Goal: Task Accomplishment & Management: Manage account settings

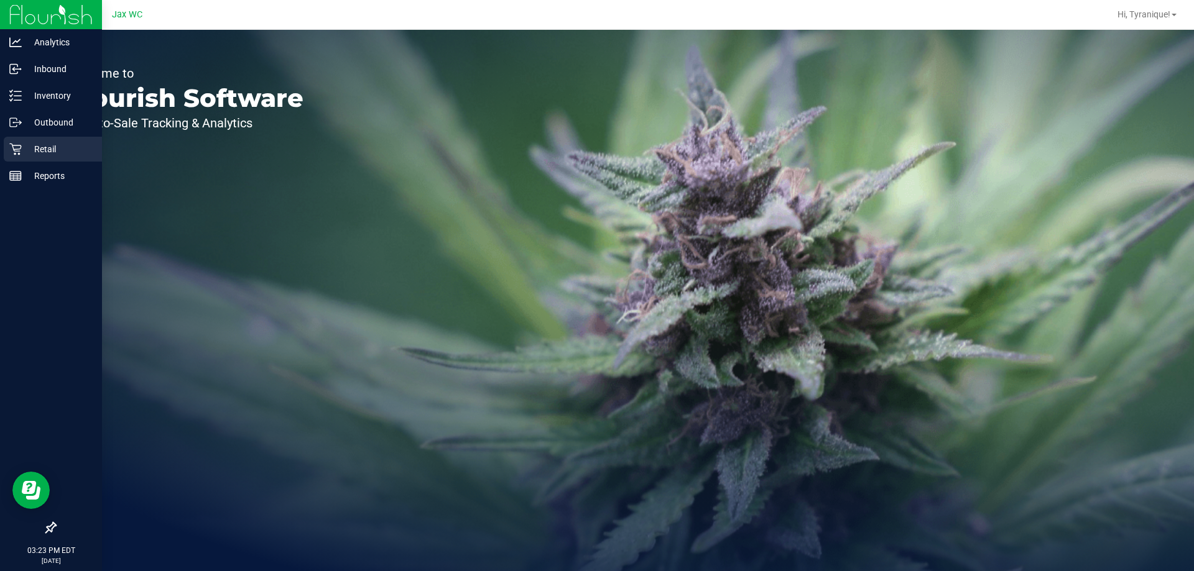
click at [55, 150] on p "Retail" at bounding box center [59, 149] width 75 height 15
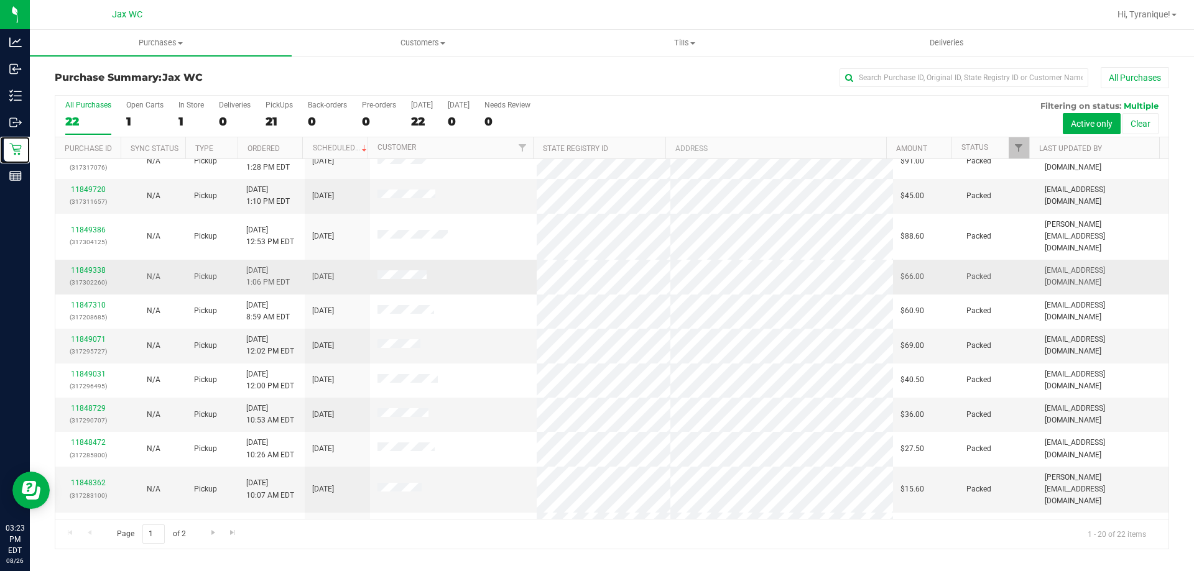
scroll to position [328, 0]
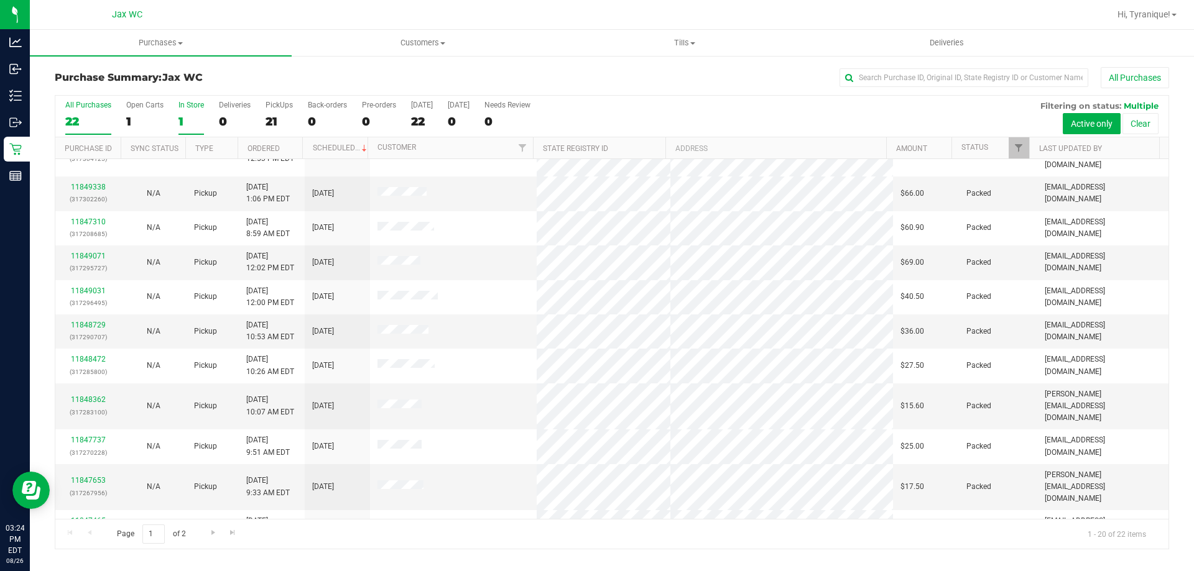
click at [189, 121] on div "1" at bounding box center [190, 121] width 25 height 14
click at [0, 0] on input "In Store 1" at bounding box center [0, 0] width 0 height 0
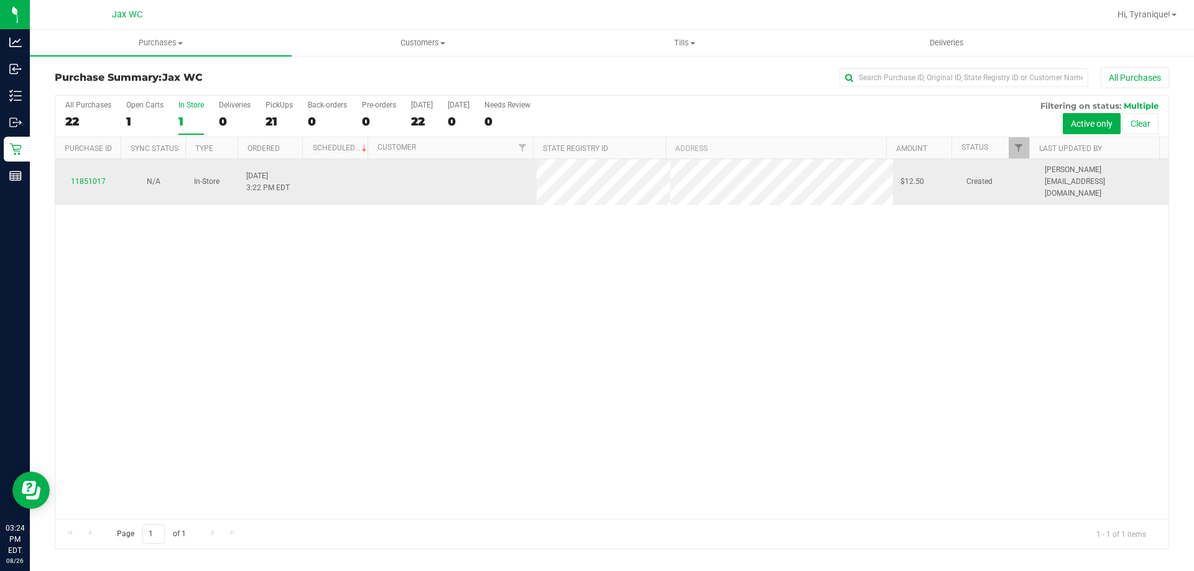
scroll to position [0, 0]
click at [94, 177] on link "11851017" at bounding box center [88, 181] width 35 height 9
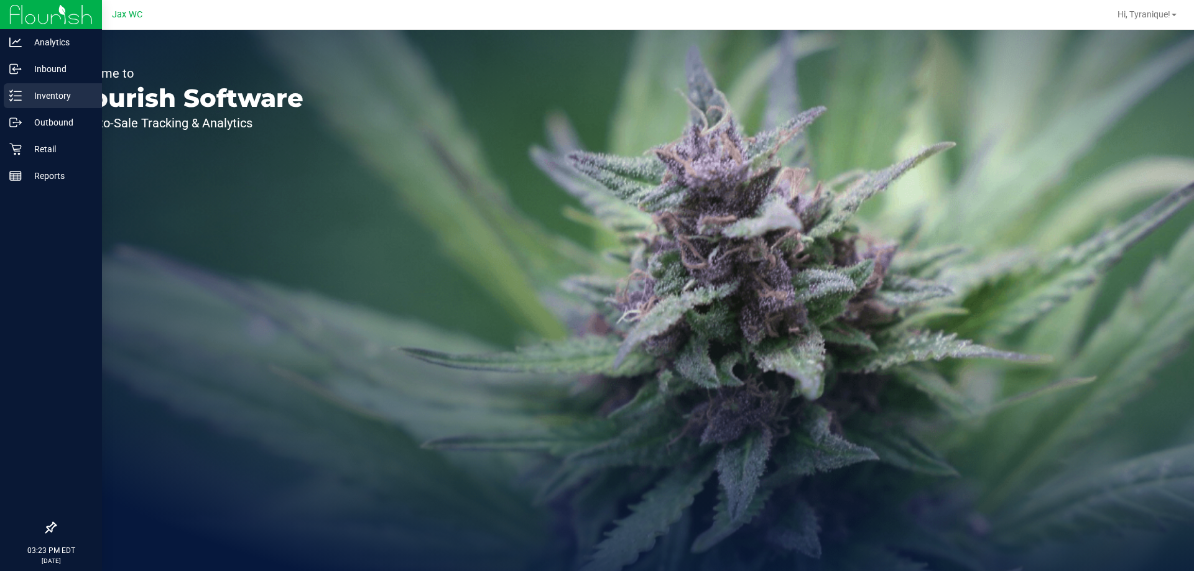
click at [27, 101] on p "Inventory" at bounding box center [59, 95] width 75 height 15
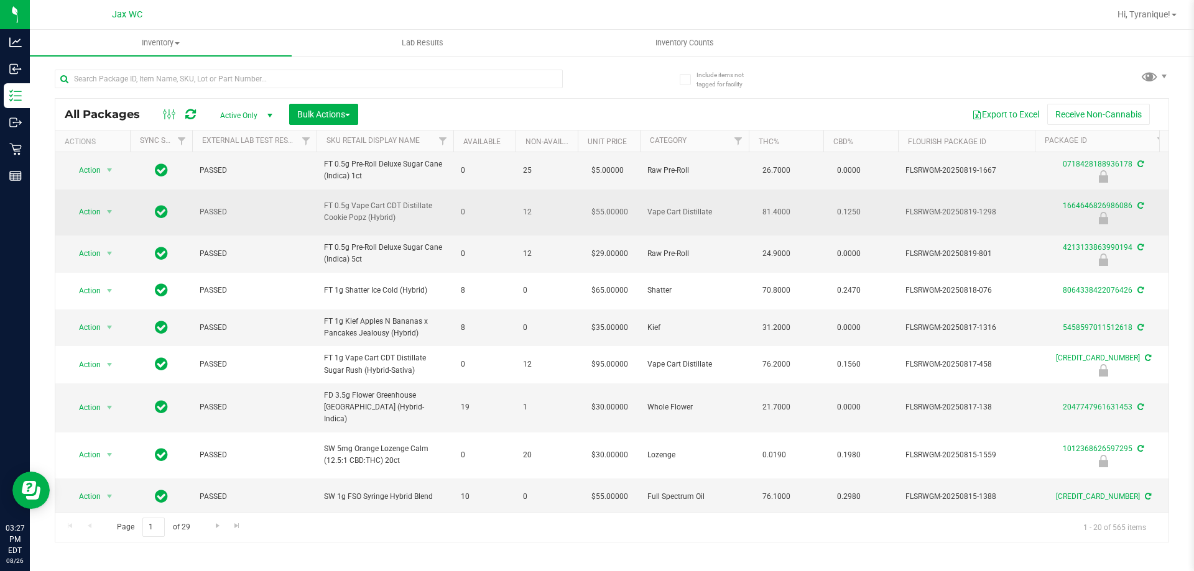
scroll to position [249, 0]
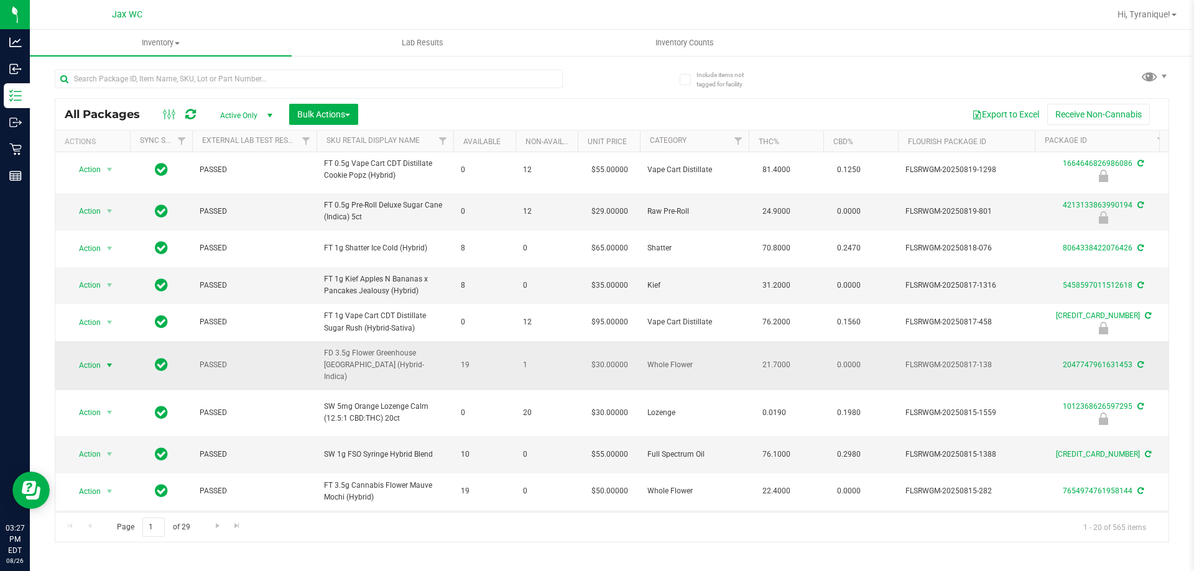
click at [102, 374] on span "select" at bounding box center [110, 365] width 16 height 17
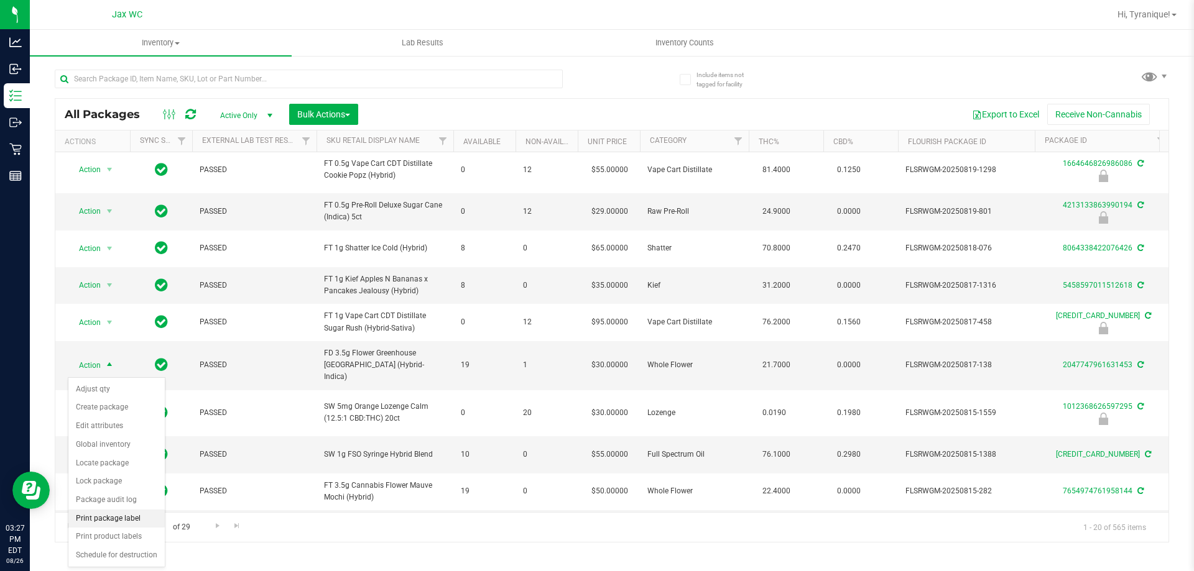
click at [118, 515] on li "Print package label" at bounding box center [116, 519] width 96 height 19
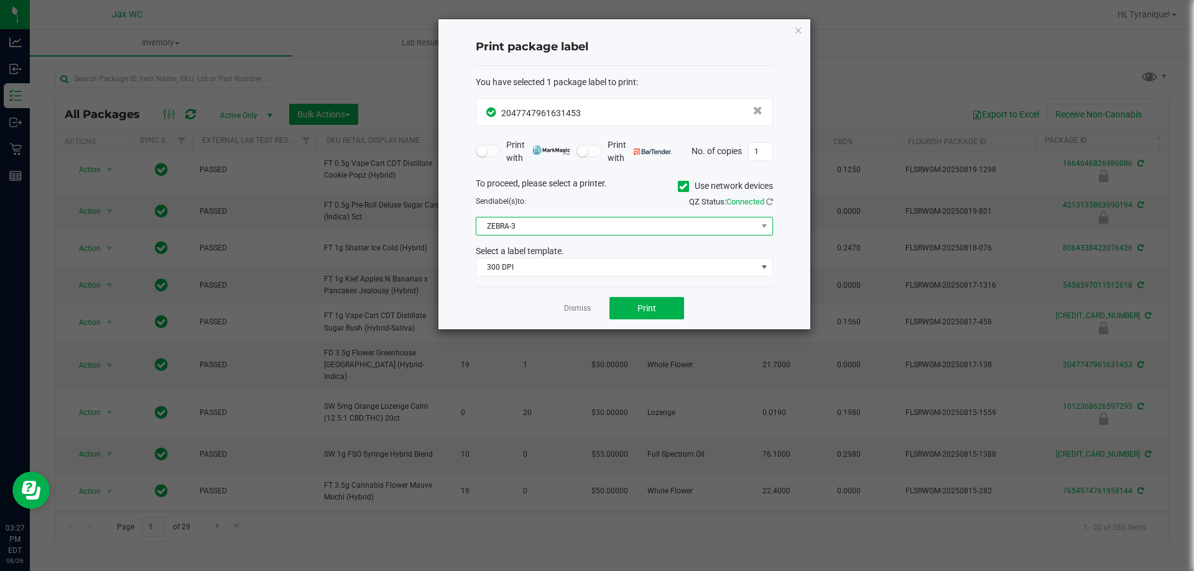
click at [629, 218] on span "ZEBRA-3" at bounding box center [616, 226] width 280 height 17
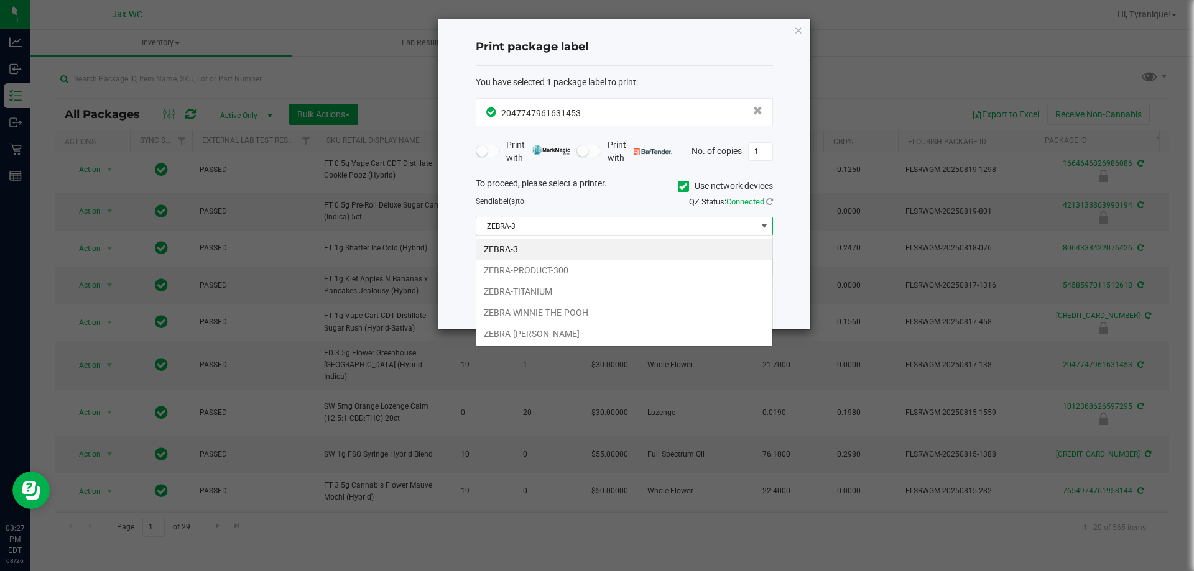
scroll to position [19, 297]
drag, startPoint x: 568, startPoint y: 326, endPoint x: 563, endPoint y: 304, distance: 22.9
click at [563, 304] on ul "ZEBRA-3 ZEBRA-PRODUCT-300 ZEBRA-TITANIUM ZEBRA-WINNIE-THE-POOH ZEBRA-YOHANNA-LO…" at bounding box center [624, 292] width 296 height 106
click at [563, 304] on li "ZEBRA-WINNIE-THE-POOH" at bounding box center [624, 312] width 296 height 21
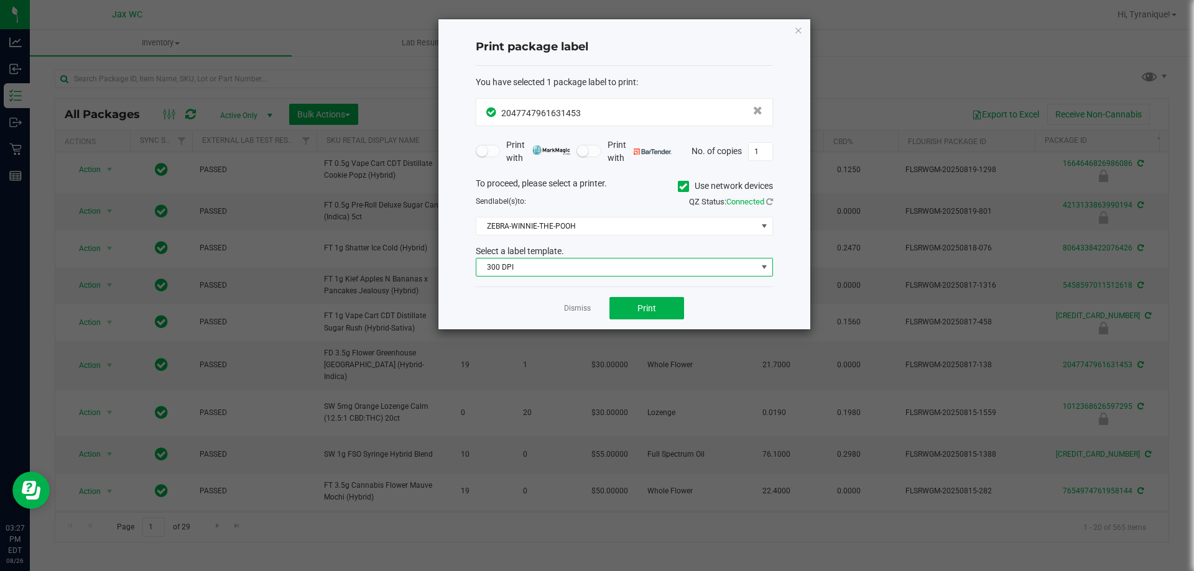
click at [560, 266] on span "300 DPI" at bounding box center [616, 267] width 280 height 17
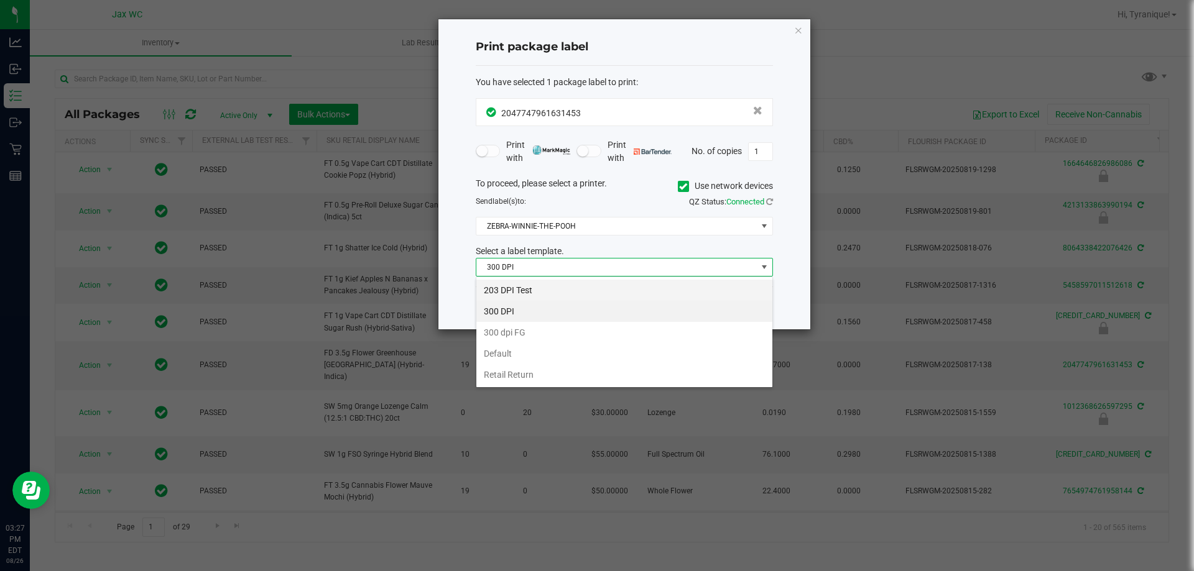
click at [533, 293] on li "203 DPI Test" at bounding box center [624, 290] width 296 height 21
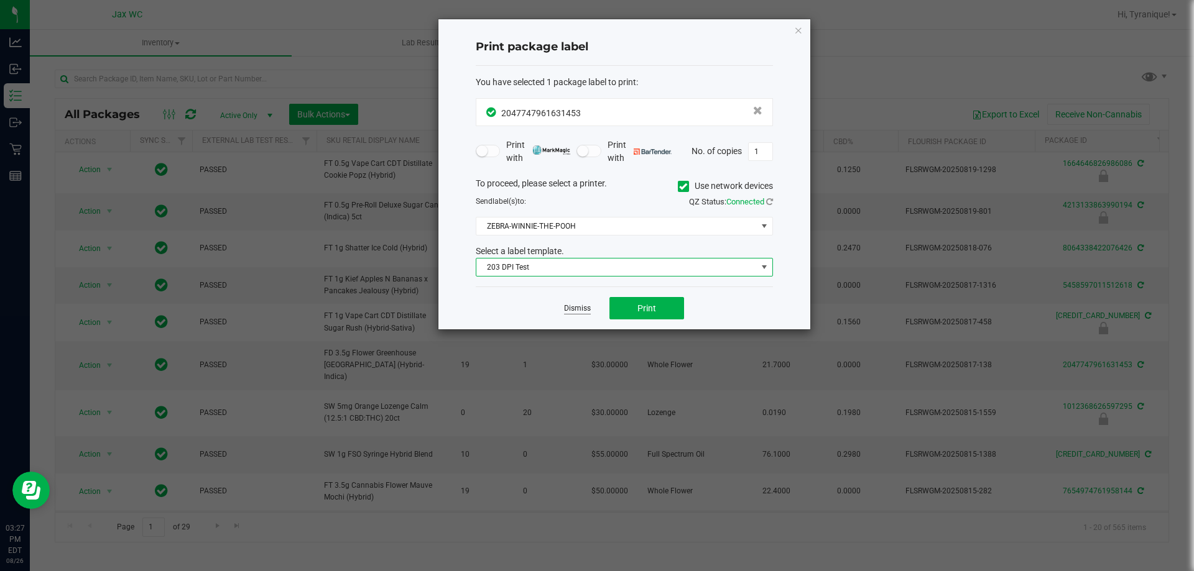
click at [578, 307] on link "Dismiss" at bounding box center [577, 308] width 27 height 11
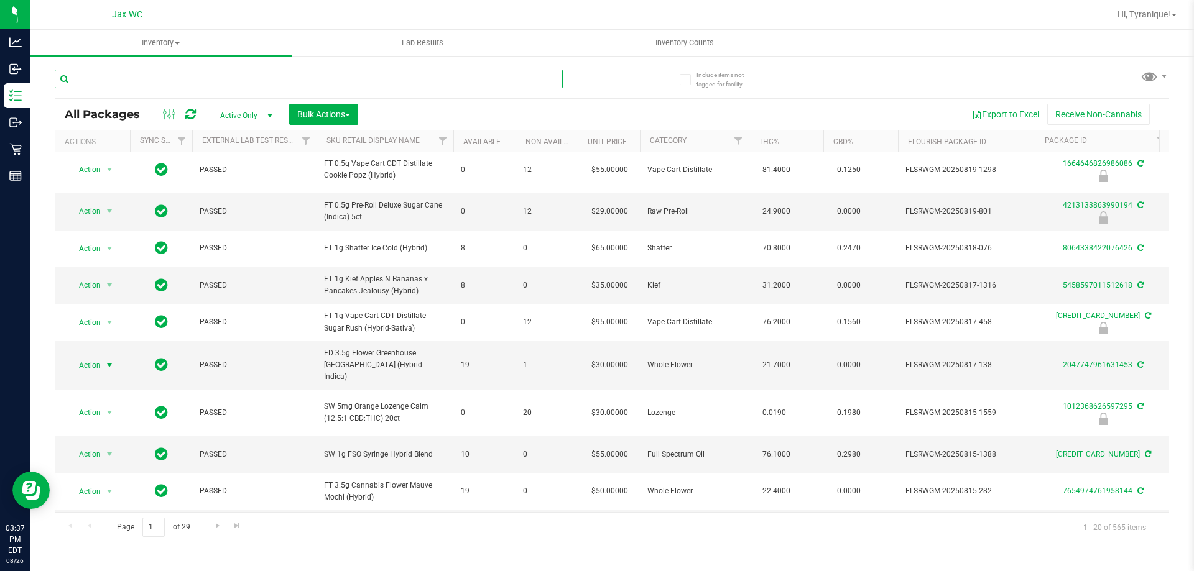
click at [374, 87] on input "text" at bounding box center [309, 79] width 508 height 19
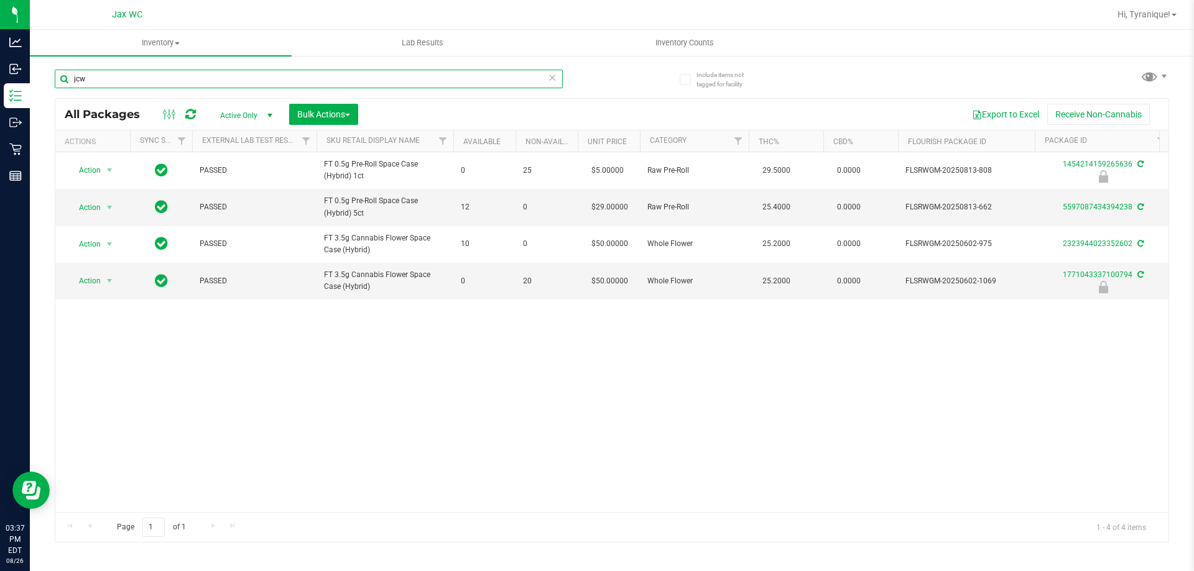
type input "jcw"
click at [552, 76] on icon at bounding box center [552, 77] width 9 height 15
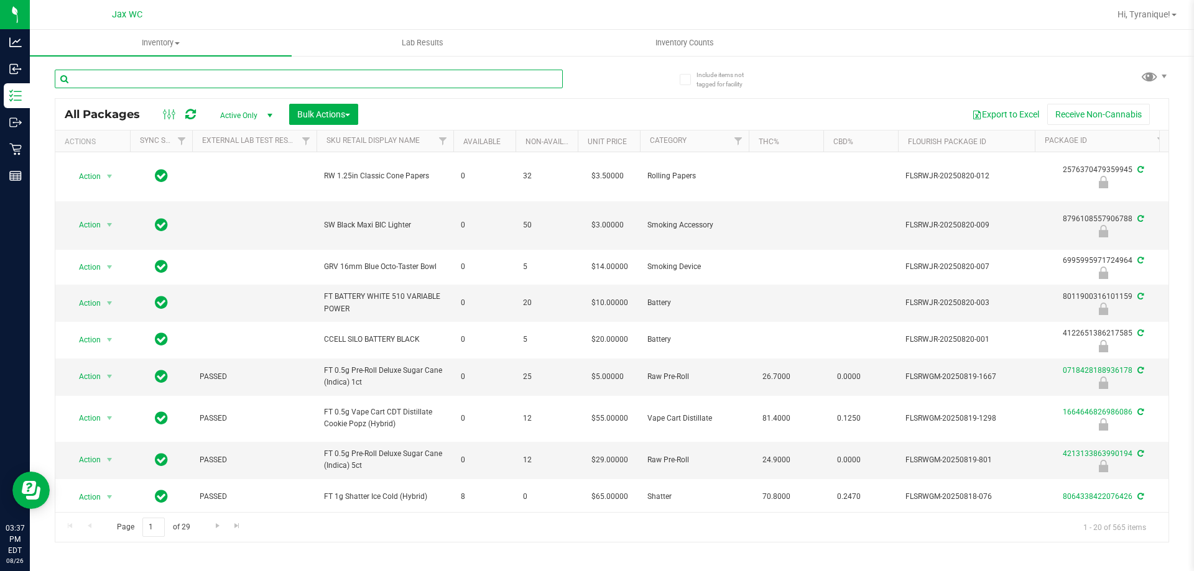
click at [283, 84] on input "text" at bounding box center [309, 79] width 508 height 19
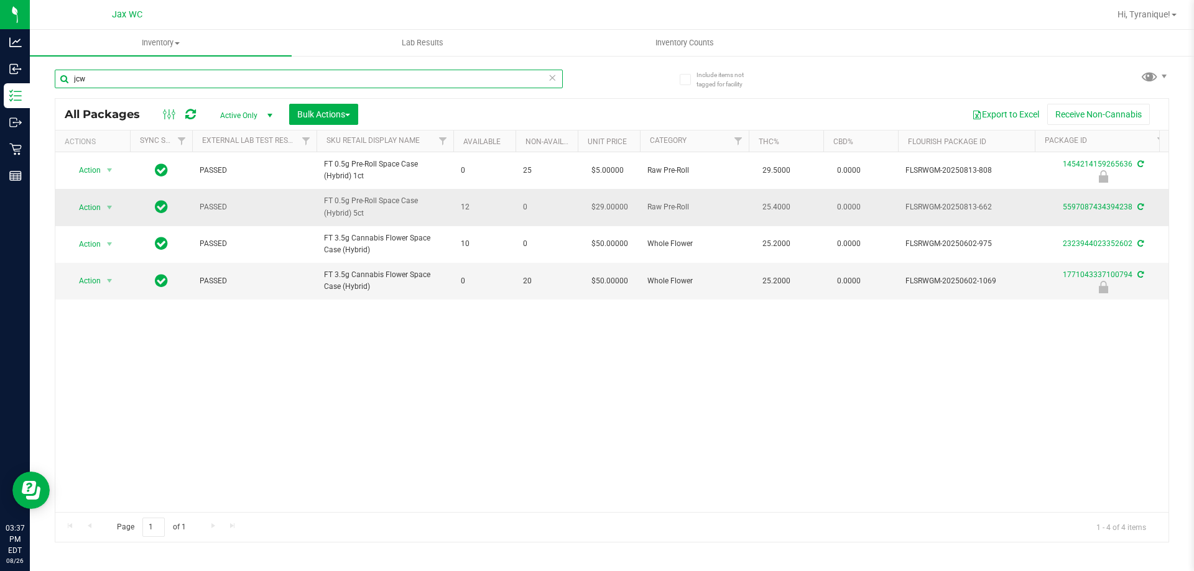
type input "jcw"
drag, startPoint x: 127, startPoint y: 201, endPoint x: 113, endPoint y: 207, distance: 16.2
click at [124, 201] on td "Action Action Adjust qty Create package Edit attributes Global inventory Locate…" at bounding box center [92, 207] width 75 height 37
click at [111, 208] on span "select" at bounding box center [109, 208] width 10 height 10
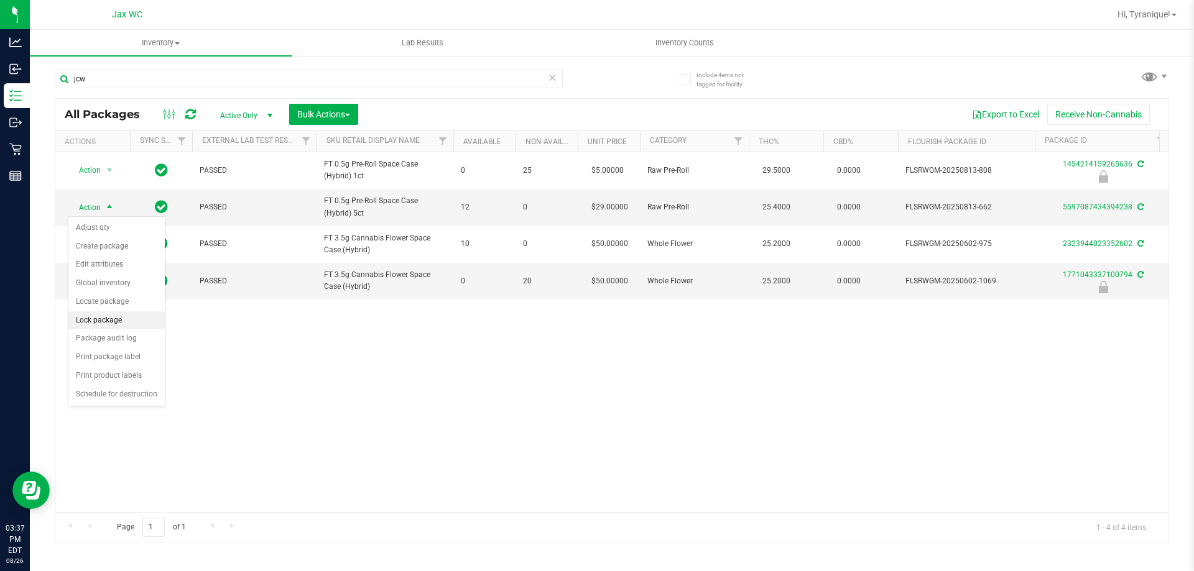
click at [119, 319] on li "Lock package" at bounding box center [116, 320] width 96 height 19
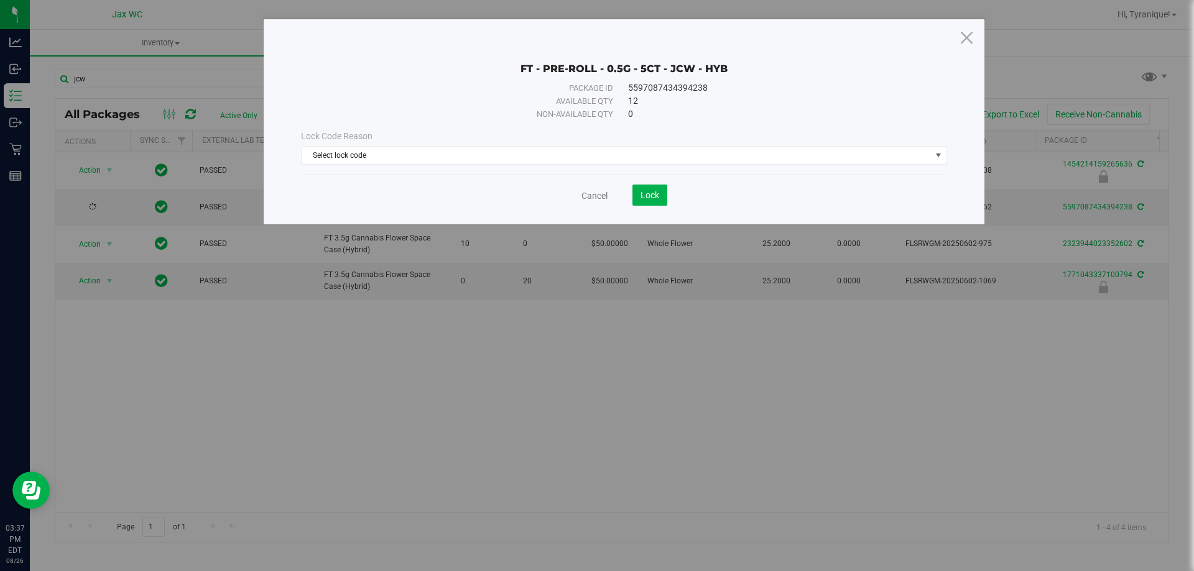
click at [515, 165] on div "Lock Code Reason Select lock code Select lock code Newly Received Administrativ…" at bounding box center [624, 147] width 665 height 53
click at [507, 159] on span "Select lock code" at bounding box center [616, 155] width 629 height 17
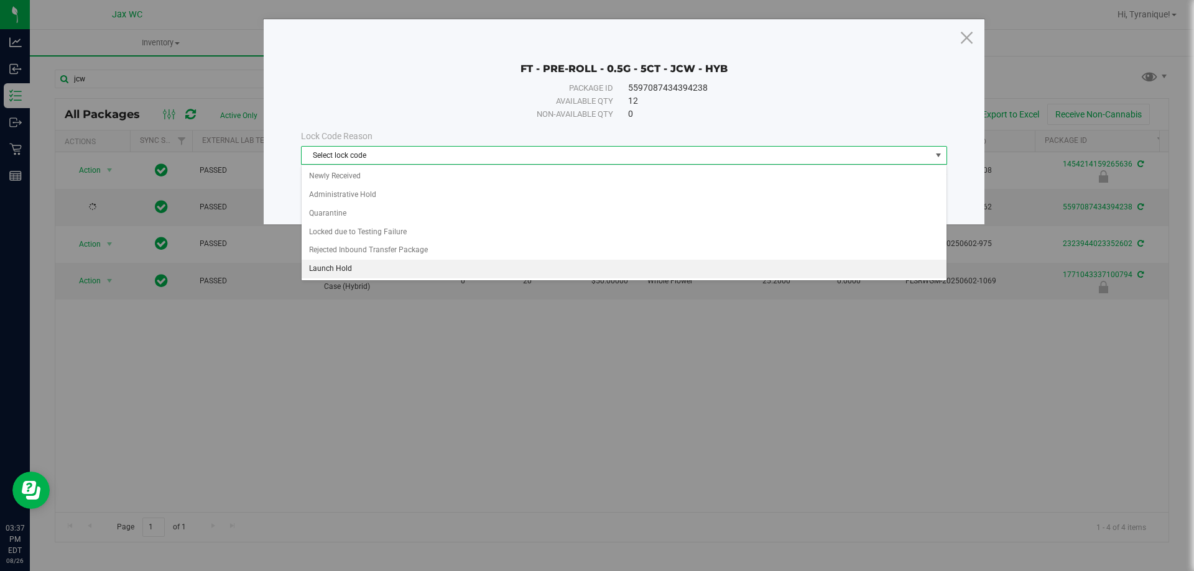
click at [402, 269] on li "Launch Hold" at bounding box center [624, 269] width 645 height 19
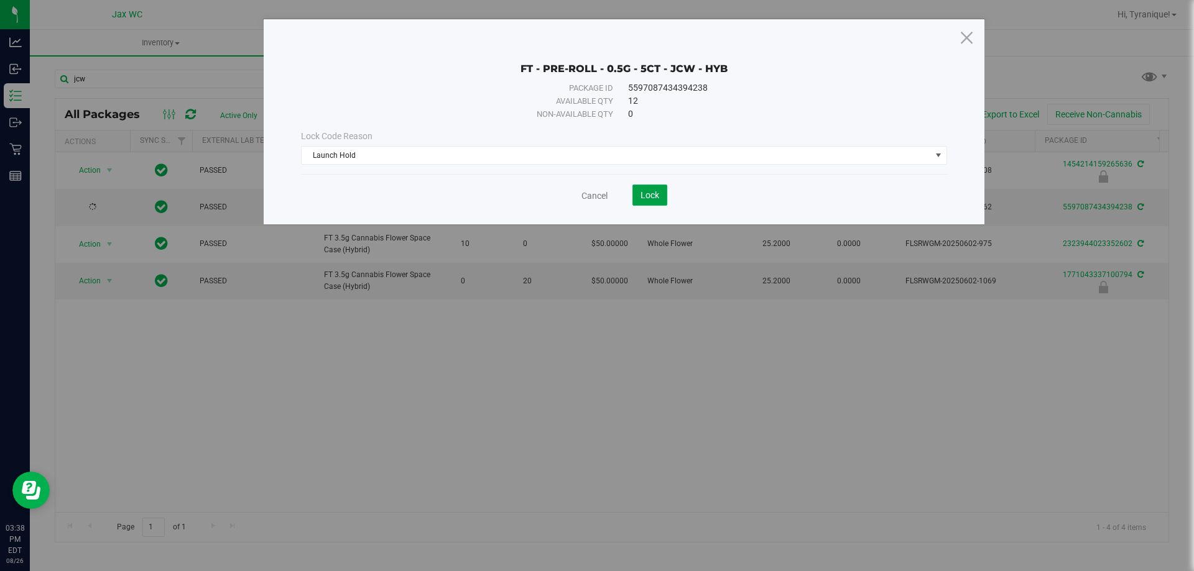
click at [642, 196] on span "Lock" at bounding box center [649, 195] width 19 height 10
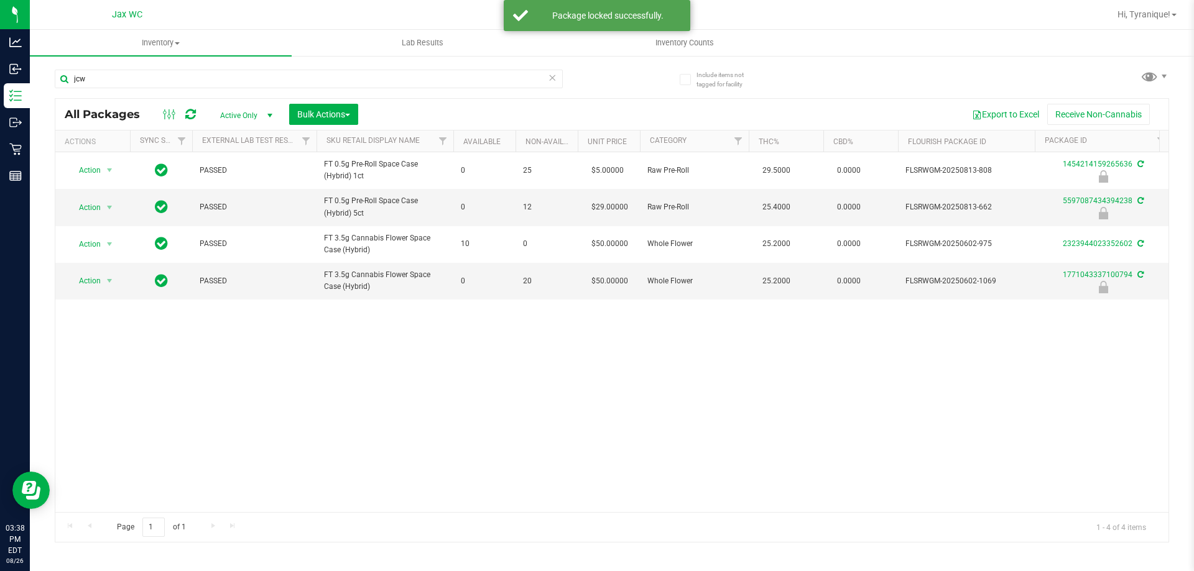
click at [555, 75] on icon at bounding box center [552, 77] width 9 height 15
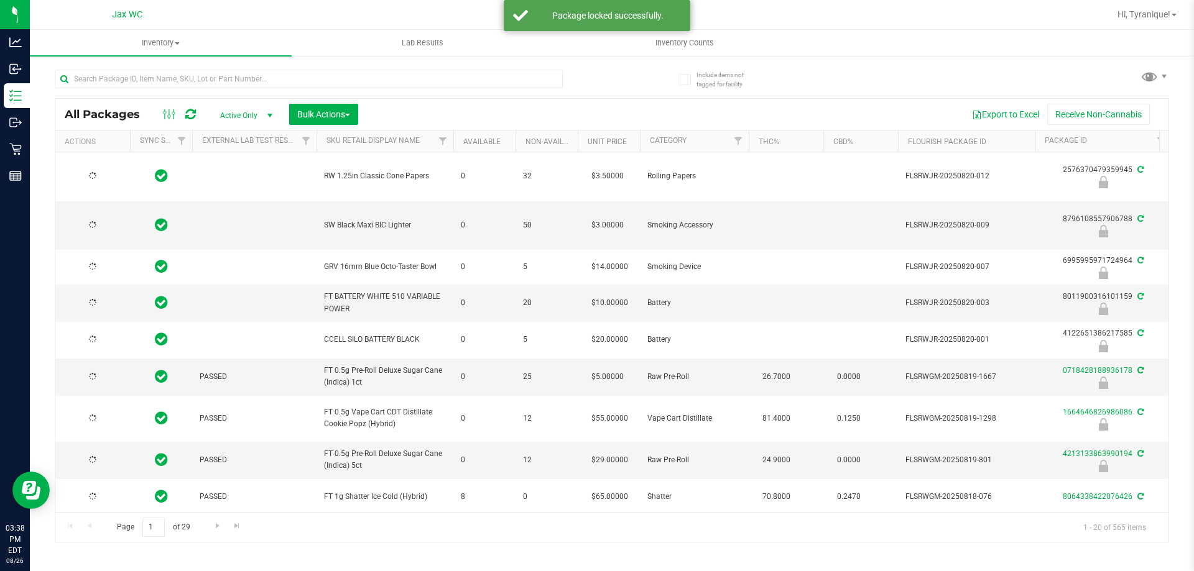
type input "2026-02-15"
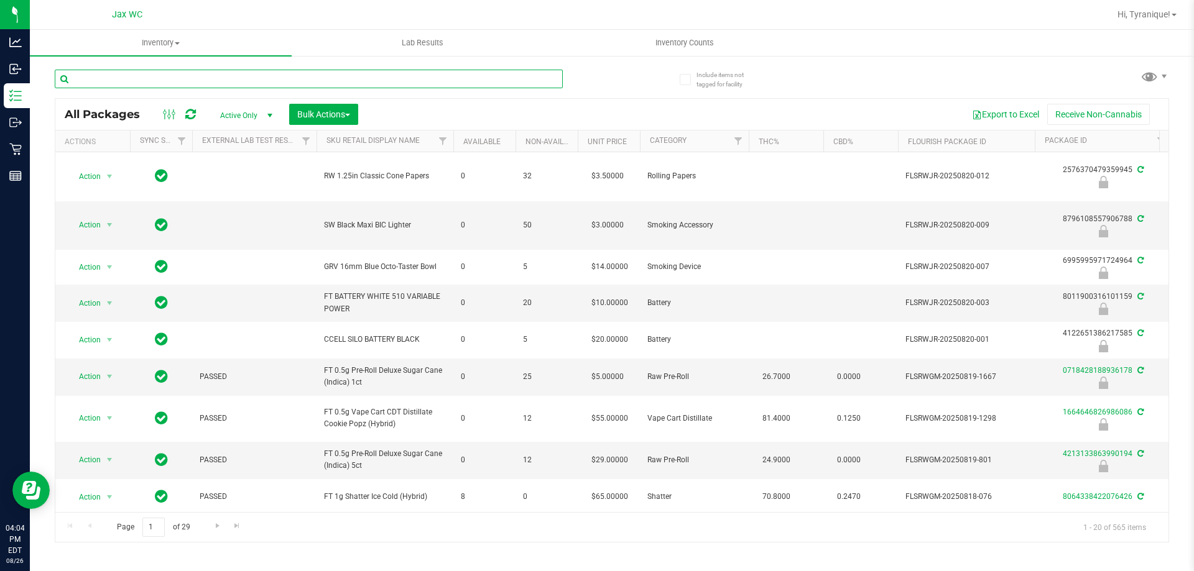
click at [305, 82] on input "text" at bounding box center [309, 79] width 508 height 19
type input "5350416028454967"
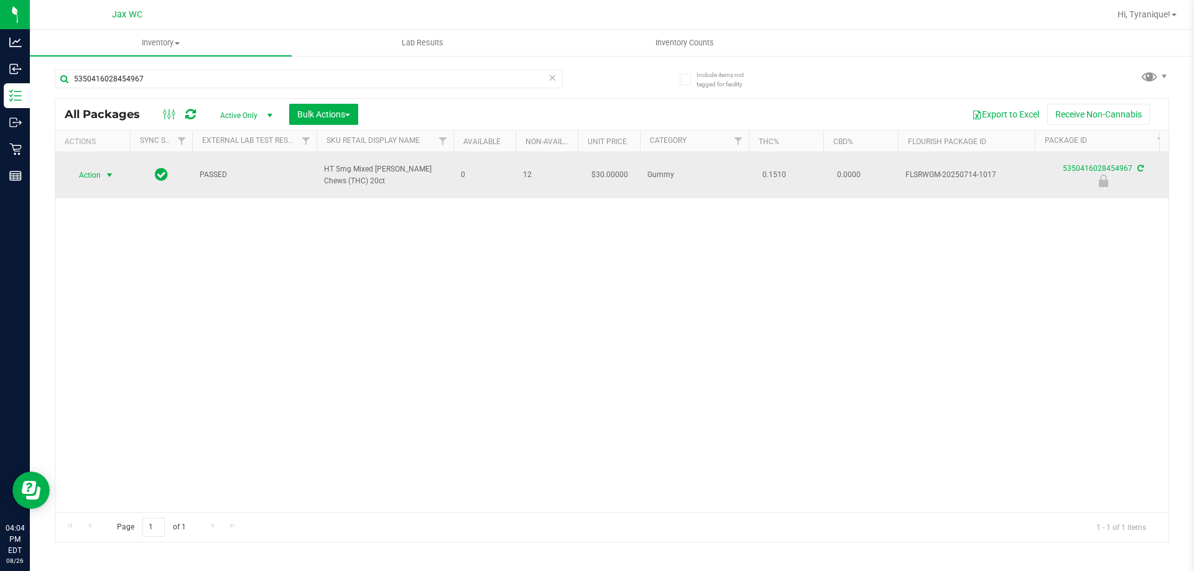
click at [103, 167] on span "select" at bounding box center [110, 175] width 16 height 17
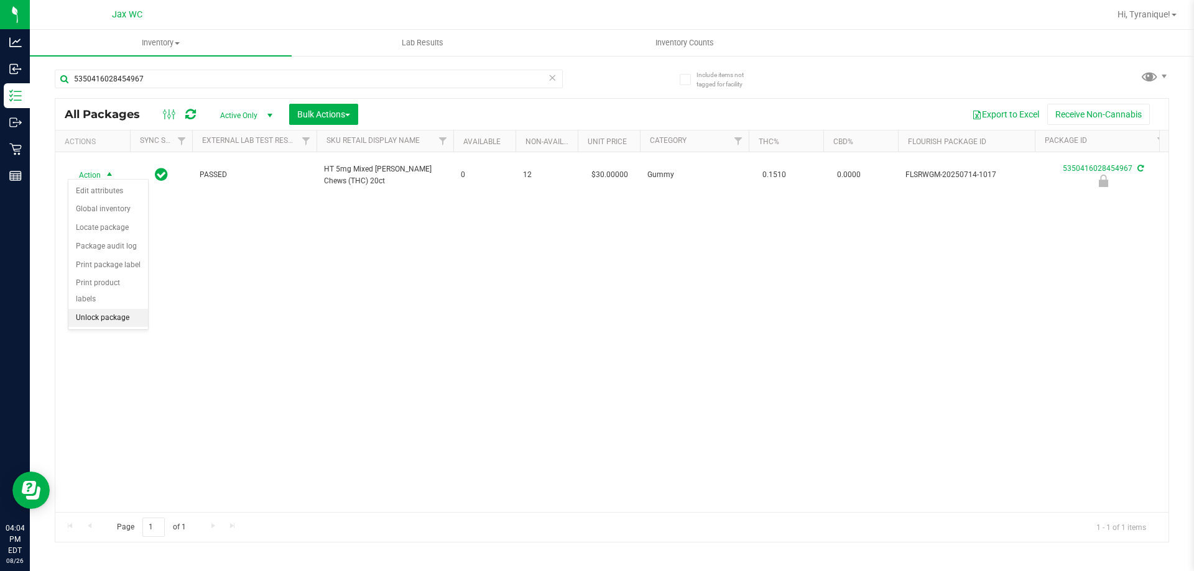
click at [131, 309] on li "Unlock package" at bounding box center [108, 318] width 80 height 19
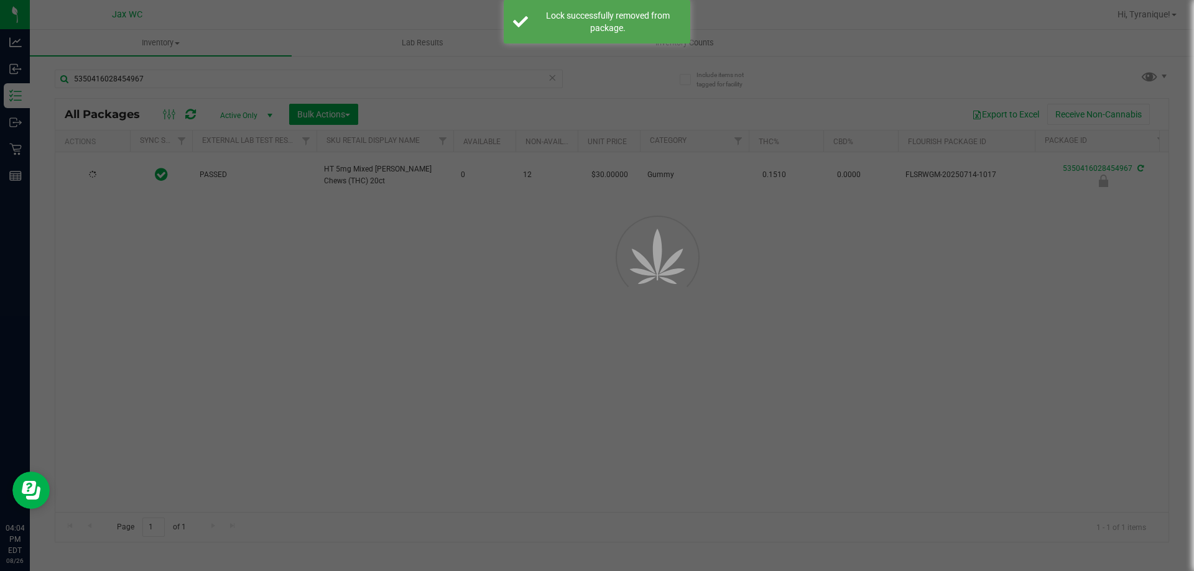
click at [86, 160] on div at bounding box center [597, 285] width 1194 height 571
click at [99, 170] on div at bounding box center [597, 285] width 1194 height 571
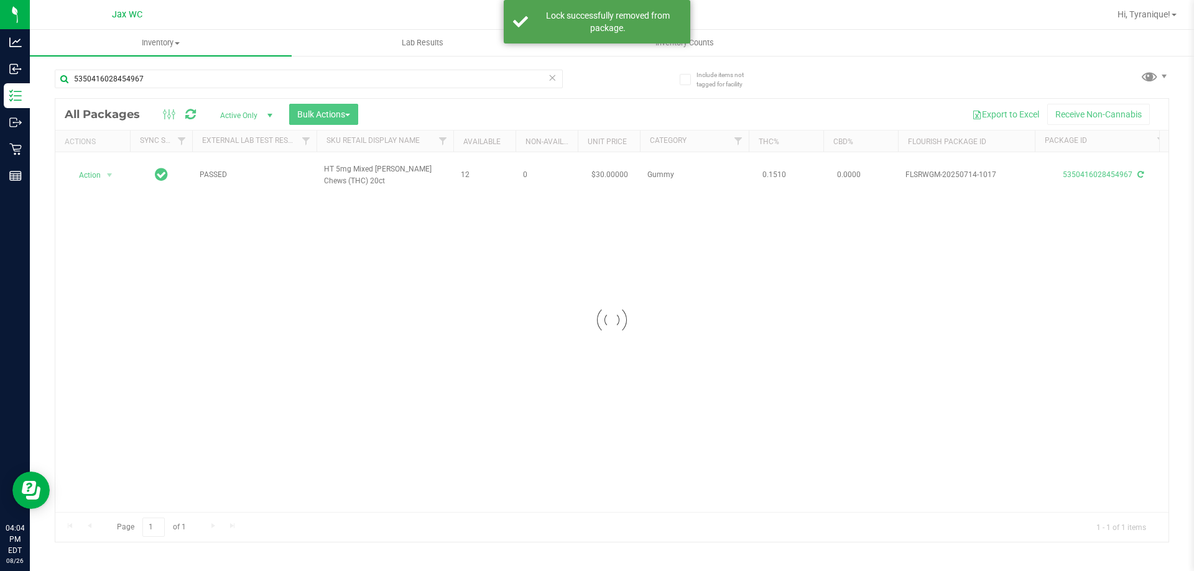
click at [94, 167] on div at bounding box center [611, 320] width 1113 height 443
click at [92, 167] on span "Action" at bounding box center [85, 175] width 34 height 17
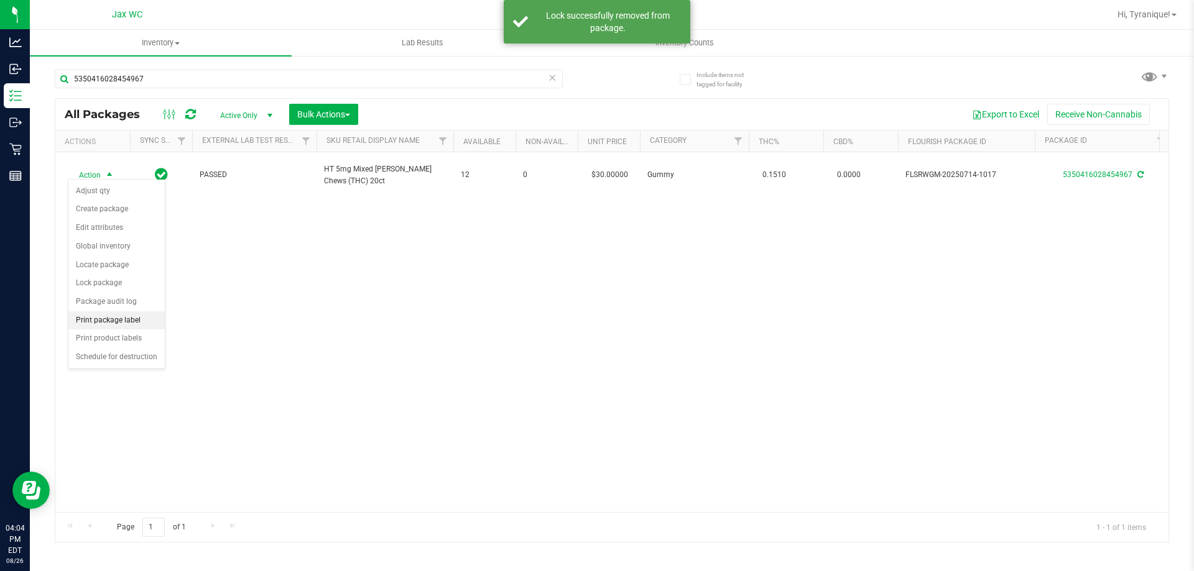
click at [131, 312] on li "Print package label" at bounding box center [116, 320] width 96 height 19
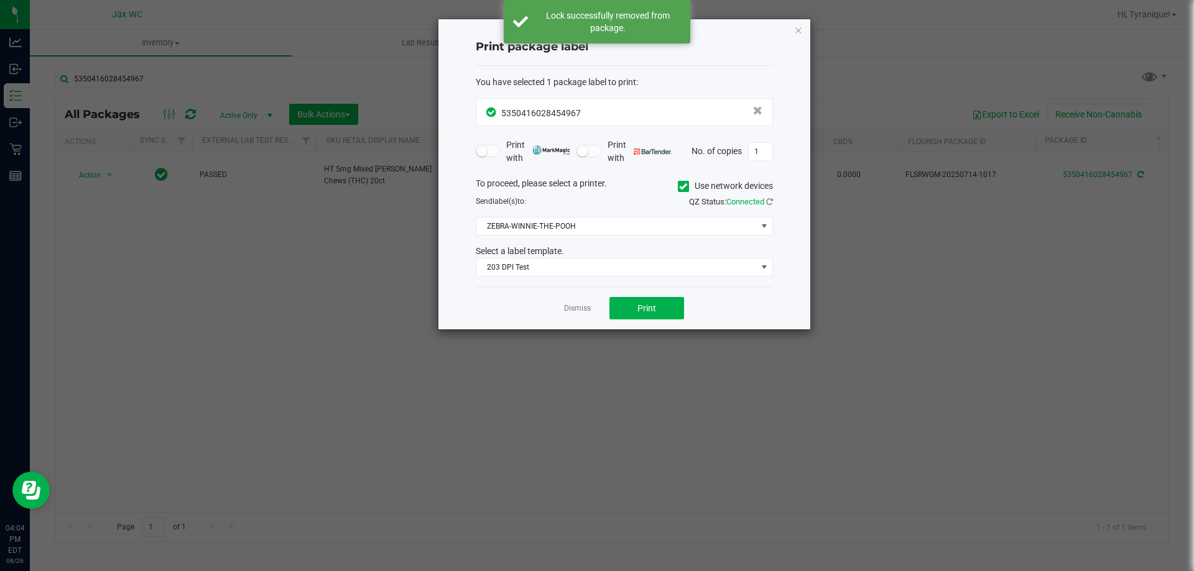
click at [696, 318] on div "Dismiss Print" at bounding box center [624, 308] width 297 height 43
click at [668, 311] on button "Print" at bounding box center [646, 308] width 75 height 22
click at [579, 308] on link "Dismiss" at bounding box center [577, 308] width 27 height 11
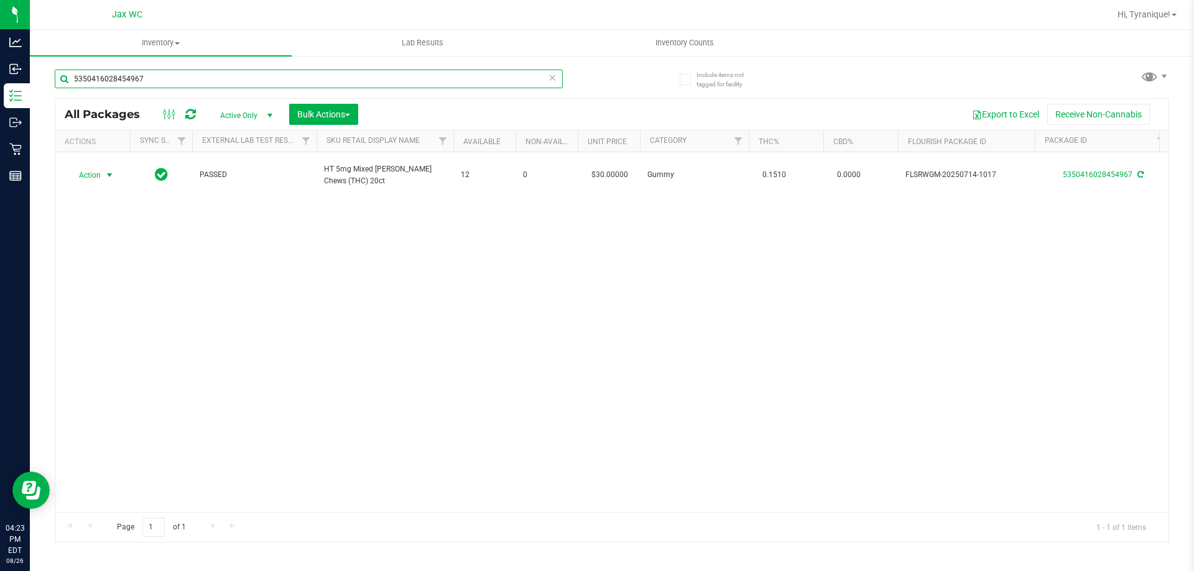
click at [440, 78] on input "5350416028454967" at bounding box center [309, 79] width 508 height 19
type input "9112879020627146"
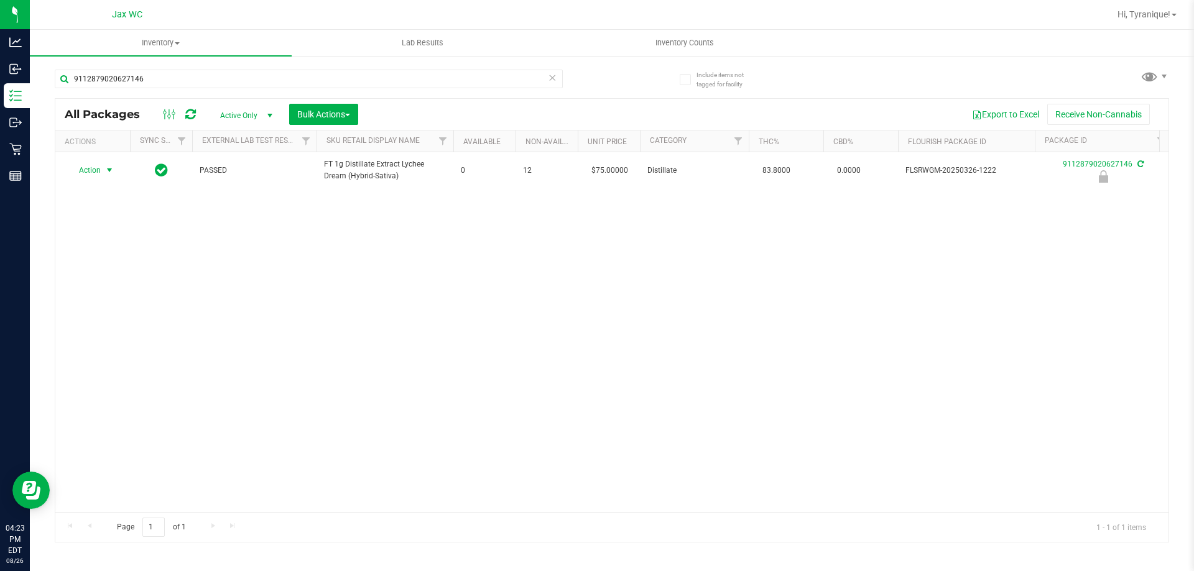
click at [93, 168] on span "Action" at bounding box center [85, 170] width 34 height 17
click at [111, 309] on li "Unlock package" at bounding box center [108, 318] width 80 height 19
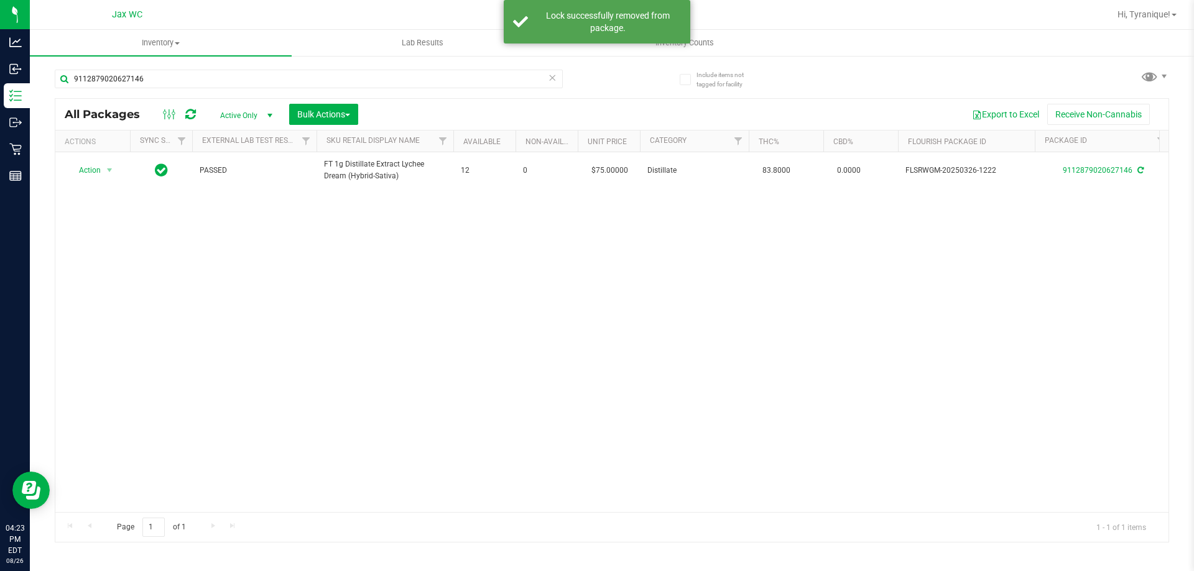
click at [96, 168] on span "Action" at bounding box center [85, 170] width 34 height 17
click at [136, 320] on li "Print package label" at bounding box center [116, 320] width 96 height 19
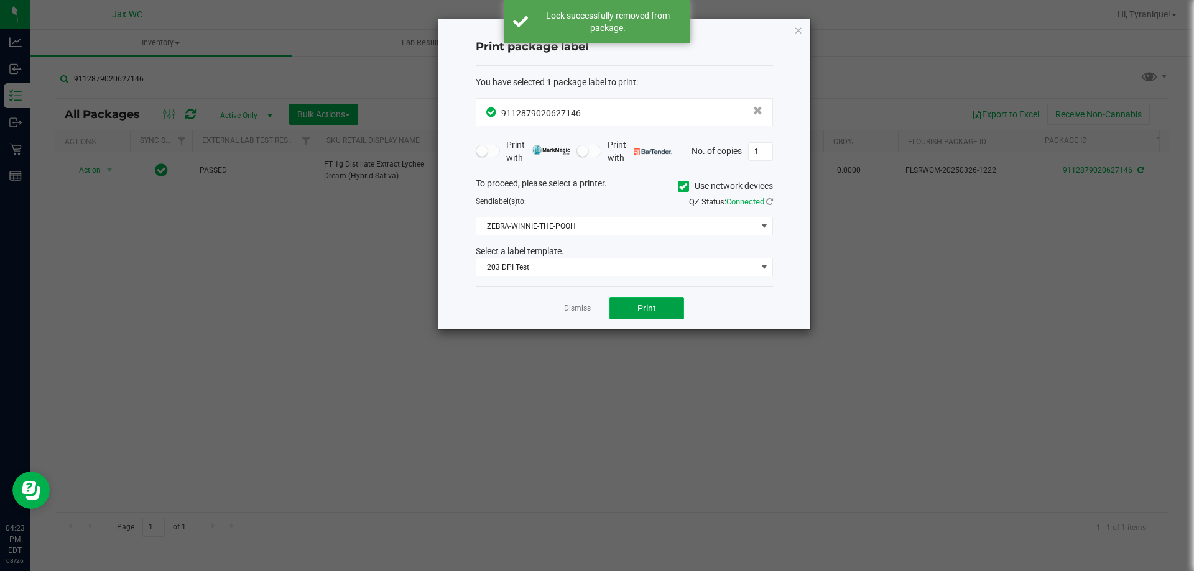
click at [666, 305] on button "Print" at bounding box center [646, 308] width 75 height 22
click at [574, 310] on link "Dismiss" at bounding box center [577, 308] width 27 height 11
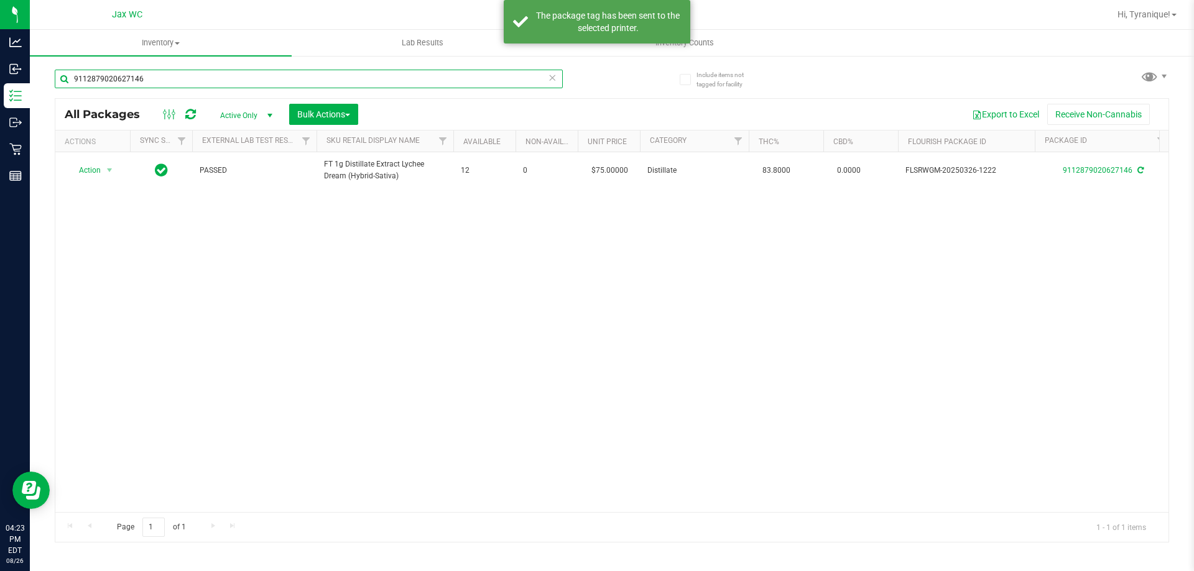
click at [356, 78] on input "9112879020627146" at bounding box center [309, 79] width 508 height 19
type input "9622634073596823"
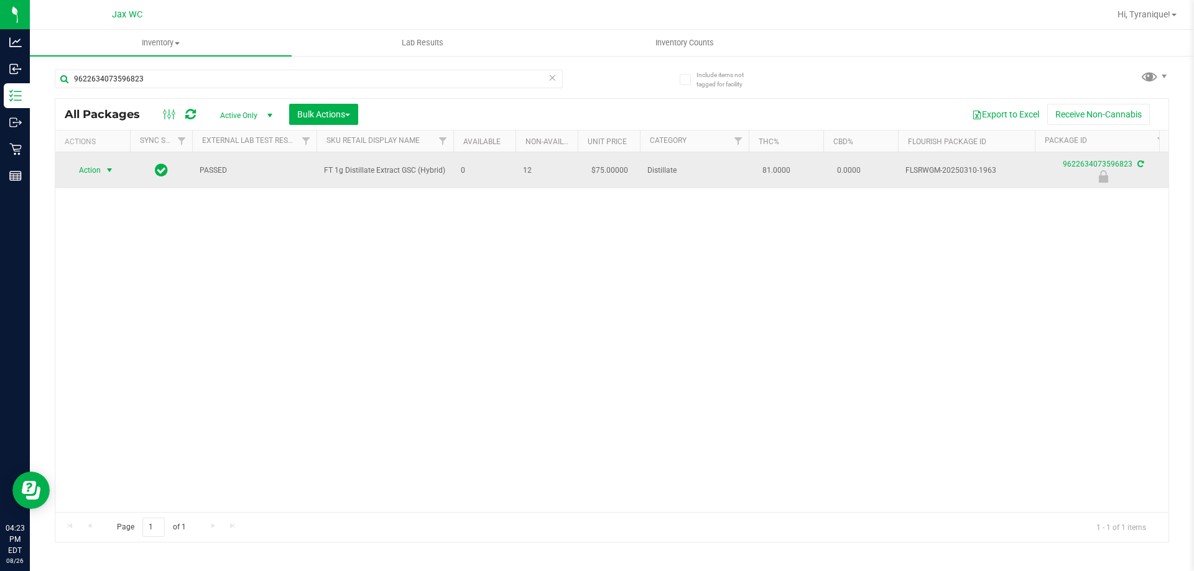
click at [104, 171] on span "select" at bounding box center [109, 170] width 10 height 10
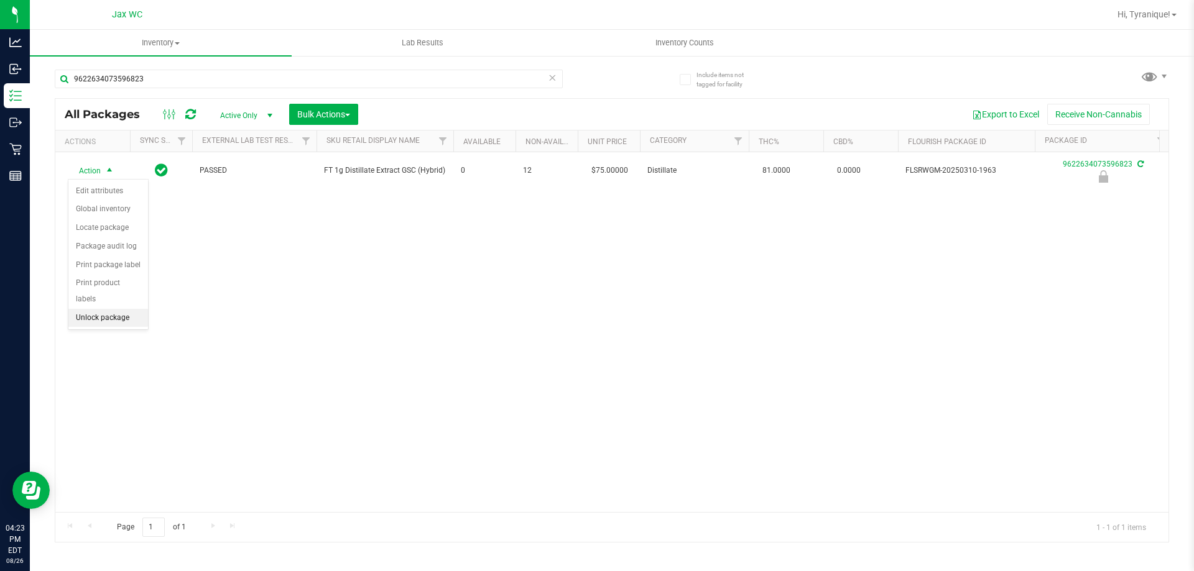
click at [126, 309] on li "Unlock package" at bounding box center [108, 318] width 80 height 19
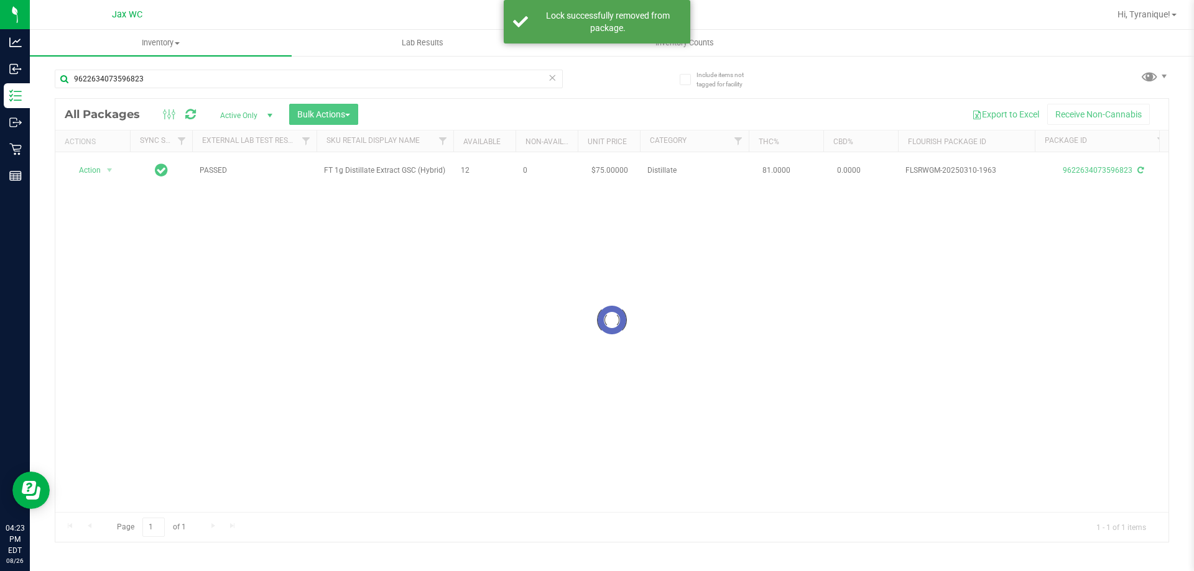
click at [94, 172] on div at bounding box center [611, 320] width 1113 height 443
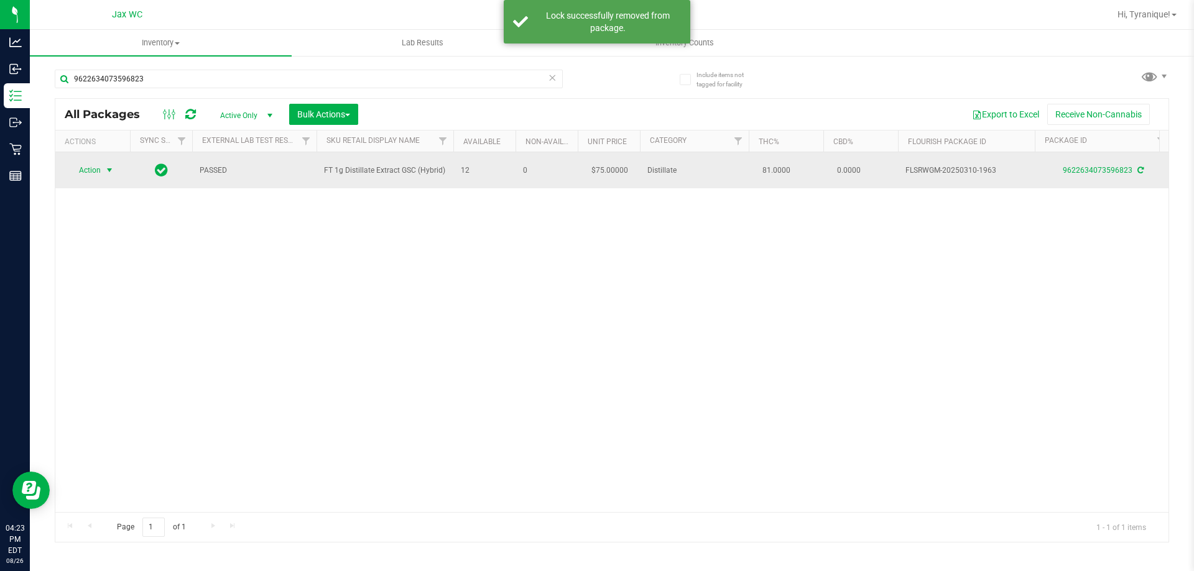
click at [98, 167] on span "Action" at bounding box center [85, 170] width 34 height 17
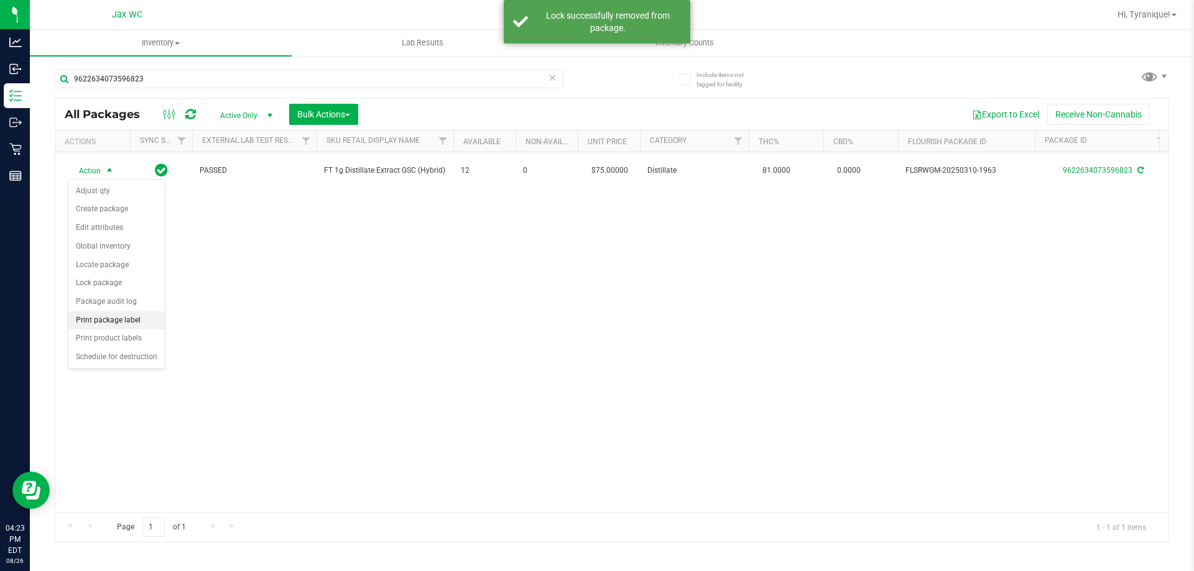
click at [128, 326] on li "Print package label" at bounding box center [116, 320] width 96 height 19
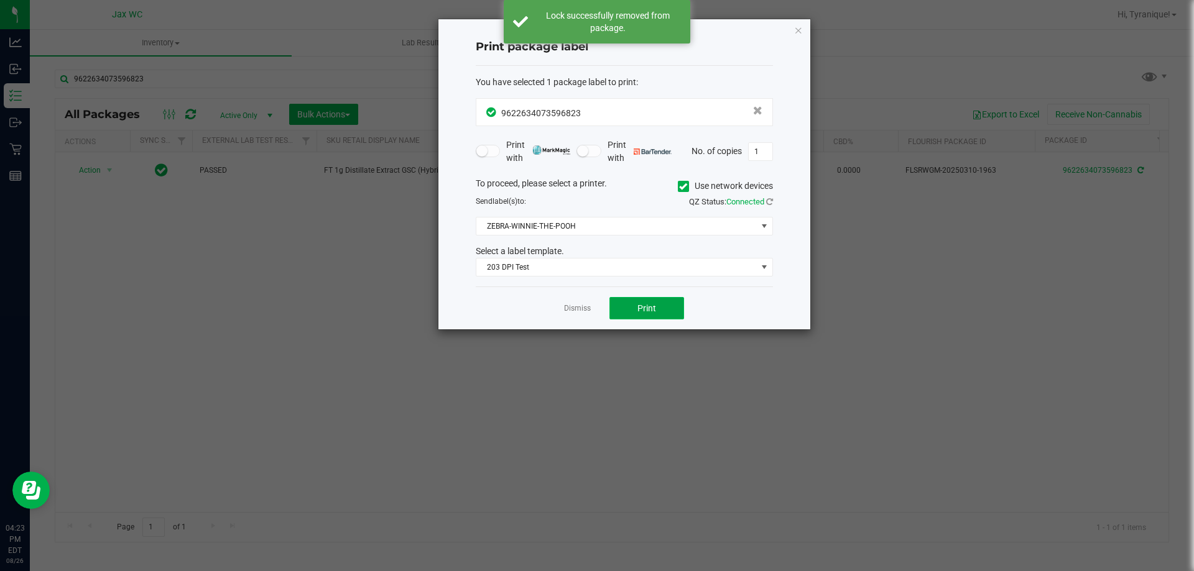
click at [644, 313] on span "Print" at bounding box center [646, 308] width 19 height 10
click at [584, 303] on app-cancel-button "Dismiss" at bounding box center [577, 308] width 27 height 13
click at [582, 311] on link "Dismiss" at bounding box center [577, 308] width 27 height 11
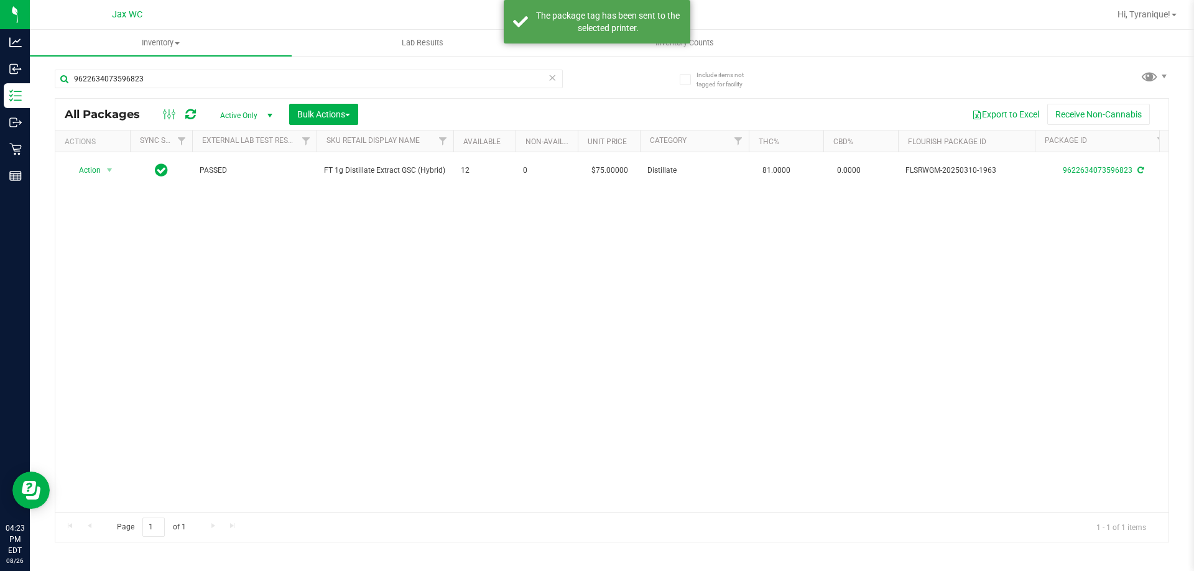
click at [579, 311] on div "Action Action Adjust qty Create package Edit attributes Global inventory Locate…" at bounding box center [611, 332] width 1113 height 360
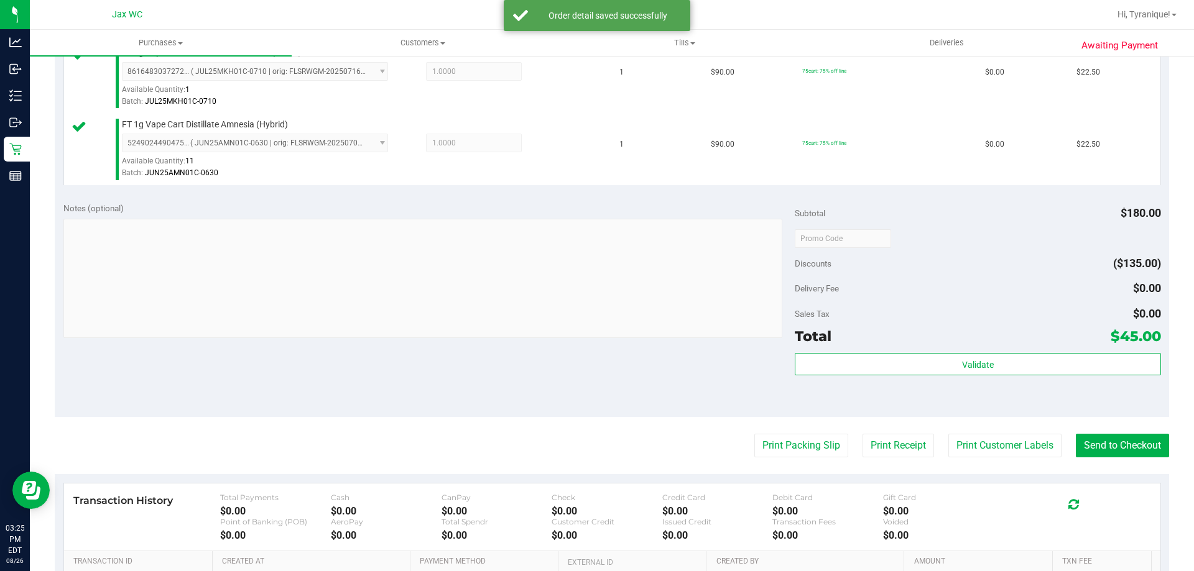
scroll to position [497, 0]
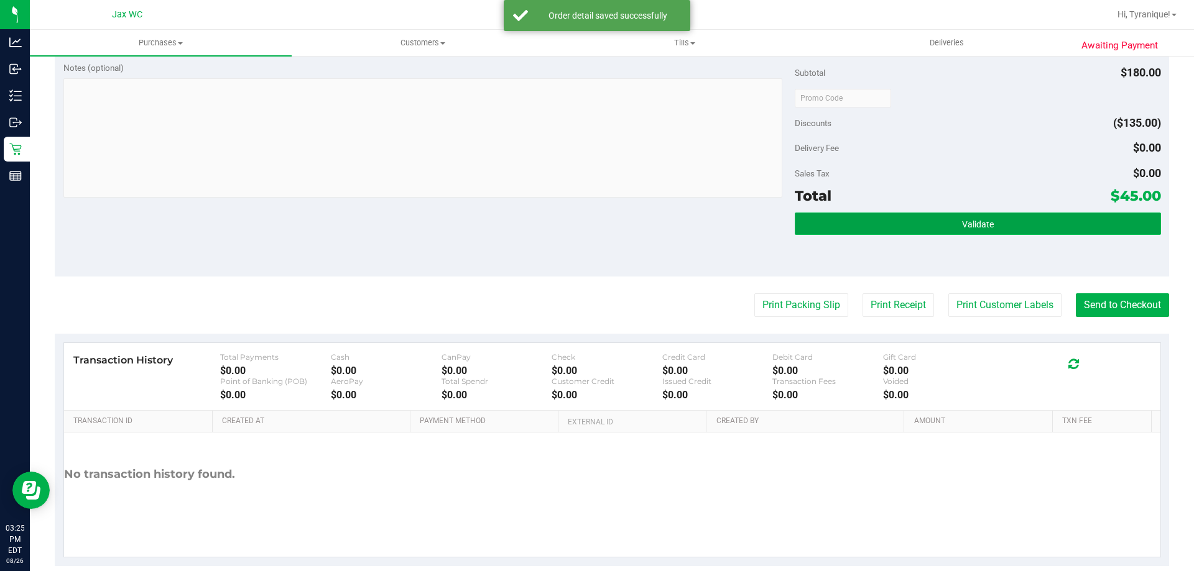
click at [890, 233] on button "Validate" at bounding box center [977, 224] width 366 height 22
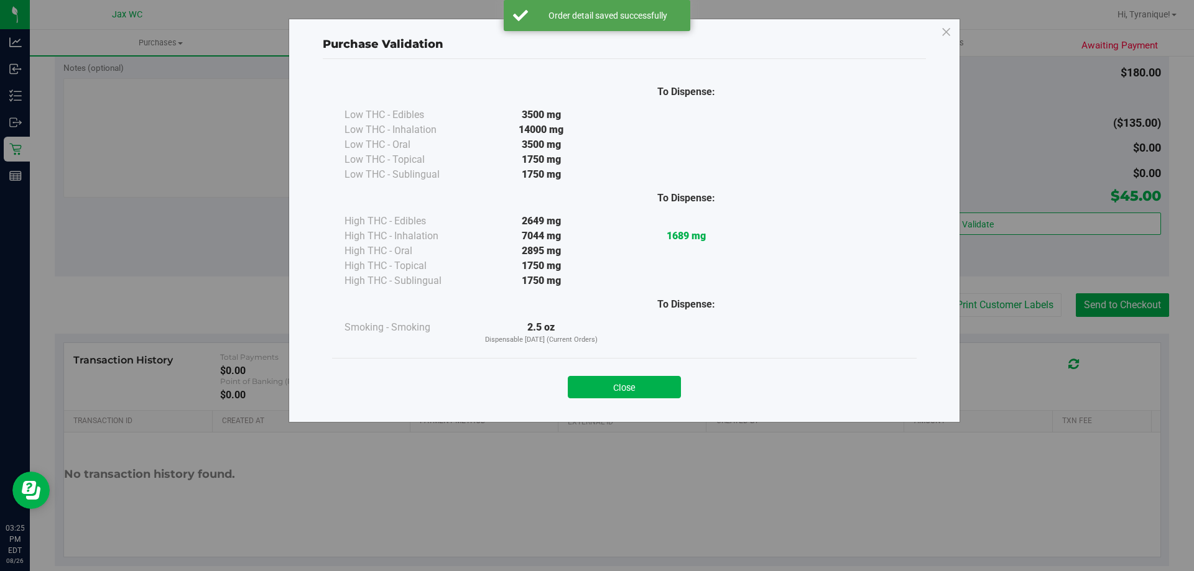
click at [596, 402] on div "Close" at bounding box center [624, 383] width 584 height 50
click at [602, 387] on button "Close" at bounding box center [624, 387] width 113 height 22
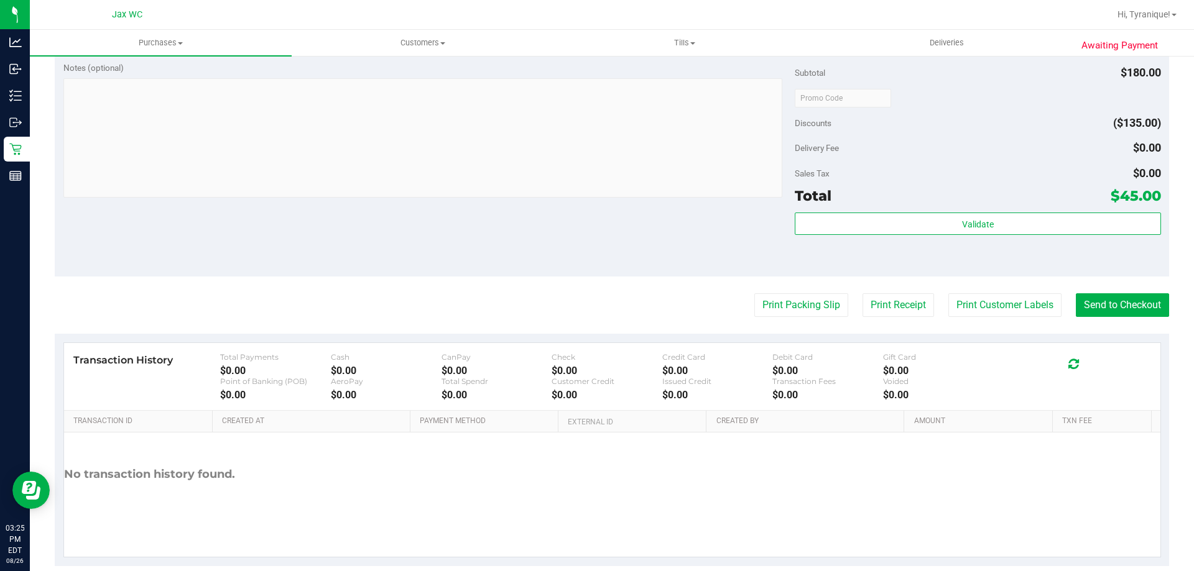
click at [985, 262] on div "Validate" at bounding box center [977, 241] width 366 height 56
click at [987, 303] on button "Print Customer Labels" at bounding box center [1004, 305] width 113 height 24
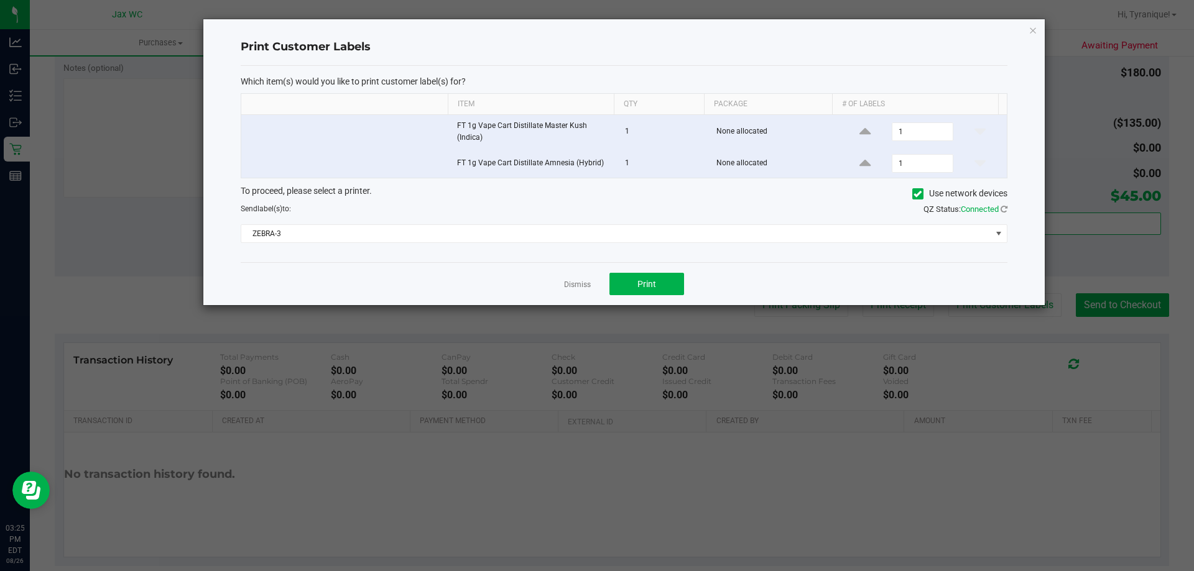
click at [566, 210] on div "Send label(s) to:" at bounding box center [427, 208] width 392 height 11
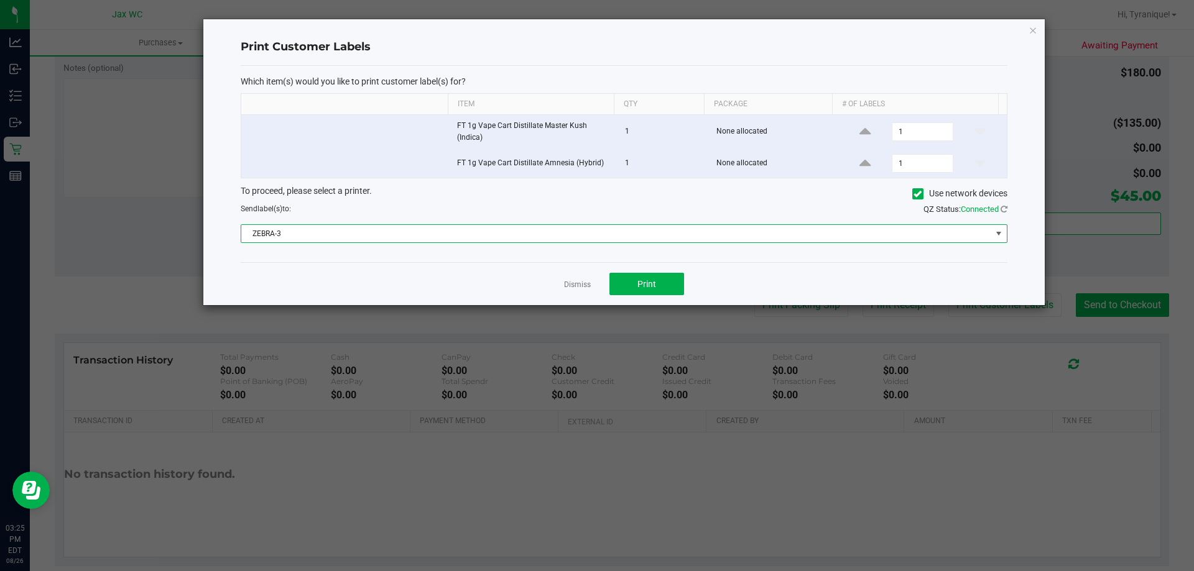
click at [576, 237] on span "ZEBRA-3" at bounding box center [616, 233] width 750 height 17
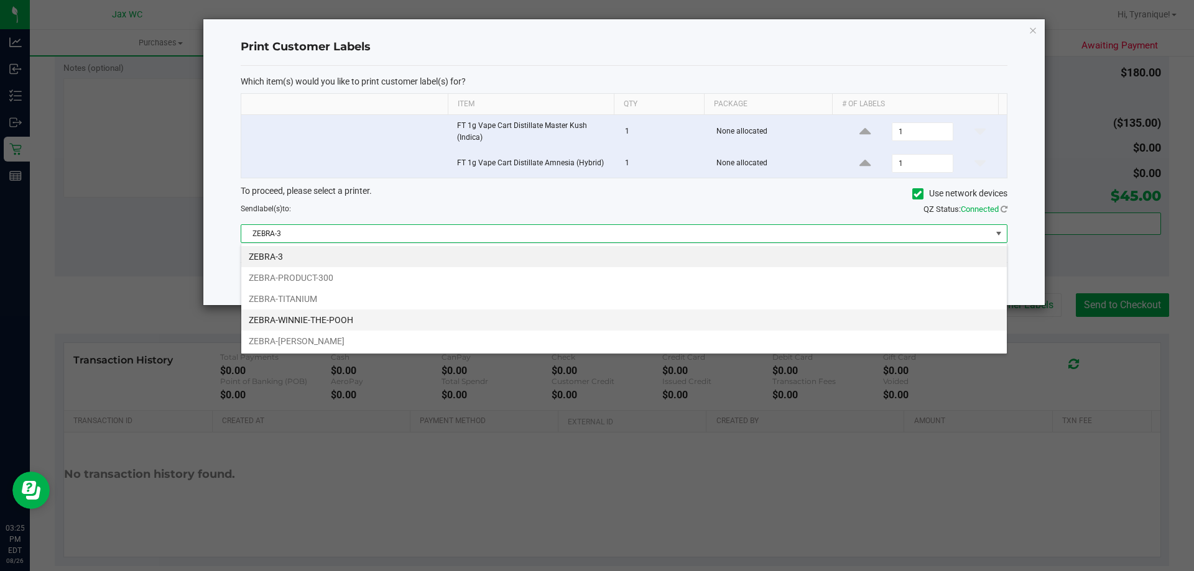
scroll to position [19, 766]
drag, startPoint x: 339, startPoint y: 342, endPoint x: 339, endPoint y: 320, distance: 21.8
click at [339, 320] on ul "ZEBRA-3 ZEBRA-PRODUCT-300 ZEBRA-TITANIUM ZEBRA-WINNIE-THE-POOH ZEBRA-YOHANNA-LO…" at bounding box center [623, 299] width 765 height 106
click at [339, 320] on li "ZEBRA-WINNIE-THE-POOH" at bounding box center [623, 320] width 765 height 21
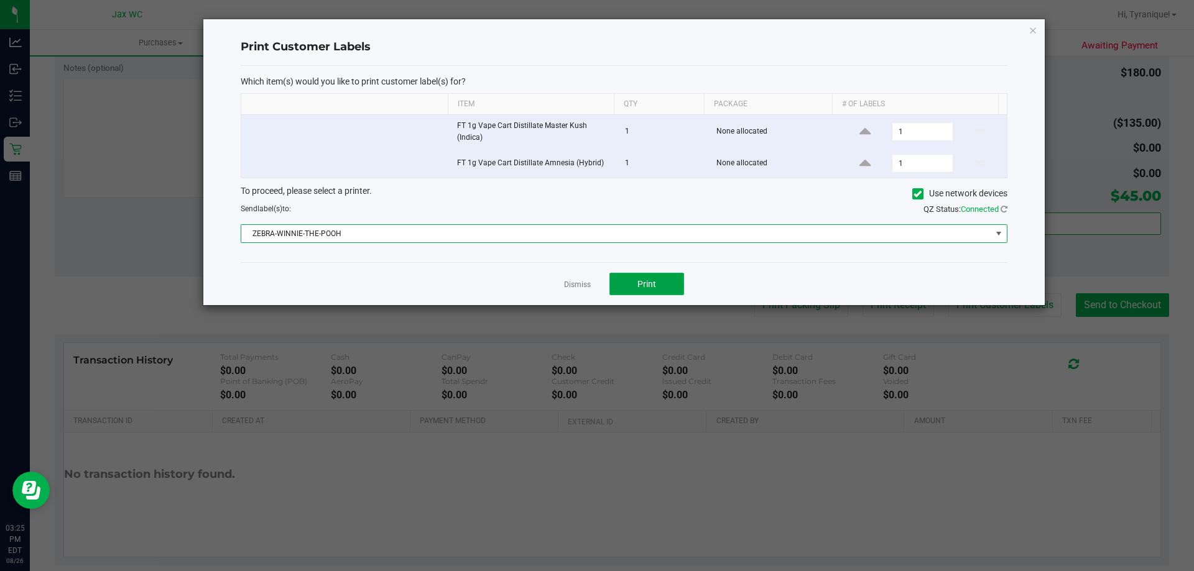
click at [637, 282] on span "Print" at bounding box center [646, 284] width 19 height 10
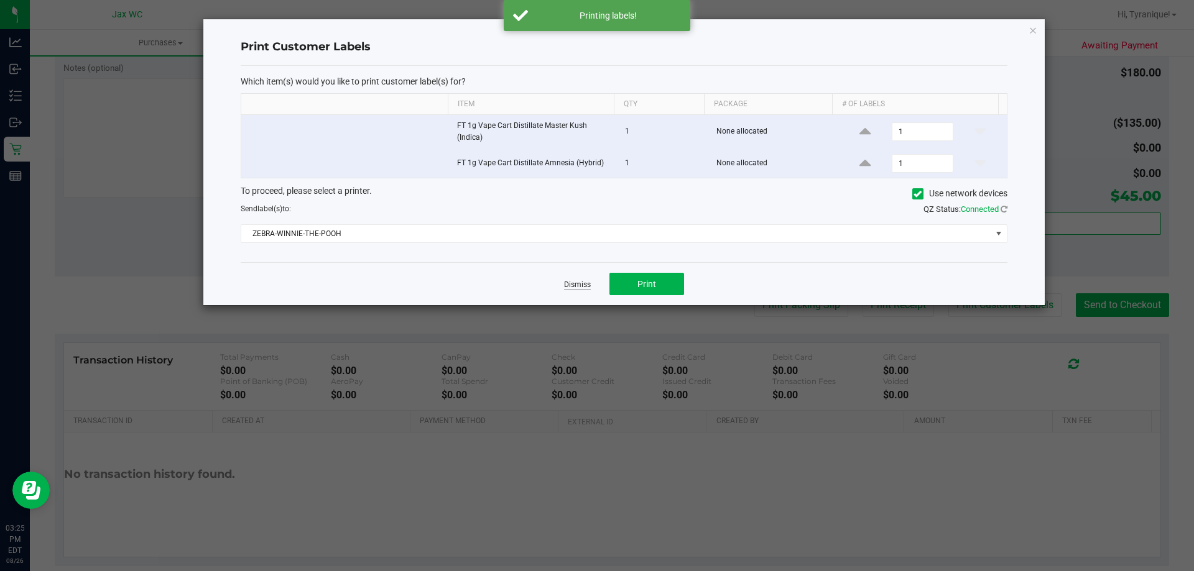
click at [586, 282] on link "Dismiss" at bounding box center [577, 285] width 27 height 11
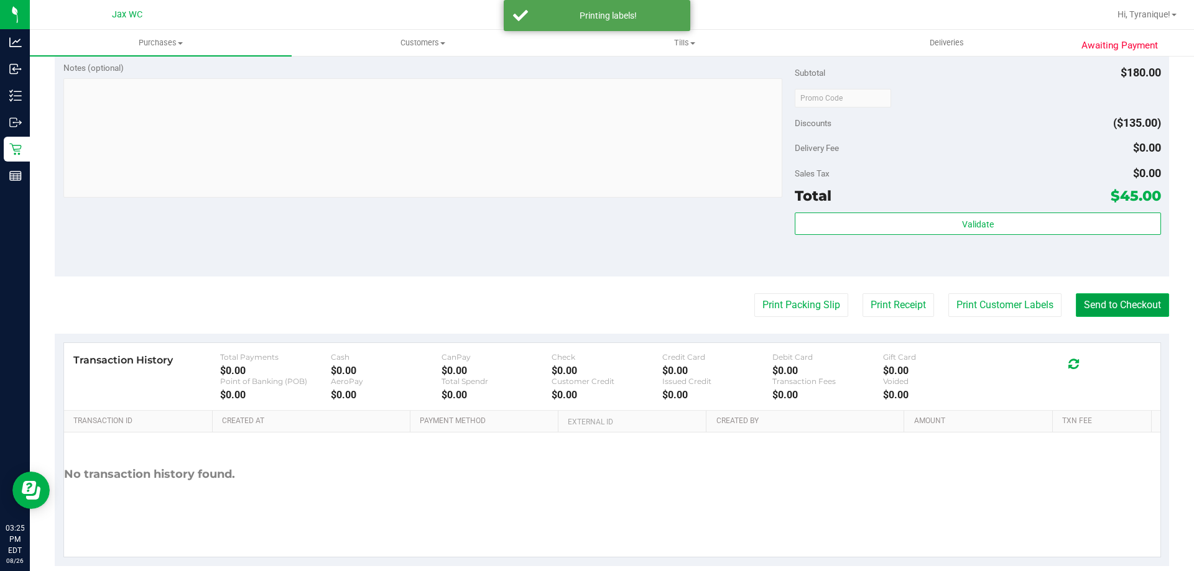
click at [1085, 312] on button "Send to Checkout" at bounding box center [1121, 305] width 93 height 24
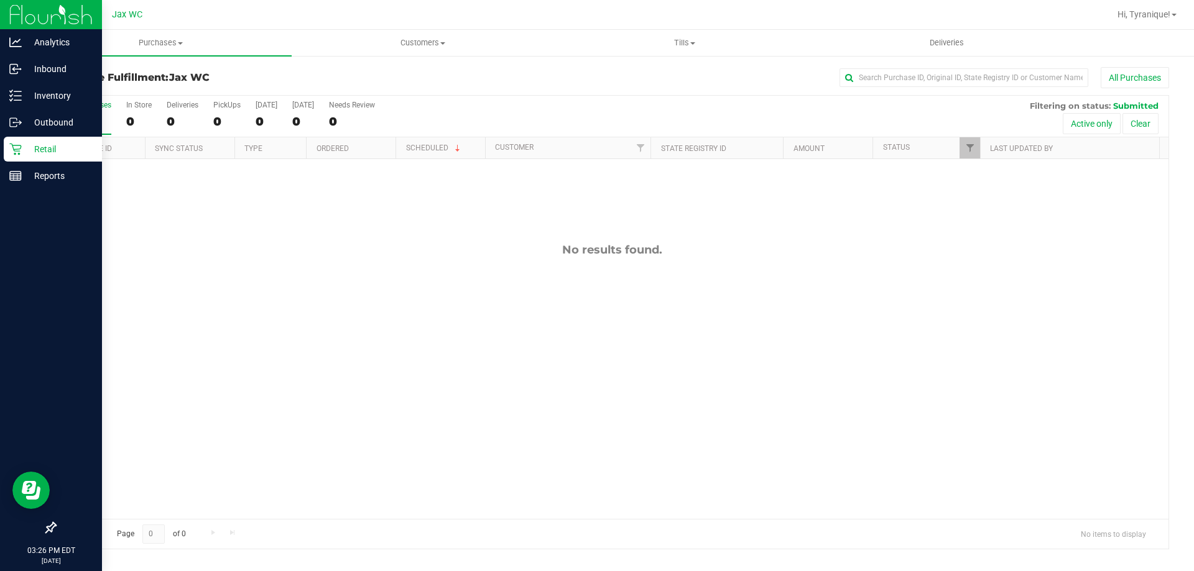
click at [39, 145] on p "Retail" at bounding box center [59, 149] width 75 height 15
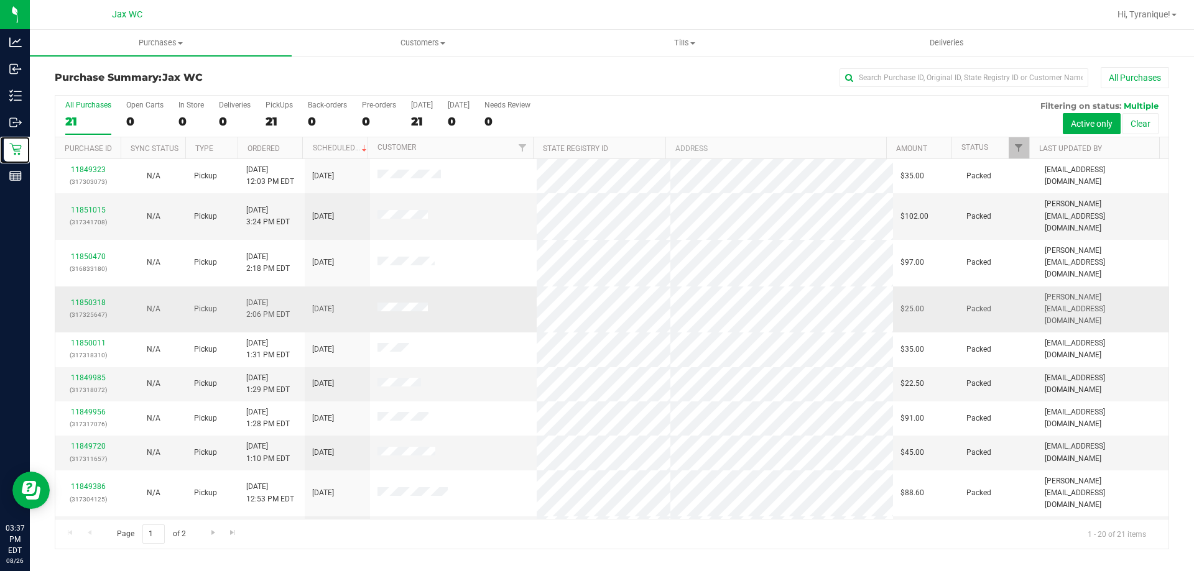
scroll to position [328, 0]
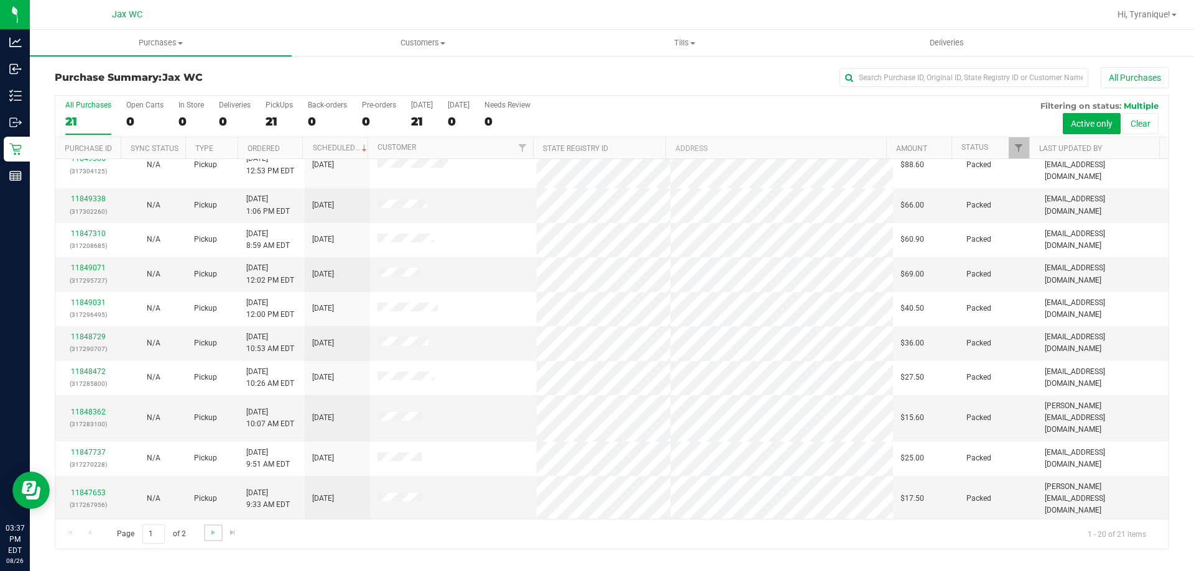
click at [219, 532] on link "Go to the next page" at bounding box center [213, 533] width 18 height 17
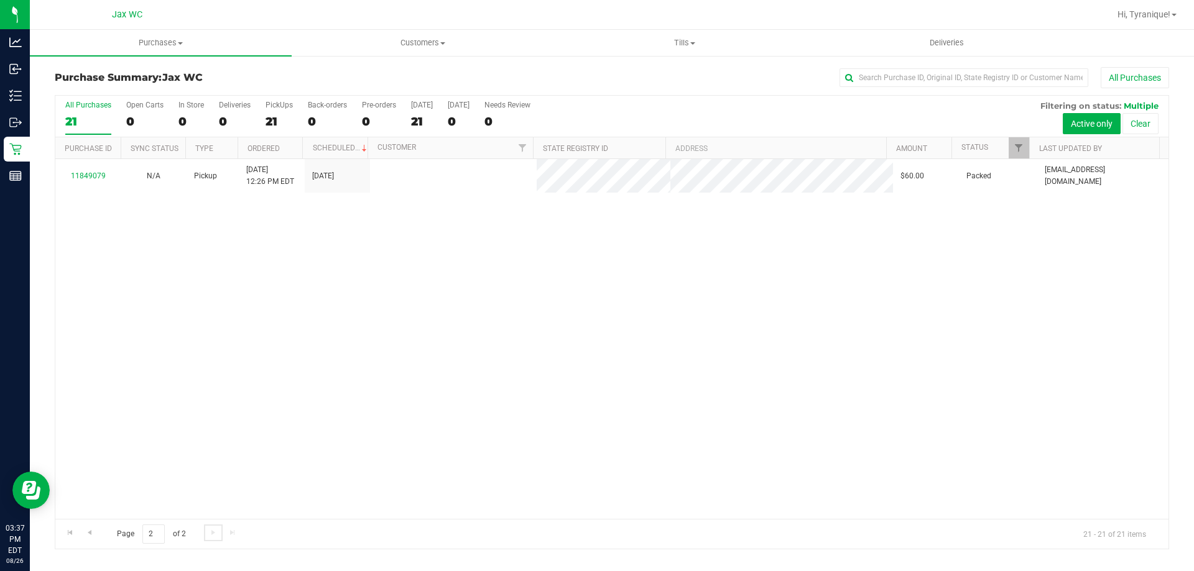
scroll to position [0, 0]
click at [68, 535] on span "Go to the first page" at bounding box center [70, 533] width 10 height 10
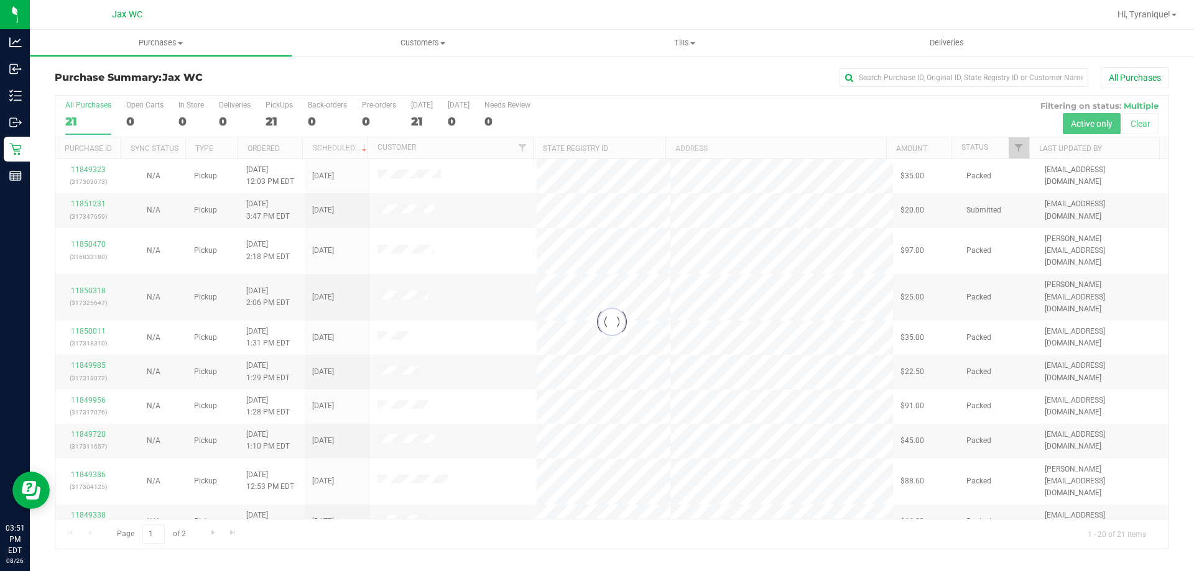
click at [195, 119] on div at bounding box center [611, 322] width 1113 height 453
click at [188, 119] on div at bounding box center [611, 322] width 1113 height 453
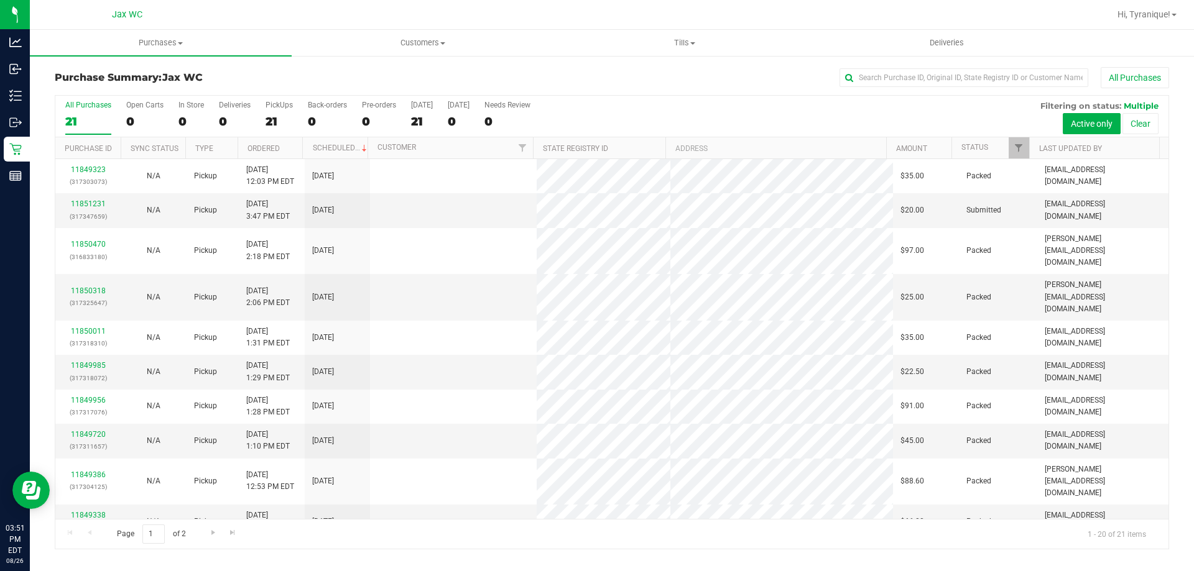
click at [188, 119] on div "0" at bounding box center [190, 121] width 25 height 14
click at [0, 0] on input "In Store 0" at bounding box center [0, 0] width 0 height 0
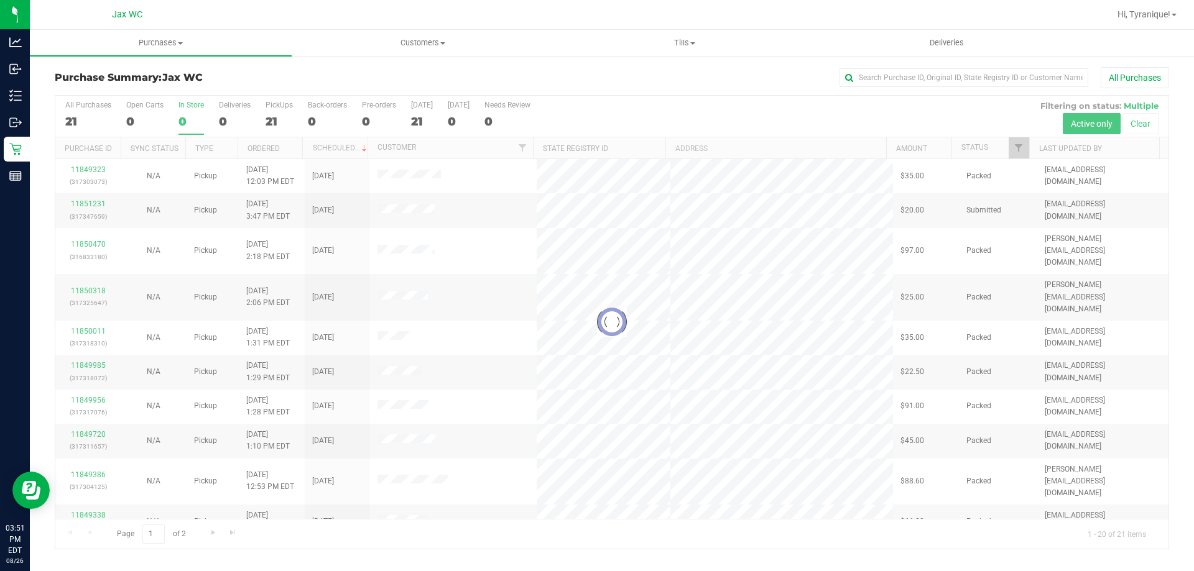
click at [186, 119] on div at bounding box center [611, 322] width 1113 height 453
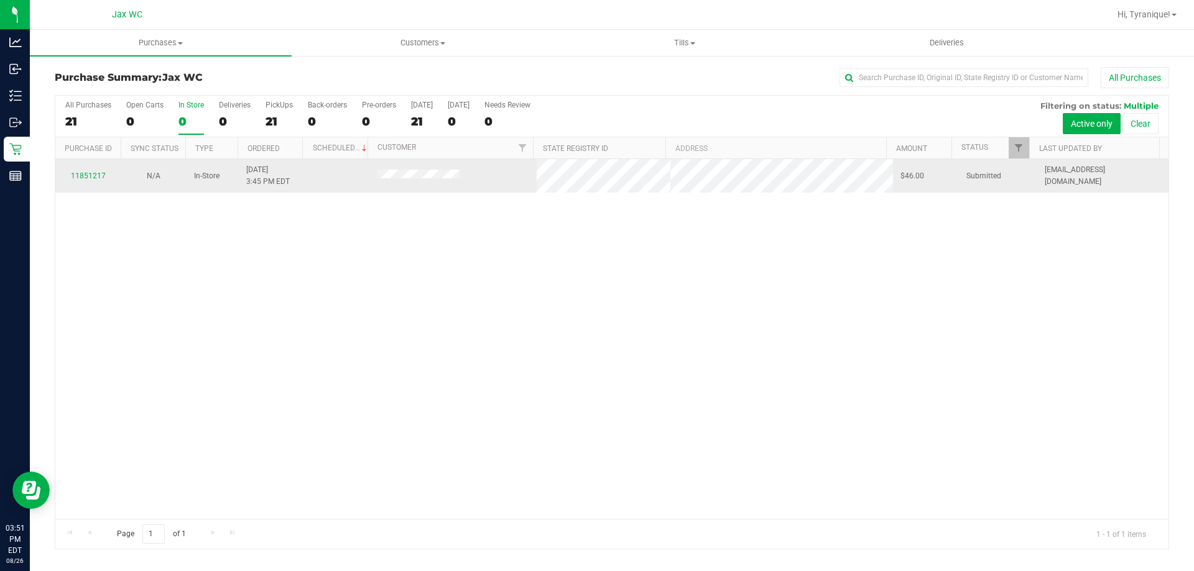
click at [92, 180] on div "11851217" at bounding box center [88, 176] width 50 height 12
click at [86, 176] on link "11851217" at bounding box center [88, 176] width 35 height 9
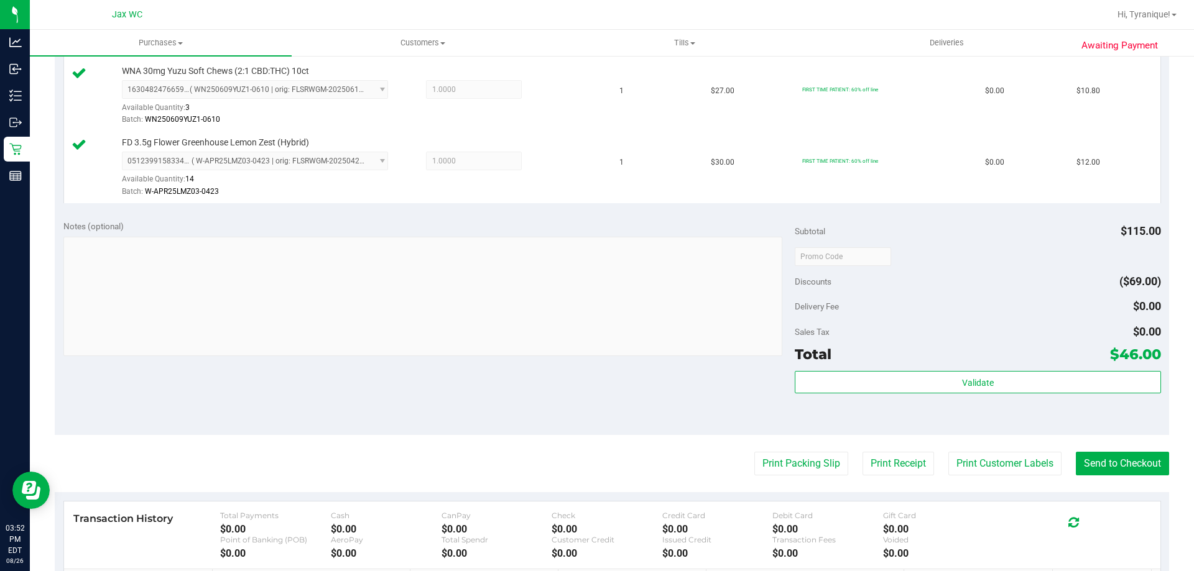
scroll to position [497, 0]
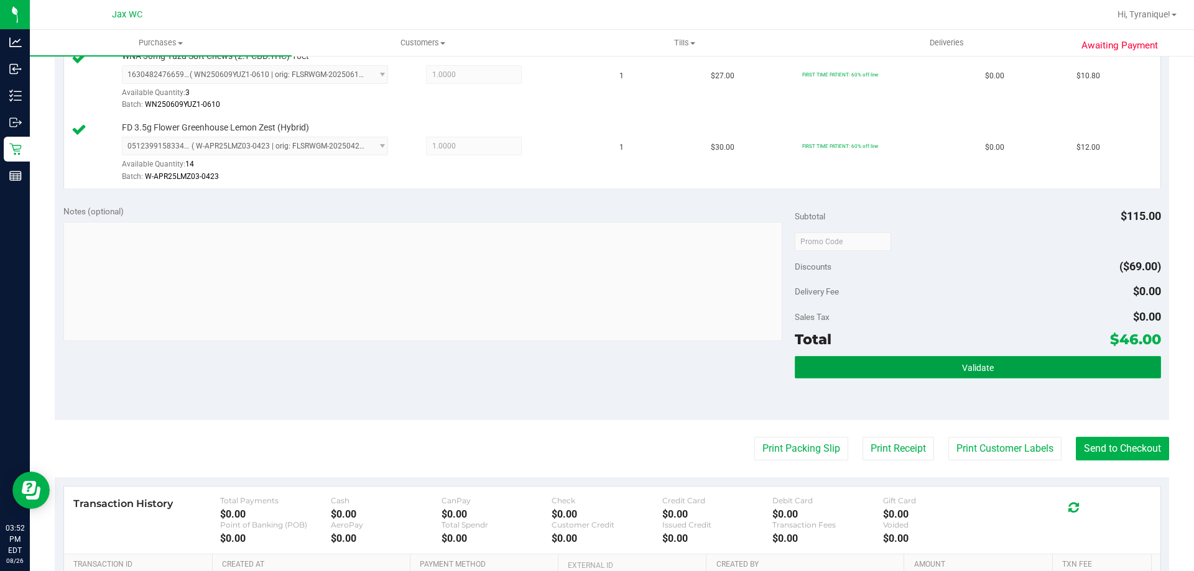
click at [925, 374] on button "Validate" at bounding box center [977, 367] width 366 height 22
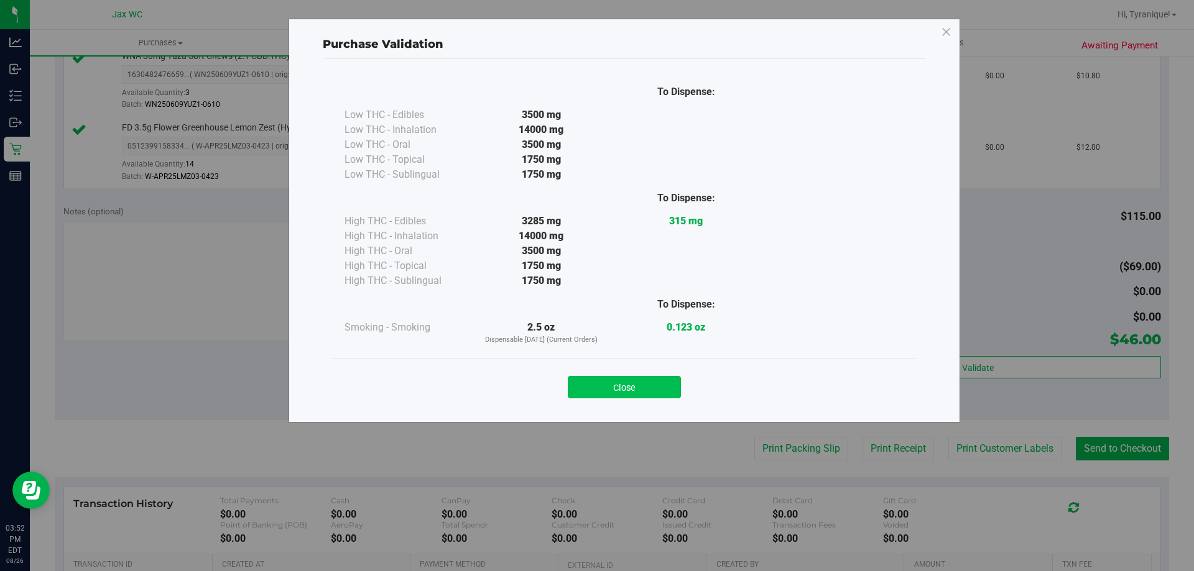
click at [641, 390] on button "Close" at bounding box center [624, 387] width 113 height 22
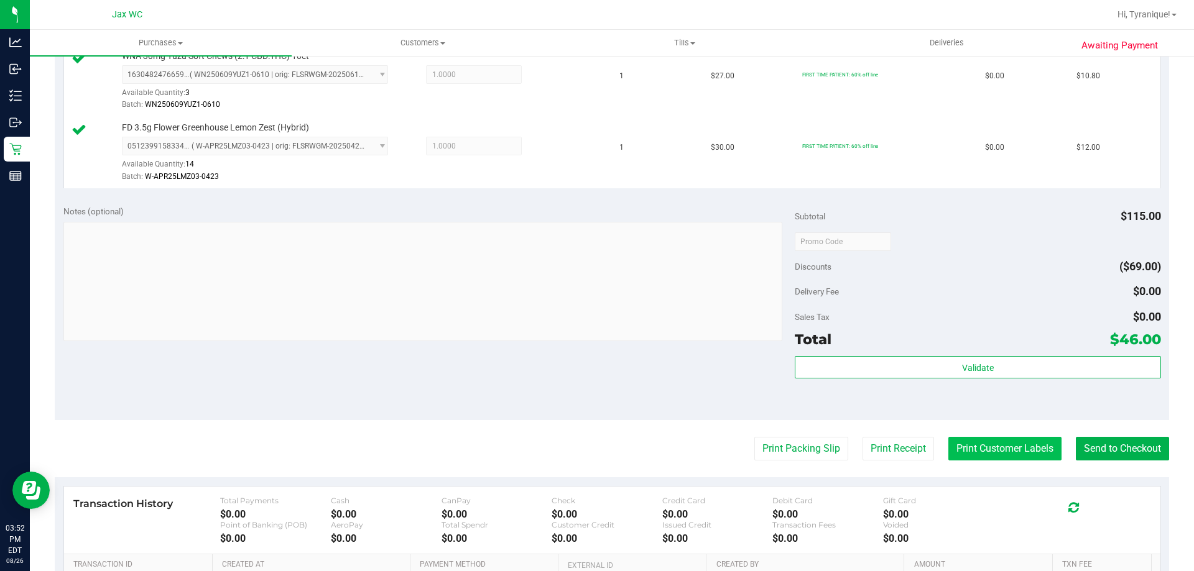
click at [964, 443] on button "Print Customer Labels" at bounding box center [1004, 449] width 113 height 24
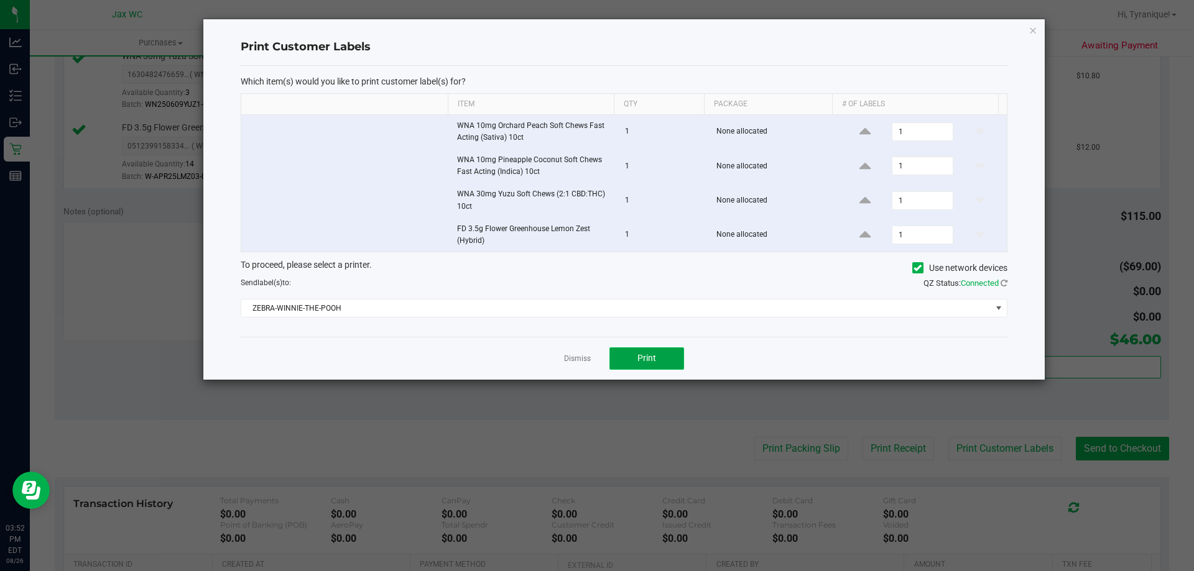
click at [670, 355] on button "Print" at bounding box center [646, 359] width 75 height 22
click at [579, 359] on link "Dismiss" at bounding box center [577, 359] width 27 height 11
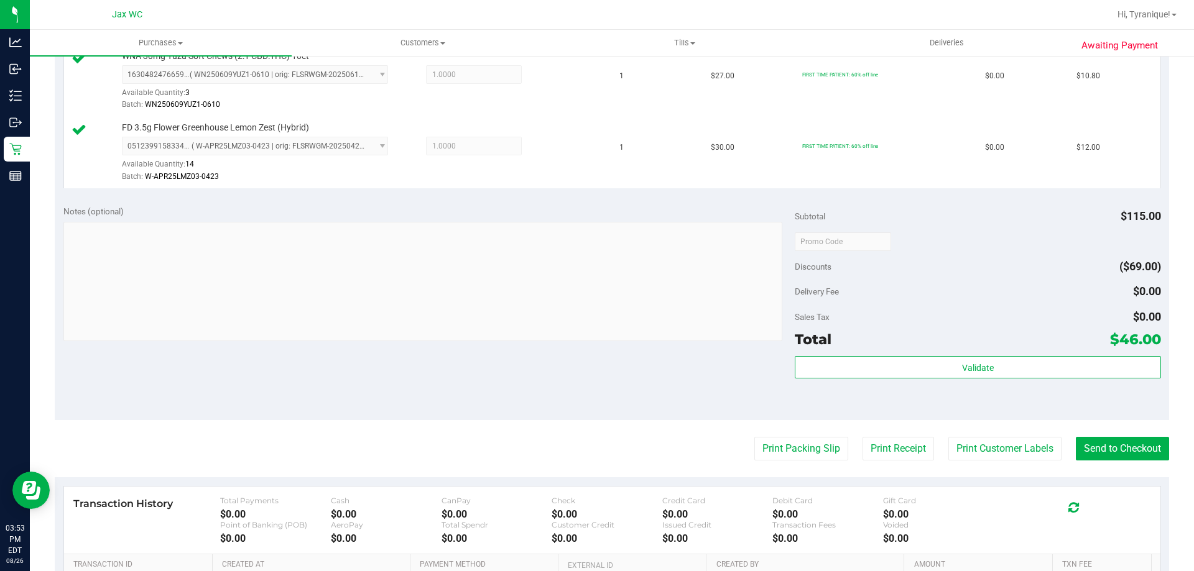
click at [918, 379] on div "Validate" at bounding box center [977, 368] width 366 height 24
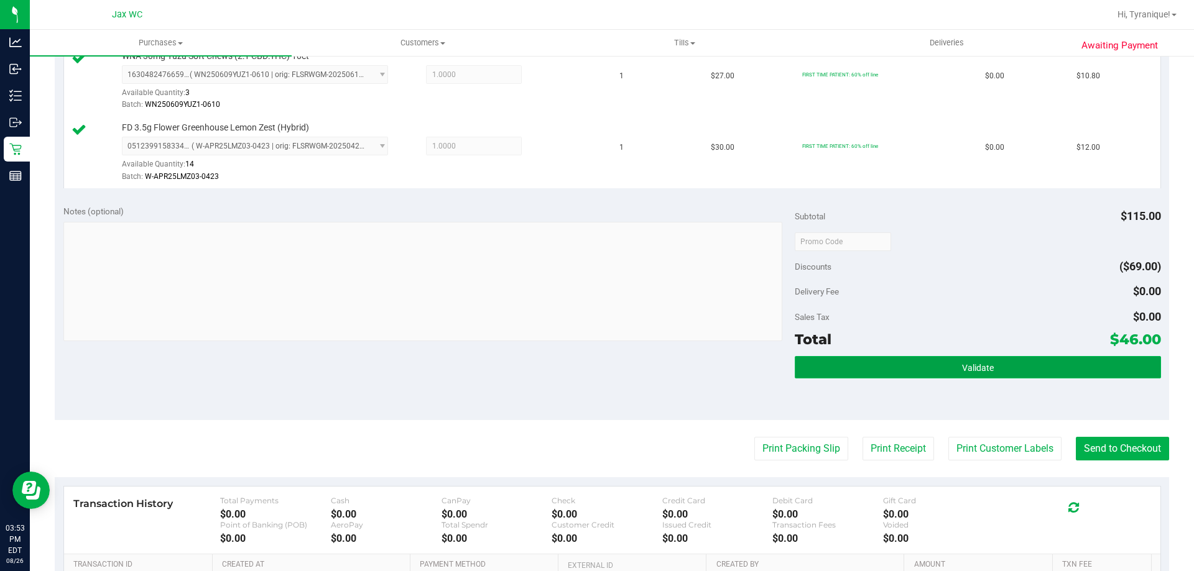
click at [913, 371] on button "Validate" at bounding box center [977, 367] width 366 height 22
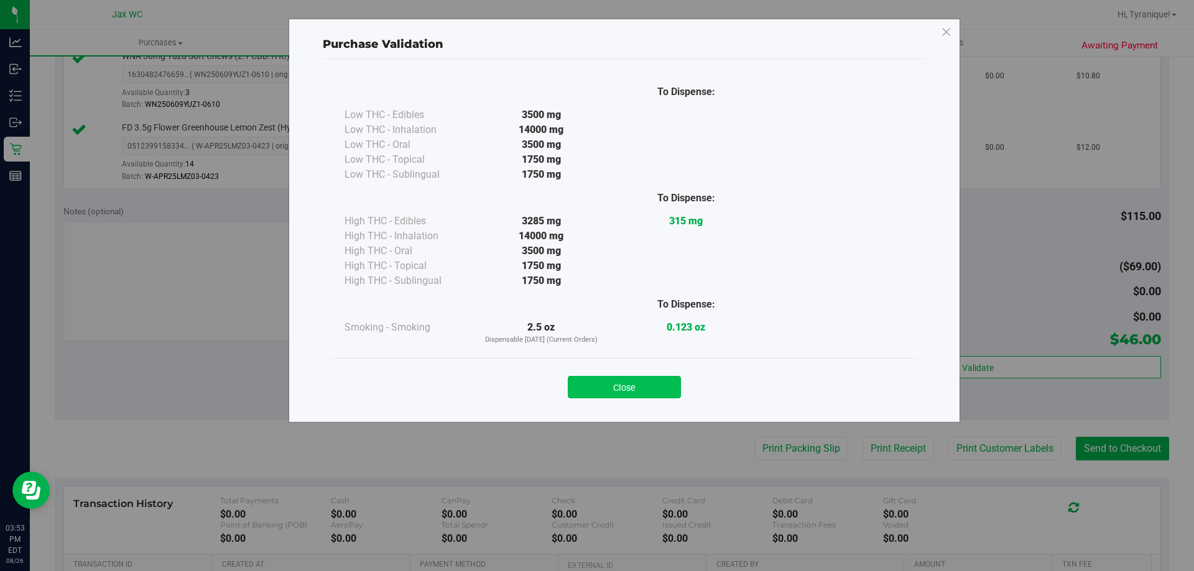
click at [670, 384] on button "Close" at bounding box center [624, 387] width 113 height 22
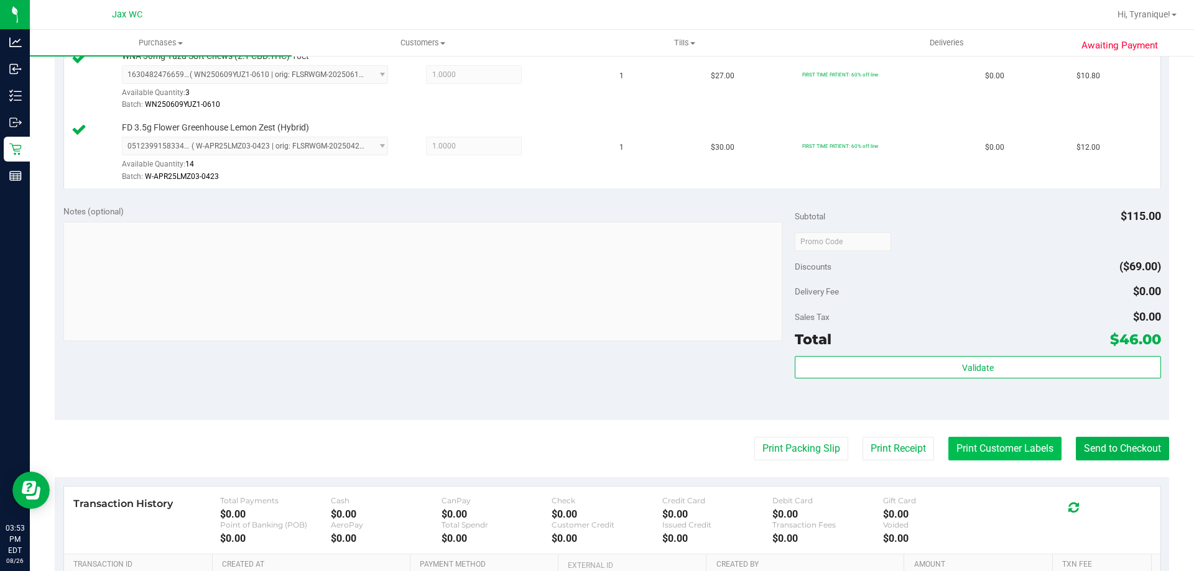
click at [969, 455] on button "Print Customer Labels" at bounding box center [1004, 449] width 113 height 24
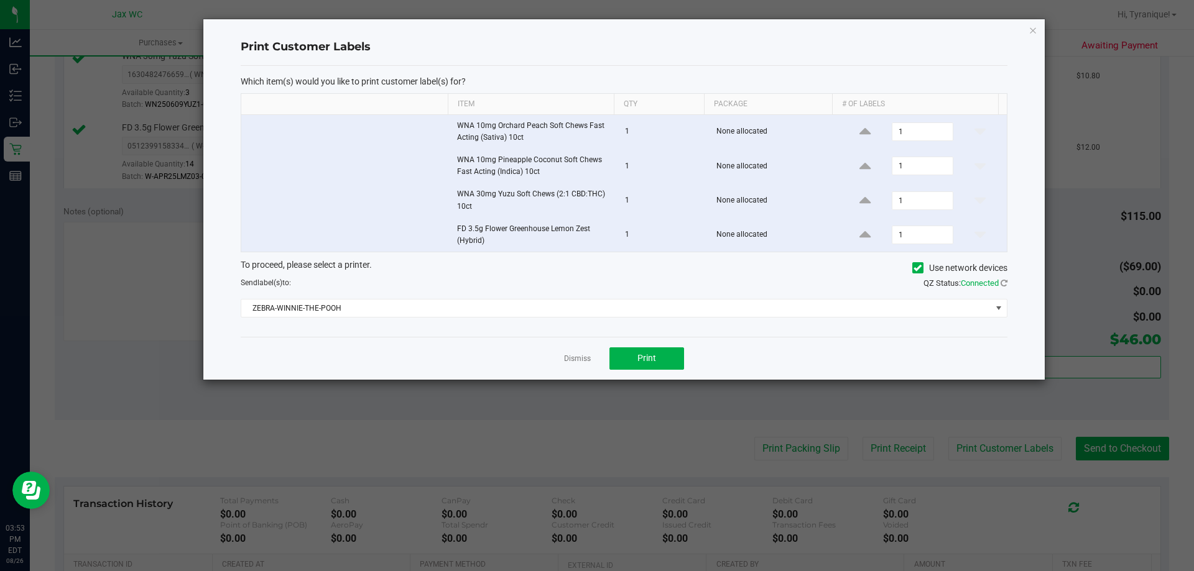
click at [578, 361] on link "Dismiss" at bounding box center [577, 359] width 27 height 11
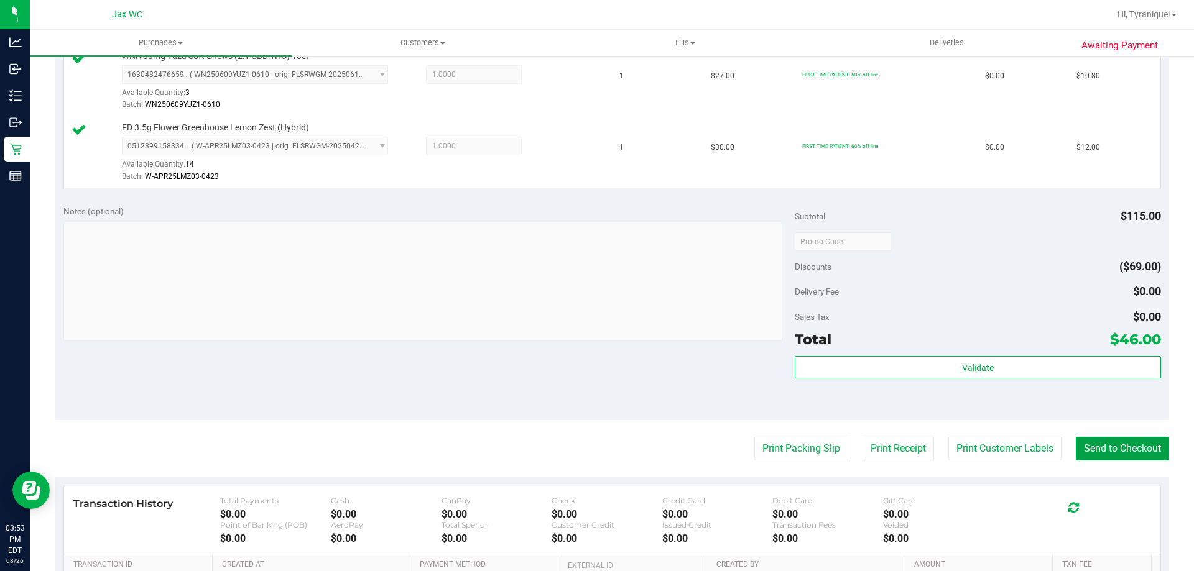
click at [1143, 451] on button "Send to Checkout" at bounding box center [1121, 449] width 93 height 24
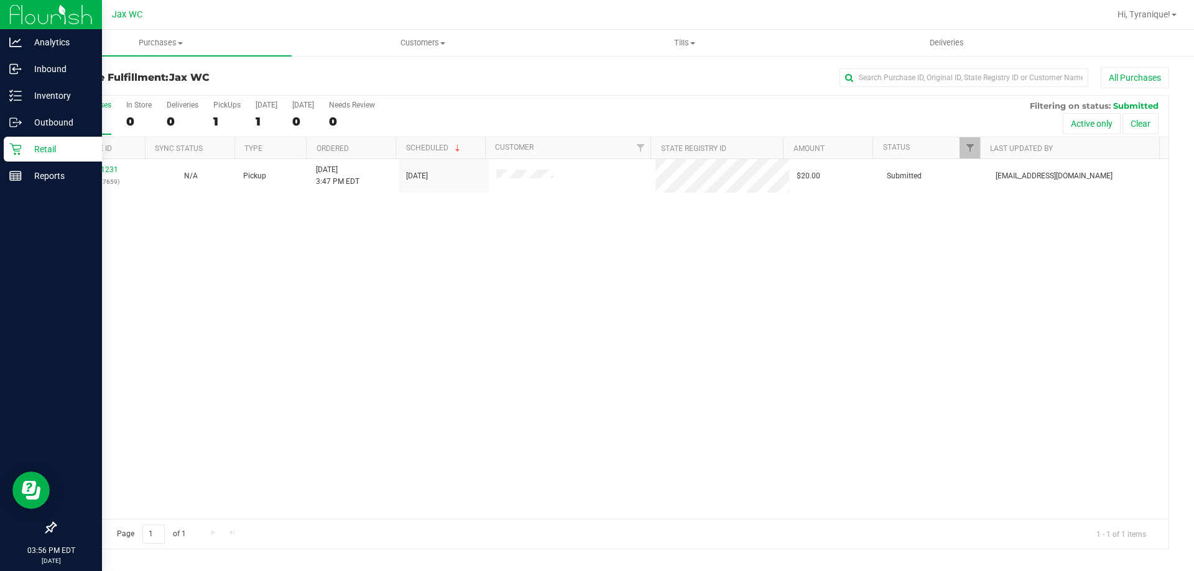
click at [30, 141] on div "Retail" at bounding box center [53, 149] width 98 height 25
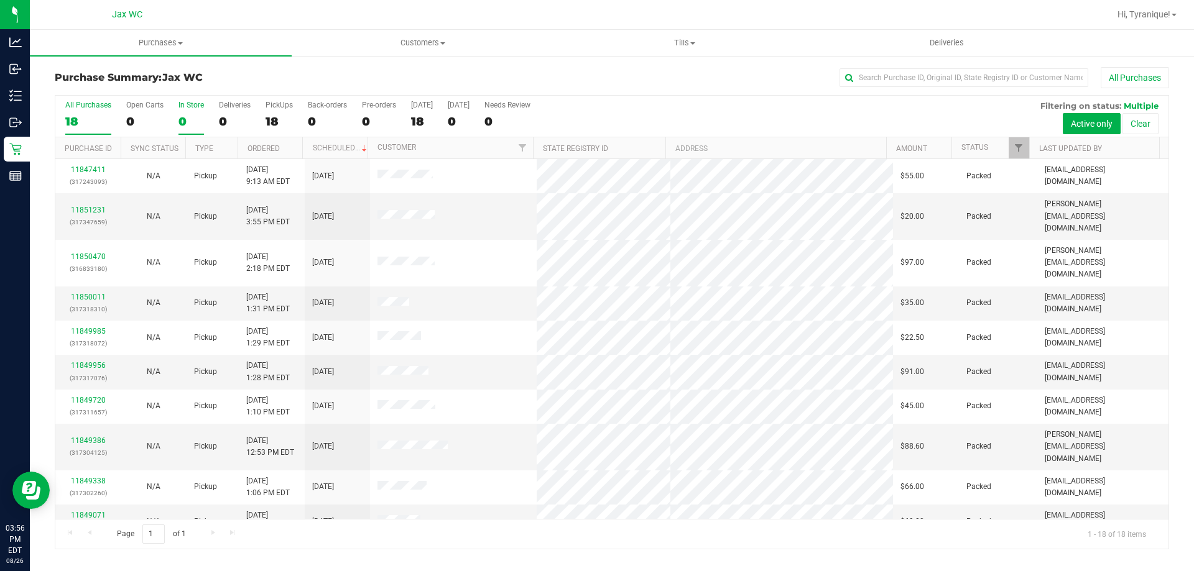
click at [195, 116] on div "0" at bounding box center [190, 121] width 25 height 14
click at [0, 0] on input "In Store 0" at bounding box center [0, 0] width 0 height 0
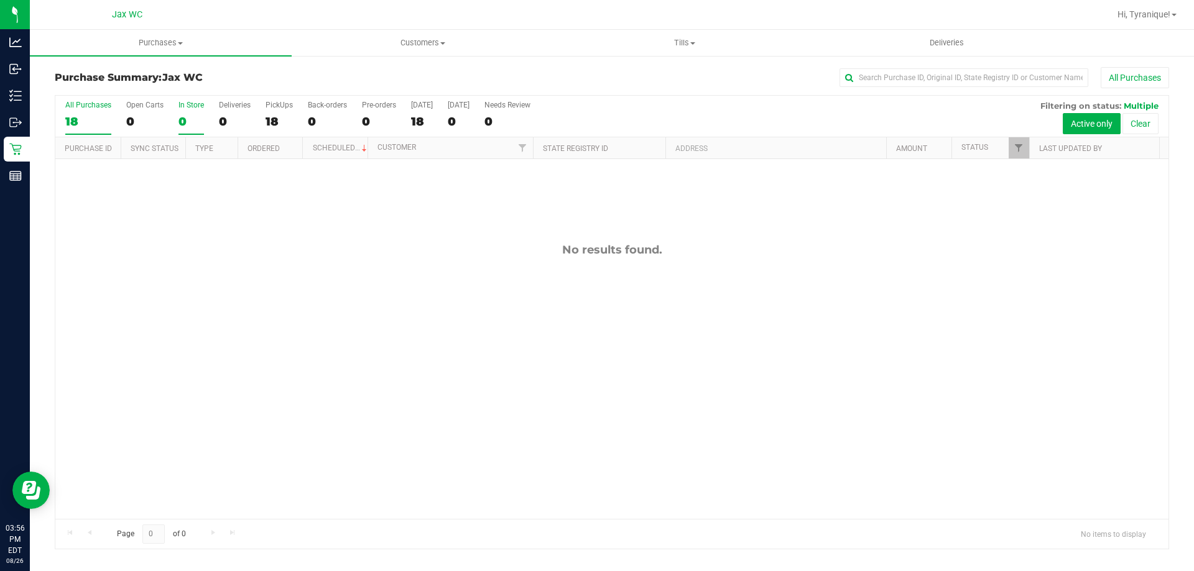
click at [87, 121] on div "18" at bounding box center [88, 121] width 46 height 14
click at [0, 0] on input "All Purchases 18" at bounding box center [0, 0] width 0 height 0
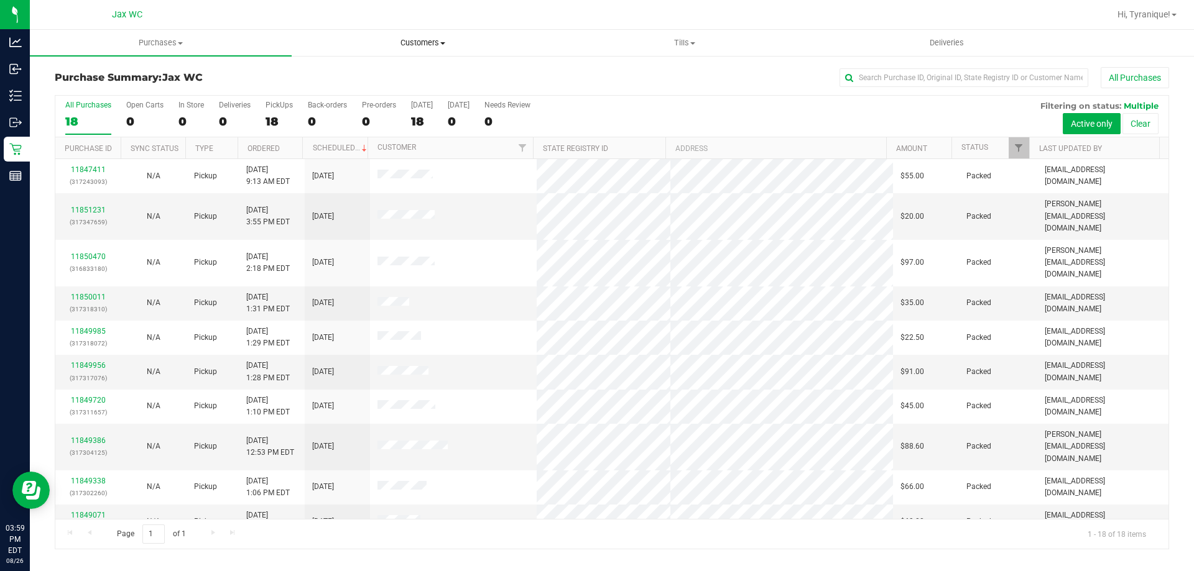
click at [413, 38] on span "Customers" at bounding box center [422, 42] width 260 height 11
click at [413, 68] on li "All customers" at bounding box center [423, 75] width 262 height 15
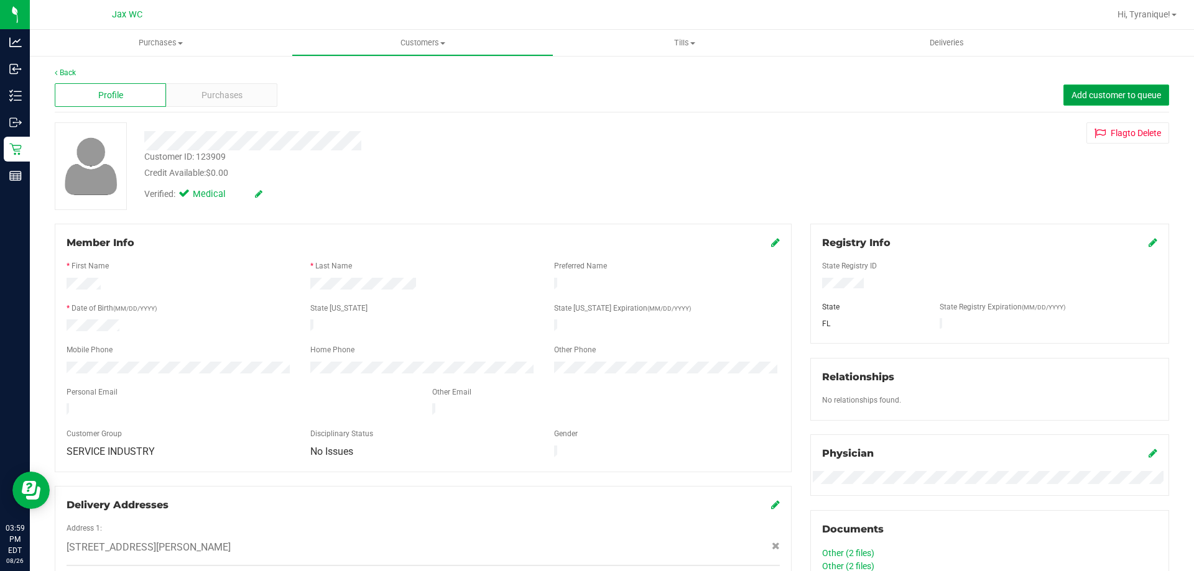
click at [1087, 102] on button "Add customer to queue" at bounding box center [1116, 95] width 106 height 21
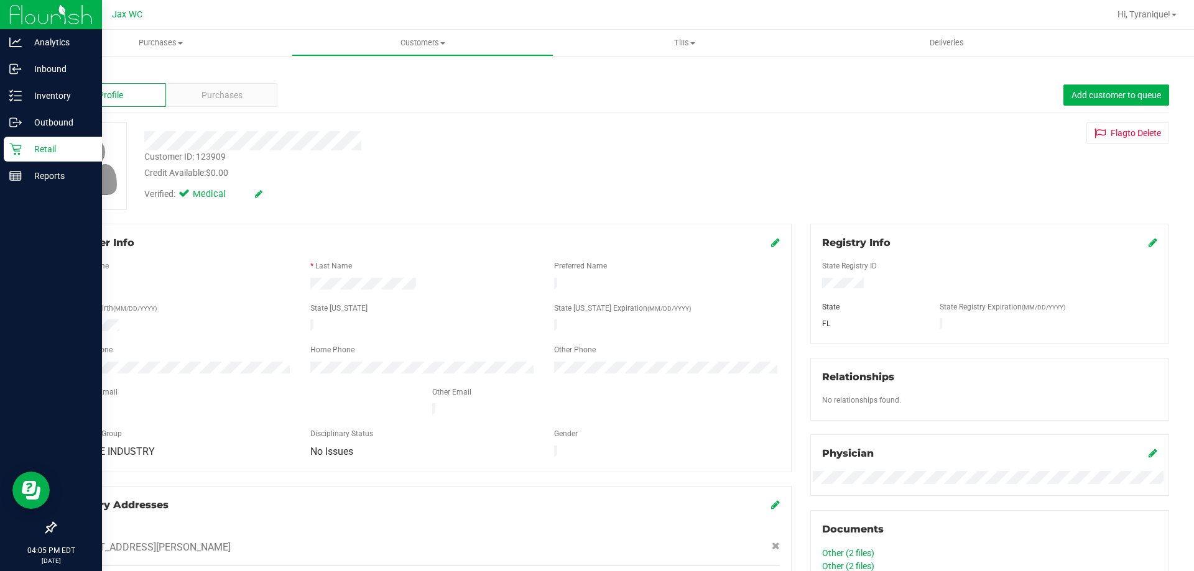
click at [34, 145] on p "Retail" at bounding box center [59, 149] width 75 height 15
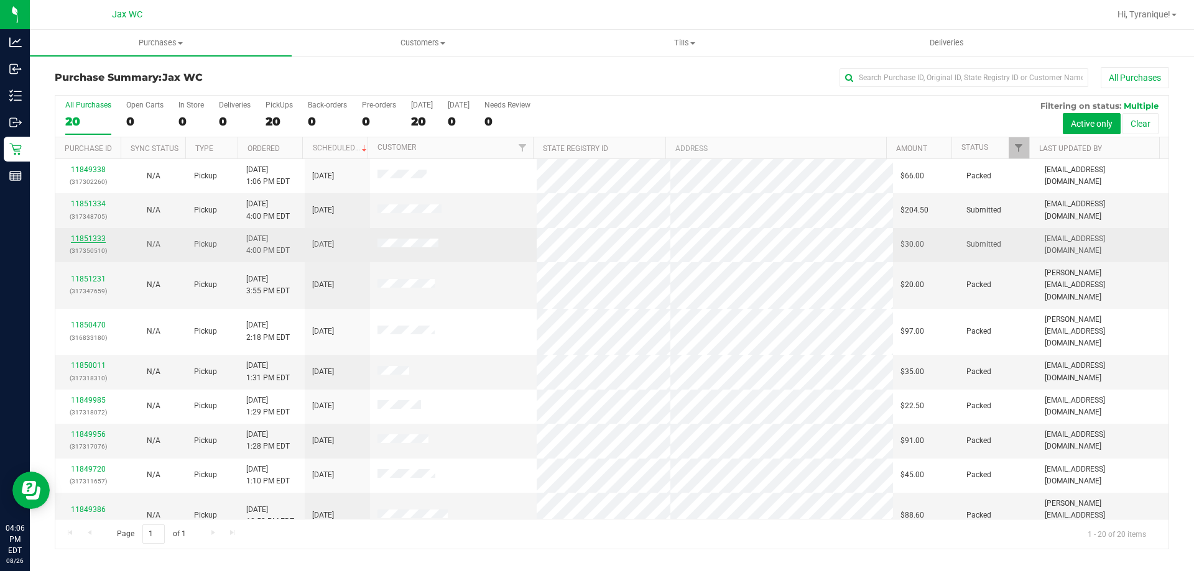
click at [94, 236] on link "11851333" at bounding box center [88, 238] width 35 height 9
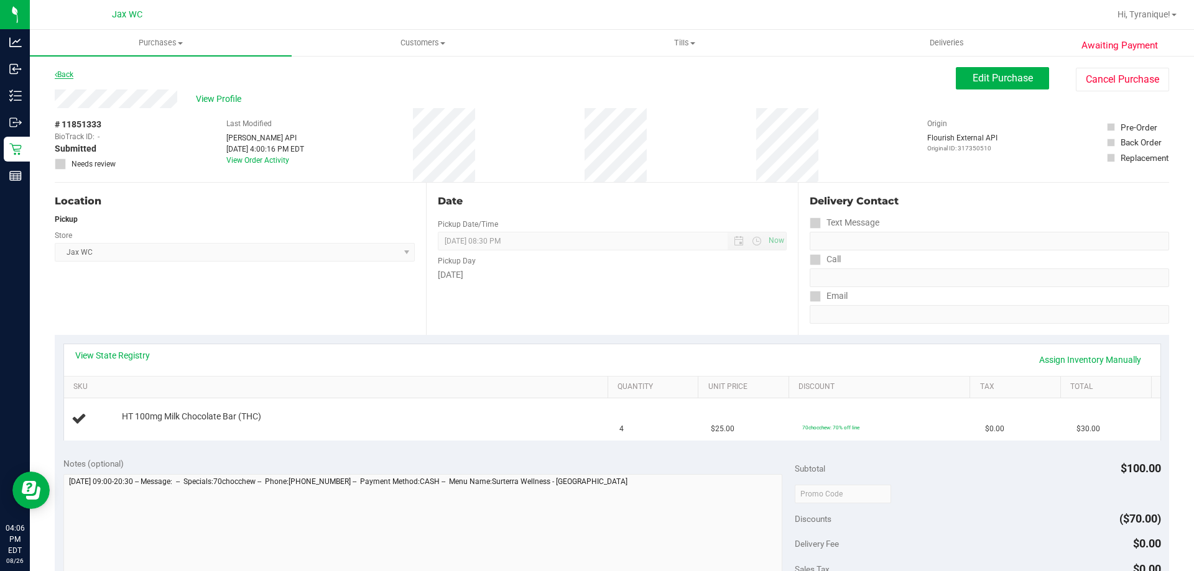
click at [67, 72] on link "Back" at bounding box center [64, 74] width 19 height 9
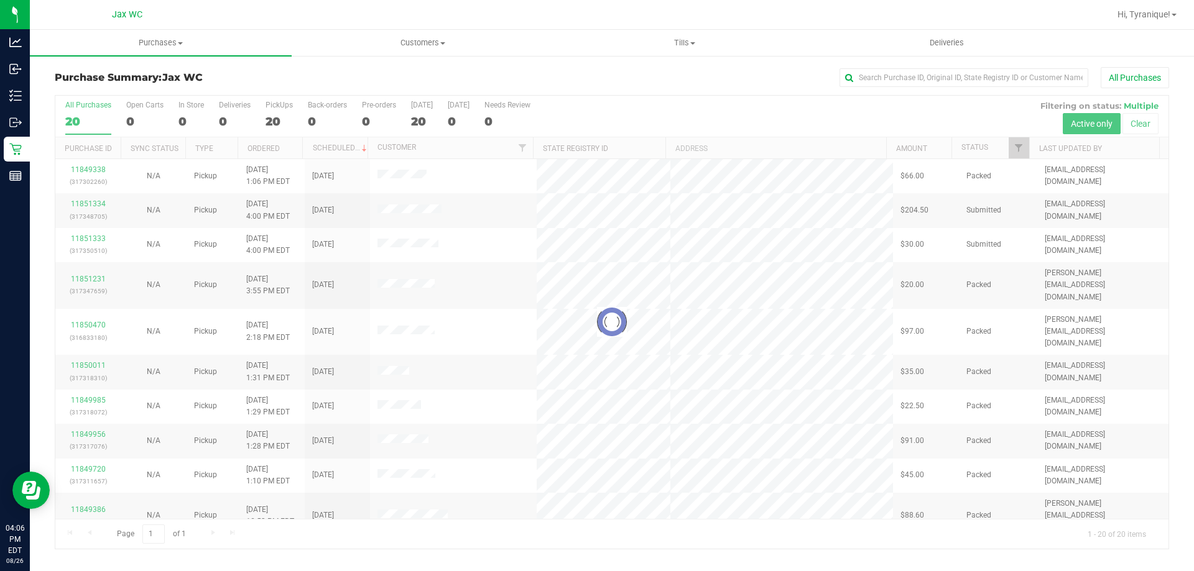
click at [99, 200] on div at bounding box center [611, 322] width 1113 height 453
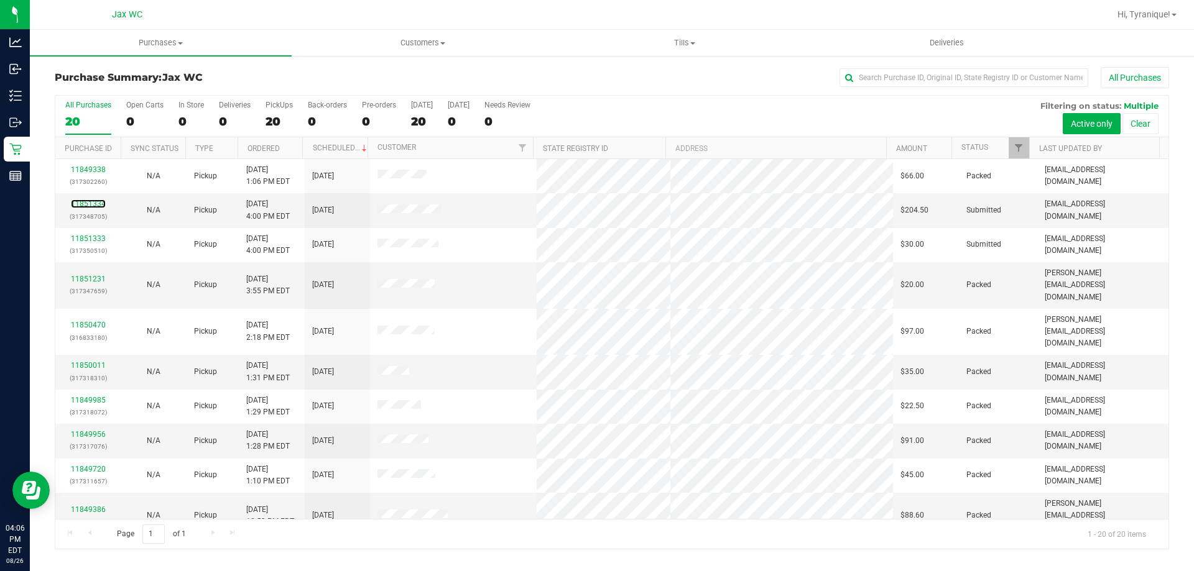
click at [103, 203] on link "11851334" at bounding box center [88, 204] width 35 height 9
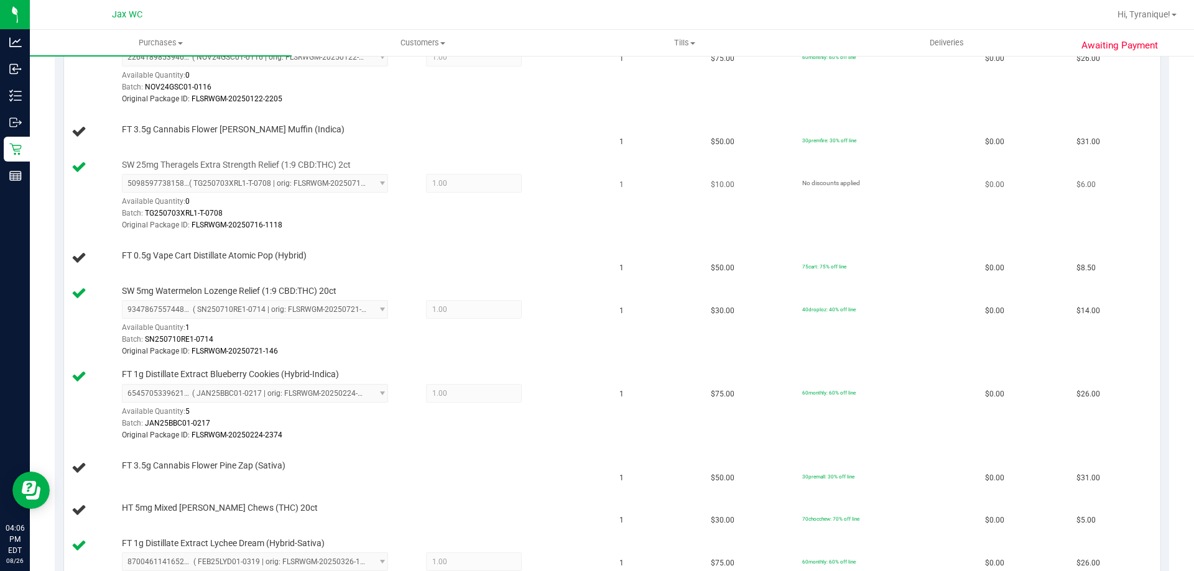
scroll to position [497, 0]
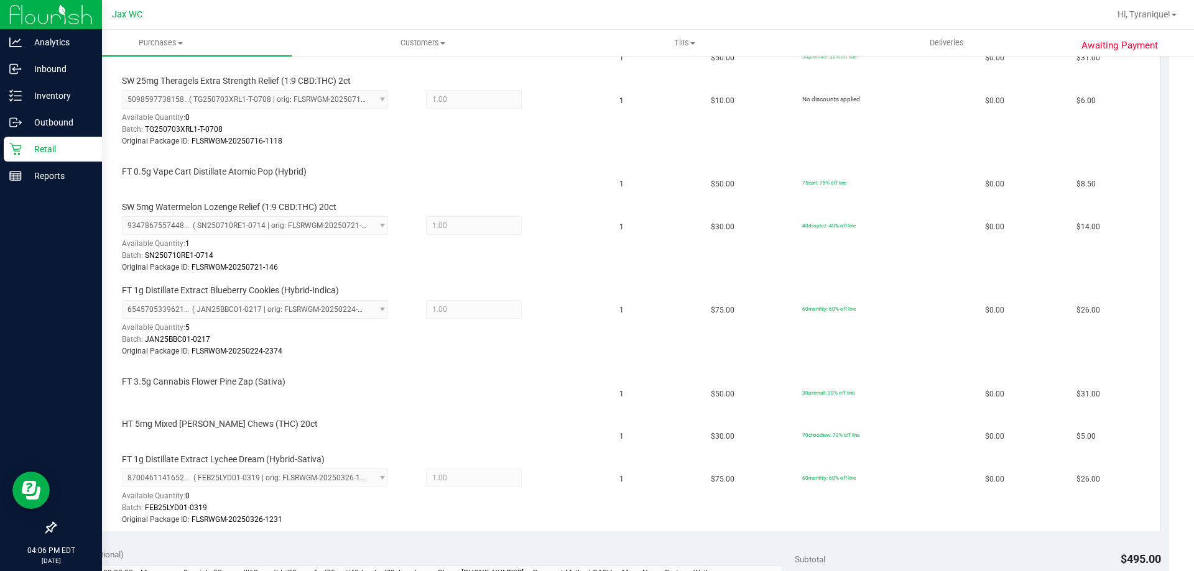
drag, startPoint x: 37, startPoint y: 149, endPoint x: 25, endPoint y: 144, distance: 12.6
click at [29, 145] on div "Analytics Inbound Inventory Outbound Retail Reports 04:06 PM EDT 08/26/2025 08/…" at bounding box center [597, 285] width 1194 height 571
click at [25, 144] on p "Retail" at bounding box center [59, 149] width 75 height 15
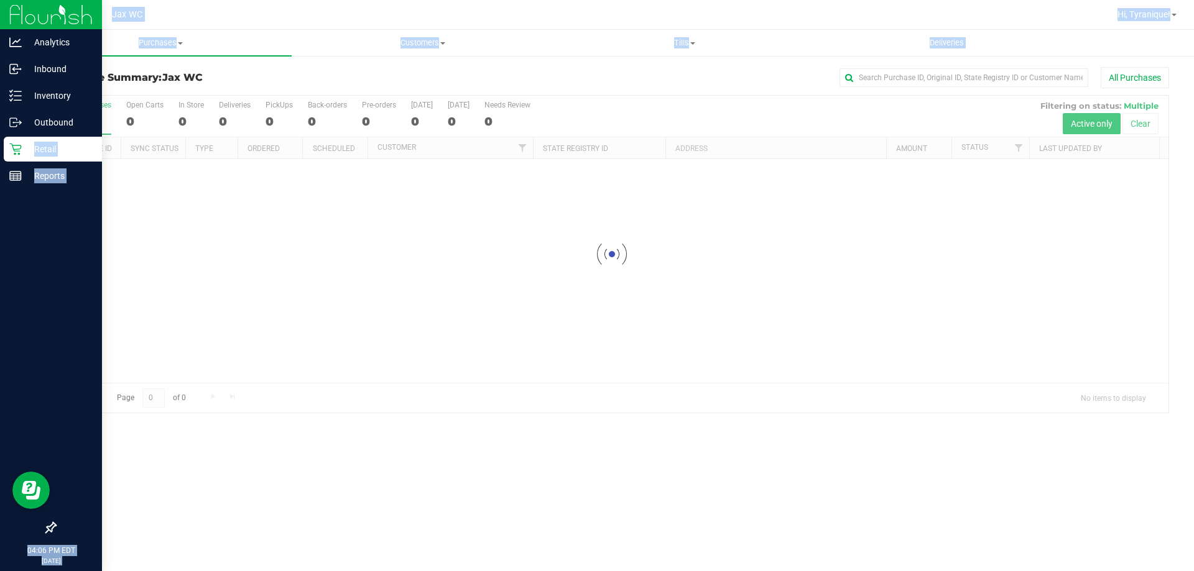
click at [464, 220] on div at bounding box center [611, 254] width 1113 height 317
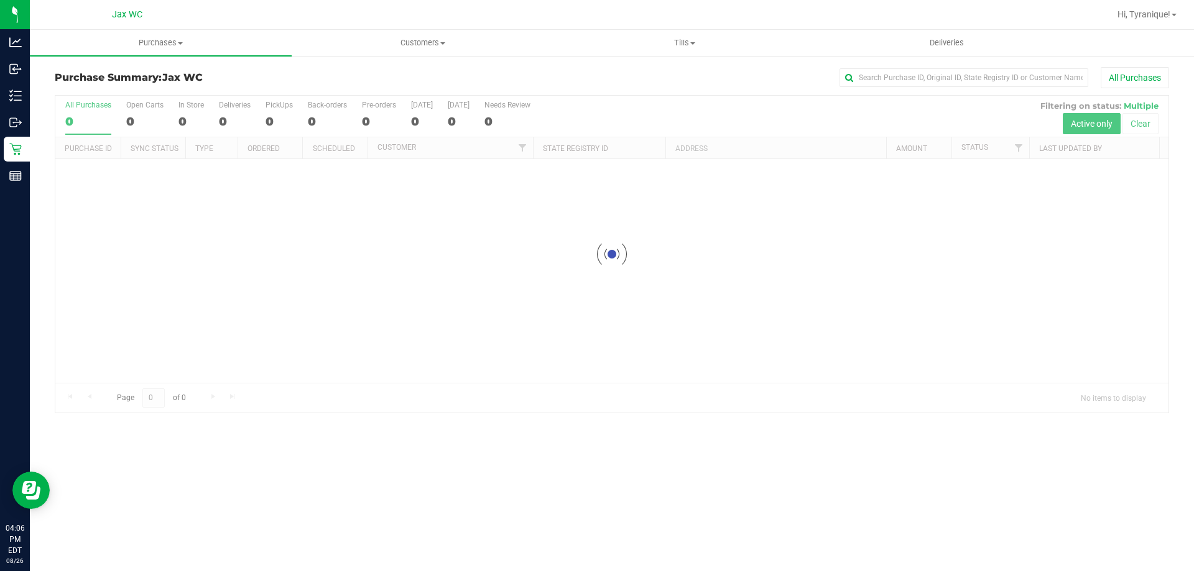
click at [558, 85] on div "All Purchases" at bounding box center [797, 77] width 743 height 21
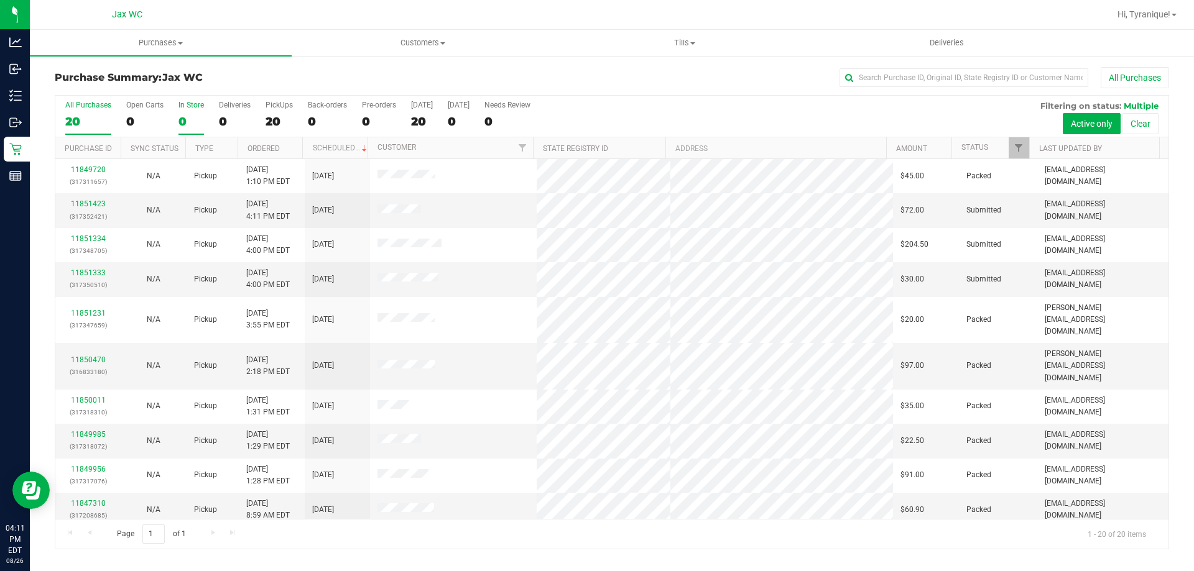
click at [198, 121] on div "0" at bounding box center [190, 121] width 25 height 14
click at [0, 0] on input "In Store 0" at bounding box center [0, 0] width 0 height 0
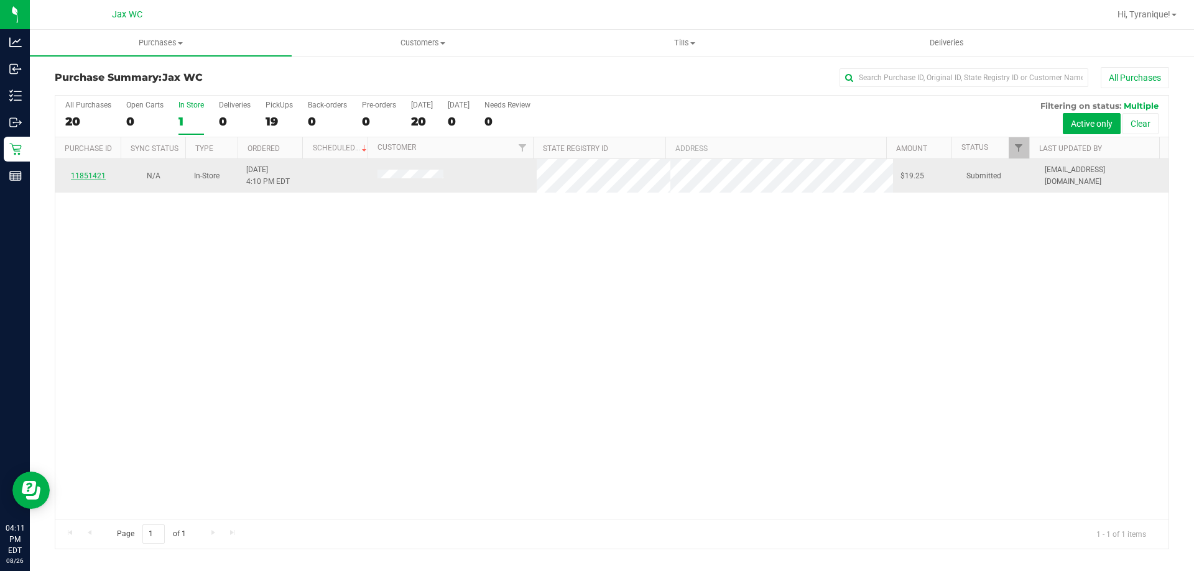
click at [77, 176] on div "11851421" at bounding box center [88, 176] width 50 height 12
click at [78, 176] on link "11851421" at bounding box center [88, 176] width 35 height 9
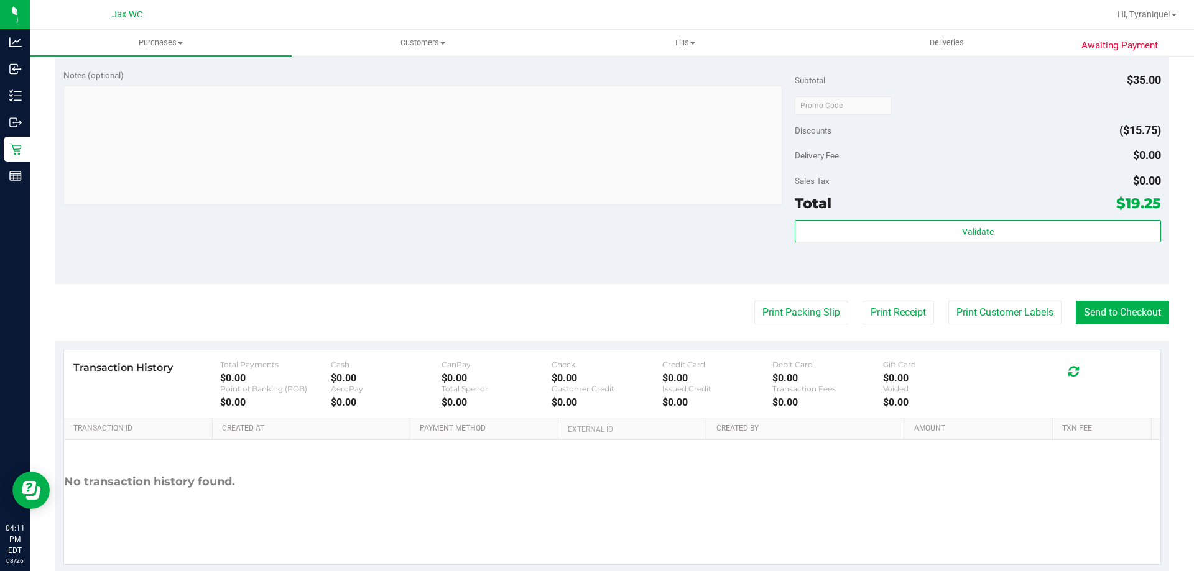
scroll to position [517, 0]
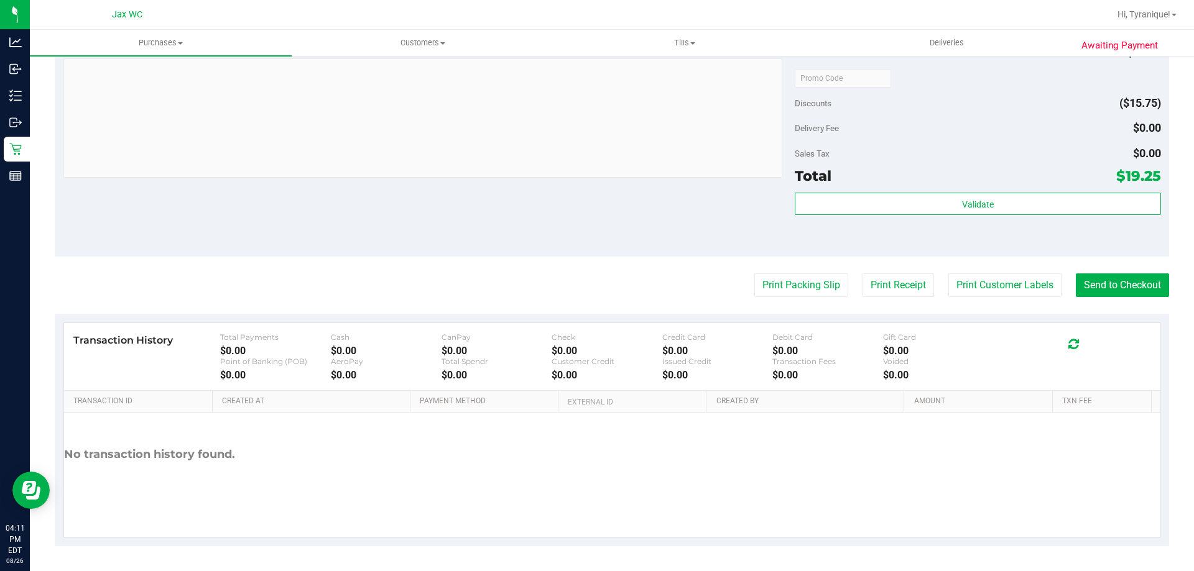
click at [944, 190] on div "Subtotal $35.00 Discounts ($15.75) Delivery Fee $0.00 Sales Tax $0.00 Total $19…" at bounding box center [977, 145] width 366 height 207
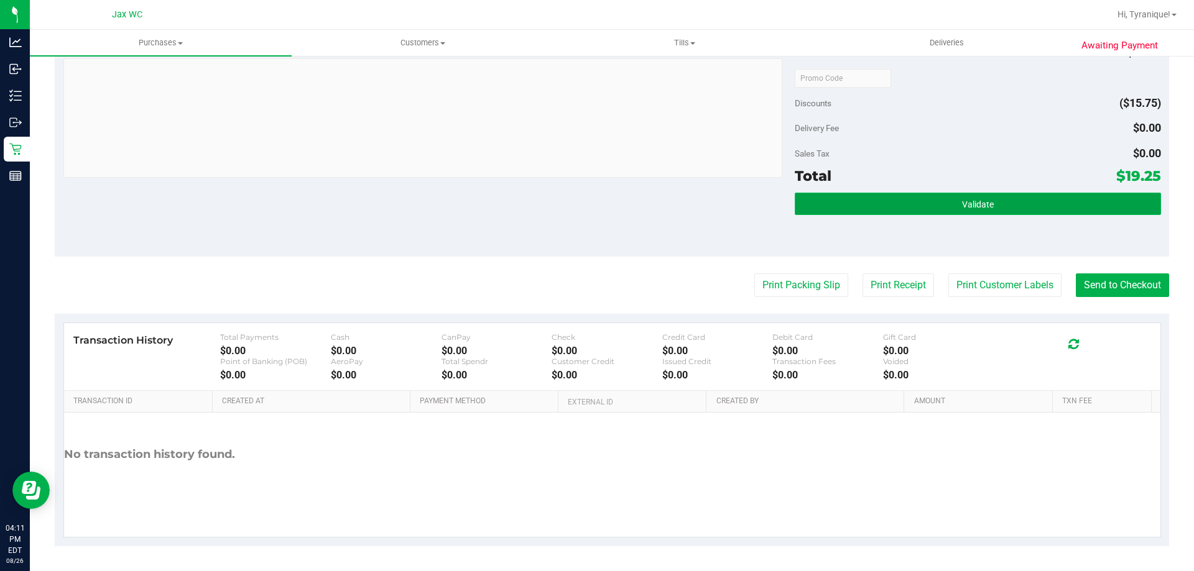
click at [950, 201] on button "Validate" at bounding box center [977, 204] width 366 height 22
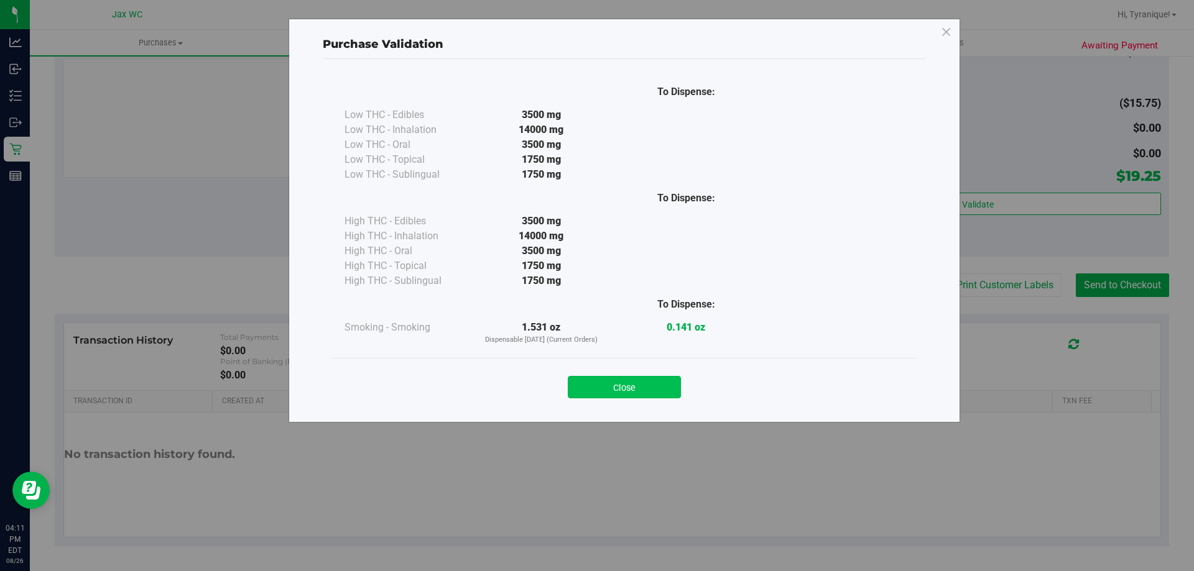
click at [666, 397] on button "Close" at bounding box center [624, 387] width 113 height 22
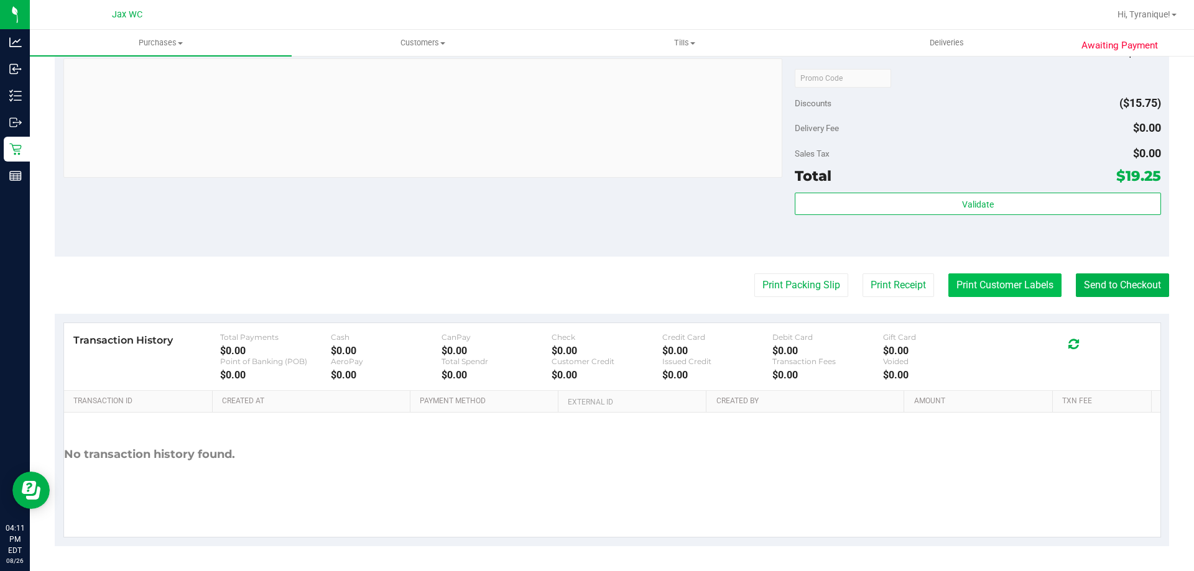
click at [1000, 287] on button "Print Customer Labels" at bounding box center [1004, 286] width 113 height 24
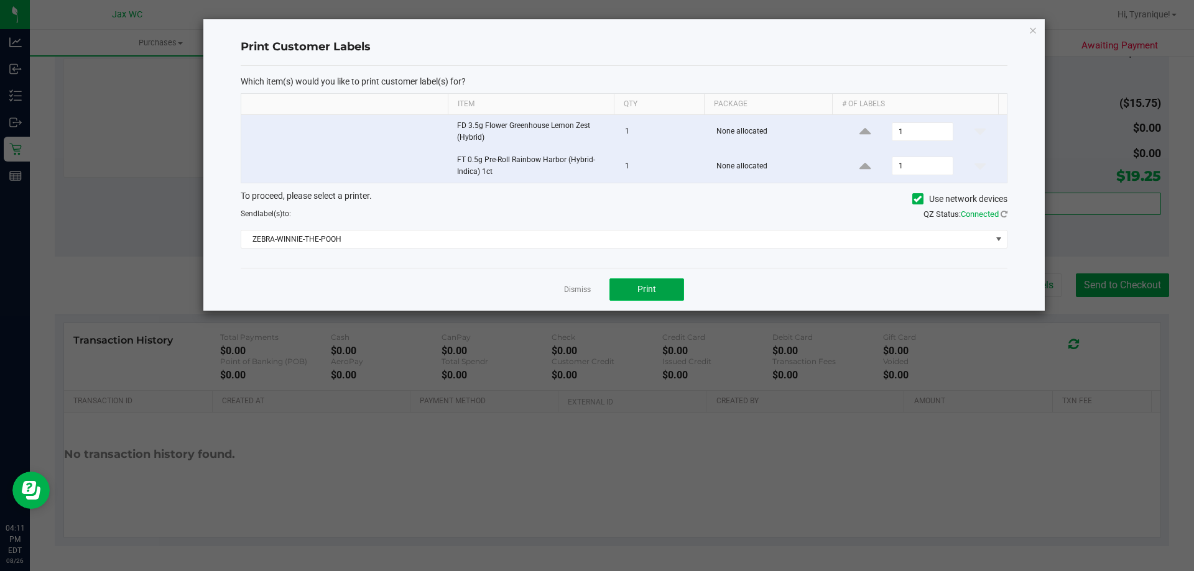
click at [644, 297] on button "Print" at bounding box center [646, 290] width 75 height 22
click at [594, 292] on div "Dismiss Print" at bounding box center [624, 289] width 767 height 43
click at [589, 288] on link "Dismiss" at bounding box center [577, 290] width 27 height 11
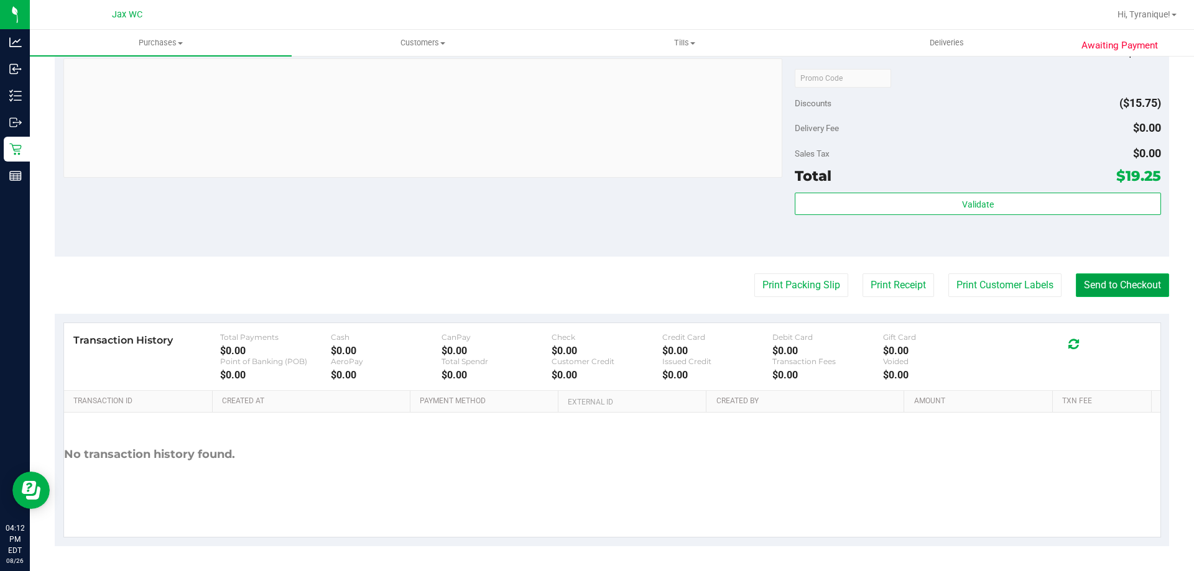
click at [1153, 275] on button "Send to Checkout" at bounding box center [1121, 286] width 93 height 24
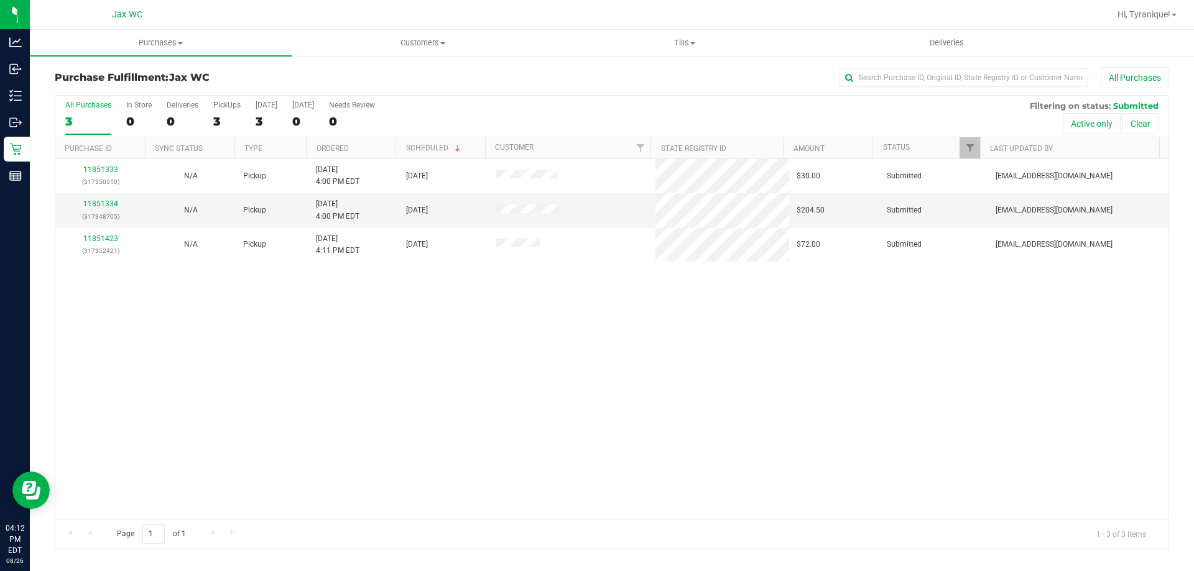
click at [413, 439] on div "11851333 (317350510) N/A Pickup 8/26/2025 4:00 PM EDT 8/26/2025 $30.00 Submitte…" at bounding box center [611, 339] width 1113 height 360
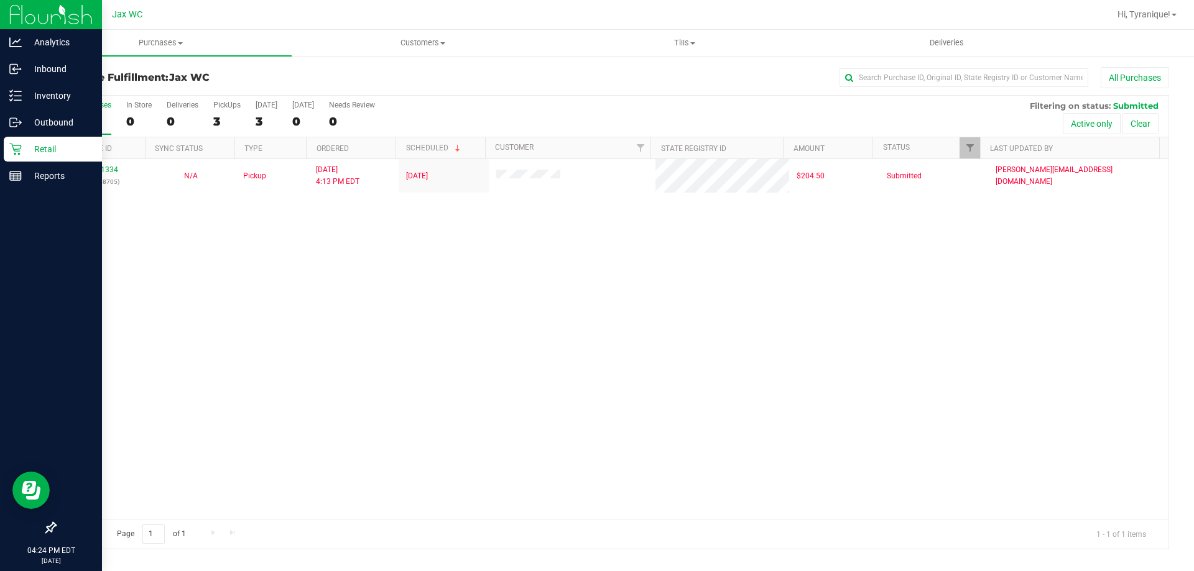
click at [19, 154] on icon at bounding box center [15, 150] width 12 height 12
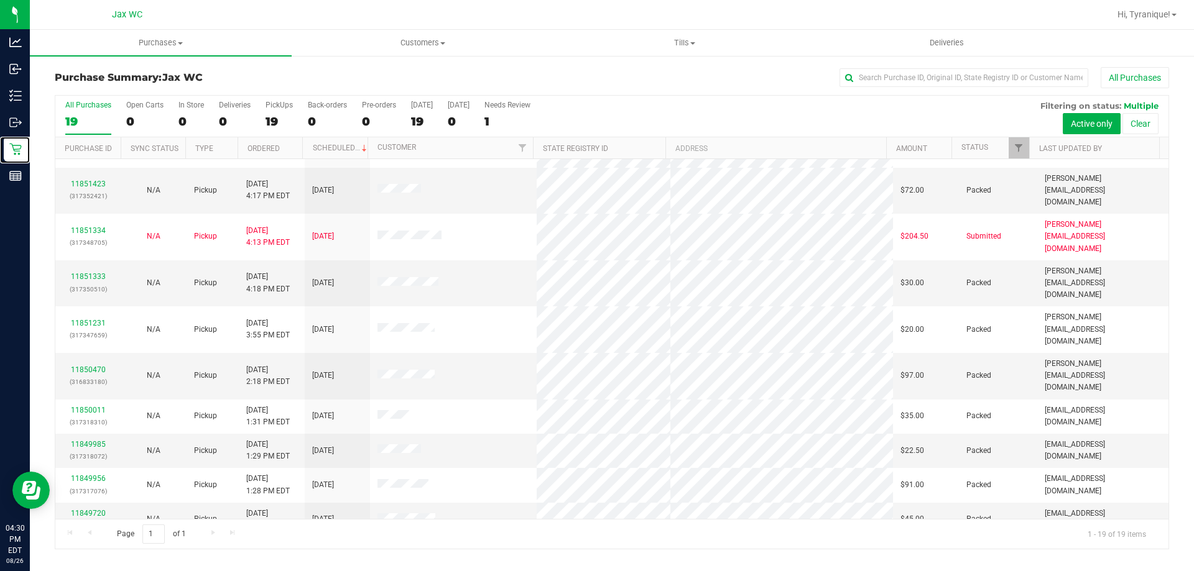
scroll to position [294, 0]
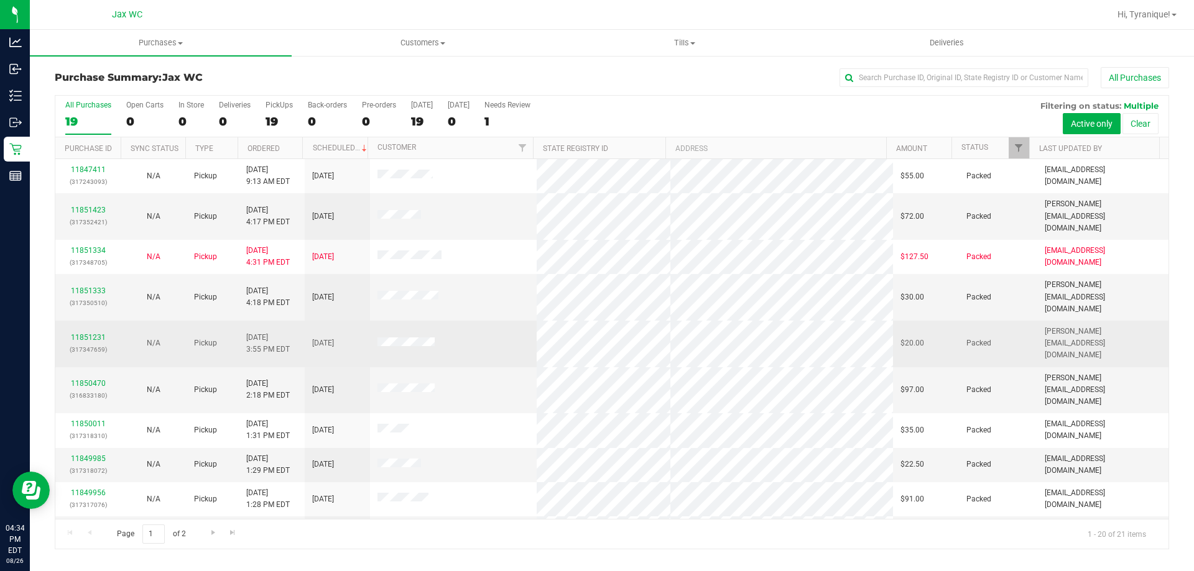
scroll to position [328, 0]
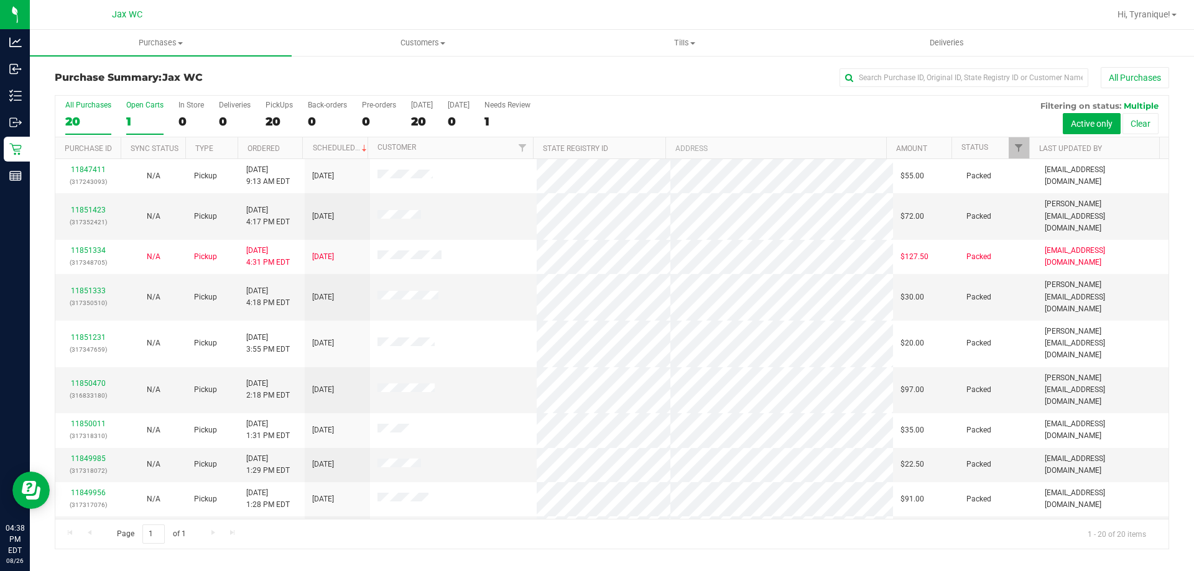
click at [150, 116] on div "1" at bounding box center [144, 121] width 37 height 14
click at [0, 0] on input "Open Carts 1" at bounding box center [0, 0] width 0 height 0
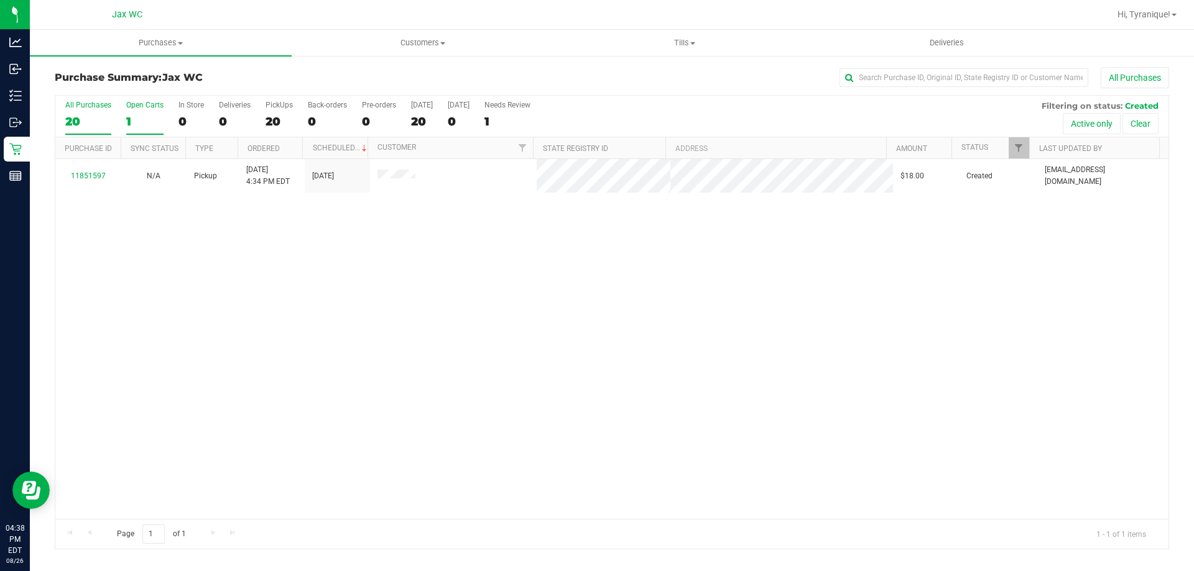
click at [71, 117] on div "20" at bounding box center [88, 121] width 46 height 14
click at [0, 0] on input "All Purchases 20" at bounding box center [0, 0] width 0 height 0
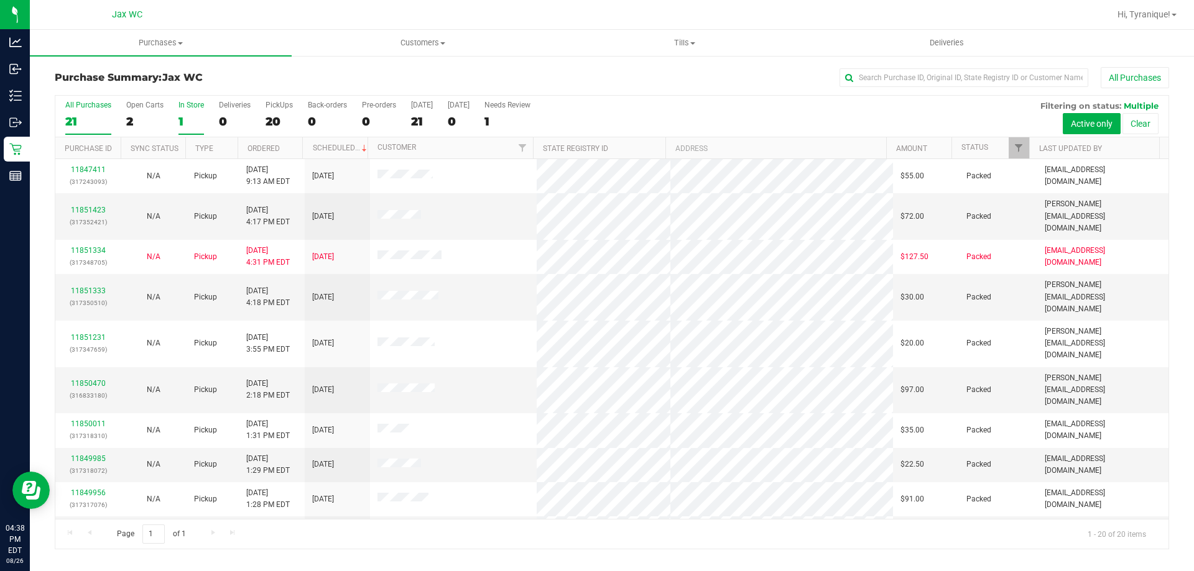
click at [200, 120] on div "1" at bounding box center [190, 121] width 25 height 14
click at [0, 0] on input "In Store 1" at bounding box center [0, 0] width 0 height 0
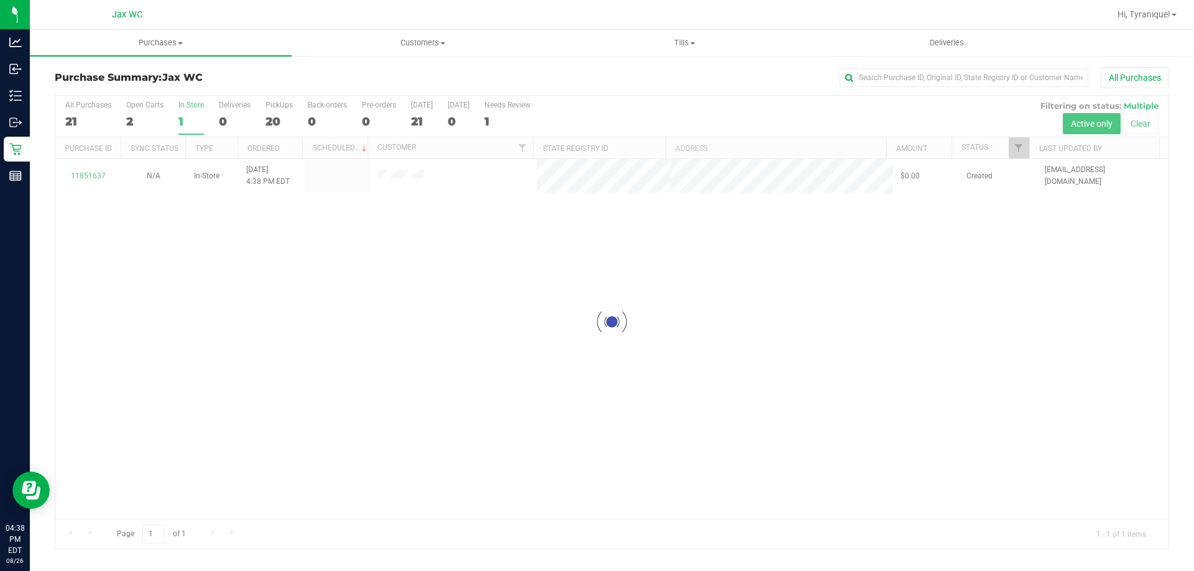
click at [81, 172] on div at bounding box center [611, 322] width 1113 height 453
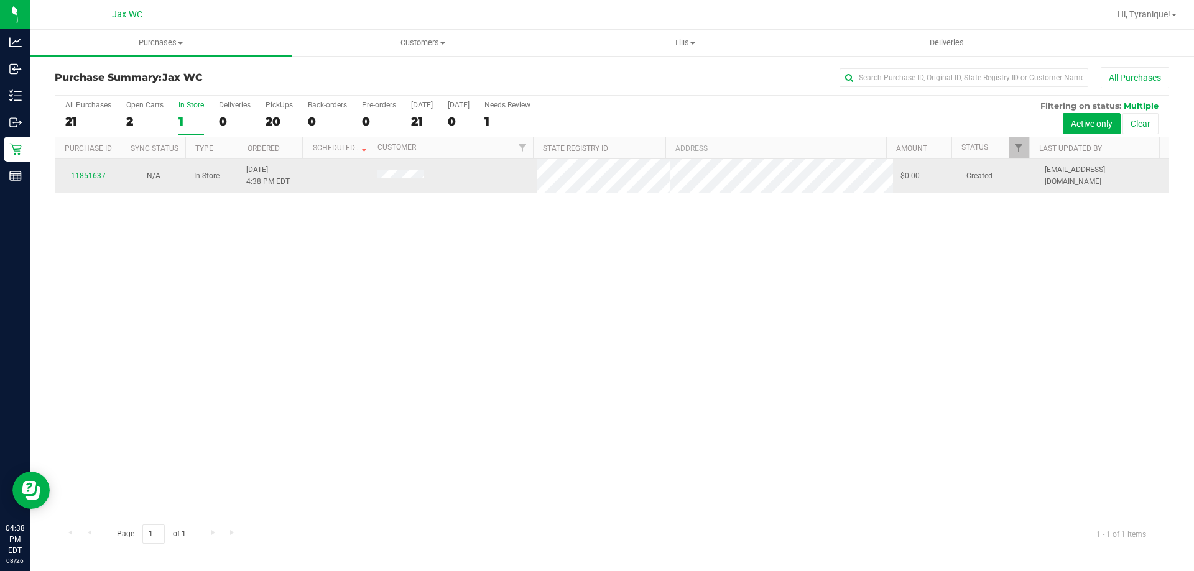
click at [89, 180] on link "11851637" at bounding box center [88, 176] width 35 height 9
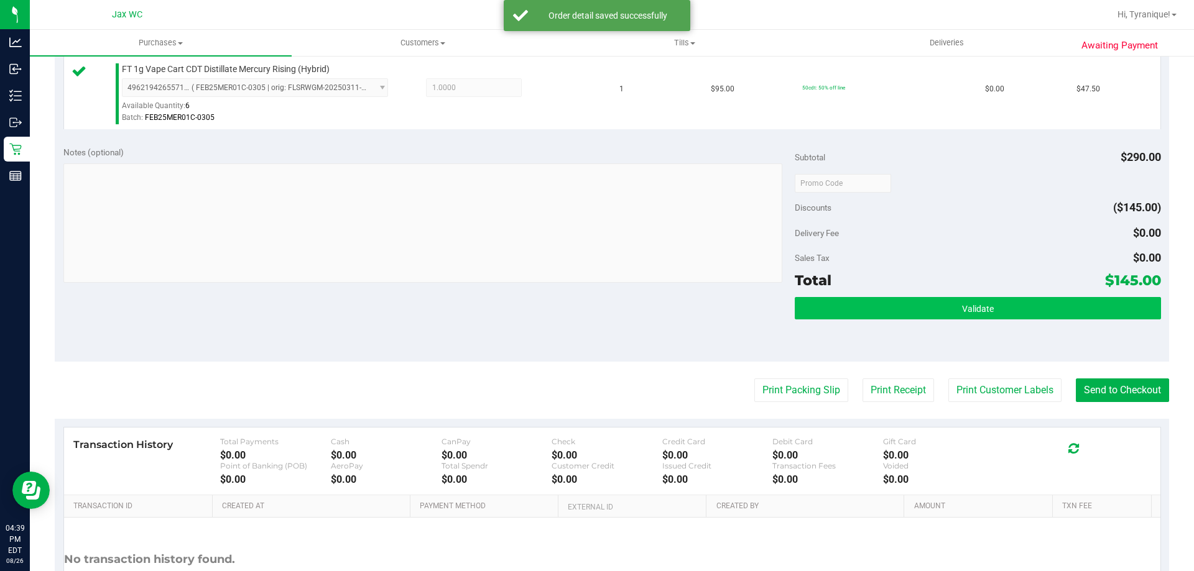
scroll to position [497, 0]
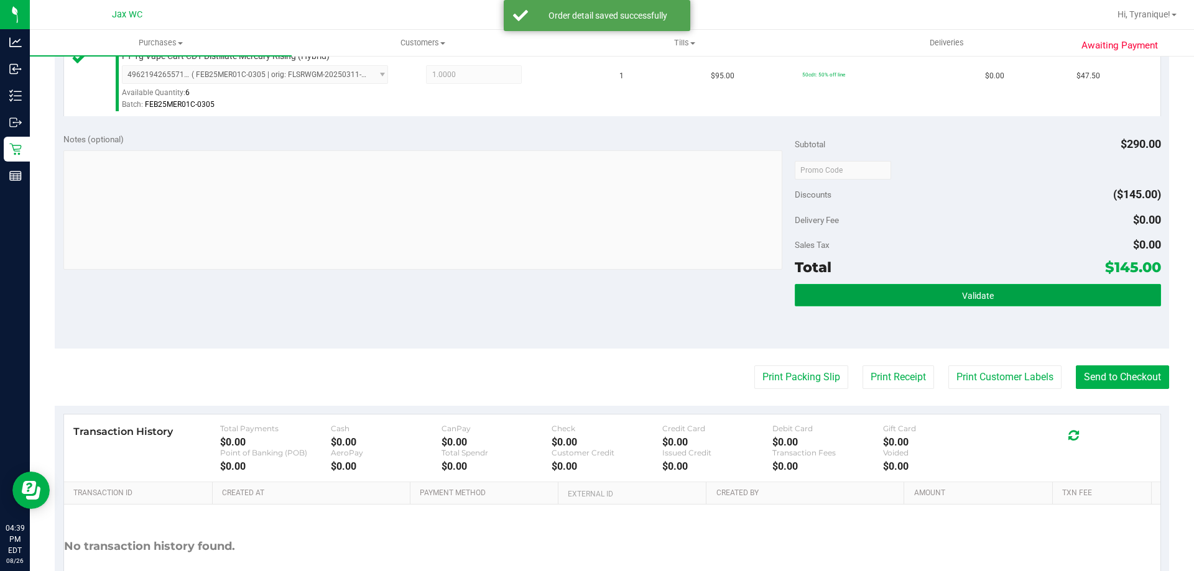
click at [902, 287] on button "Validate" at bounding box center [977, 295] width 366 height 22
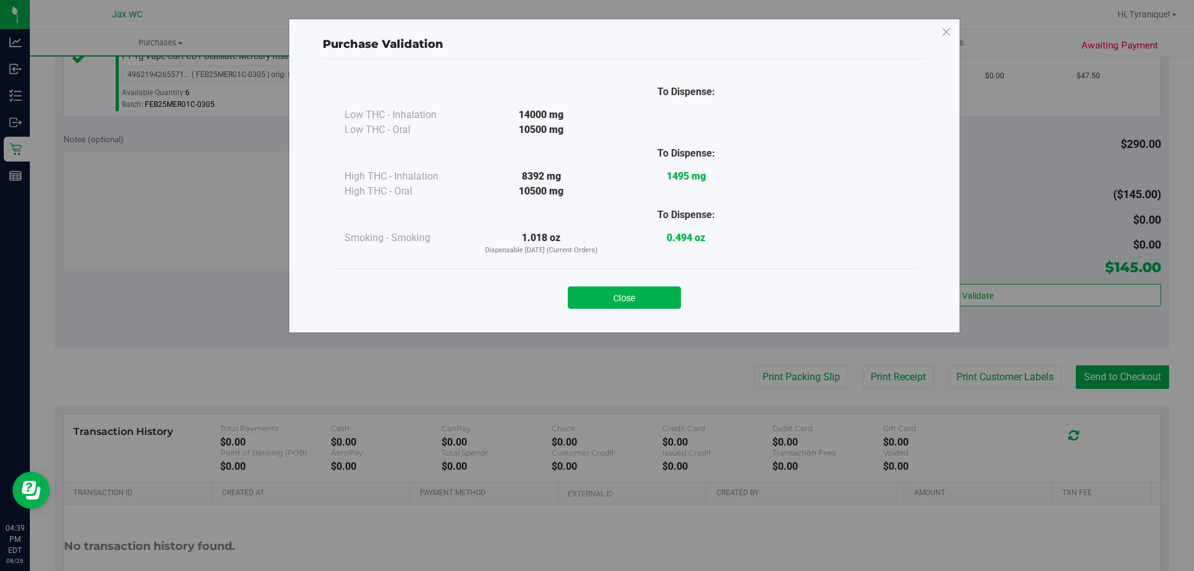
drag, startPoint x: 640, startPoint y: 301, endPoint x: 657, endPoint y: 292, distance: 18.9
click at [640, 300] on button "Close" at bounding box center [624, 298] width 113 height 22
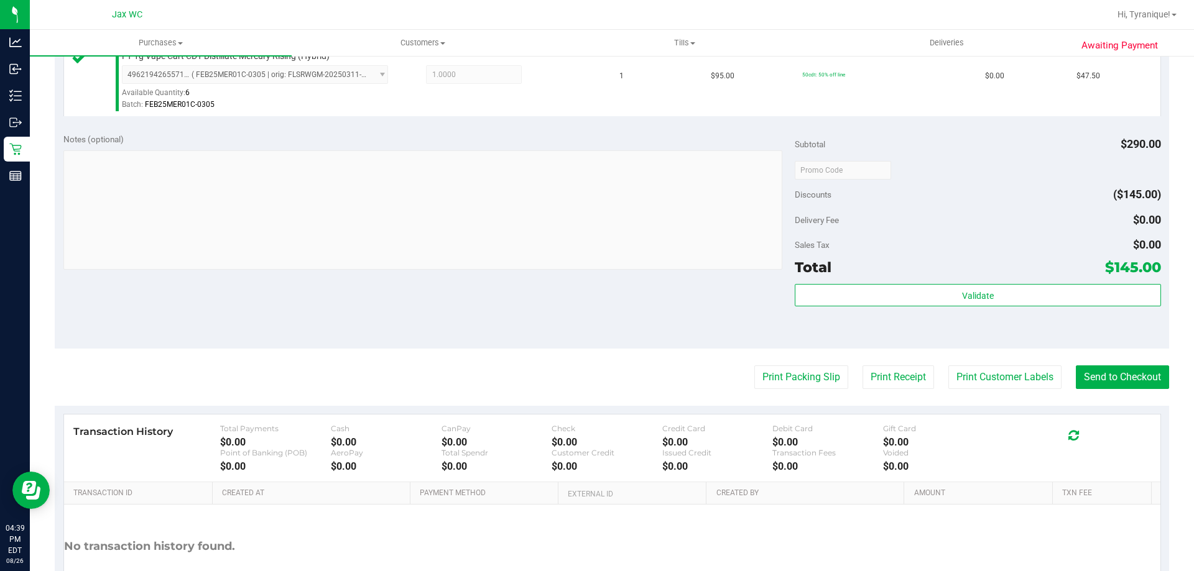
click at [931, 375] on div "Print Packing Slip Print Receipt Print Customer Labels Send to Checkout" at bounding box center [612, 378] width 1114 height 24
click at [970, 375] on button "Print Customer Labels" at bounding box center [1004, 378] width 113 height 24
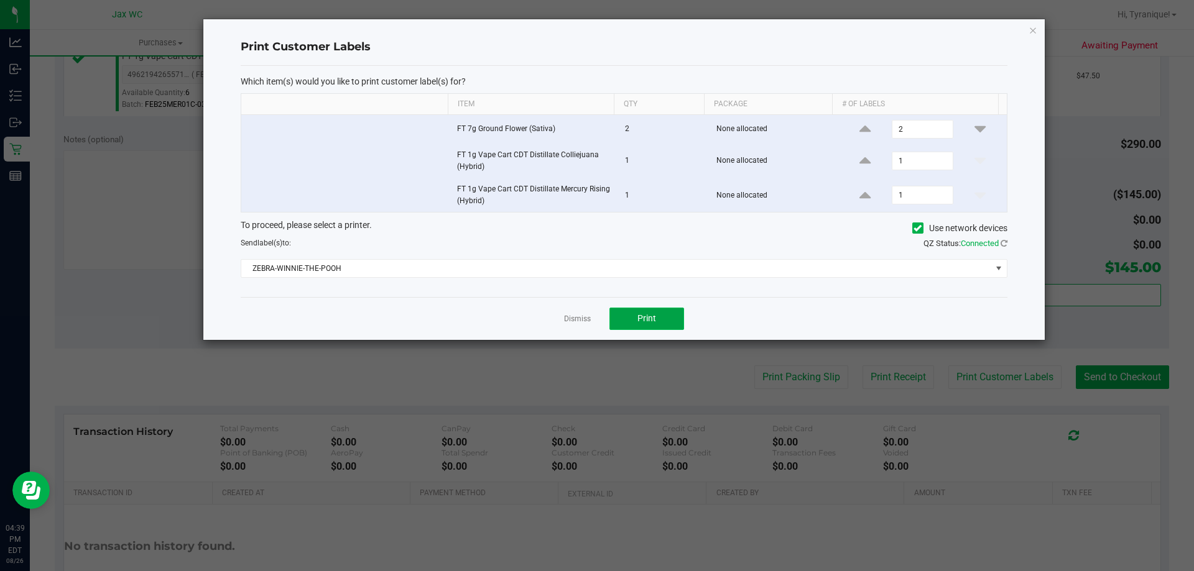
click at [645, 318] on span "Print" at bounding box center [646, 318] width 19 height 10
click at [574, 316] on link "Dismiss" at bounding box center [577, 319] width 27 height 11
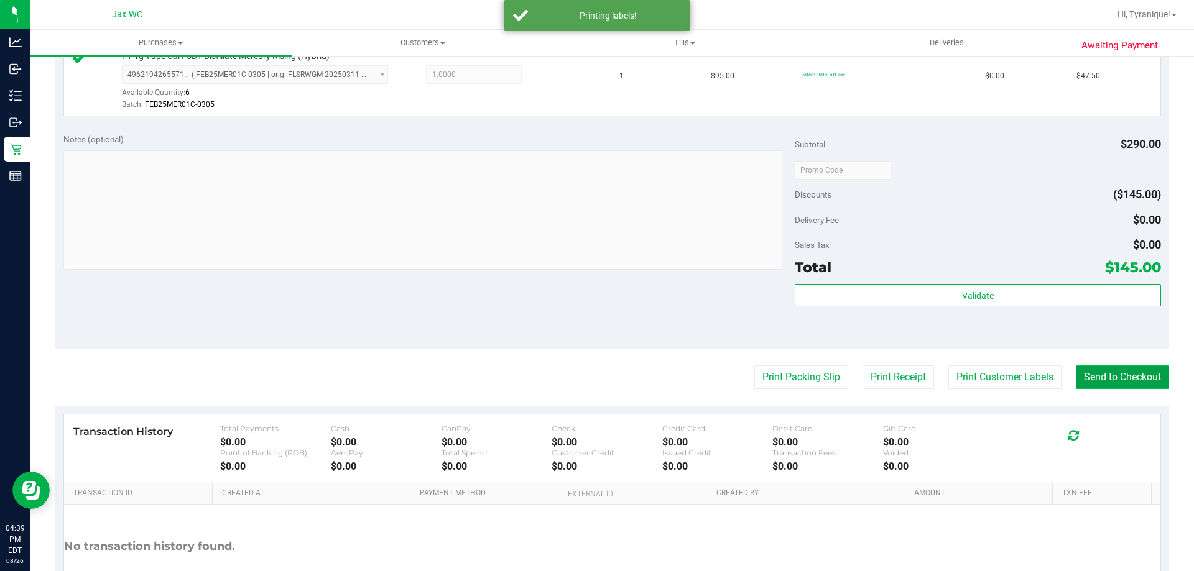
click at [1108, 371] on button "Send to Checkout" at bounding box center [1121, 378] width 93 height 24
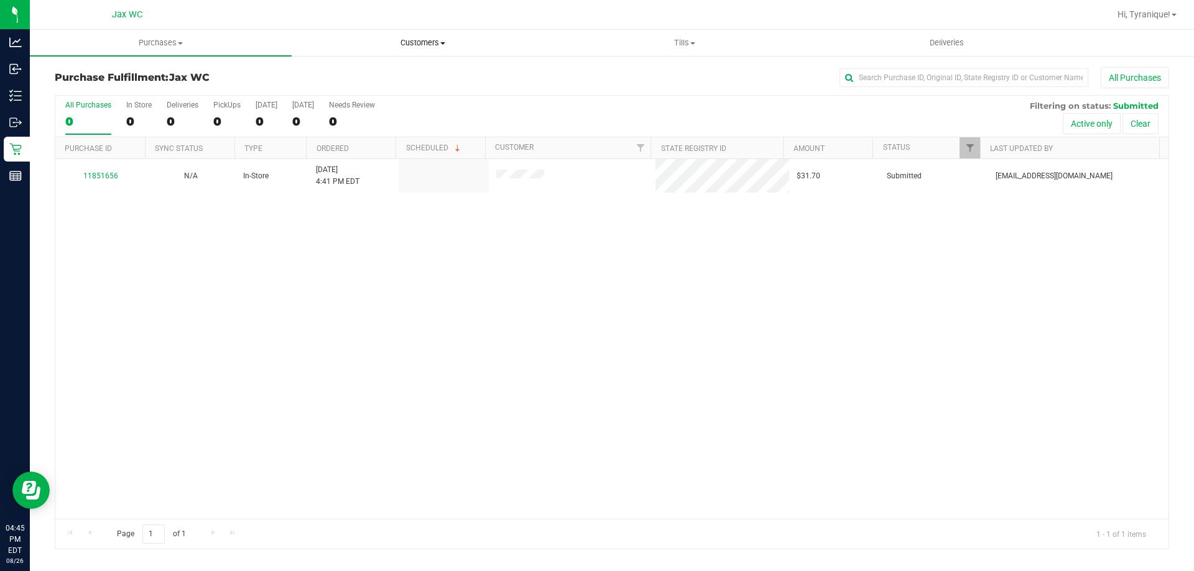
click at [412, 53] on uib-tab-heading "Customers All customers Add a new customer All physicians" at bounding box center [422, 42] width 260 height 25
click at [391, 68] on li "All customers" at bounding box center [423, 75] width 262 height 15
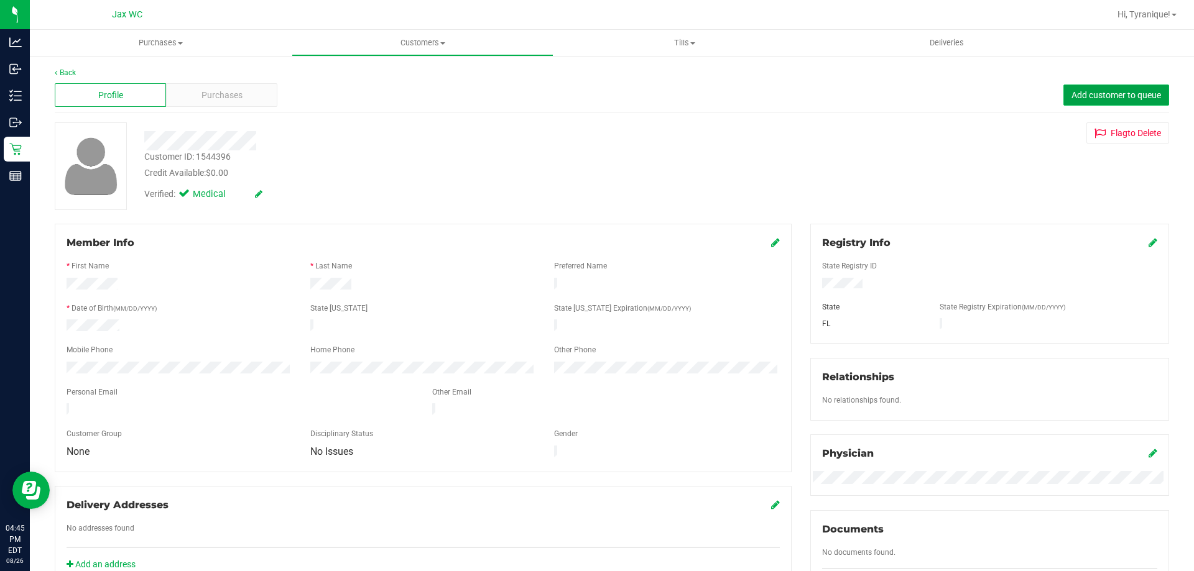
click at [1072, 94] on span "Add customer to queue" at bounding box center [1116, 95] width 90 height 10
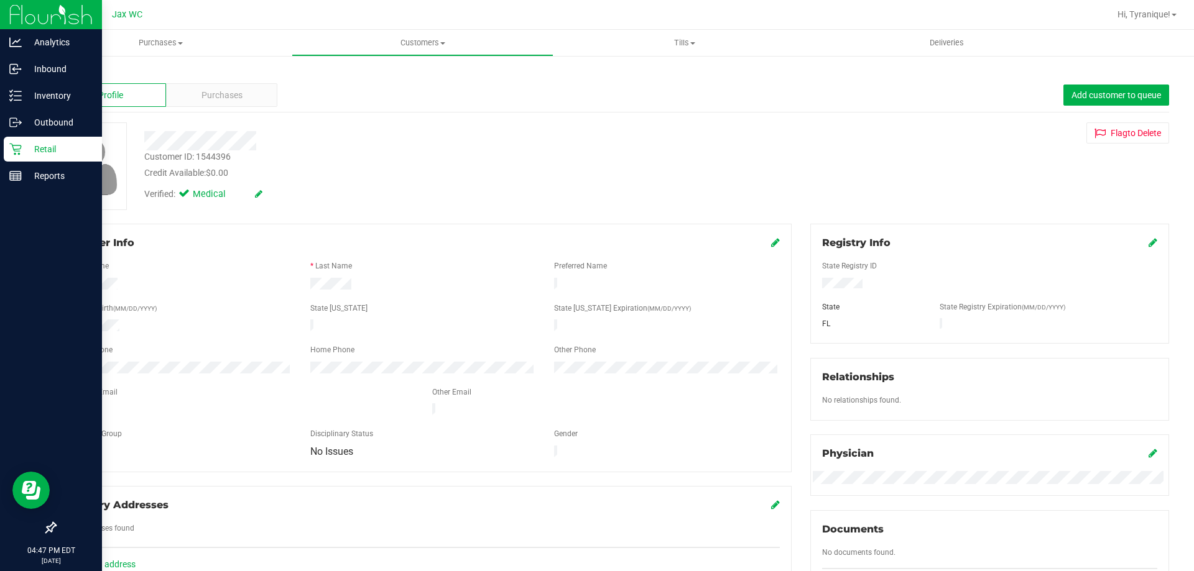
click at [6, 143] on div "Retail" at bounding box center [53, 149] width 98 height 25
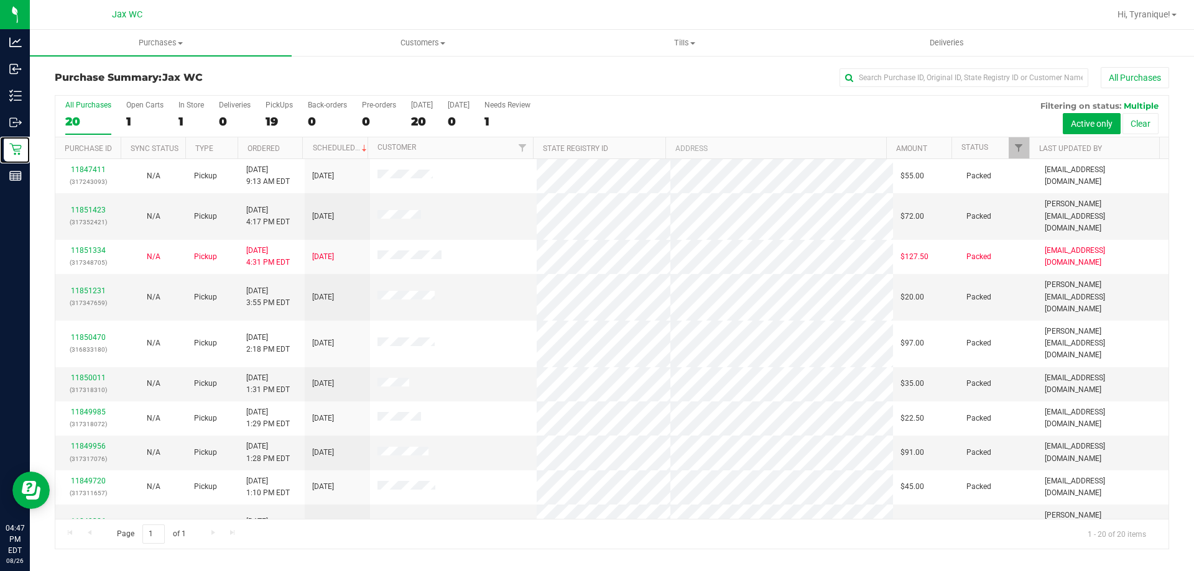
scroll to position [328, 0]
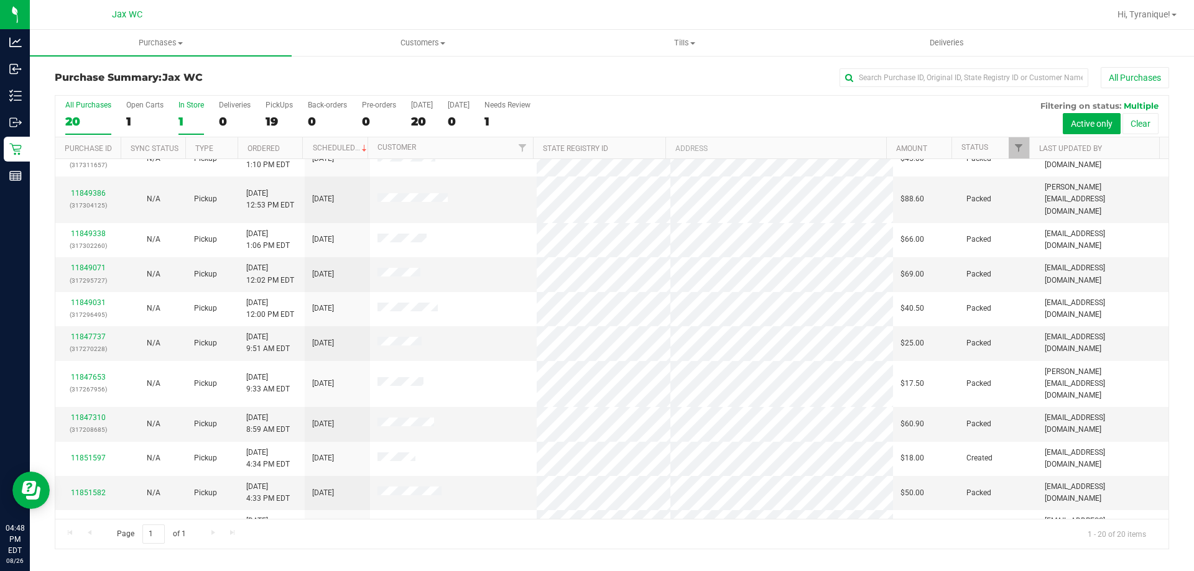
click at [196, 116] on div "1" at bounding box center [190, 121] width 25 height 14
click at [0, 0] on input "In Store 1" at bounding box center [0, 0] width 0 height 0
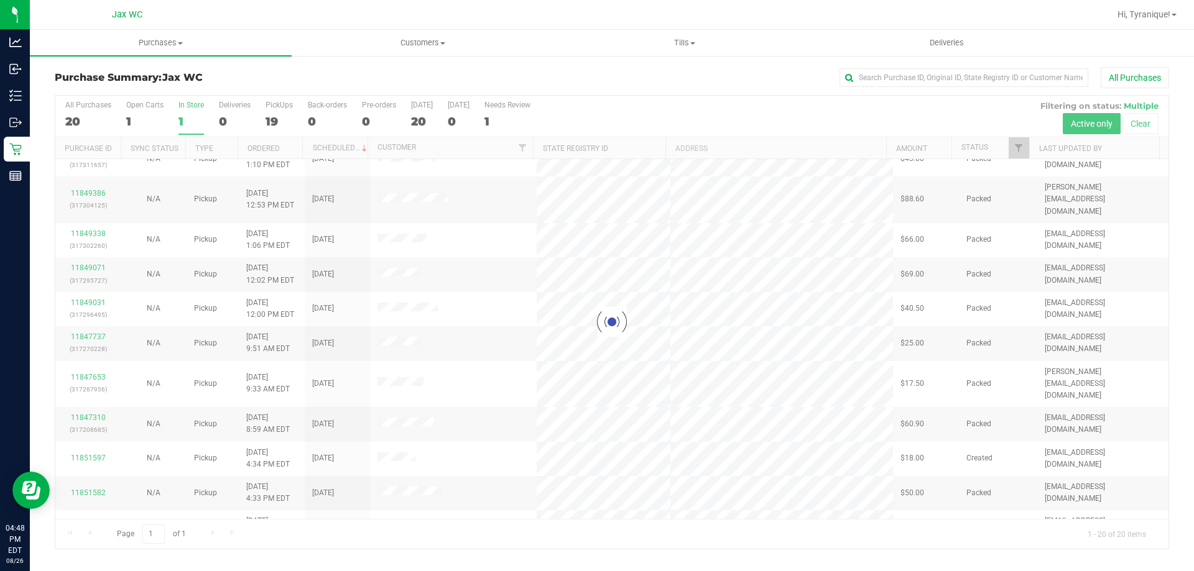
scroll to position [0, 0]
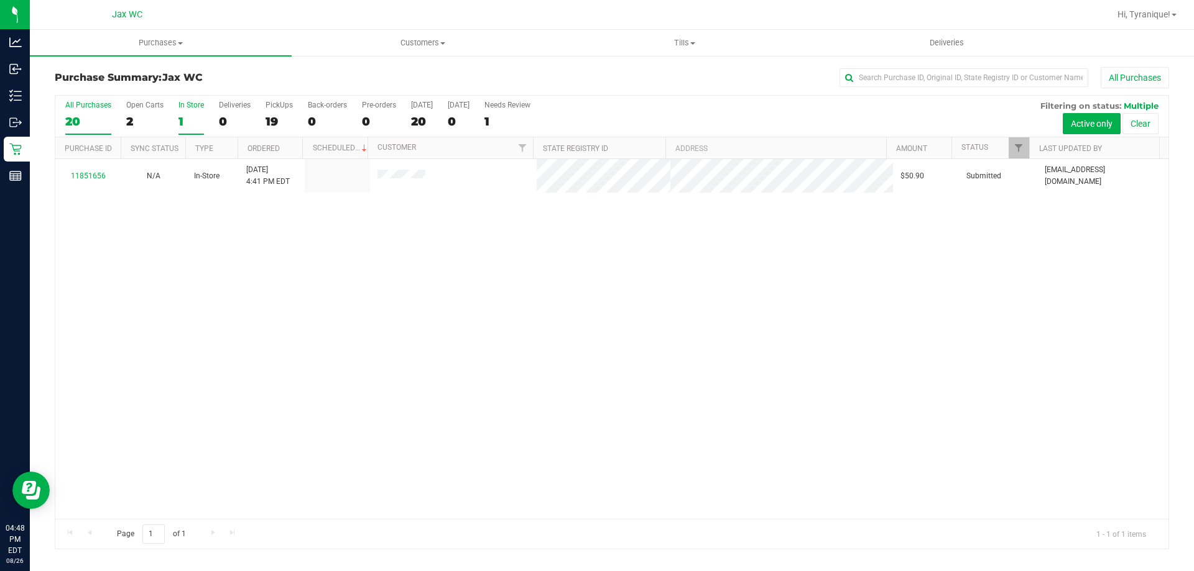
click at [88, 121] on div "20" at bounding box center [88, 121] width 46 height 14
click at [0, 0] on input "All Purchases 20" at bounding box center [0, 0] width 0 height 0
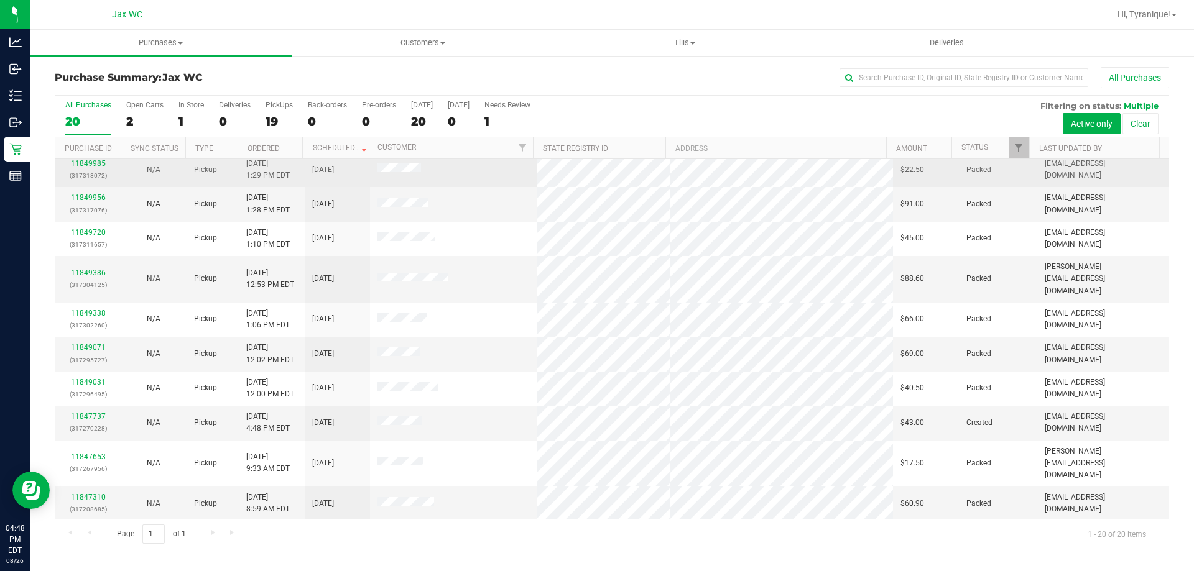
scroll to position [328, 0]
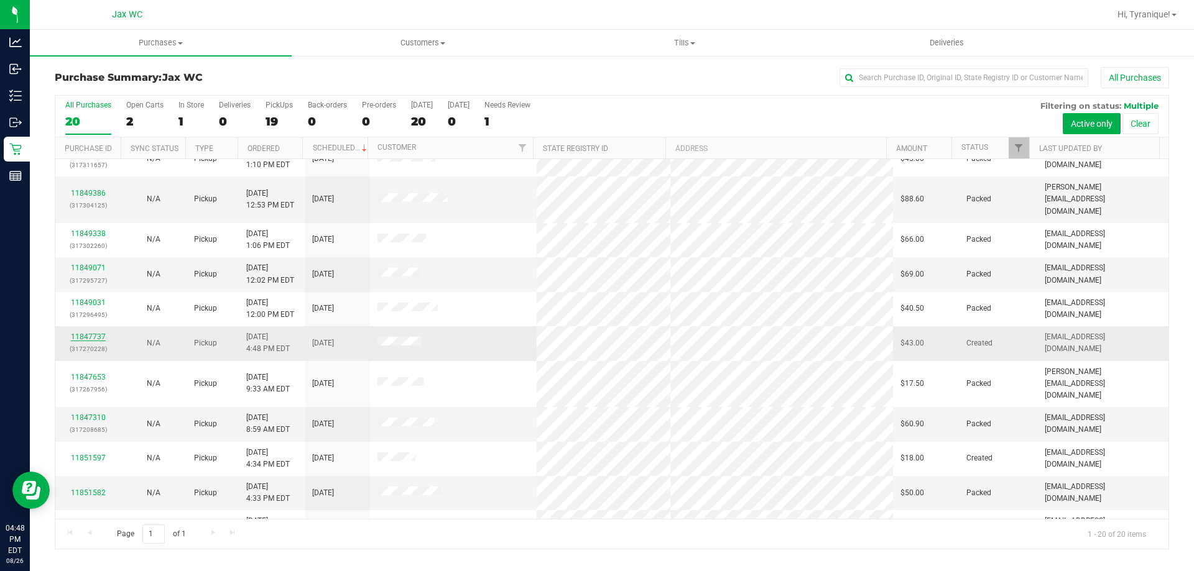
click at [93, 333] on link "11847737" at bounding box center [88, 337] width 35 height 9
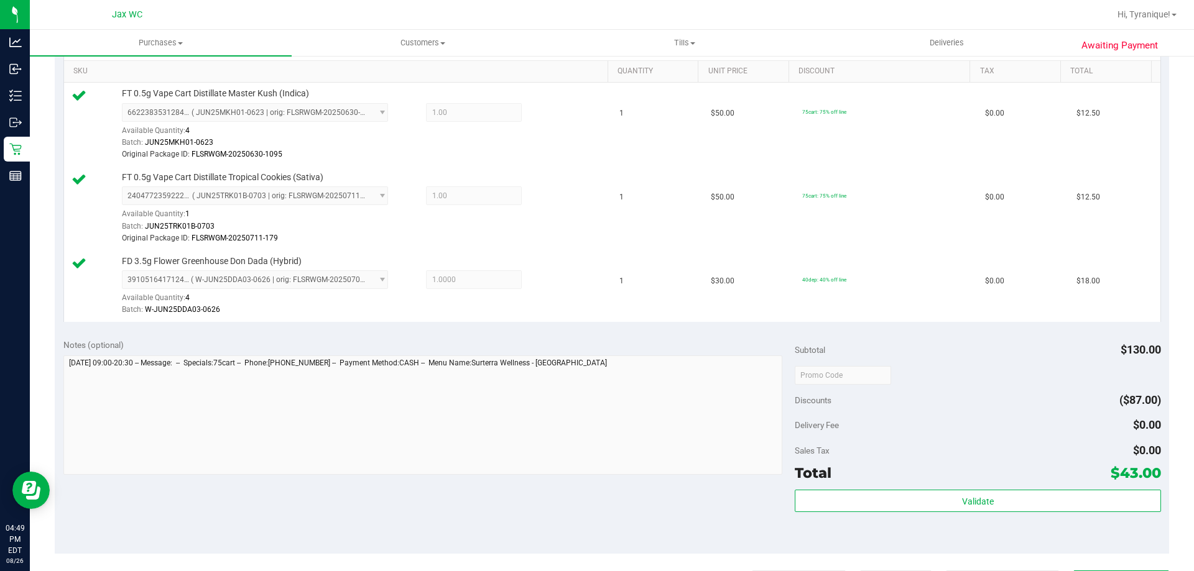
scroll to position [613, 0]
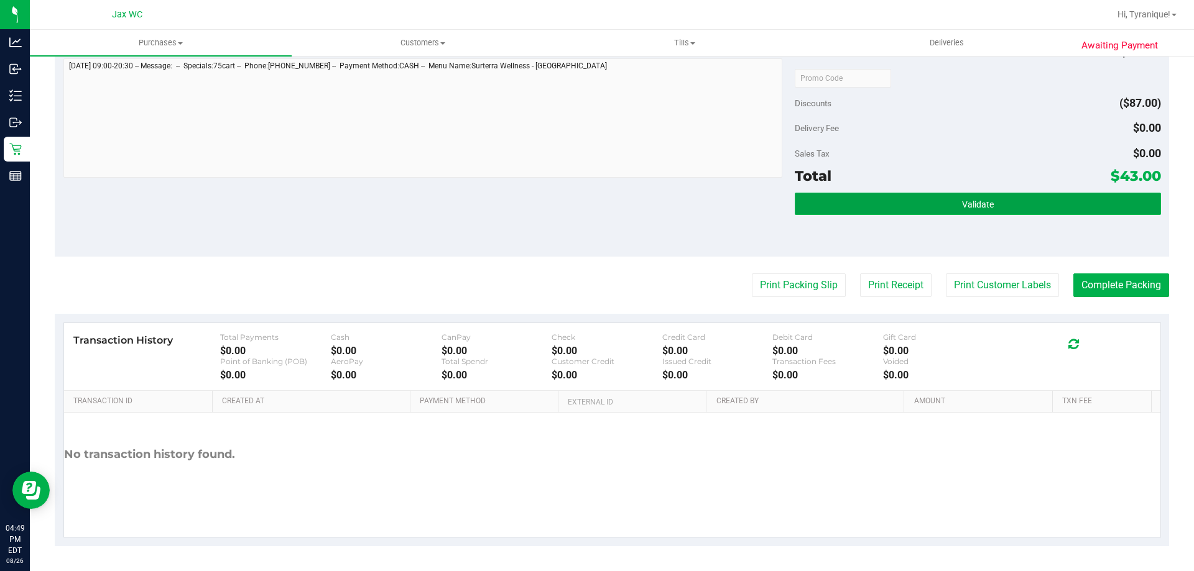
click at [911, 213] on button "Validate" at bounding box center [977, 204] width 366 height 22
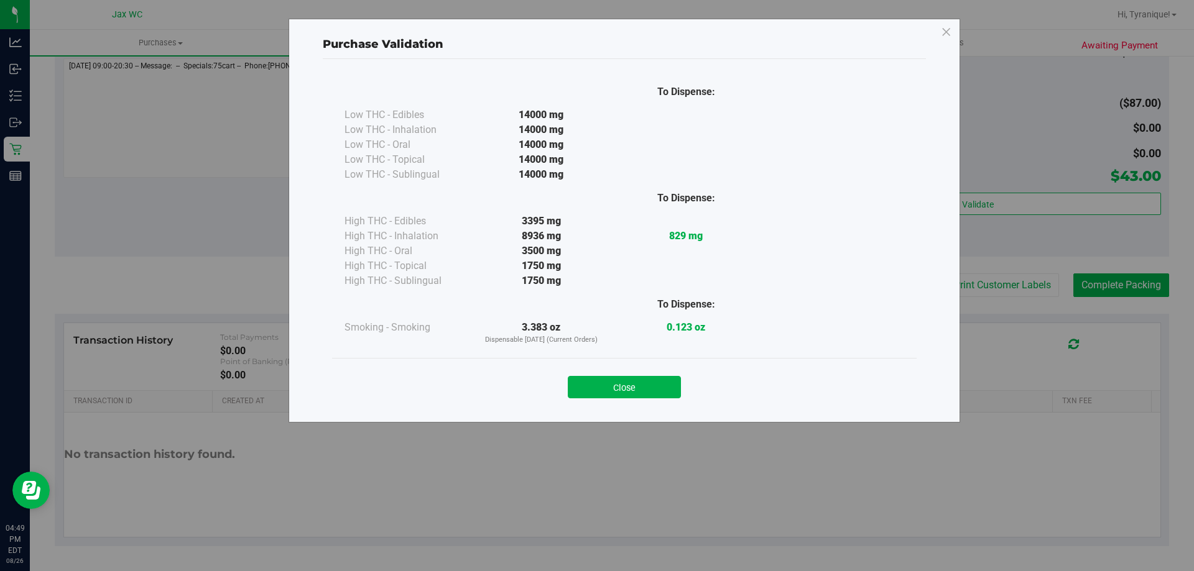
click at [980, 270] on div "Purchase Validation To Dispense: Low THC - Edibles 14000 mg" at bounding box center [601, 285] width 1203 height 571
click at [622, 389] on button "Close" at bounding box center [624, 387] width 113 height 22
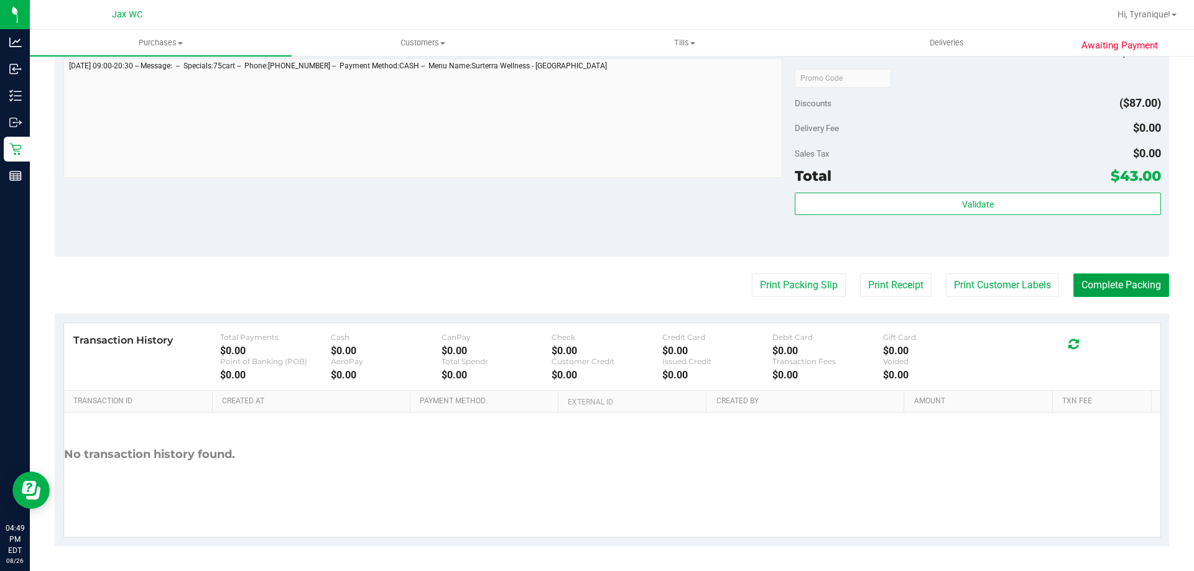
click at [1121, 290] on button "Complete Packing" at bounding box center [1121, 286] width 96 height 24
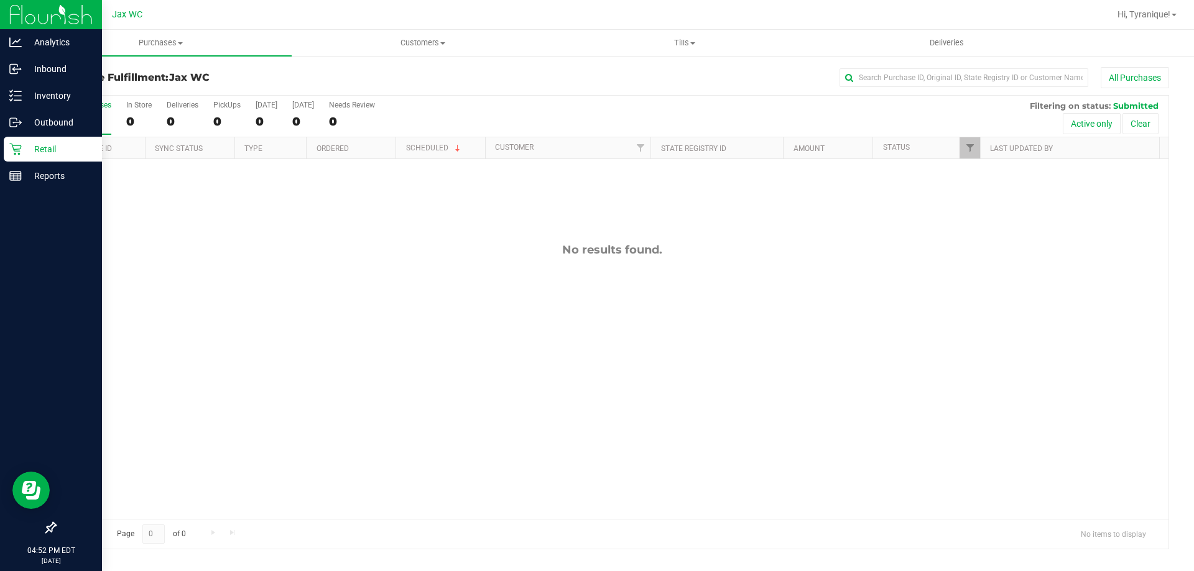
click at [17, 151] on icon at bounding box center [15, 150] width 12 height 12
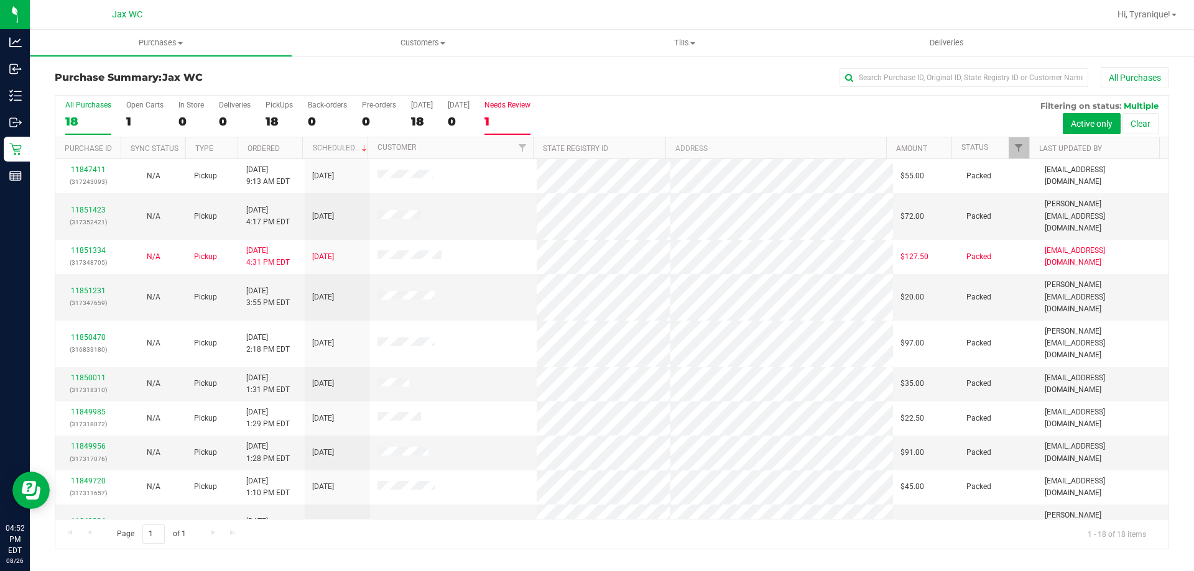
click at [524, 111] on label "Needs Review 1" at bounding box center [507, 118] width 46 height 34
click at [0, 0] on input "Needs Review 1" at bounding box center [0, 0] width 0 height 0
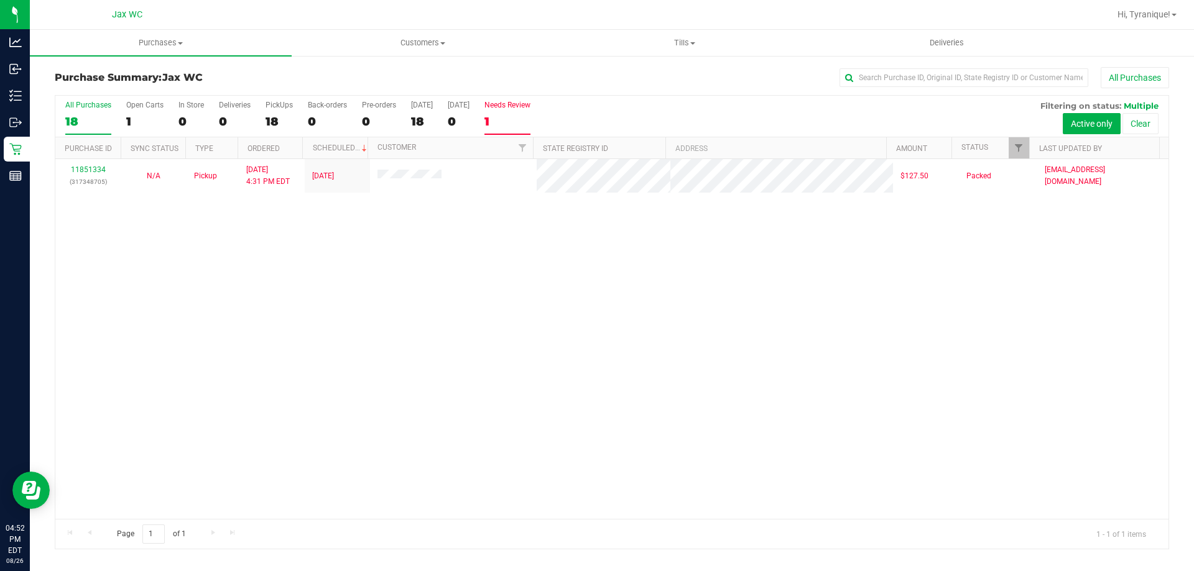
click at [103, 121] on div "18" at bounding box center [88, 121] width 46 height 14
click at [0, 0] on input "All Purchases 18" at bounding box center [0, 0] width 0 height 0
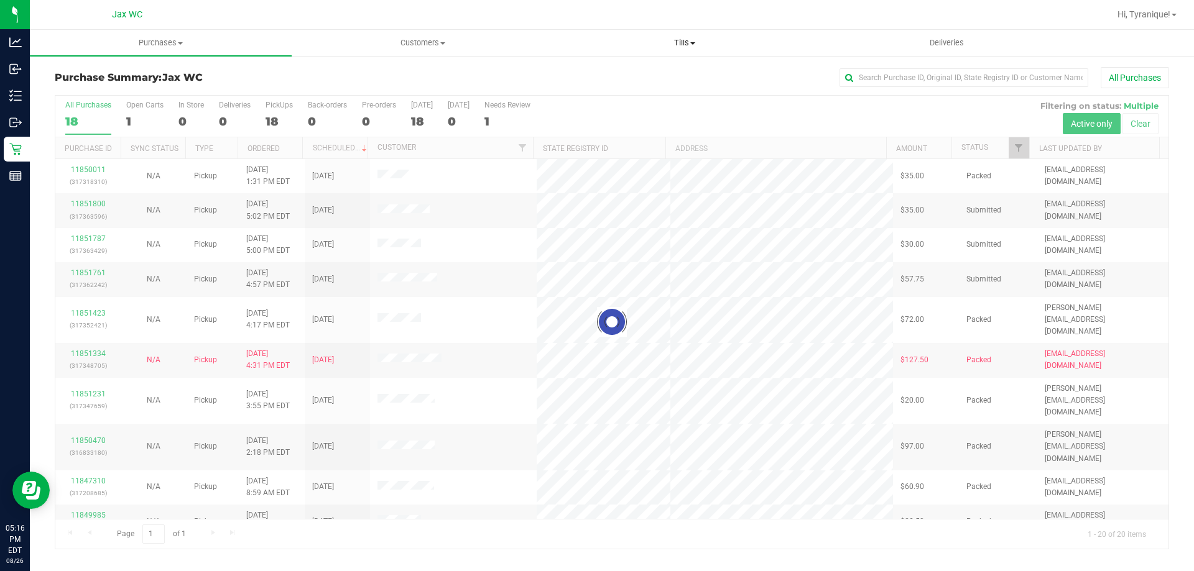
click at [681, 39] on span "Tills" at bounding box center [684, 42] width 260 height 11
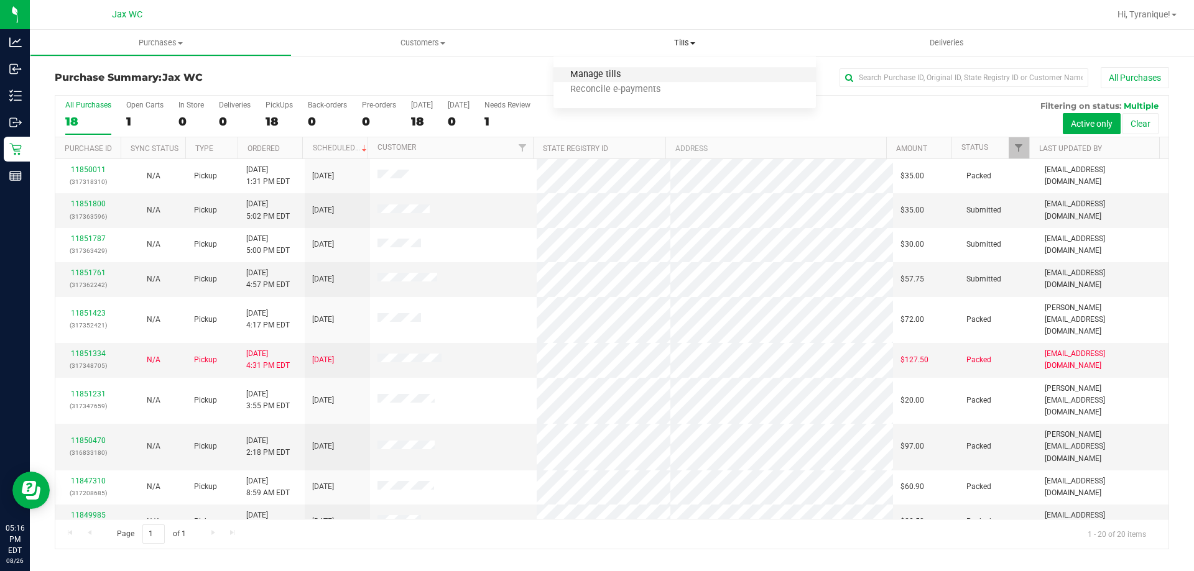
click at [601, 80] on span "Manage tills" at bounding box center [595, 75] width 84 height 11
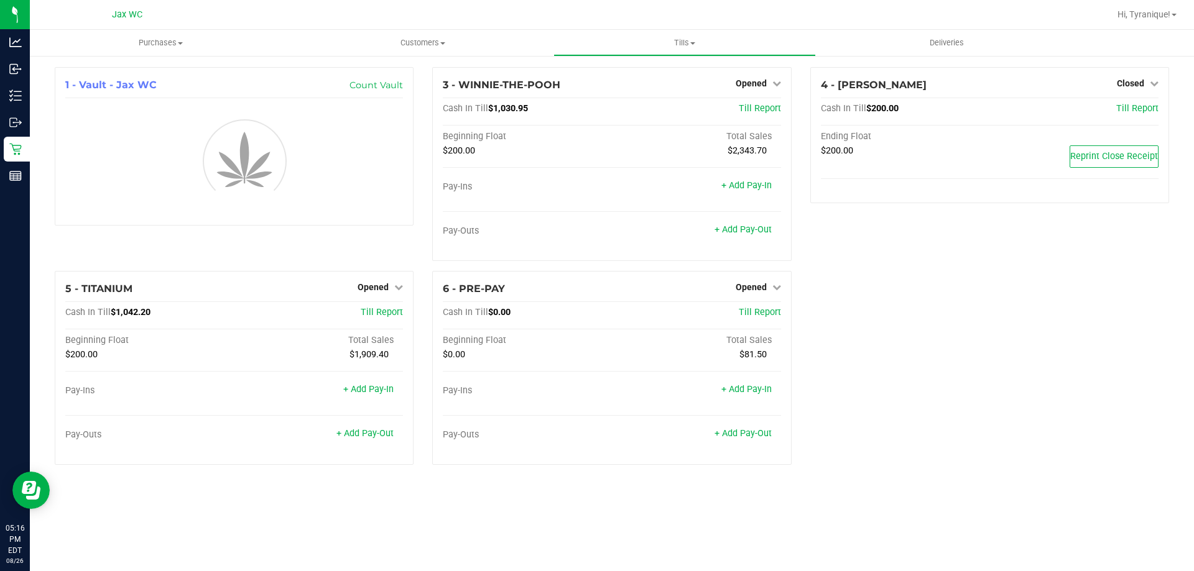
click at [1115, 293] on div "1 - Vault - Jax WC Count Vault 3 - WINNIE-THE-POOH Opened Close Till Cash In Ti…" at bounding box center [611, 271] width 1133 height 408
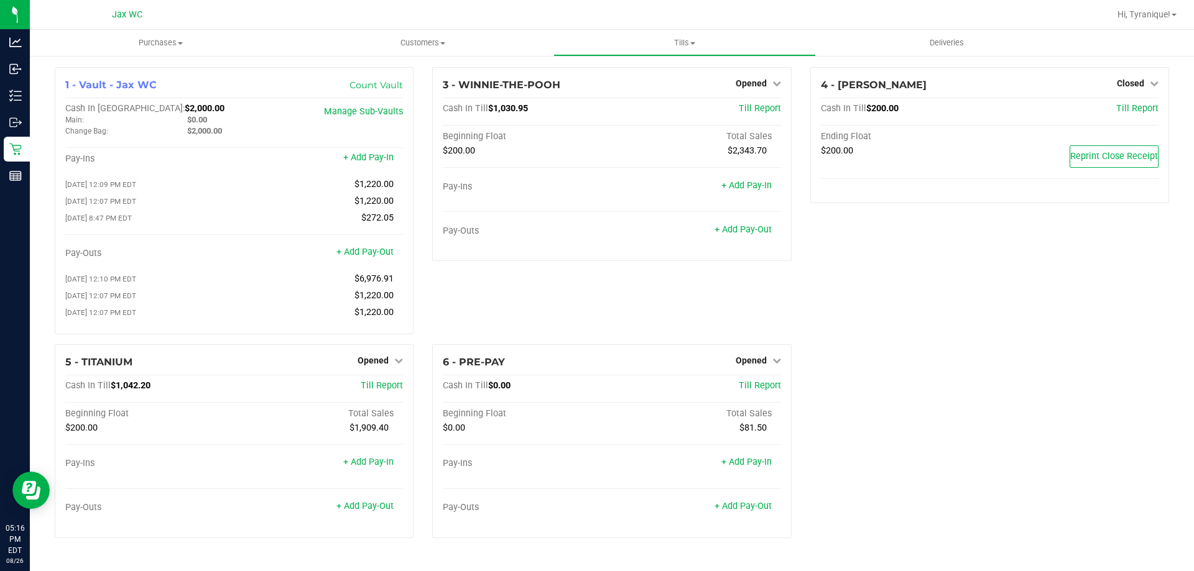
click at [1143, 23] on div "Hi, Tyranique!" at bounding box center [1146, 15] width 69 height 22
click at [1140, 12] on span "Hi, Tyranique!" at bounding box center [1143, 14] width 53 height 10
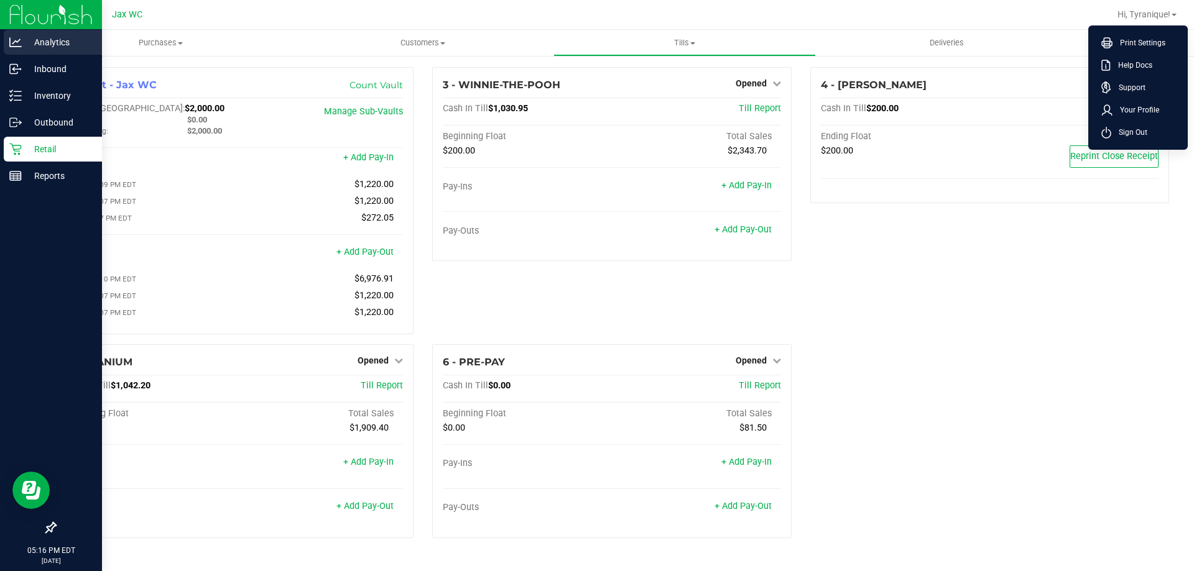
click at [50, 51] on div "Analytics" at bounding box center [53, 42] width 98 height 25
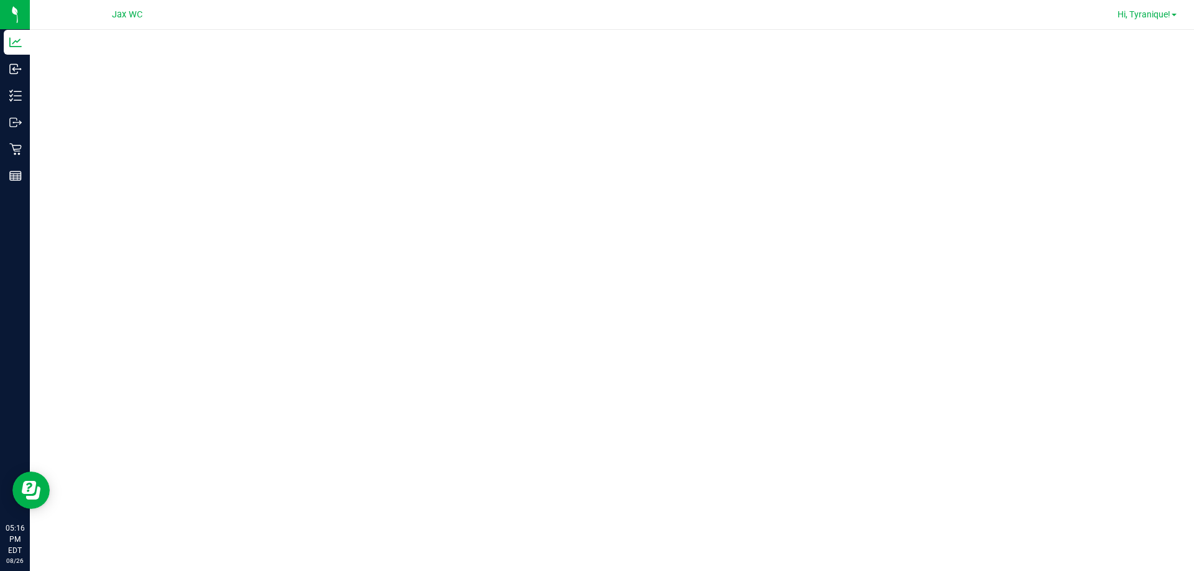
click at [1156, 14] on span "Hi, Tyranique!" at bounding box center [1143, 14] width 53 height 10
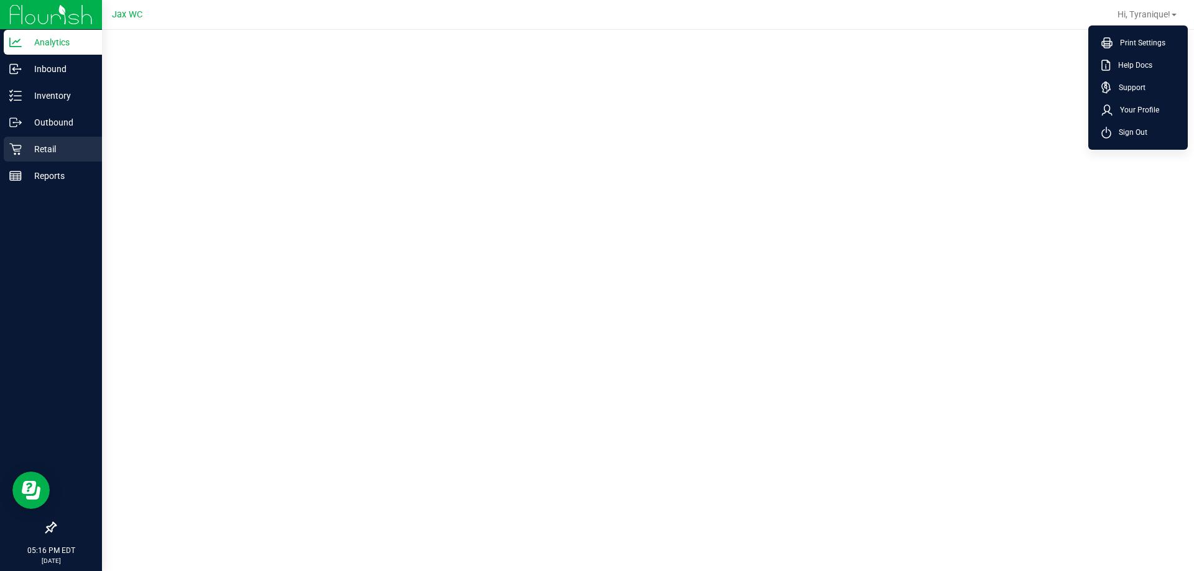
click at [19, 150] on icon at bounding box center [15, 149] width 12 height 12
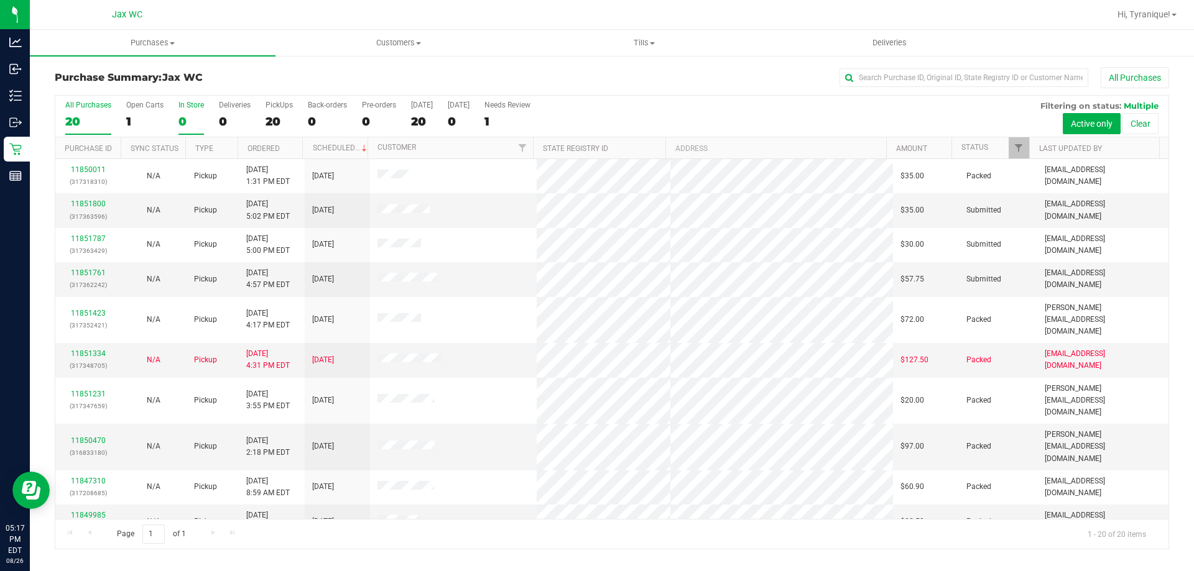
click at [190, 121] on div "0" at bounding box center [190, 121] width 25 height 14
click at [0, 0] on input "In Store 0" at bounding box center [0, 0] width 0 height 0
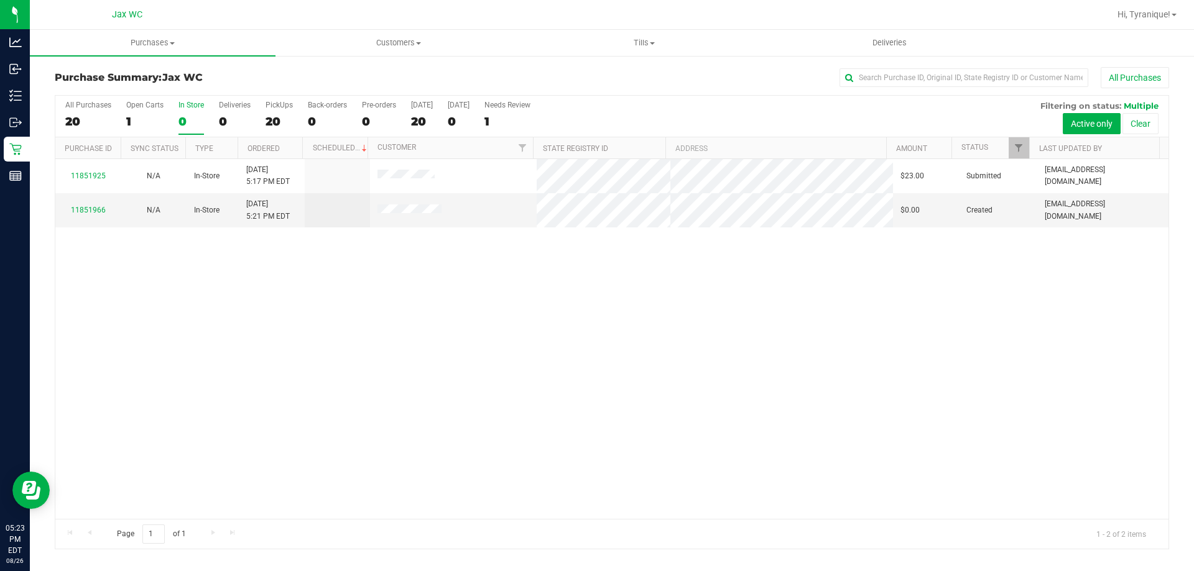
click at [180, 117] on div "0" at bounding box center [190, 121] width 25 height 14
click at [0, 0] on input "In Store 0" at bounding box center [0, 0] width 0 height 0
click at [92, 212] on link "11851966" at bounding box center [88, 210] width 35 height 9
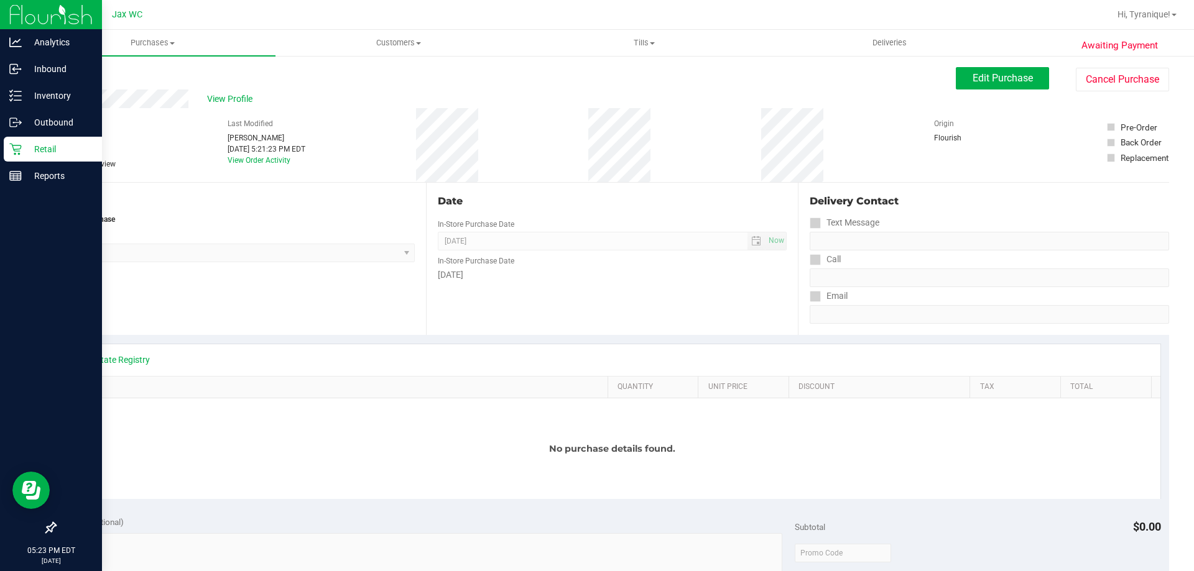
drag, startPoint x: 32, startPoint y: 145, endPoint x: 24, endPoint y: 145, distance: 7.5
click at [31, 145] on div "Awaiting Payment Back Edit Purchase Cancel Purchase View Profile # 11851966 Bio…" at bounding box center [612, 551] width 1164 height 992
click at [22, 145] on p "Retail" at bounding box center [59, 149] width 75 height 15
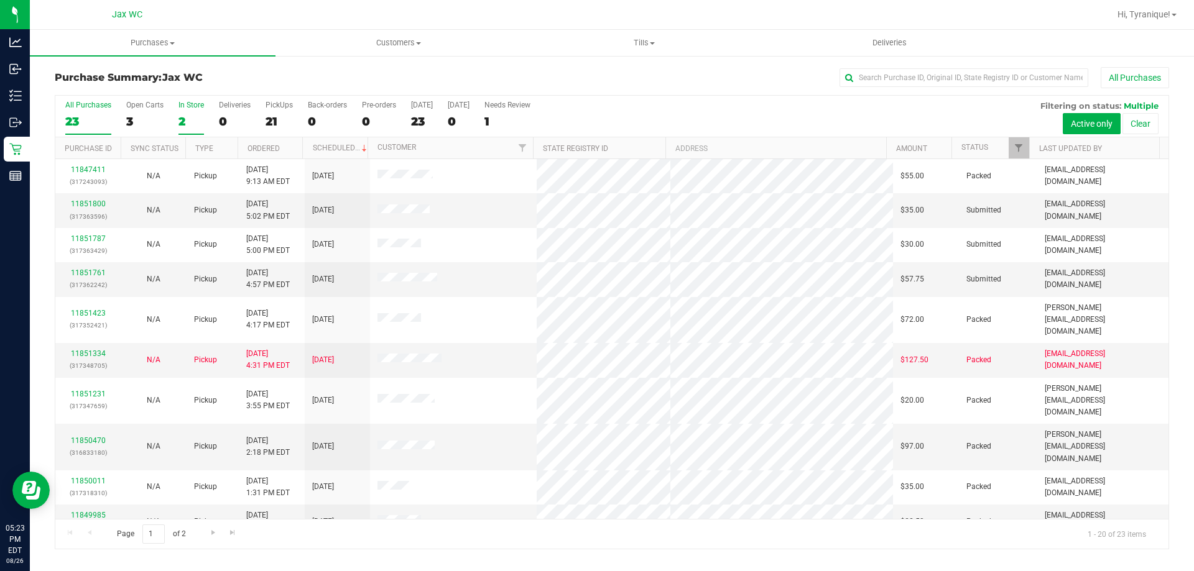
click at [195, 115] on div "2" at bounding box center [190, 121] width 25 height 14
click at [0, 0] on input "In Store 2" at bounding box center [0, 0] width 0 height 0
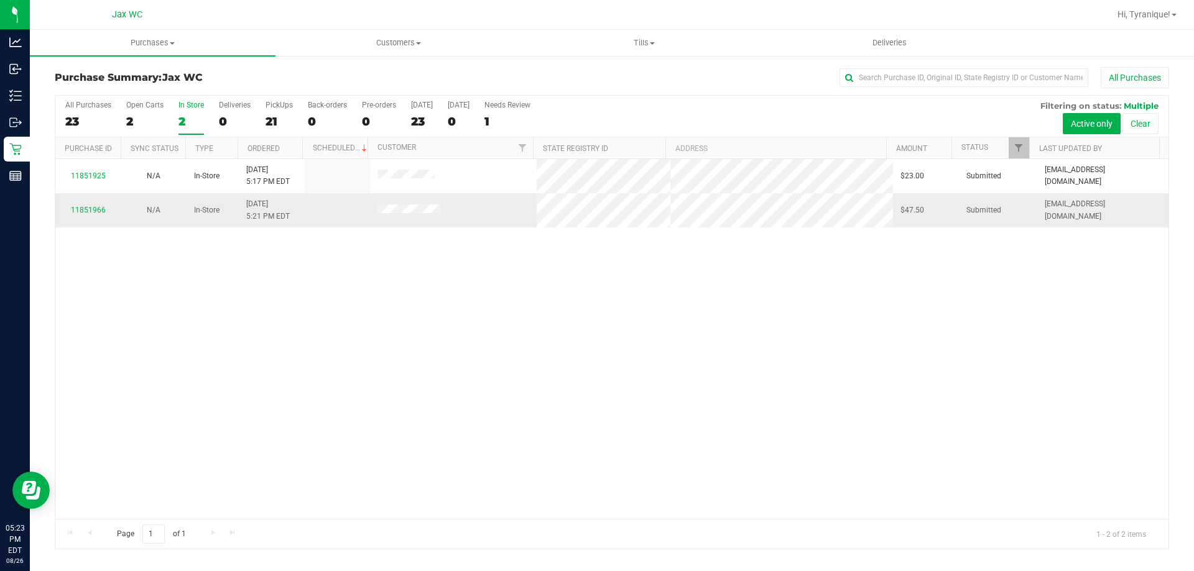
drag, startPoint x: 129, startPoint y: 195, endPoint x: 111, endPoint y: 207, distance: 22.1
click at [124, 200] on td "N/A" at bounding box center [153, 210] width 65 height 34
click at [104, 208] on div "11851966" at bounding box center [88, 211] width 50 height 12
click at [101, 209] on link "11851966" at bounding box center [88, 210] width 35 height 9
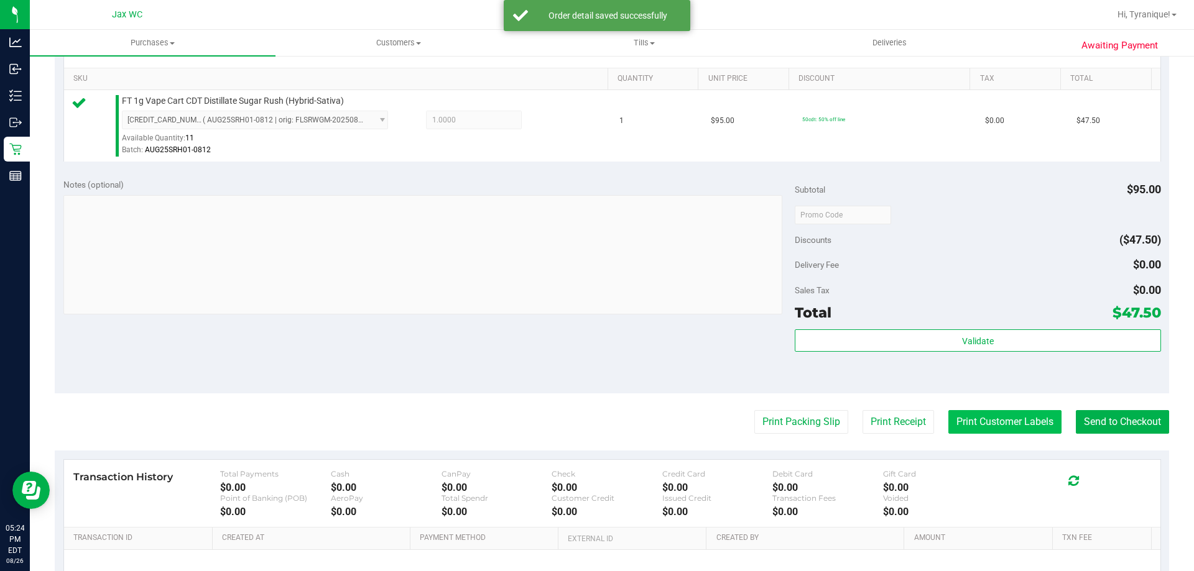
scroll to position [445, 0]
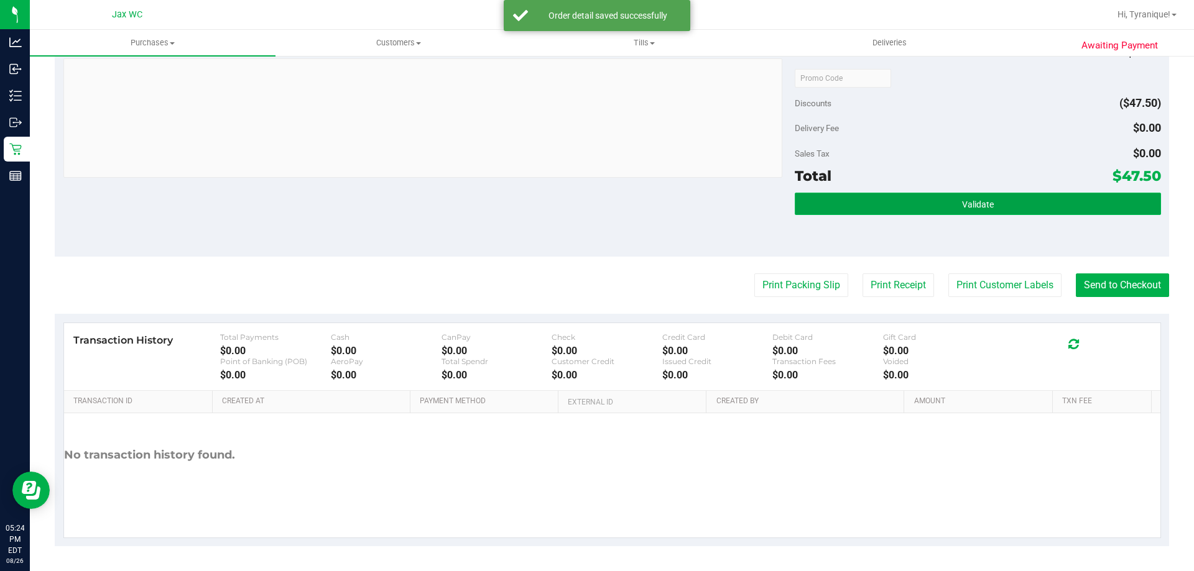
click at [1013, 212] on button "Validate" at bounding box center [977, 204] width 366 height 22
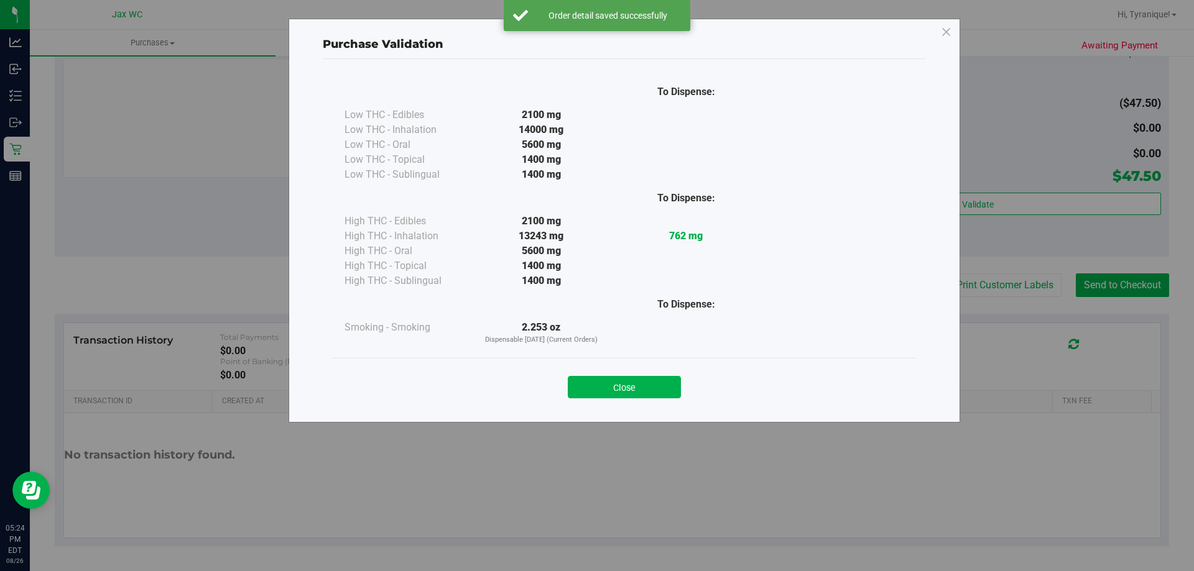
click at [1003, 280] on div "Purchase Validation To Dispense: Low THC - Edibles 2100 mg" at bounding box center [601, 285] width 1203 height 571
click at [592, 393] on button "Close" at bounding box center [624, 387] width 113 height 22
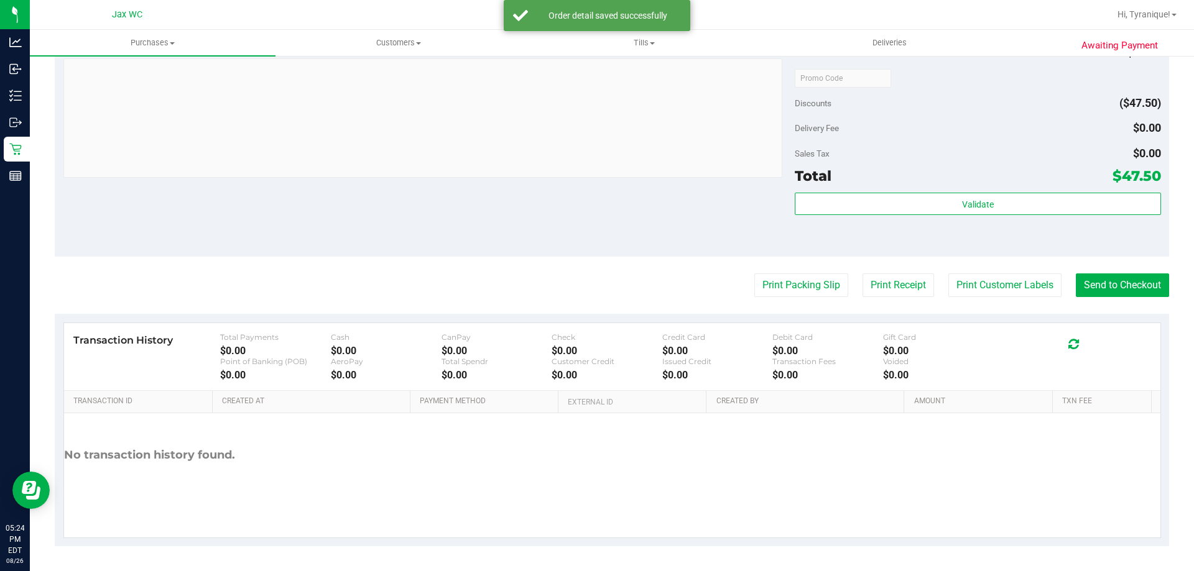
click at [965, 298] on purchase-details "Back Edit Purchase Cancel Purchase View Profile # 11851966 BioTrack ID: - Submi…" at bounding box center [612, 84] width 1114 height 924
click at [964, 292] on button "Print Customer Labels" at bounding box center [1004, 286] width 113 height 24
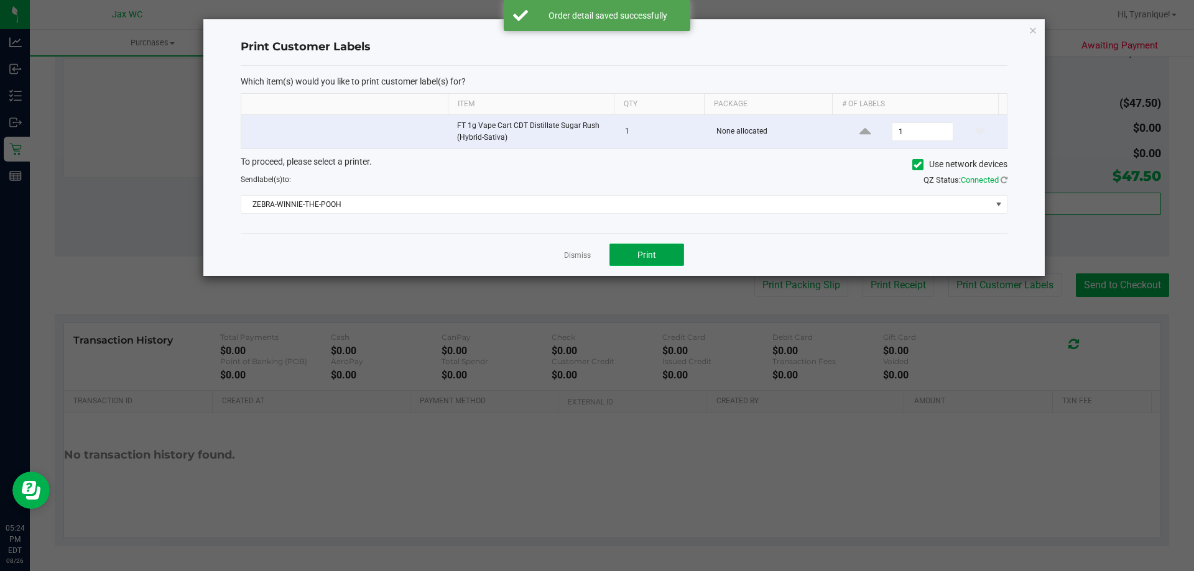
click at [648, 254] on span "Print" at bounding box center [646, 255] width 19 height 10
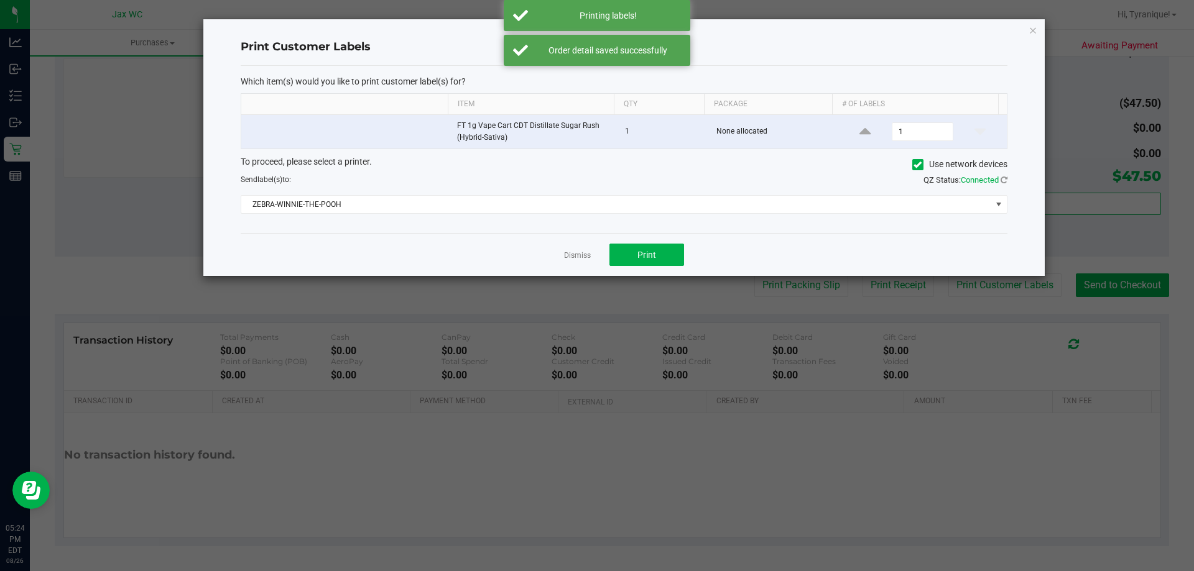
click at [571, 256] on link "Dismiss" at bounding box center [577, 256] width 27 height 11
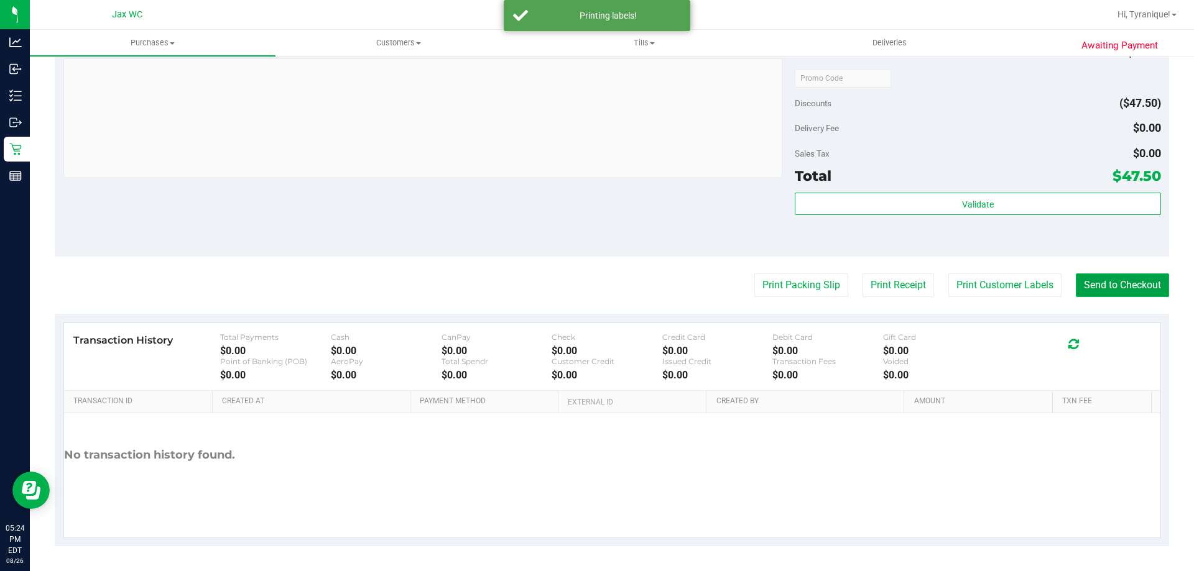
click at [1079, 288] on button "Send to Checkout" at bounding box center [1121, 286] width 93 height 24
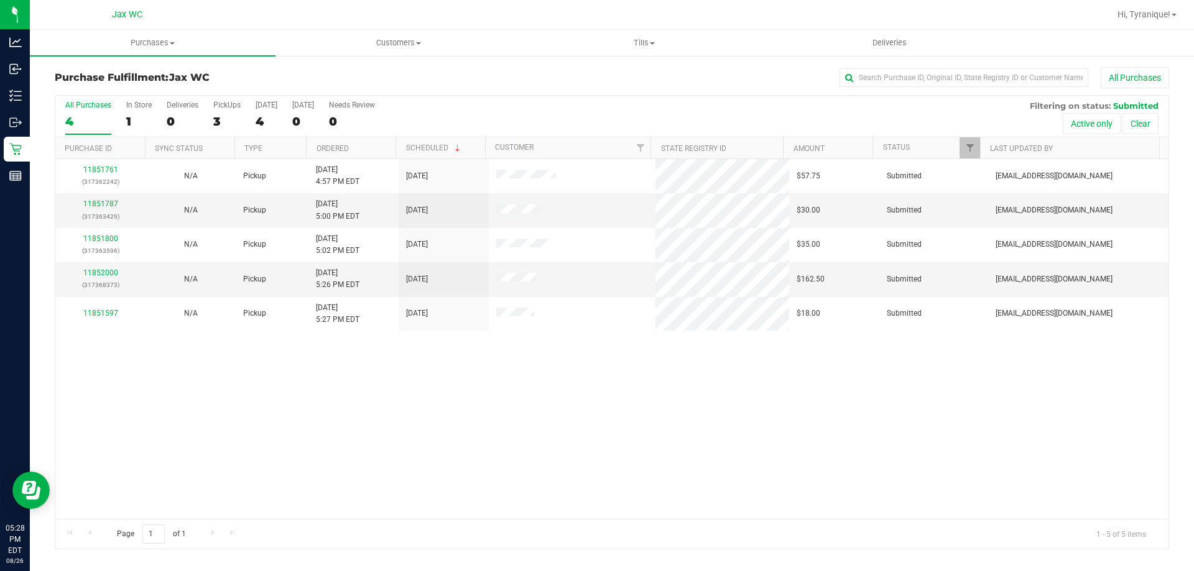
click at [374, 360] on div "11851761 (317362242) N/A Pickup 8/26/2025 4:57 PM EDT 8/26/2025 $57.75 Submitte…" at bounding box center [611, 339] width 1113 height 360
click at [106, 278] on div "11852000 (317368373)" at bounding box center [100, 279] width 75 height 24
click at [104, 277] on link "11852000" at bounding box center [100, 273] width 35 height 9
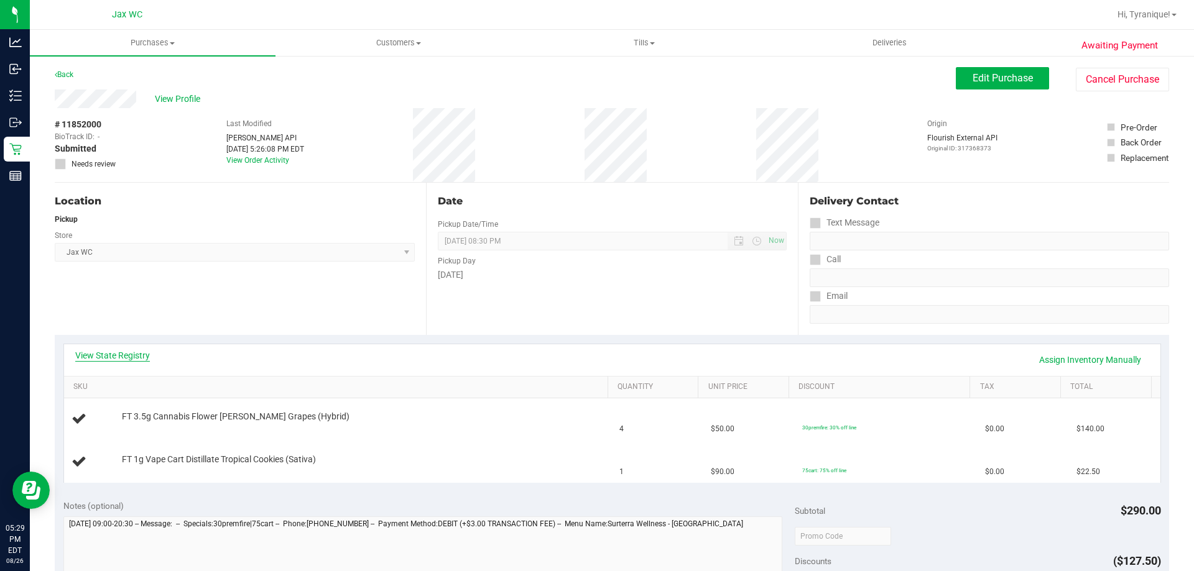
click at [132, 360] on link "View State Registry" at bounding box center [112, 355] width 75 height 12
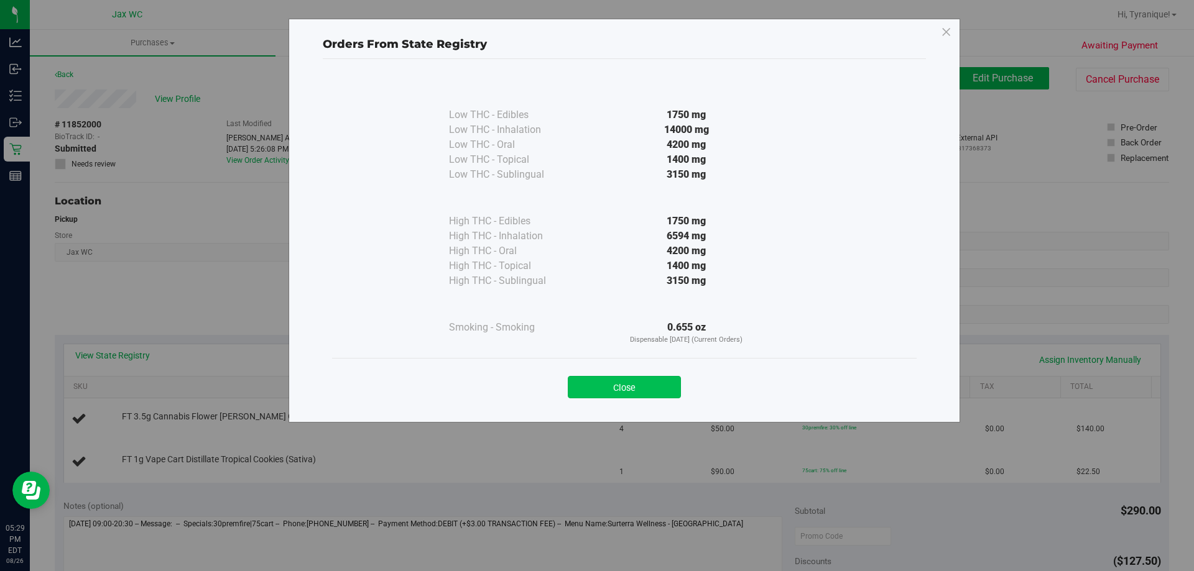
click at [610, 384] on button "Close" at bounding box center [624, 387] width 113 height 22
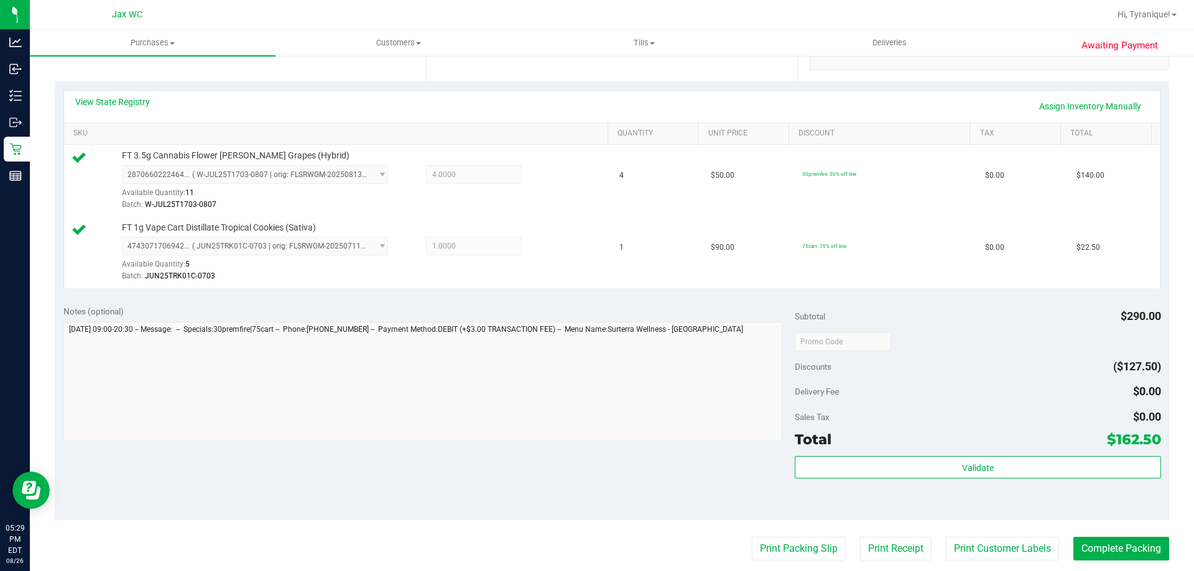
scroll to position [497, 0]
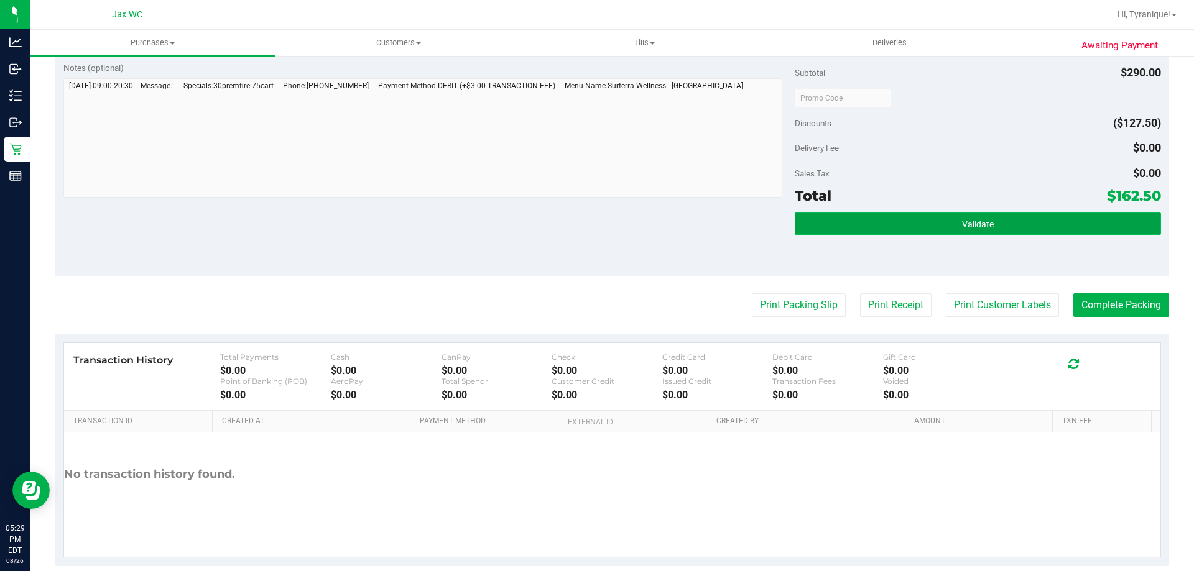
click at [903, 233] on button "Validate" at bounding box center [977, 224] width 366 height 22
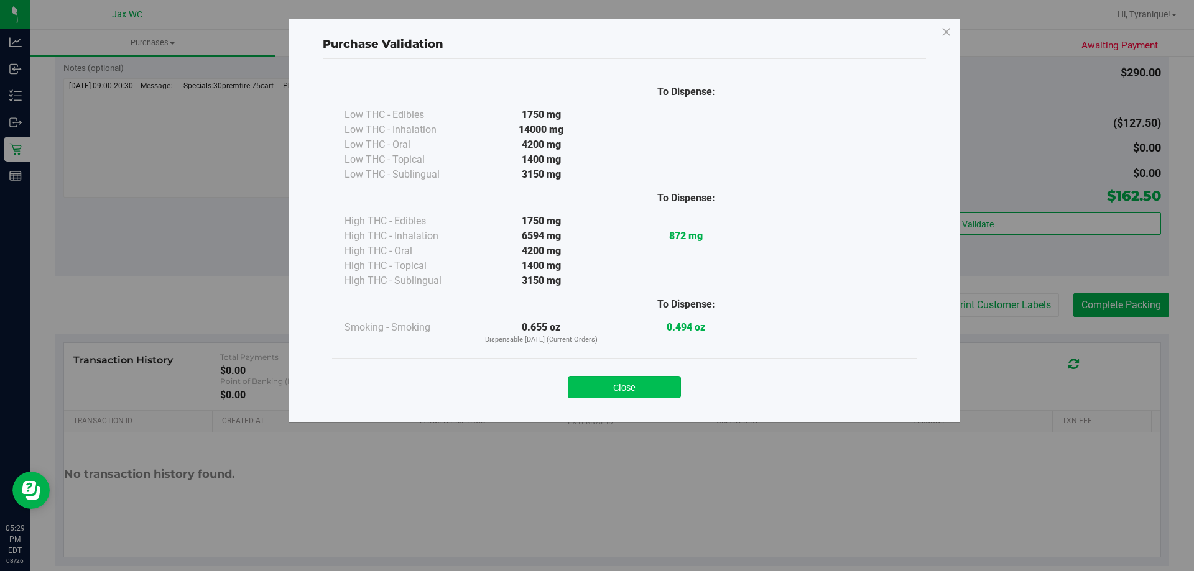
click at [662, 394] on button "Close" at bounding box center [624, 387] width 113 height 22
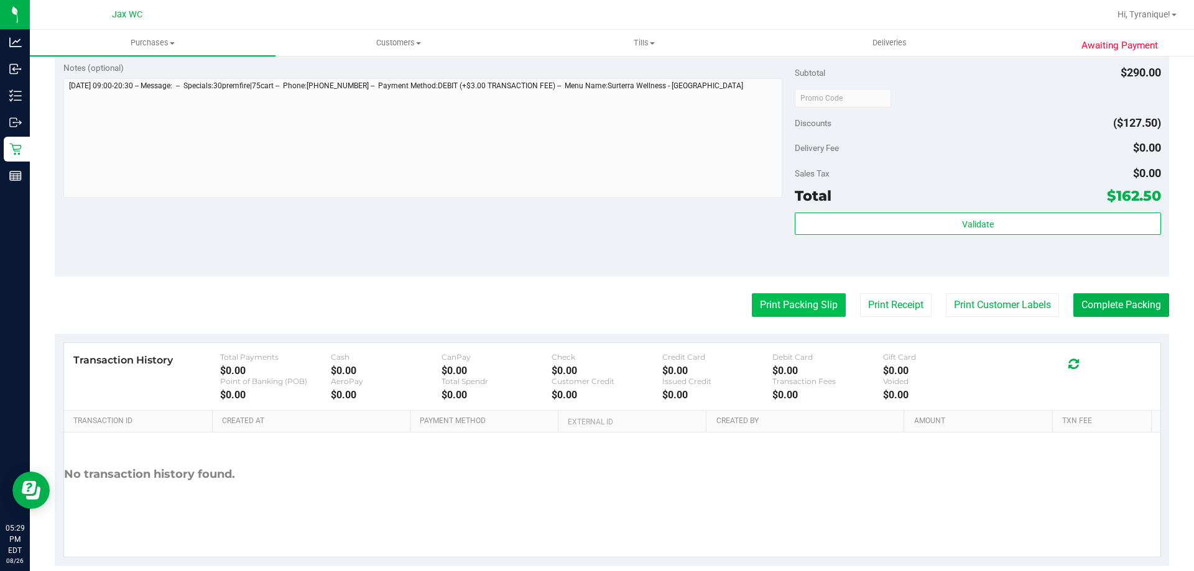
click at [772, 305] on button "Print Packing Slip" at bounding box center [799, 305] width 94 height 24
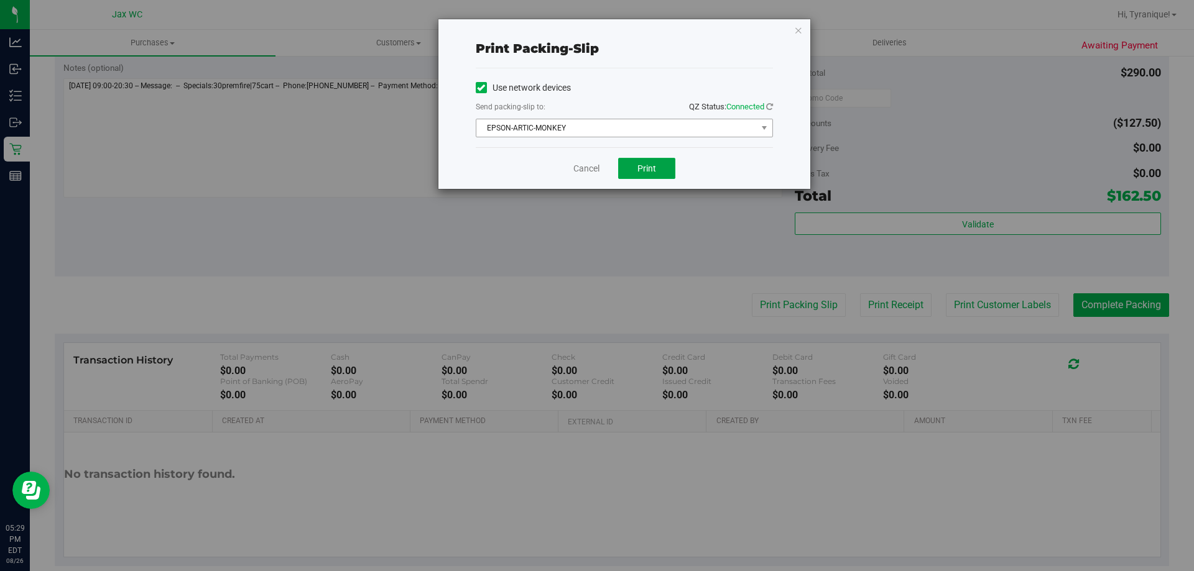
drag, startPoint x: 637, startPoint y: 169, endPoint x: 619, endPoint y: 120, distance: 52.1
click at [619, 120] on div "Print packing-slip Use network devices Send packing-slip to: QZ Status: Connect…" at bounding box center [624, 104] width 372 height 170
click at [619, 120] on span "EPSON-ARTIC-MONKEY" at bounding box center [616, 127] width 280 height 17
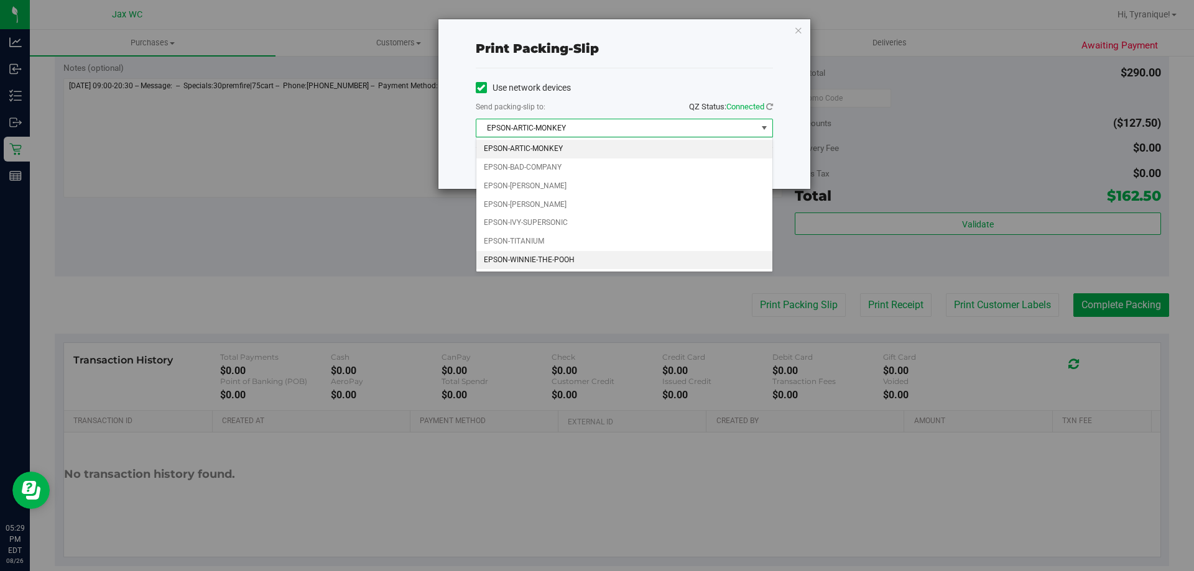
click at [552, 262] on li "EPSON-WINNIE-THE-POOH" at bounding box center [624, 260] width 296 height 19
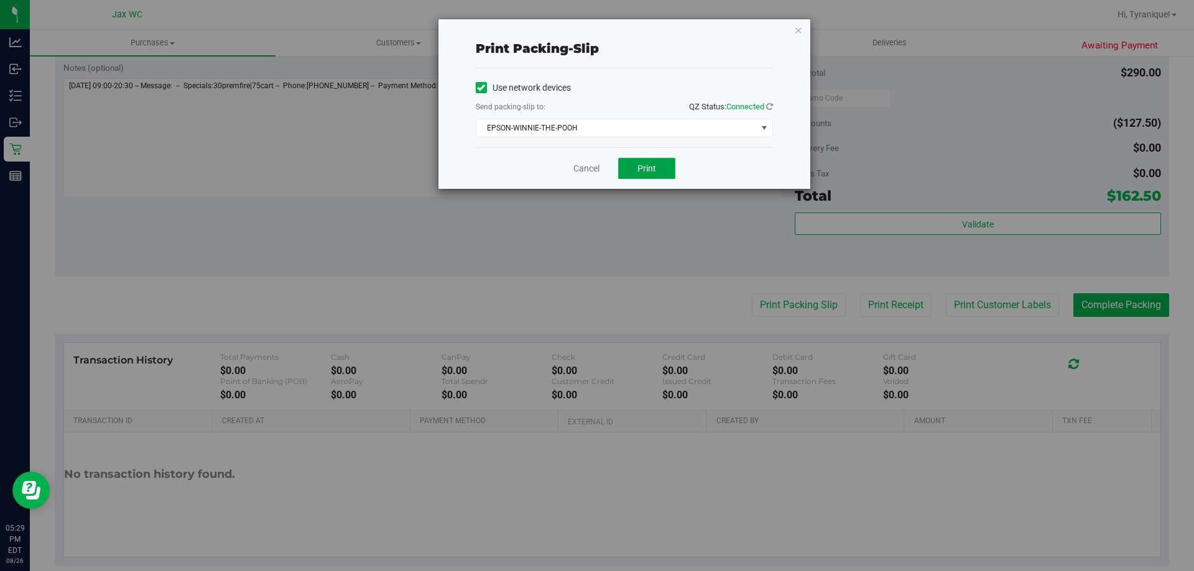
click at [636, 162] on button "Print" at bounding box center [646, 168] width 57 height 21
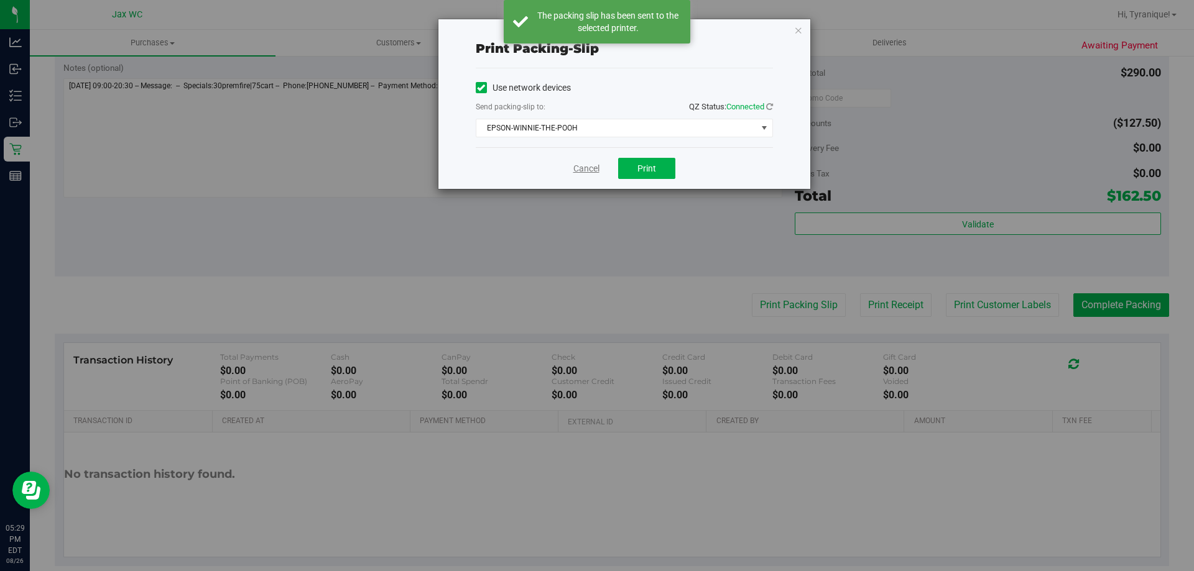
click at [583, 171] on link "Cancel" at bounding box center [586, 168] width 26 height 13
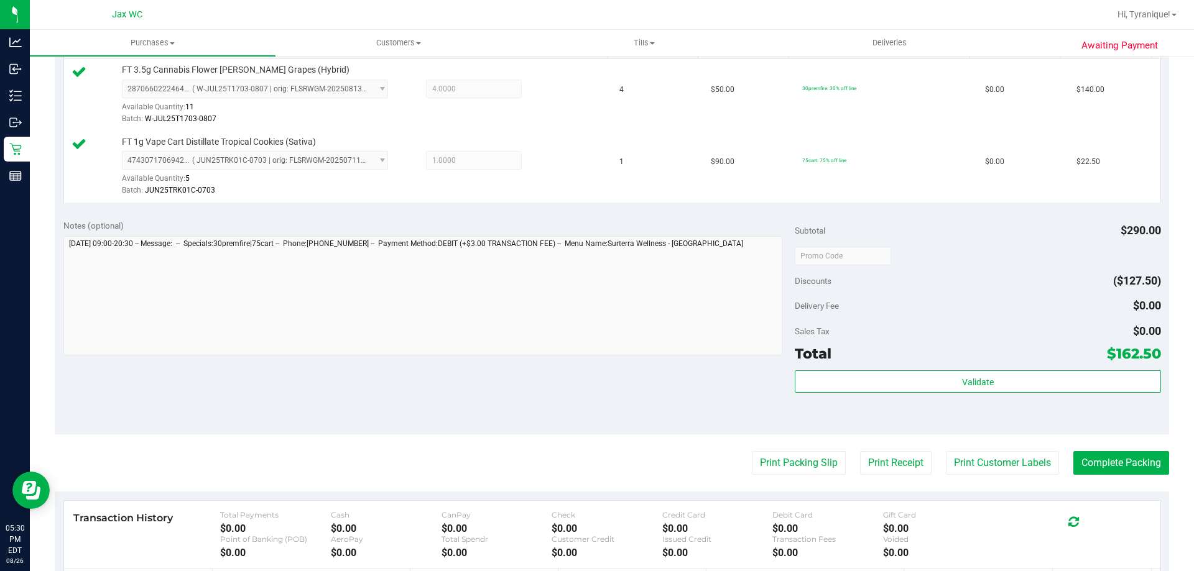
scroll to position [517, 0]
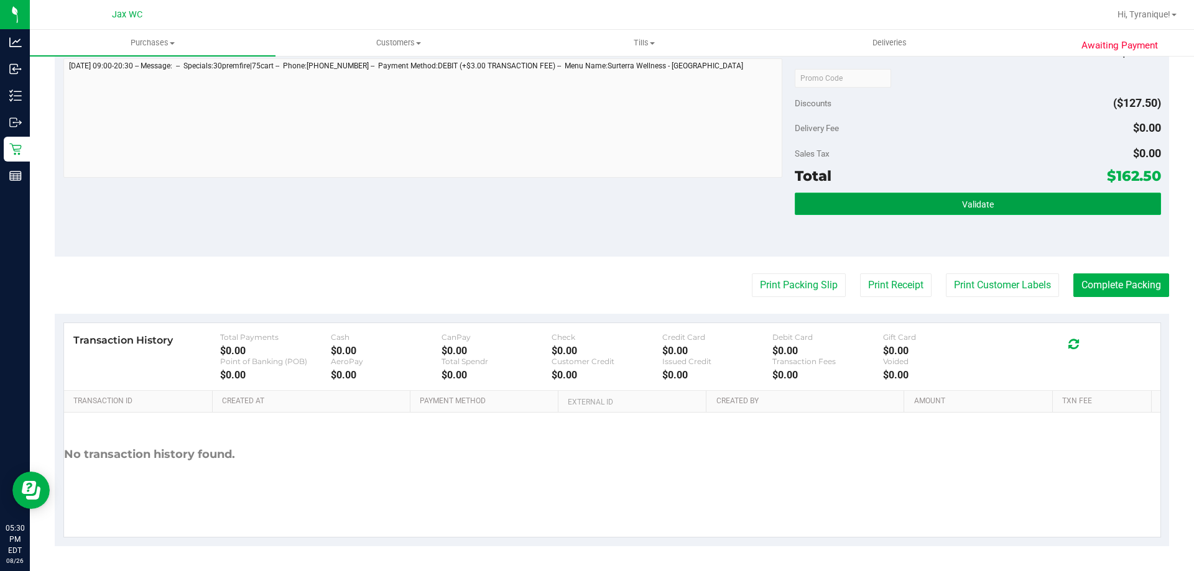
drag, startPoint x: 981, startPoint y: 215, endPoint x: 984, endPoint y: 198, distance: 17.7
click at [981, 213] on button "Validate" at bounding box center [977, 204] width 366 height 22
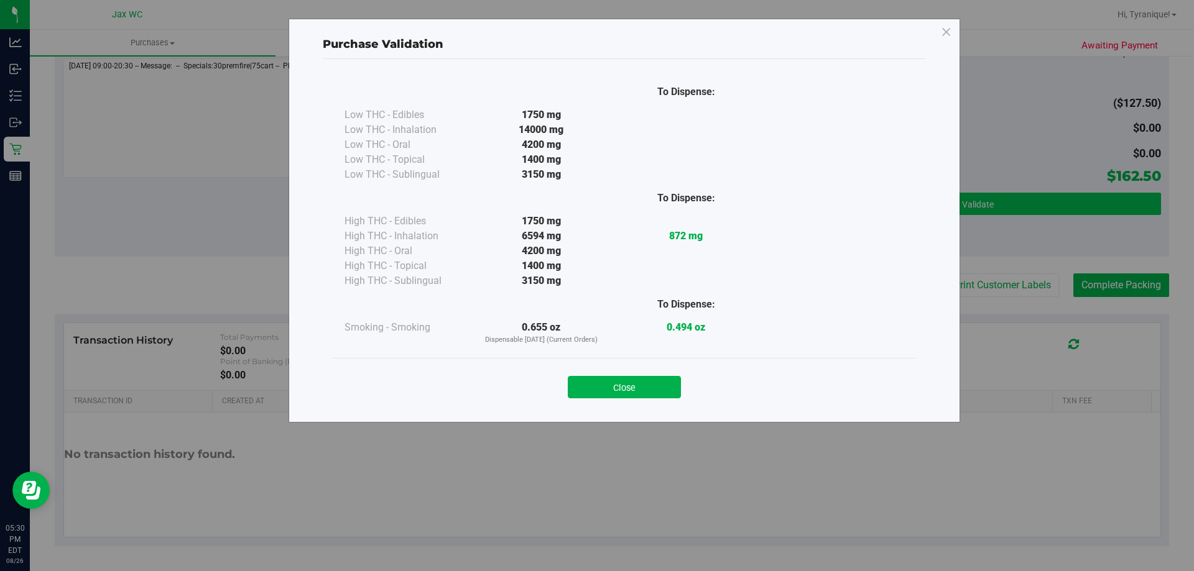
click at [984, 198] on div "Purchase Validation To Dispense: Low THC - Edibles 1750 mg" at bounding box center [601, 285] width 1203 height 571
click at [633, 397] on button "Close" at bounding box center [624, 387] width 113 height 22
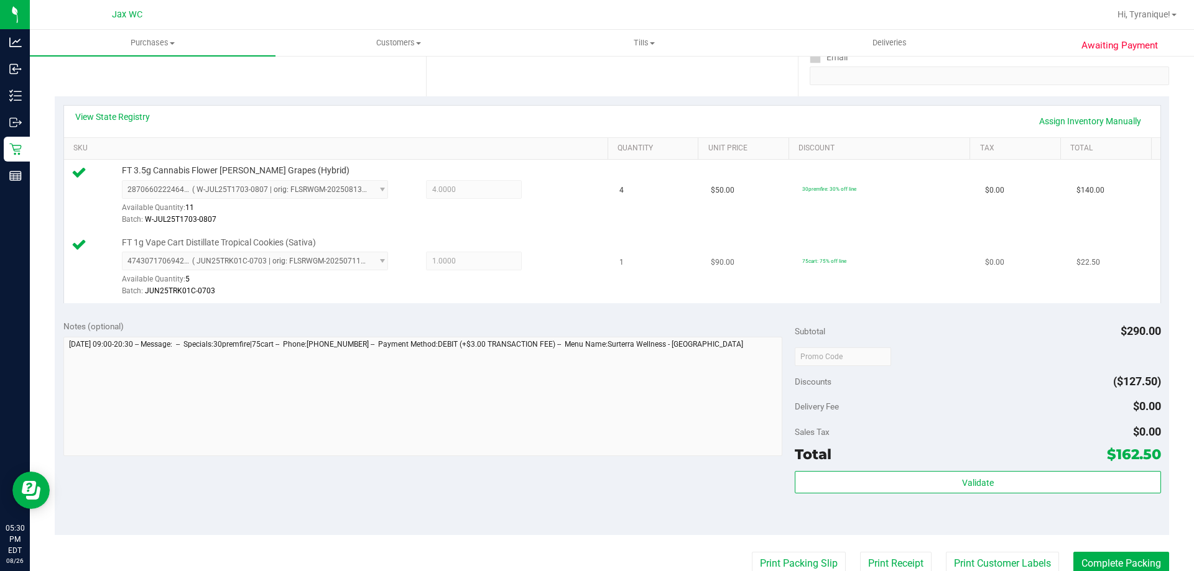
scroll to position [269, 0]
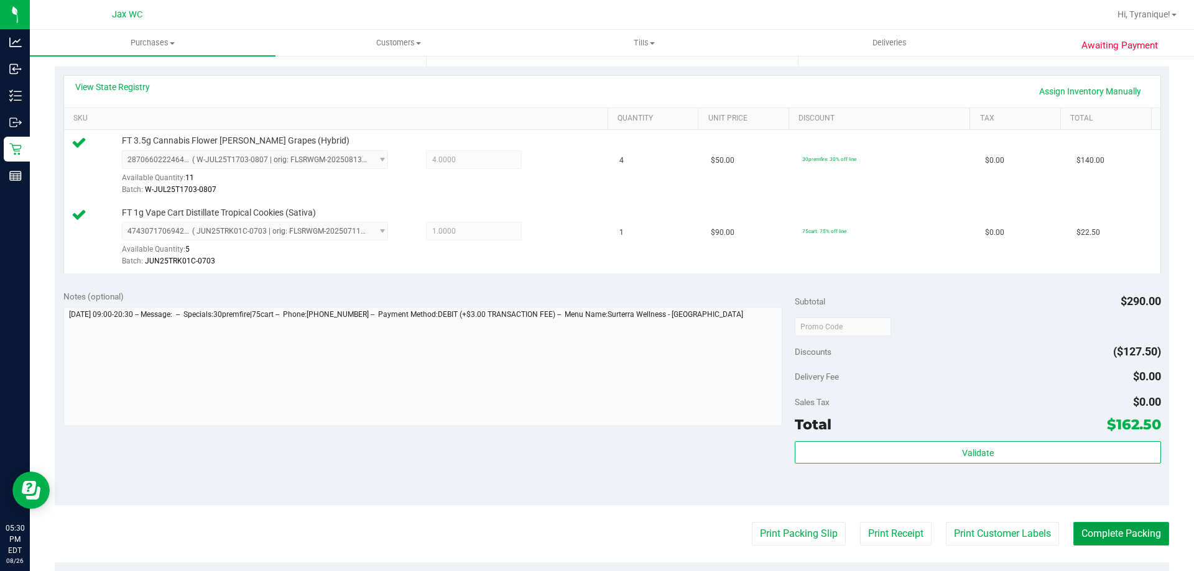
click at [1089, 524] on button "Complete Packing" at bounding box center [1121, 534] width 96 height 24
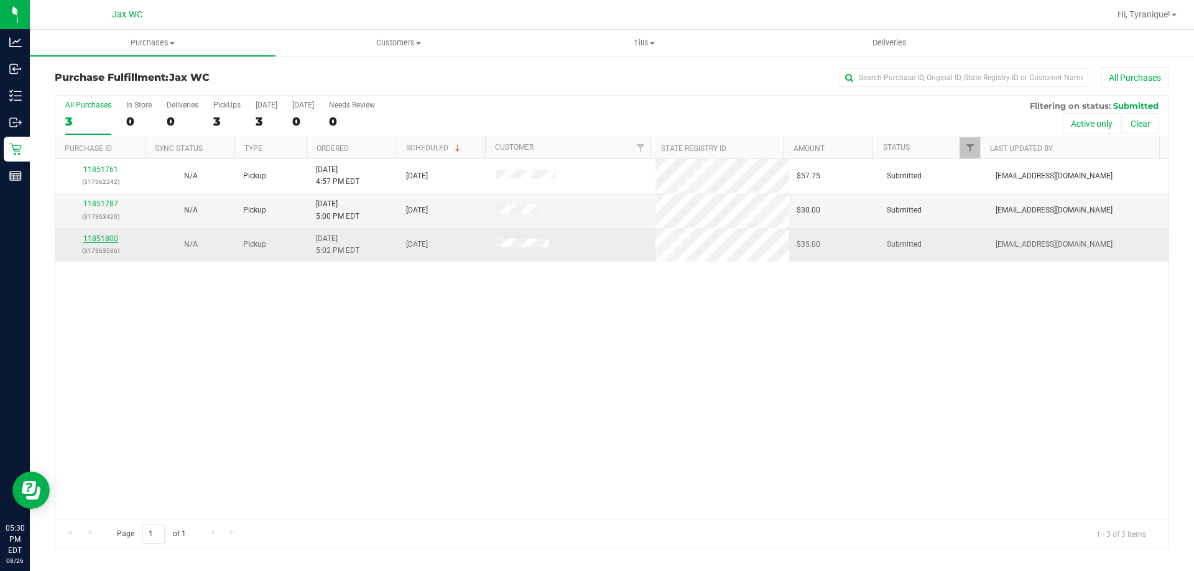
click at [103, 238] on link "11851800" at bounding box center [100, 238] width 35 height 9
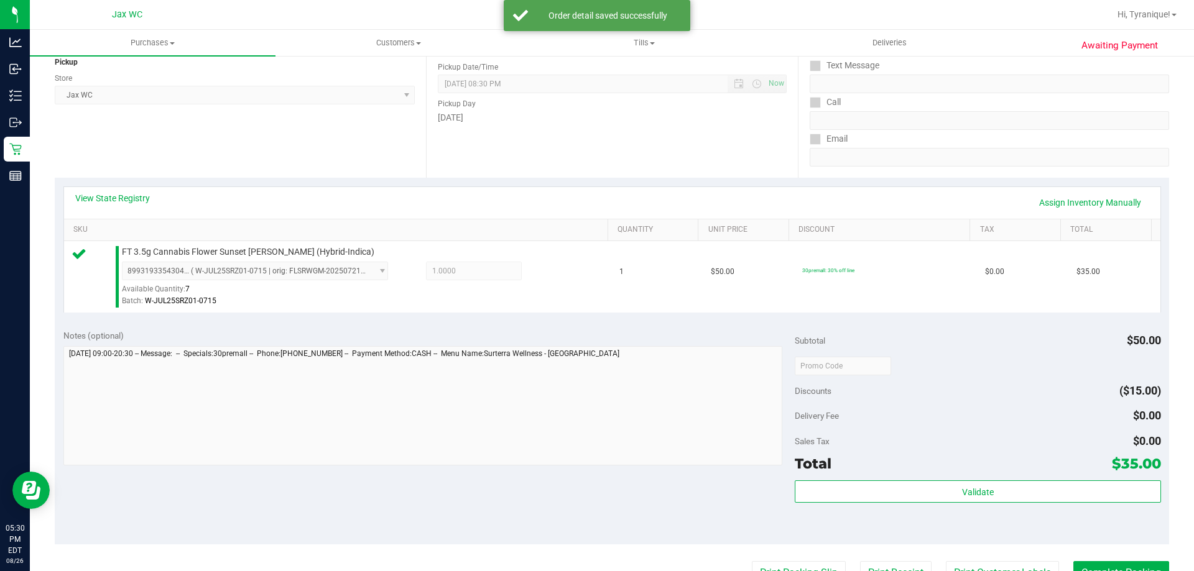
scroll to position [373, 0]
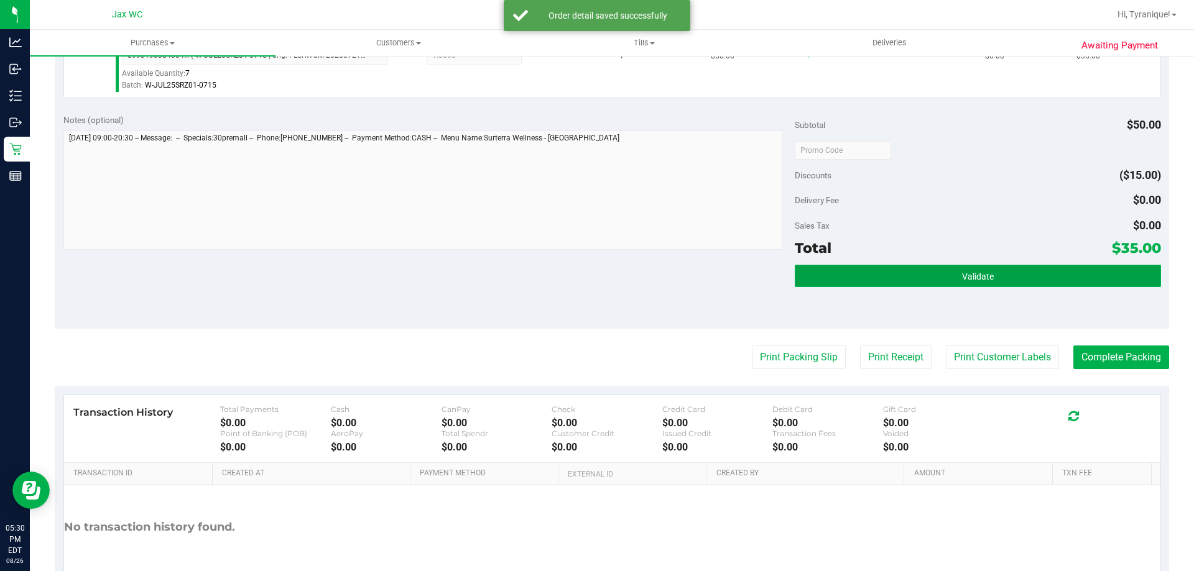
click at [911, 265] on button "Validate" at bounding box center [977, 276] width 366 height 22
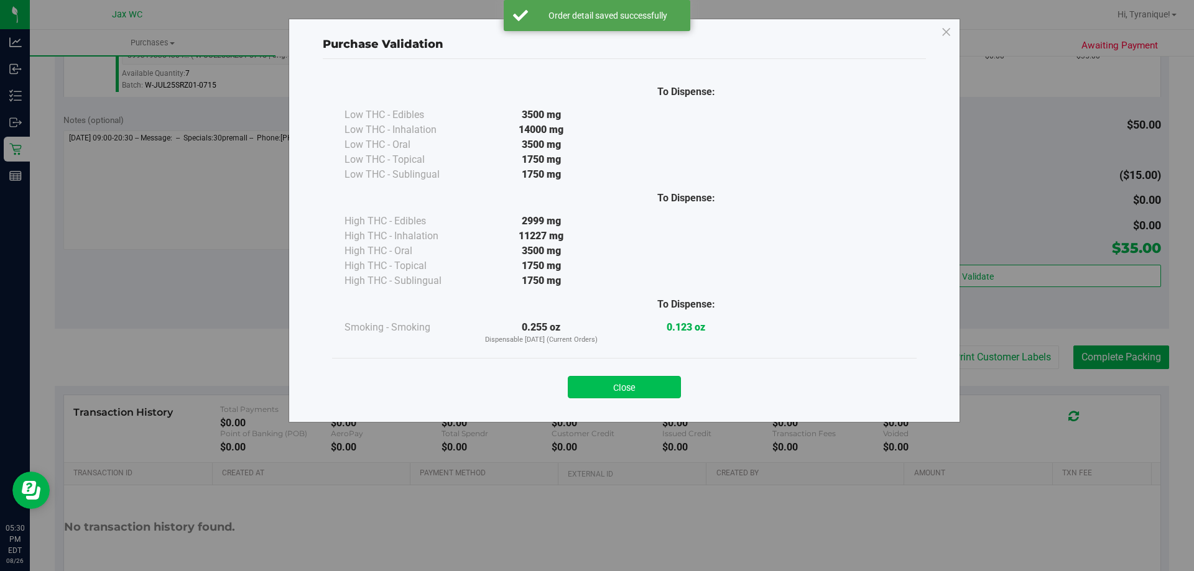
click at [657, 379] on button "Close" at bounding box center [624, 387] width 113 height 22
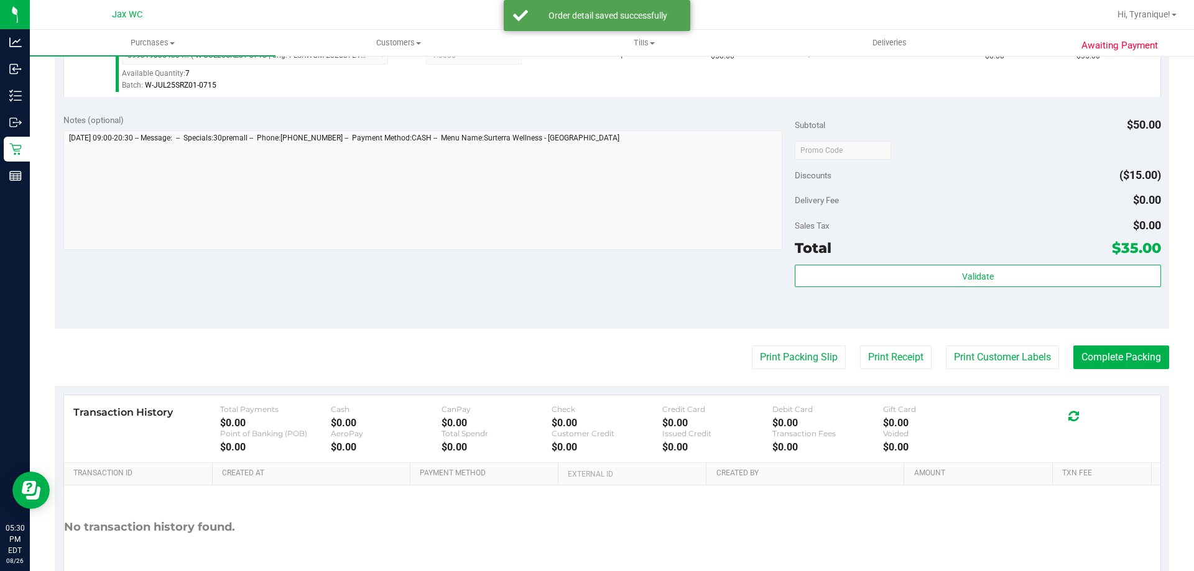
click at [768, 334] on purchase-details "Back Edit Purchase Cancel Purchase View Profile # 11851800 BioTrack ID: - Submi…" at bounding box center [612, 156] width 1114 height 924
click at [769, 359] on button "Print Packing Slip" at bounding box center [799, 358] width 94 height 24
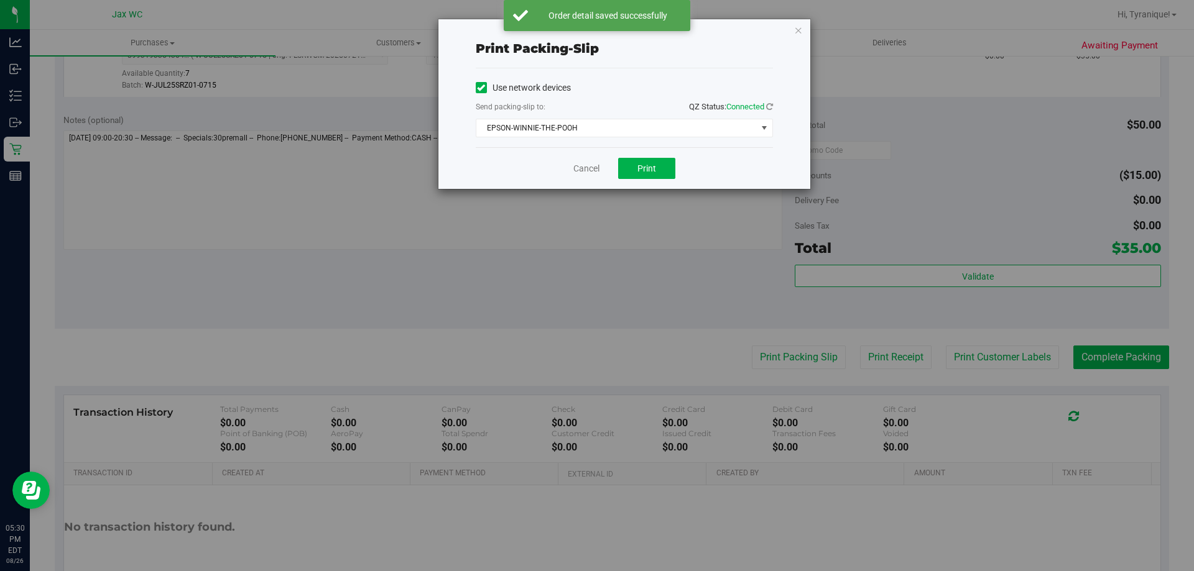
click at [638, 150] on div "Cancel Print" at bounding box center [624, 168] width 297 height 42
click at [642, 165] on span "Print" at bounding box center [646, 168] width 19 height 10
click at [581, 170] on link "Cancel" at bounding box center [586, 168] width 26 height 13
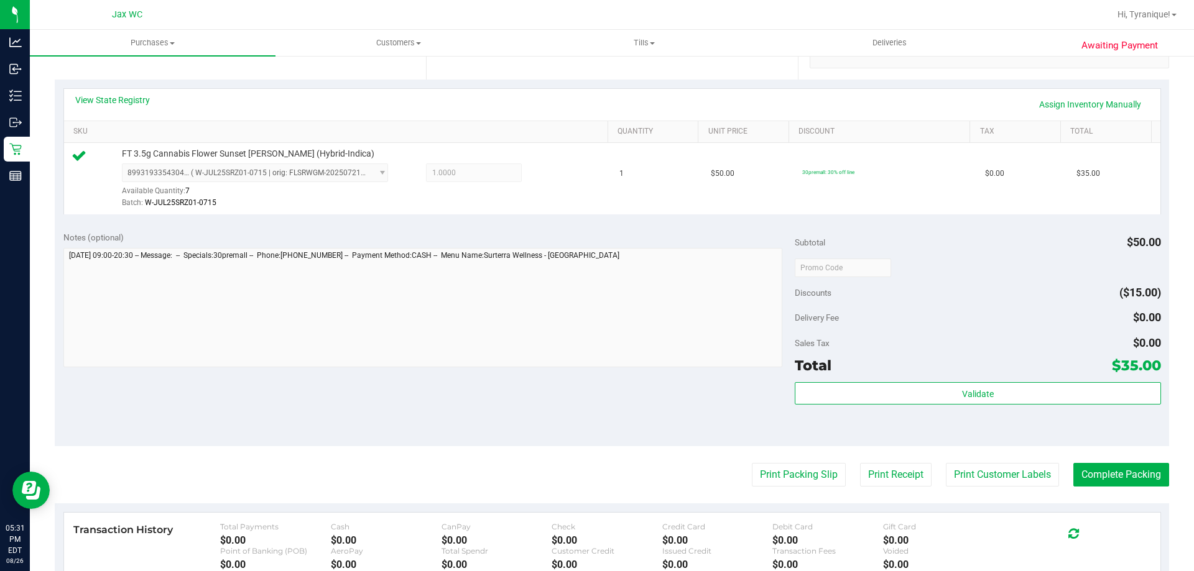
scroll to position [445, 0]
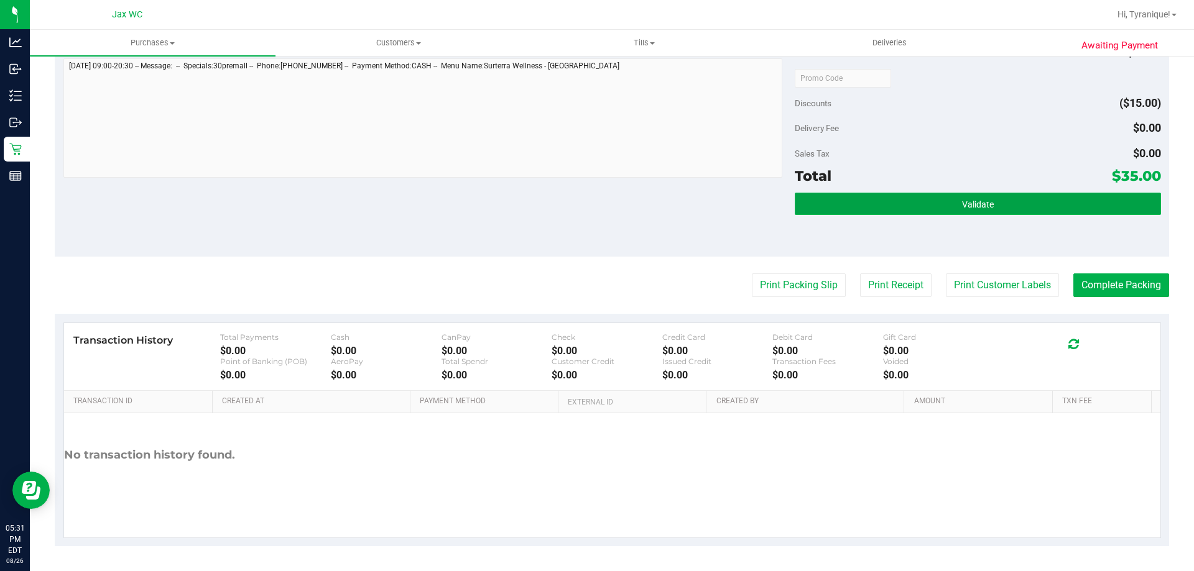
click at [939, 212] on button "Validate" at bounding box center [977, 204] width 366 height 22
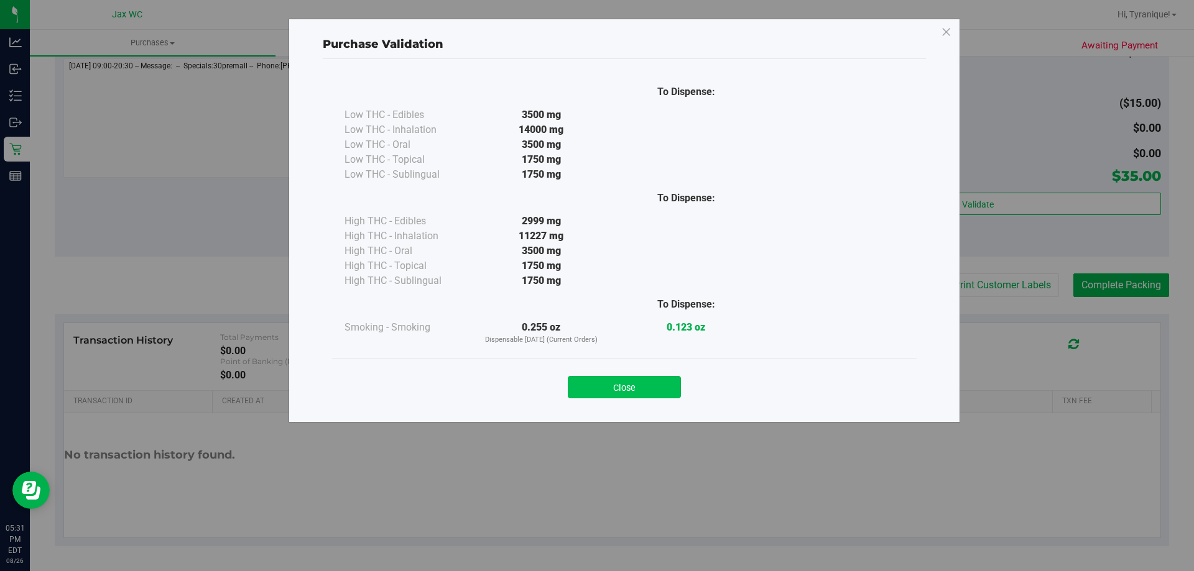
click at [661, 387] on button "Close" at bounding box center [624, 387] width 113 height 22
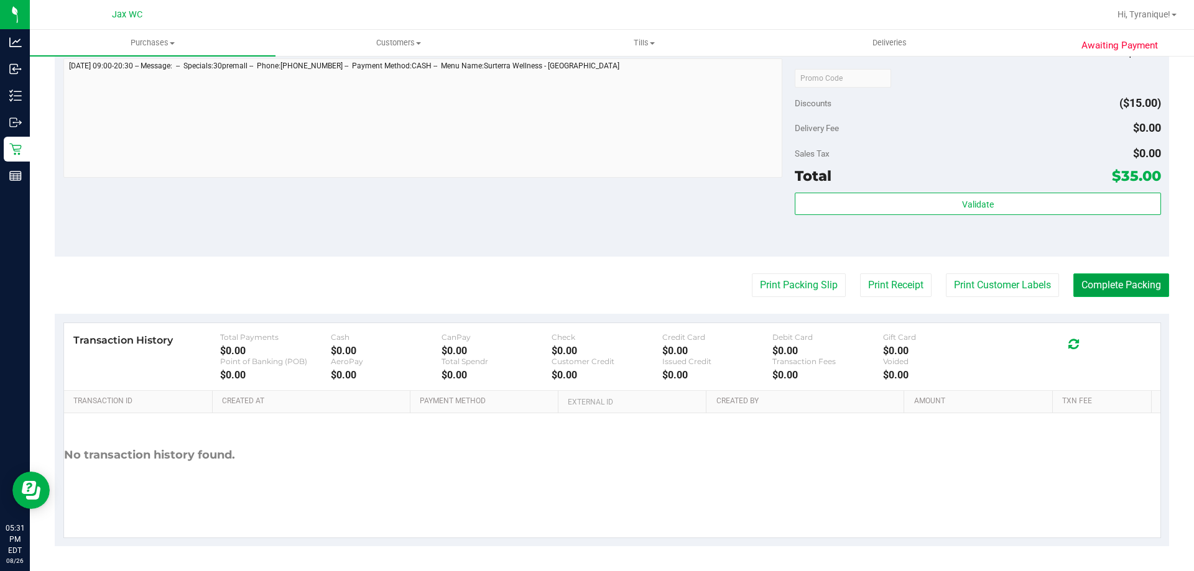
click at [1102, 292] on button "Complete Packing" at bounding box center [1121, 286] width 96 height 24
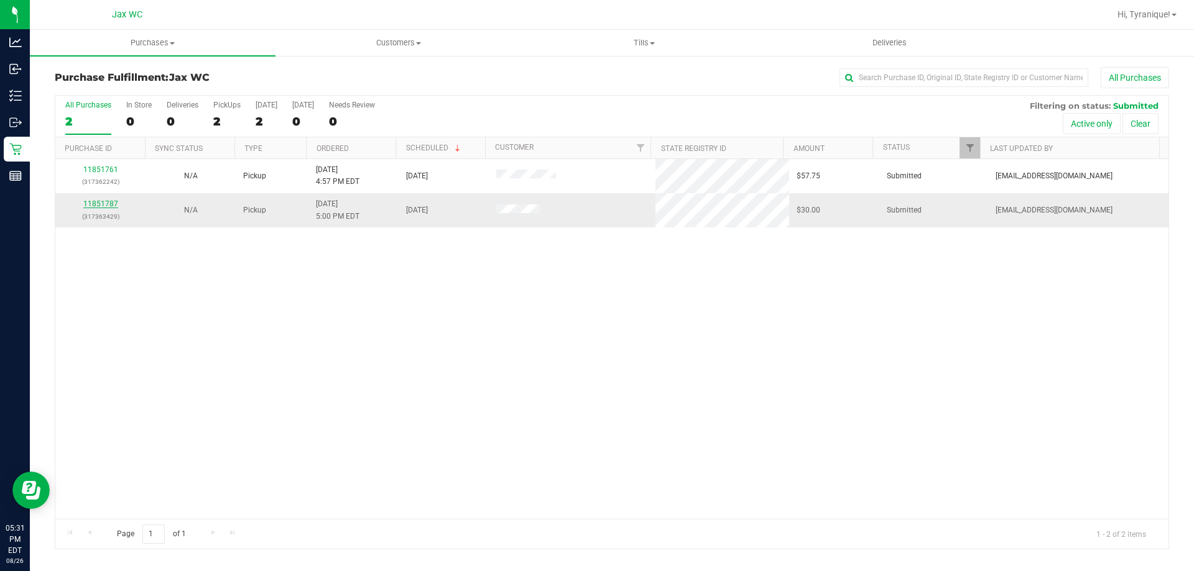
click at [101, 206] on link "11851787" at bounding box center [100, 204] width 35 height 9
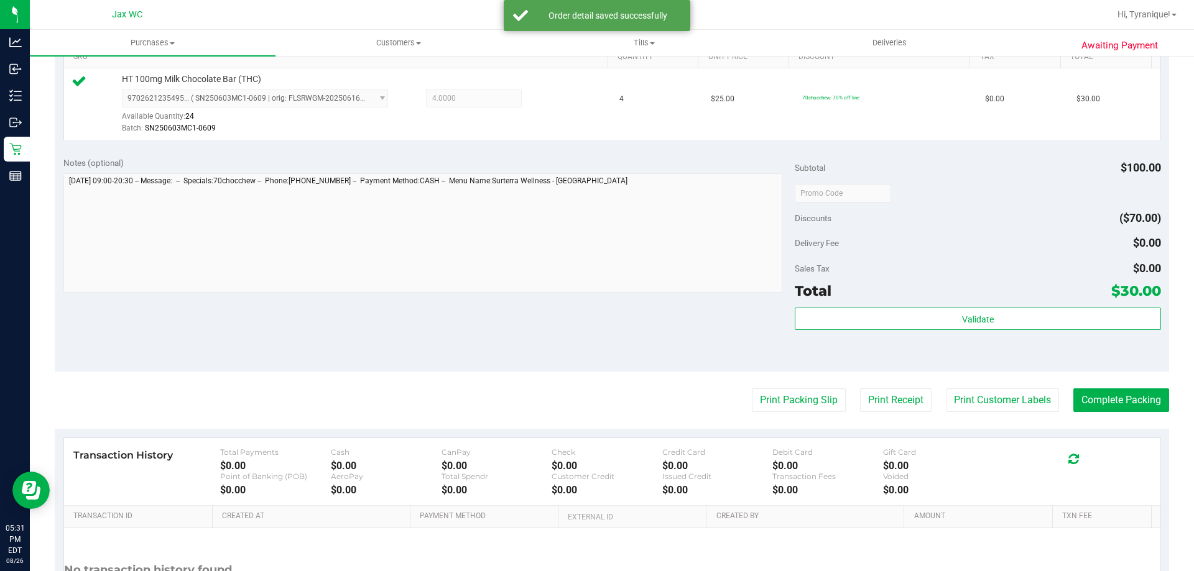
scroll to position [445, 0]
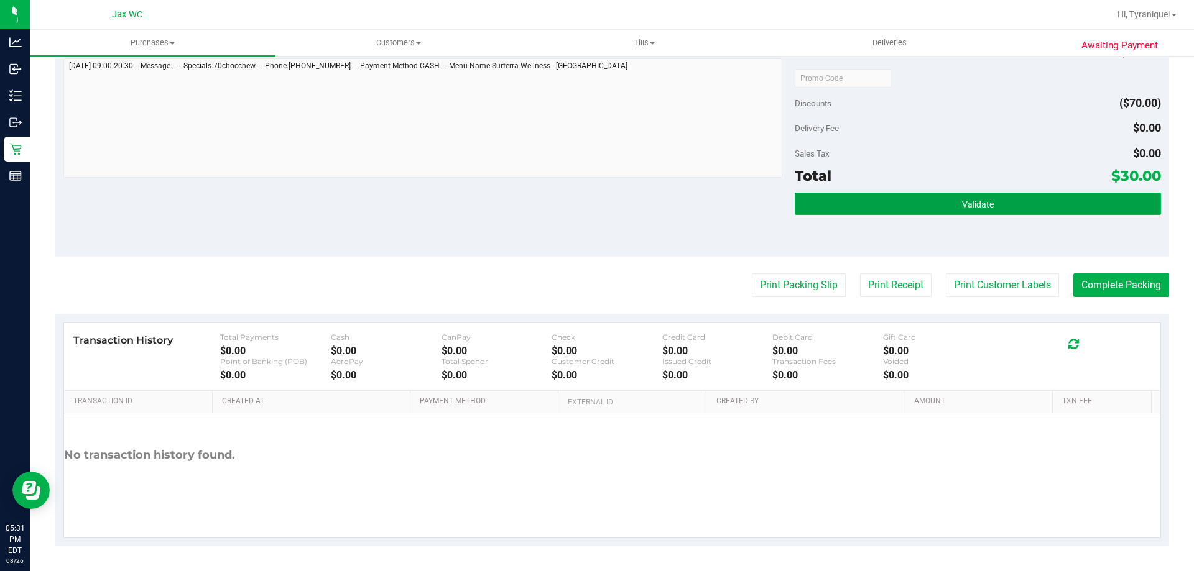
click at [863, 195] on button "Validate" at bounding box center [977, 204] width 366 height 22
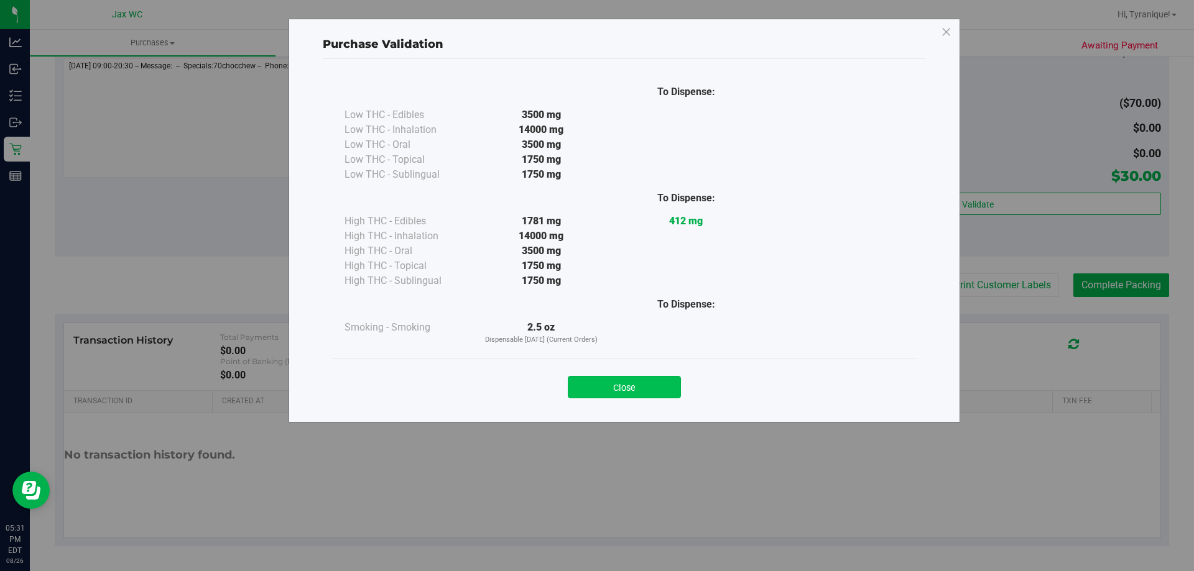
drag, startPoint x: 607, startPoint y: 366, endPoint x: 605, endPoint y: 383, distance: 17.6
click at [606, 369] on div "Close" at bounding box center [624, 383] width 584 height 50
click at [605, 383] on button "Close" at bounding box center [624, 387] width 113 height 22
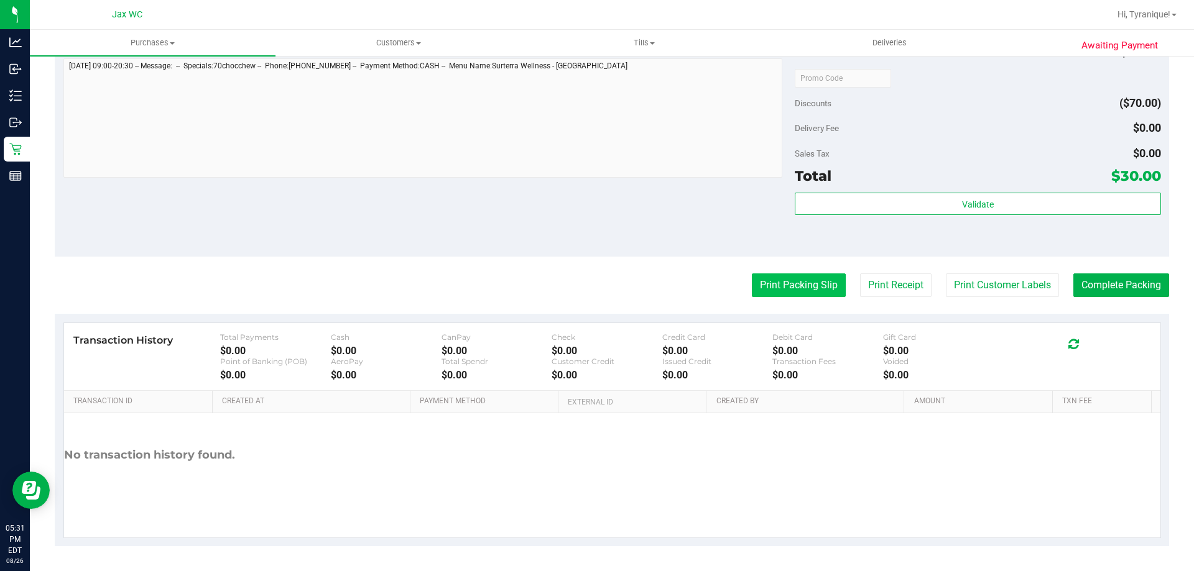
click at [796, 282] on button "Print Packing Slip" at bounding box center [799, 286] width 94 height 24
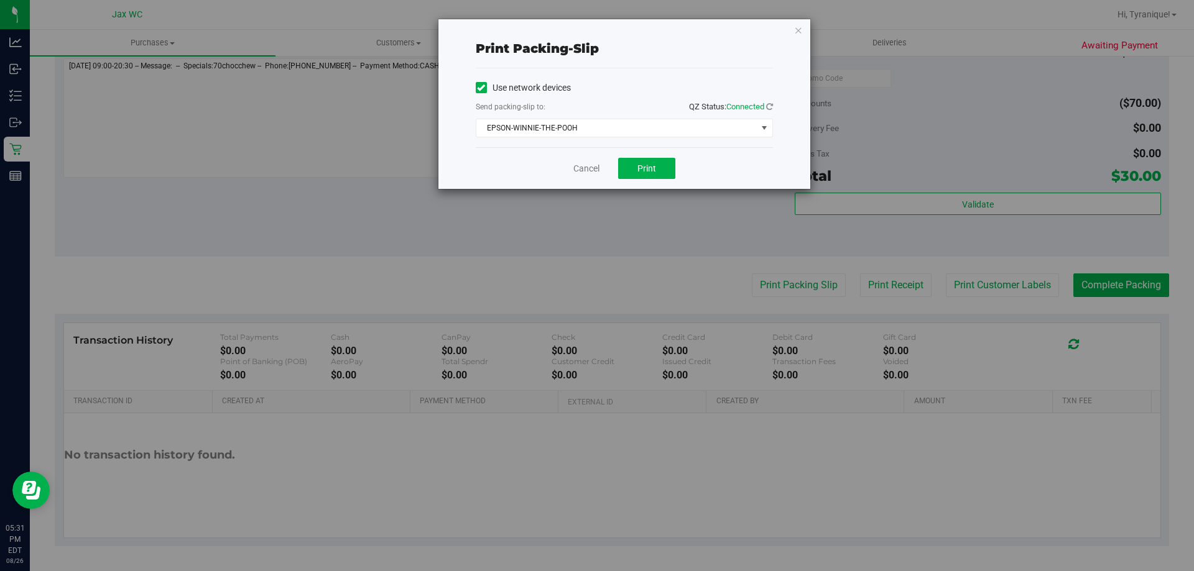
click at [637, 182] on div "Cancel Print" at bounding box center [624, 168] width 297 height 42
click at [633, 167] on button "Print" at bounding box center [646, 168] width 57 height 21
click at [589, 167] on link "Cancel" at bounding box center [586, 168] width 26 height 13
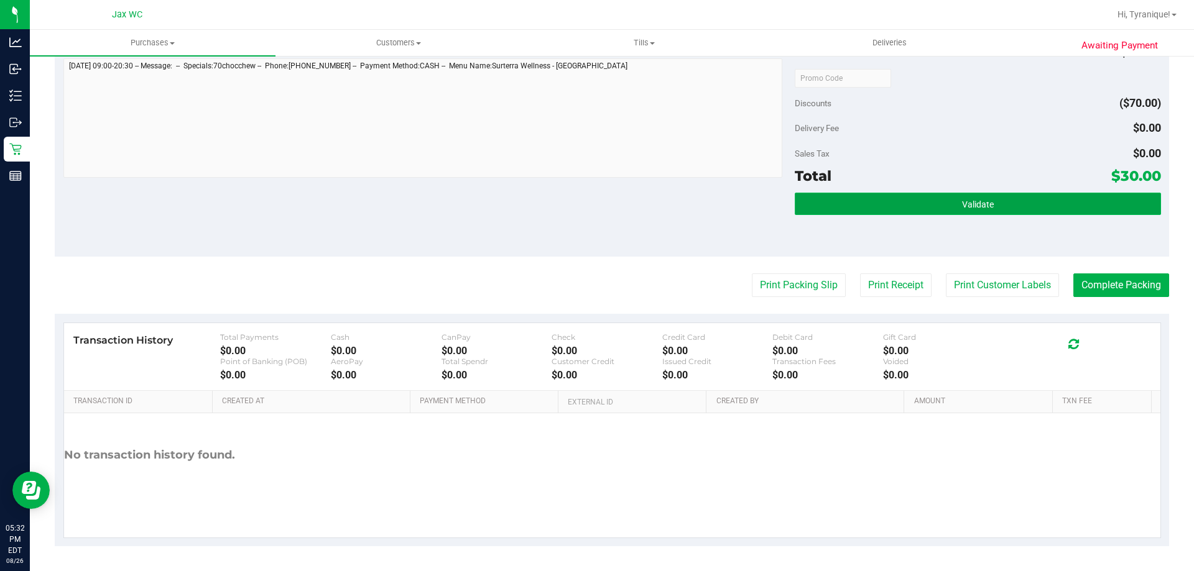
click at [839, 197] on button "Validate" at bounding box center [977, 204] width 366 height 22
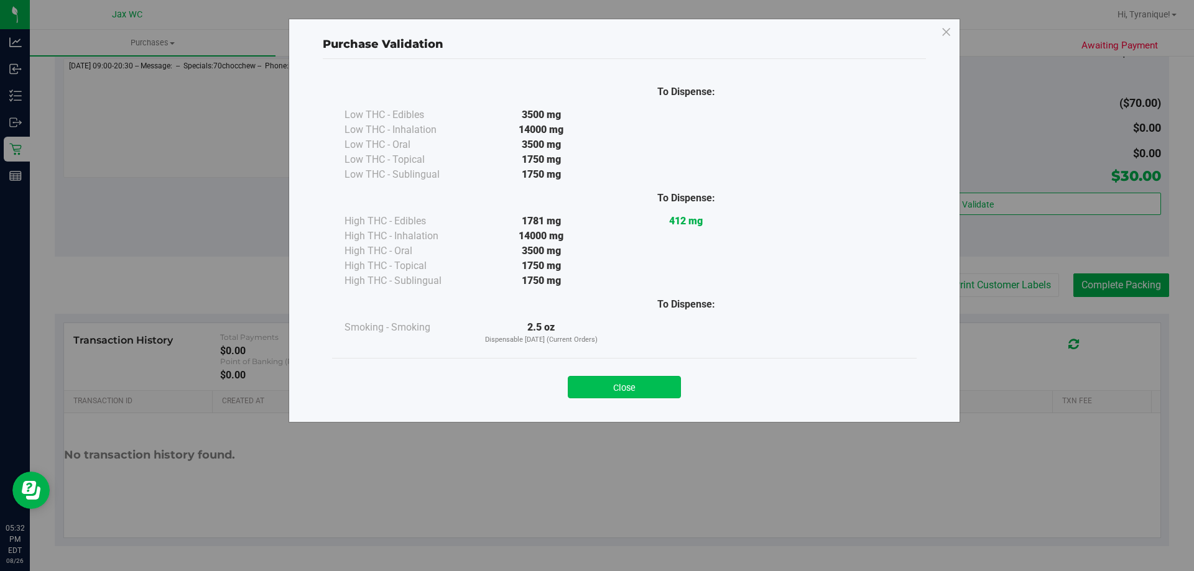
click at [638, 389] on button "Close" at bounding box center [624, 387] width 113 height 22
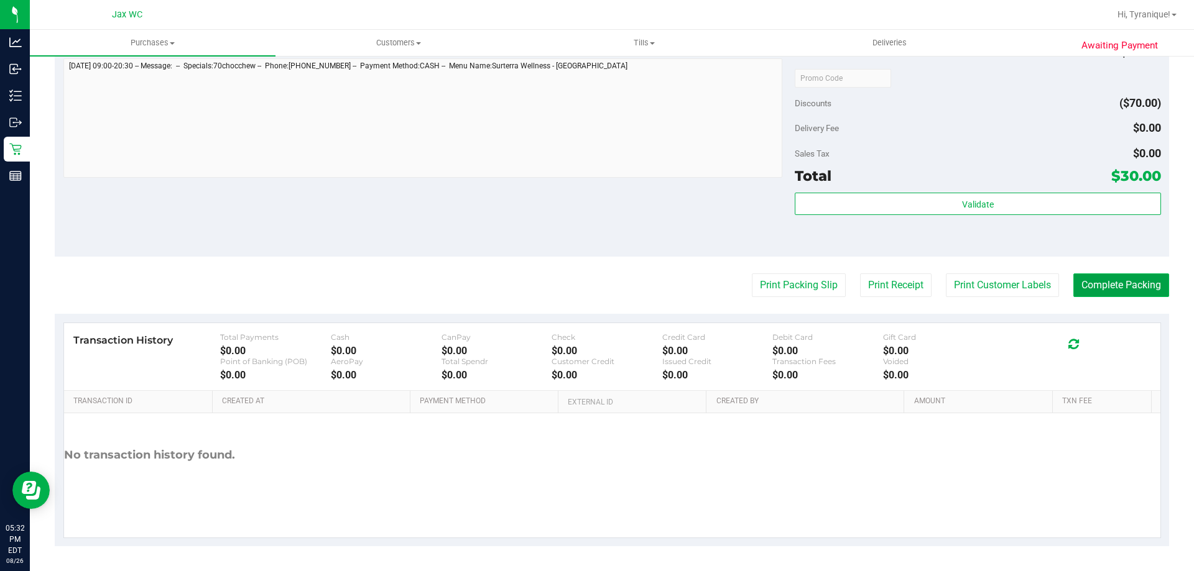
click at [1092, 292] on button "Complete Packing" at bounding box center [1121, 286] width 96 height 24
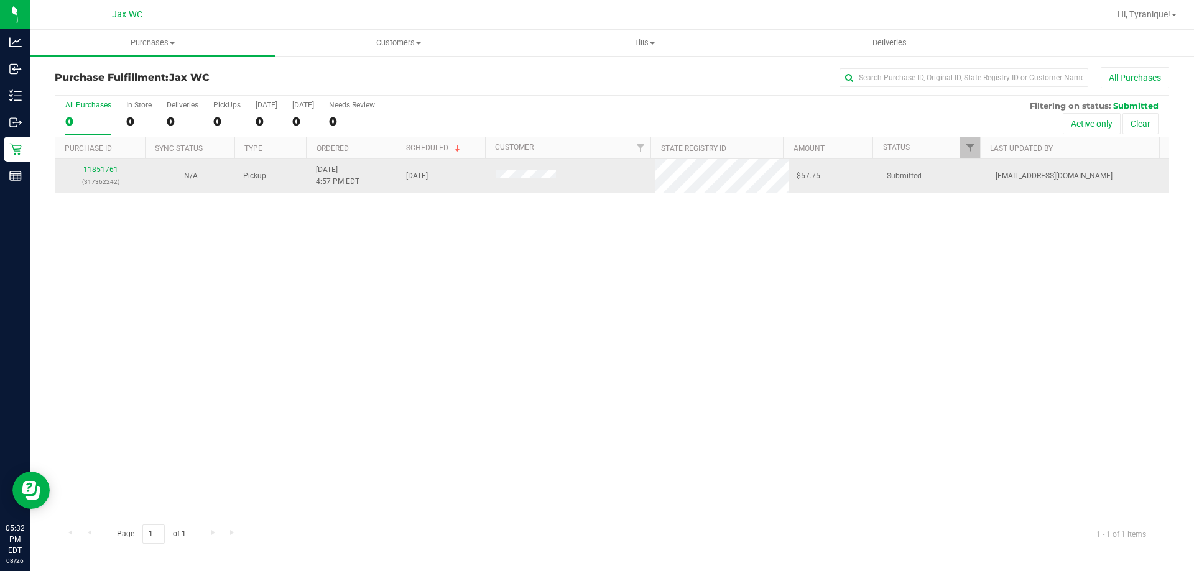
click at [102, 175] on div "11851761 (317362242)" at bounding box center [100, 176] width 75 height 24
click at [97, 170] on link "11851761" at bounding box center [100, 169] width 35 height 9
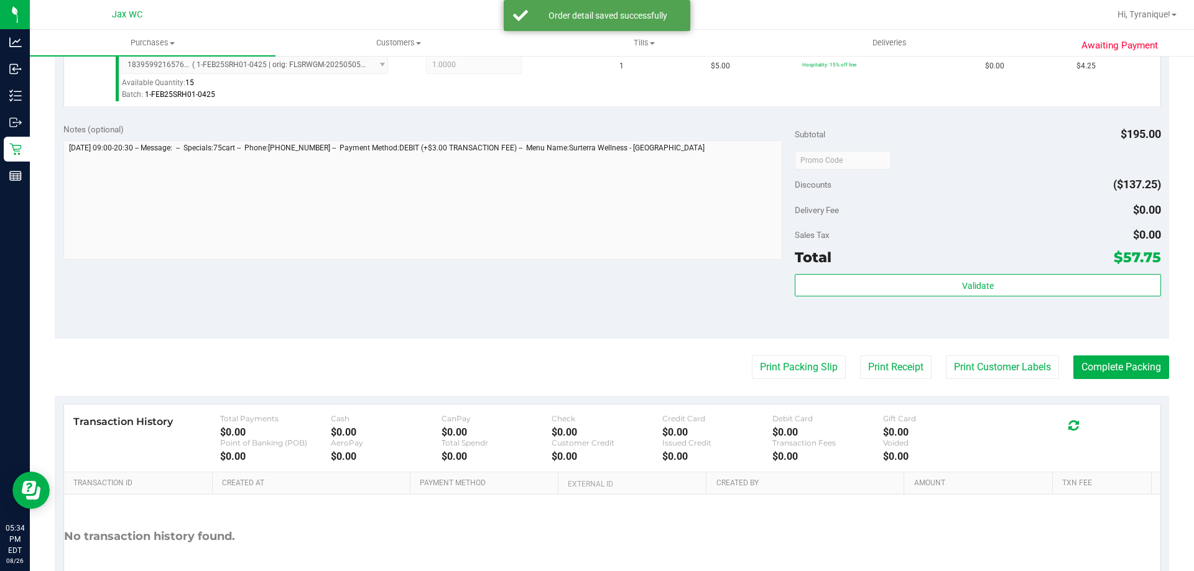
scroll to position [733, 0]
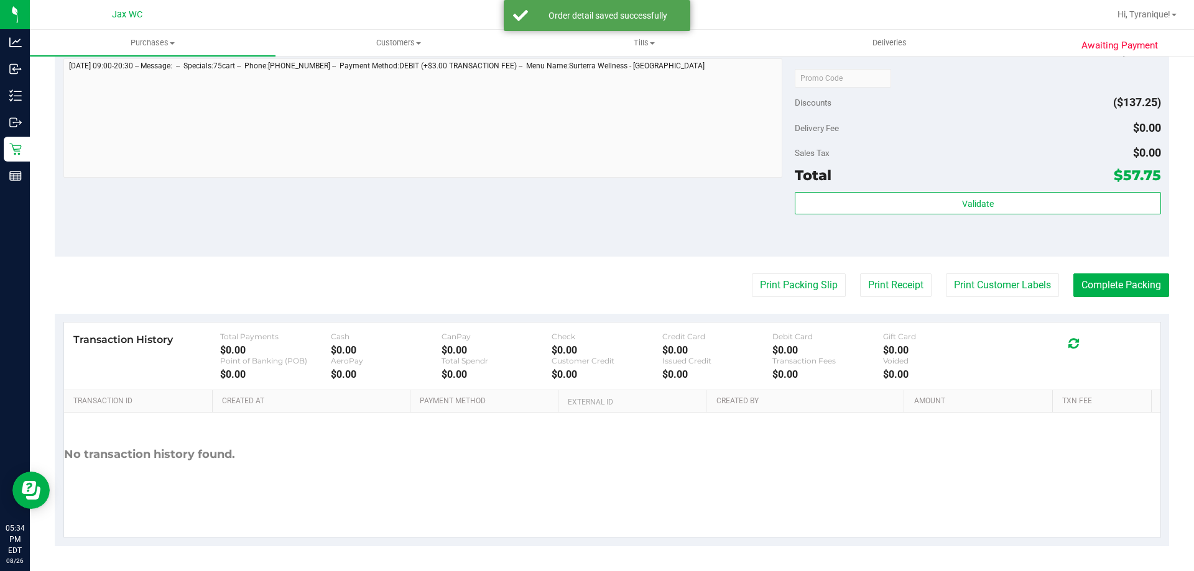
click at [880, 187] on div "Subtotal $195.00 Discounts ($137.25) Delivery Fee $0.00 Sales Tax $0.00 Total $…" at bounding box center [977, 144] width 366 height 207
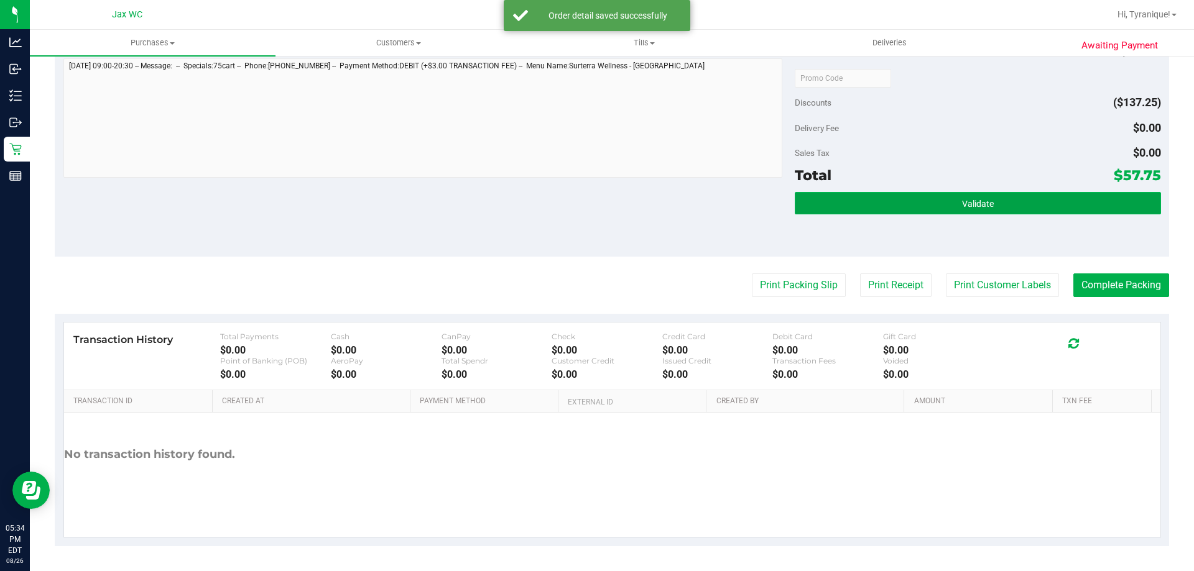
click at [890, 197] on button "Validate" at bounding box center [977, 203] width 366 height 22
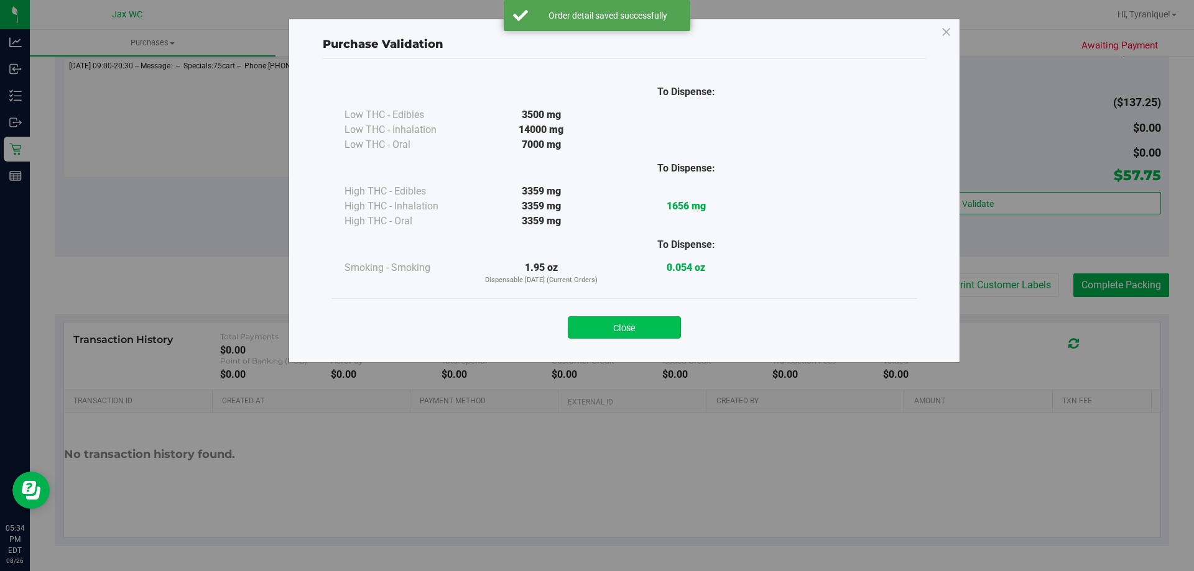
click at [633, 326] on button "Close" at bounding box center [624, 327] width 113 height 22
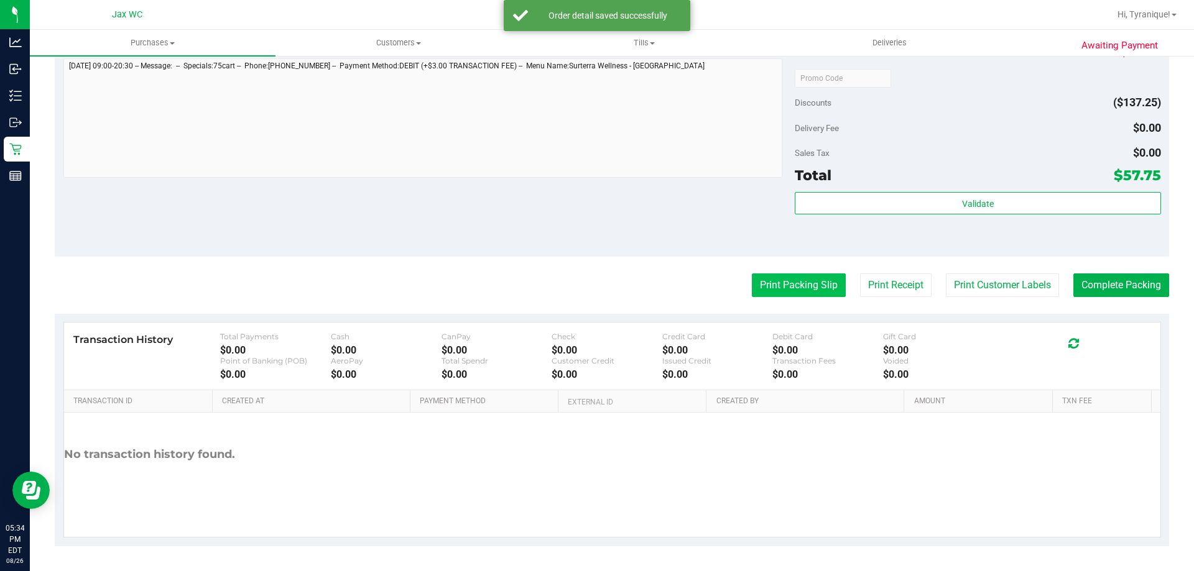
click at [765, 282] on button "Print Packing Slip" at bounding box center [799, 286] width 94 height 24
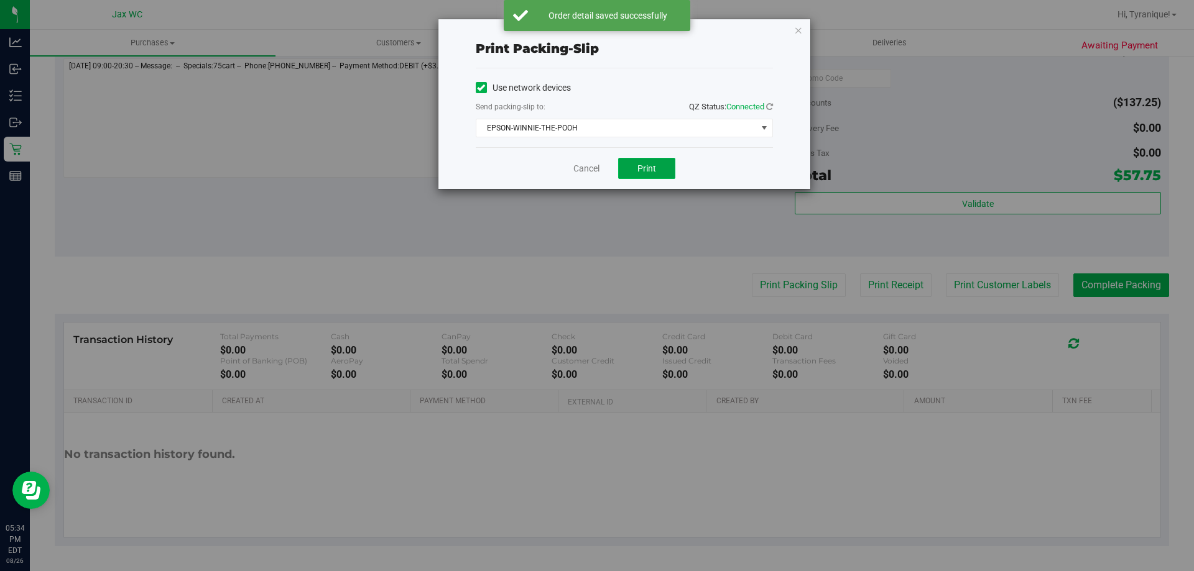
click at [637, 166] on span "Print" at bounding box center [646, 168] width 19 height 10
click at [581, 167] on link "Cancel" at bounding box center [586, 168] width 26 height 13
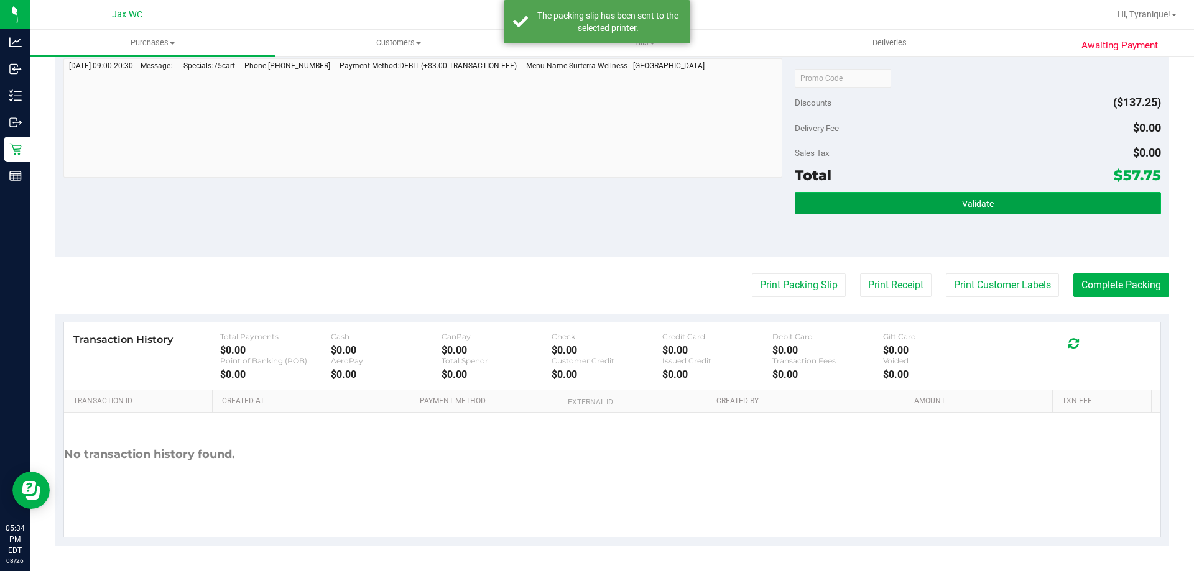
click at [898, 203] on button "Validate" at bounding box center [977, 203] width 366 height 22
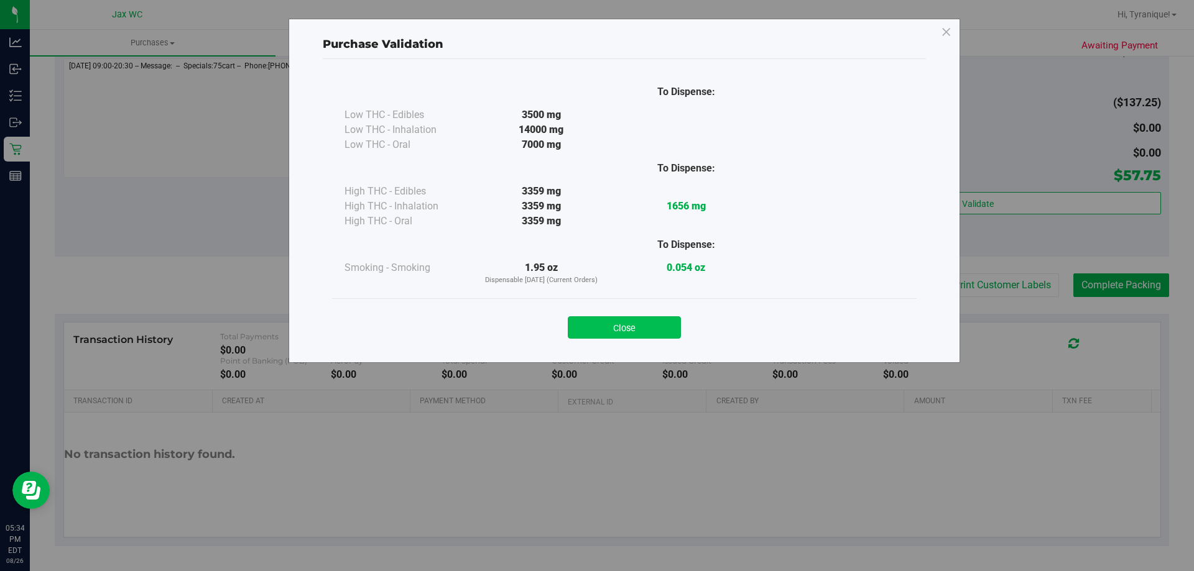
click at [590, 326] on button "Close" at bounding box center [624, 327] width 113 height 22
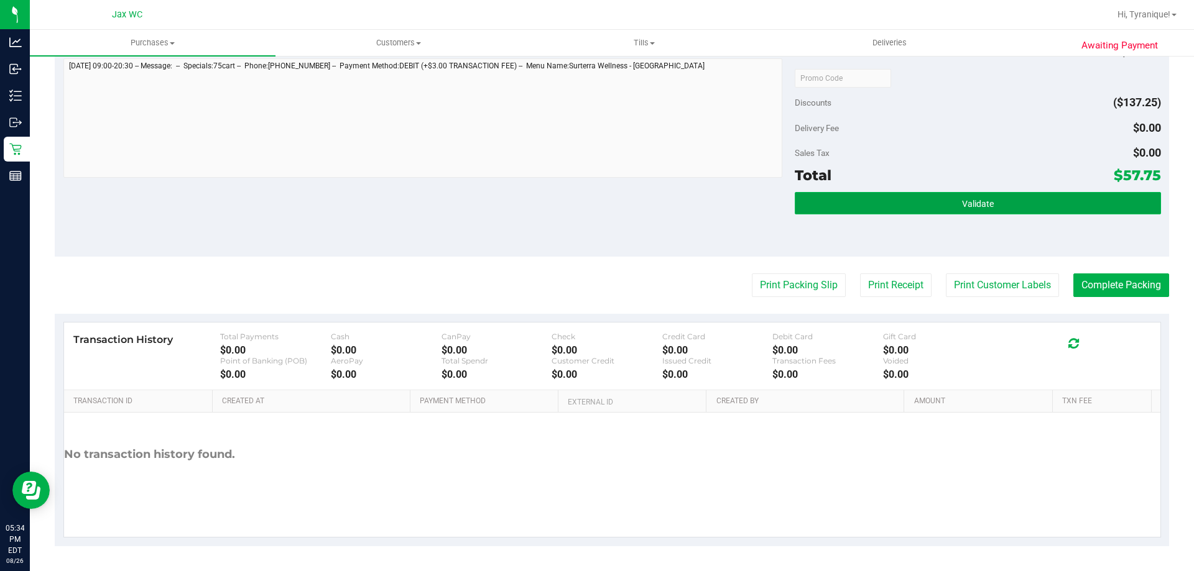
click at [1026, 205] on button "Validate" at bounding box center [977, 203] width 366 height 22
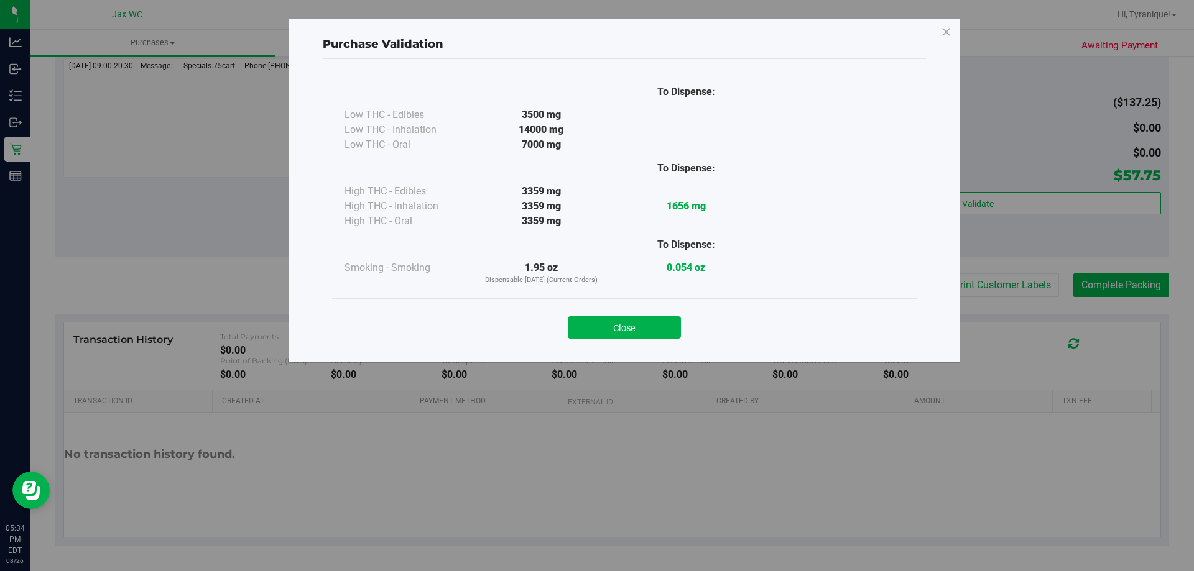
drag, startPoint x: 651, startPoint y: 327, endPoint x: 683, endPoint y: 323, distance: 32.5
click at [651, 326] on button "Close" at bounding box center [624, 327] width 113 height 22
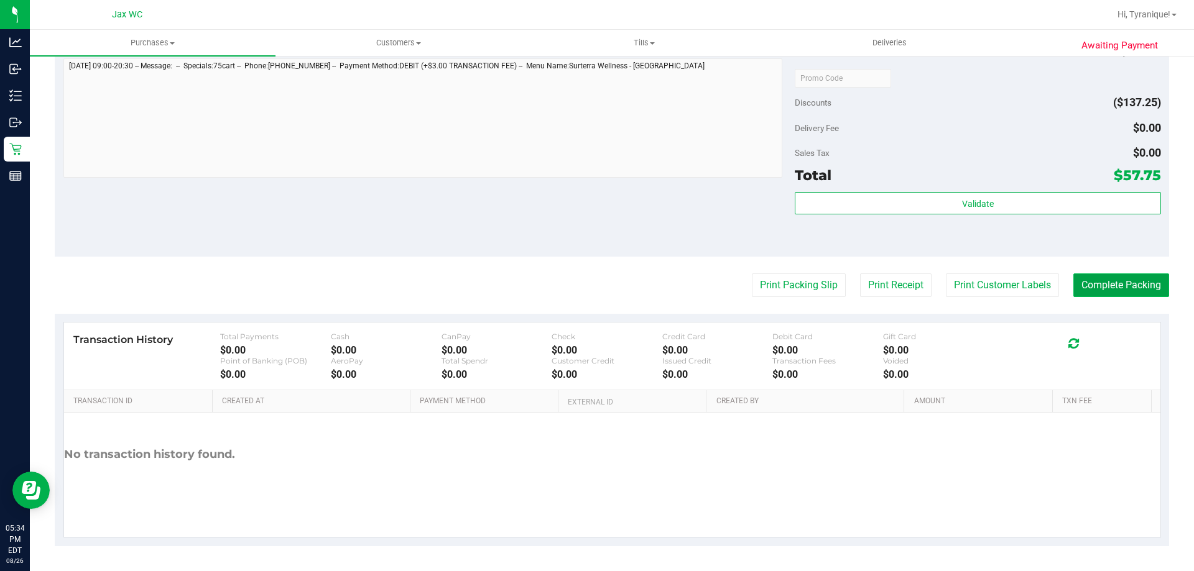
click at [1105, 283] on button "Complete Packing" at bounding box center [1121, 286] width 96 height 24
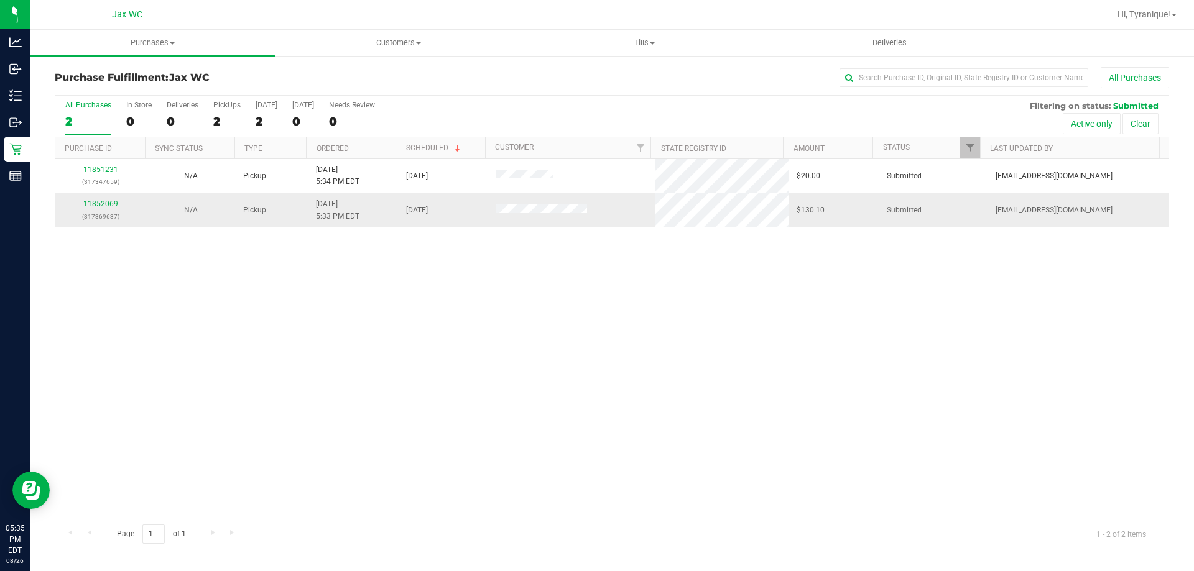
click at [110, 202] on link "11852069" at bounding box center [100, 204] width 35 height 9
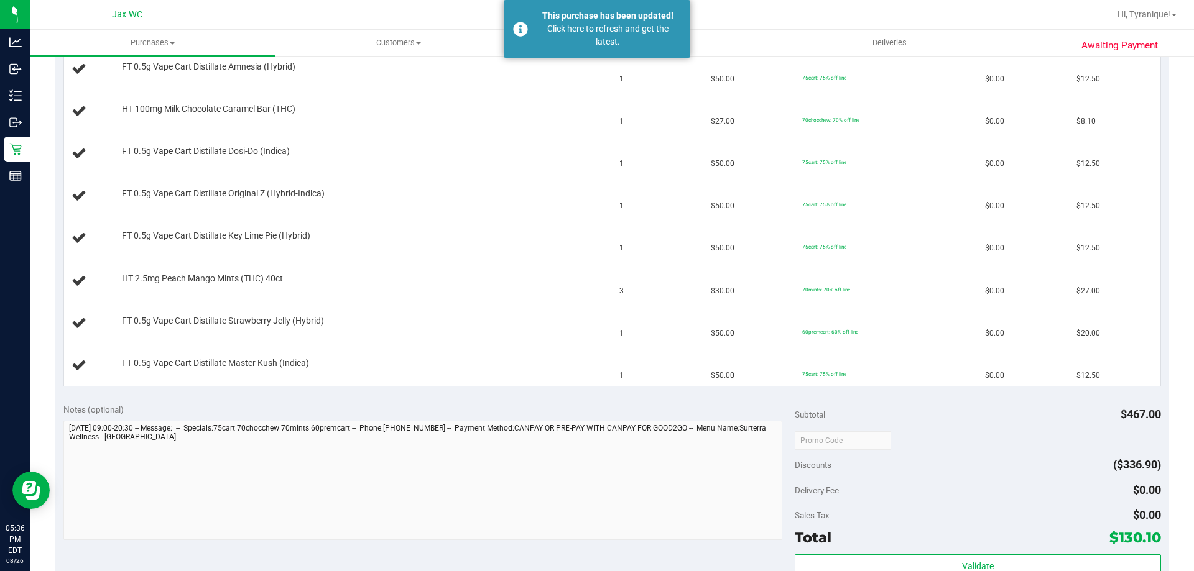
scroll to position [373, 0]
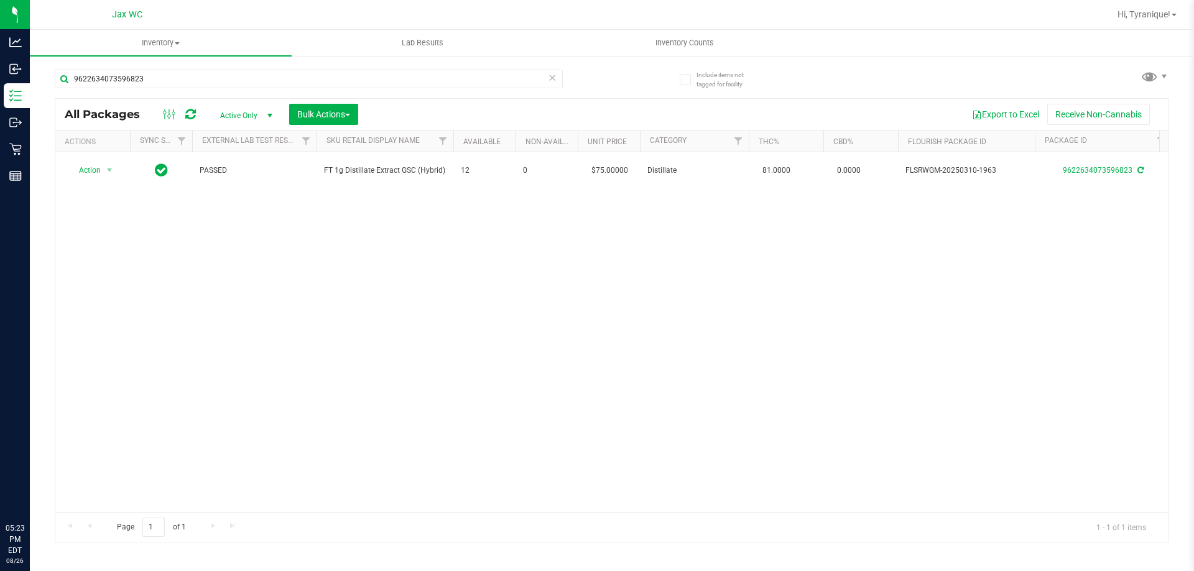
click at [390, 82] on input "9622634073596823" at bounding box center [309, 79] width 508 height 19
type input "[CREDIT_CARD_NUMBER]"
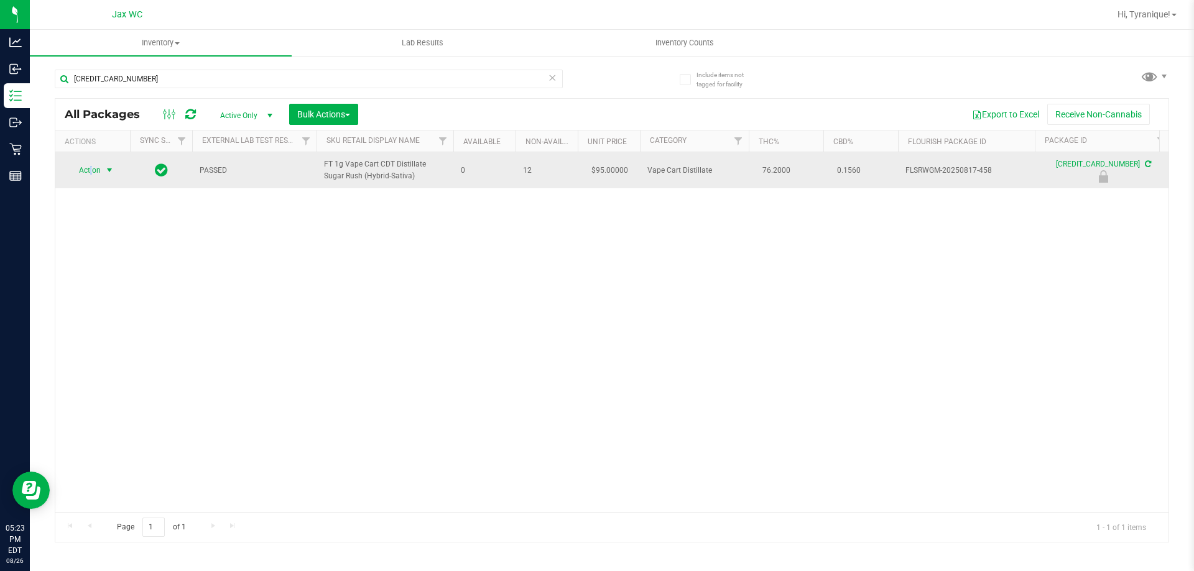
click at [91, 173] on span "Action" at bounding box center [85, 170] width 34 height 17
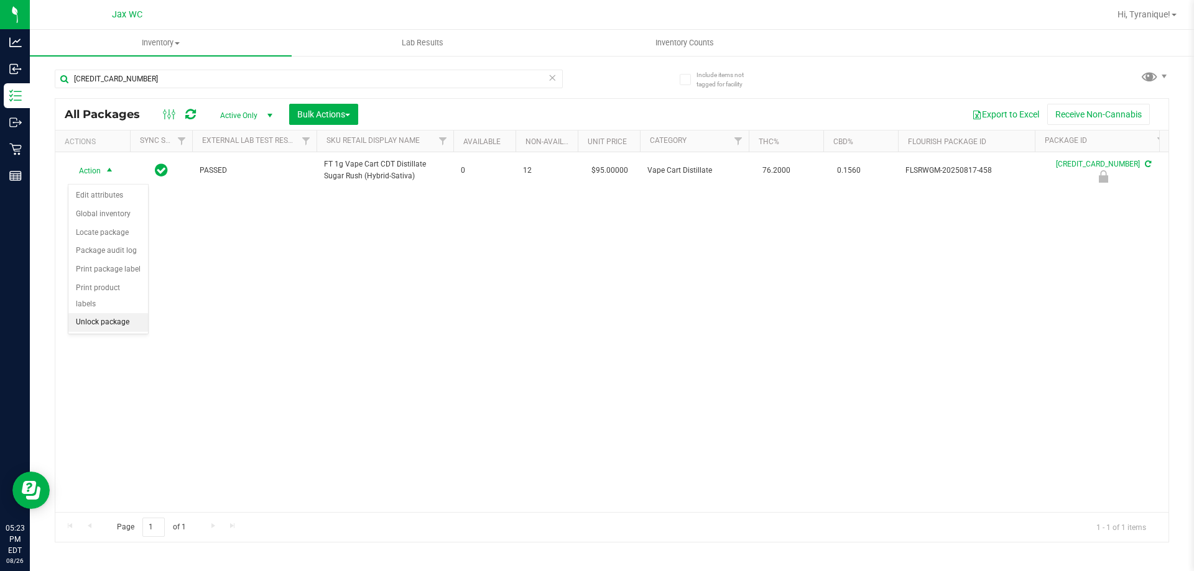
click at [131, 313] on li "Unlock package" at bounding box center [108, 322] width 80 height 19
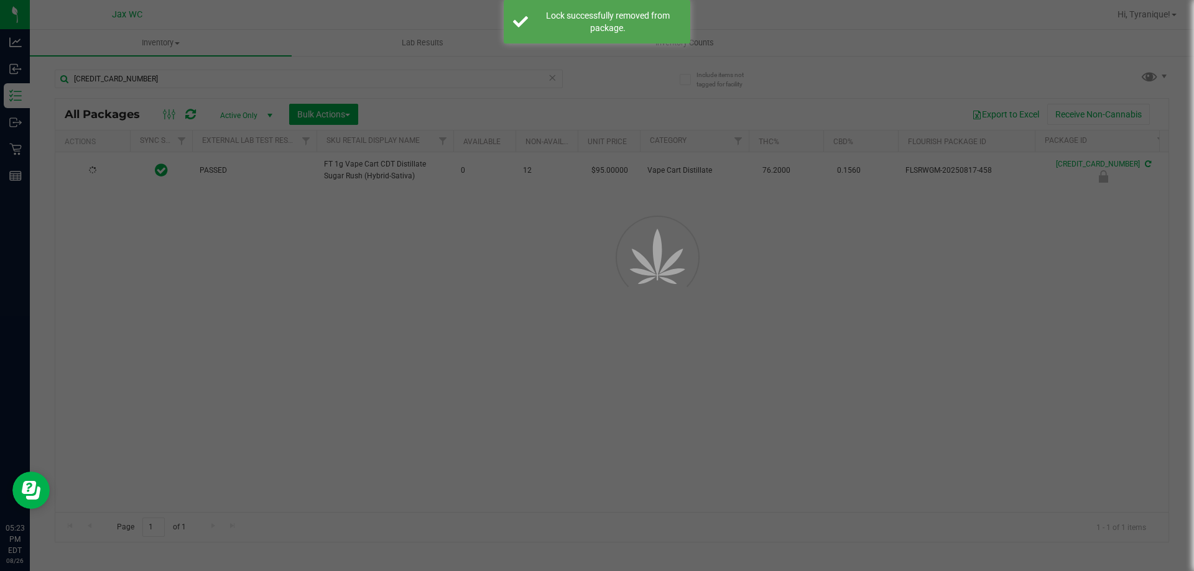
click at [107, 183] on div at bounding box center [597, 285] width 1194 height 571
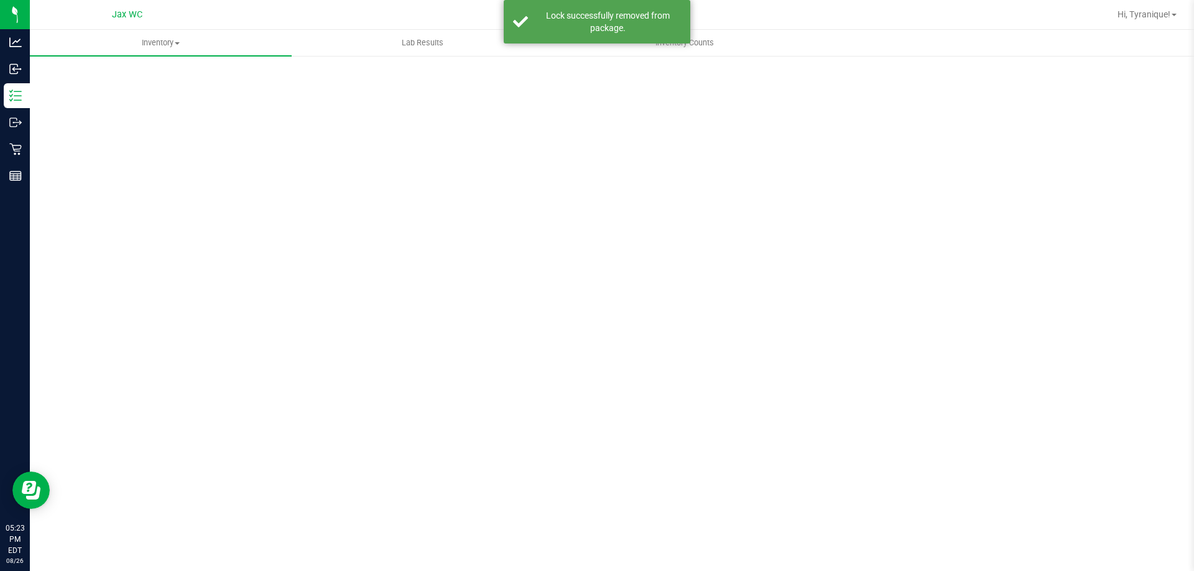
click at [91, 170] on div "Inventory All packages All inventory Waste log Create inventory Lab Results Inv…" at bounding box center [612, 300] width 1164 height 541
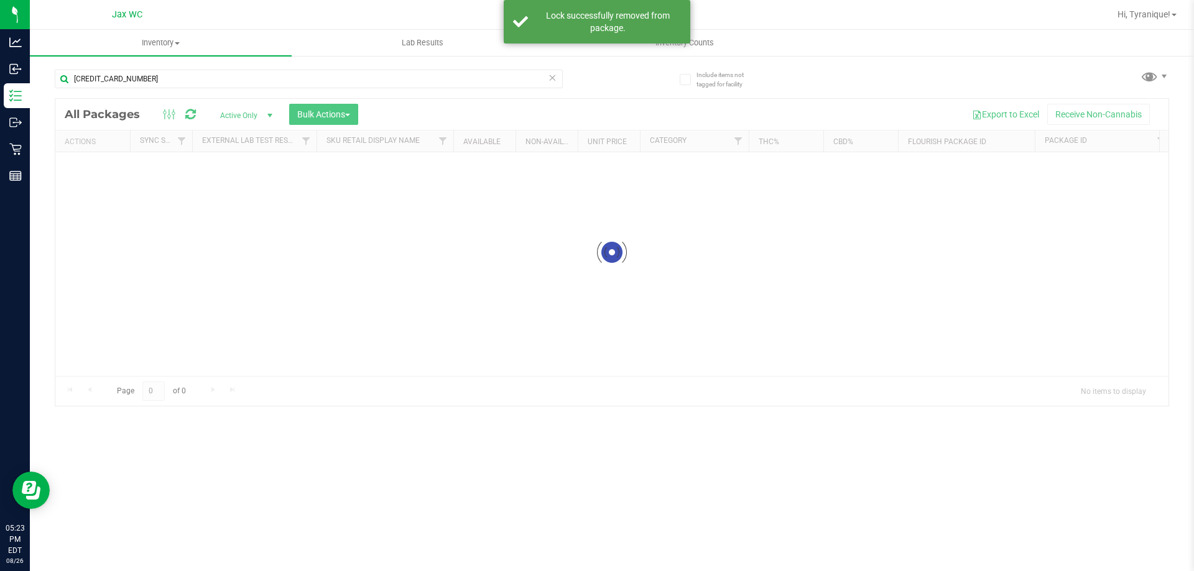
click at [101, 173] on div at bounding box center [611, 252] width 1113 height 307
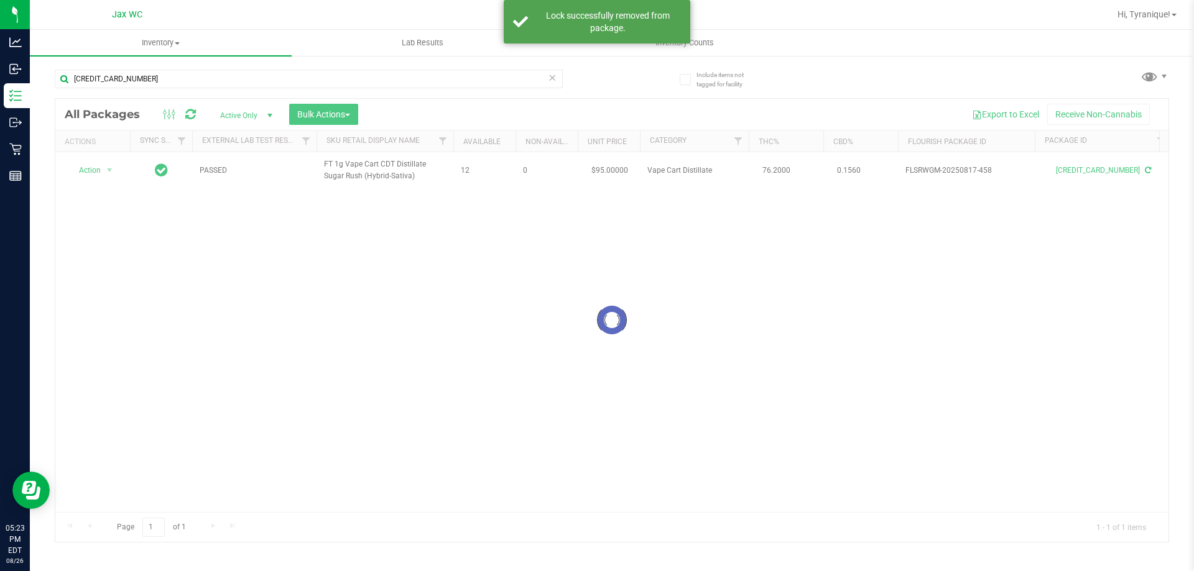
click at [99, 172] on div at bounding box center [611, 320] width 1113 height 443
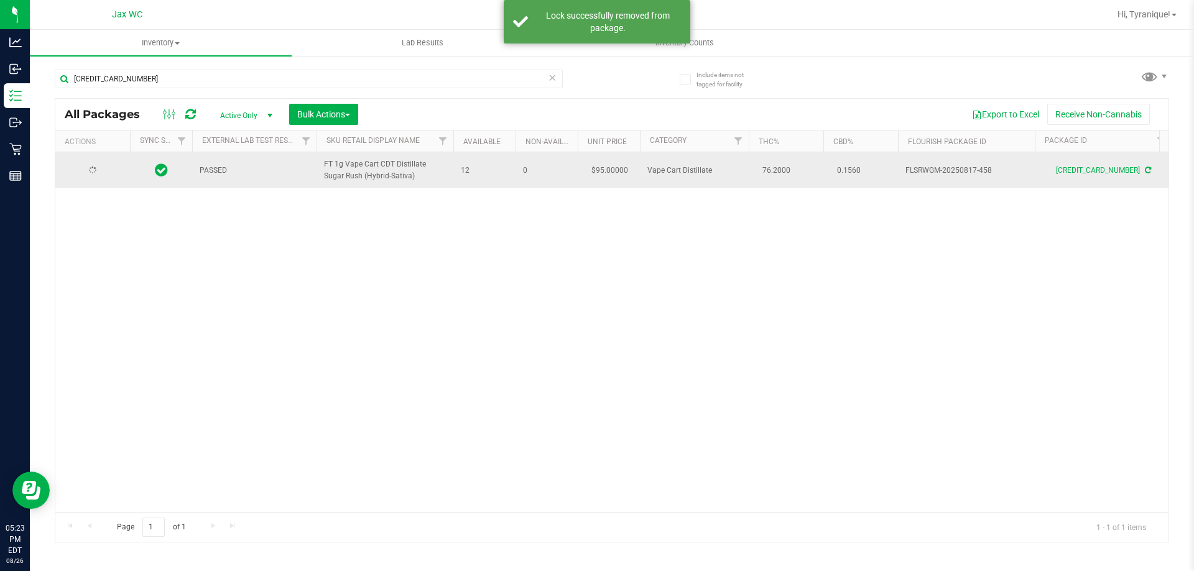
click at [103, 173] on div at bounding box center [93, 171] width 60 height 12
click at [103, 173] on span "select" at bounding box center [110, 170] width 16 height 17
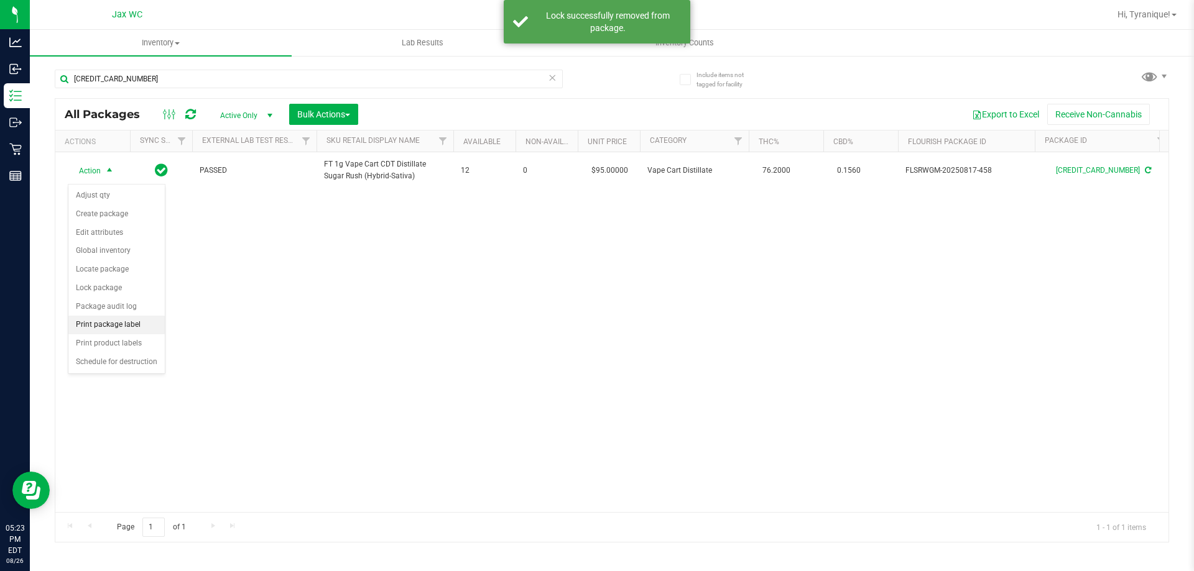
click at [129, 325] on li "Print package label" at bounding box center [116, 325] width 96 height 19
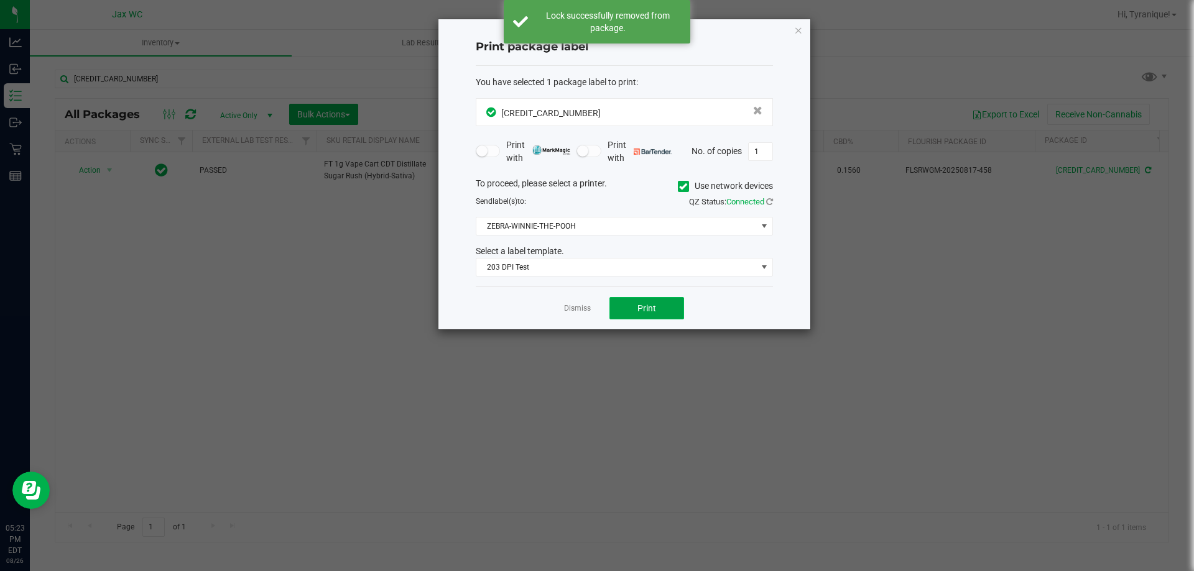
click at [630, 306] on button "Print" at bounding box center [646, 308] width 75 height 22
click at [569, 308] on link "Dismiss" at bounding box center [577, 308] width 27 height 11
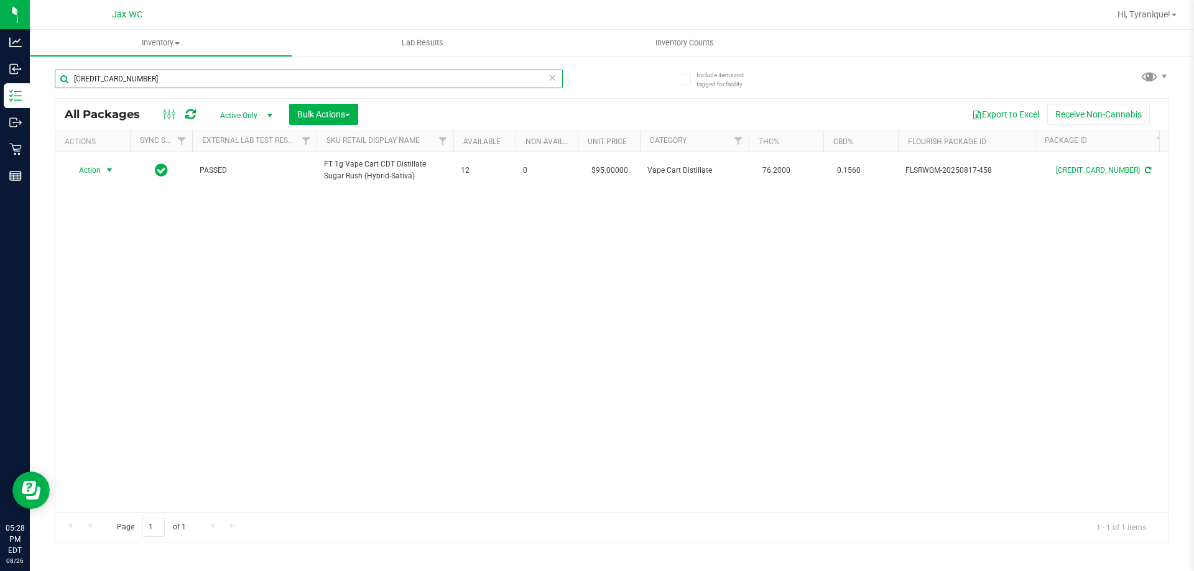
click at [312, 87] on input "[CREDIT_CARD_NUMBER]" at bounding box center [309, 79] width 508 height 19
click at [311, 79] on input "[CREDIT_CARD_NUMBER]" at bounding box center [309, 79] width 508 height 19
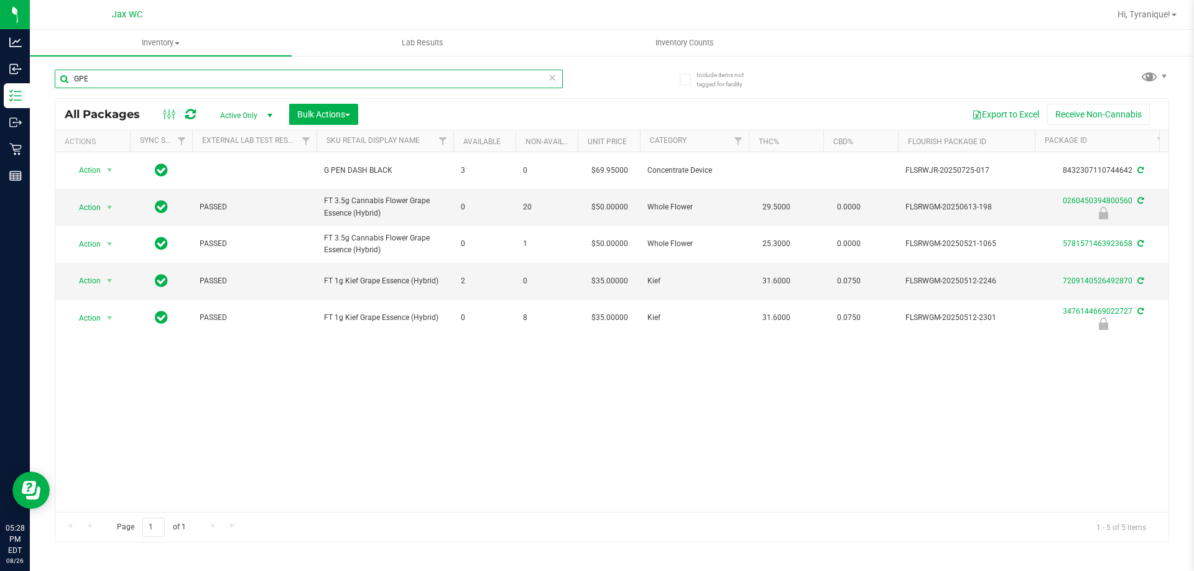
type input "GPE"
click at [553, 73] on icon at bounding box center [552, 77] width 9 height 15
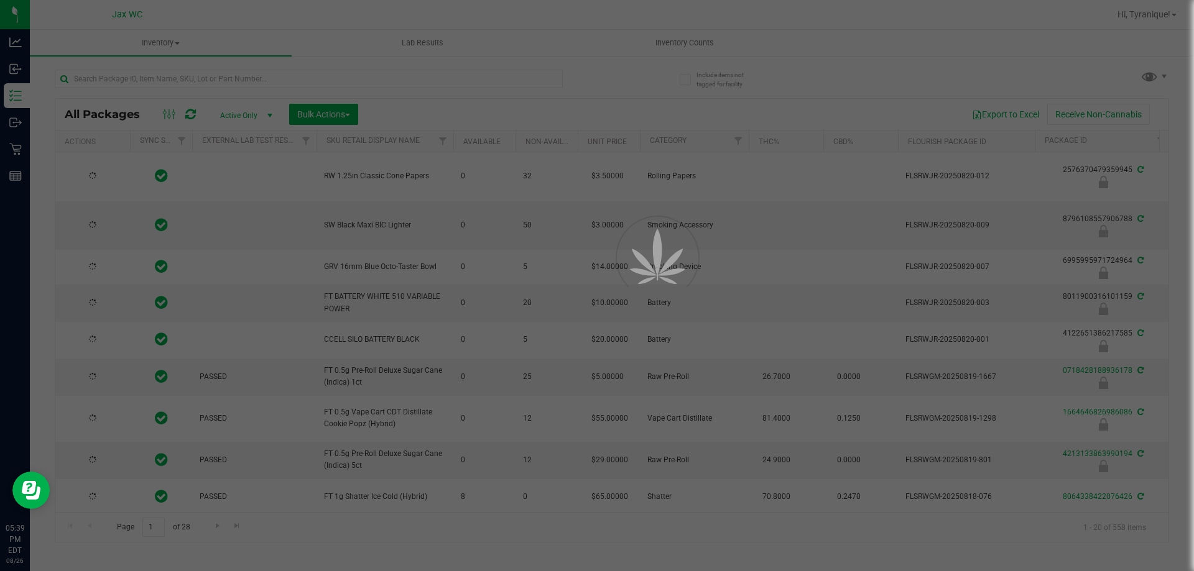
type input "[DATE]"
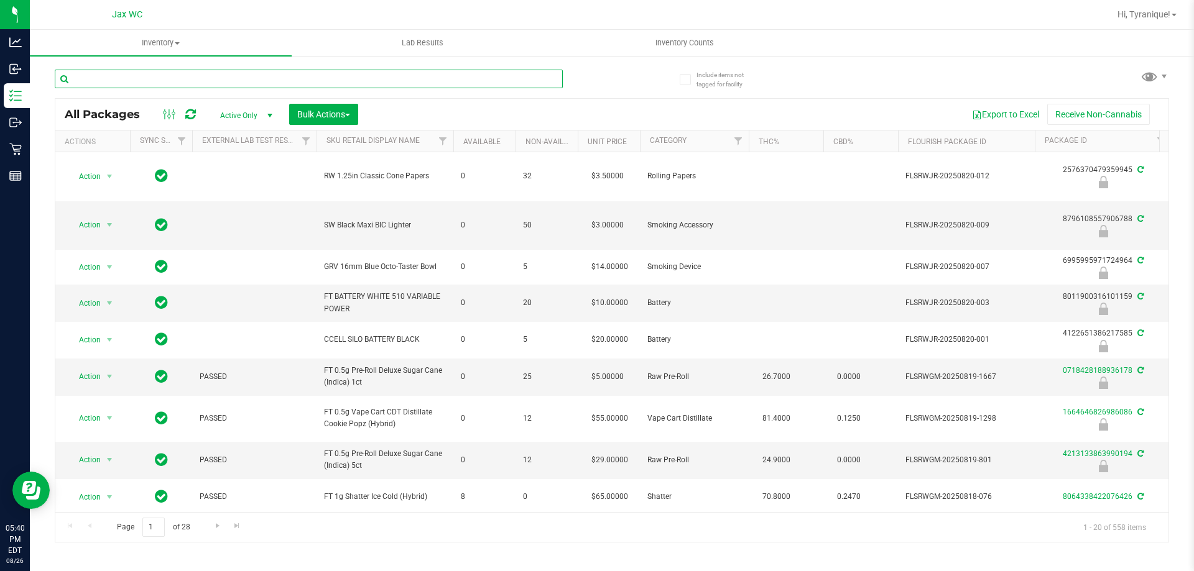
click at [409, 80] on input "text" at bounding box center [309, 79] width 508 height 19
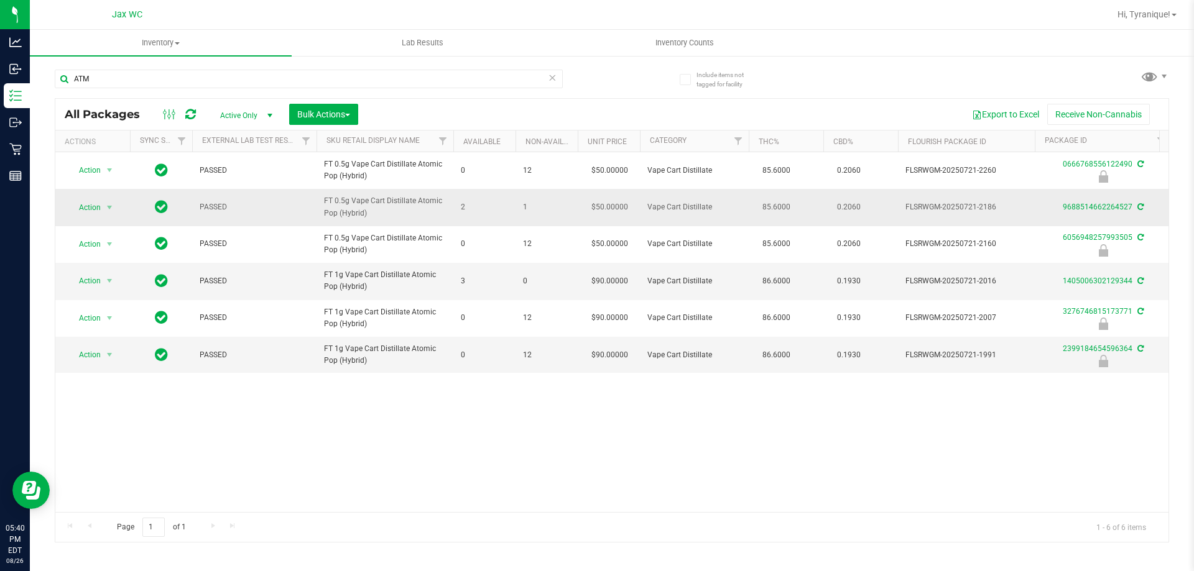
drag, startPoint x: 543, startPoint y: 208, endPoint x: 524, endPoint y: 206, distance: 18.7
click at [522, 206] on td "1" at bounding box center [546, 207] width 62 height 37
click at [275, 77] on input "ATM" at bounding box center [309, 79] width 508 height 19
click at [272, 73] on input "ATM" at bounding box center [309, 79] width 508 height 19
type input "A"
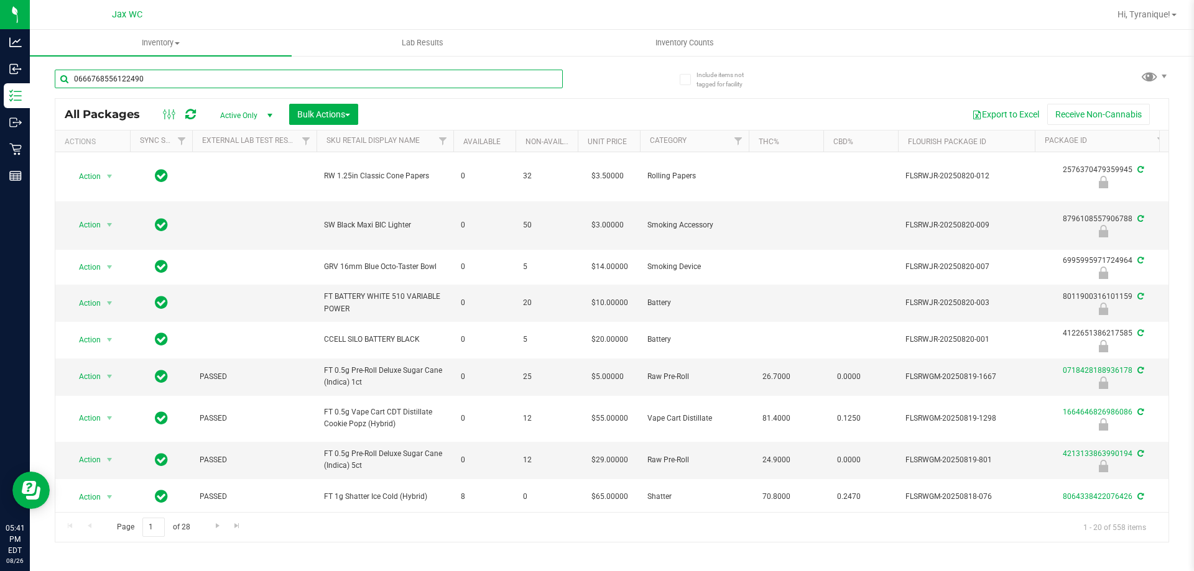
type input "0666768556122490"
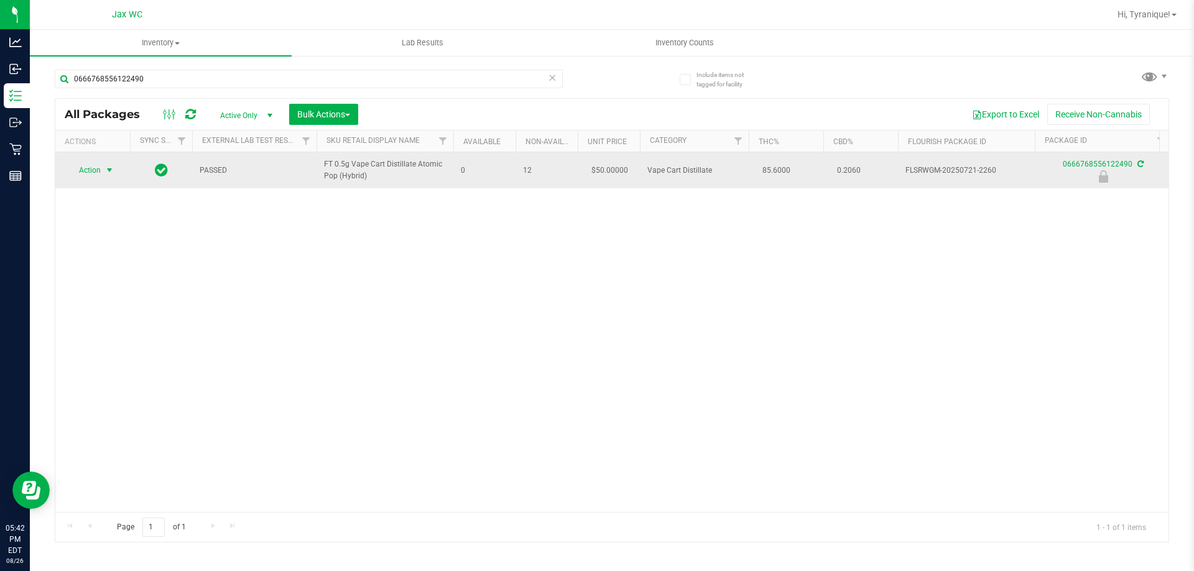
click at [104, 165] on span "select" at bounding box center [110, 170] width 16 height 17
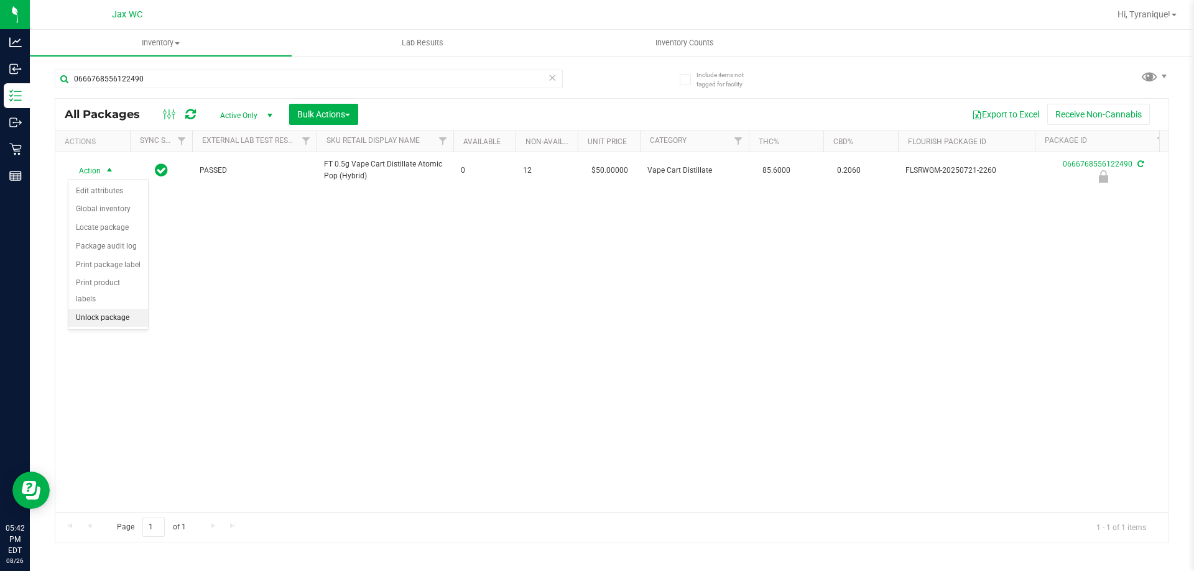
click at [124, 309] on li "Unlock package" at bounding box center [108, 318] width 80 height 19
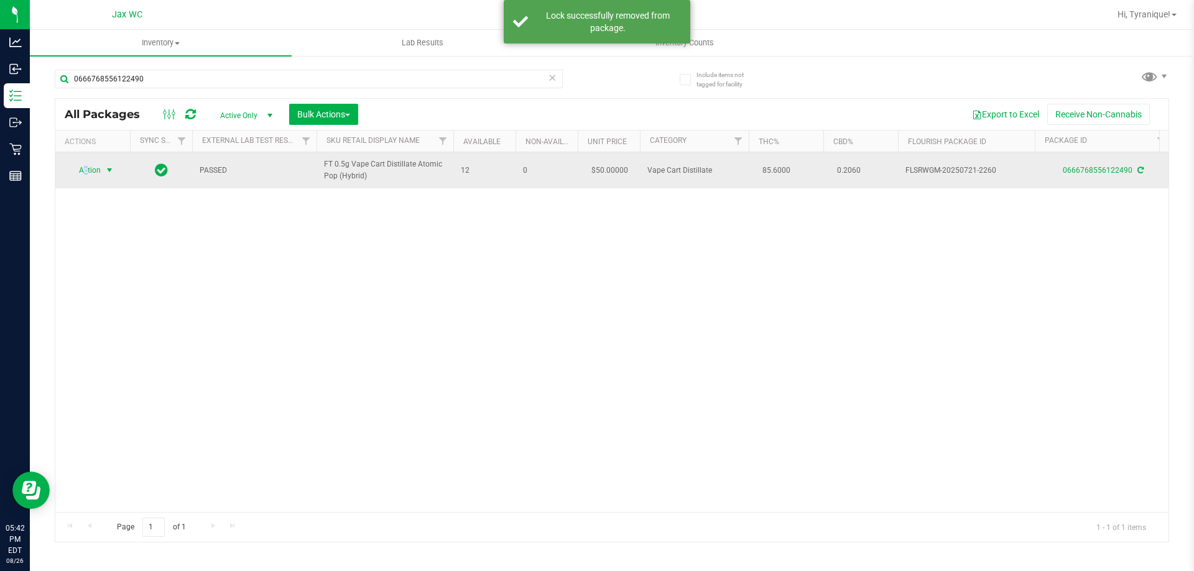
click at [86, 169] on span "Action" at bounding box center [85, 170] width 34 height 17
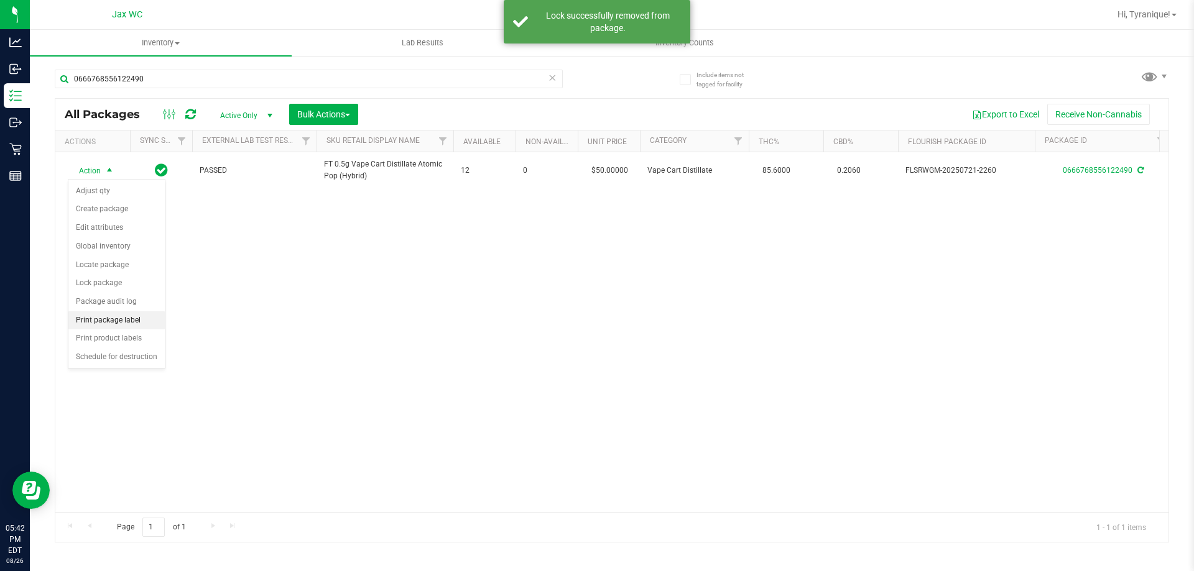
click at [140, 315] on li "Print package label" at bounding box center [116, 320] width 96 height 19
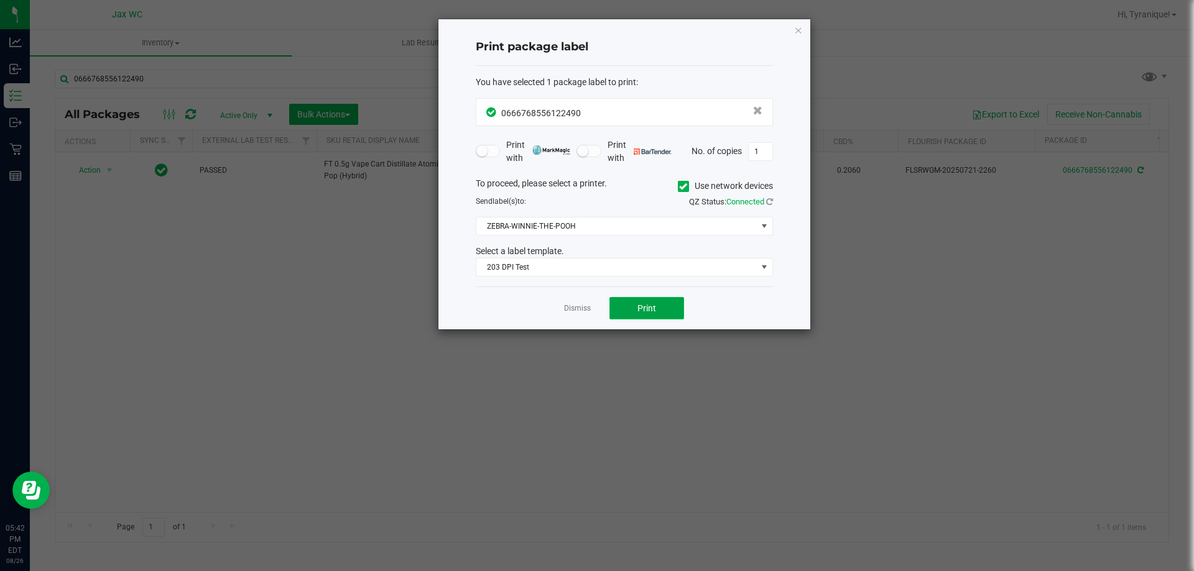
click at [635, 311] on button "Print" at bounding box center [646, 308] width 75 height 22
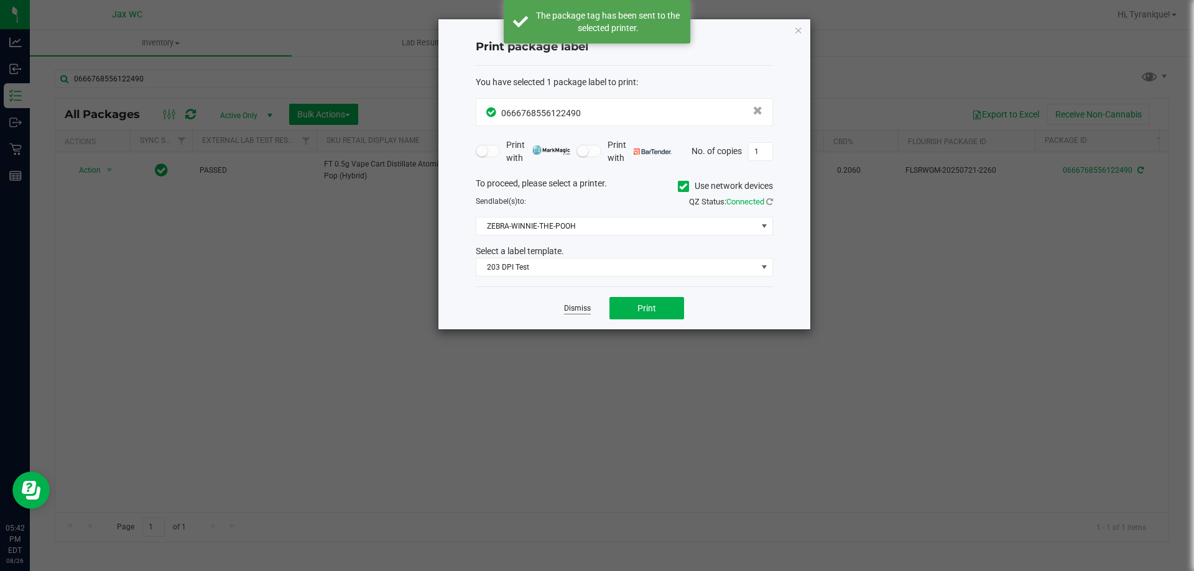
drag, startPoint x: 596, startPoint y: 310, endPoint x: 589, endPoint y: 310, distance: 7.5
click at [594, 310] on div "Dismiss Print" at bounding box center [624, 308] width 297 height 43
click at [589, 310] on link "Dismiss" at bounding box center [577, 308] width 27 height 11
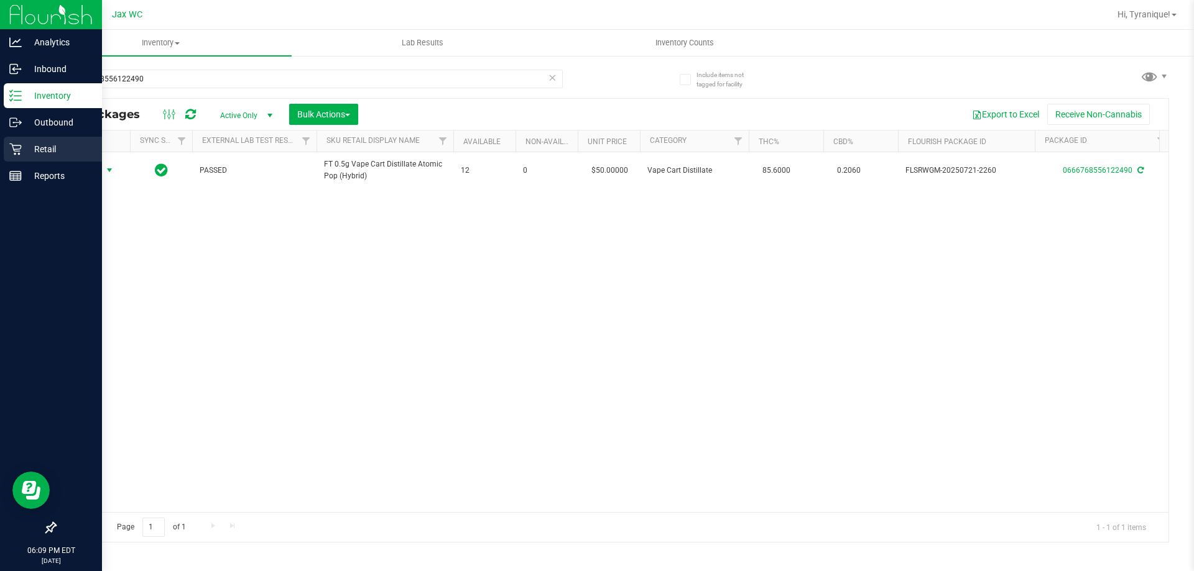
click at [53, 150] on p "Retail" at bounding box center [59, 149] width 75 height 15
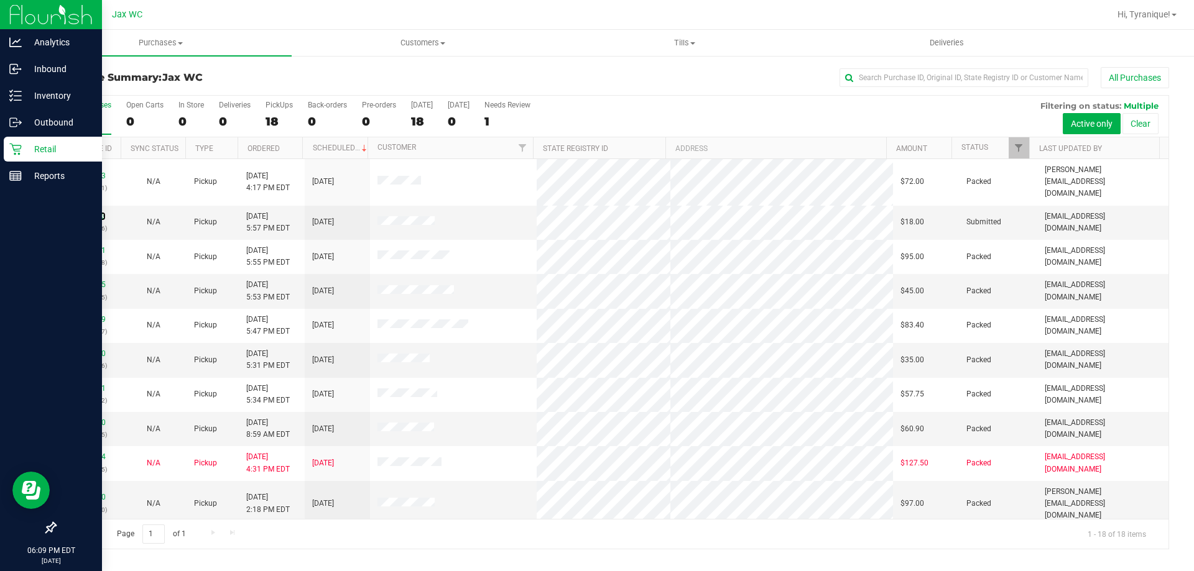
click at [99, 212] on link "11852253" at bounding box center [88, 216] width 35 height 9
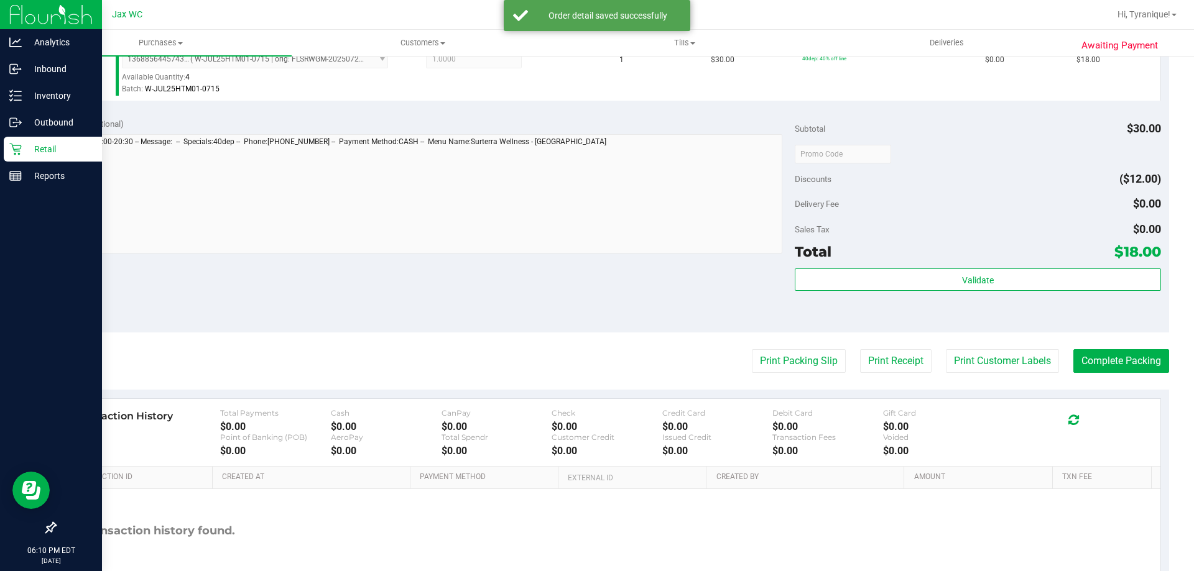
scroll to position [373, 0]
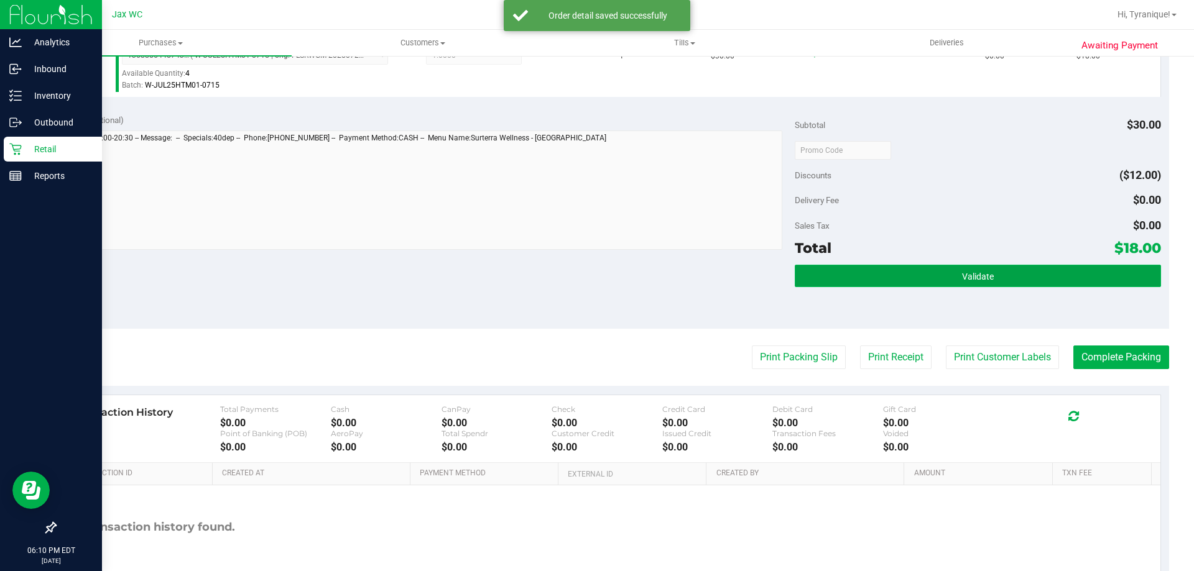
click at [998, 273] on button "Validate" at bounding box center [977, 276] width 366 height 22
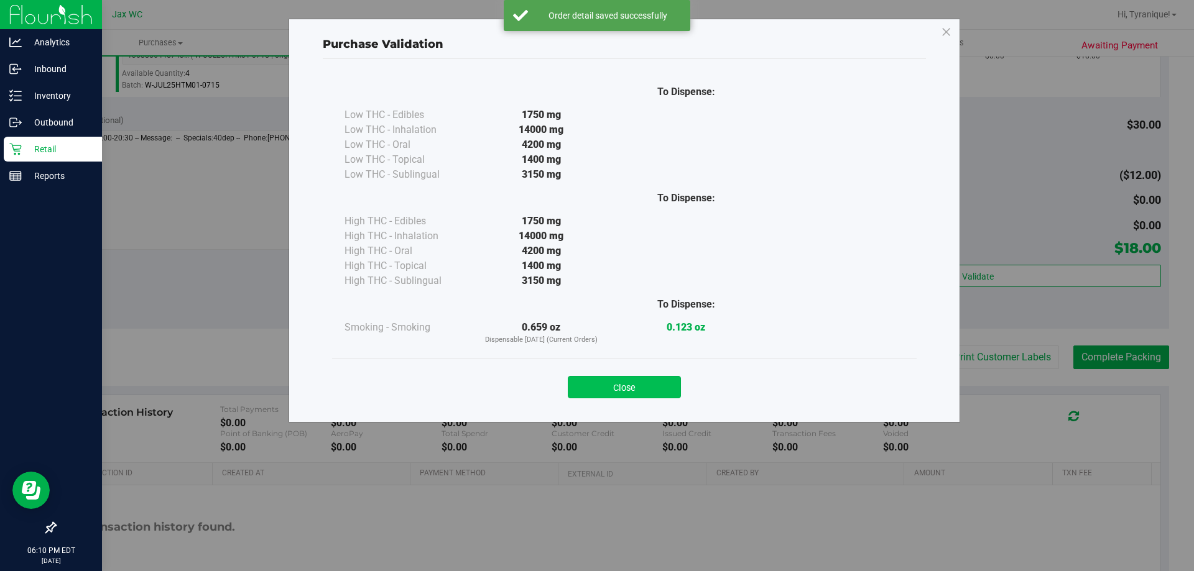
click at [652, 385] on button "Close" at bounding box center [624, 387] width 113 height 22
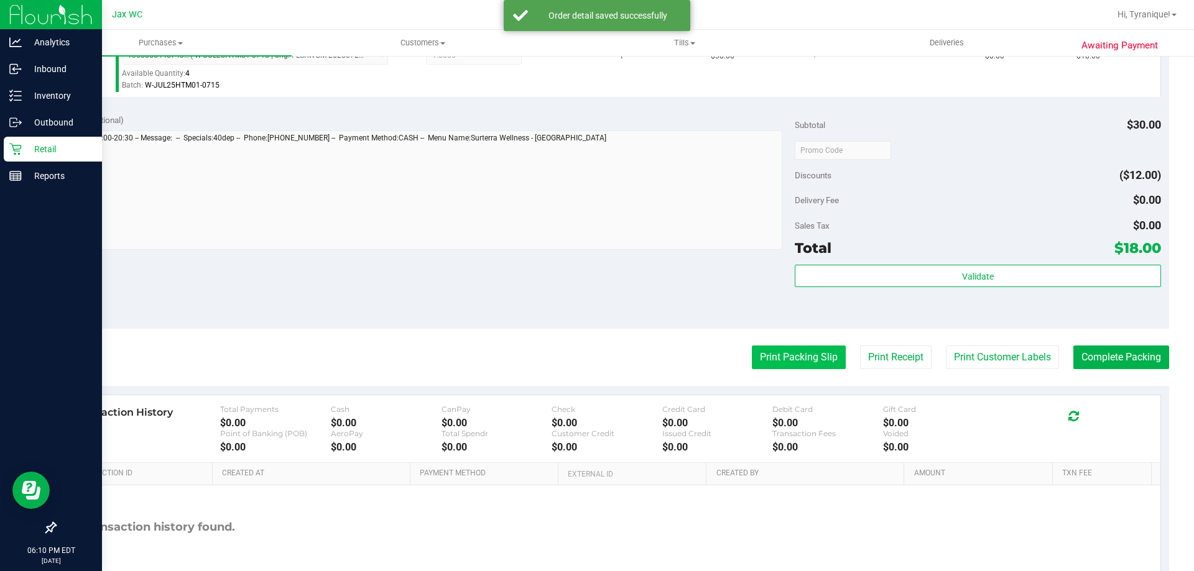
click at [794, 359] on button "Print Packing Slip" at bounding box center [799, 358] width 94 height 24
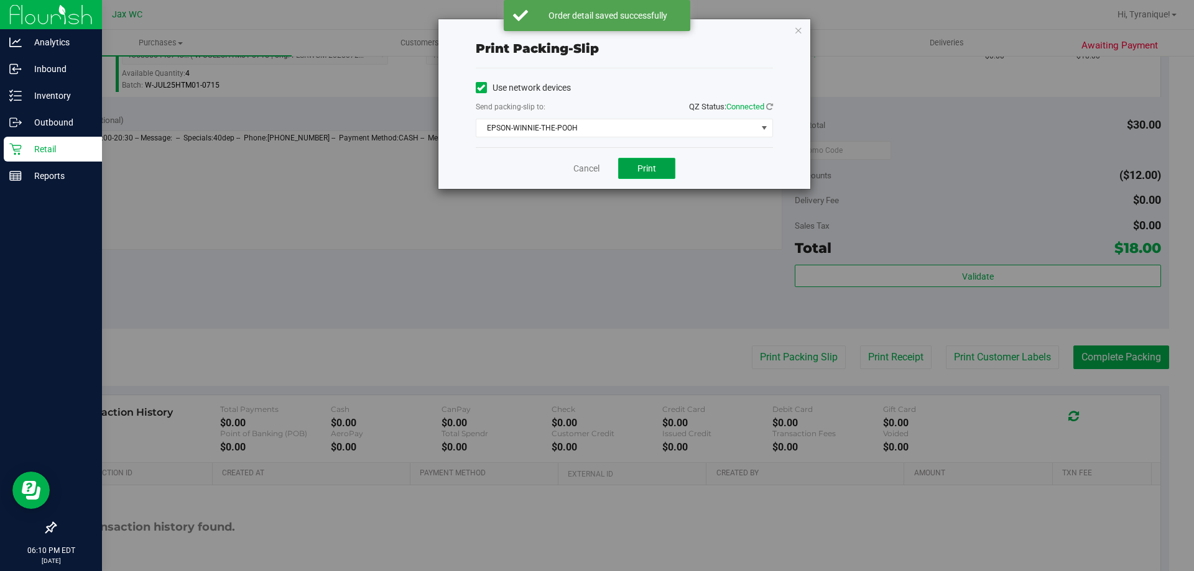
click at [645, 163] on span "Print" at bounding box center [646, 168] width 19 height 10
click at [799, 29] on icon "button" at bounding box center [798, 29] width 9 height 15
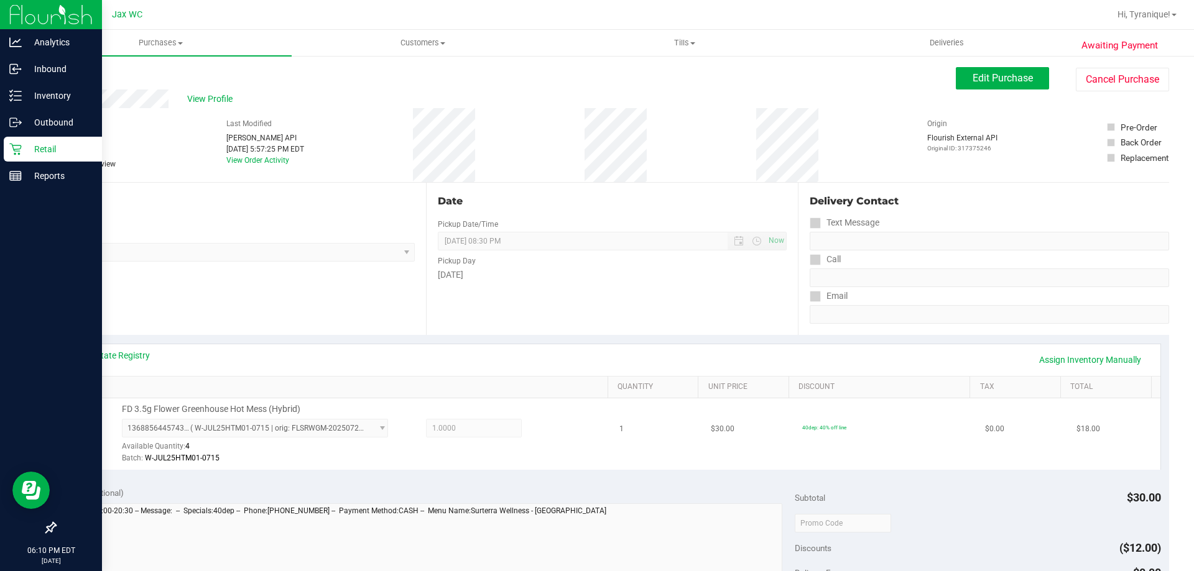
scroll to position [445, 0]
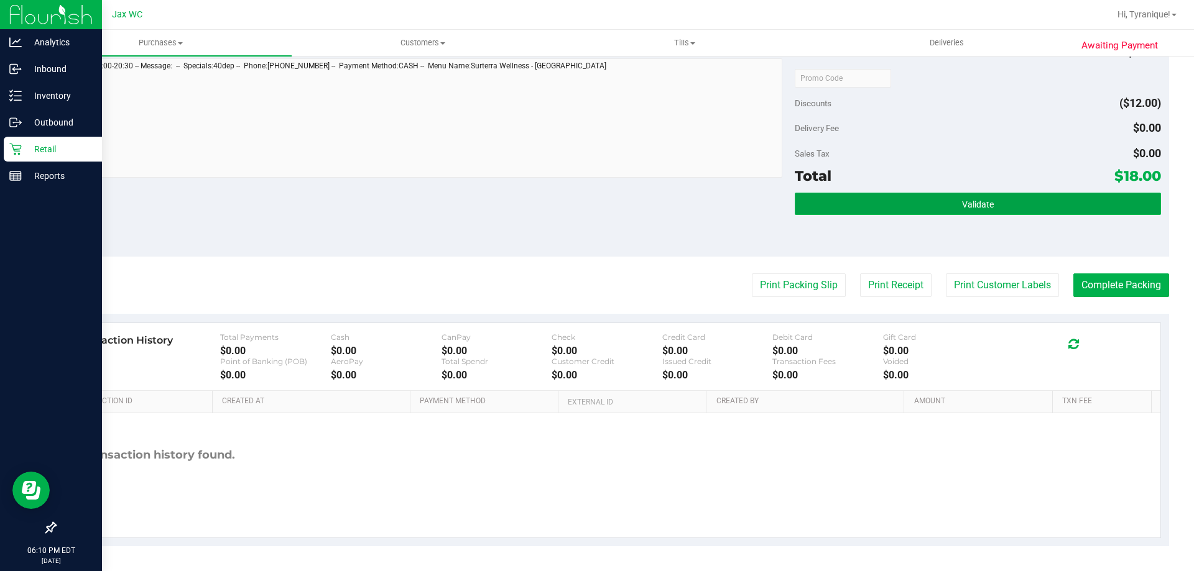
click at [962, 205] on span "Validate" at bounding box center [978, 205] width 32 height 10
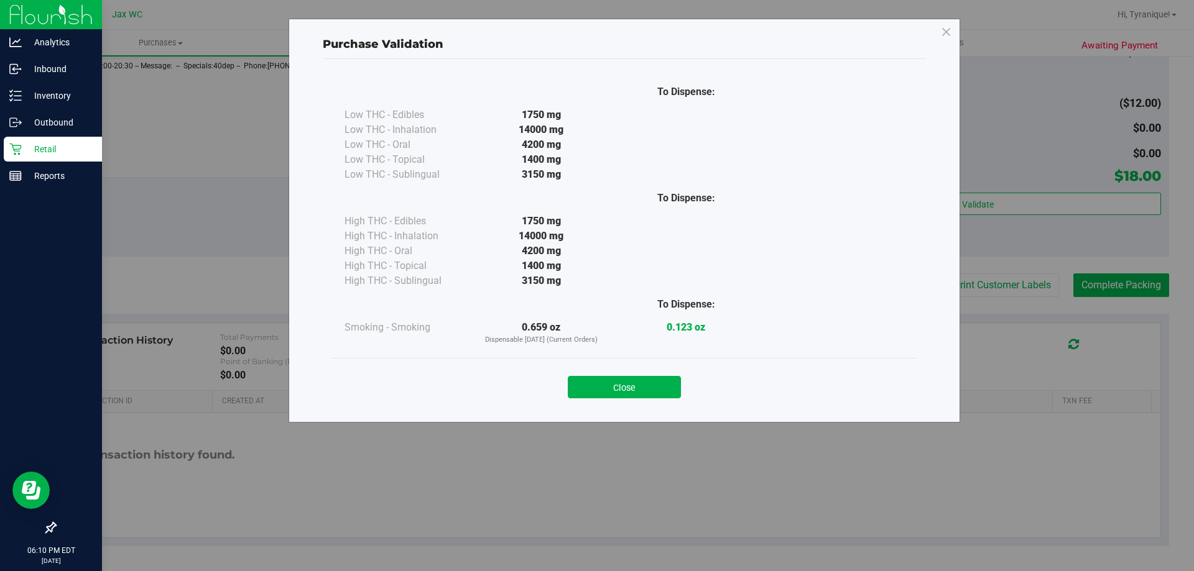
click at [599, 366] on div "Close" at bounding box center [624, 383] width 584 height 50
click at [604, 372] on div "Close" at bounding box center [624, 383] width 566 height 31
click at [604, 383] on button "Close" at bounding box center [624, 387] width 113 height 22
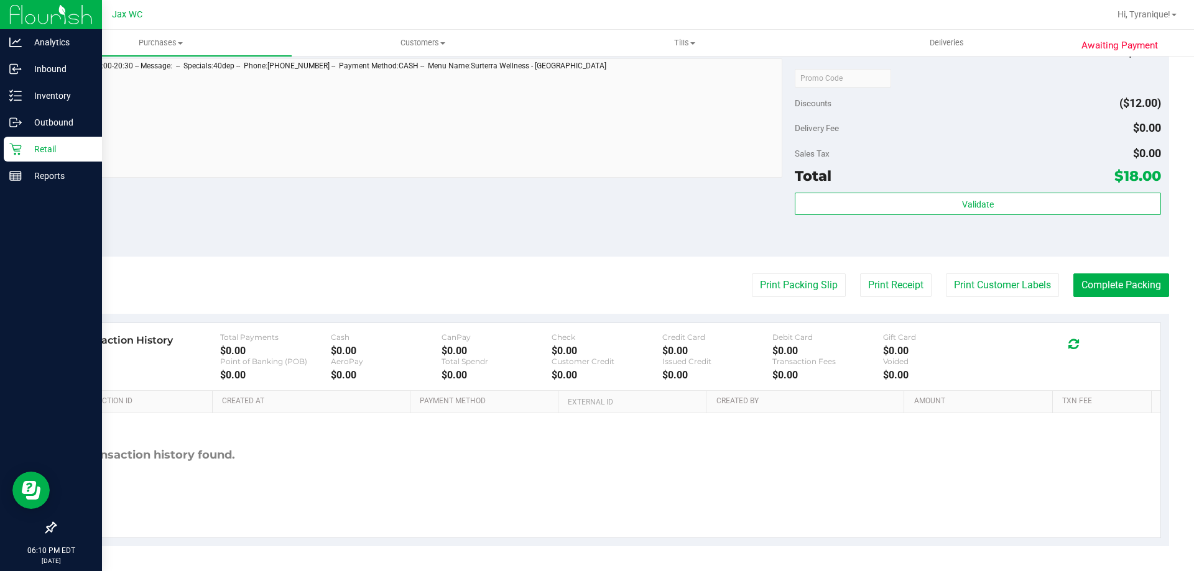
click at [1125, 298] on purchase-details "Back Edit Purchase Cancel Purchase View Profile # 11852253 BioTrack ID: - Submi…" at bounding box center [612, 84] width 1114 height 924
click at [1122, 283] on button "Complete Packing" at bounding box center [1121, 286] width 96 height 24
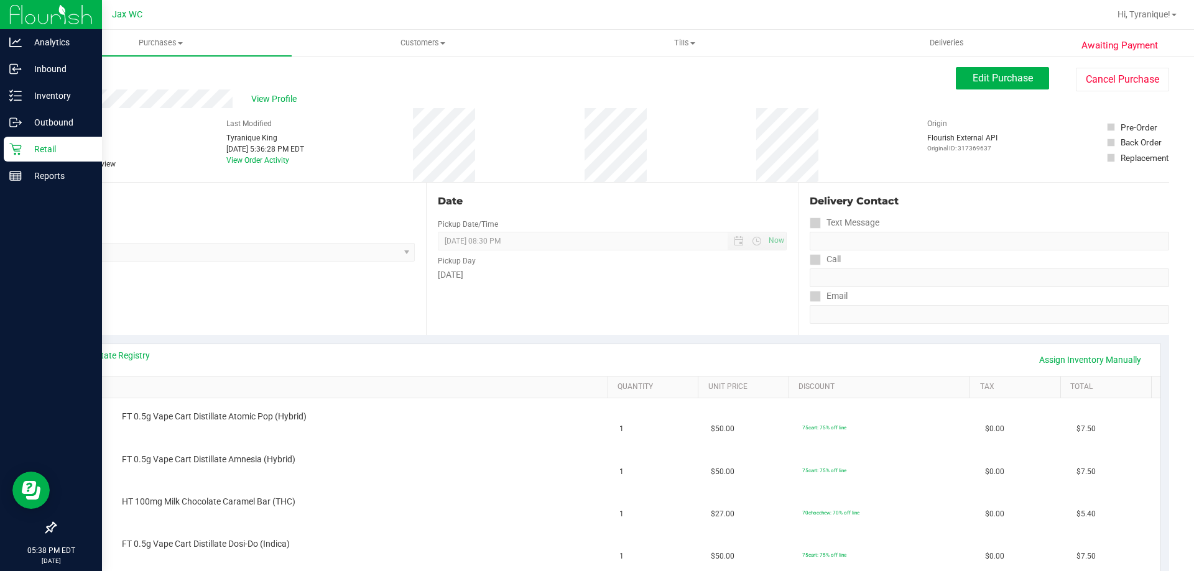
click at [26, 156] on p "Retail" at bounding box center [59, 149] width 75 height 15
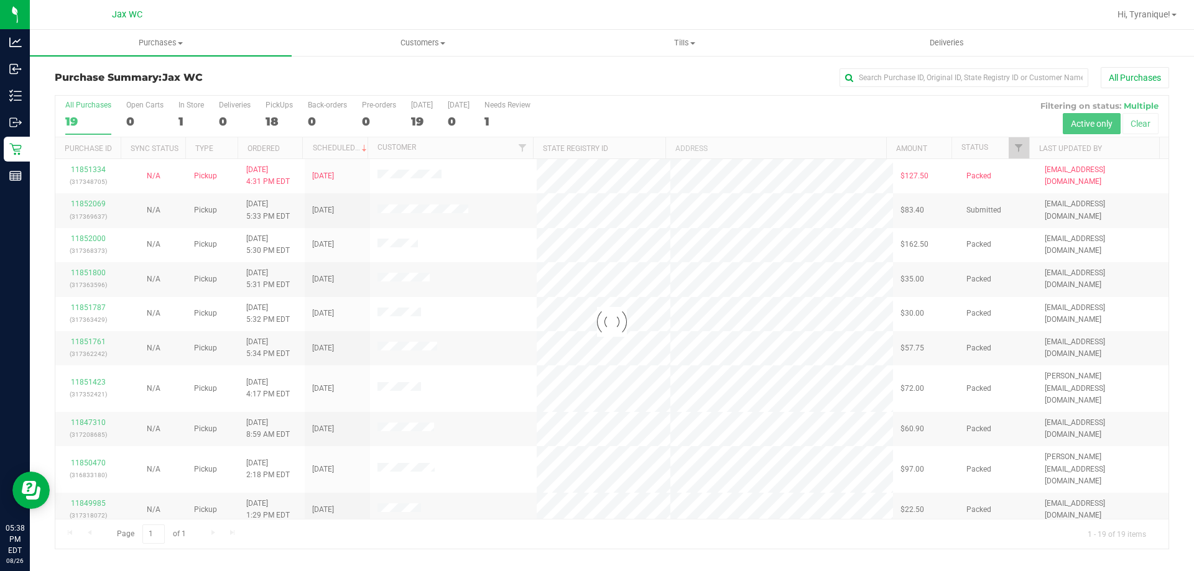
click at [190, 121] on div at bounding box center [611, 322] width 1113 height 453
click at [186, 121] on div at bounding box center [611, 322] width 1113 height 453
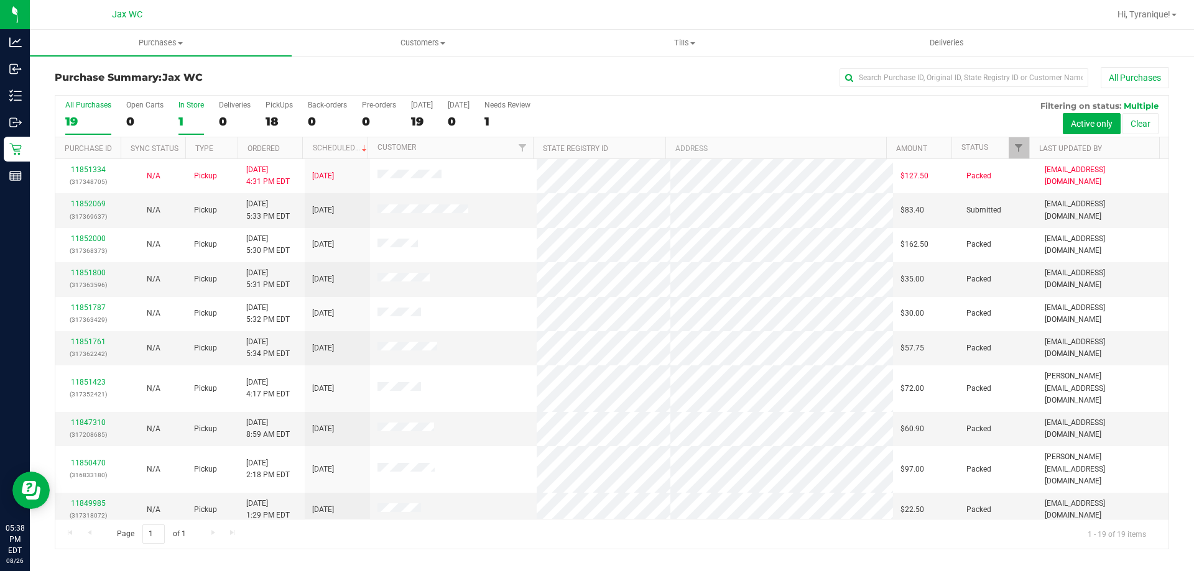
click at [180, 121] on div "1" at bounding box center [190, 121] width 25 height 14
click at [0, 0] on input "In Store 1" at bounding box center [0, 0] width 0 height 0
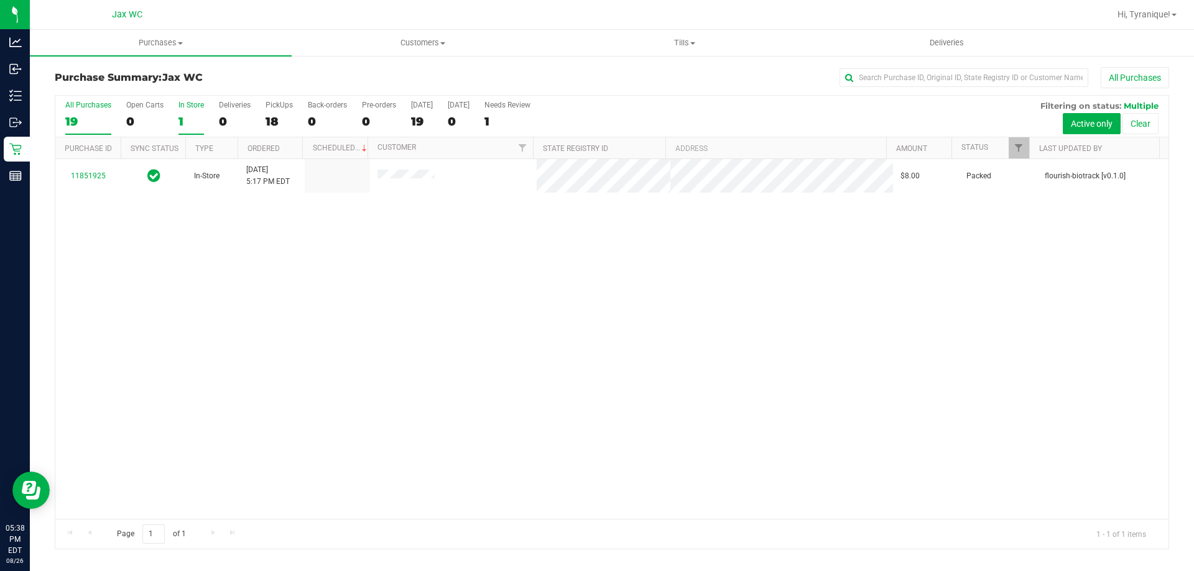
click at [83, 117] on div "19" at bounding box center [88, 121] width 46 height 14
click at [0, 0] on input "All Purchases 19" at bounding box center [0, 0] width 0 height 0
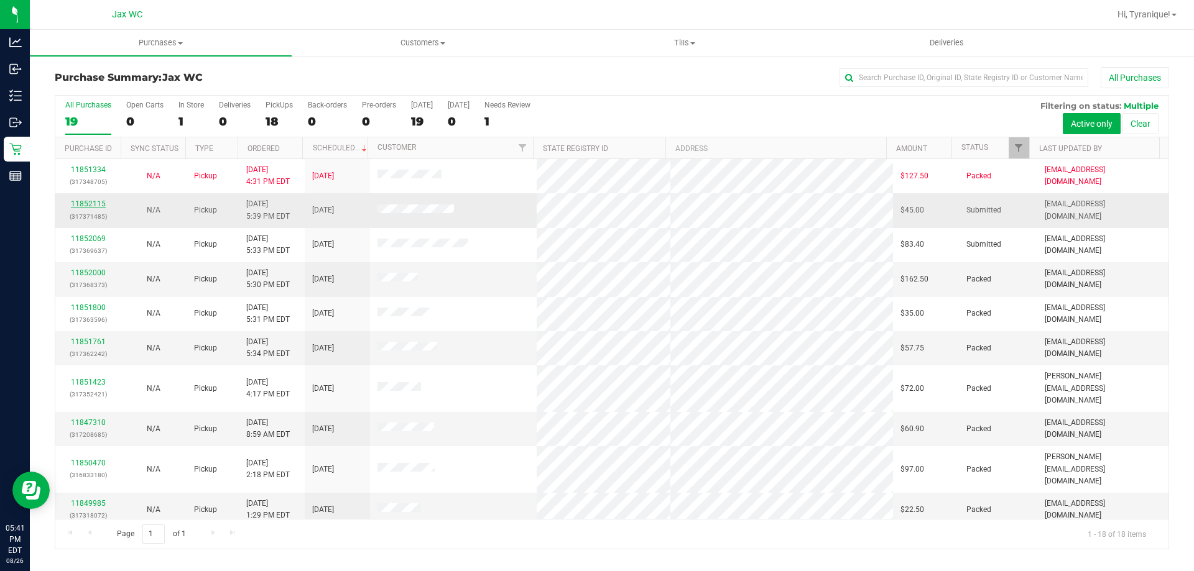
click at [101, 205] on link "11852115" at bounding box center [88, 204] width 35 height 9
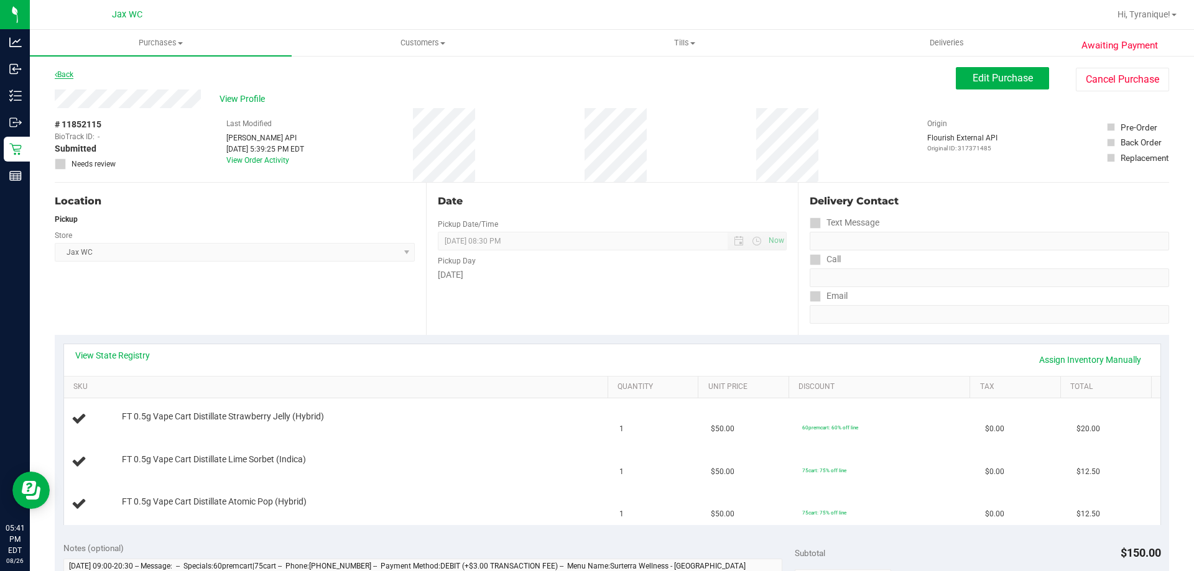
click at [67, 77] on link "Back" at bounding box center [64, 74] width 19 height 9
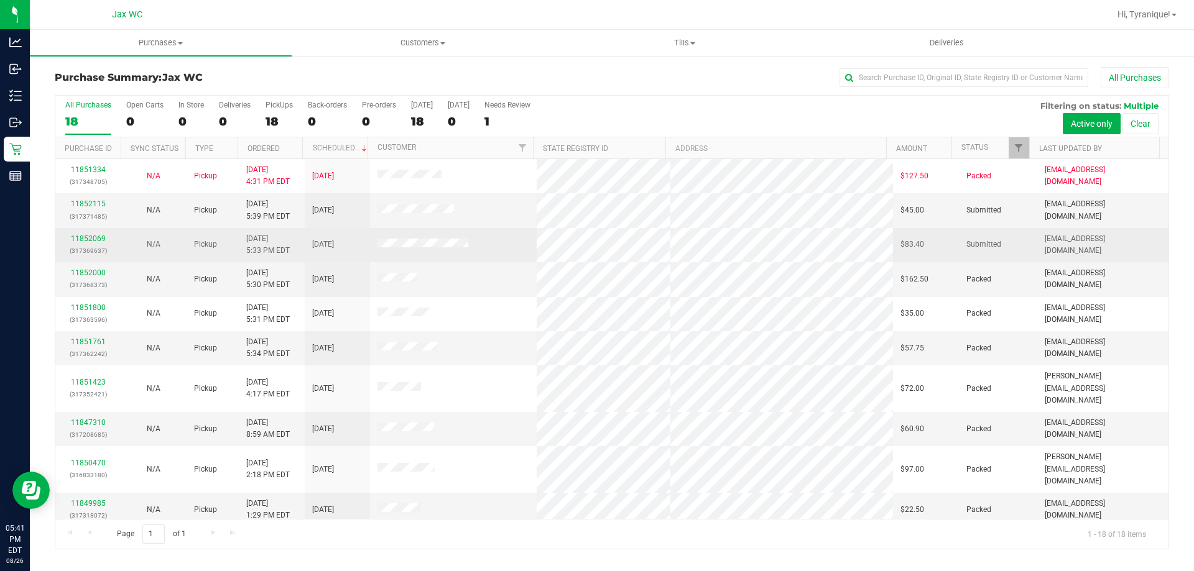
click at [87, 243] on div "11852069 (317369637)" at bounding box center [88, 245] width 50 height 24
click at [91, 231] on td "11852069 (317369637)" at bounding box center [87, 245] width 65 height 34
click at [95, 237] on link "11852069" at bounding box center [88, 238] width 35 height 9
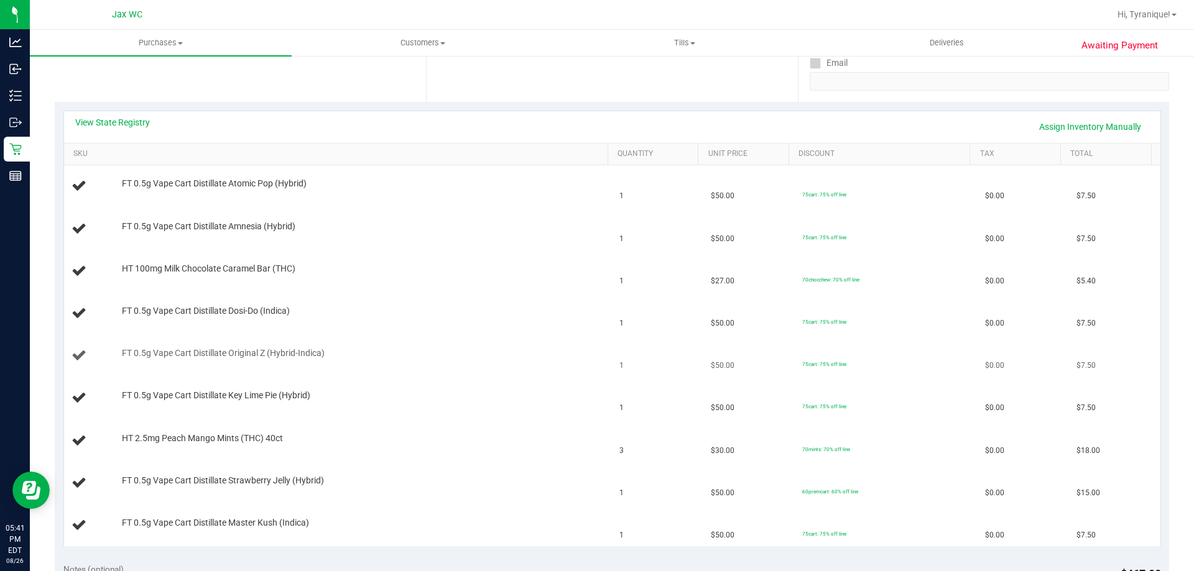
scroll to position [249, 0]
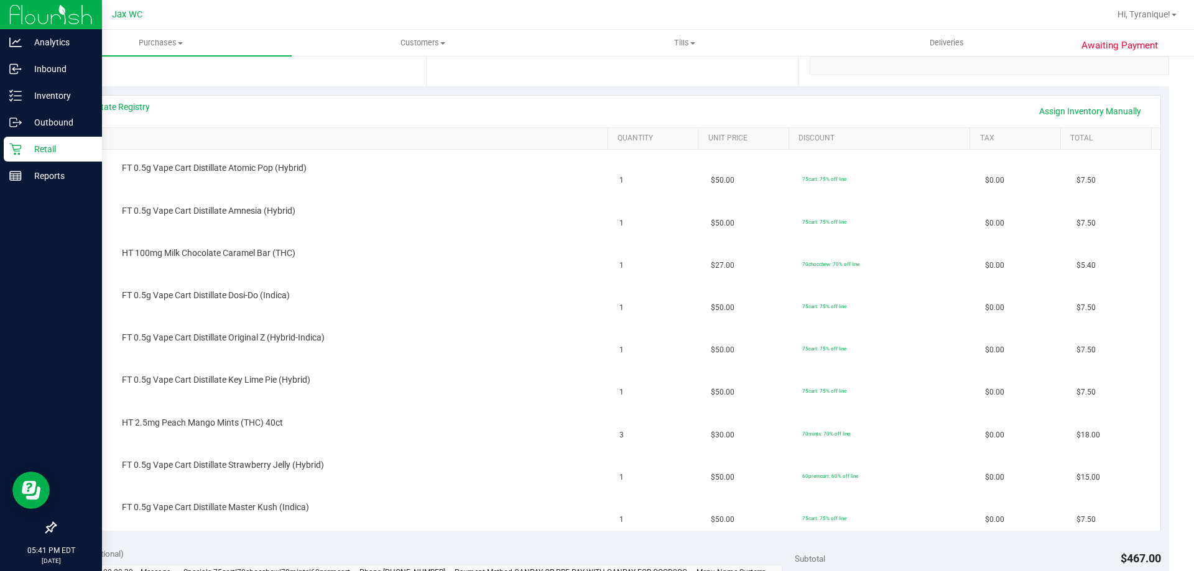
click at [21, 147] on icon at bounding box center [15, 150] width 12 height 12
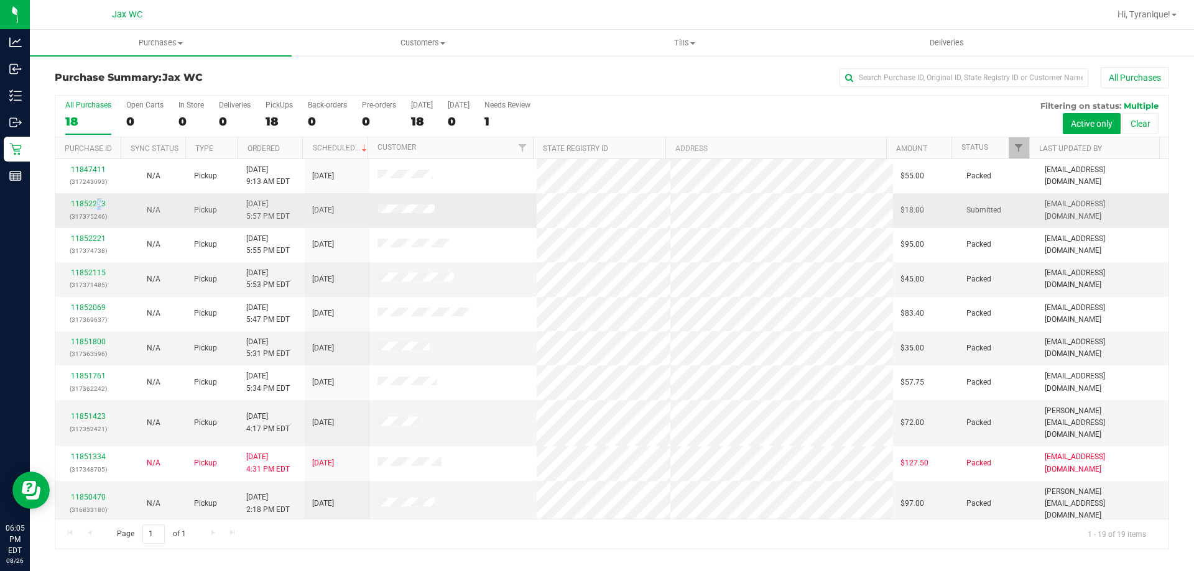
click at [96, 199] on div "11852253 (317375246)" at bounding box center [88, 210] width 50 height 24
click at [98, 204] on link "11852253" at bounding box center [88, 204] width 35 height 9
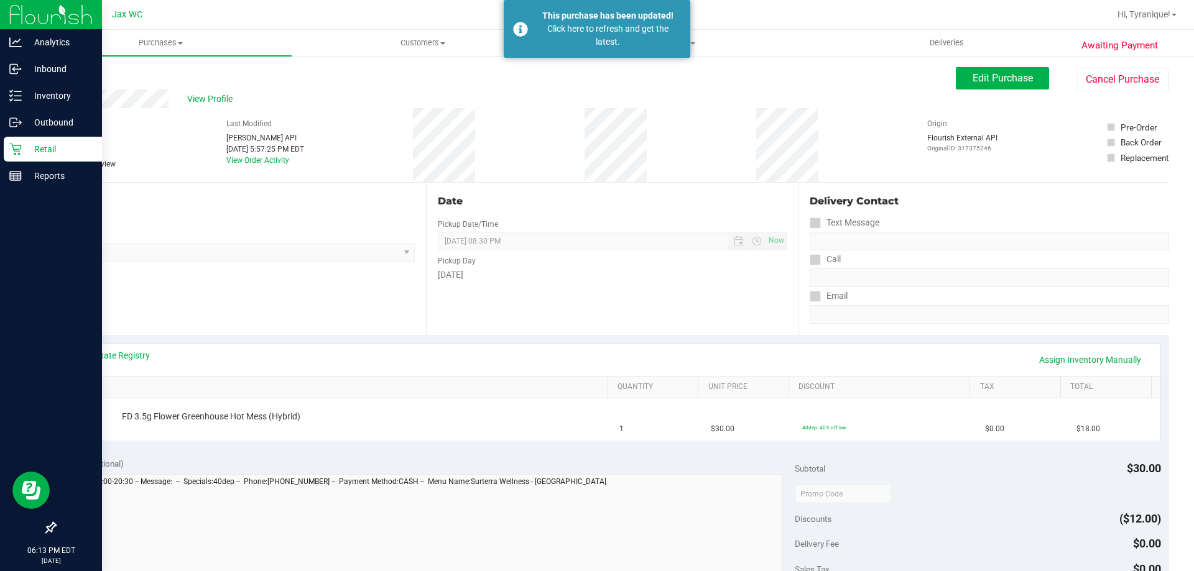
click at [19, 153] on icon at bounding box center [15, 150] width 12 height 12
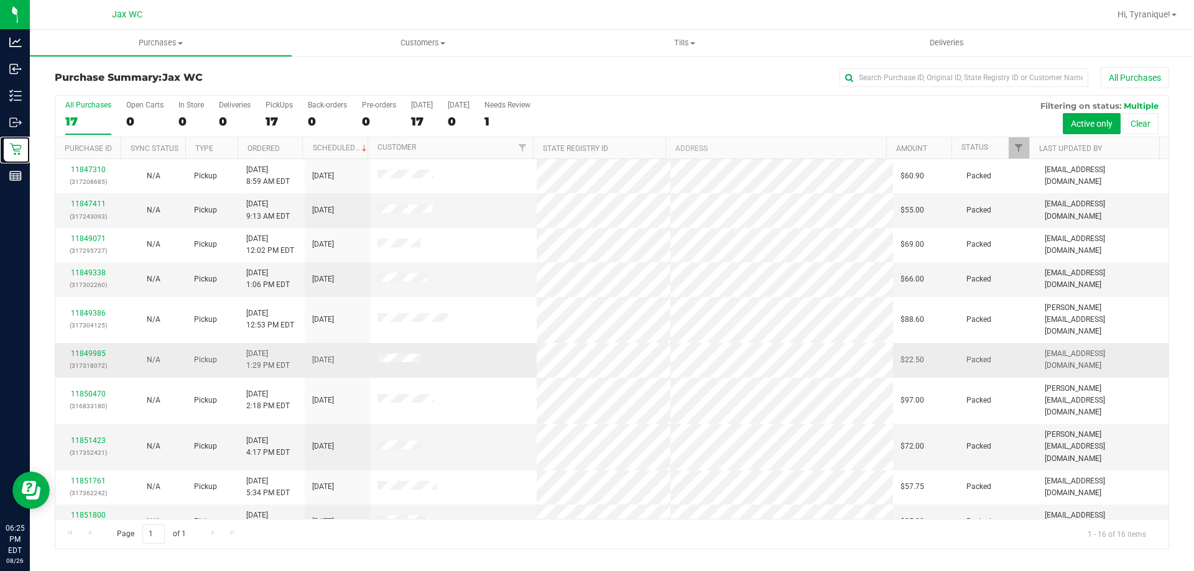
scroll to position [191, 0]
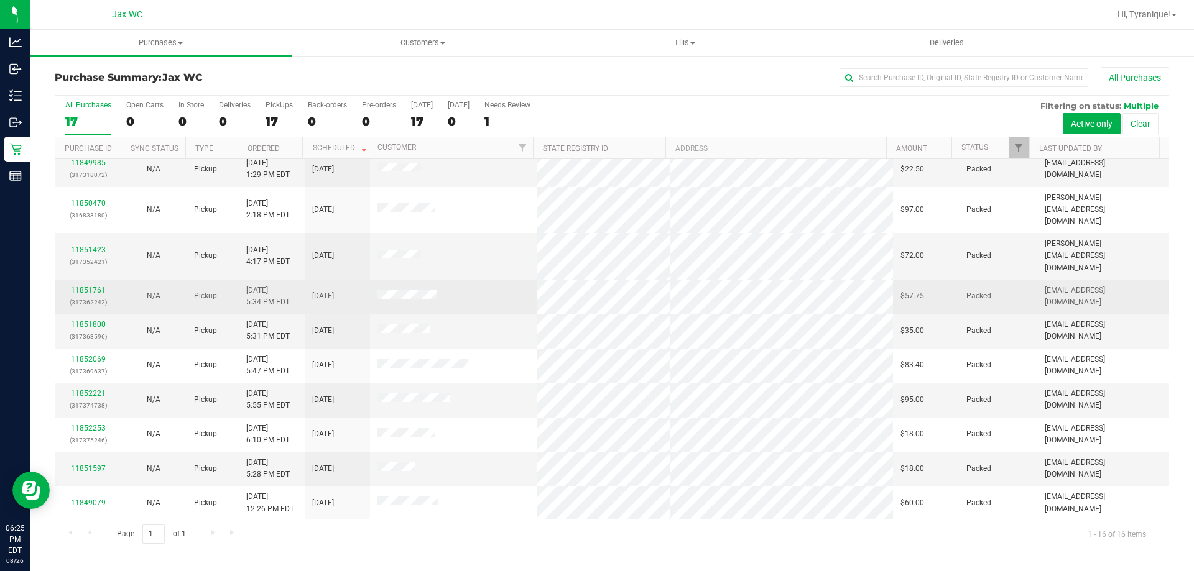
click at [90, 280] on td "11851761 (317362242)" at bounding box center [87, 297] width 65 height 34
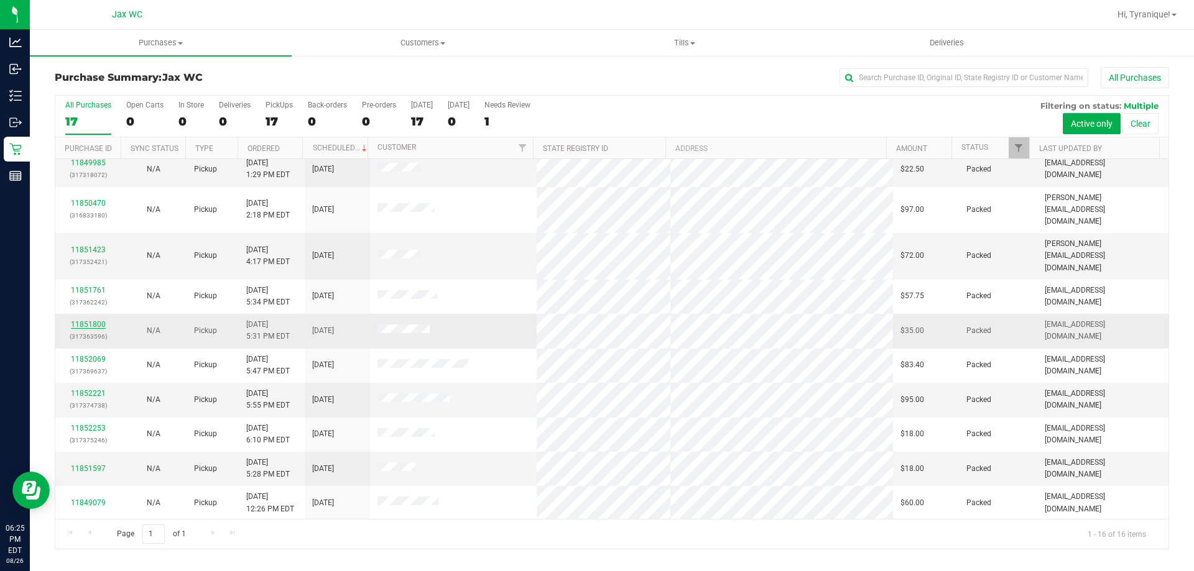
click at [91, 320] on link "11851800" at bounding box center [88, 324] width 35 height 9
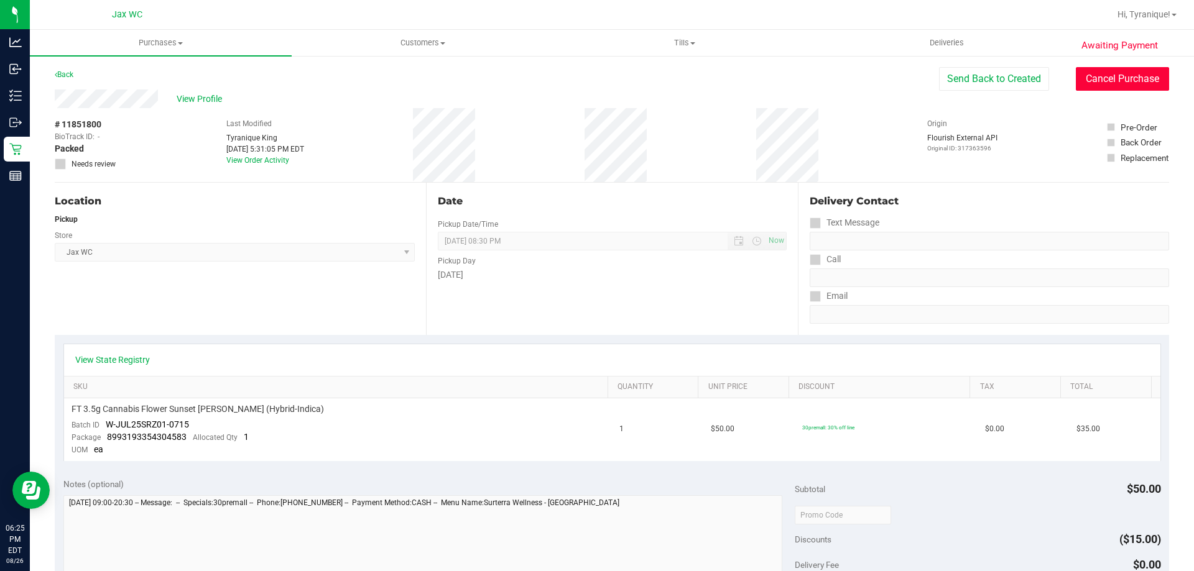
click at [1151, 75] on button "Cancel Purchase" at bounding box center [1121, 79] width 93 height 24
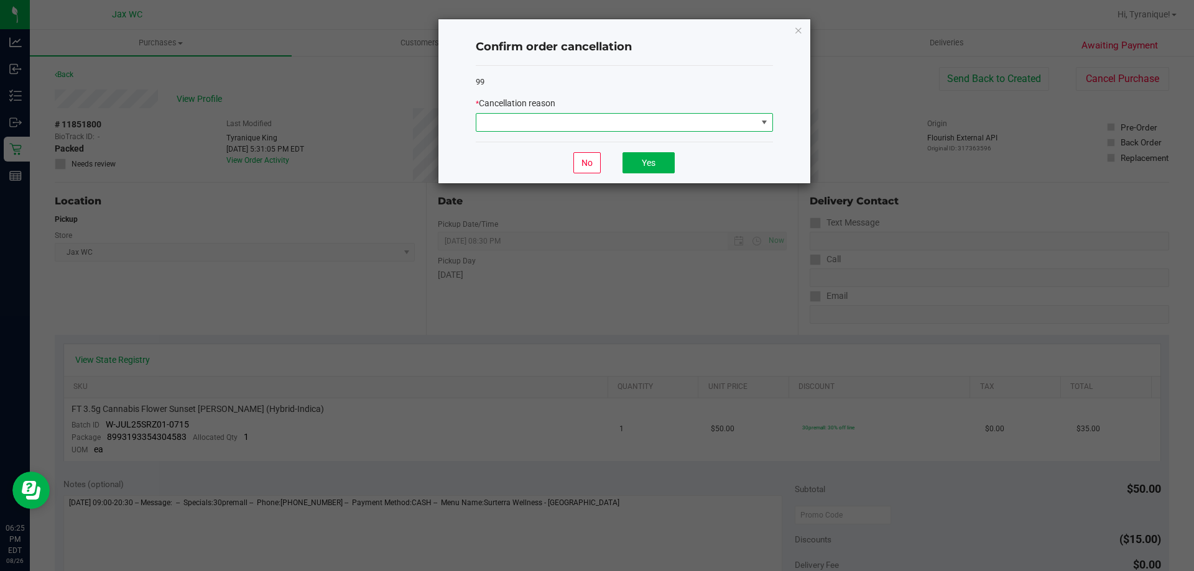
click at [610, 131] on span at bounding box center [616, 122] width 280 height 17
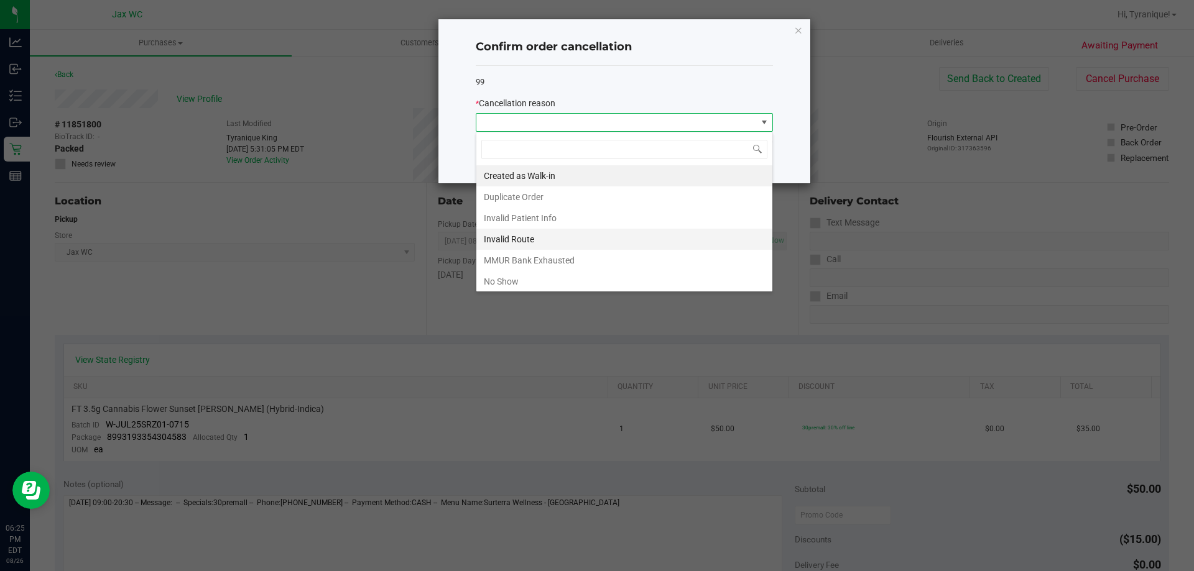
scroll to position [66, 0]
click at [520, 232] on li "Other" at bounding box center [624, 236] width 296 height 21
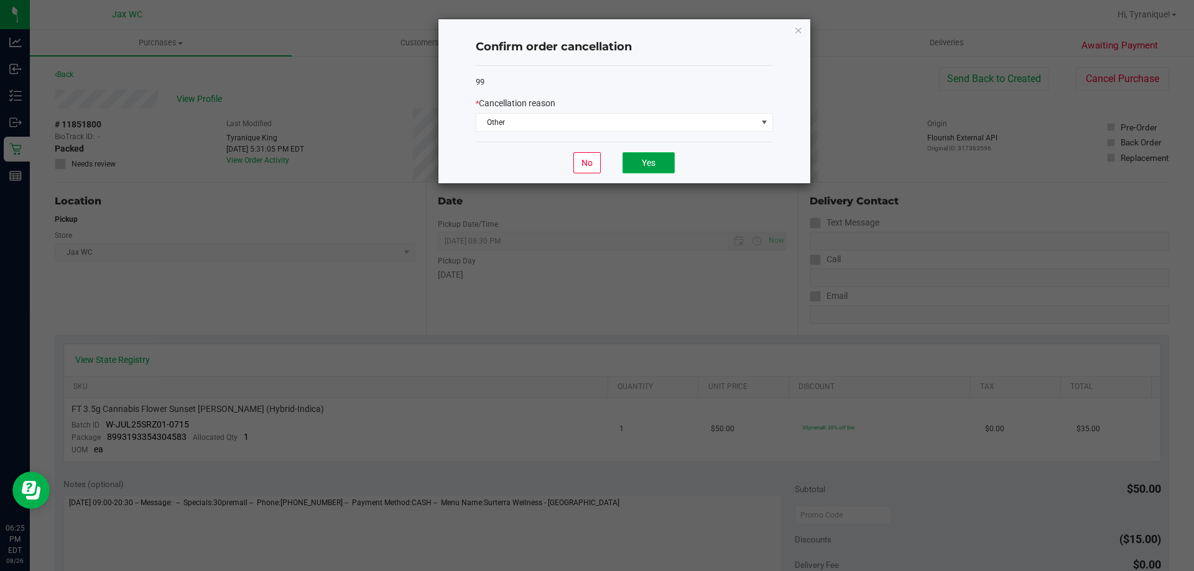
click at [643, 168] on button "Yes" at bounding box center [648, 162] width 52 height 21
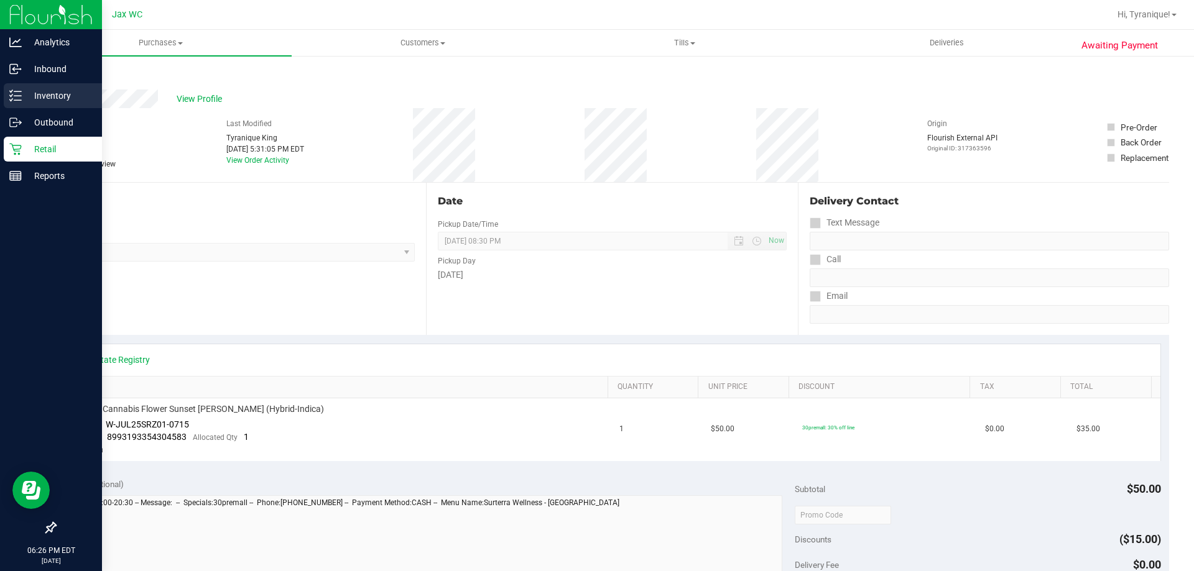
click at [25, 94] on p "Inventory" at bounding box center [59, 95] width 75 height 15
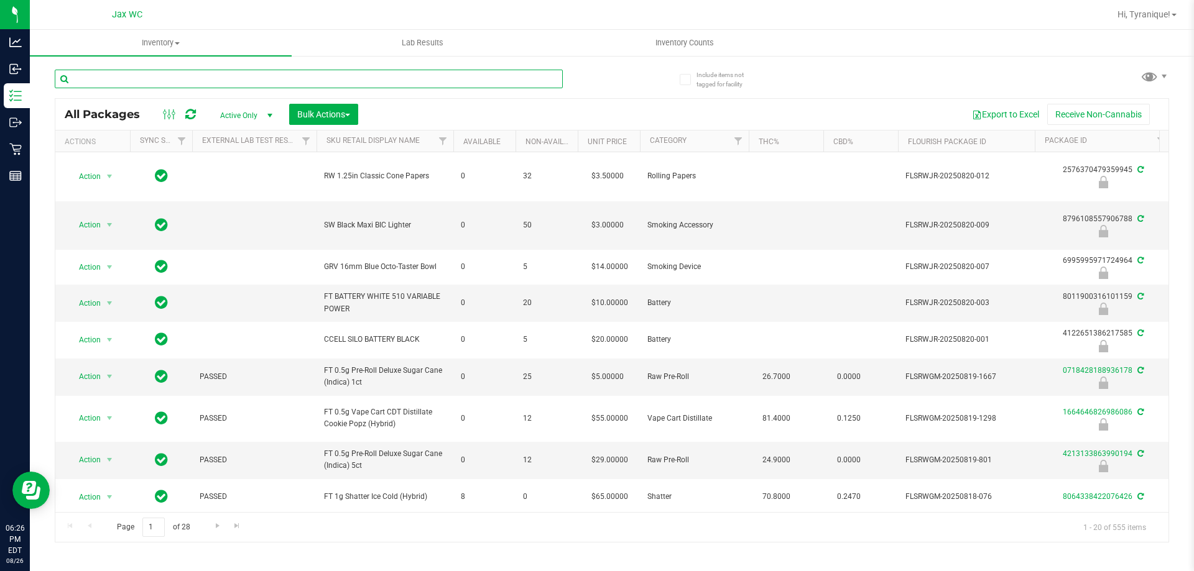
click at [203, 81] on input "text" at bounding box center [309, 79] width 508 height 19
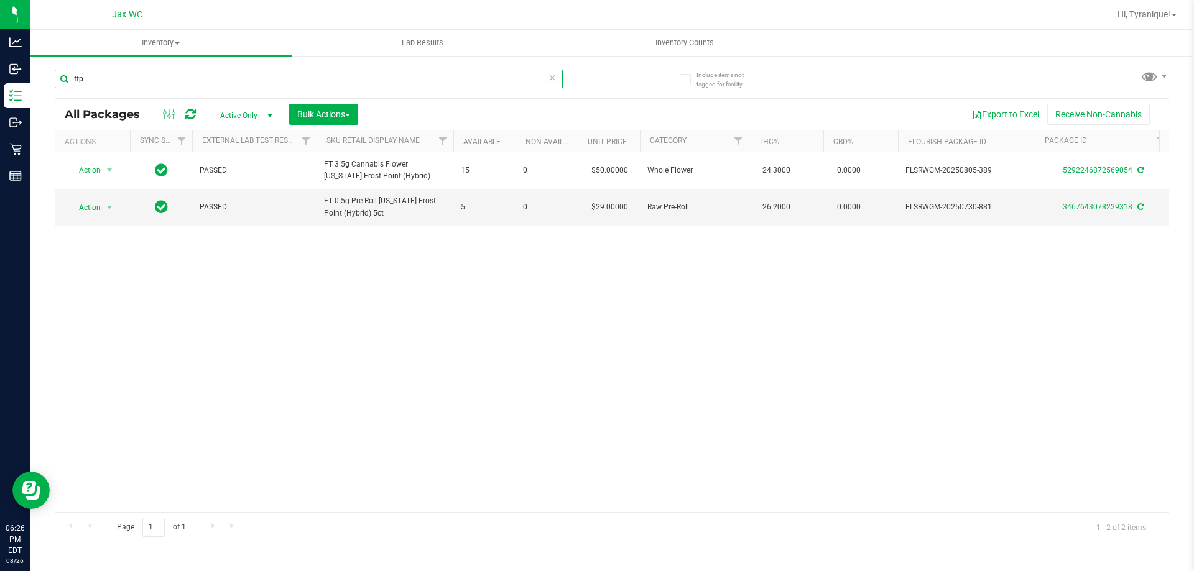
type input "ffp"
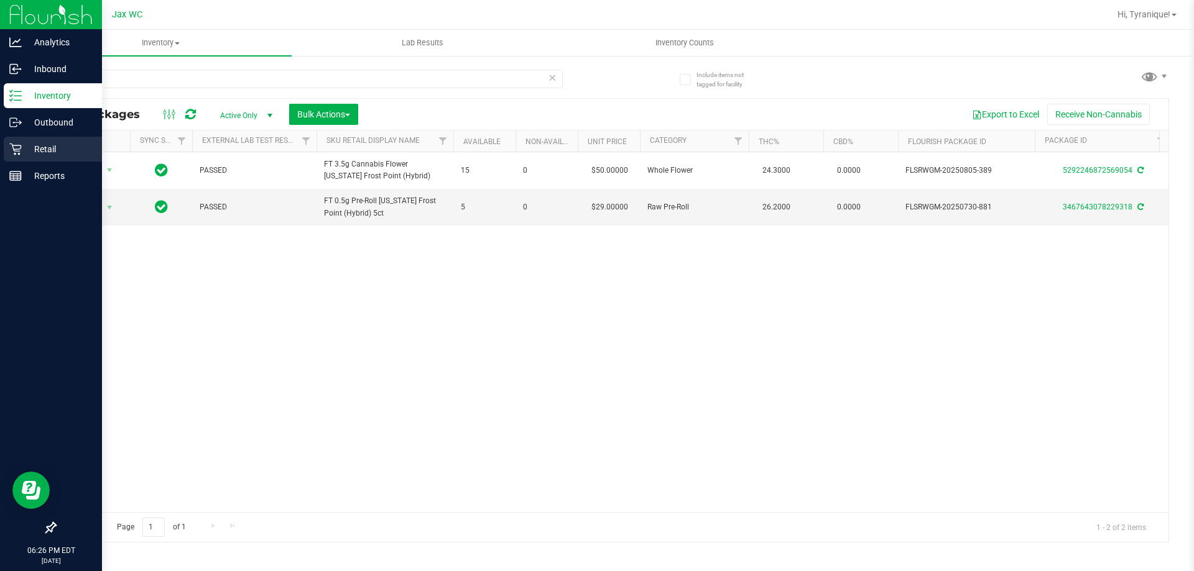
click at [17, 154] on icon at bounding box center [15, 149] width 12 height 12
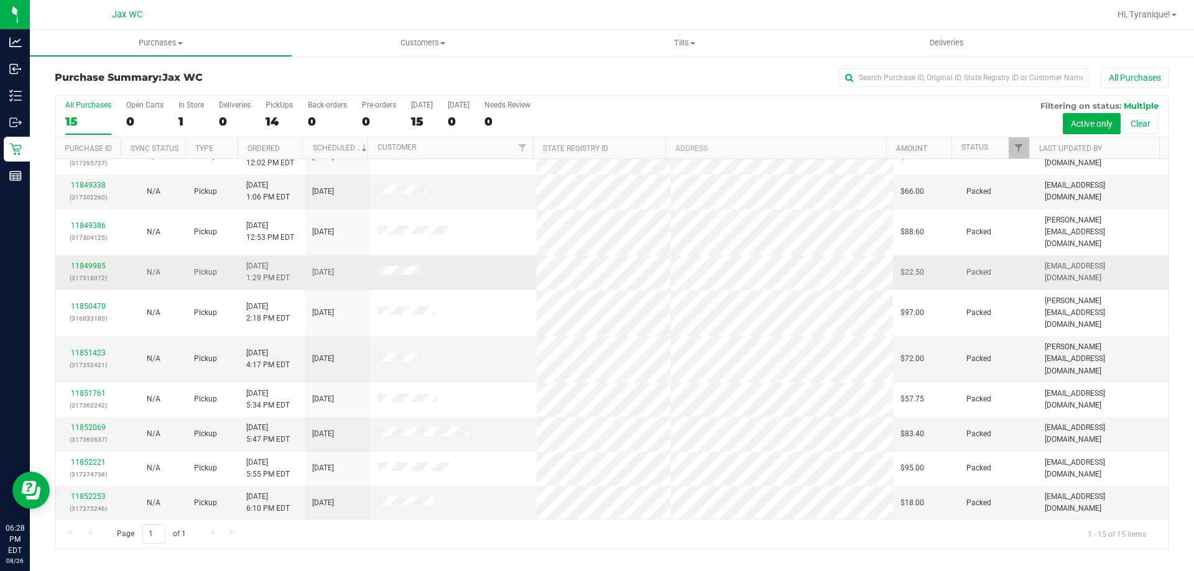
scroll to position [156, 0]
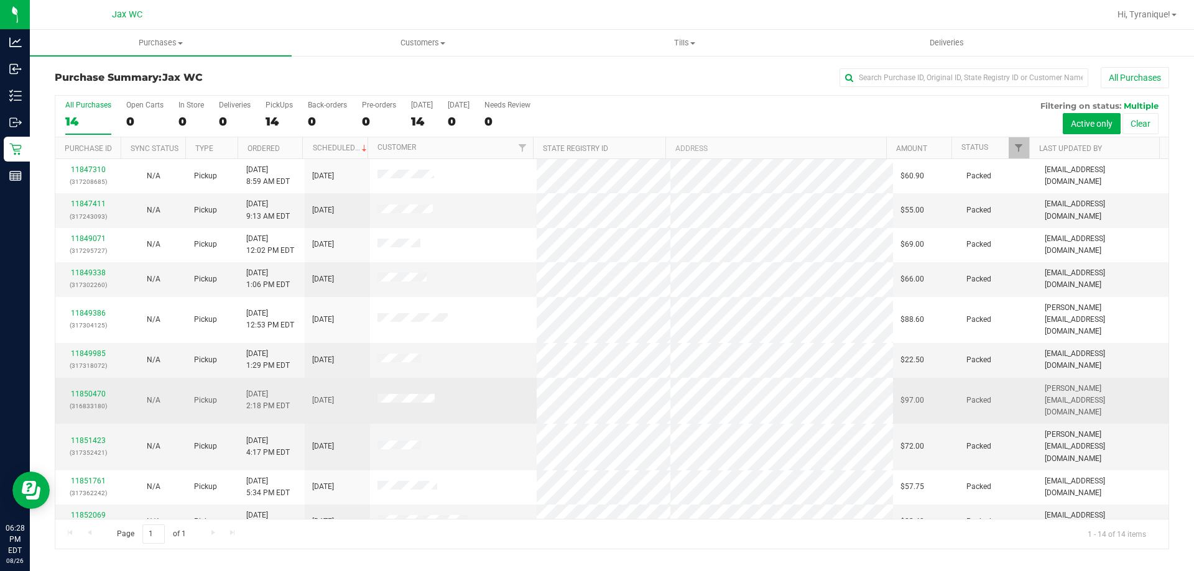
click at [81, 389] on div "11850470 (316833180)" at bounding box center [88, 401] width 50 height 24
click at [84, 378] on td "11850470 (316833180)" at bounding box center [87, 401] width 65 height 47
click at [88, 390] on link "11850470" at bounding box center [88, 394] width 35 height 9
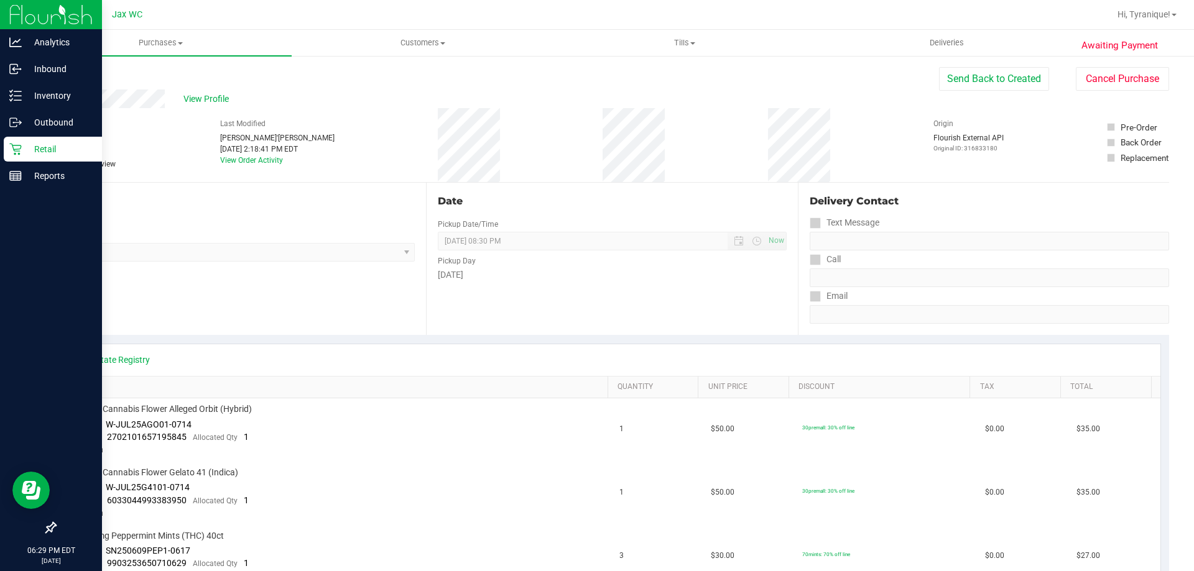
click at [27, 155] on p "Retail" at bounding box center [59, 149] width 75 height 15
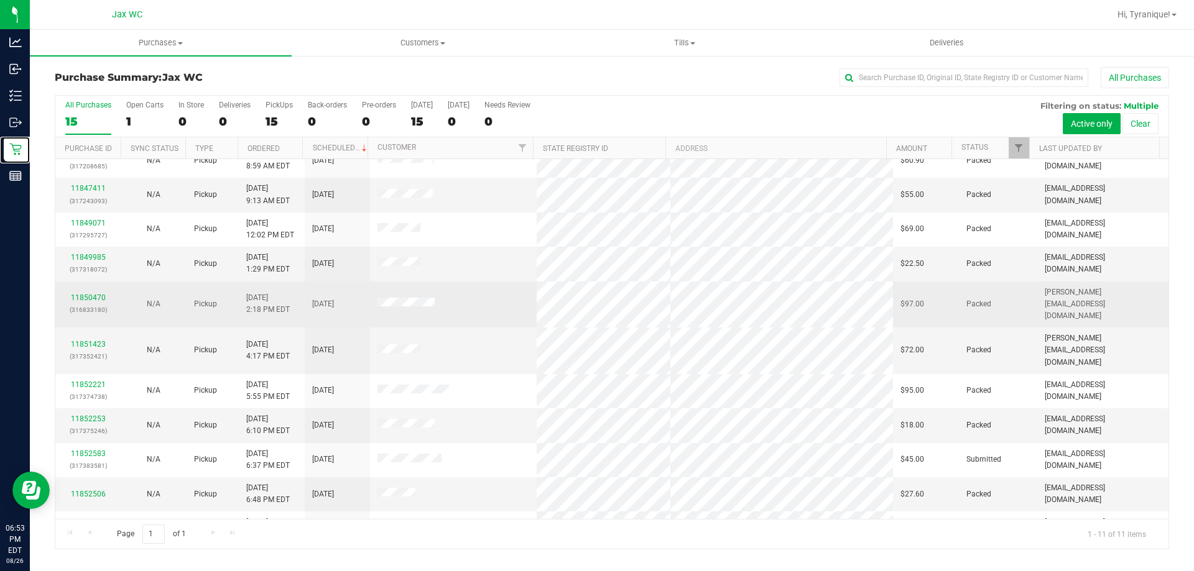
scroll to position [18, 0]
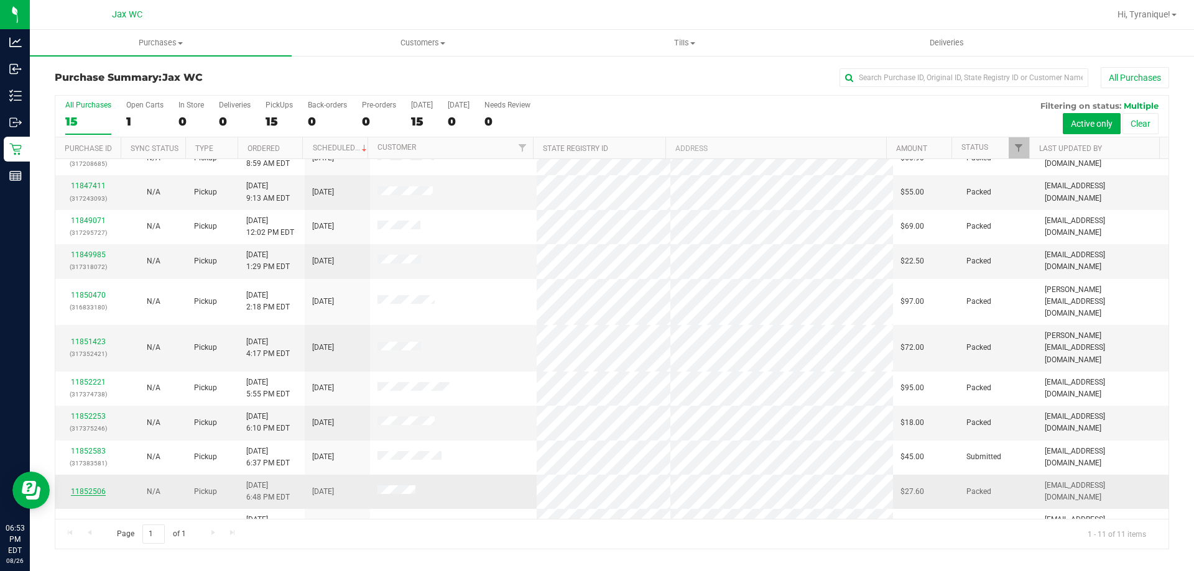
click at [101, 487] on link "11852506" at bounding box center [88, 491] width 35 height 9
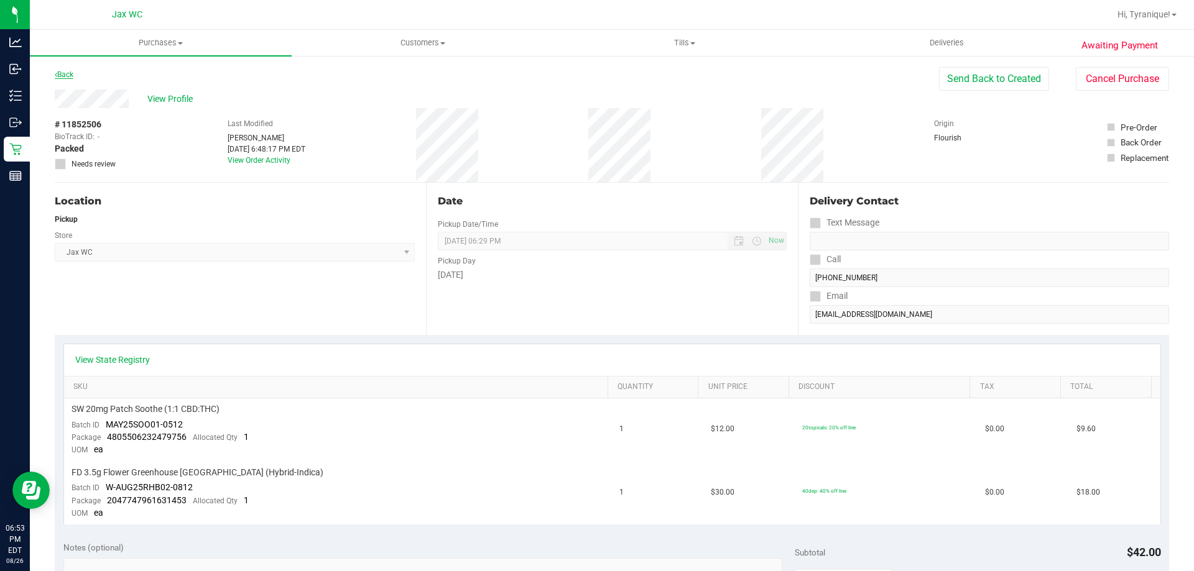
click at [73, 73] on link "Back" at bounding box center [64, 74] width 19 height 9
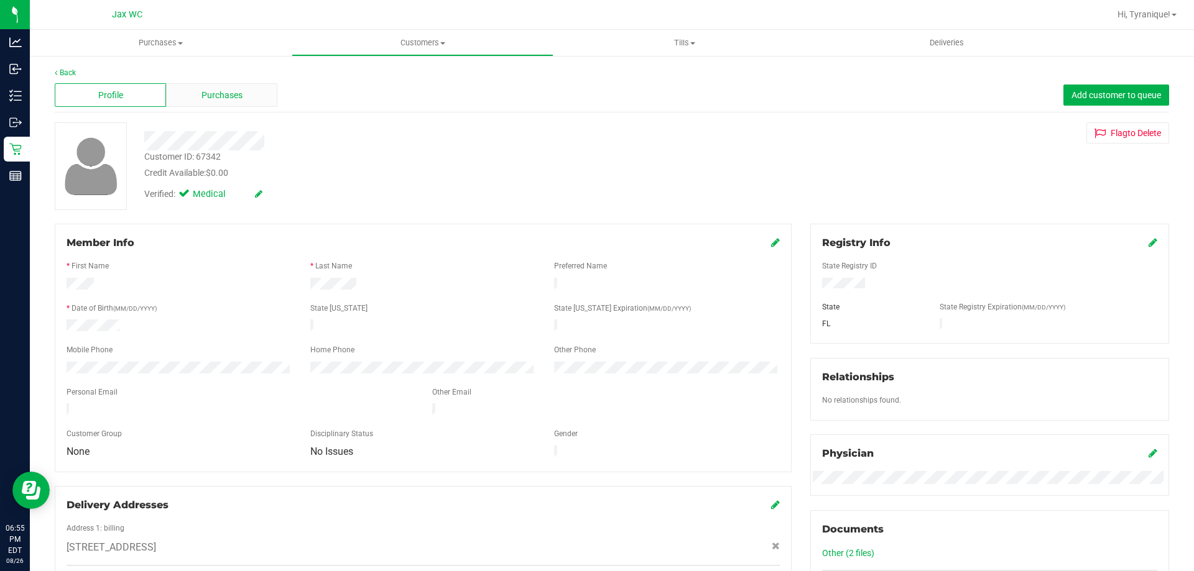
click at [230, 93] on span "Purchases" at bounding box center [221, 95] width 41 height 13
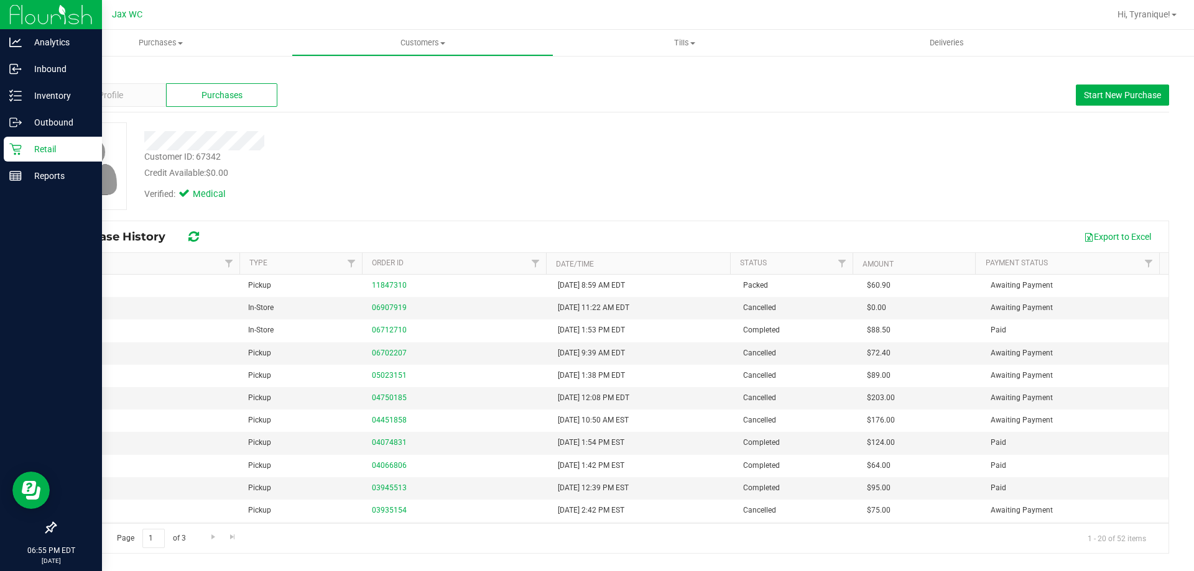
click at [31, 144] on p "Retail" at bounding box center [59, 149] width 75 height 15
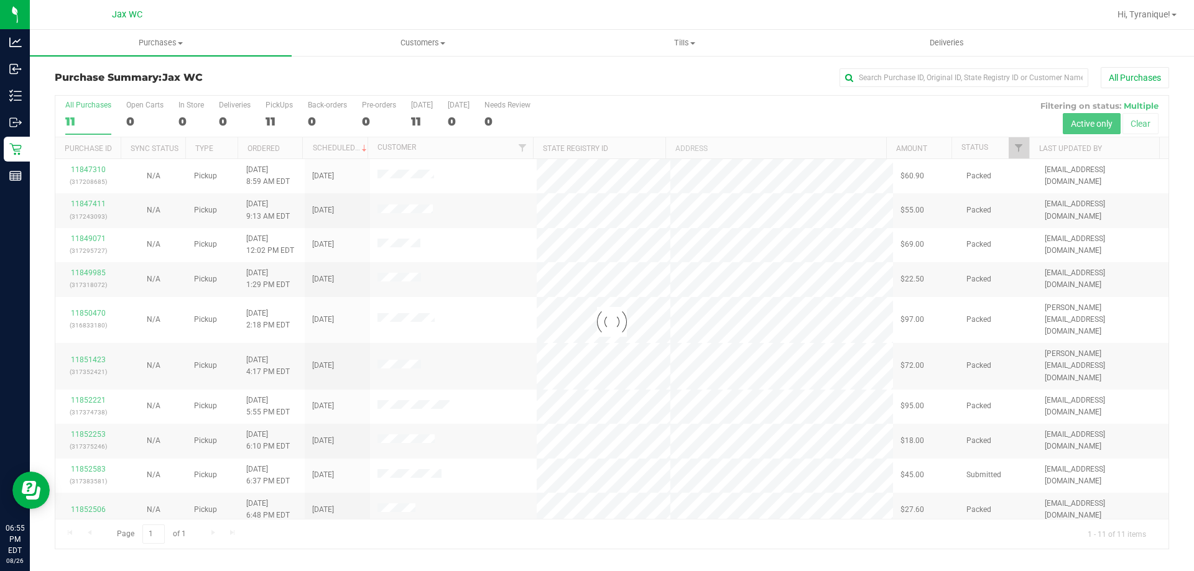
click at [402, 207] on div at bounding box center [611, 322] width 1113 height 453
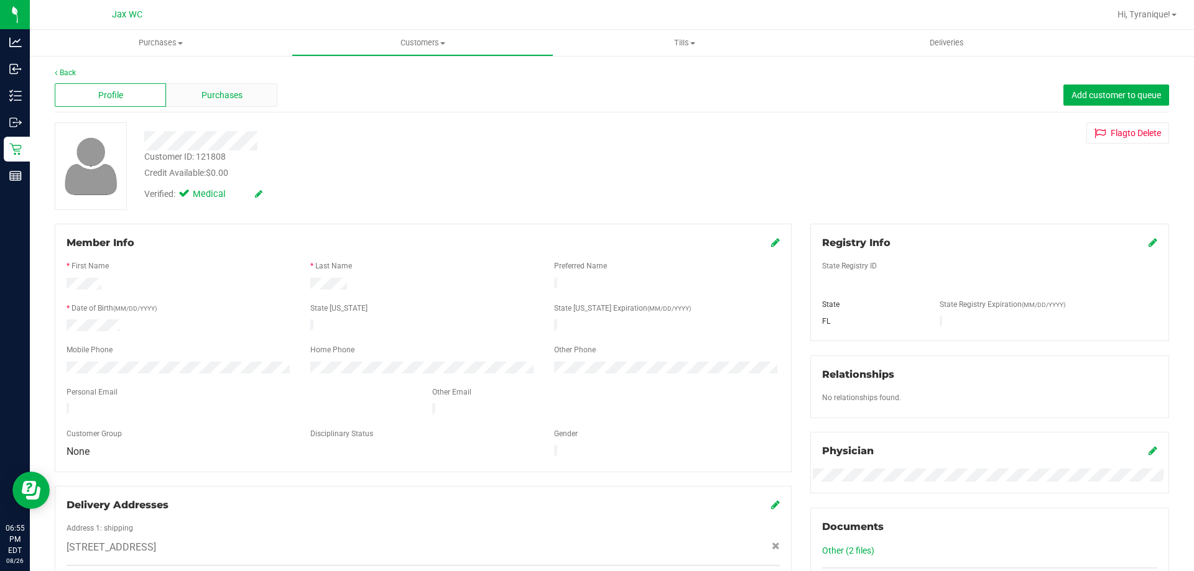
click at [244, 91] on div "Purchases" at bounding box center [221, 95] width 111 height 24
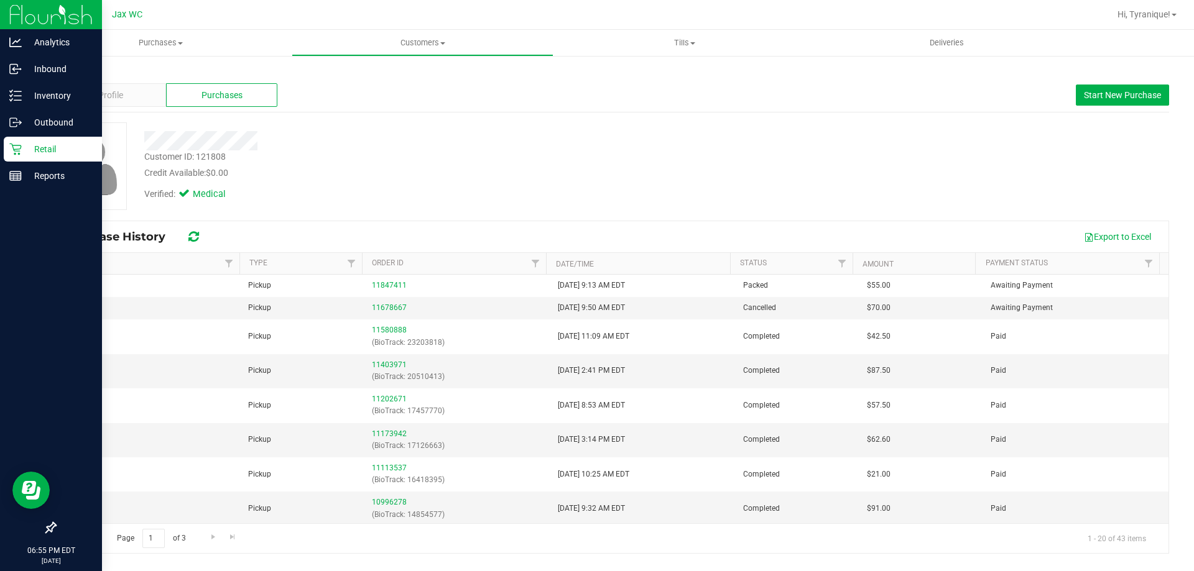
click at [19, 151] on icon at bounding box center [15, 150] width 12 height 12
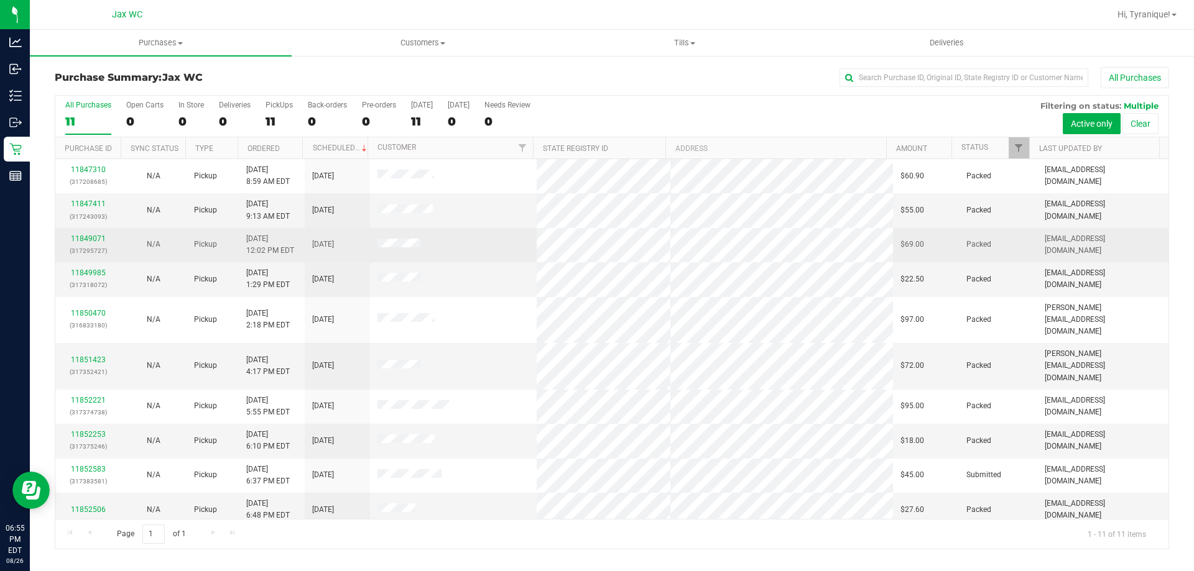
click at [389, 237] on td at bounding box center [453, 245] width 167 height 34
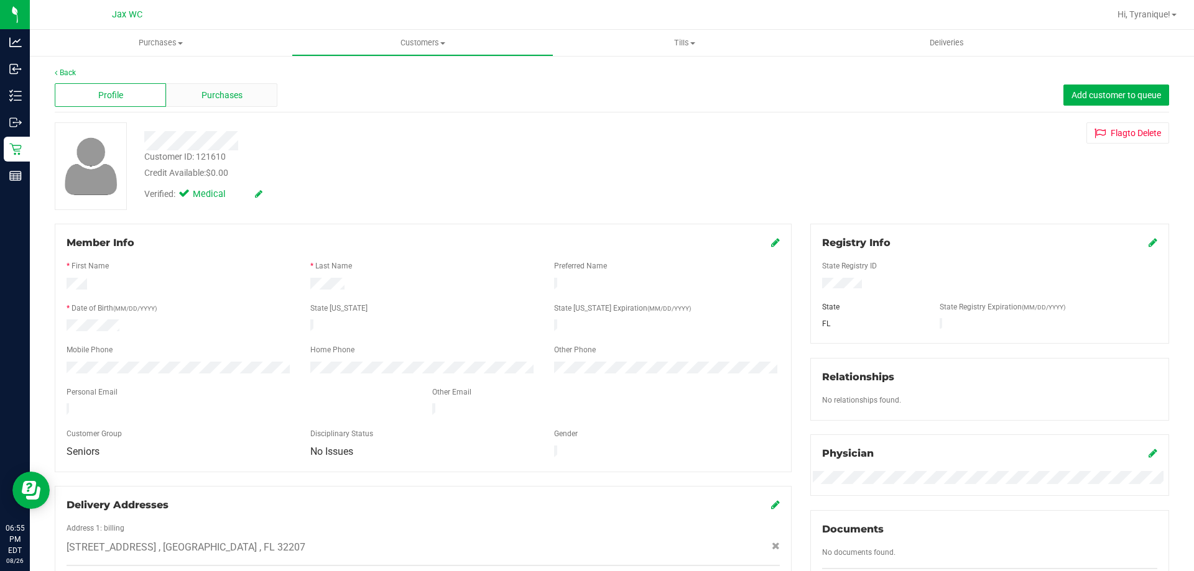
click at [191, 86] on div "Purchases" at bounding box center [221, 95] width 111 height 24
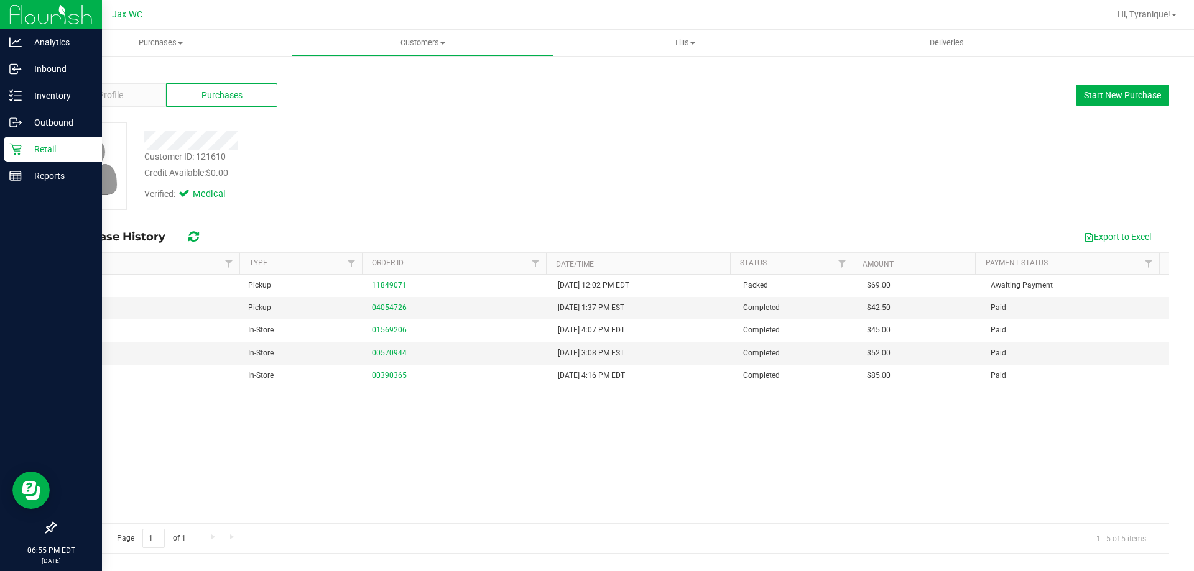
click at [25, 146] on p "Retail" at bounding box center [59, 149] width 75 height 15
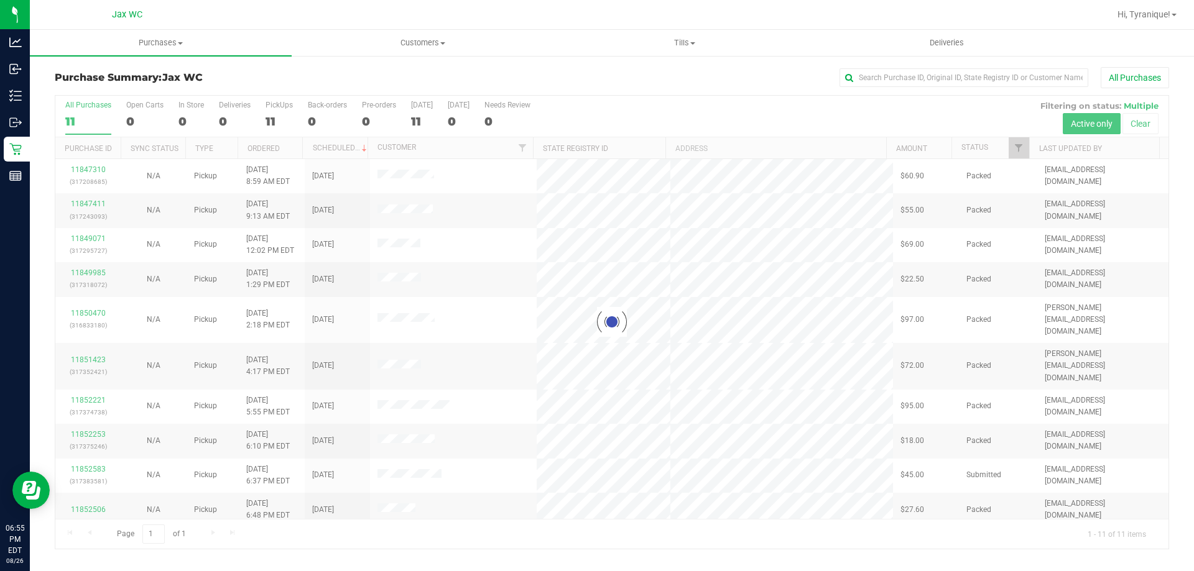
click at [410, 280] on div at bounding box center [611, 322] width 1113 height 453
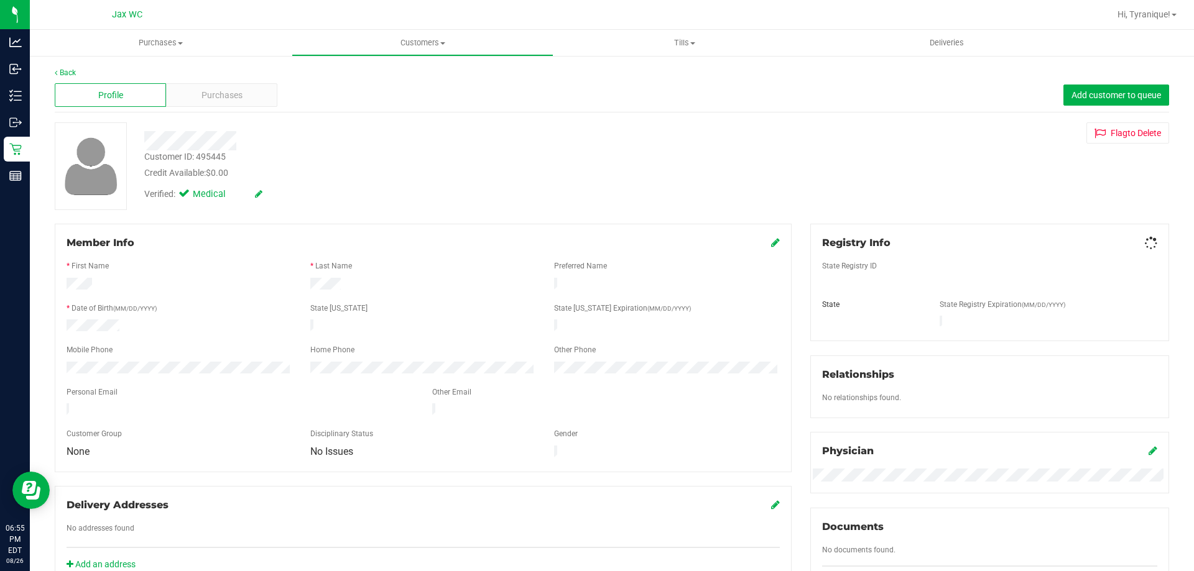
click at [195, 104] on div "Purchases" at bounding box center [221, 95] width 111 height 24
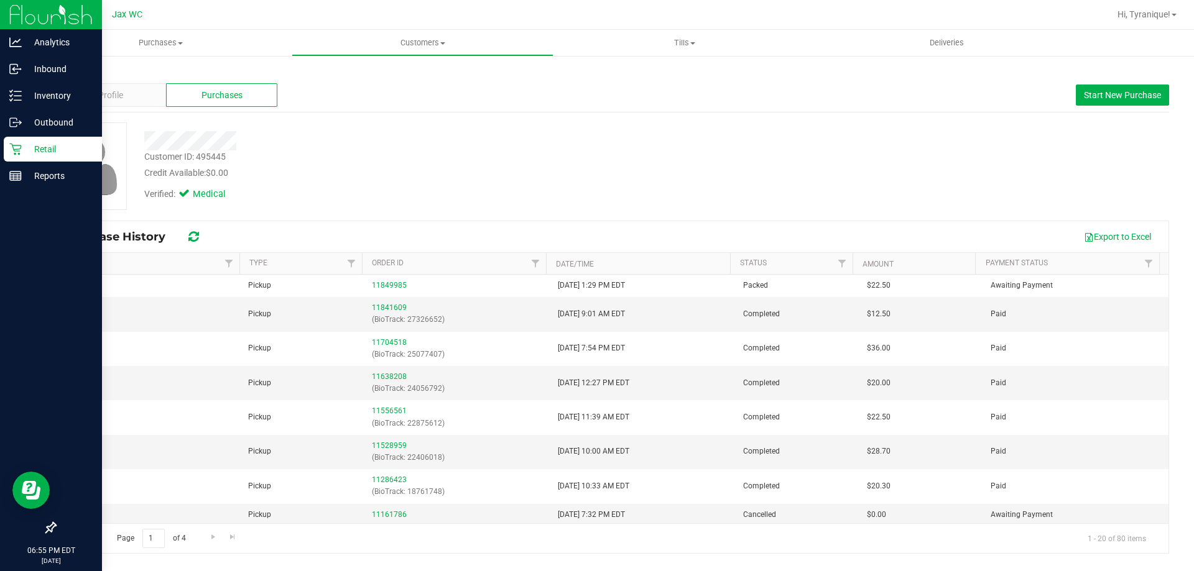
click at [39, 148] on p "Retail" at bounding box center [59, 149] width 75 height 15
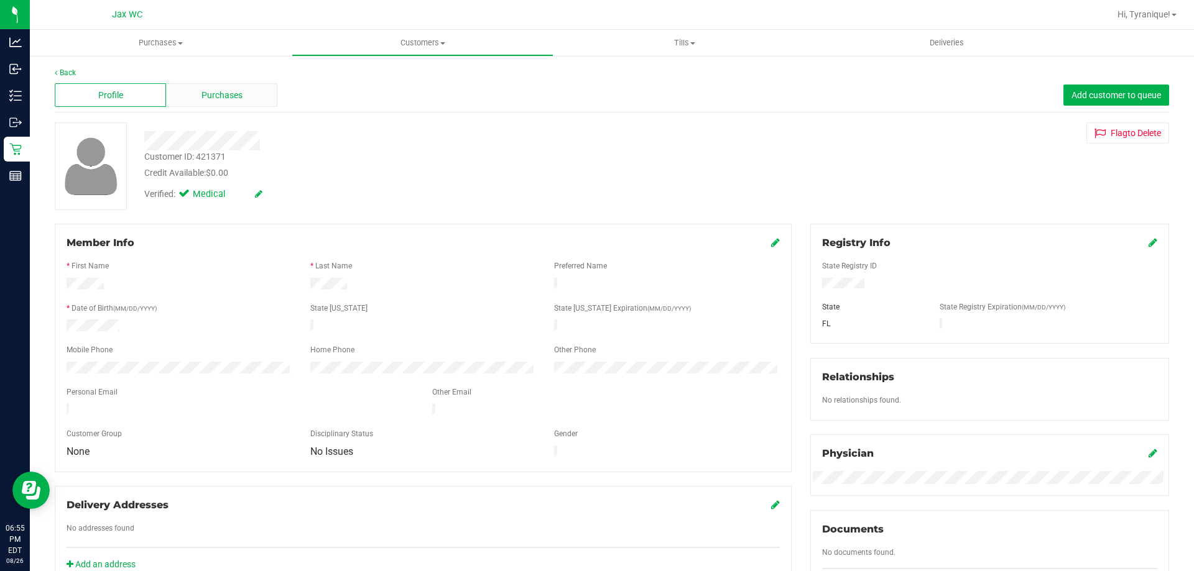
click at [256, 100] on div "Purchases" at bounding box center [221, 95] width 111 height 24
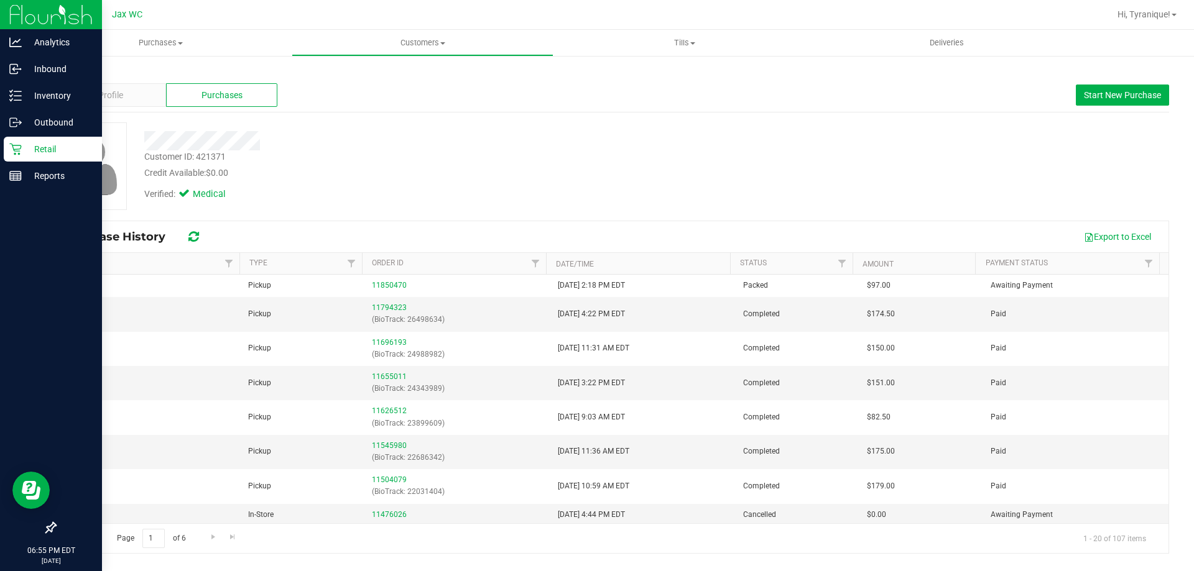
click at [14, 150] on icon at bounding box center [15, 150] width 12 height 12
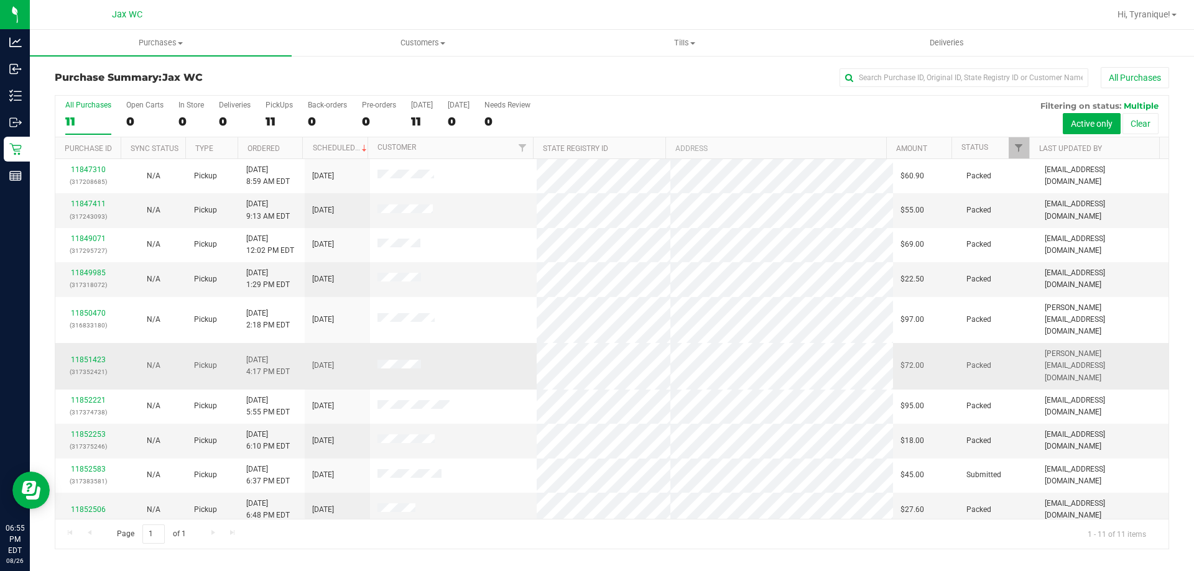
click at [420, 346] on td at bounding box center [453, 366] width 167 height 47
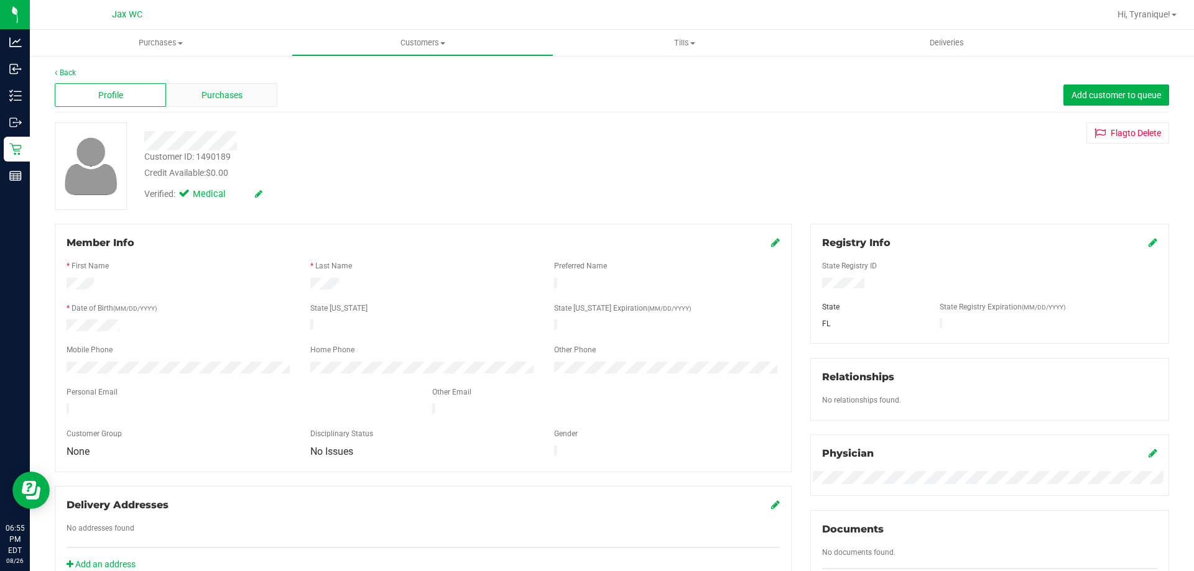
click at [254, 98] on div "Purchases" at bounding box center [221, 95] width 111 height 24
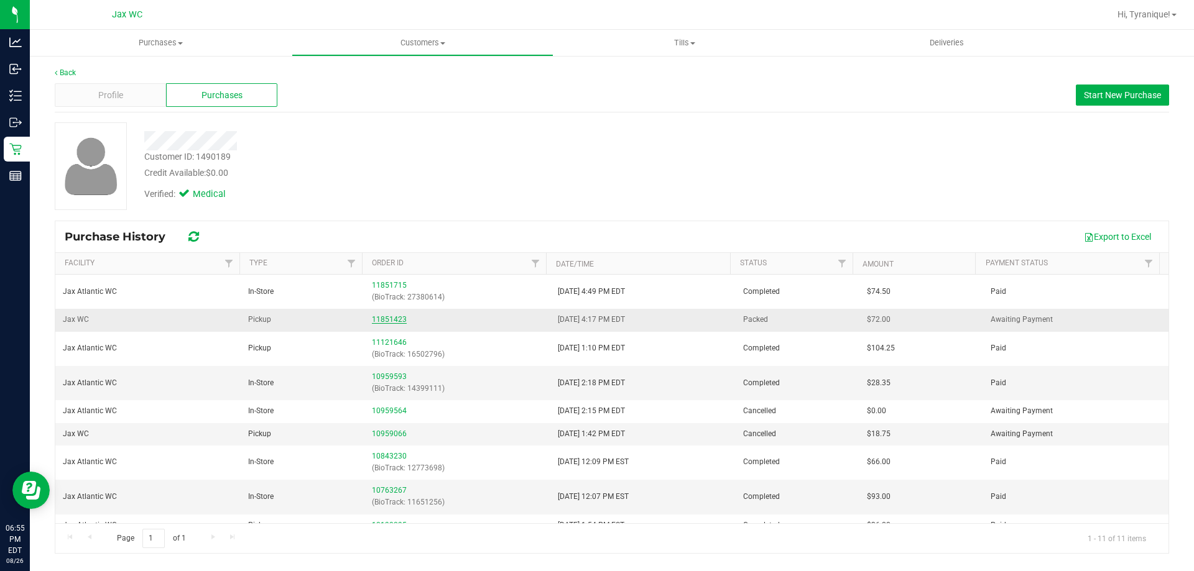
click at [398, 321] on link "11851423" at bounding box center [389, 319] width 35 height 9
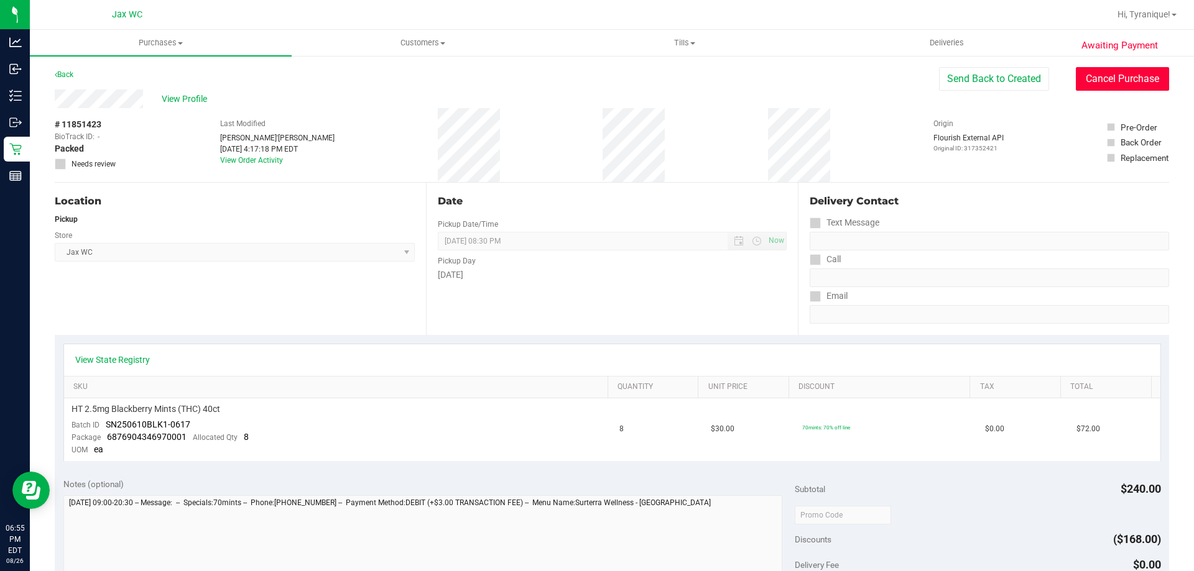
click at [1086, 76] on button "Cancel Purchase" at bounding box center [1121, 79] width 93 height 24
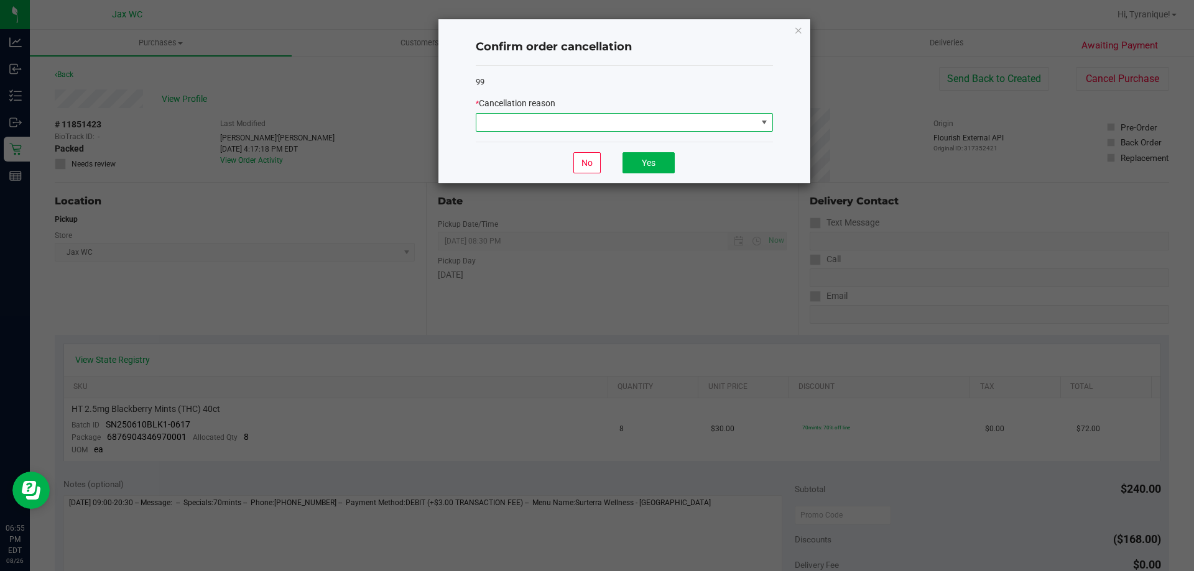
click at [676, 121] on span at bounding box center [616, 122] width 280 height 17
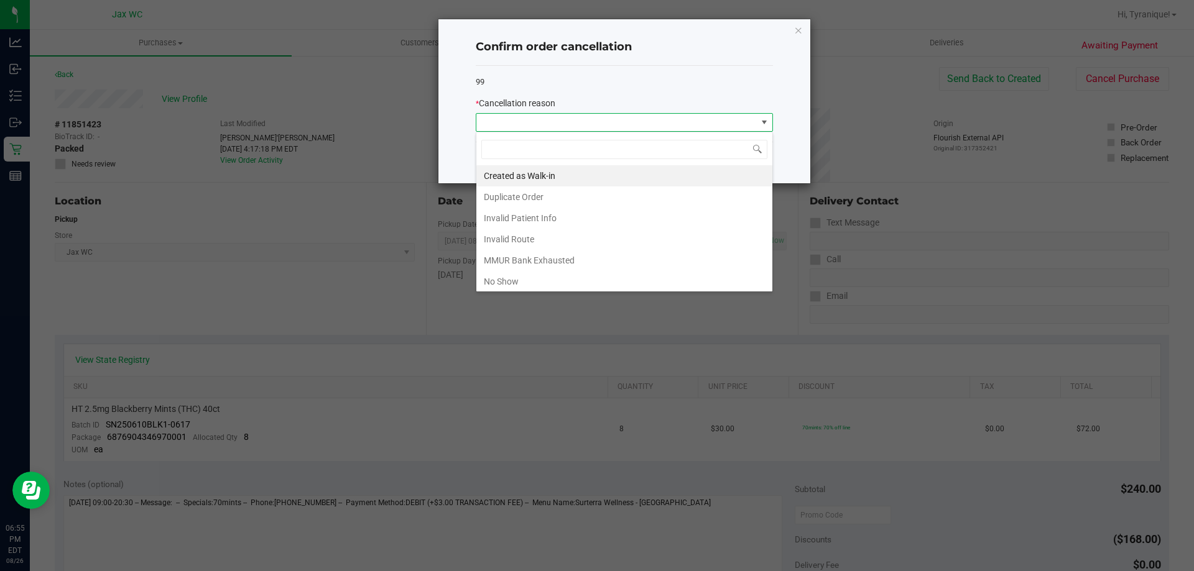
scroll to position [19, 297]
click at [601, 82] on div "99" at bounding box center [624, 82] width 297 height 12
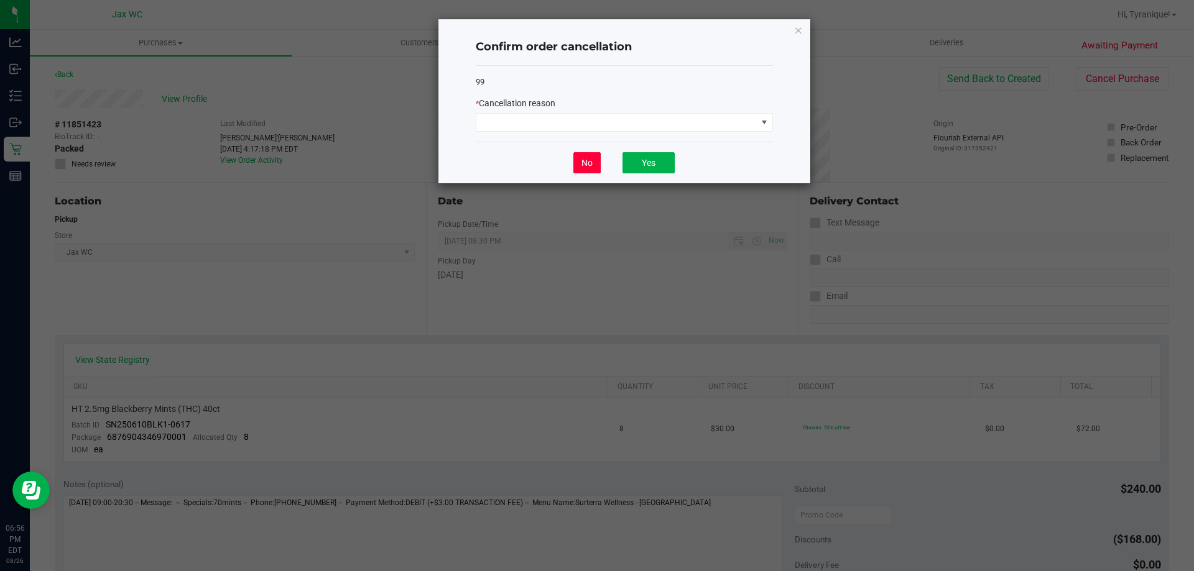
click at [592, 165] on button "No" at bounding box center [586, 162] width 27 height 21
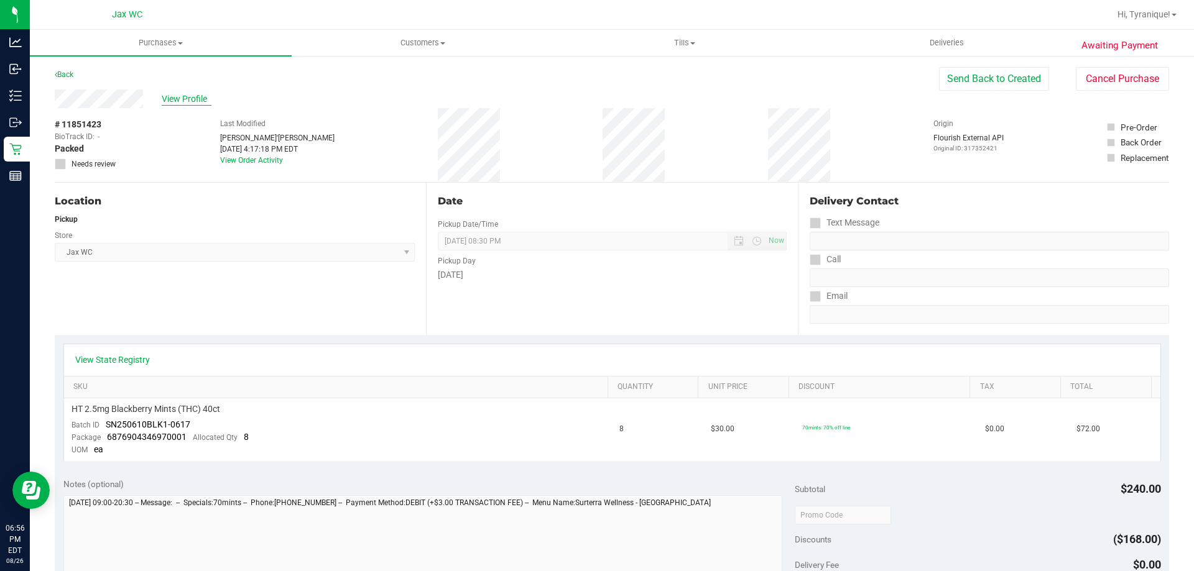
click at [187, 96] on span "View Profile" at bounding box center [187, 99] width 50 height 13
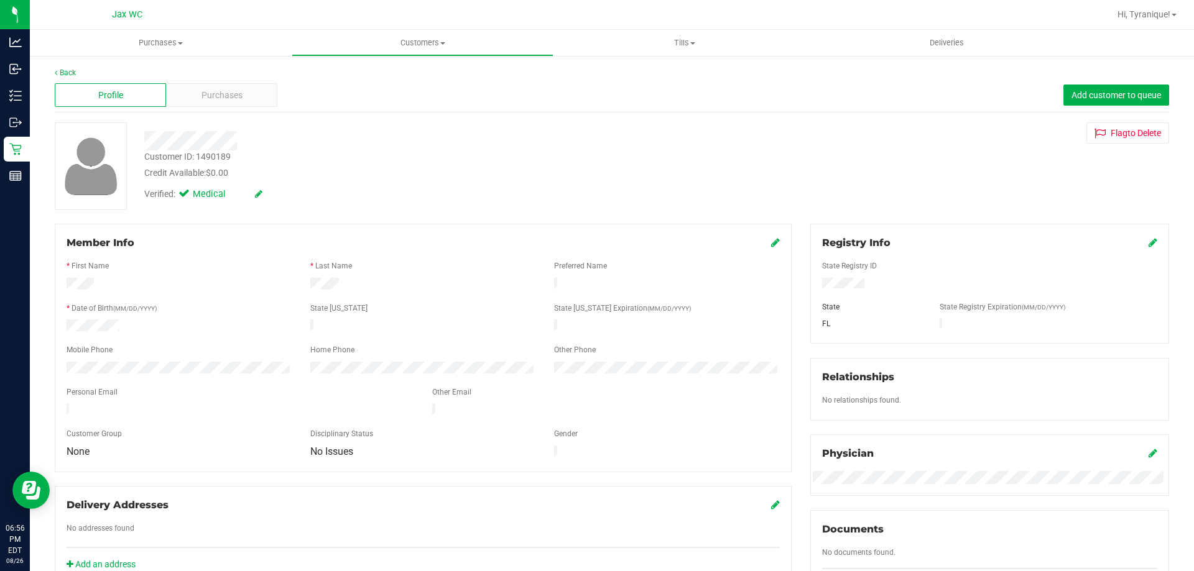
click at [216, 108] on div "Profile Purchases Add customer to queue" at bounding box center [612, 95] width 1114 height 34
click at [208, 92] on span "Purchases" at bounding box center [221, 95] width 41 height 13
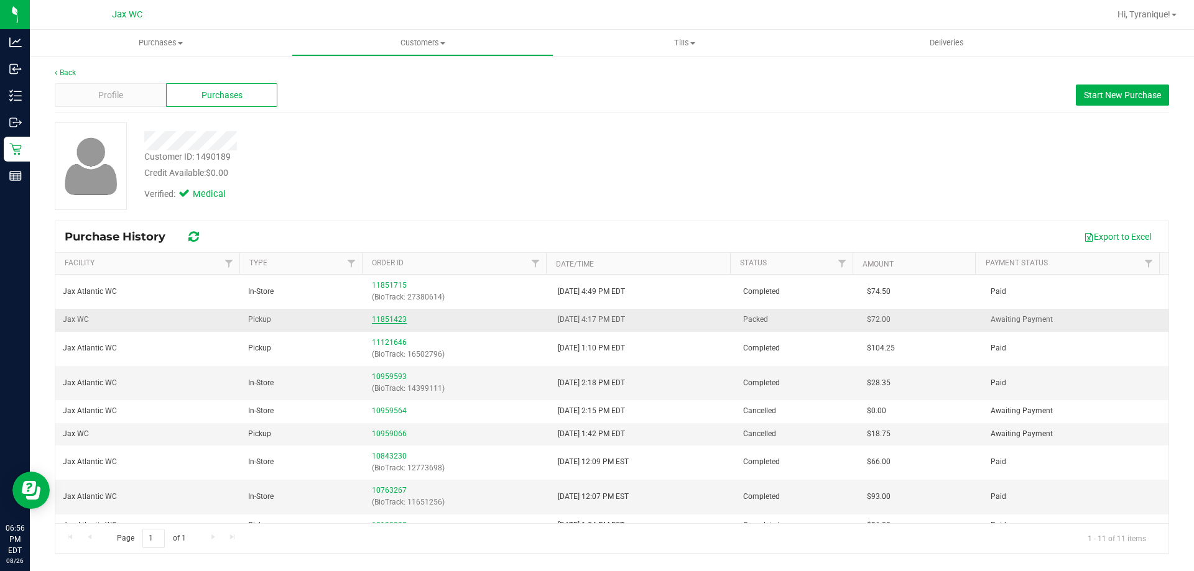
click at [387, 316] on link "11851423" at bounding box center [389, 319] width 35 height 9
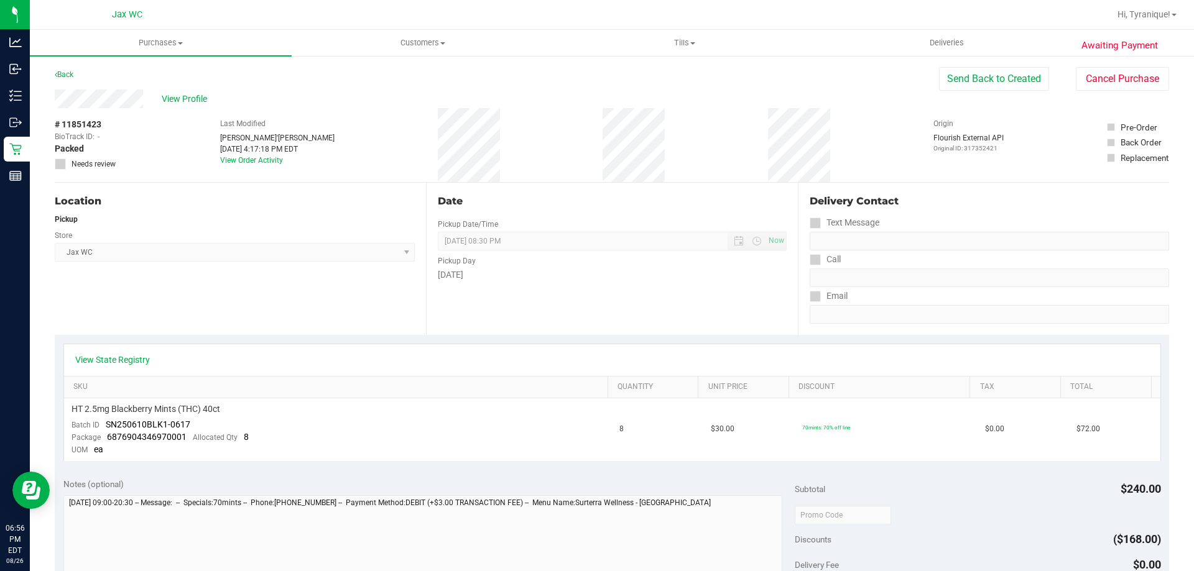
click at [60, 80] on div "Back" at bounding box center [64, 74] width 19 height 15
click at [63, 81] on div "Back" at bounding box center [64, 74] width 19 height 15
click at [57, 60] on div "Awaiting Payment Back Send Back to Created Cancel Purchase View Profile # 11851…" at bounding box center [612, 532] width 1164 height 954
click at [63, 72] on link "Back" at bounding box center [64, 74] width 19 height 9
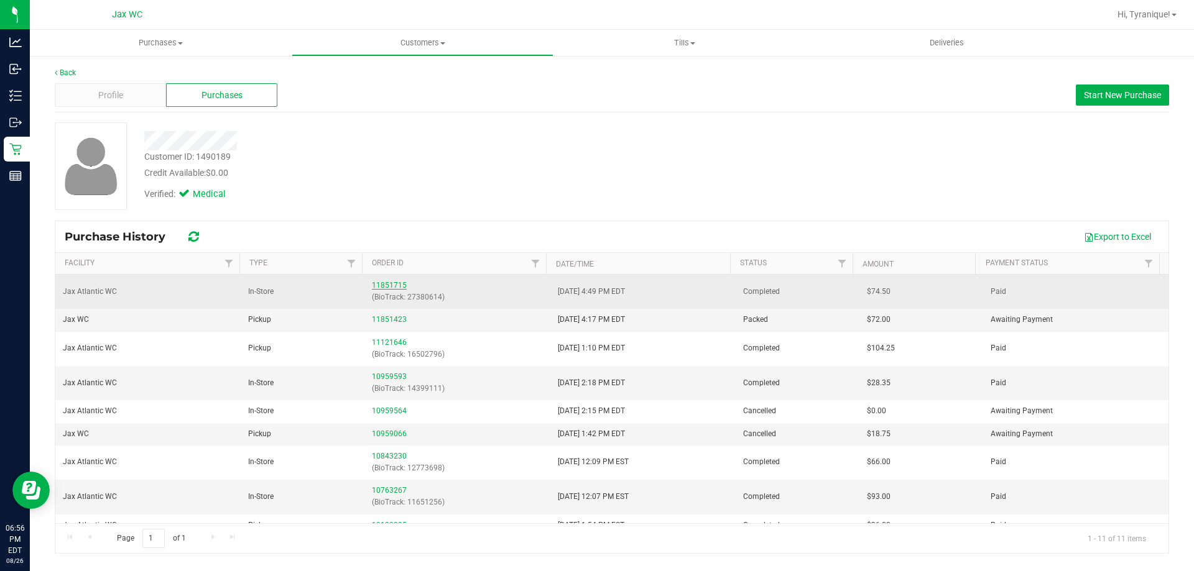
click at [379, 285] on link "11851715" at bounding box center [389, 285] width 35 height 9
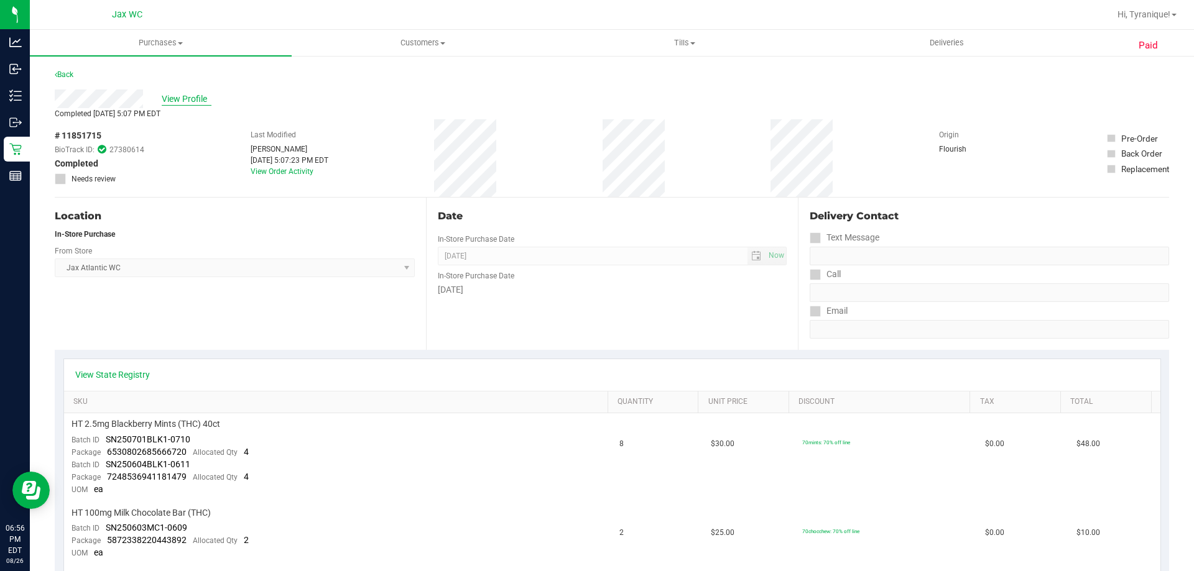
click at [172, 98] on span "View Profile" at bounding box center [187, 99] width 50 height 13
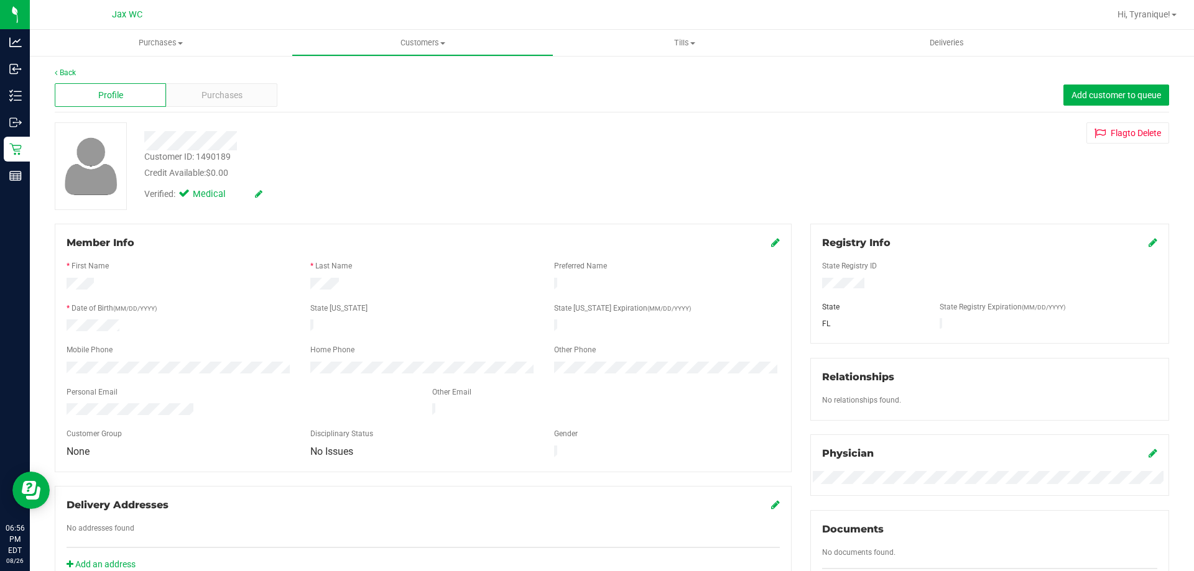
click at [255, 81] on div "Profile Purchases Add customer to queue" at bounding box center [612, 95] width 1114 height 34
click at [249, 103] on div "Purchases" at bounding box center [221, 95] width 111 height 24
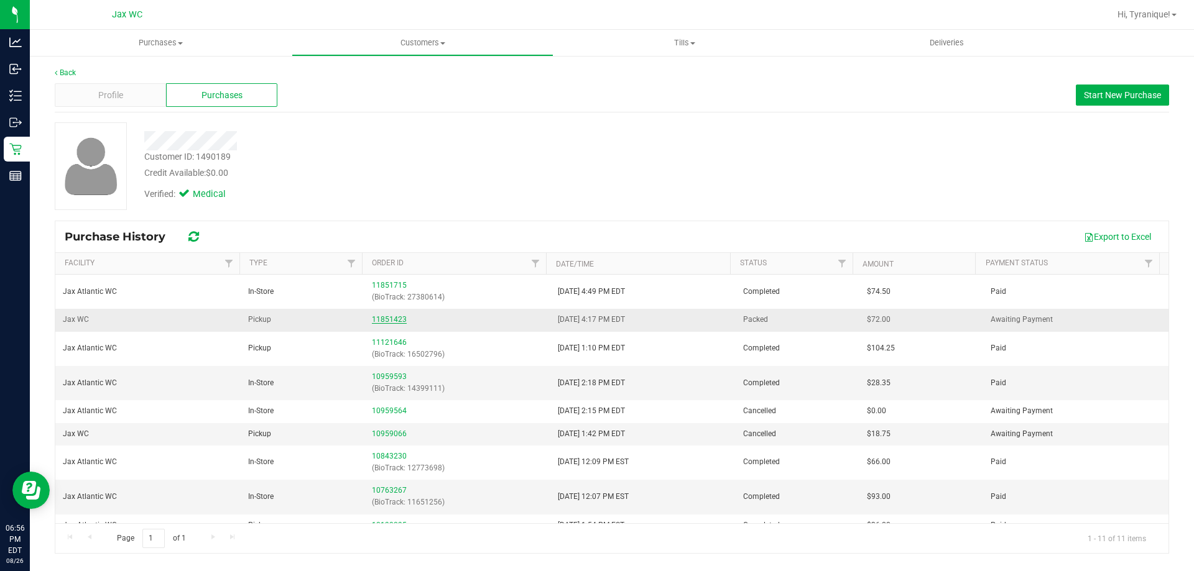
click at [372, 320] on link "11851423" at bounding box center [389, 319] width 35 height 9
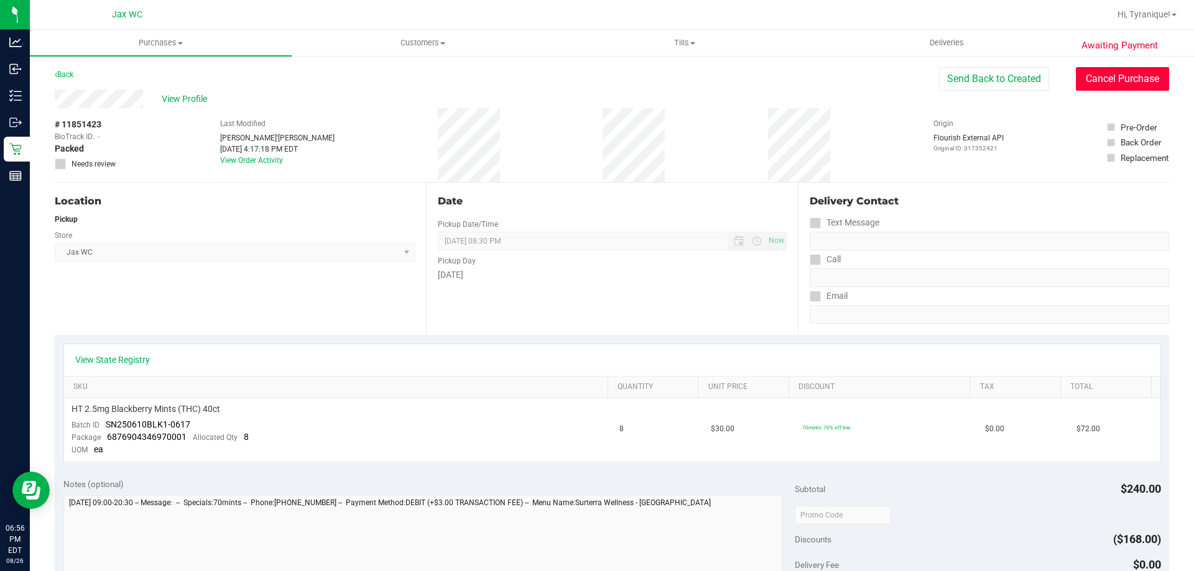
click at [1133, 84] on button "Cancel Purchase" at bounding box center [1121, 79] width 93 height 24
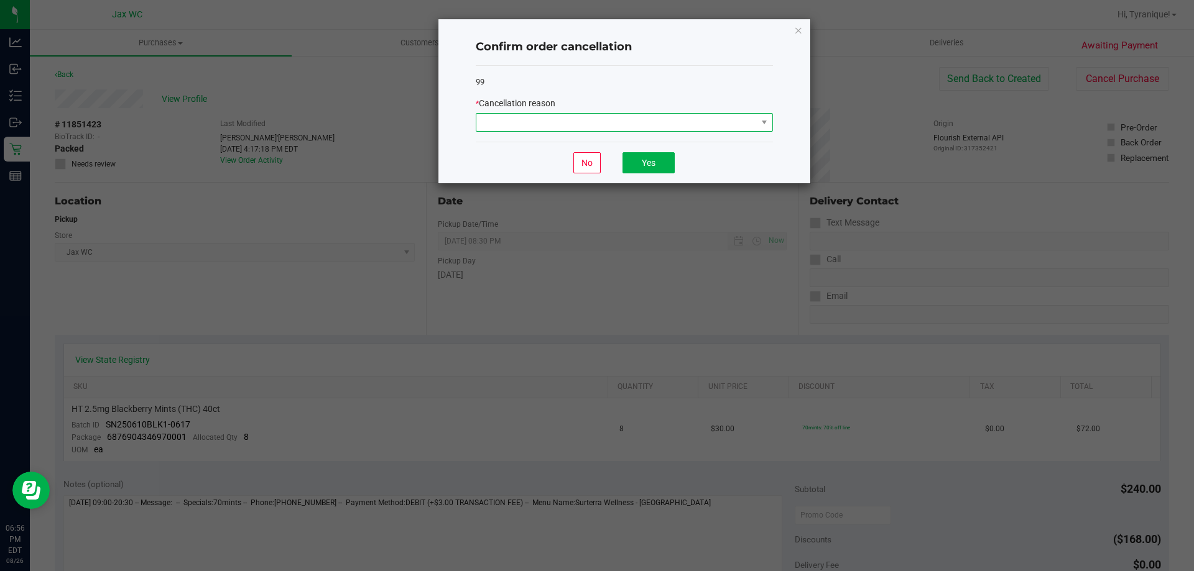
click at [696, 127] on span at bounding box center [616, 122] width 280 height 17
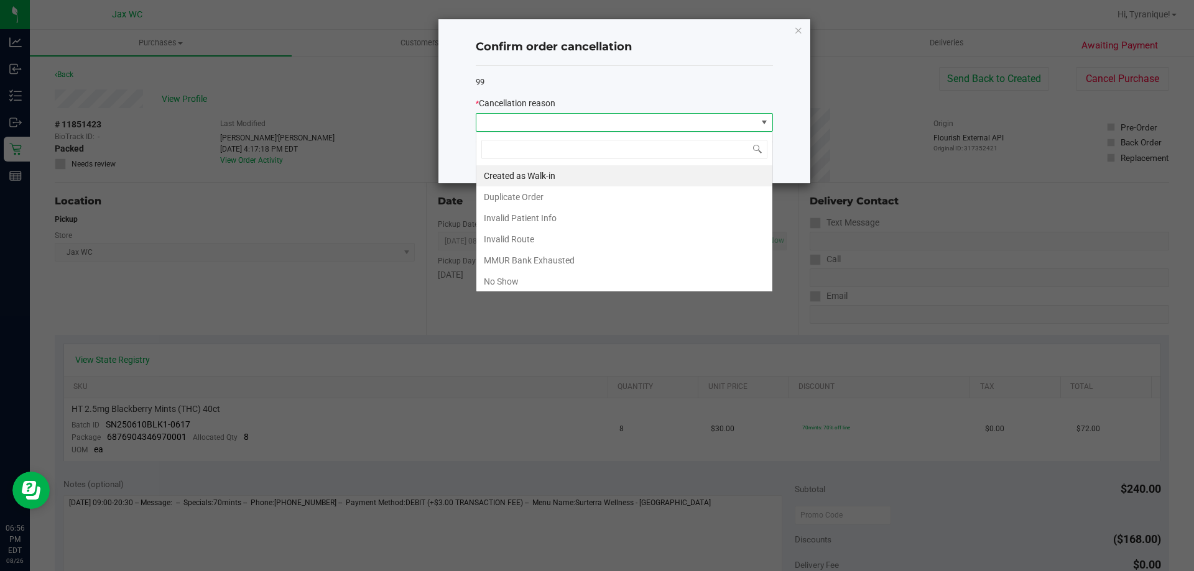
scroll to position [19, 297]
click at [545, 195] on li "Duplicate Order" at bounding box center [624, 197] width 296 height 21
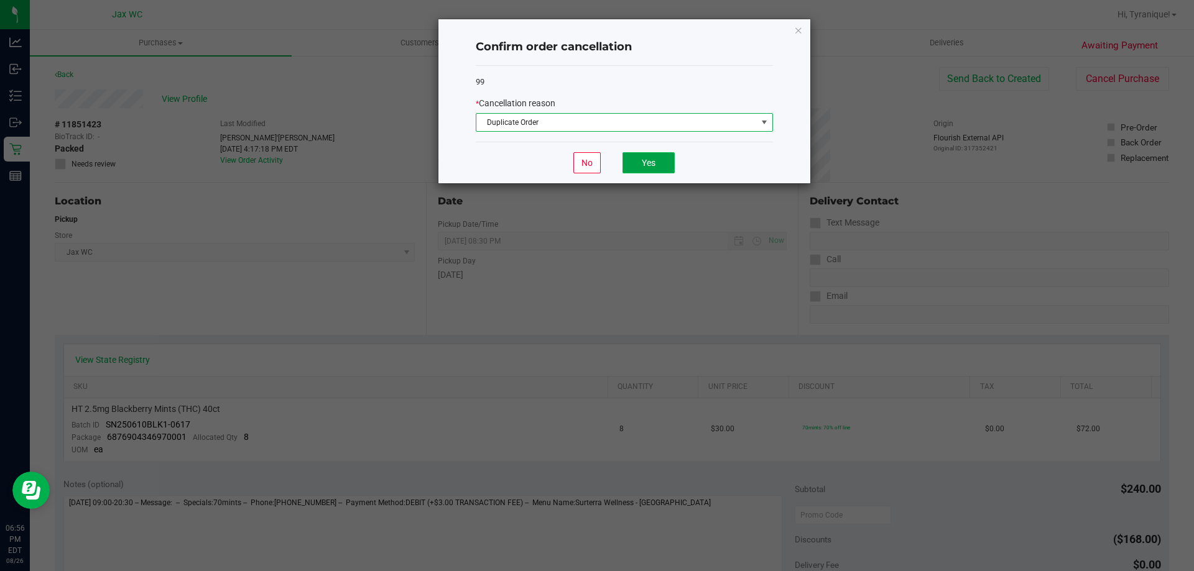
click at [661, 162] on button "Yes" at bounding box center [648, 162] width 52 height 21
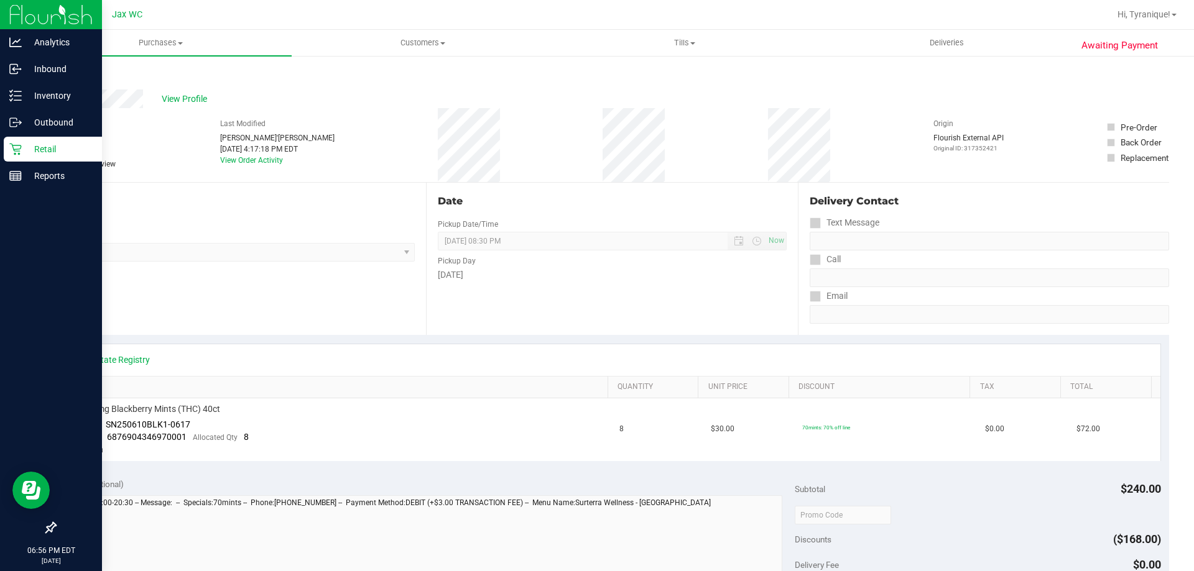
click at [13, 156] on div "Retail" at bounding box center [53, 149] width 98 height 25
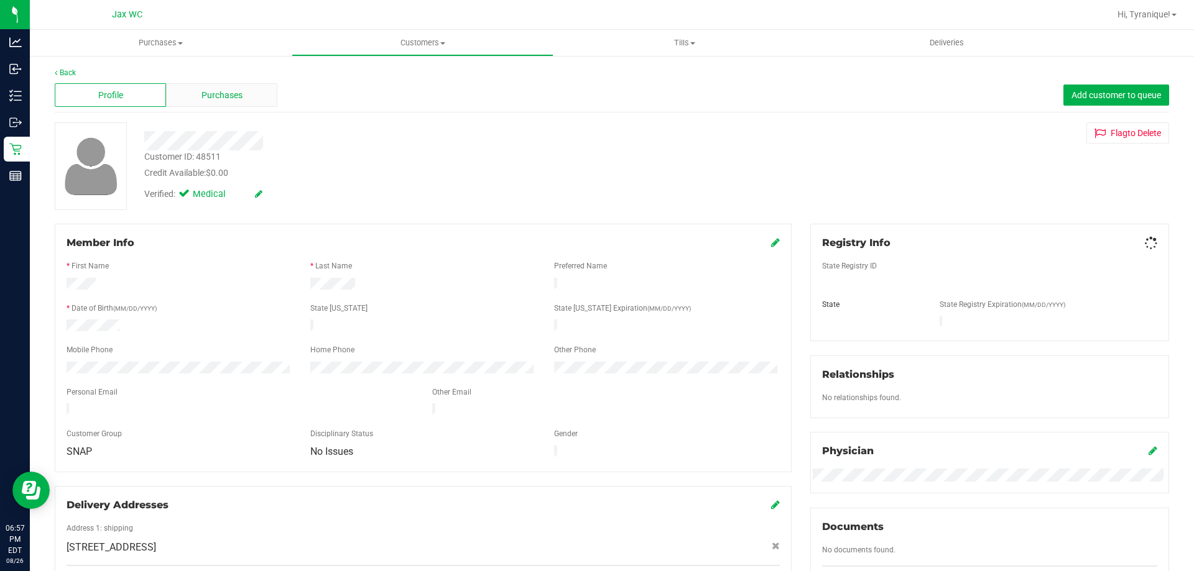
click at [220, 95] on span "Purchases" at bounding box center [221, 95] width 41 height 13
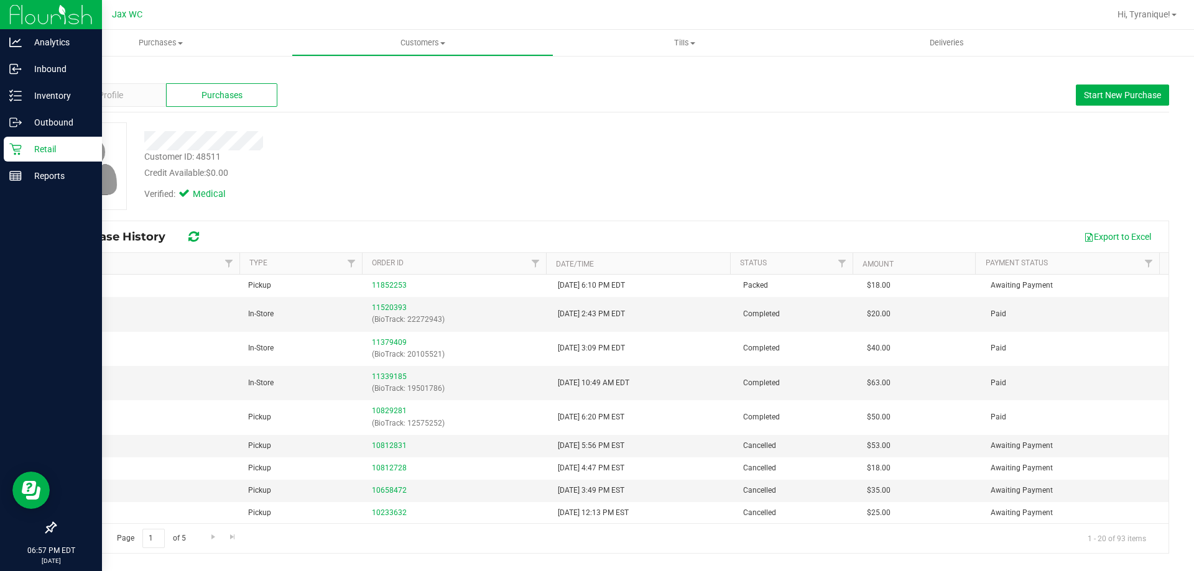
click at [12, 150] on icon at bounding box center [15, 149] width 12 height 12
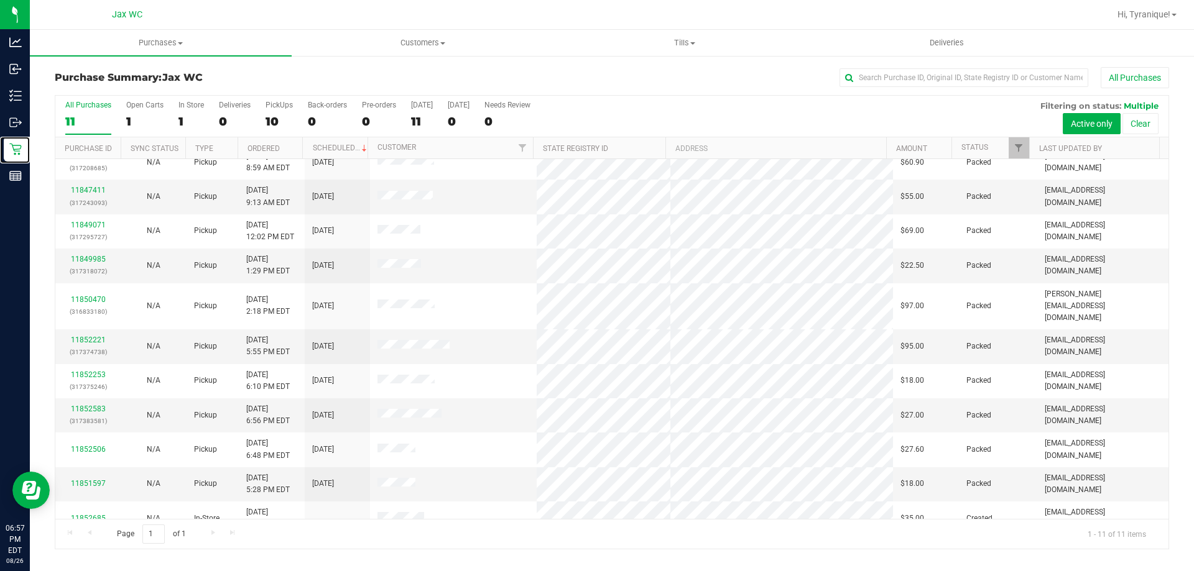
scroll to position [18, 0]
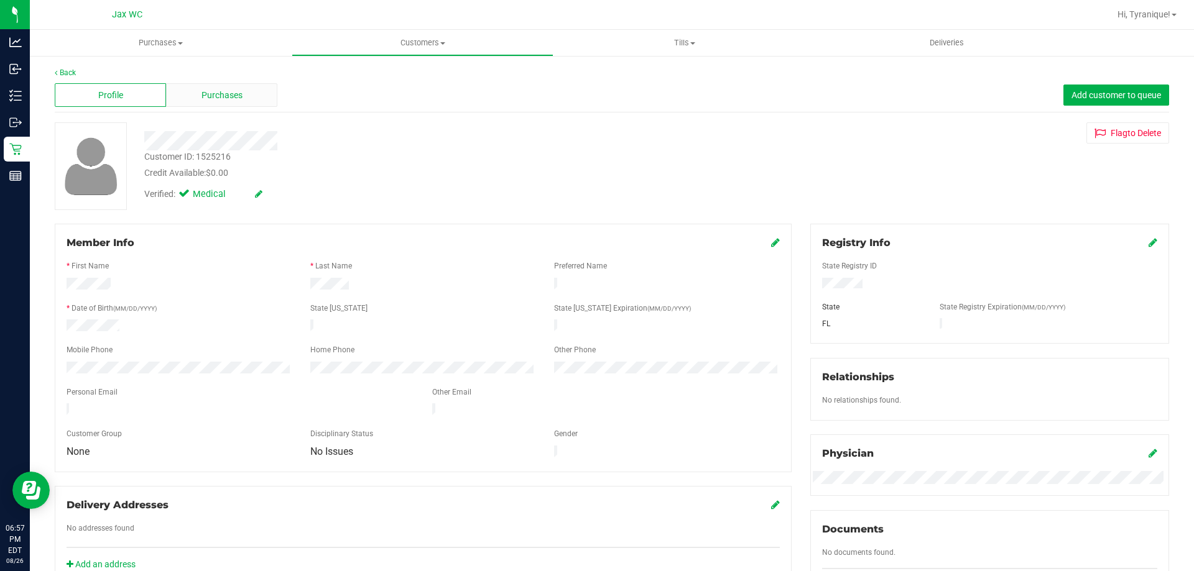
click at [193, 94] on div "Purchases" at bounding box center [221, 95] width 111 height 24
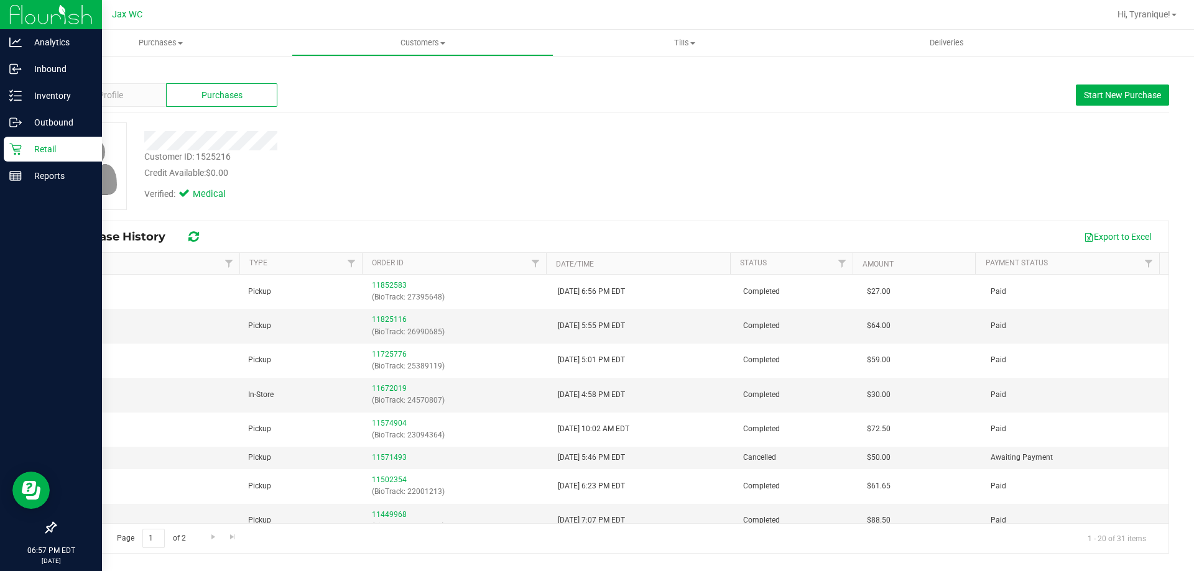
click at [12, 157] on div "Retail" at bounding box center [53, 149] width 98 height 25
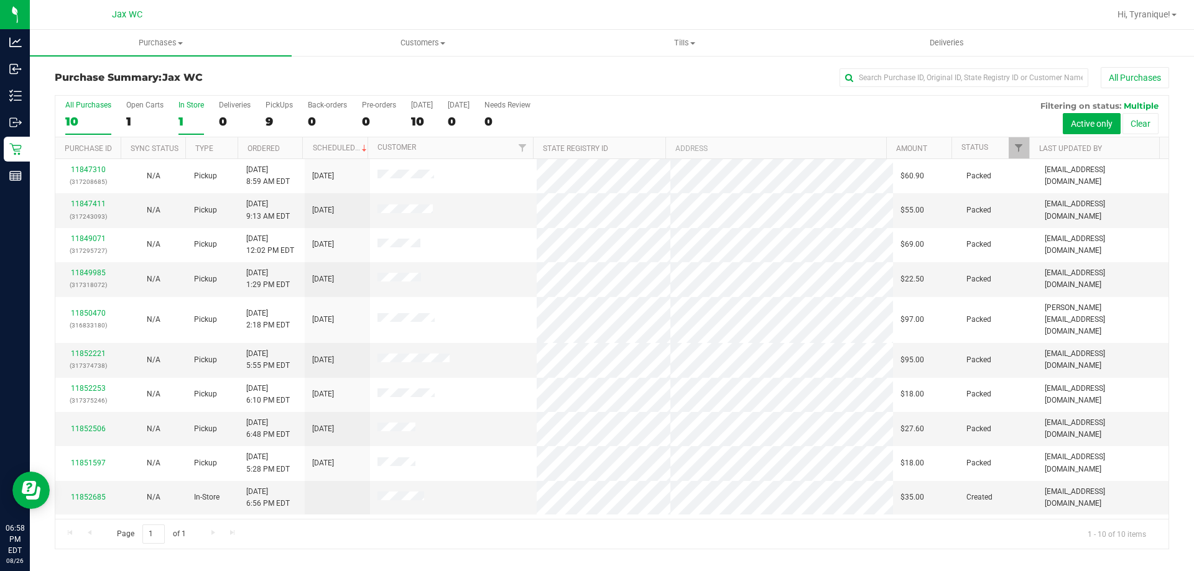
click at [191, 114] on div "1" at bounding box center [190, 121] width 25 height 14
click at [0, 0] on input "In Store 1" at bounding box center [0, 0] width 0 height 0
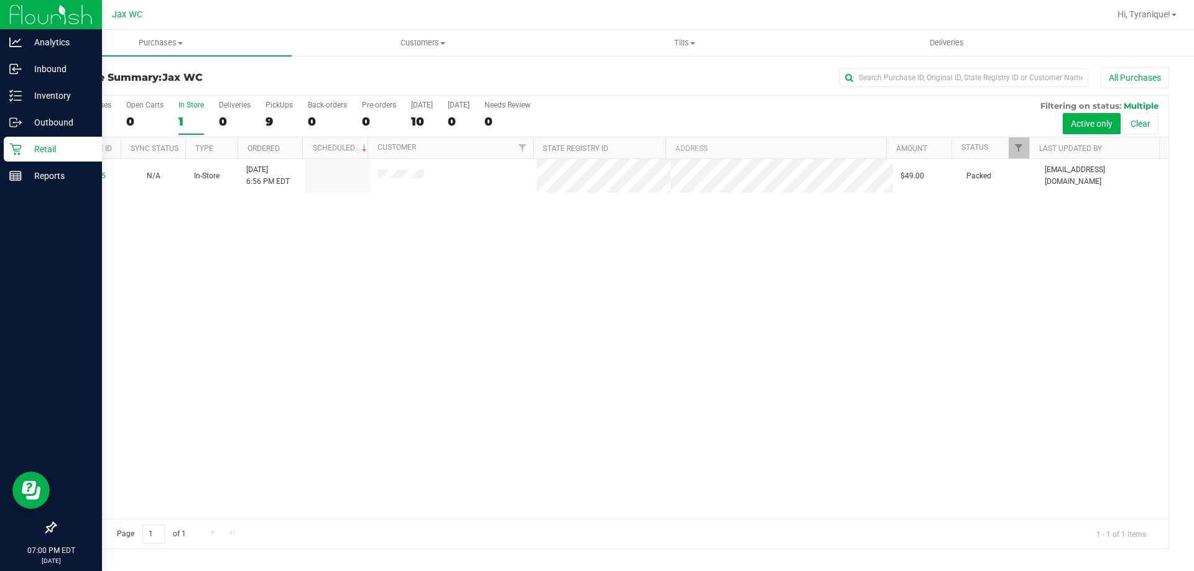
click at [21, 148] on icon at bounding box center [15, 149] width 12 height 12
click at [47, 33] on div "Analytics" at bounding box center [53, 42] width 98 height 25
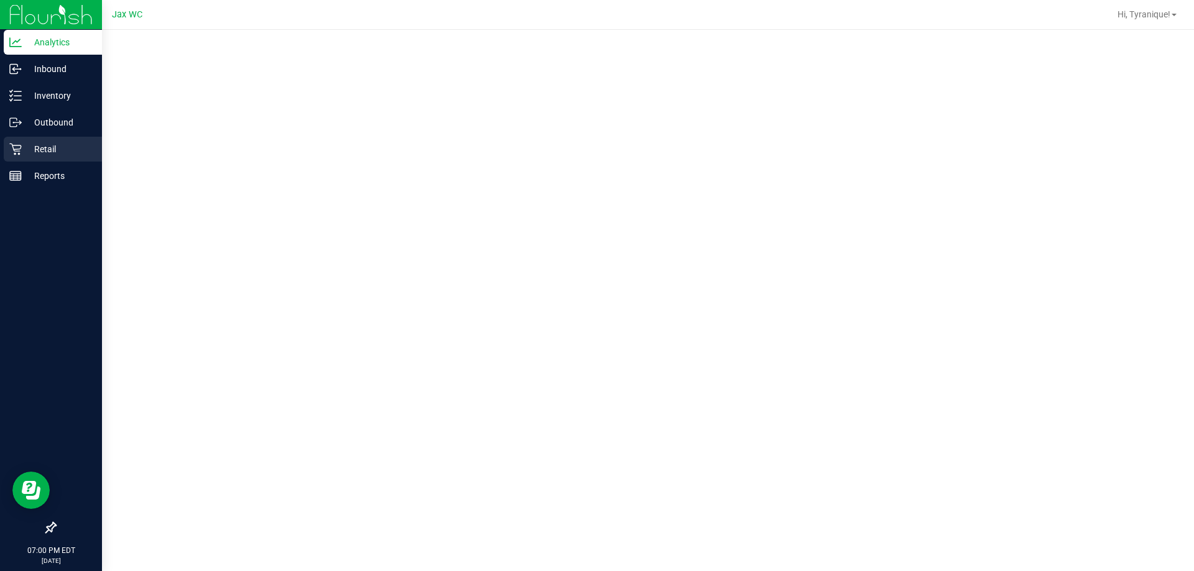
click at [50, 147] on p "Retail" at bounding box center [59, 149] width 75 height 15
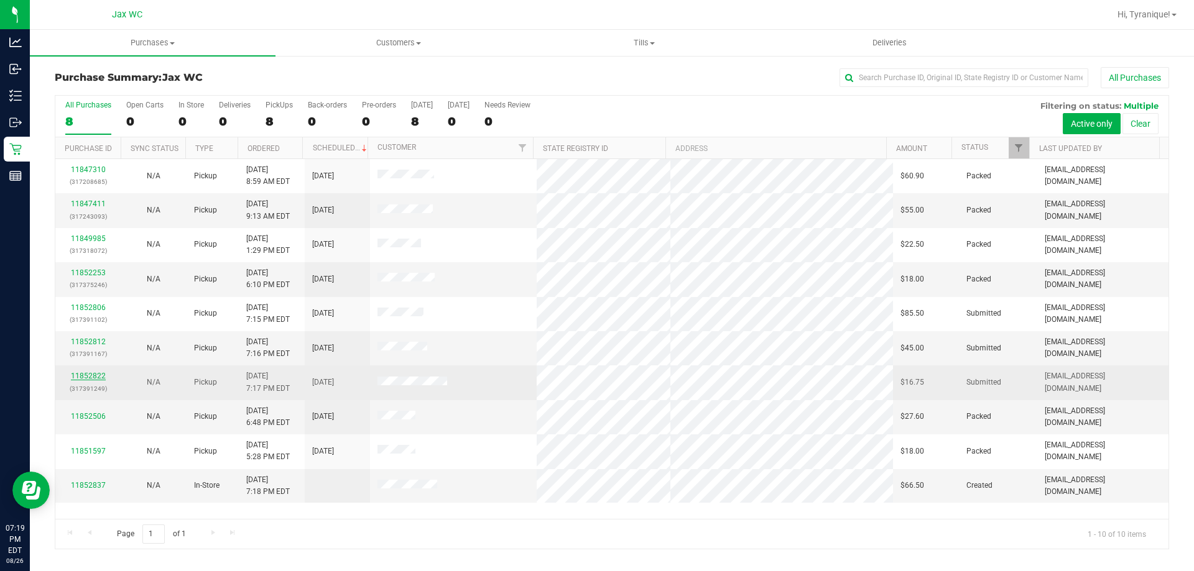
click at [96, 378] on link "11852822" at bounding box center [88, 376] width 35 height 9
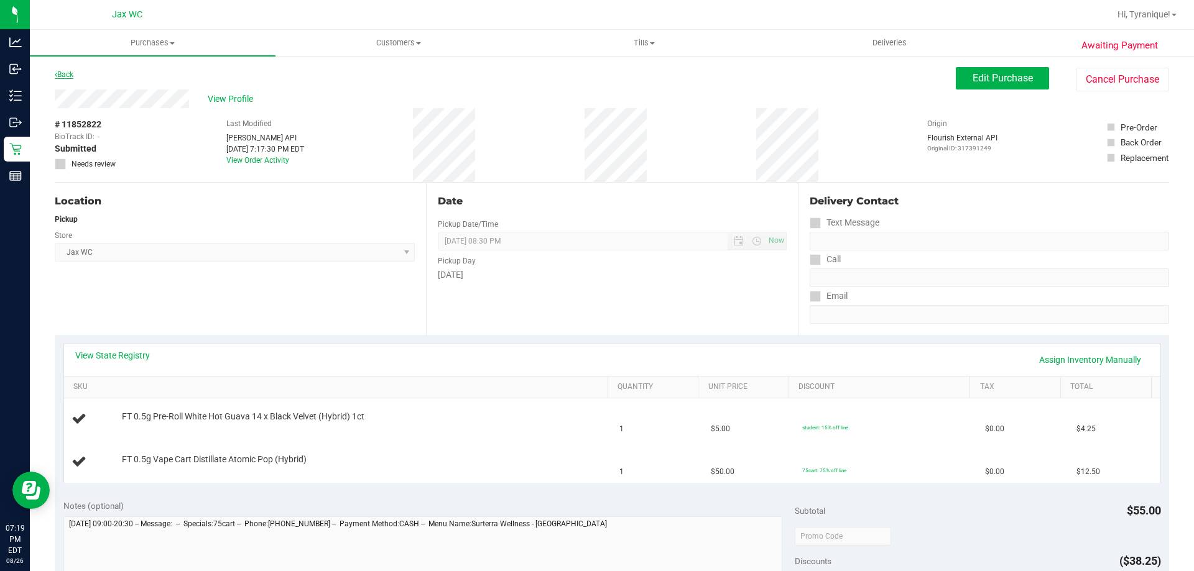
click at [63, 72] on link "Back" at bounding box center [64, 74] width 19 height 9
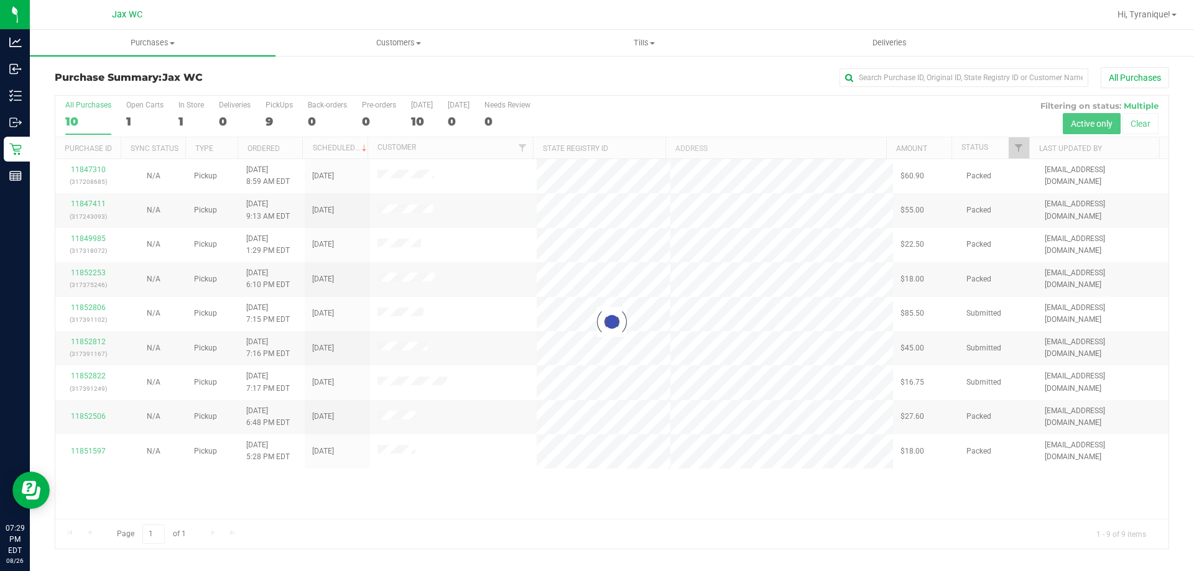
click at [90, 380] on div at bounding box center [611, 322] width 1113 height 453
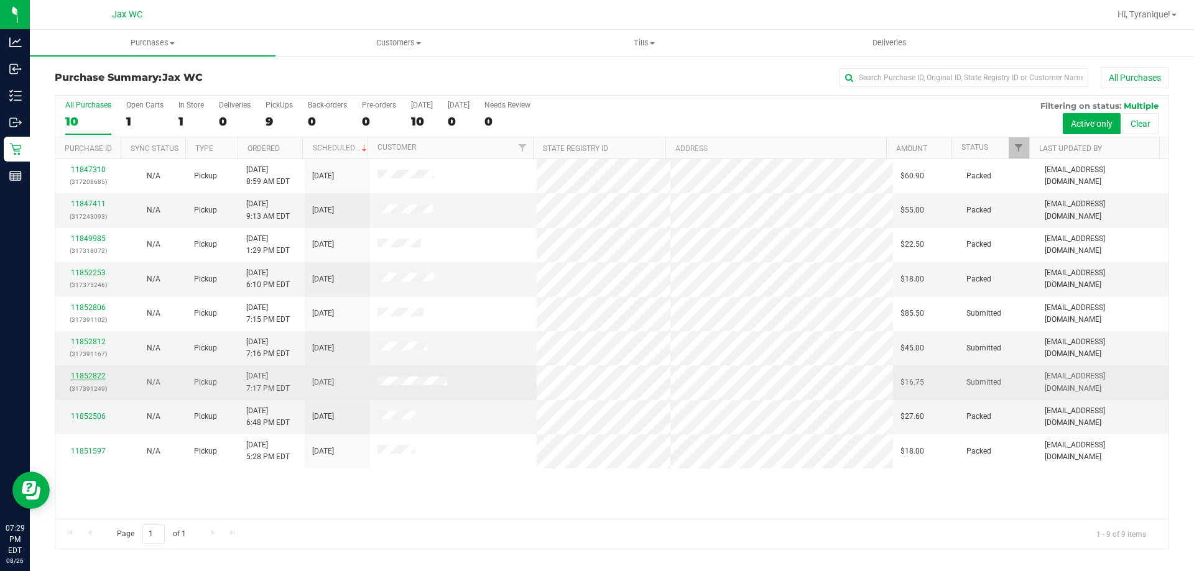
click at [96, 377] on link "11852822" at bounding box center [88, 376] width 35 height 9
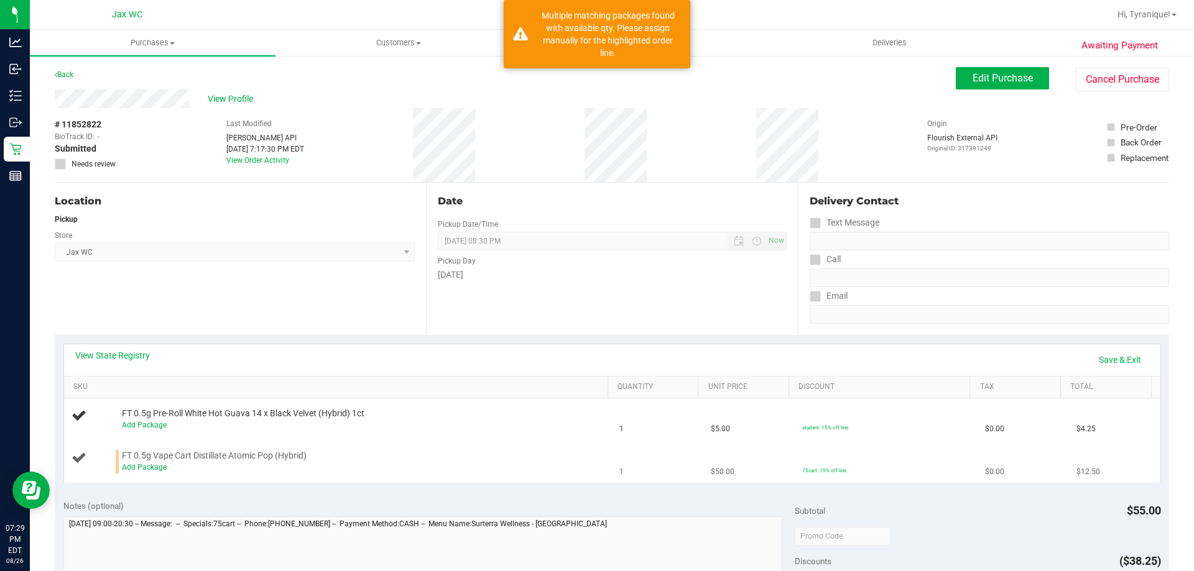
click at [125, 472] on div "Add Package" at bounding box center [362, 468] width 480 height 12
click at [142, 468] on link "Add Package" at bounding box center [144, 467] width 45 height 9
click at [191, 480] on div "Select Package 0666768556122490 9688514662264527" at bounding box center [362, 472] width 480 height 22
click at [195, 472] on span "Select Package" at bounding box center [246, 470] width 249 height 17
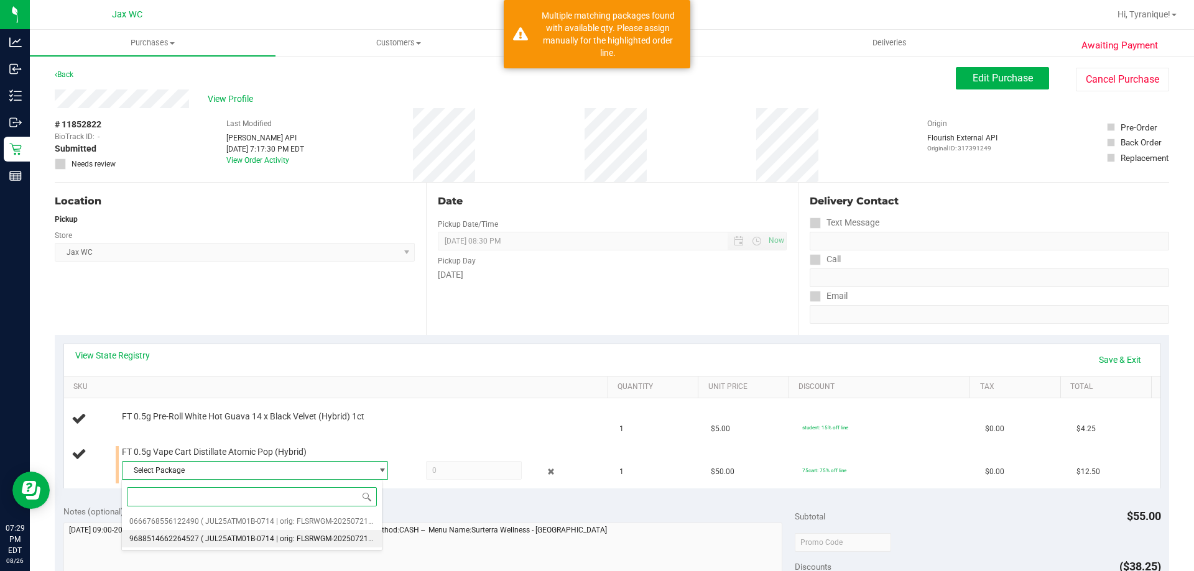
click at [224, 540] on span "( JUL25ATM01B-0714 | orig: FLSRWGM-20250721-2186 )" at bounding box center [296, 539] width 191 height 9
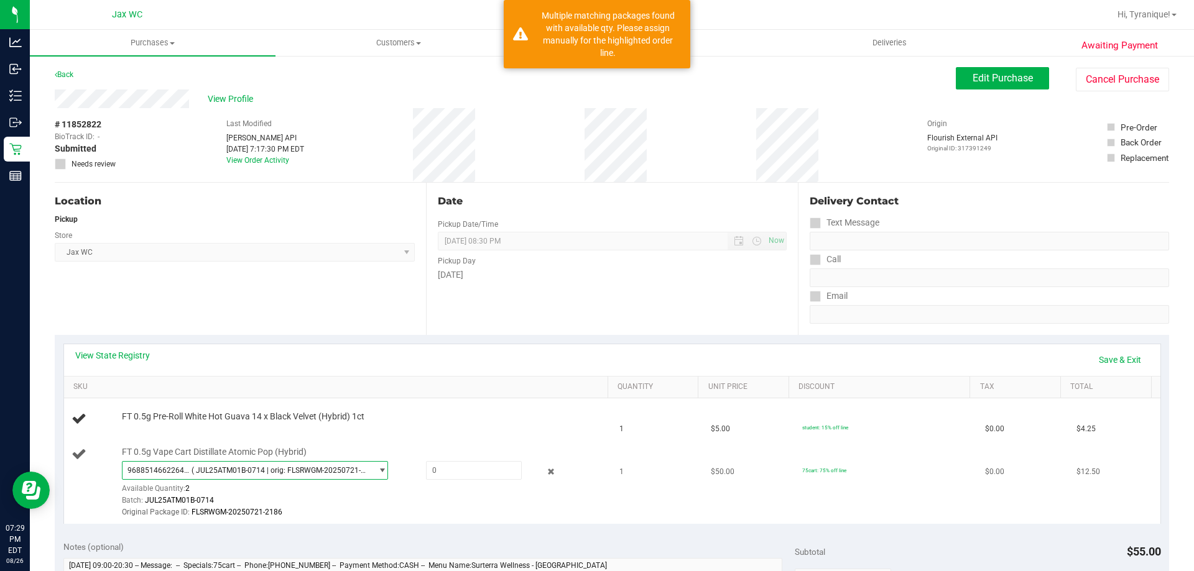
click at [366, 459] on div "FT 0.5g Vape Cart Distillate Atomic Pop (Hybrid) 9688514662264527 ( JUL25ATM01B…" at bounding box center [359, 482] width 486 height 73
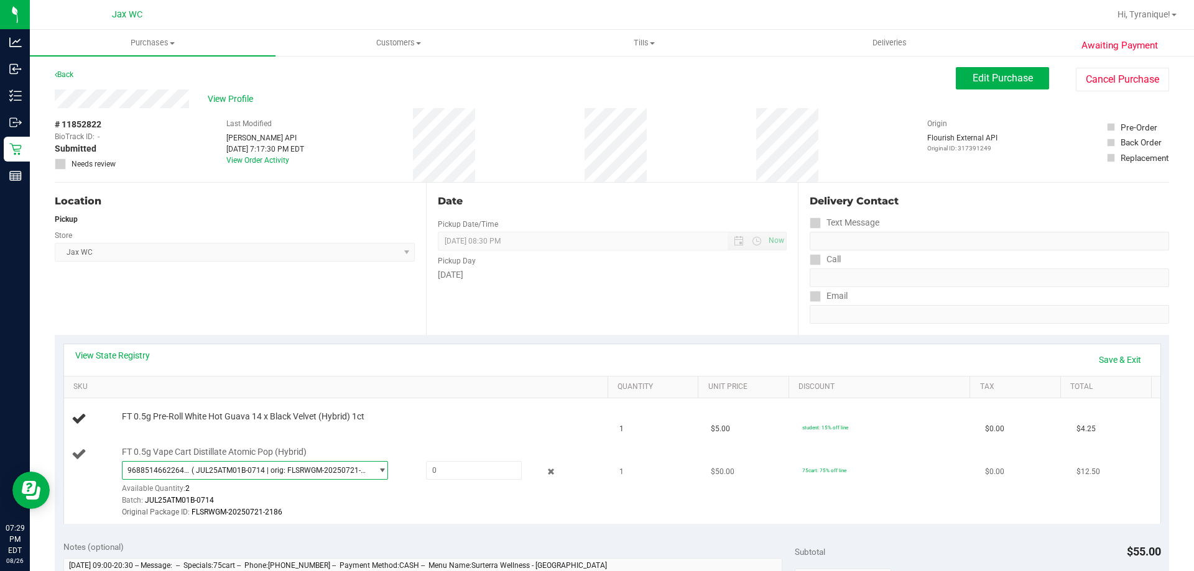
click at [364, 464] on span "9688514662264527 ( JUL25ATM01B-0714 | orig: FLSRWGM-20250721-2186 )" at bounding box center [246, 470] width 249 height 17
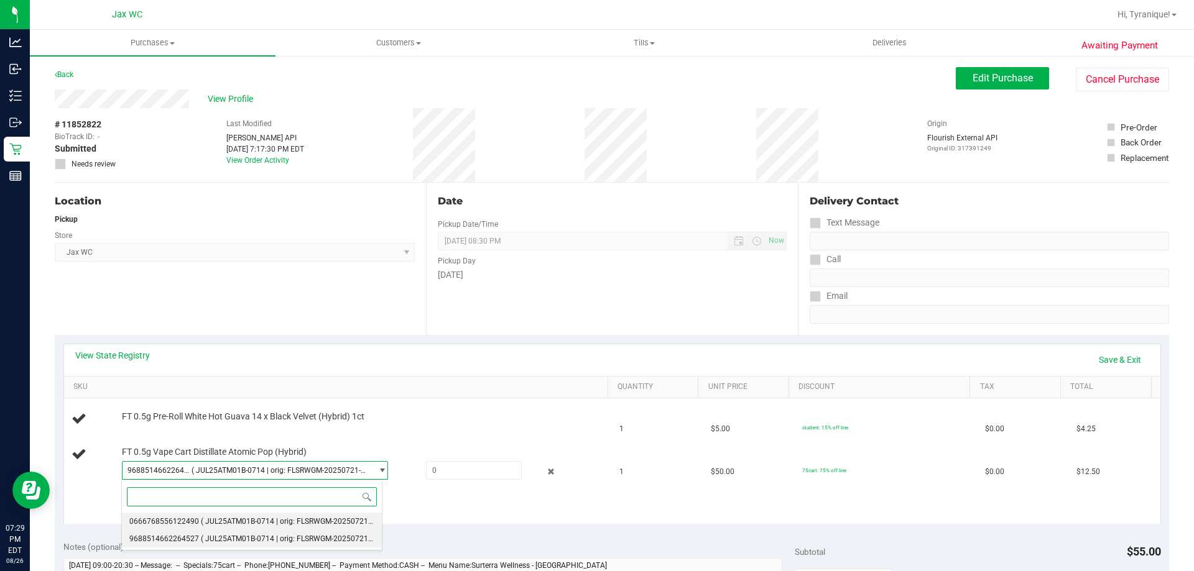
click at [292, 520] on span "( JUL25ATM01B-0714 | orig: FLSRWGM-20250721-2260 )" at bounding box center [296, 521] width 191 height 9
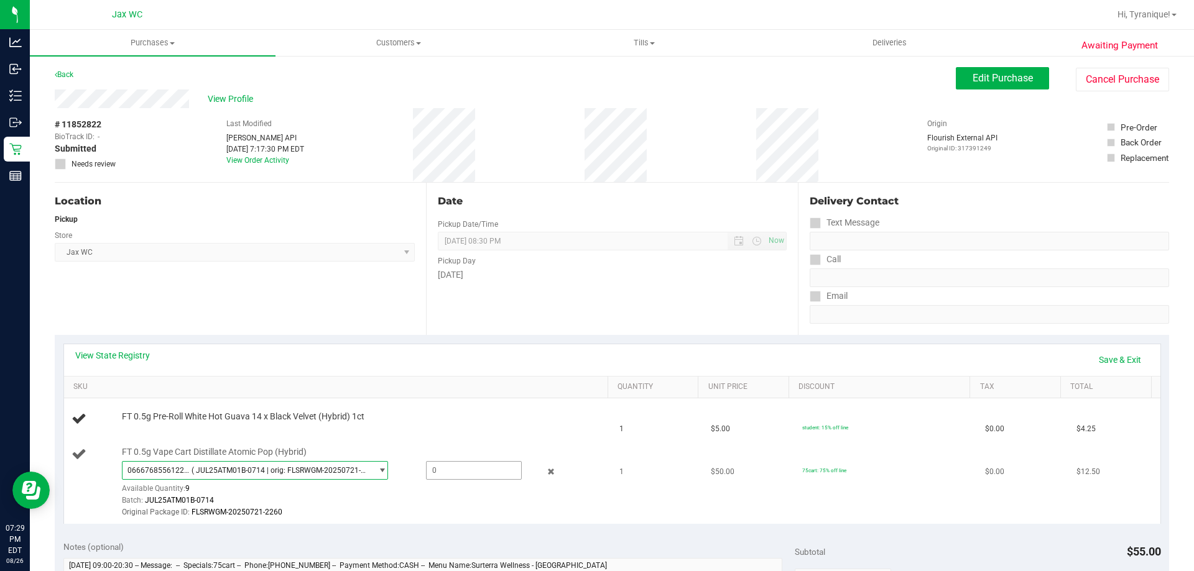
click at [454, 472] on span at bounding box center [474, 470] width 96 height 19
type input "1"
type input "1.0000"
click at [1131, 359] on link "Save & Exit" at bounding box center [1119, 359] width 58 height 21
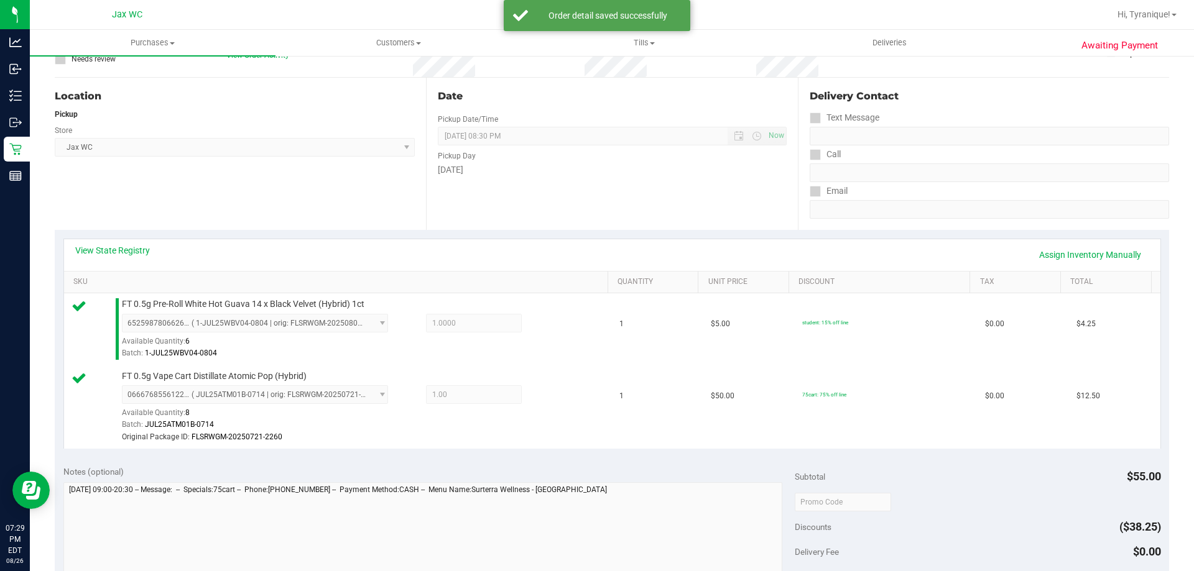
scroll to position [373, 0]
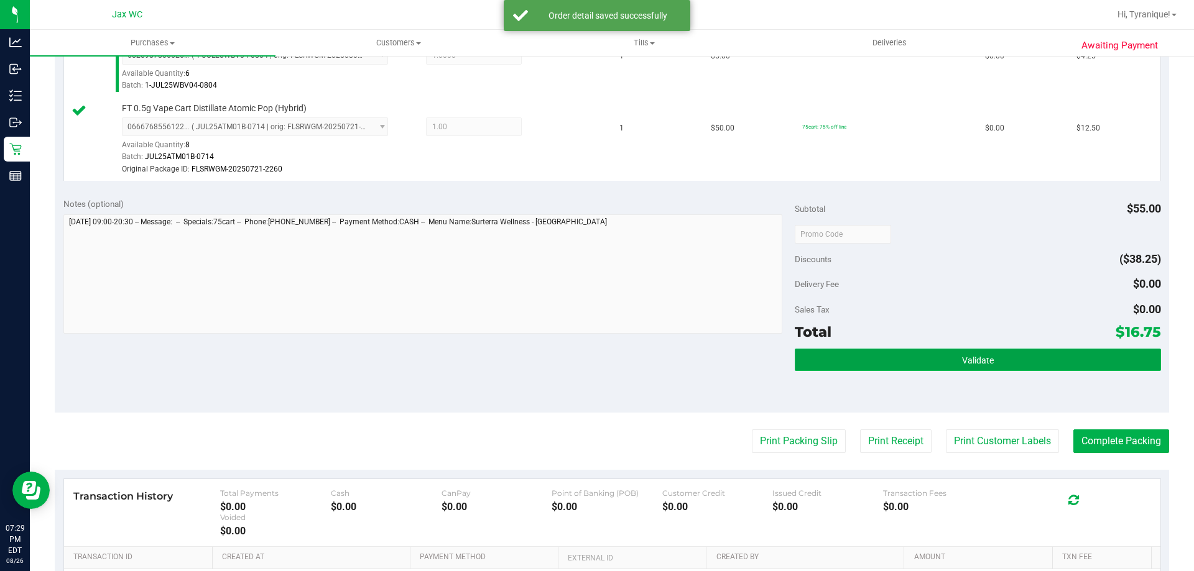
click at [906, 364] on button "Validate" at bounding box center [977, 360] width 366 height 22
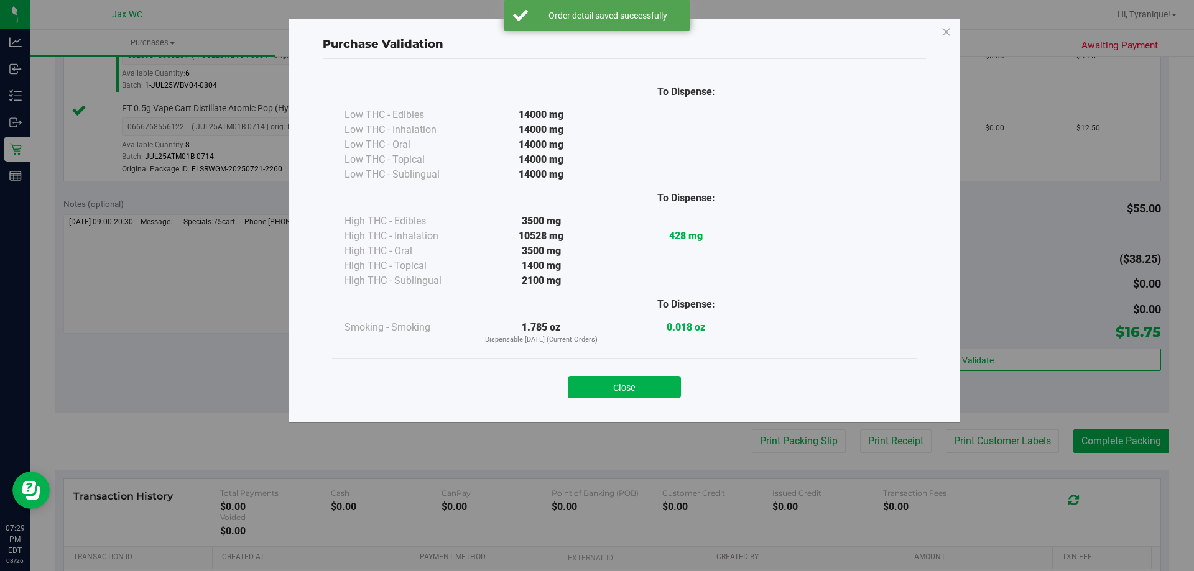
click at [967, 435] on div "Purchase Validation To Dispense: Low THC - Edibles 14000 mg" at bounding box center [601, 285] width 1203 height 571
click at [659, 393] on button "Close" at bounding box center [624, 387] width 113 height 22
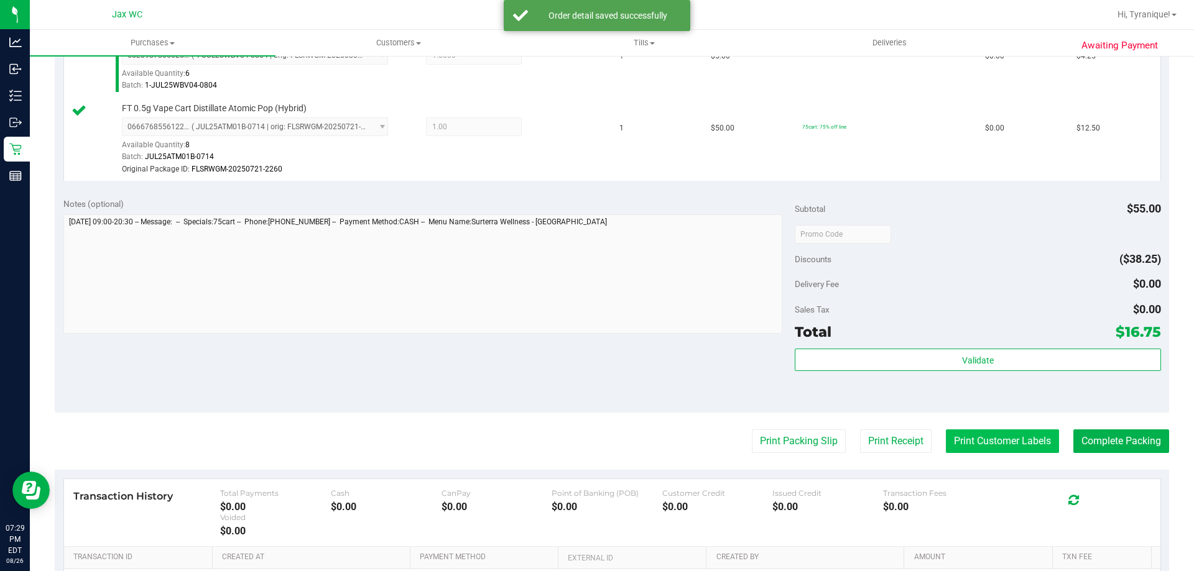
click at [980, 449] on button "Print Customer Labels" at bounding box center [1002, 442] width 113 height 24
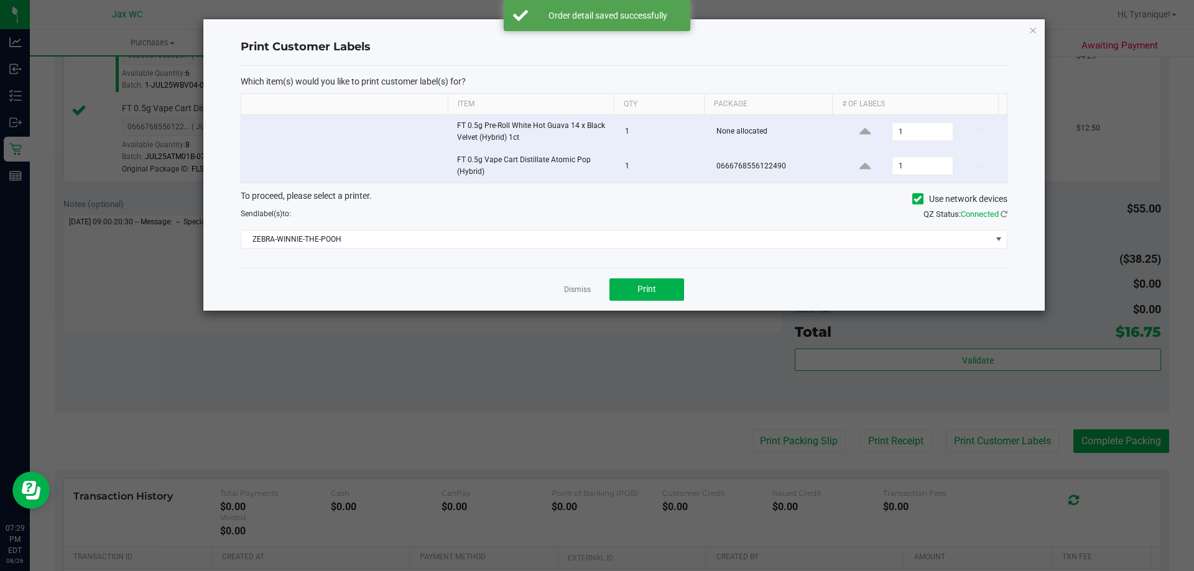
drag, startPoint x: 707, startPoint y: 287, endPoint x: 689, endPoint y: 287, distance: 18.7
click at [703, 287] on div "Dismiss Print" at bounding box center [624, 289] width 767 height 43
click at [676, 285] on button "Print" at bounding box center [646, 290] width 75 height 22
click at [583, 284] on app-cancel-button "Dismiss" at bounding box center [577, 289] width 27 height 13
click at [583, 288] on link "Dismiss" at bounding box center [577, 290] width 27 height 11
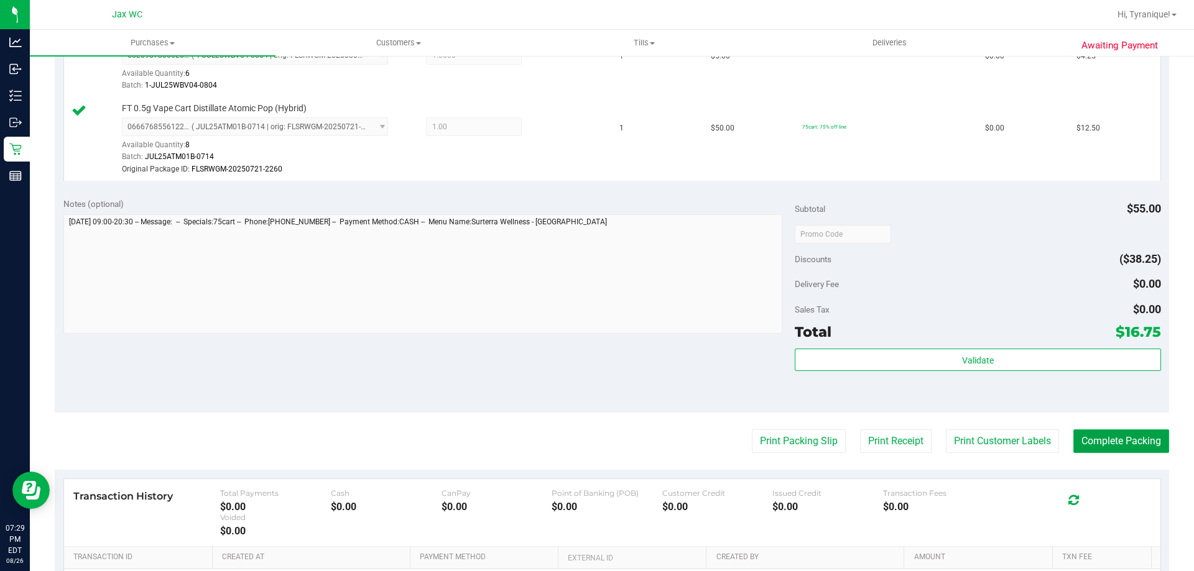
click at [1075, 431] on button "Complete Packing" at bounding box center [1121, 442] width 96 height 24
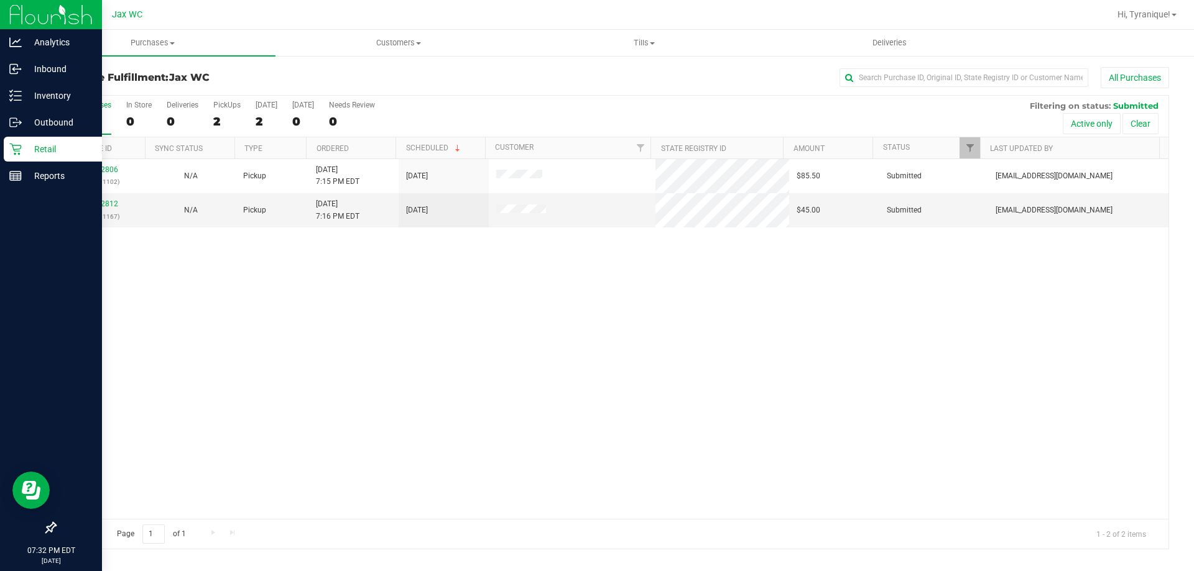
click at [18, 153] on icon at bounding box center [15, 149] width 12 height 12
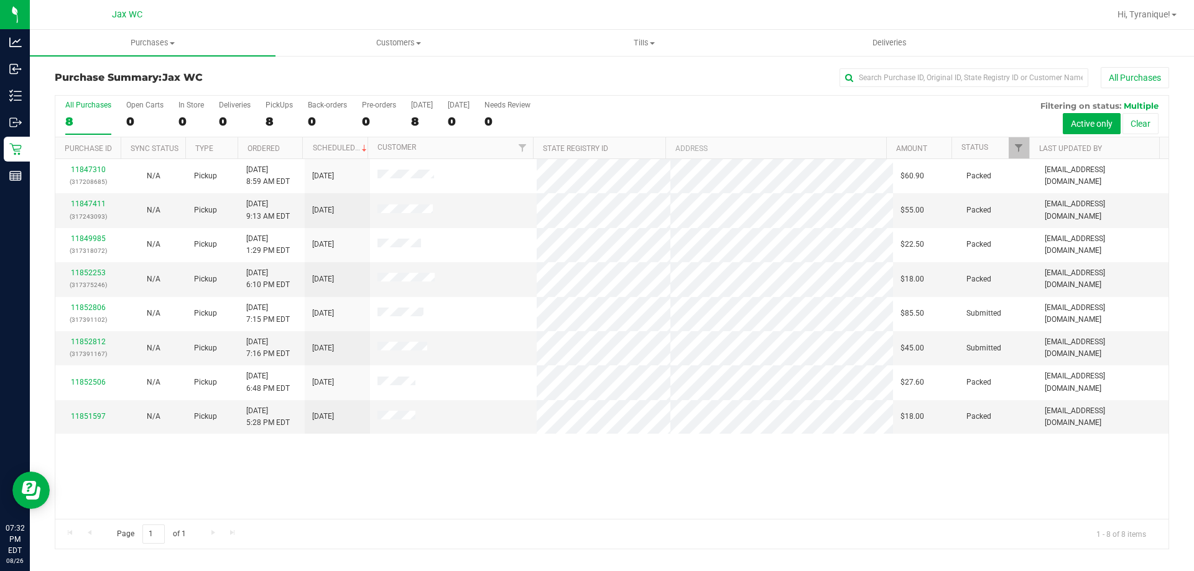
click at [481, 492] on div "11847310 (317208685) N/A Pickup [DATE] 8:59 AM EDT 8/26/2025 $60.90 Packed [EMA…" at bounding box center [611, 339] width 1113 height 360
click at [190, 122] on div "0" at bounding box center [190, 121] width 25 height 14
click at [0, 0] on input "In Store 0" at bounding box center [0, 0] width 0 height 0
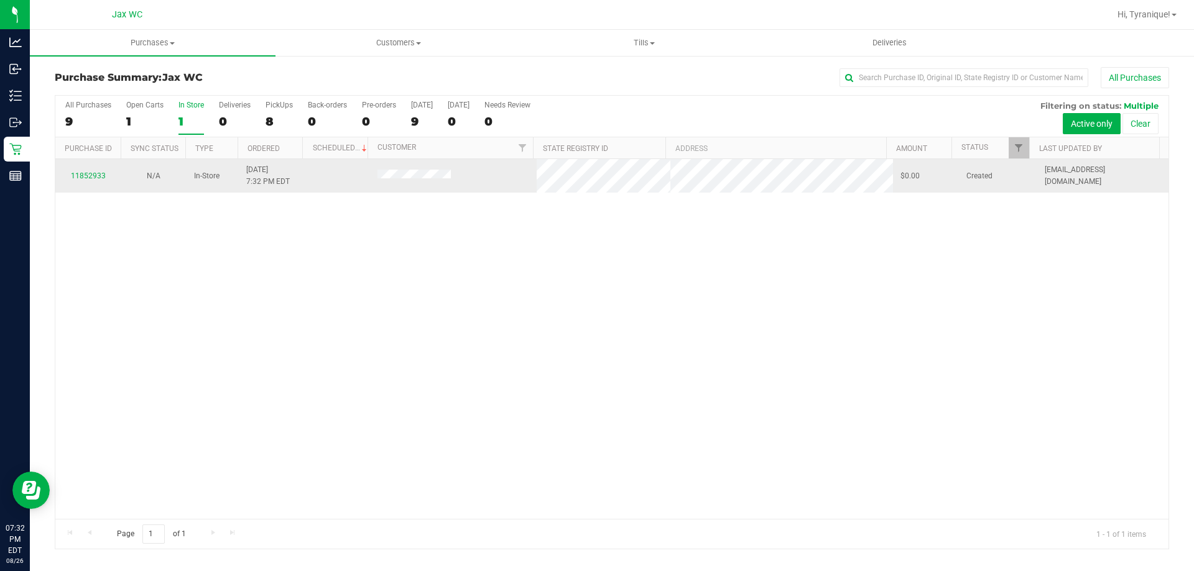
click at [95, 171] on div "11852933" at bounding box center [88, 176] width 50 height 12
click at [99, 175] on link "11852933" at bounding box center [88, 176] width 35 height 9
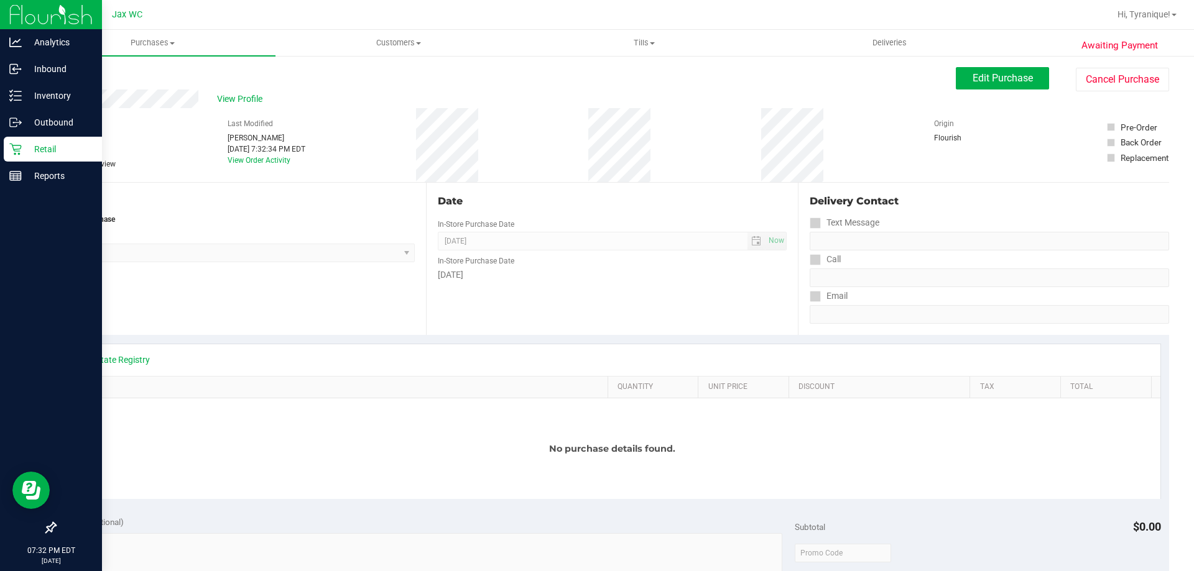
click at [14, 154] on icon at bounding box center [15, 150] width 12 height 12
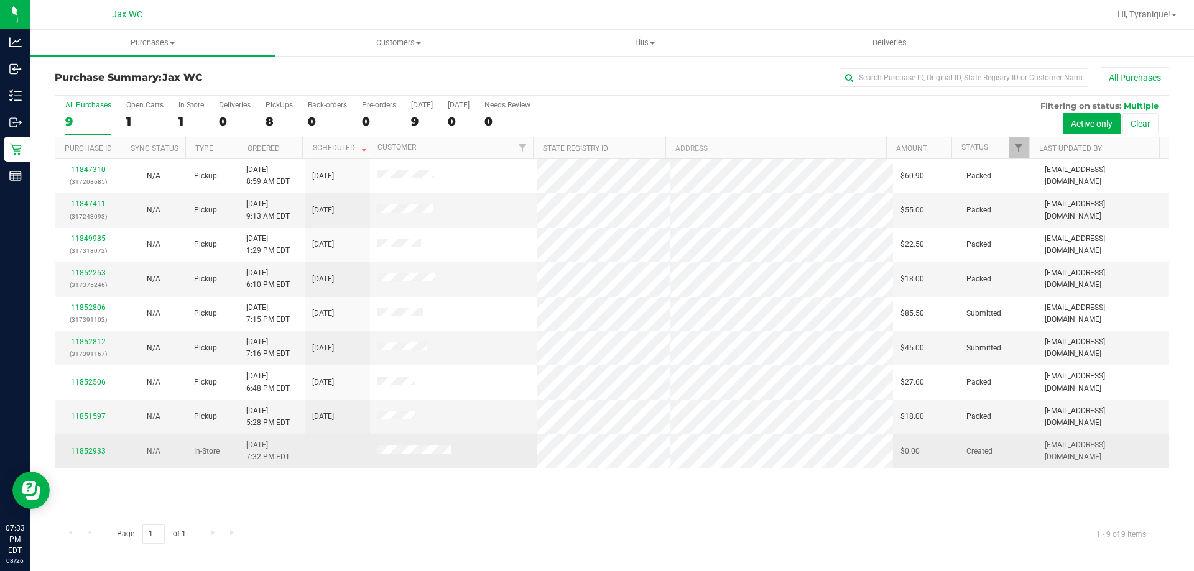
click at [98, 452] on link "11852933" at bounding box center [88, 451] width 35 height 9
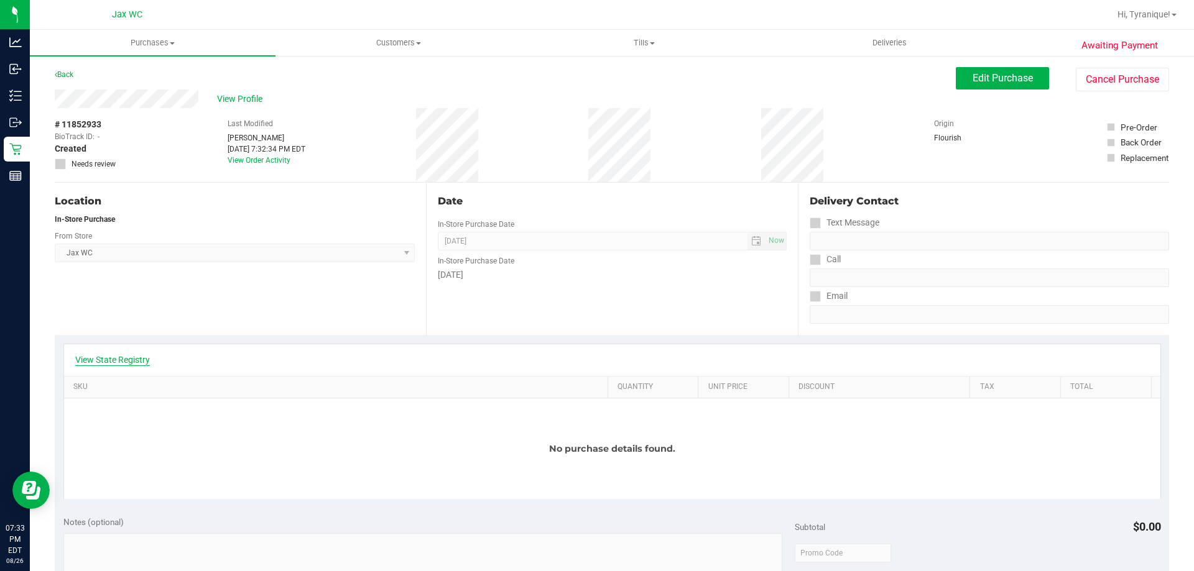
click at [141, 363] on link "View State Registry" at bounding box center [112, 360] width 75 height 12
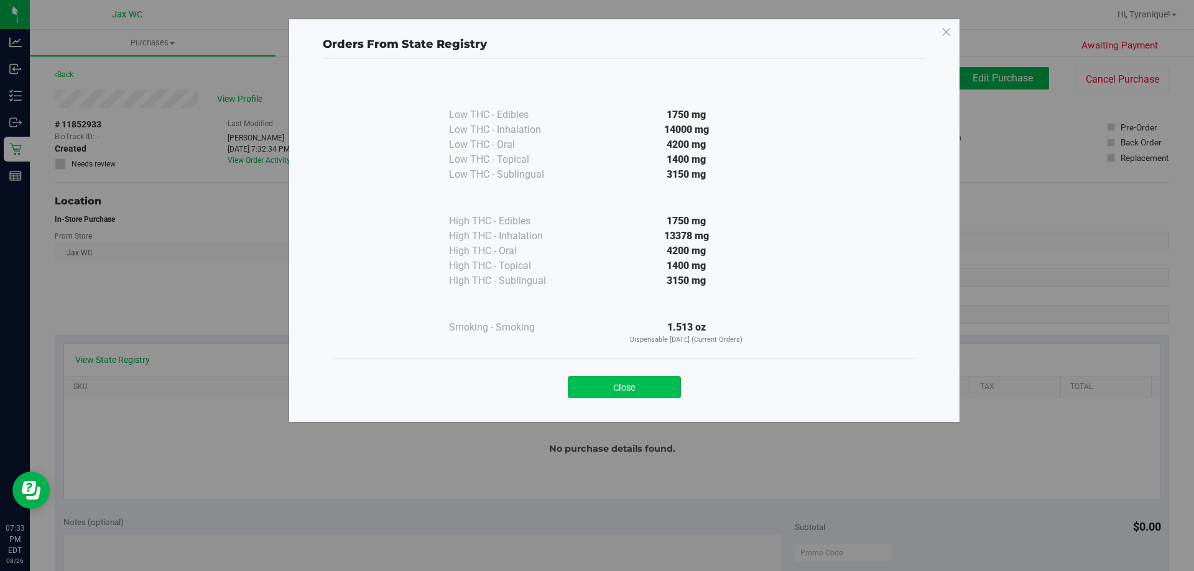
click at [667, 378] on button "Close" at bounding box center [624, 387] width 113 height 22
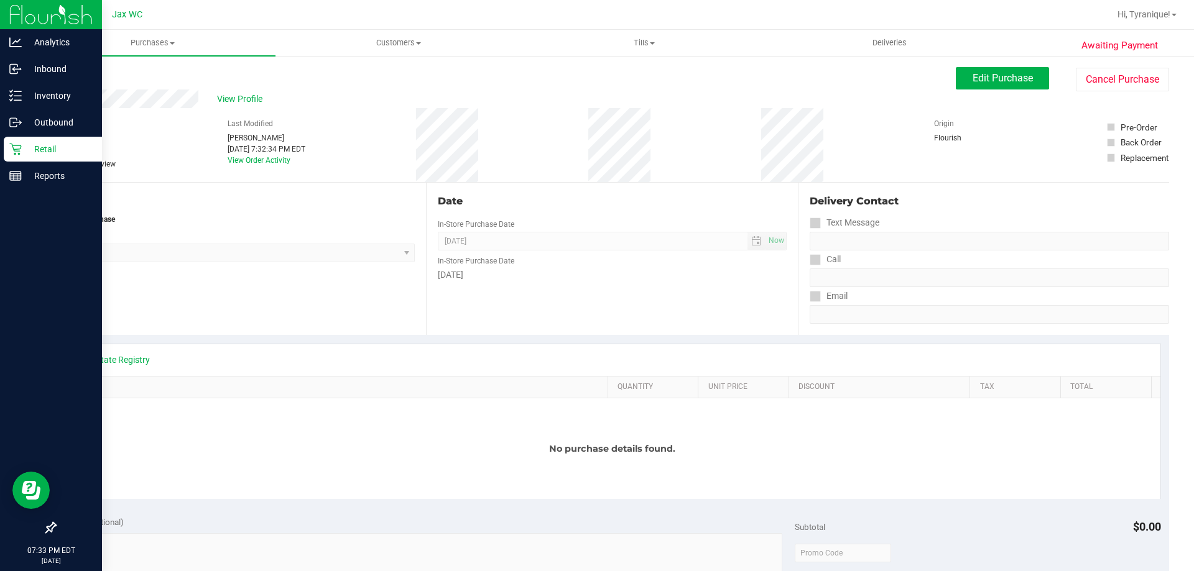
click at [11, 144] on icon at bounding box center [15, 149] width 12 height 12
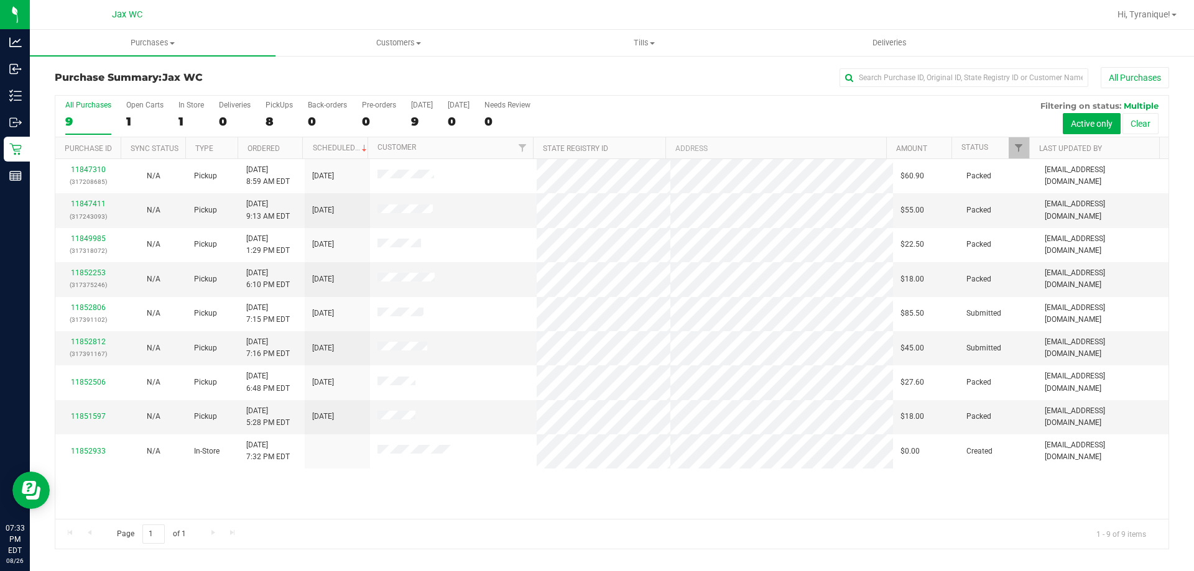
click at [173, 497] on div "11847310 (317208685) N/A Pickup [DATE] 8:59 AM EDT 8/26/2025 $60.90 Packed [EMA…" at bounding box center [611, 339] width 1113 height 360
click at [387, 489] on div "11847310 (317208685) N/A Pickup [DATE] 8:59 AM EDT 8/26/2025 $60.90 Packed [EMA…" at bounding box center [611, 339] width 1113 height 360
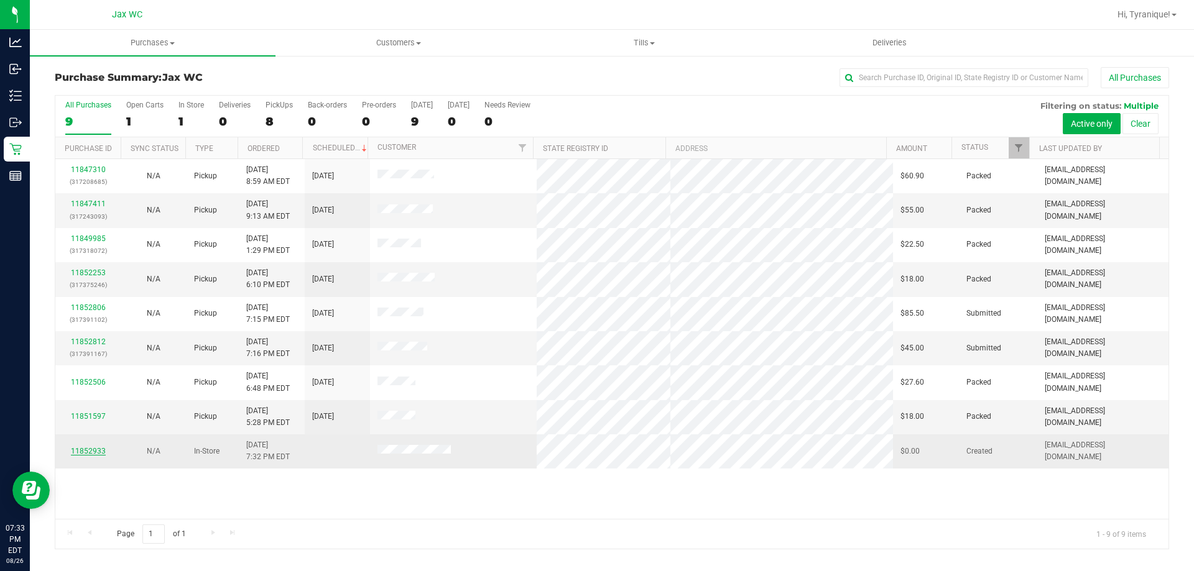
click at [90, 451] on link "11852933" at bounding box center [88, 451] width 35 height 9
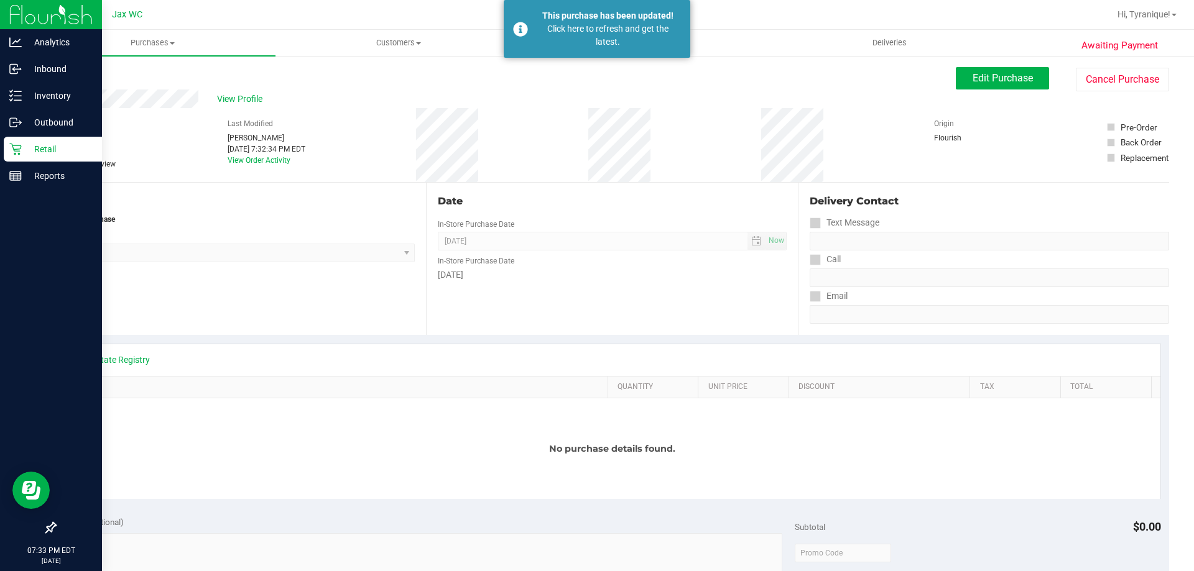
click at [21, 158] on div "Retail" at bounding box center [53, 149] width 98 height 25
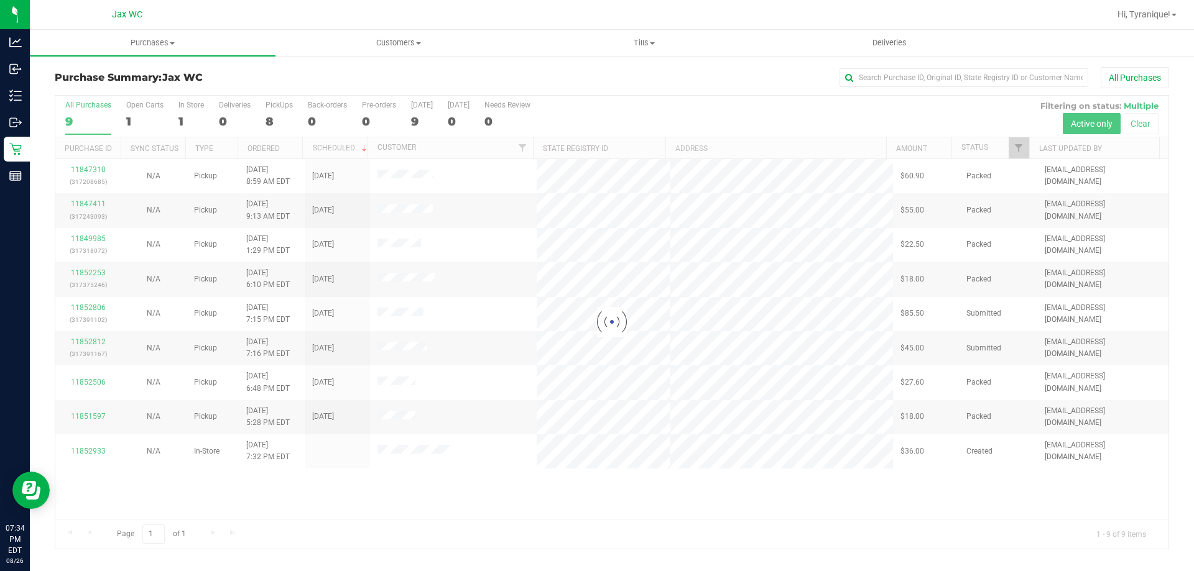
click at [98, 310] on div at bounding box center [611, 322] width 1113 height 453
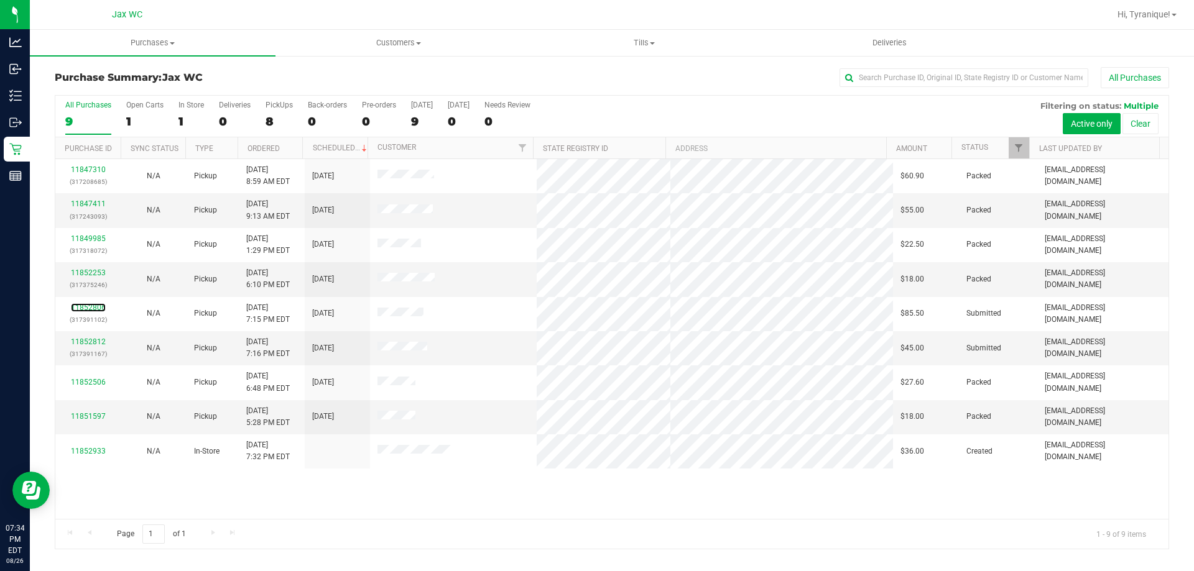
click at [98, 310] on link "11852806" at bounding box center [88, 307] width 35 height 9
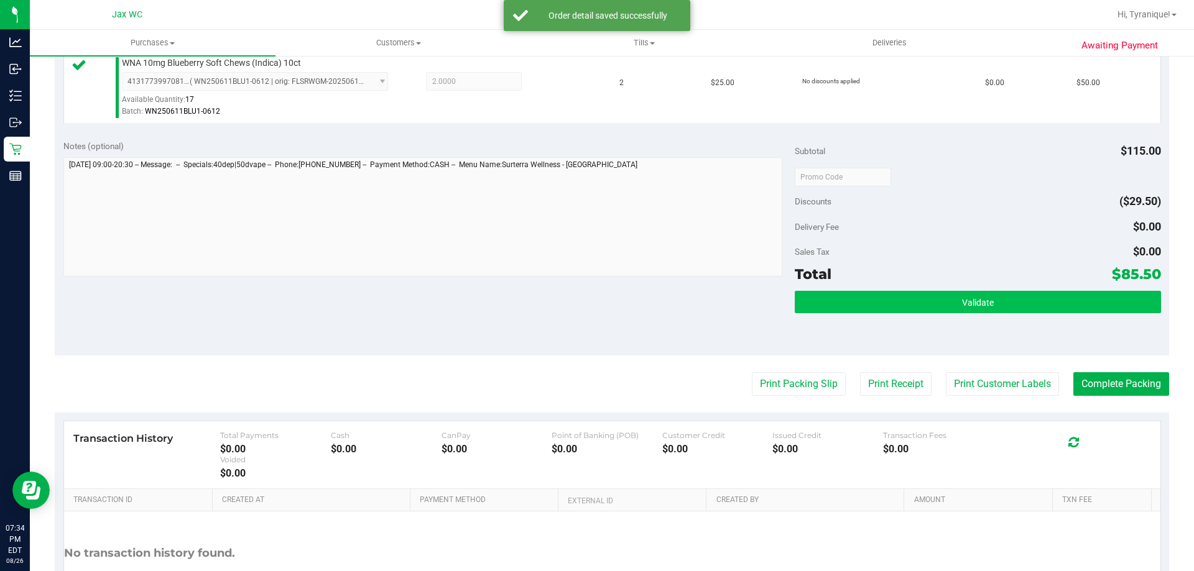
scroll to position [497, 0]
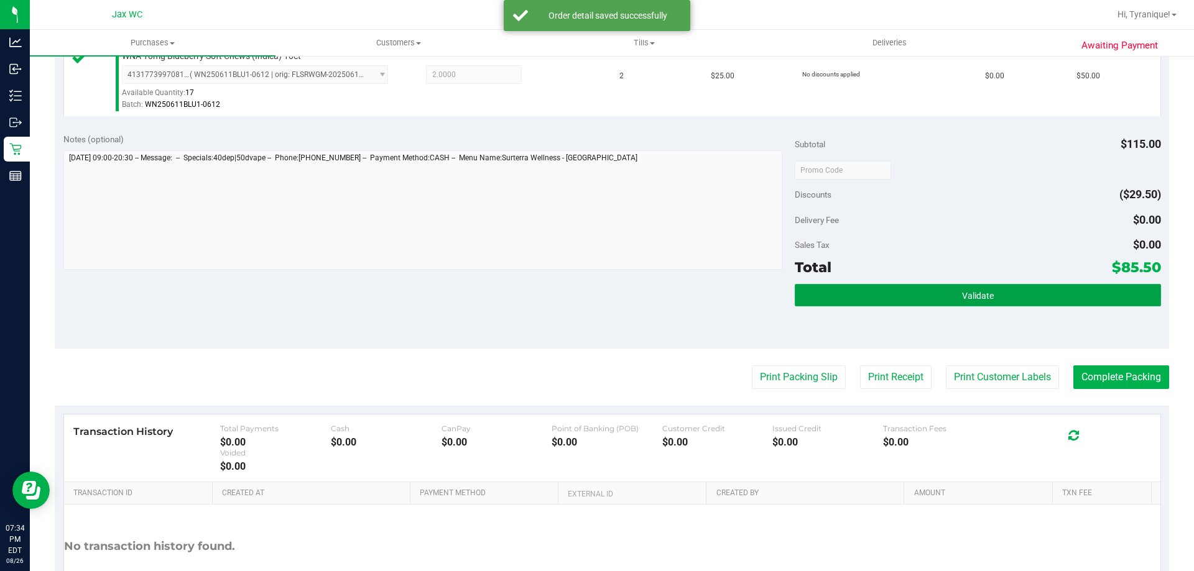
click at [924, 289] on button "Validate" at bounding box center [977, 295] width 366 height 22
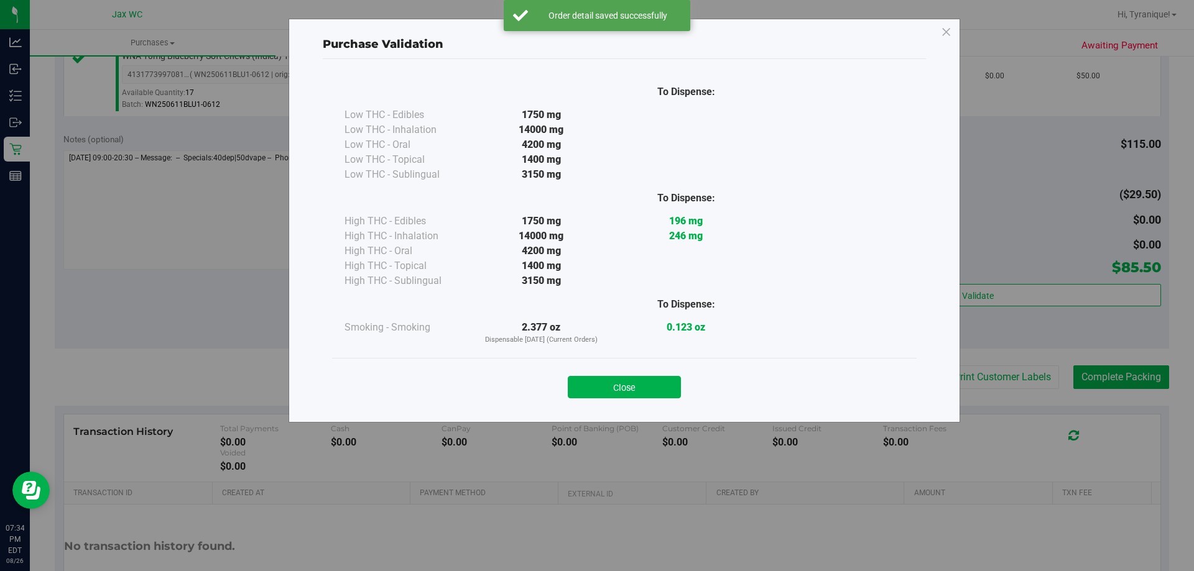
drag, startPoint x: 673, startPoint y: 395, endPoint x: 706, endPoint y: 383, distance: 35.0
click at [672, 395] on button "Close" at bounding box center [624, 387] width 113 height 22
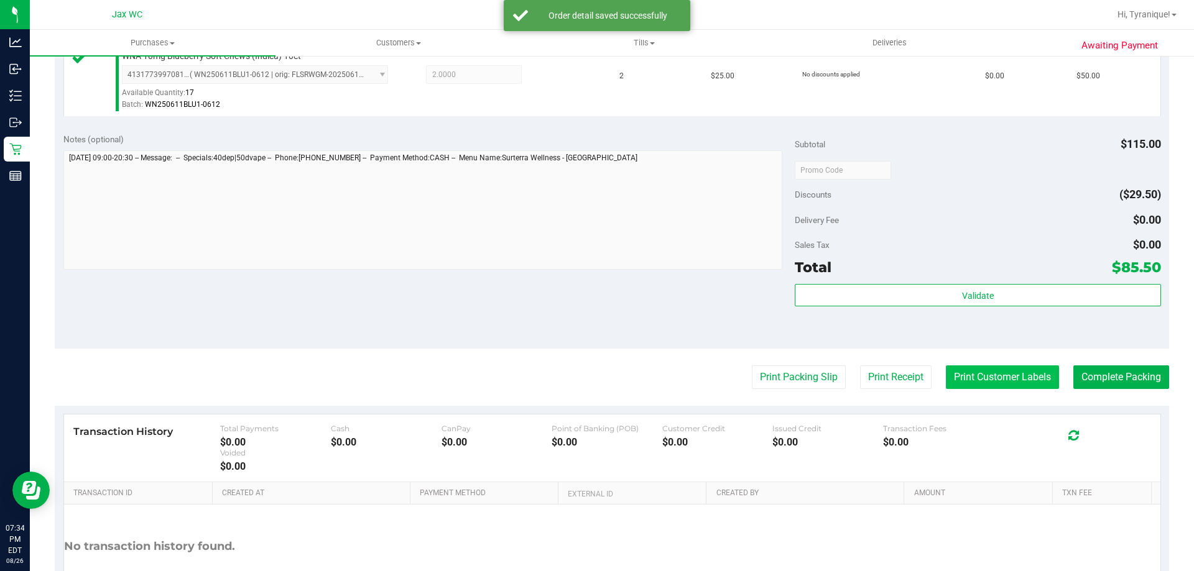
click at [1019, 380] on button "Print Customer Labels" at bounding box center [1002, 378] width 113 height 24
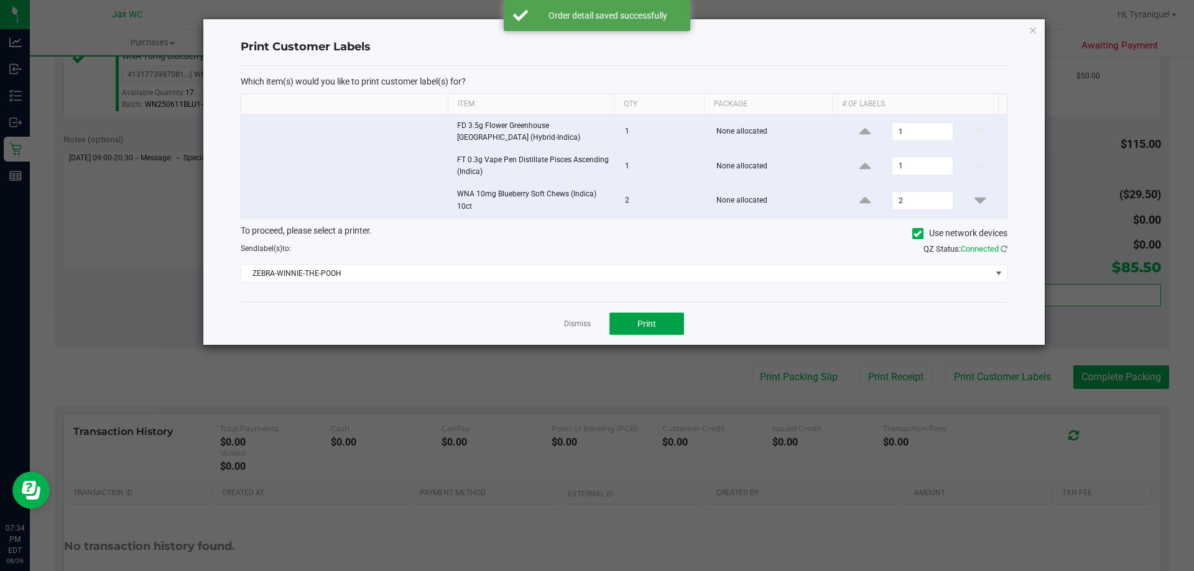
click at [668, 326] on button "Print" at bounding box center [646, 324] width 75 height 22
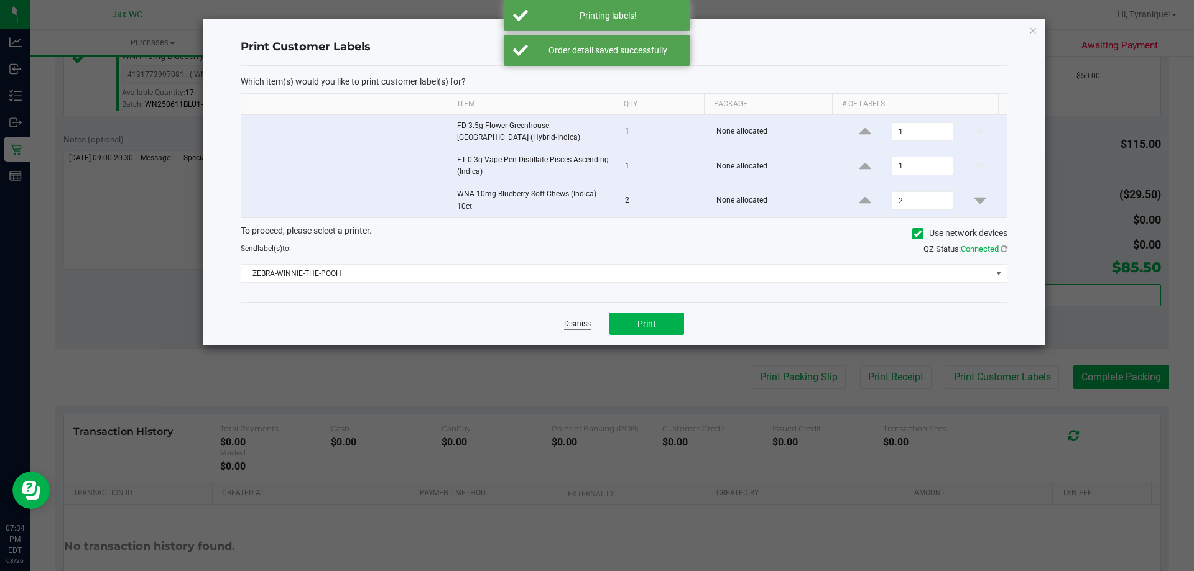
click at [581, 320] on link "Dismiss" at bounding box center [577, 324] width 27 height 11
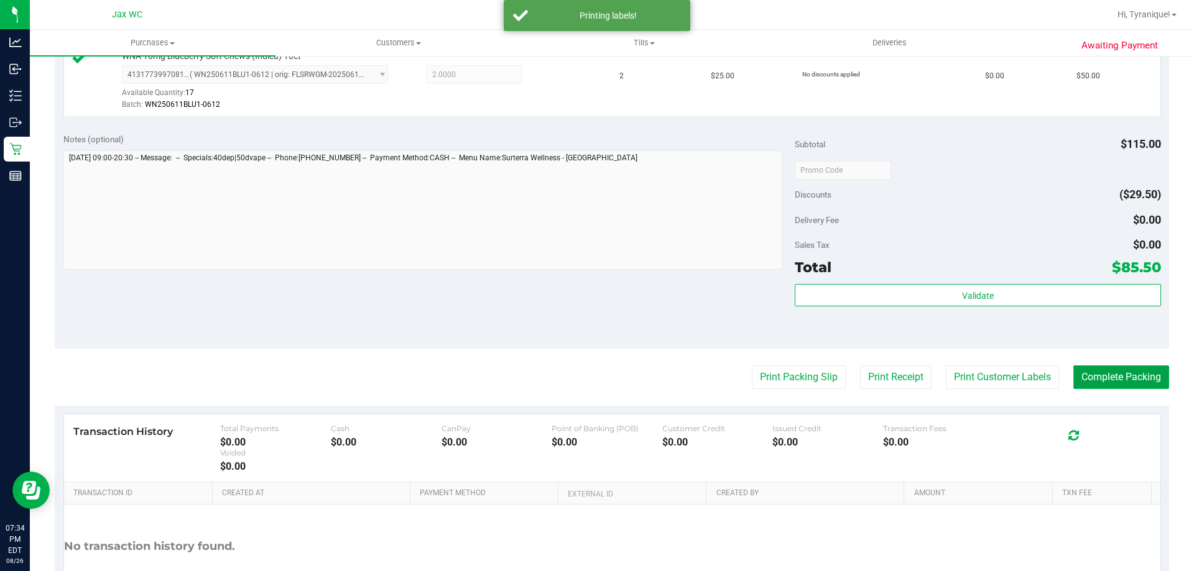
click at [1095, 370] on button "Complete Packing" at bounding box center [1121, 378] width 96 height 24
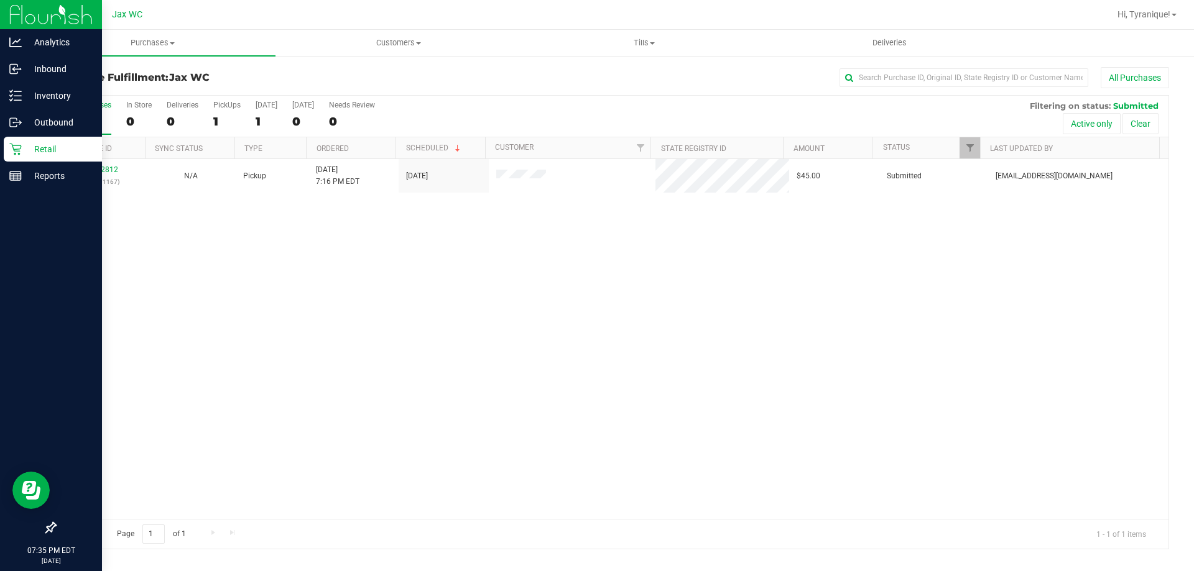
click at [22, 147] on p "Retail" at bounding box center [59, 149] width 75 height 15
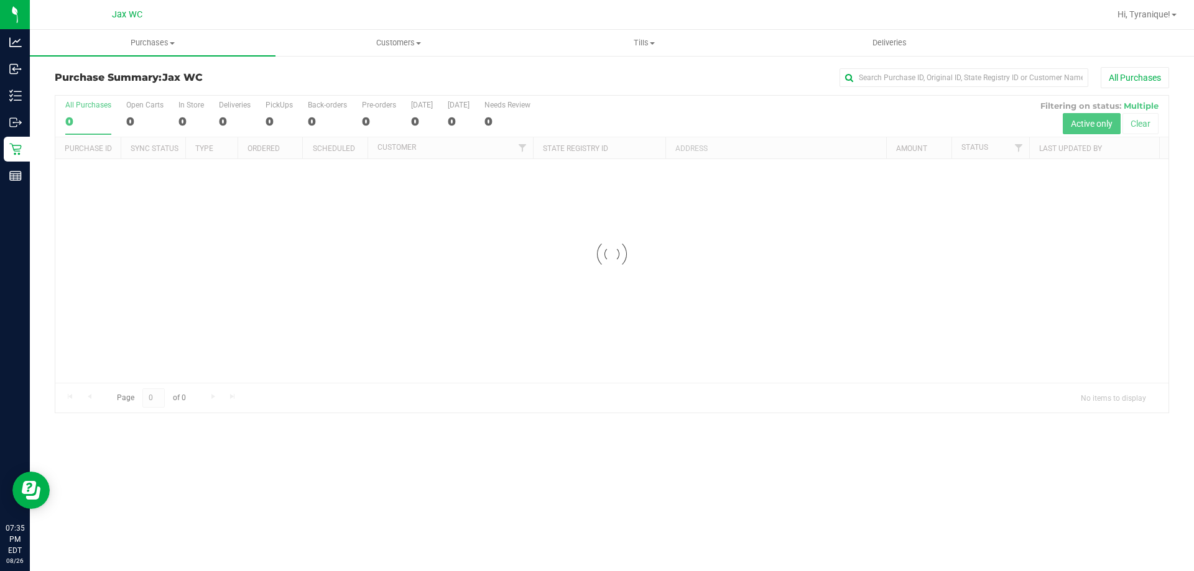
click at [187, 121] on div at bounding box center [611, 254] width 1113 height 317
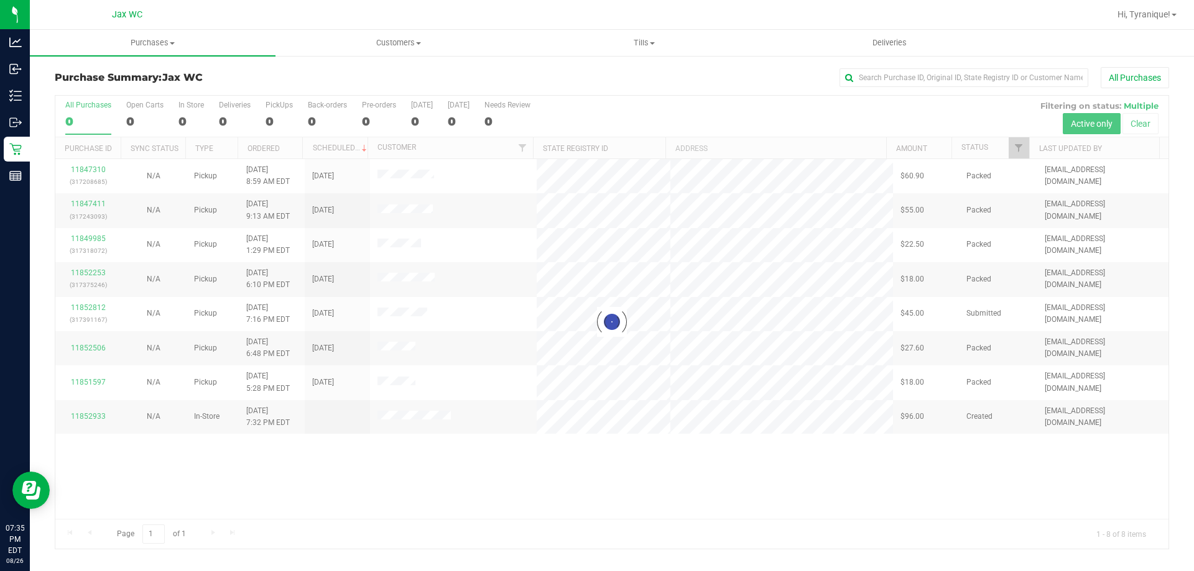
click at [183, 117] on div at bounding box center [611, 322] width 1113 height 453
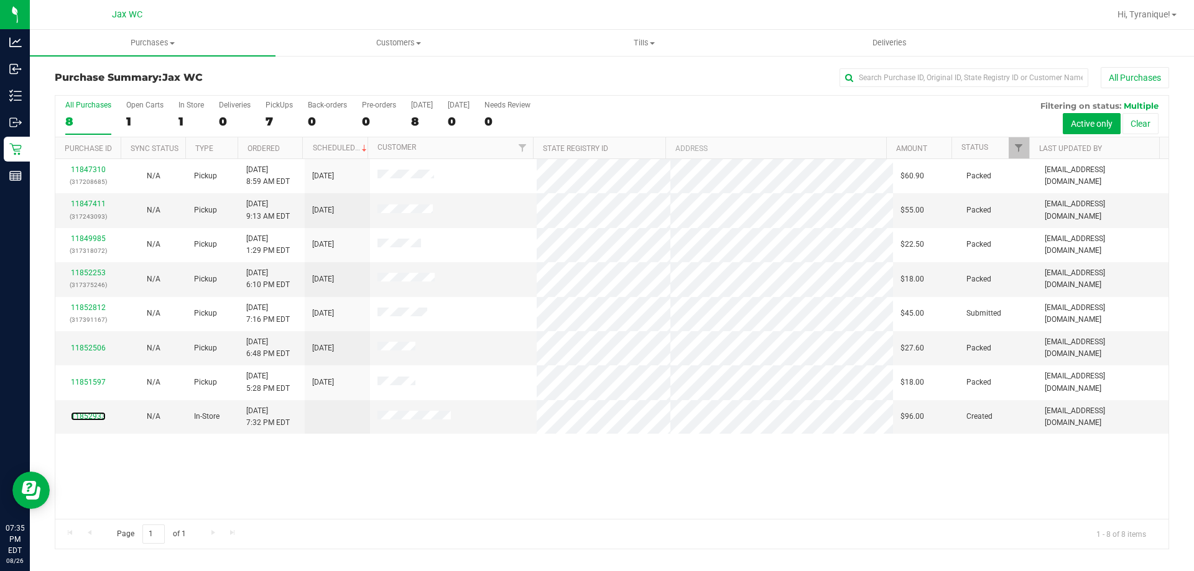
click at [93, 414] on link "11852933" at bounding box center [88, 416] width 35 height 9
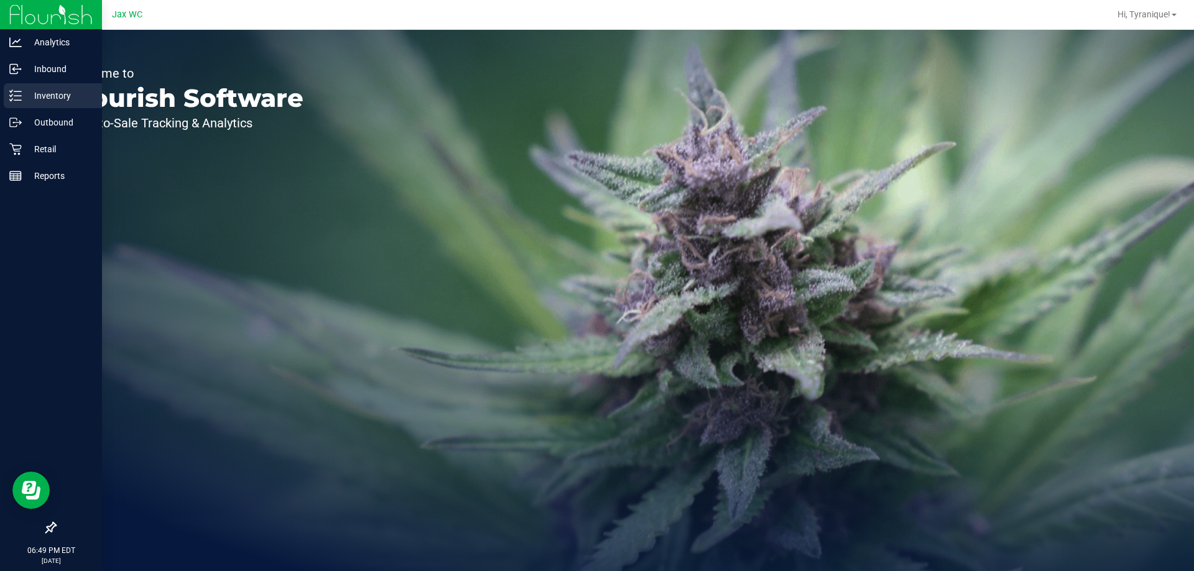
click at [7, 84] on div "Inventory" at bounding box center [53, 95] width 98 height 25
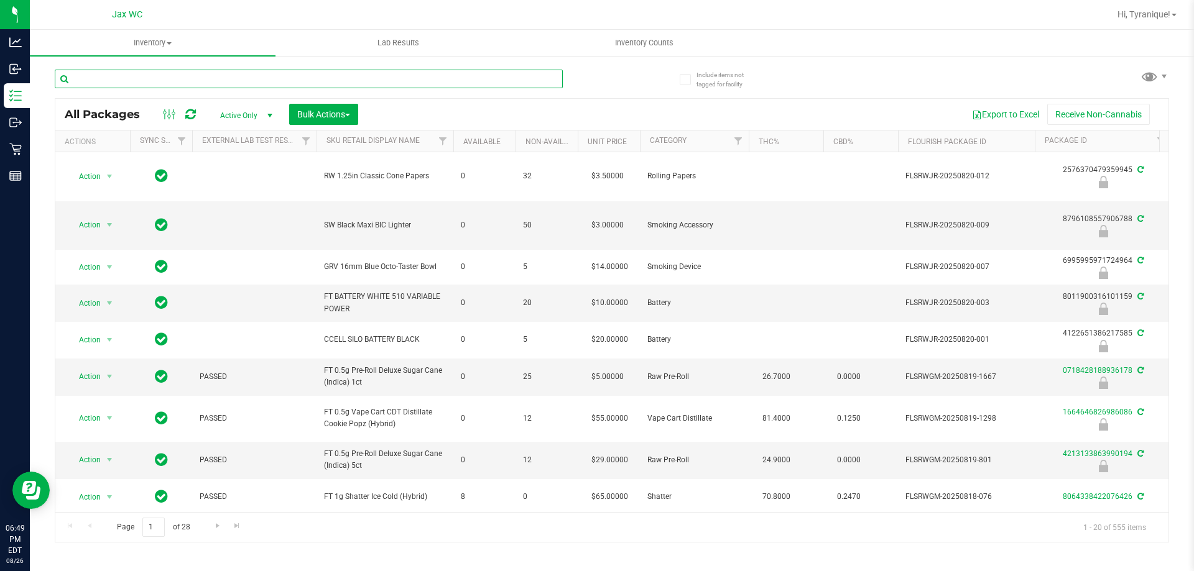
click at [321, 78] on input "text" at bounding box center [309, 79] width 508 height 19
type input "PKN"
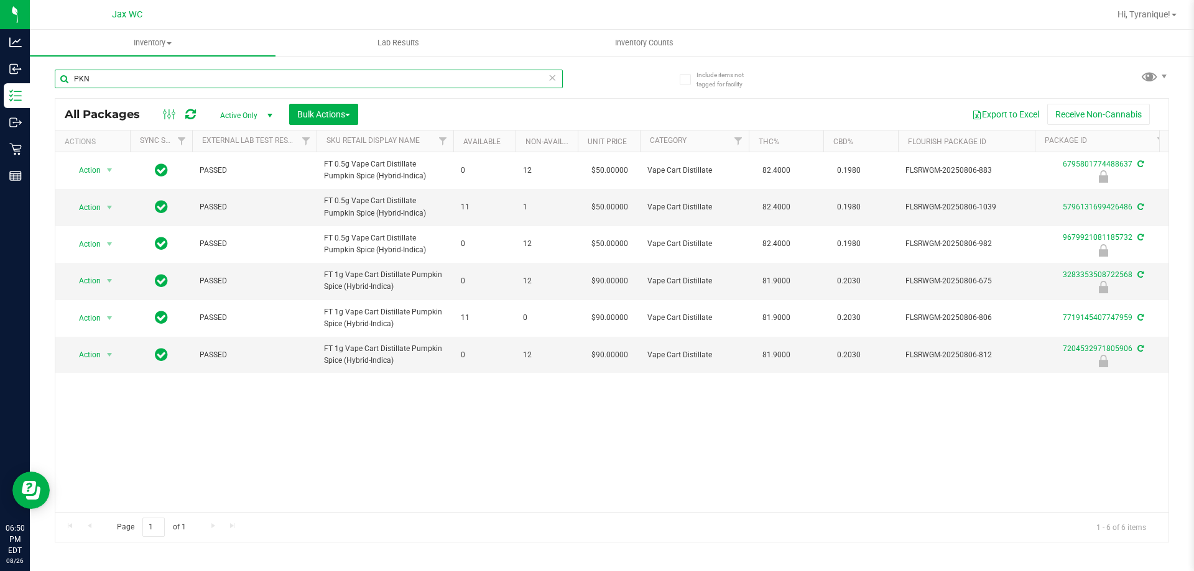
click at [205, 80] on input "PKN" at bounding box center [309, 79] width 508 height 19
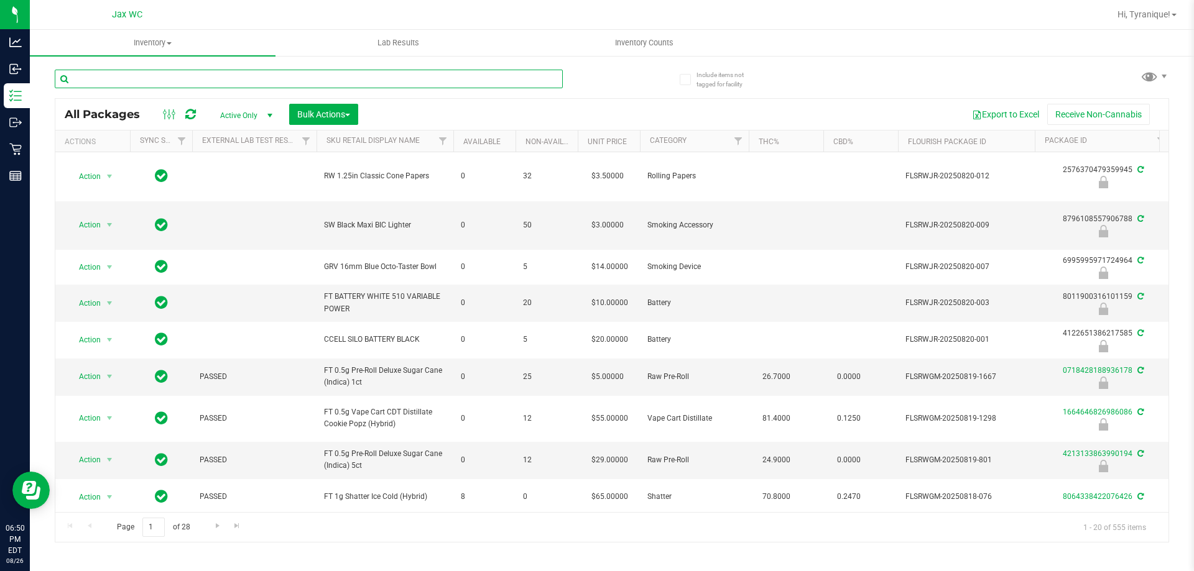
click at [399, 71] on input "text" at bounding box center [309, 79] width 508 height 19
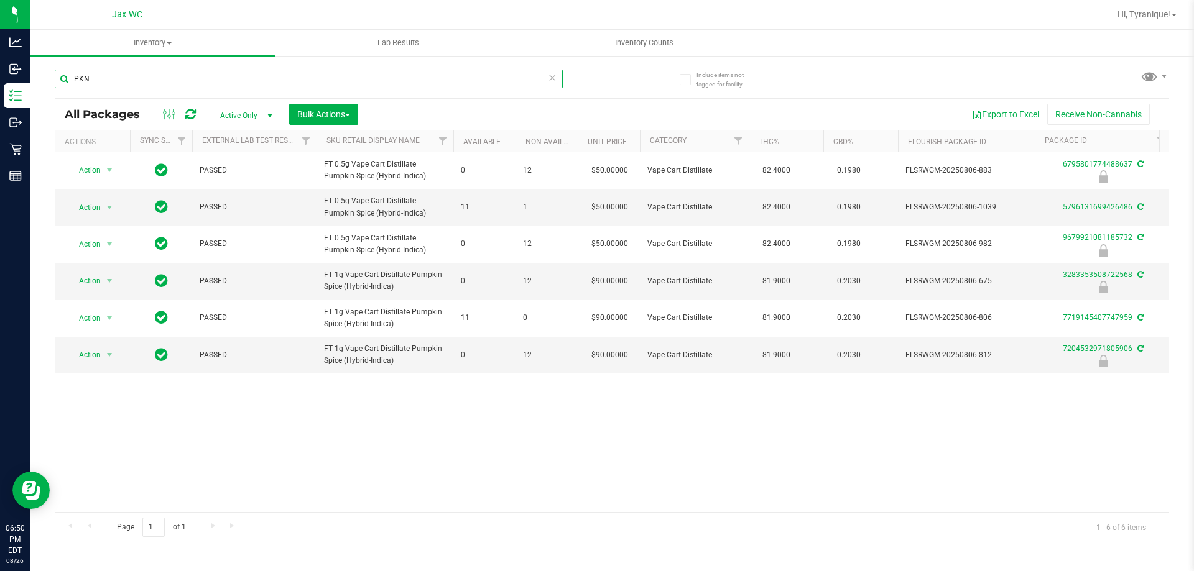
type input "PKN"
click at [548, 78] on icon at bounding box center [552, 77] width 9 height 15
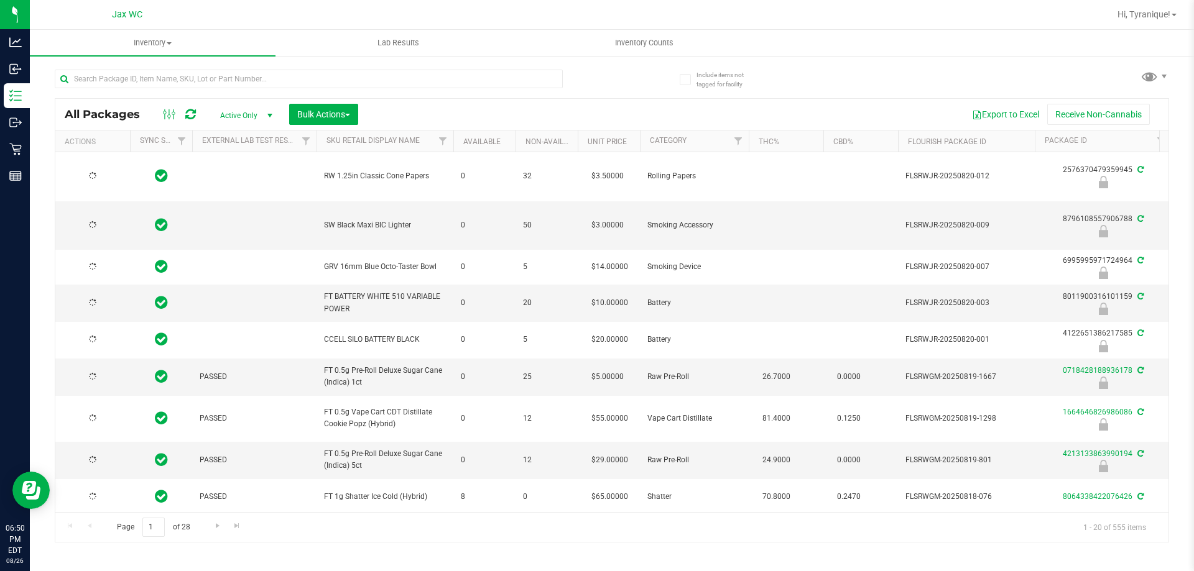
type input "[DATE]"
click at [454, 83] on input "text" at bounding box center [309, 79] width 508 height 19
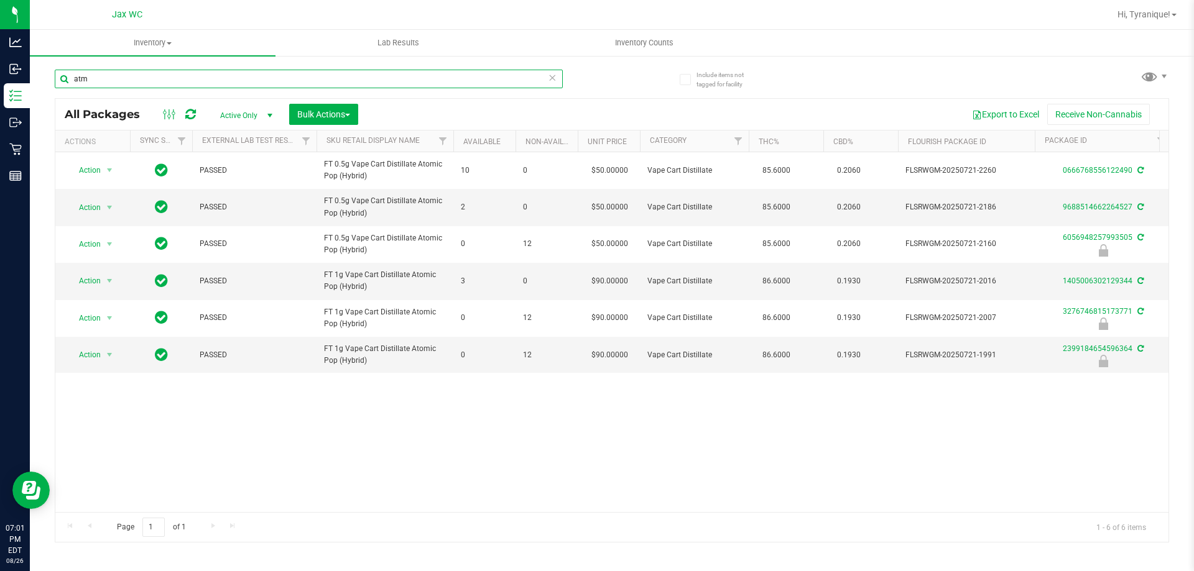
click at [329, 80] on input "atm" at bounding box center [309, 79] width 508 height 19
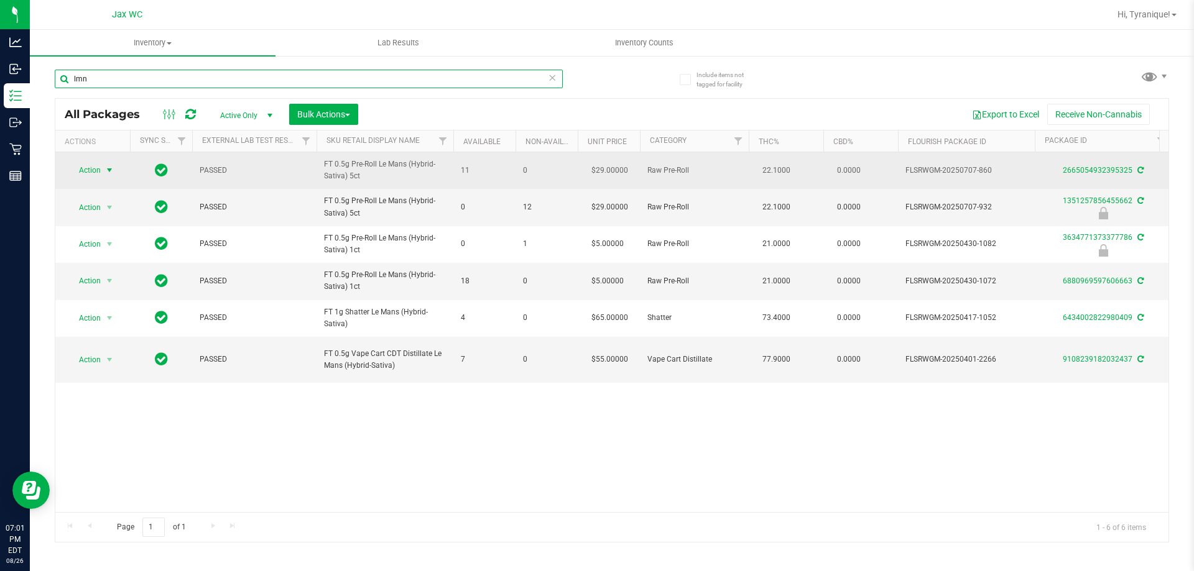
type input "lmn"
click at [71, 174] on span "Action" at bounding box center [85, 170] width 34 height 17
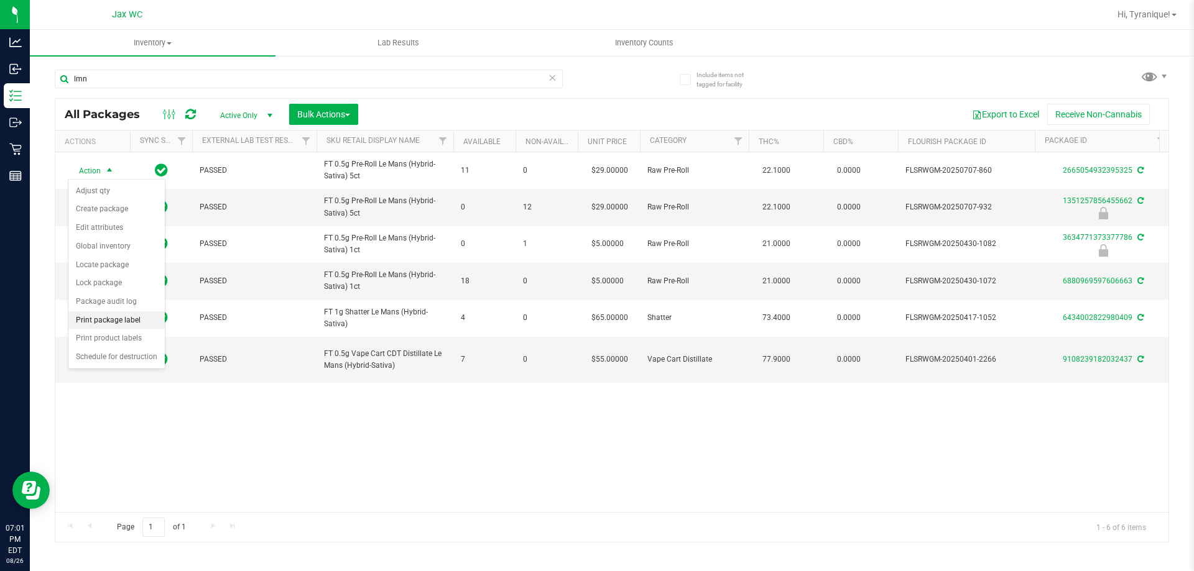
click at [107, 328] on li "Print package label" at bounding box center [116, 320] width 96 height 19
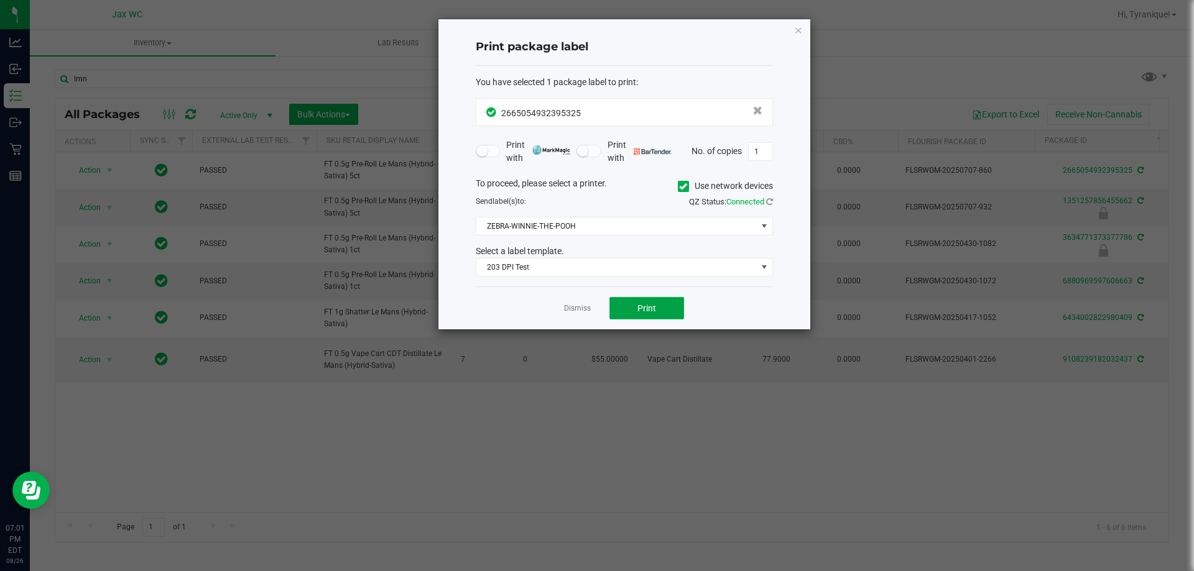
click at [656, 313] on button "Print" at bounding box center [646, 308] width 75 height 22
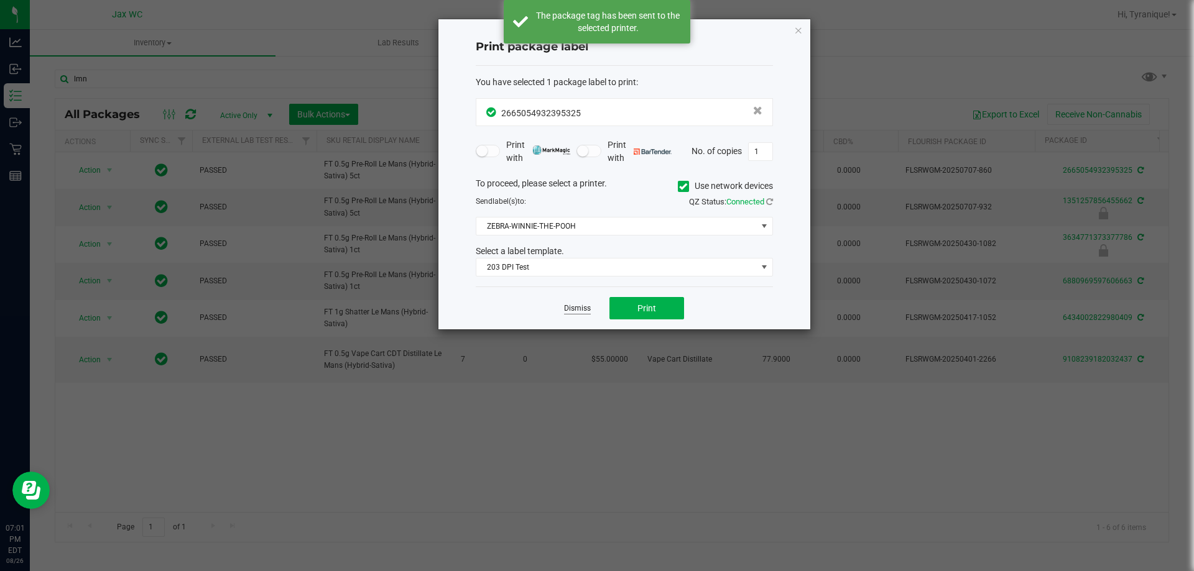
click at [576, 308] on link "Dismiss" at bounding box center [577, 308] width 27 height 11
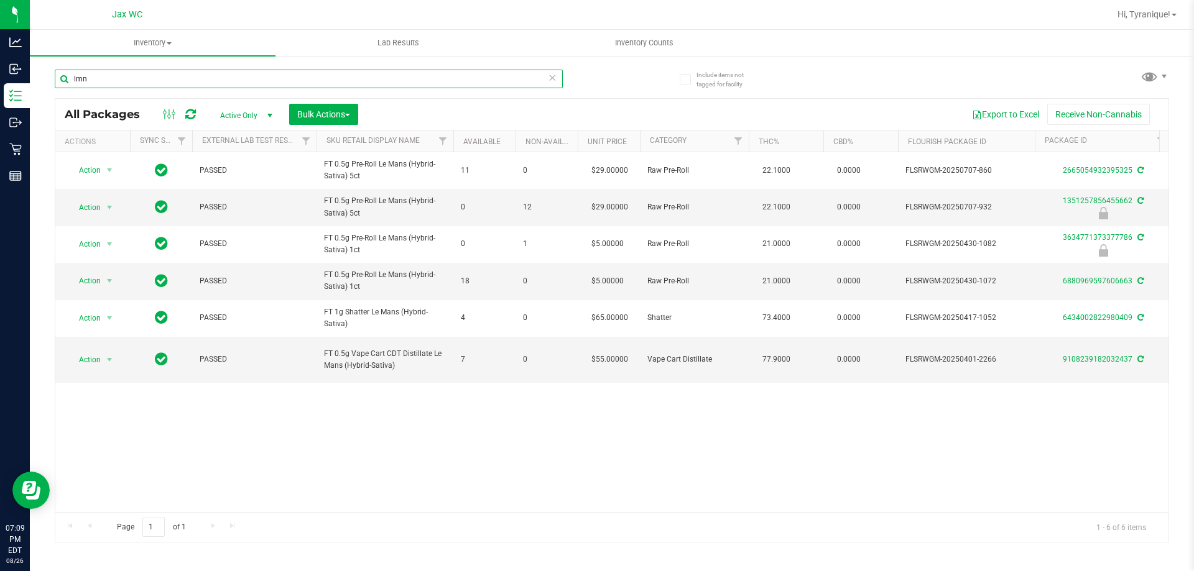
click at [260, 78] on input "lmn" at bounding box center [309, 79] width 508 height 19
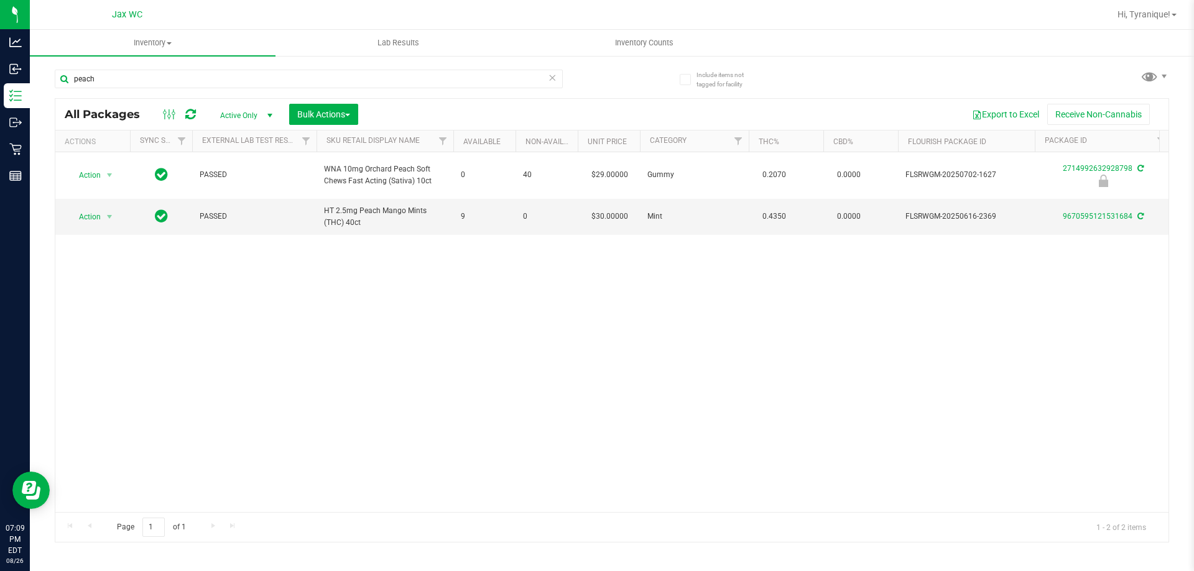
click at [267, 357] on div "Action Action Edit attributes Global inventory Locate package Package audit log…" at bounding box center [611, 332] width 1113 height 360
click at [306, 349] on div "Action Action Edit attributes Global inventory Locate package Package audit log…" at bounding box center [611, 332] width 1113 height 360
click at [149, 73] on input "peach" at bounding box center [309, 79] width 508 height 19
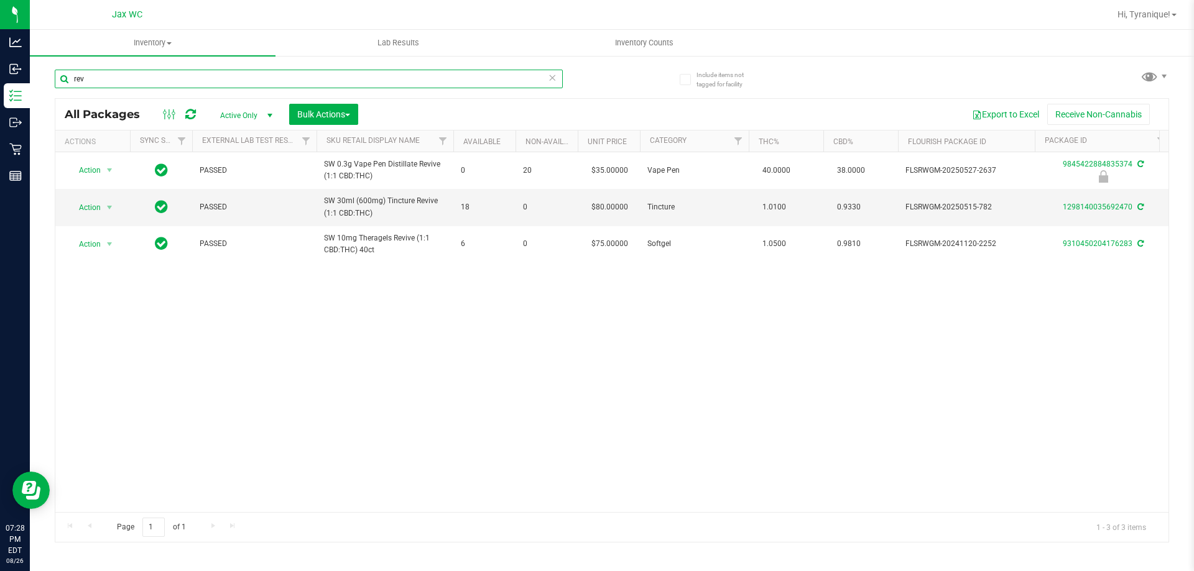
click at [369, 80] on input "rev" at bounding box center [309, 79] width 508 height 19
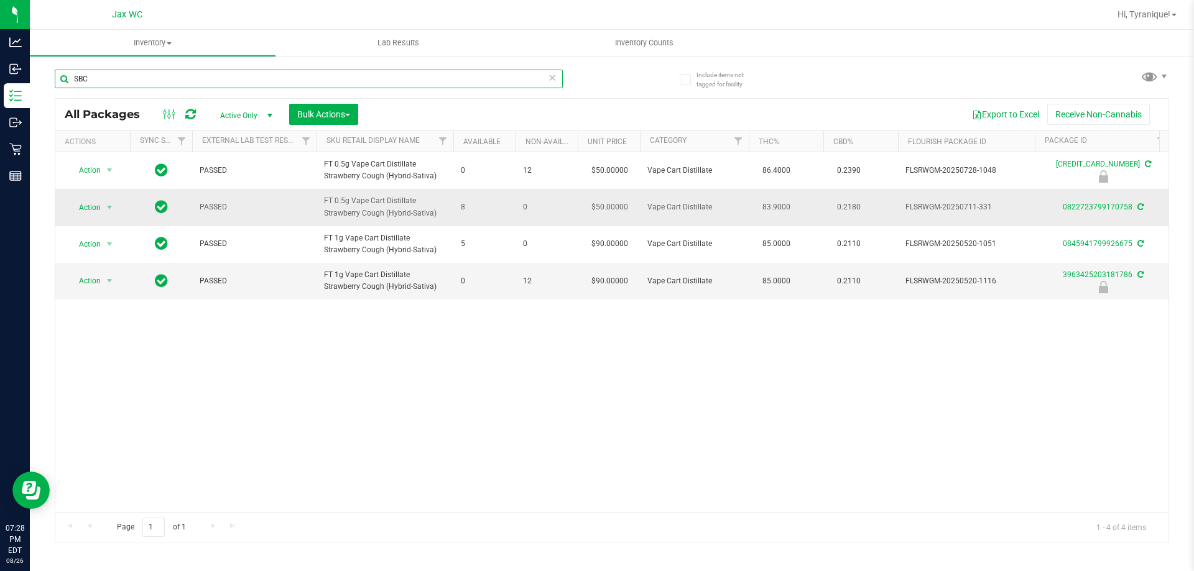
type input "SBC"
click at [99, 219] on td "Action Action Adjust qty Create package Edit attributes Global inventory Locate…" at bounding box center [92, 207] width 75 height 37
click at [93, 214] on span "Action" at bounding box center [85, 207] width 34 height 17
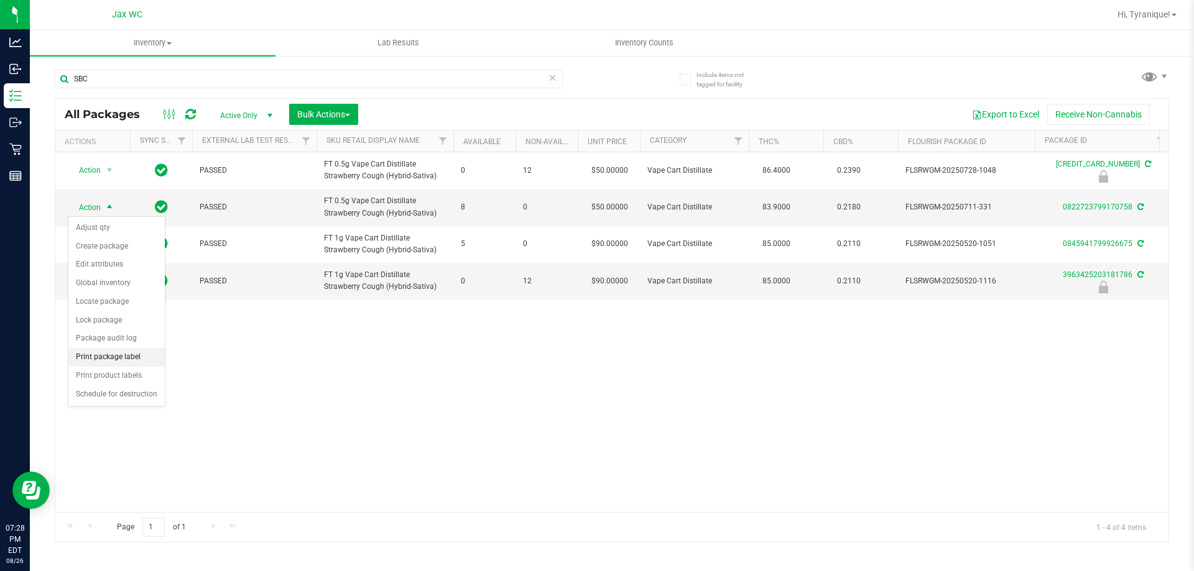
click at [113, 350] on li "Print package label" at bounding box center [116, 357] width 96 height 19
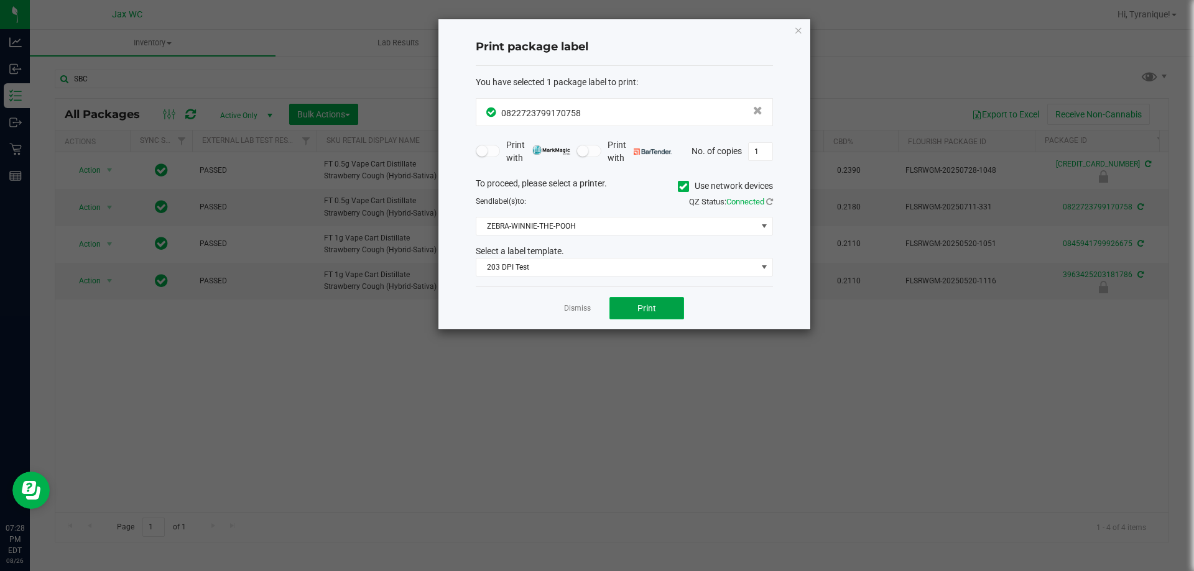
click at [665, 315] on button "Print" at bounding box center [646, 308] width 75 height 22
click at [588, 306] on link "Dismiss" at bounding box center [577, 308] width 27 height 11
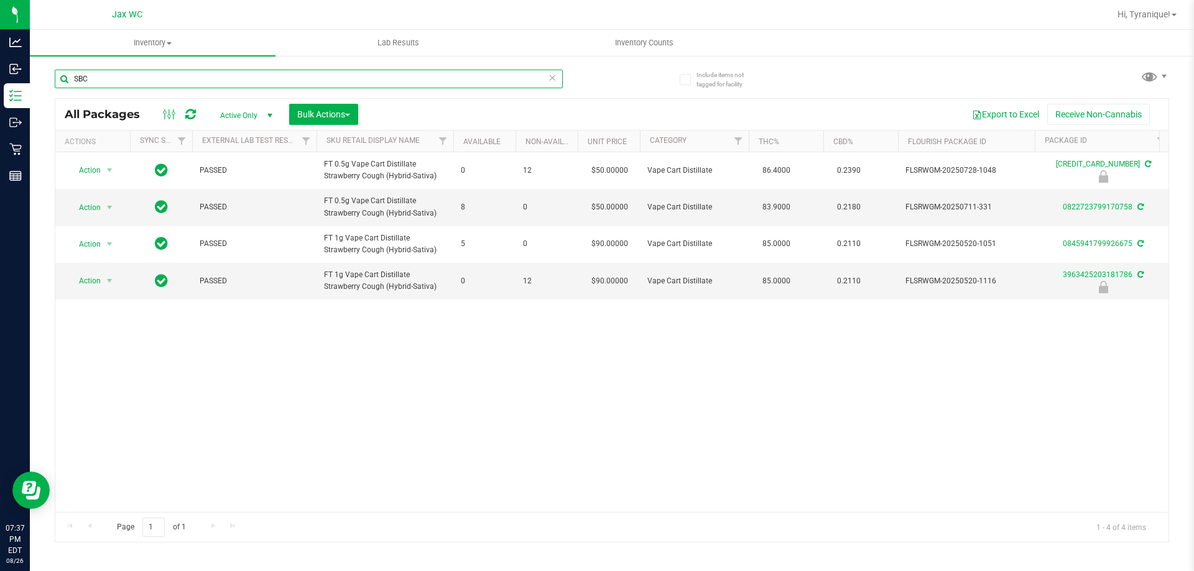
click at [415, 76] on input "SBC" at bounding box center [309, 79] width 508 height 19
type input "9520788931253817"
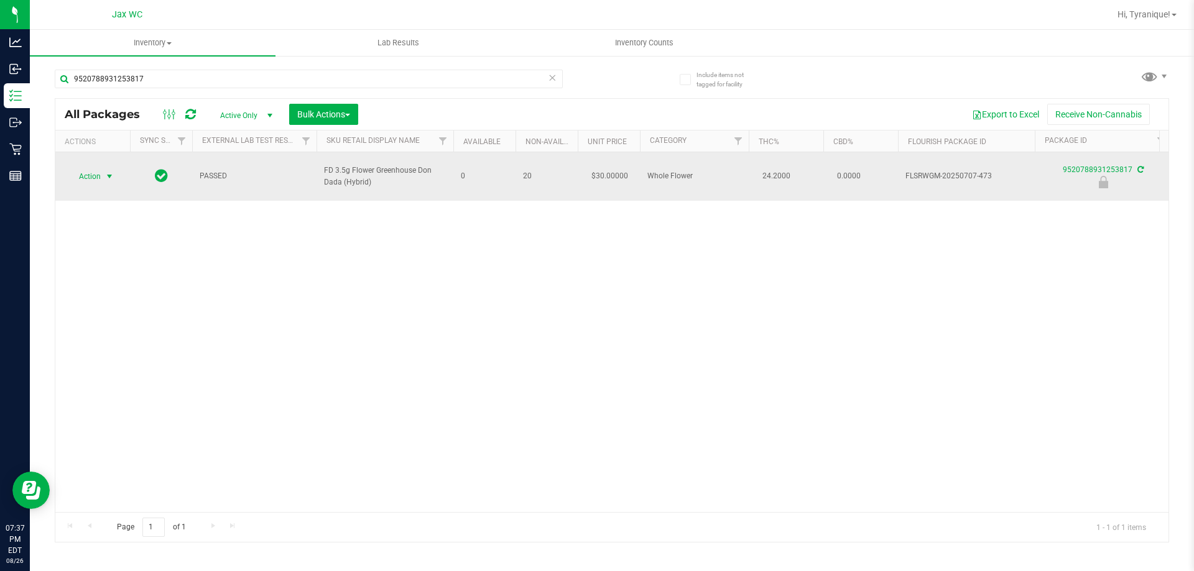
click at [94, 177] on span "Action" at bounding box center [85, 176] width 34 height 17
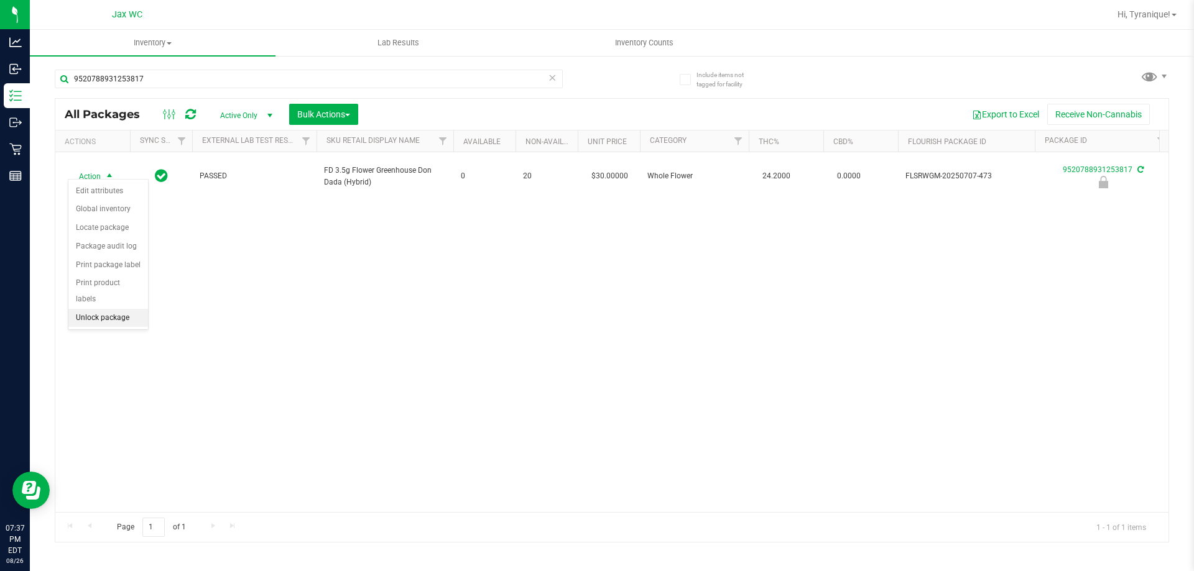
click at [108, 309] on li "Unlock package" at bounding box center [108, 318] width 80 height 19
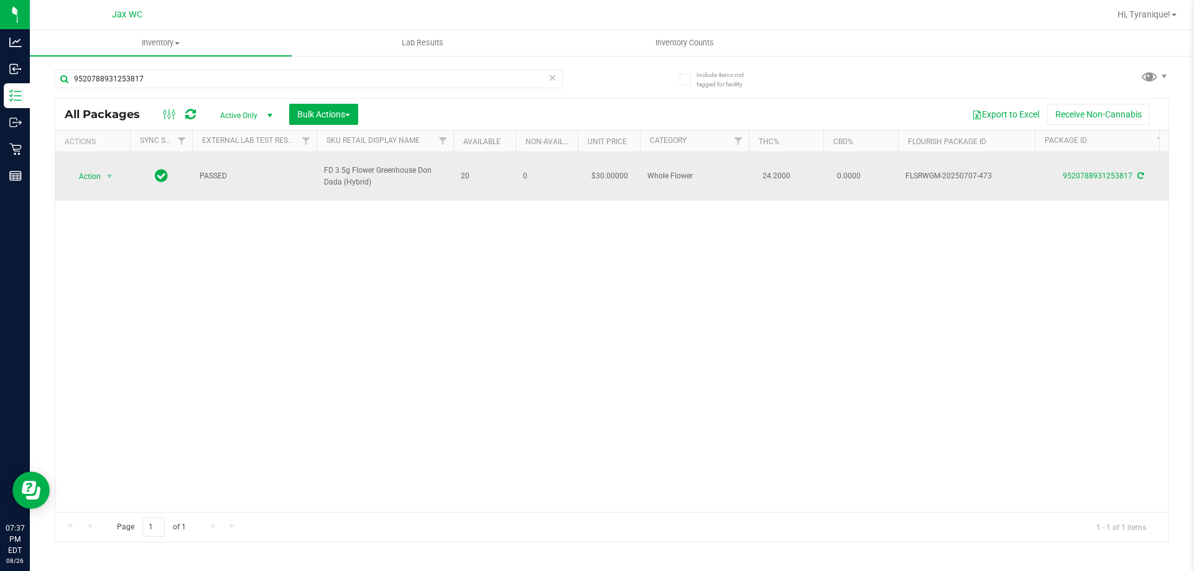
click at [98, 180] on td "Action Action Adjust qty Create package Edit attributes Global inventory Locate…" at bounding box center [92, 176] width 75 height 48
click at [98, 179] on span "Action" at bounding box center [85, 176] width 34 height 17
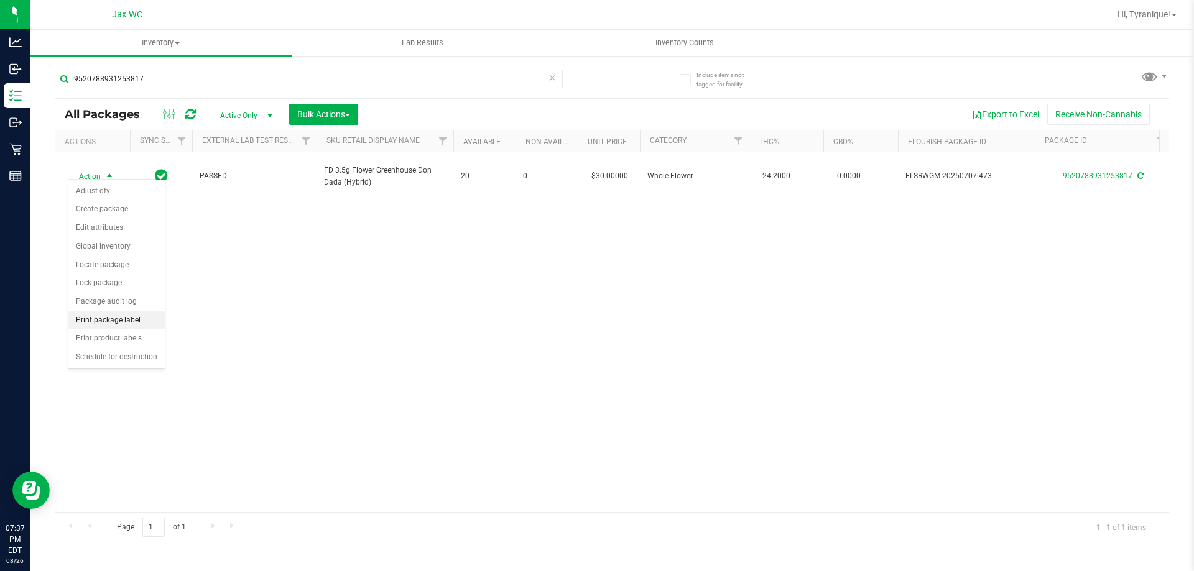
click at [141, 316] on li "Print package label" at bounding box center [116, 320] width 96 height 19
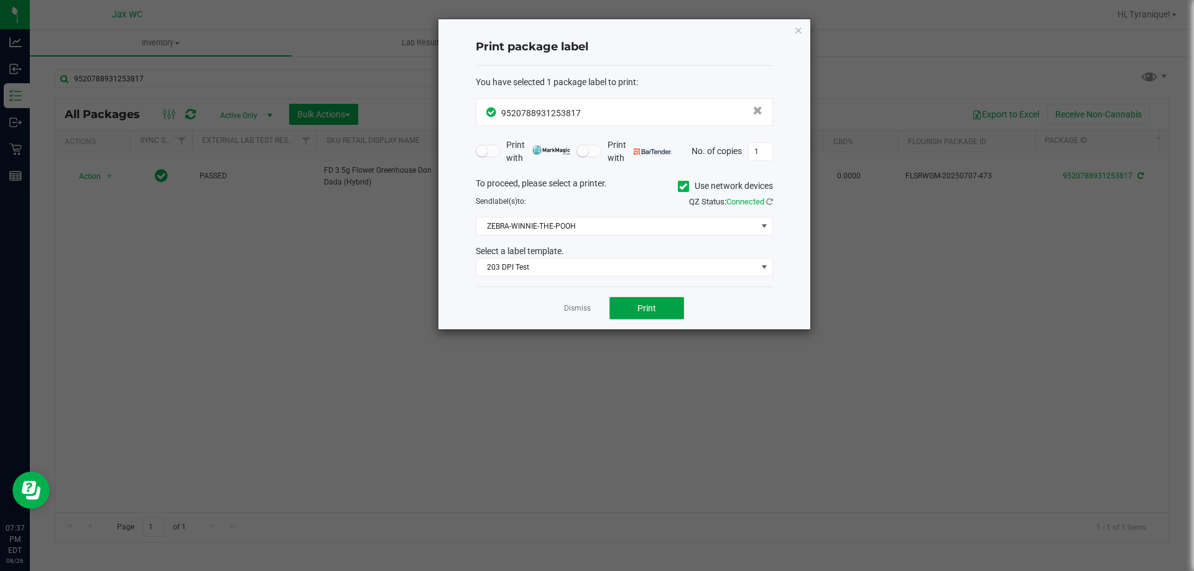
click at [657, 309] on button "Print" at bounding box center [646, 308] width 75 height 22
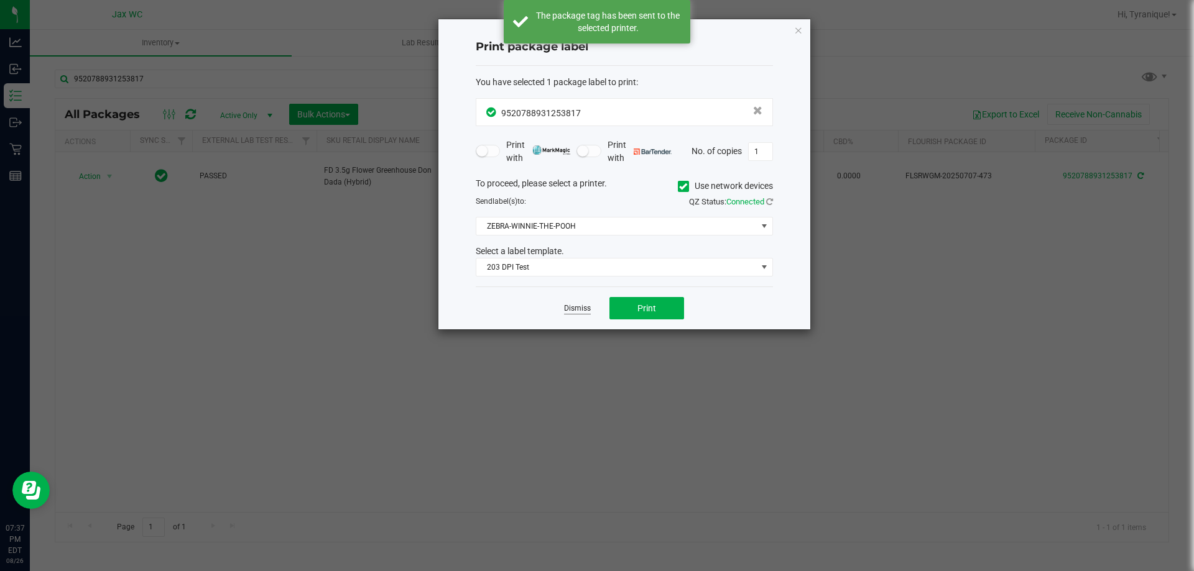
click at [578, 308] on link "Dismiss" at bounding box center [577, 308] width 27 height 11
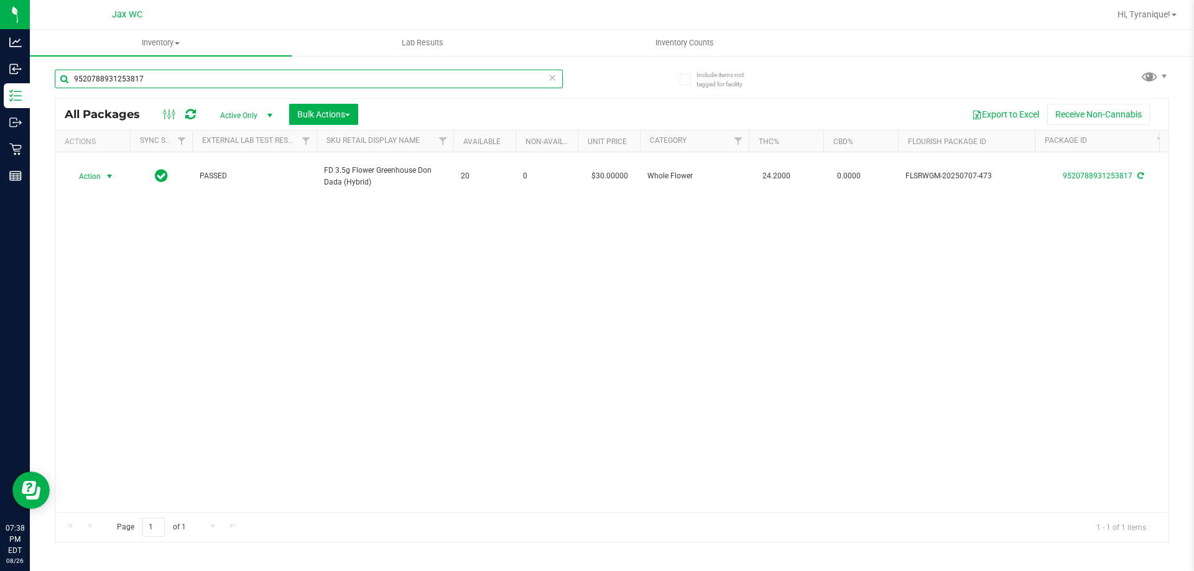
click at [318, 73] on input "9520788931253817" at bounding box center [309, 79] width 508 height 19
type input "1284551347439964"
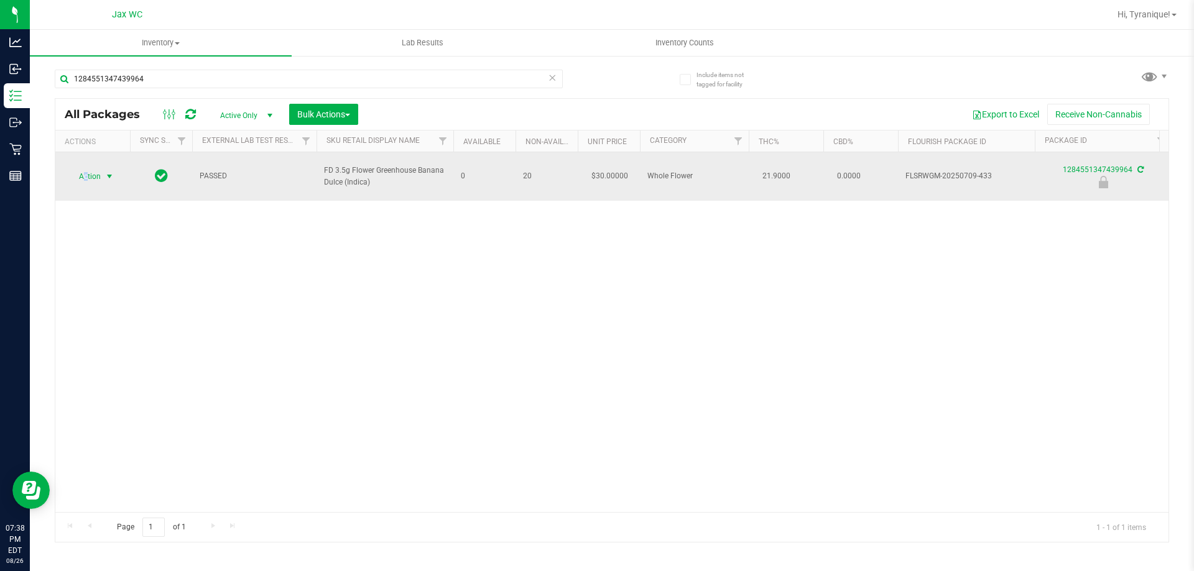
click at [85, 172] on span "Action" at bounding box center [85, 176] width 34 height 17
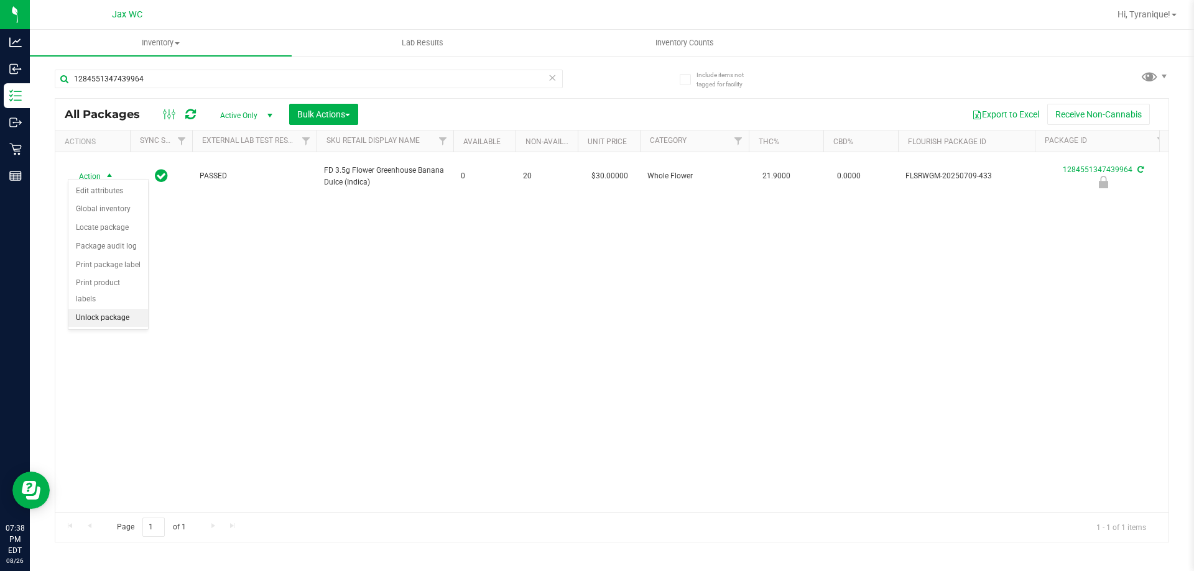
click at [126, 309] on li "Unlock package" at bounding box center [108, 318] width 80 height 19
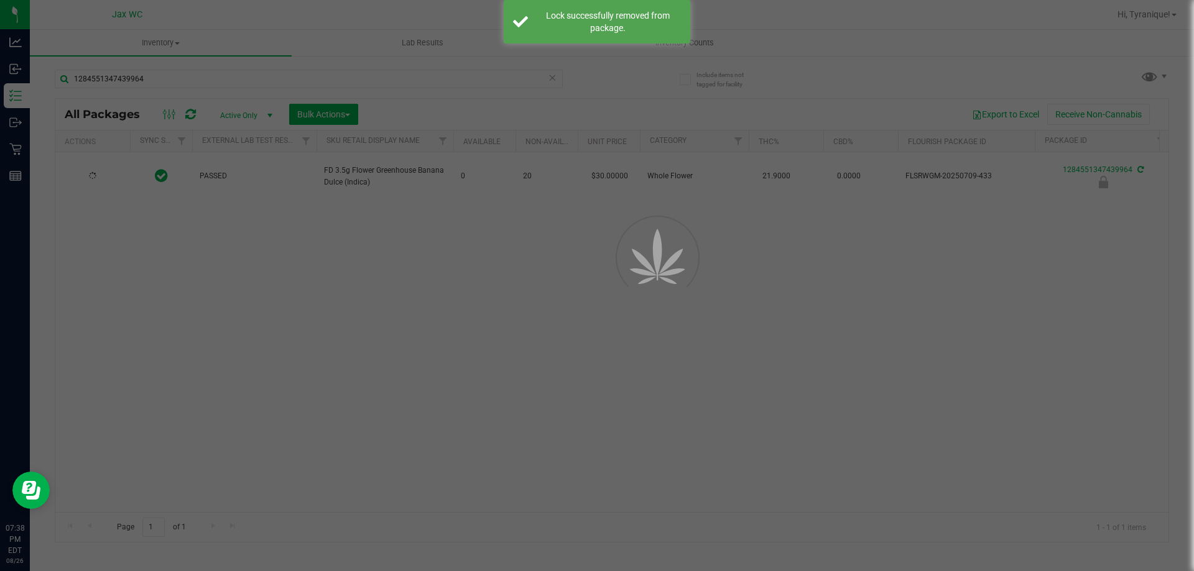
click at [106, 177] on div at bounding box center [597, 285] width 1194 height 571
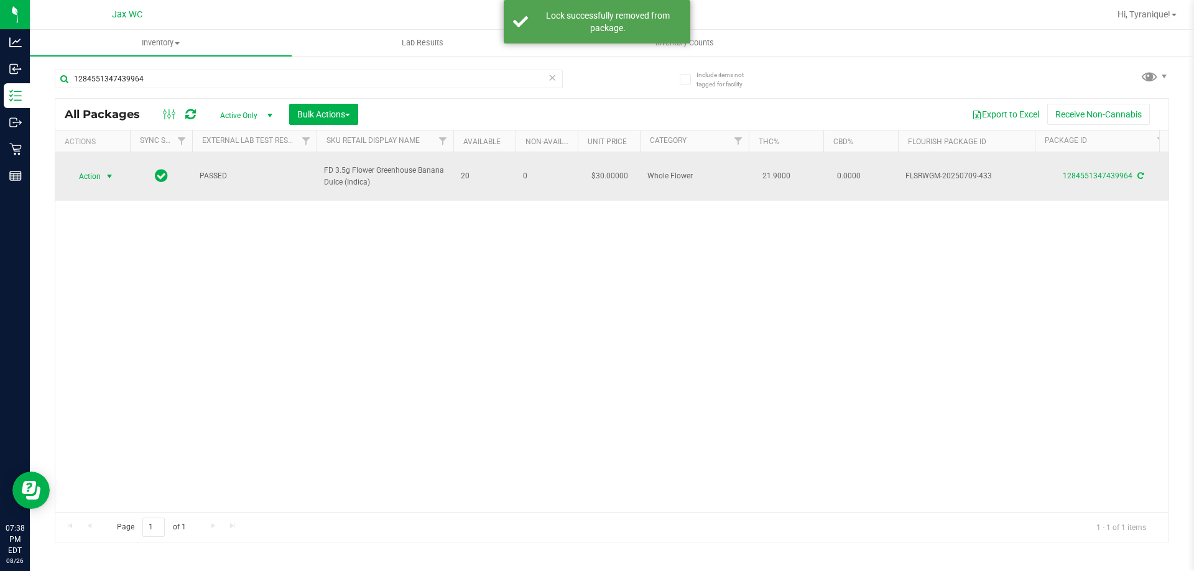
click at [99, 170] on span "Action" at bounding box center [85, 176] width 34 height 17
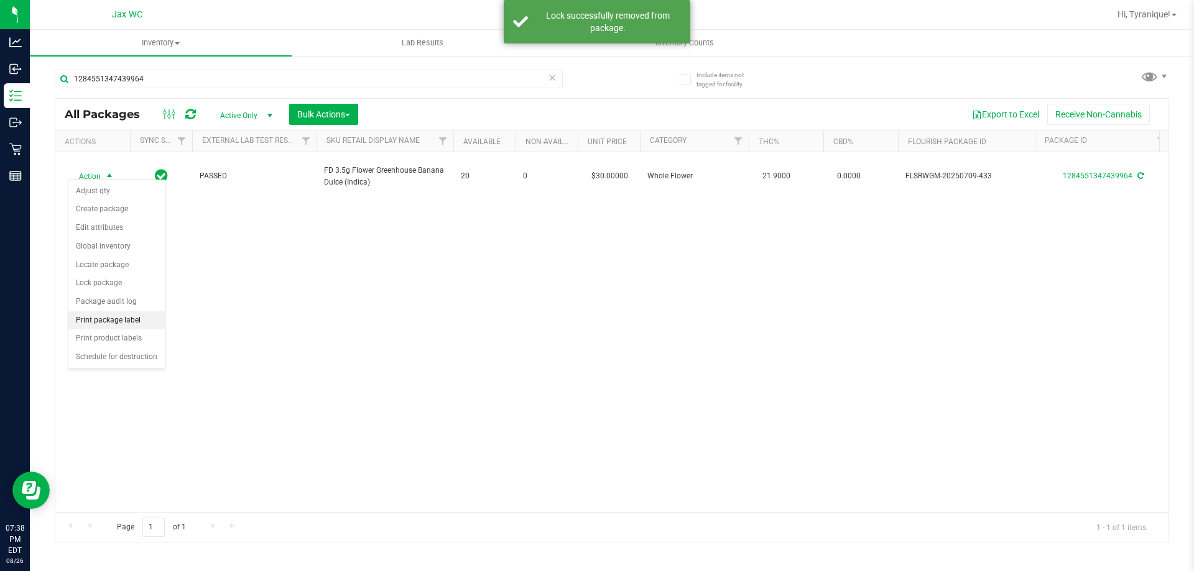
click at [112, 320] on li "Print package label" at bounding box center [116, 320] width 96 height 19
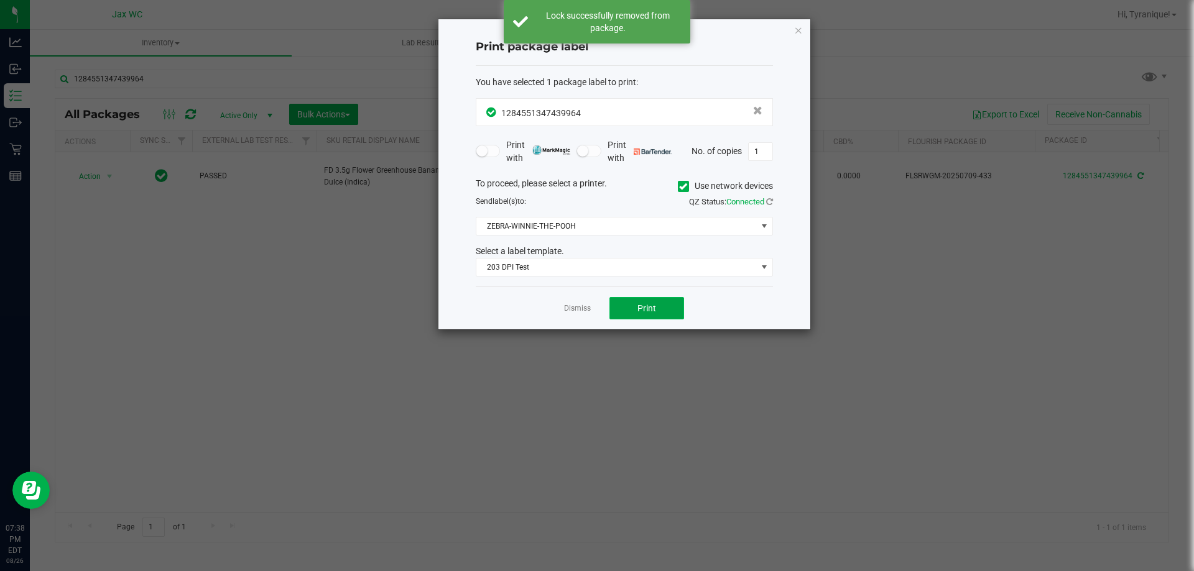
click at [650, 315] on button "Print" at bounding box center [646, 308] width 75 height 22
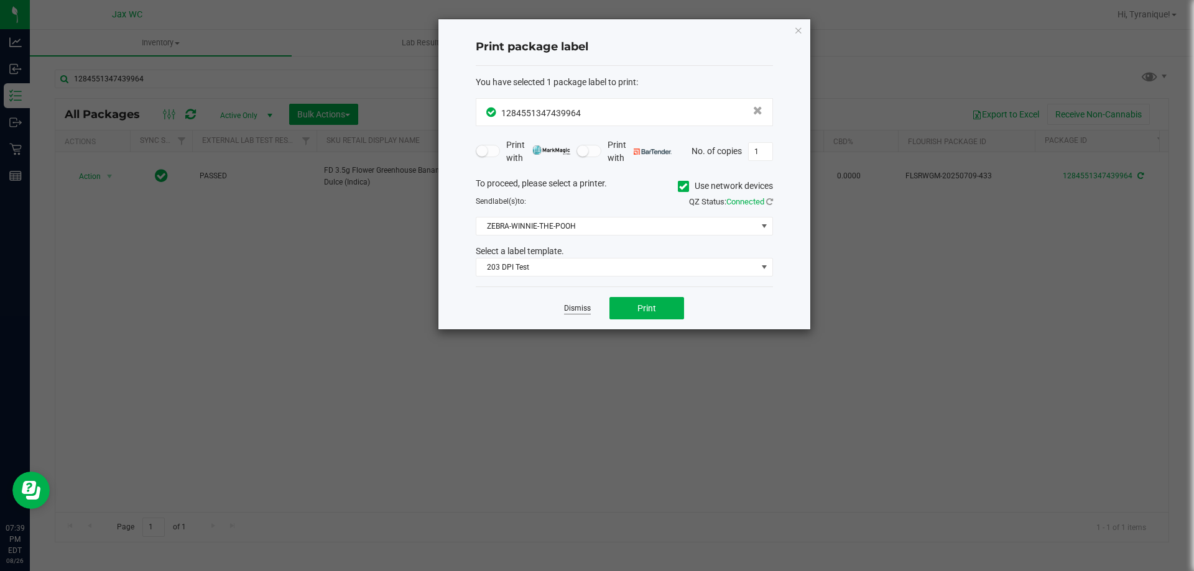
click at [568, 304] on link "Dismiss" at bounding box center [577, 308] width 27 height 11
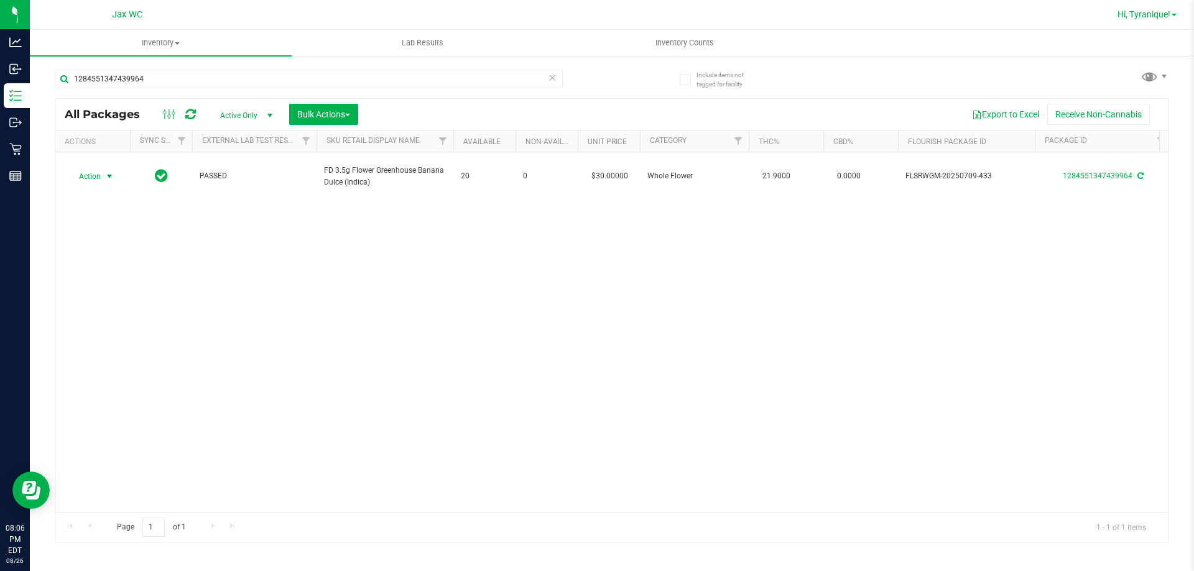
click at [1160, 16] on span "Hi, Tyranique!" at bounding box center [1143, 14] width 53 height 10
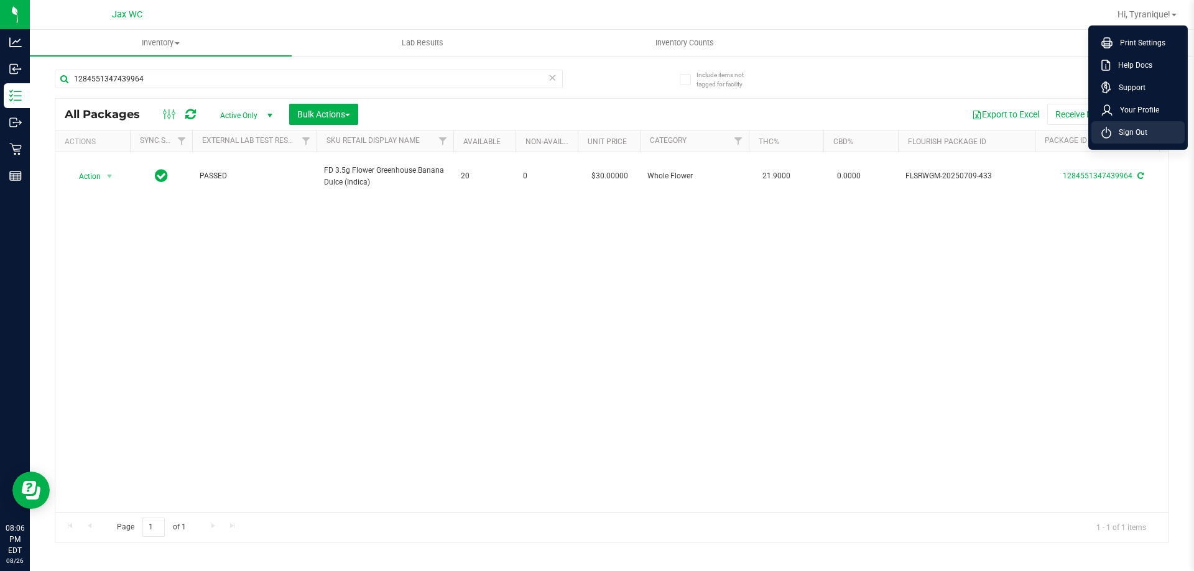
click at [1126, 137] on span "Sign Out" at bounding box center [1129, 132] width 36 height 12
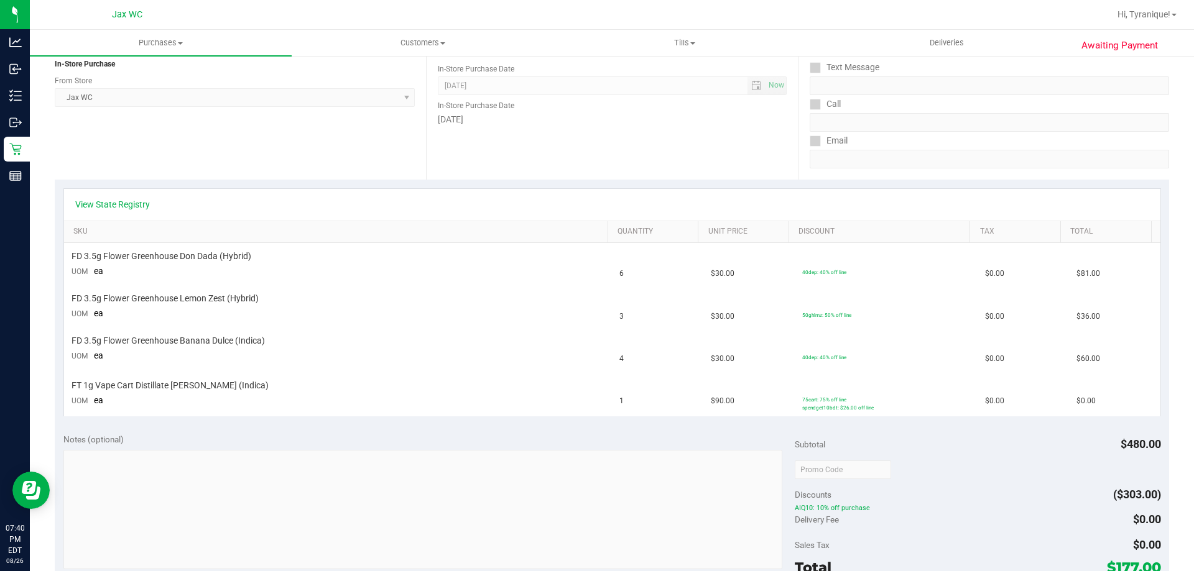
scroll to position [249, 0]
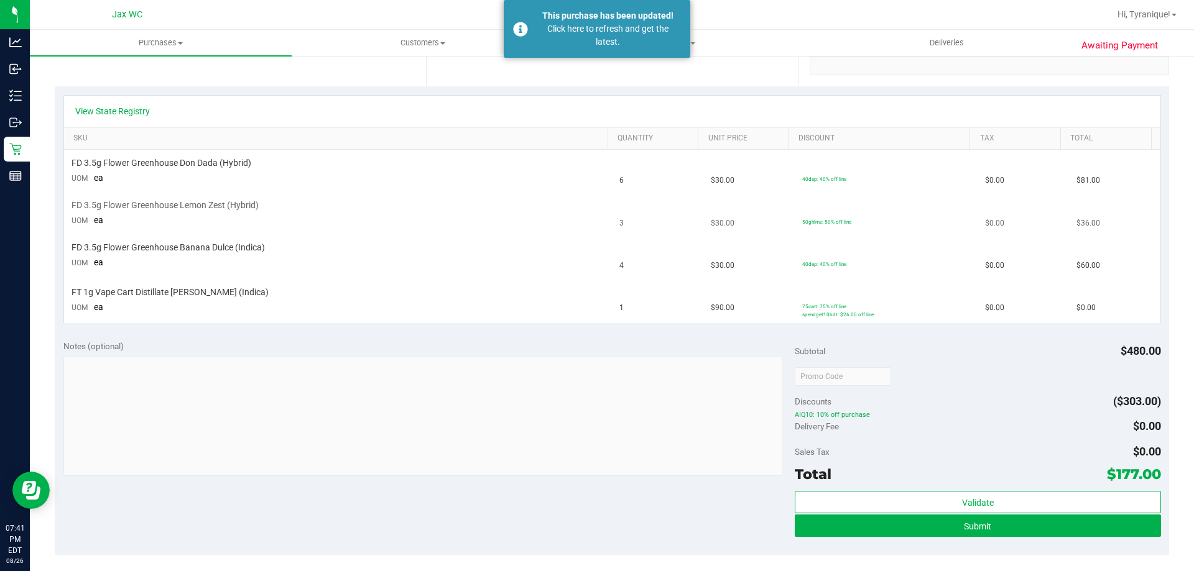
click at [344, 213] on td "FD 3.5g Flower Greenhouse Lemon Zest (Hybrid) UOM ea" at bounding box center [338, 214] width 548 height 42
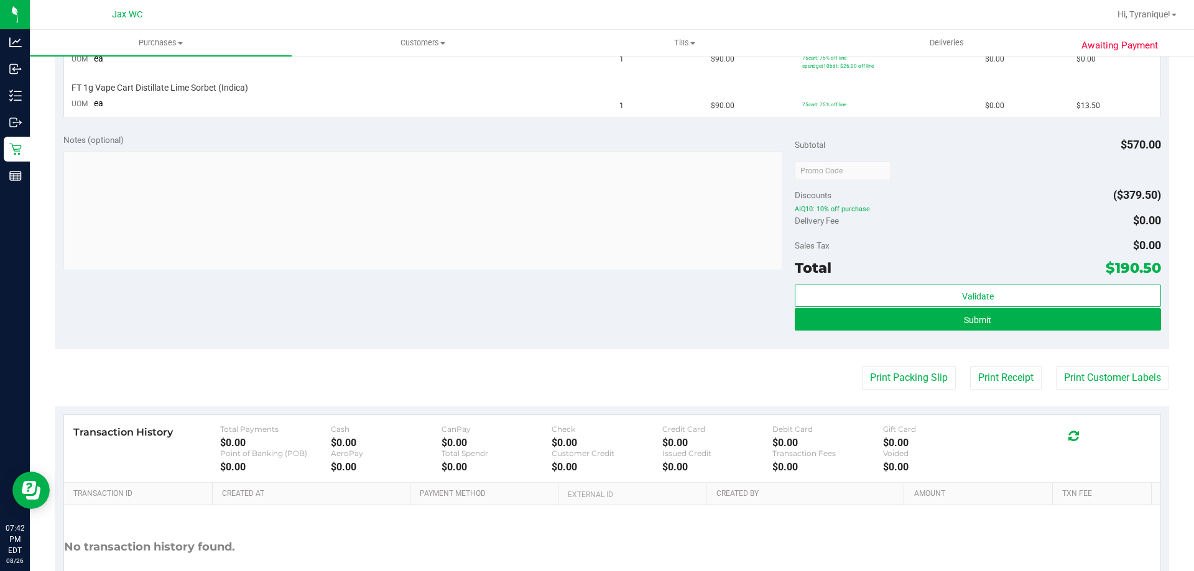
scroll to position [249, 0]
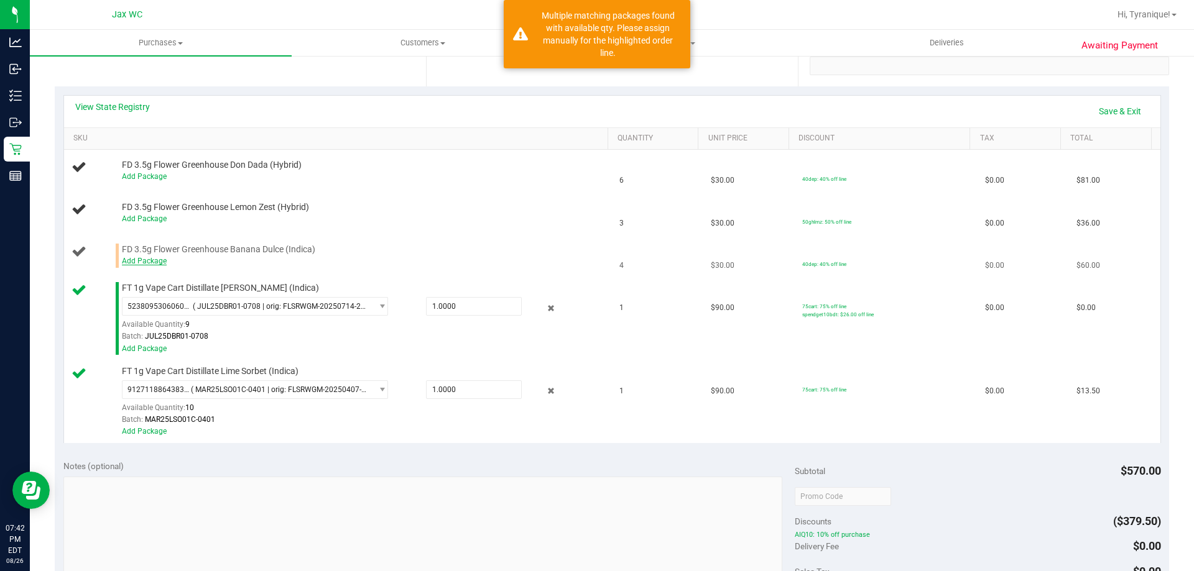
click at [162, 257] on link "Add Package" at bounding box center [144, 261] width 45 height 9
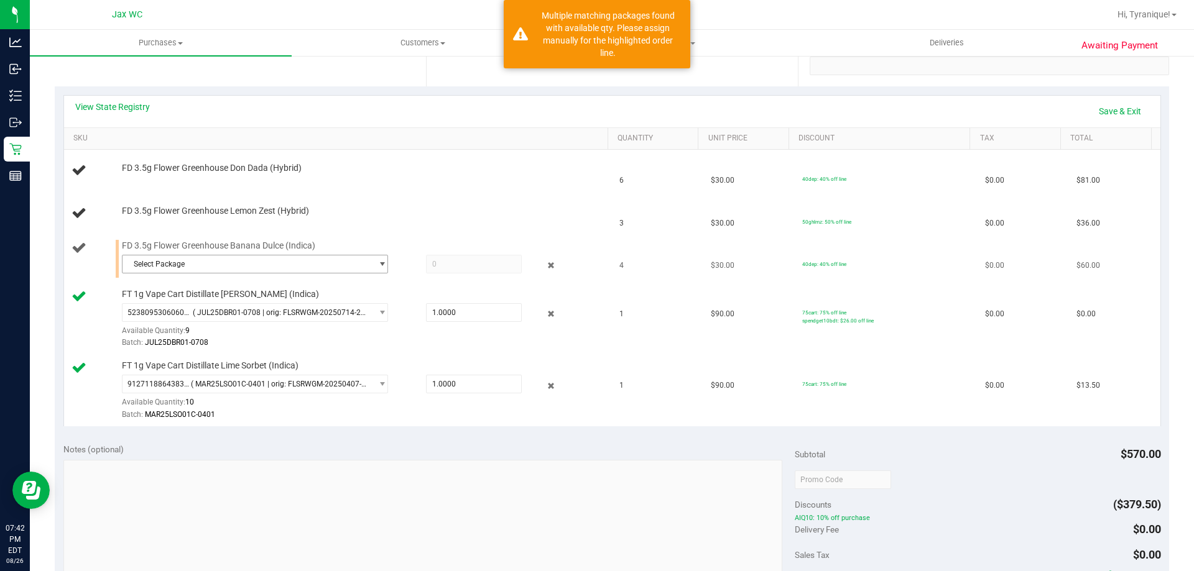
click at [265, 273] on span "Select Package" at bounding box center [255, 264] width 266 height 19
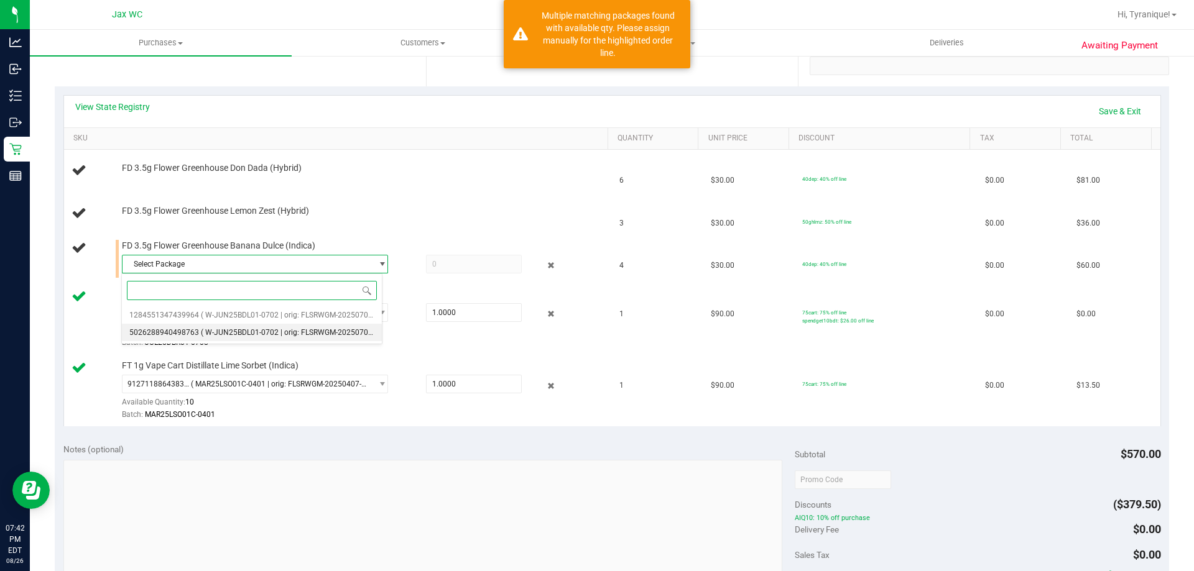
click at [282, 334] on span "( W-JUN25BDL01-0702 | orig: FLSRWGM-20250709-441 )" at bounding box center [296, 332] width 191 height 9
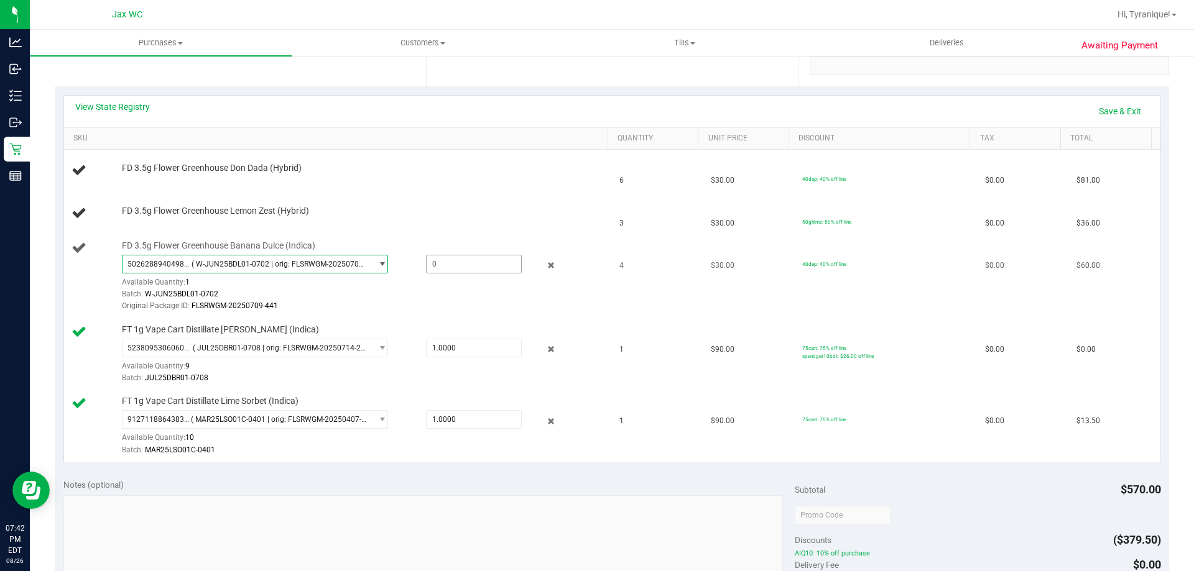
click at [454, 266] on span at bounding box center [474, 264] width 96 height 19
type input "1"
type input "1.0000"
click at [1120, 118] on link "Save & Exit" at bounding box center [1119, 111] width 58 height 21
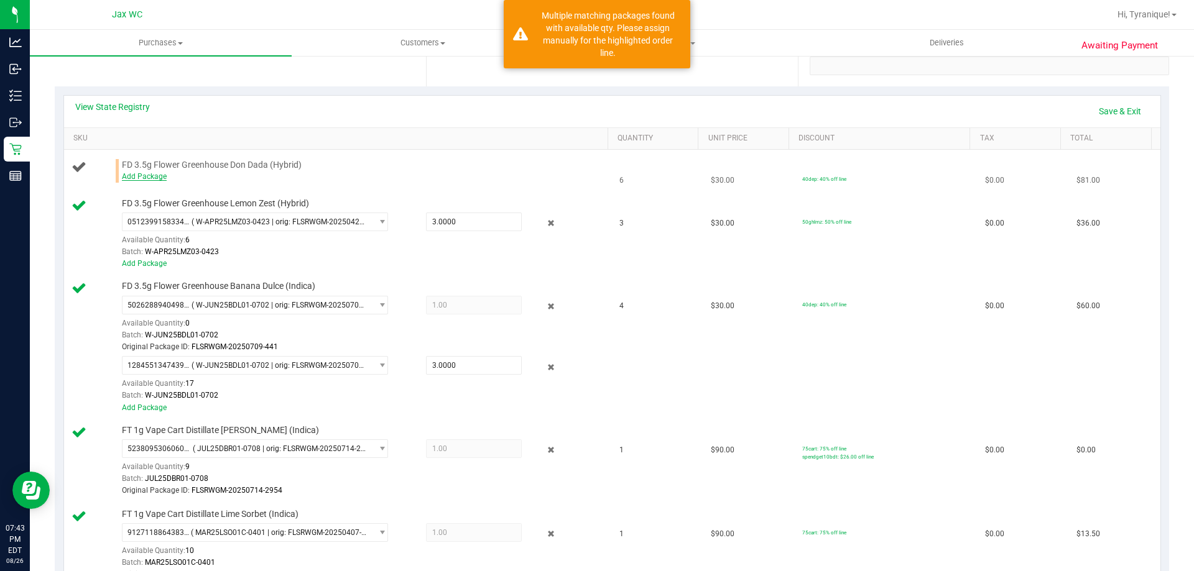
click at [157, 179] on link "Add Package" at bounding box center [144, 176] width 45 height 9
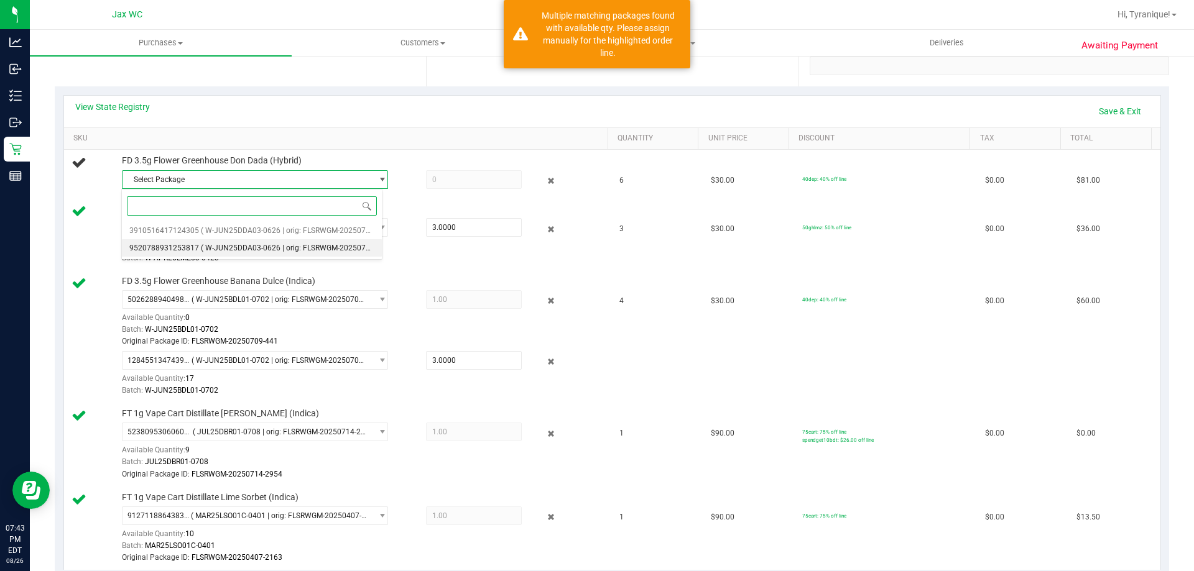
click at [231, 252] on span "( W-JUN25DDA03-0626 | orig: FLSRWGM-20250707-473 )" at bounding box center [297, 248] width 193 height 9
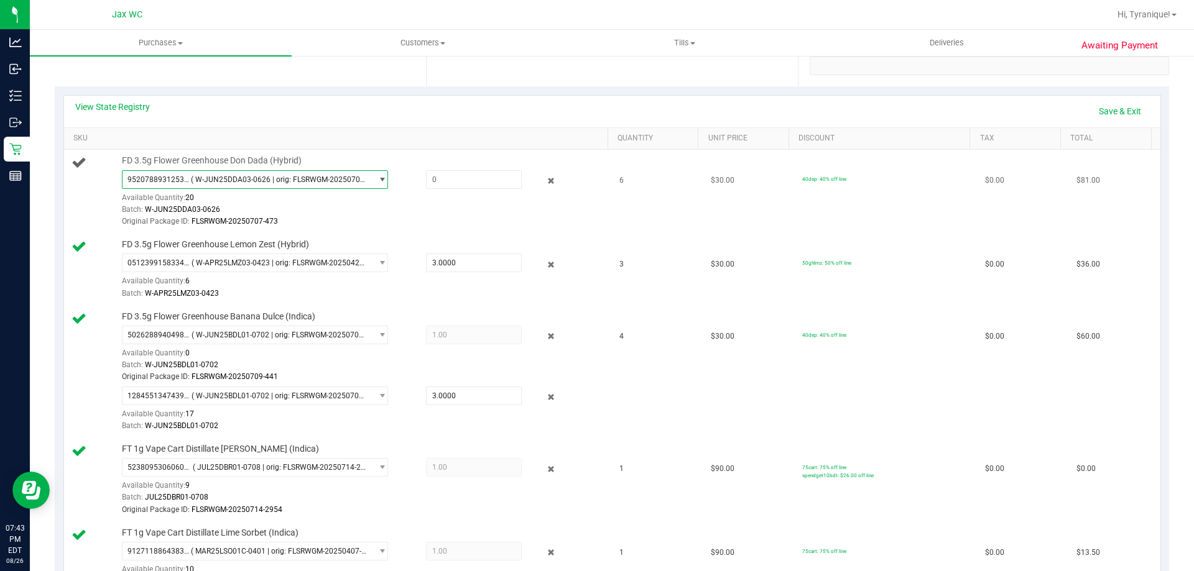
click at [245, 185] on span "9520788931253817 ( W-JUN25DDA03-0626 | orig: FLSRWGM-20250707-473 )" at bounding box center [246, 179] width 249 height 17
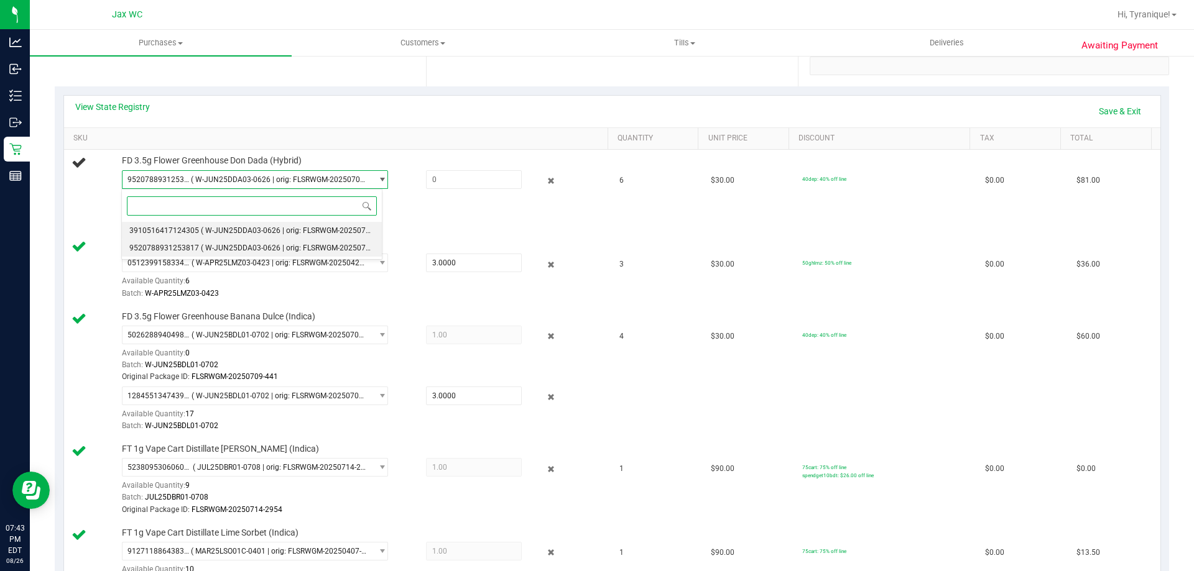
click at [282, 231] on span "( W-JUN25DDA03-0626 | orig: FLSRWGM-20250707-507 )" at bounding box center [297, 230] width 193 height 9
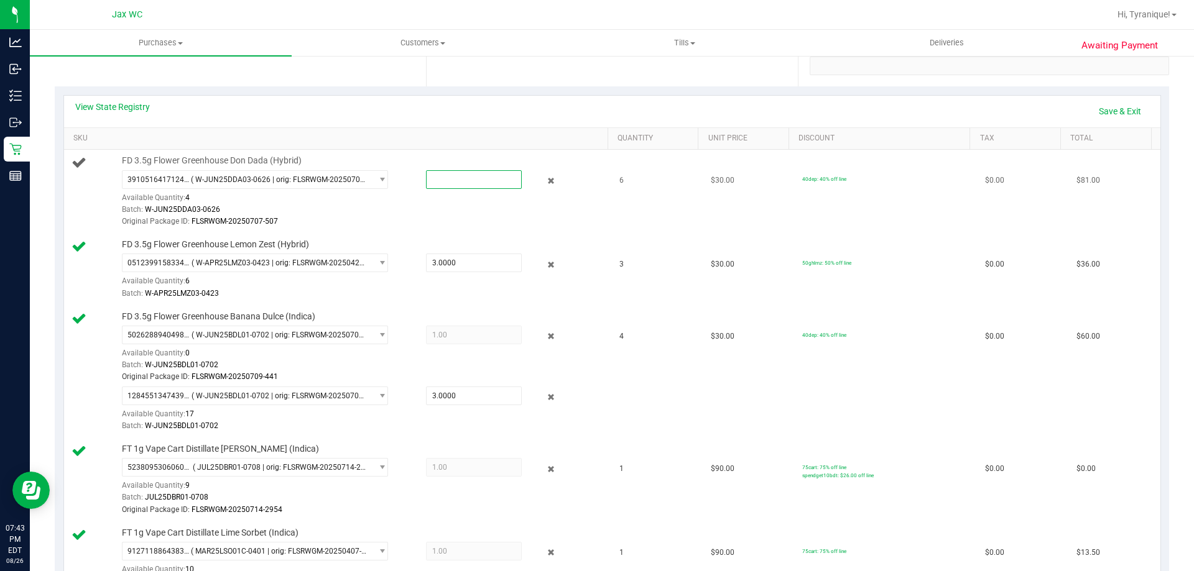
click at [480, 183] on span at bounding box center [474, 179] width 96 height 19
type input "4"
type input "4.0000"
click at [1090, 110] on link "Save & Exit" at bounding box center [1119, 111] width 58 height 21
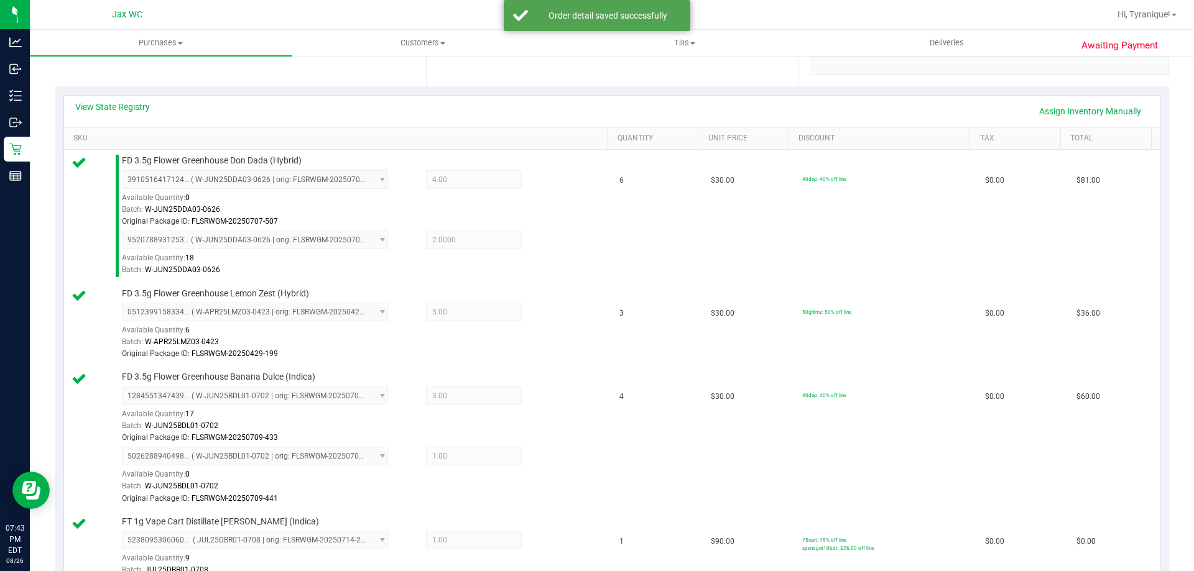
scroll to position [622, 0]
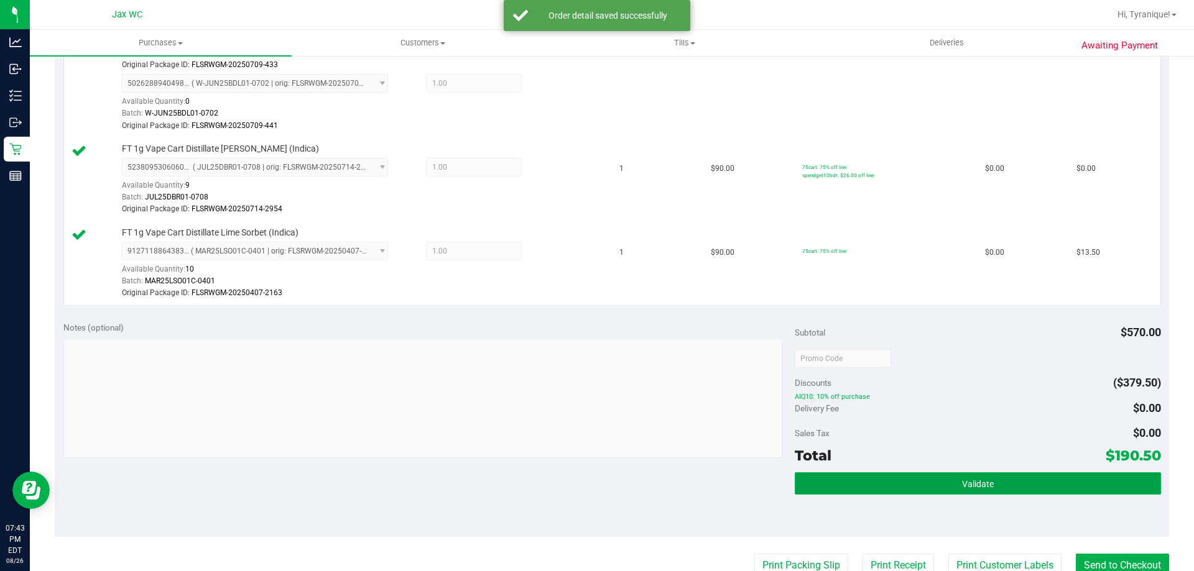
click at [990, 488] on button "Validate" at bounding box center [977, 483] width 366 height 22
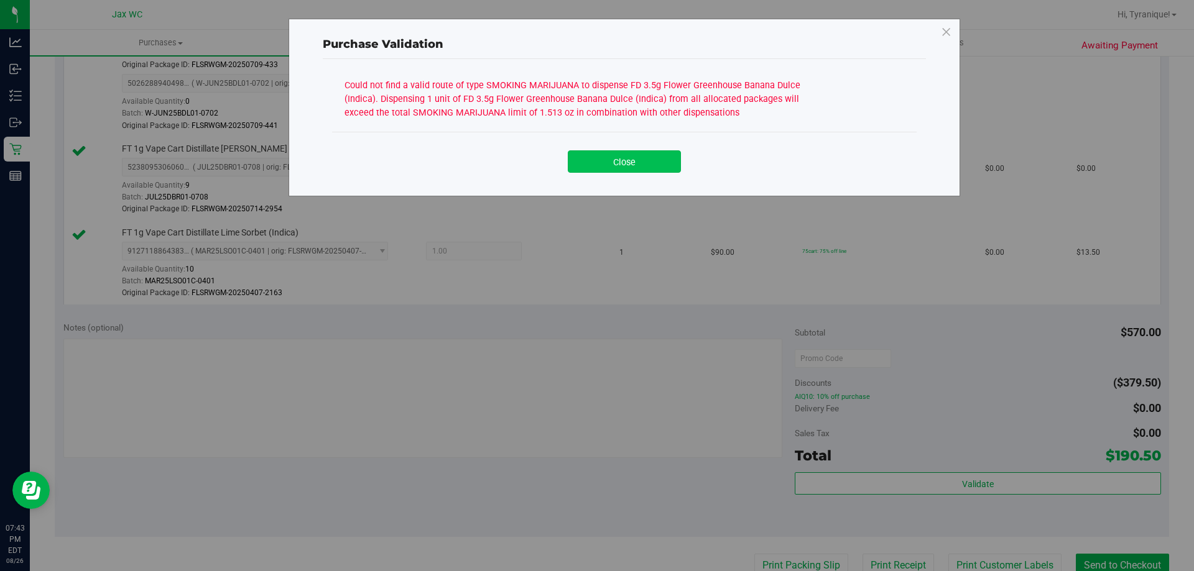
click at [639, 168] on button "Close" at bounding box center [624, 161] width 113 height 22
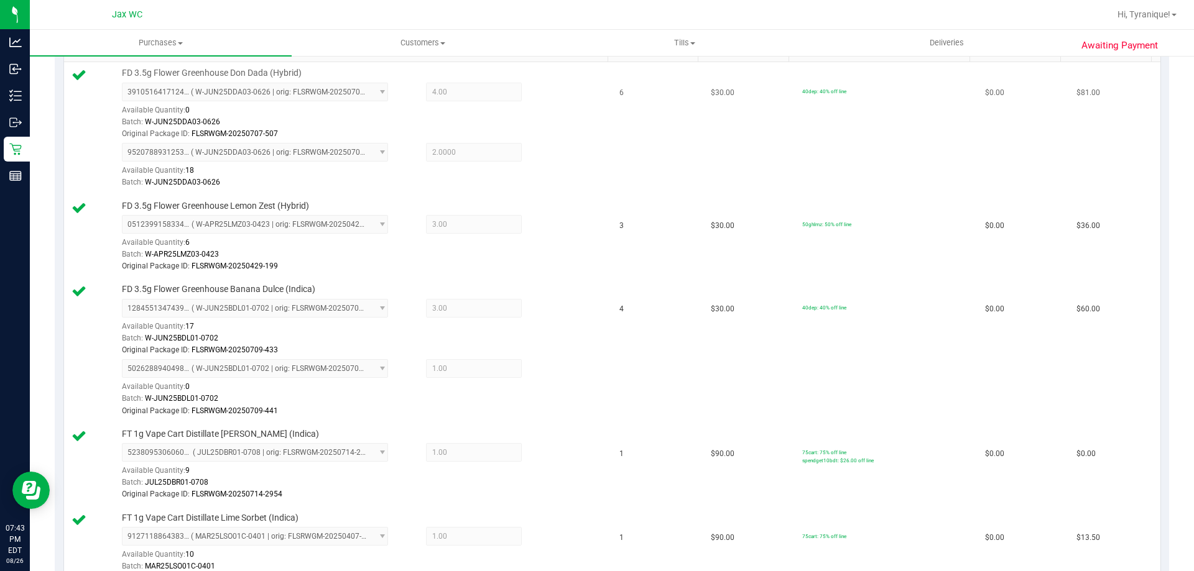
scroll to position [0, 0]
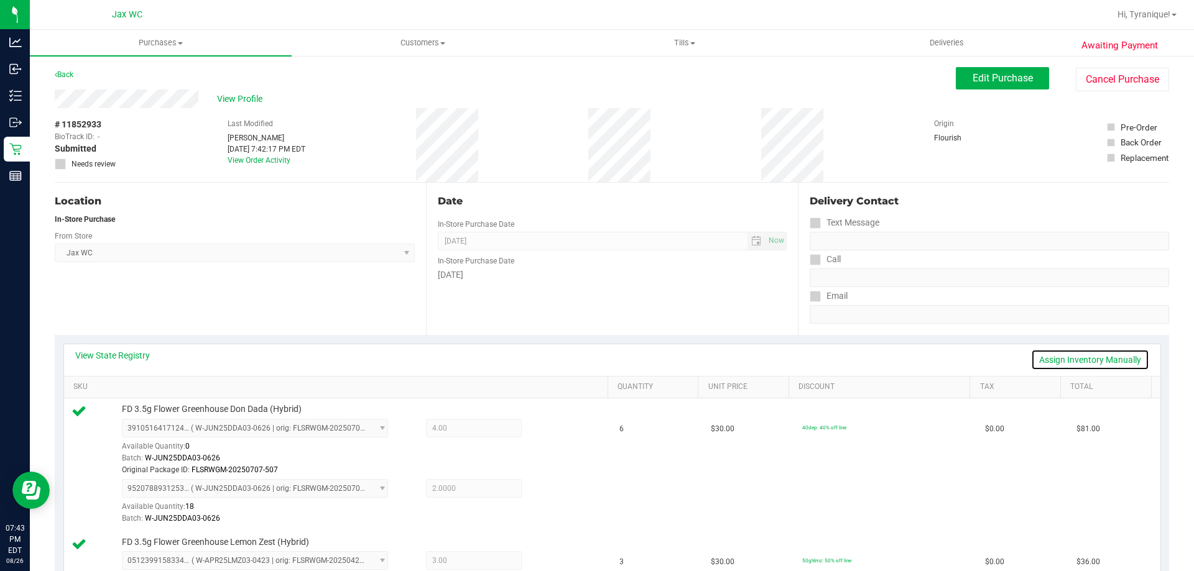
click at [1107, 350] on link "Assign Inventory Manually" at bounding box center [1090, 359] width 118 height 21
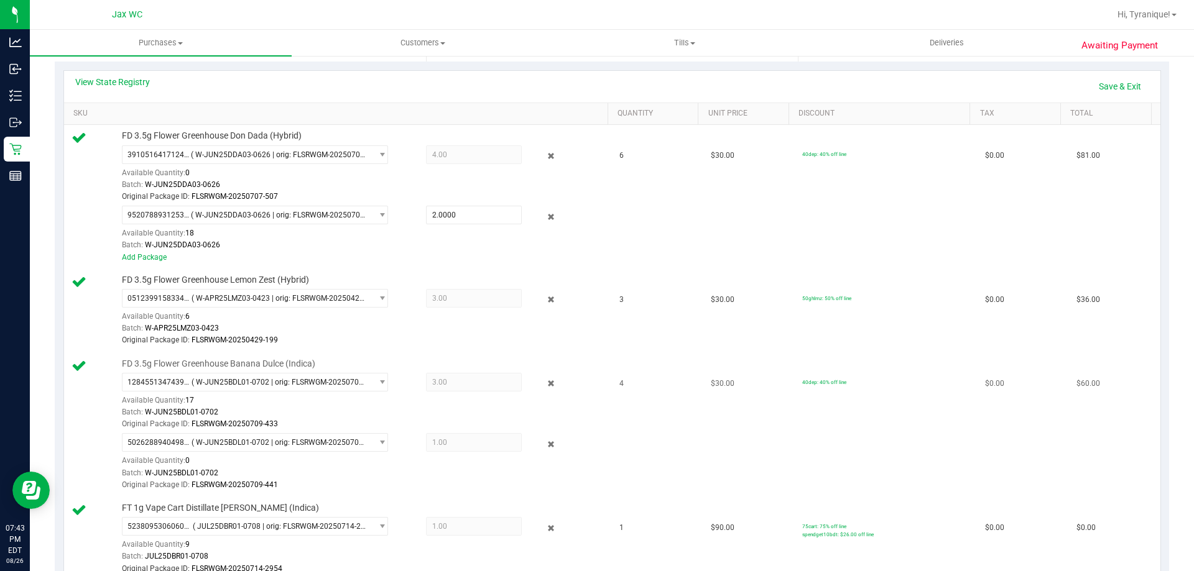
scroll to position [373, 0]
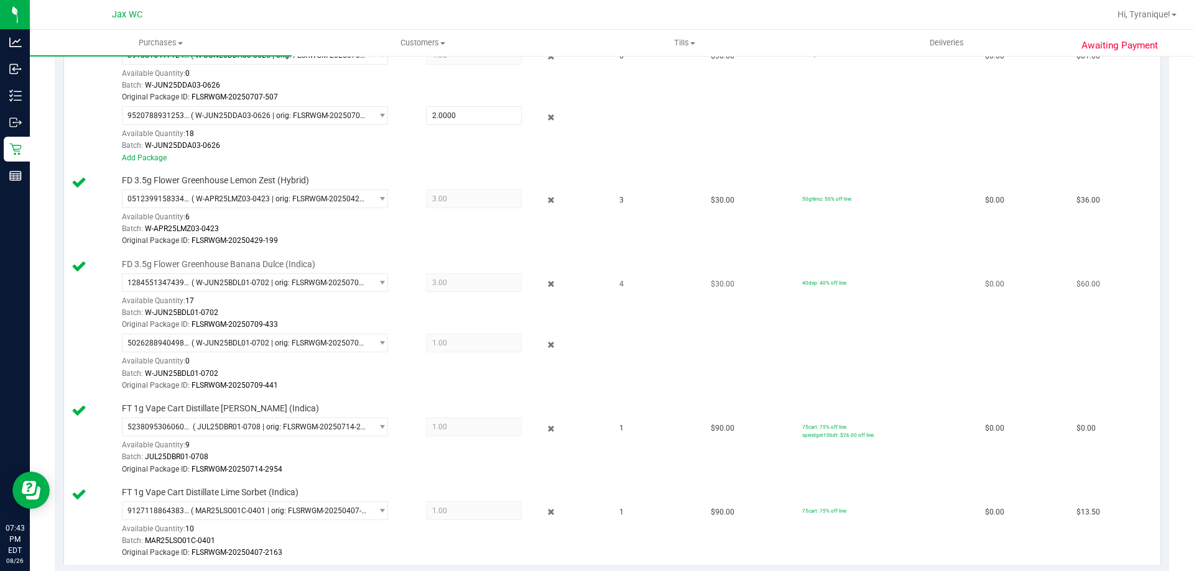
click at [551, 345] on div at bounding box center [542, 344] width 40 height 15
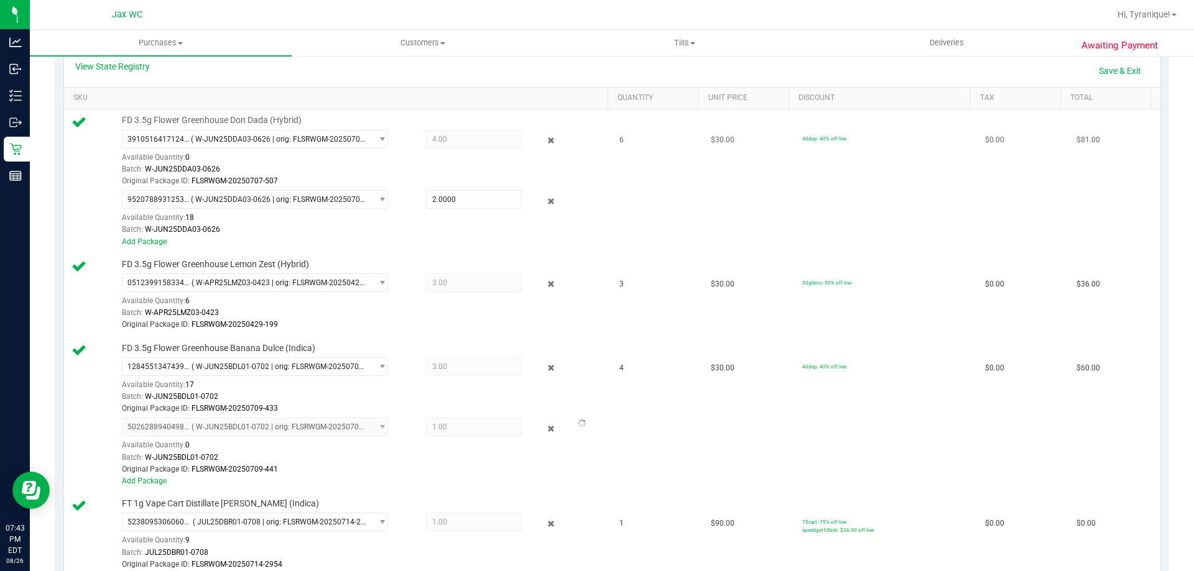
scroll to position [124, 0]
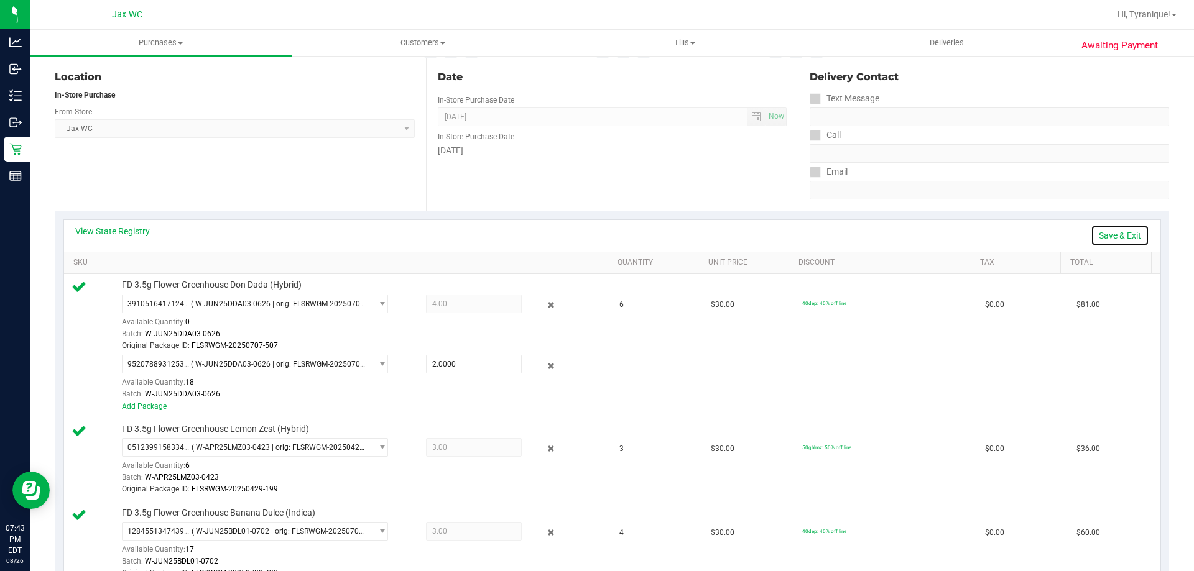
click at [1090, 229] on link "Save & Exit" at bounding box center [1119, 235] width 58 height 21
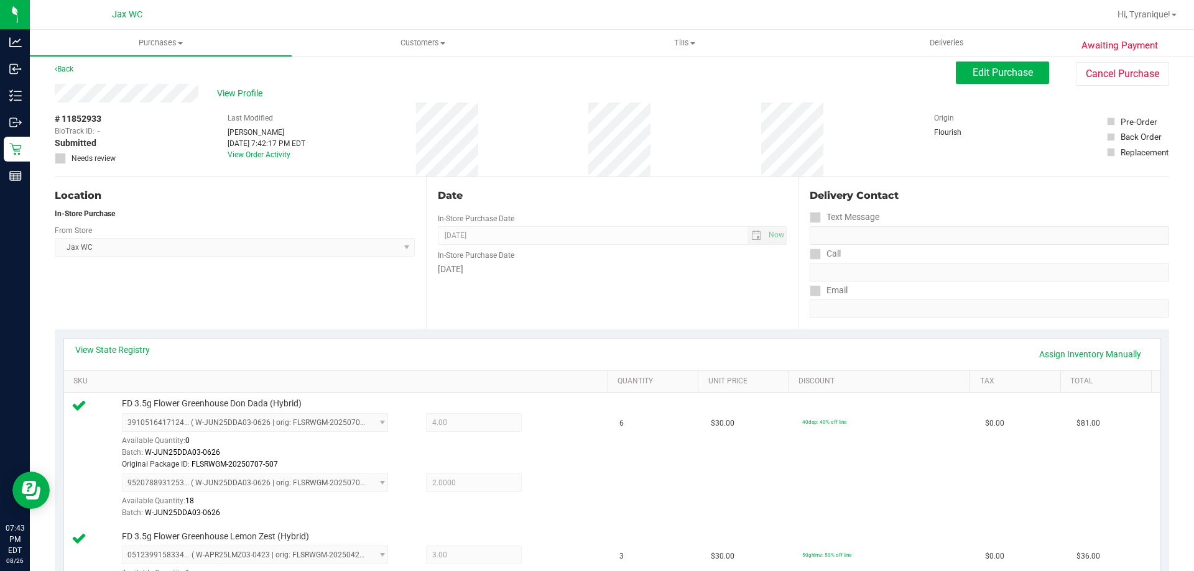
scroll to position [0, 0]
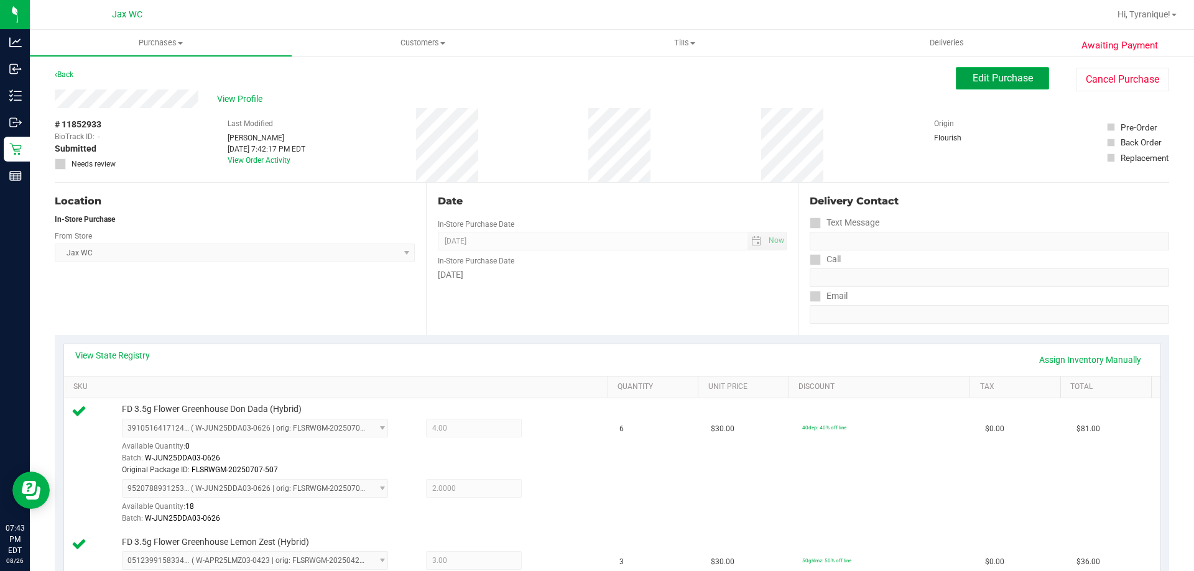
click at [983, 78] on span "Edit Purchase" at bounding box center [1002, 78] width 60 height 12
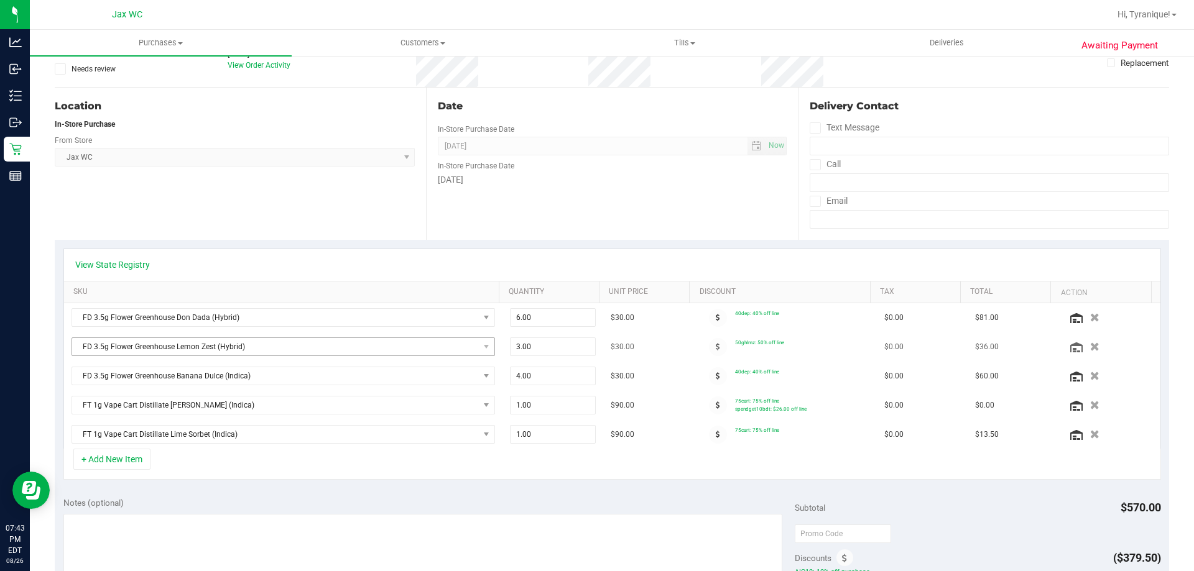
scroll to position [124, 0]
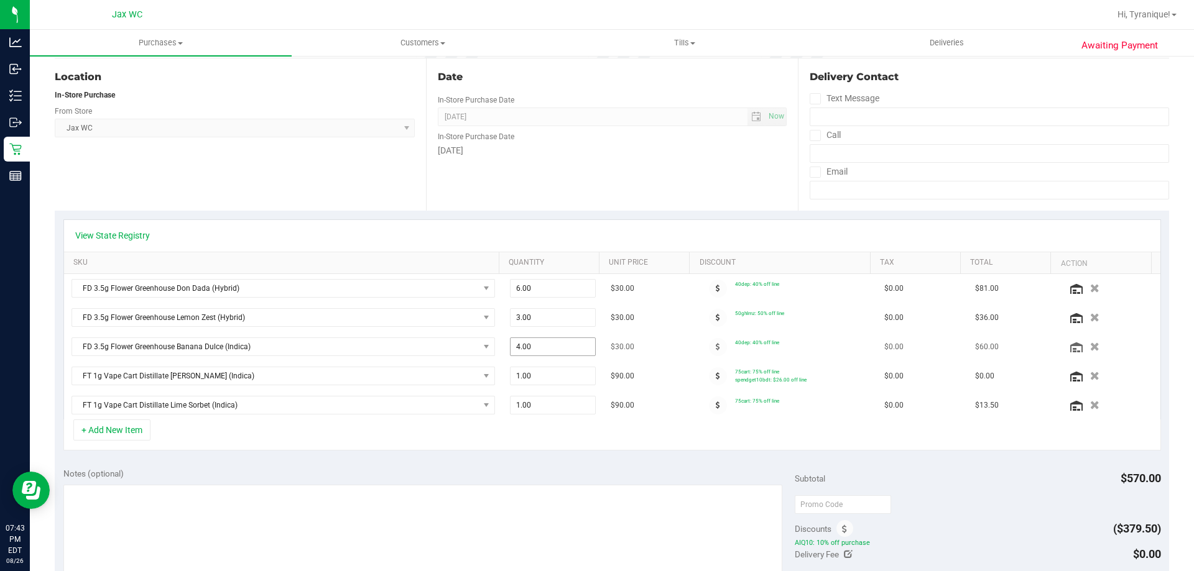
click at [546, 344] on span "4.00 4" at bounding box center [553, 347] width 86 height 19
click at [546, 344] on input "4" at bounding box center [552, 346] width 85 height 17
type input "3"
type input "4.00"
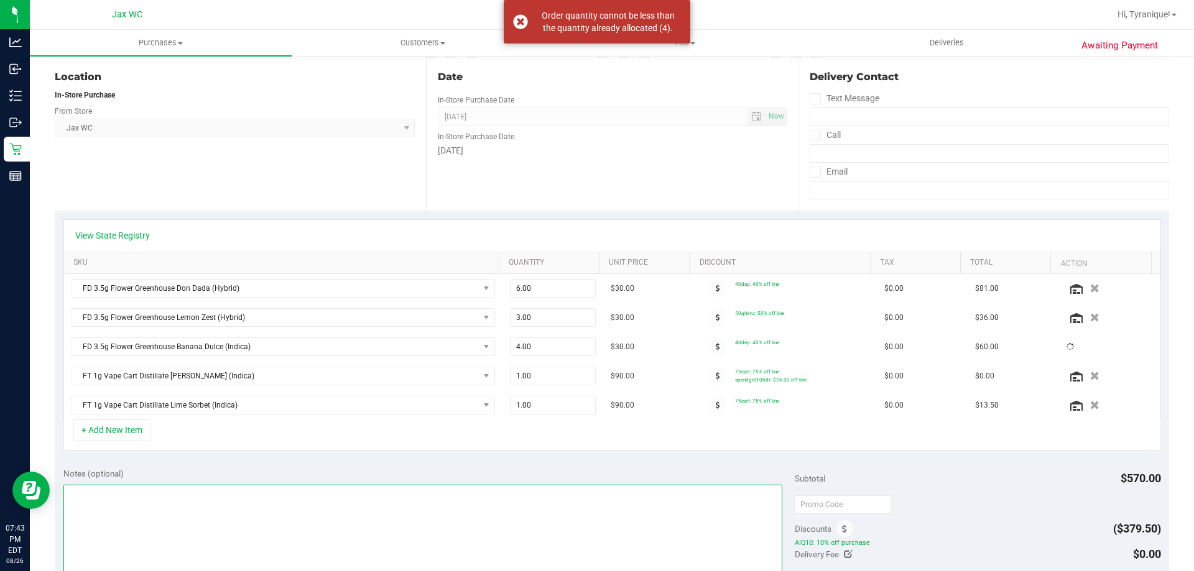
click at [609, 494] on textarea at bounding box center [422, 544] width 719 height 119
click at [1089, 349] on icon "button" at bounding box center [1094, 347] width 11 height 9
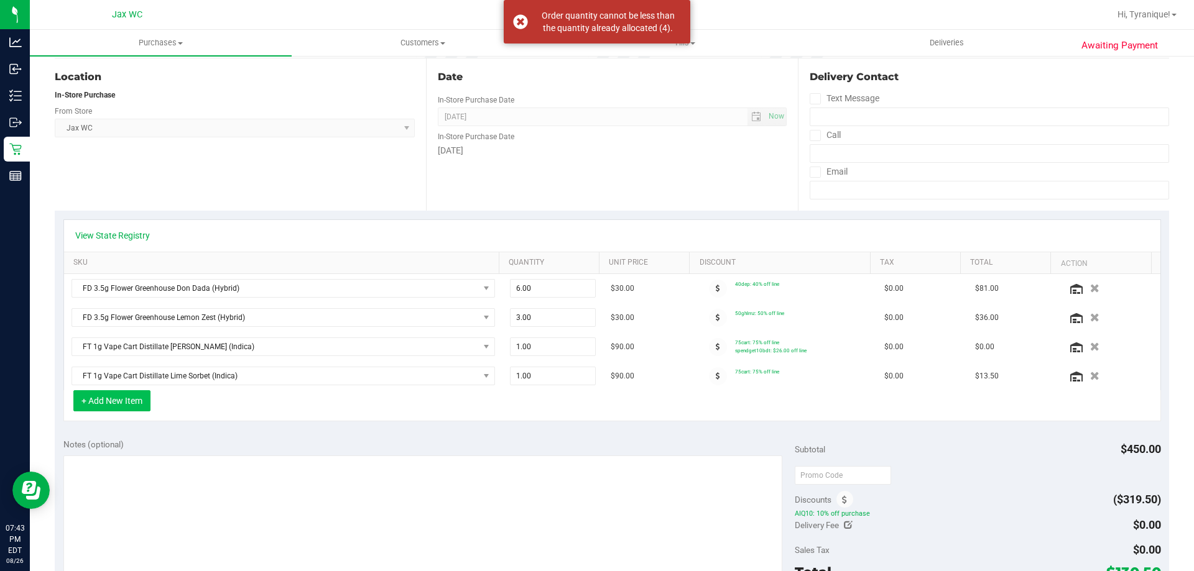
click at [107, 405] on button "+ Add New Item" at bounding box center [111, 400] width 77 height 21
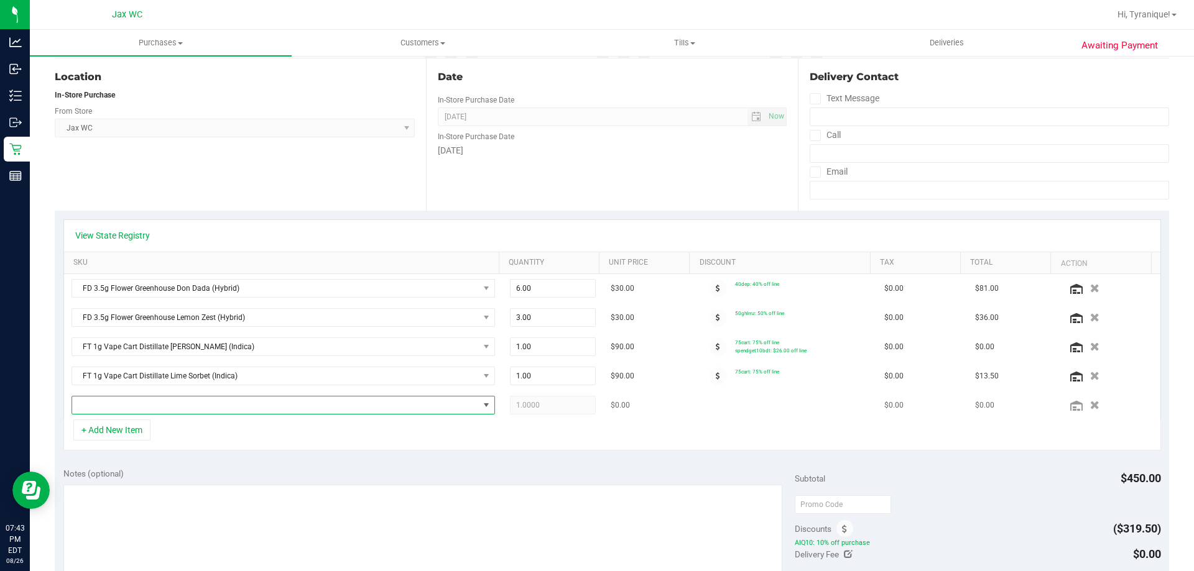
click at [117, 405] on span "NO DATA FOUND" at bounding box center [275, 405] width 407 height 17
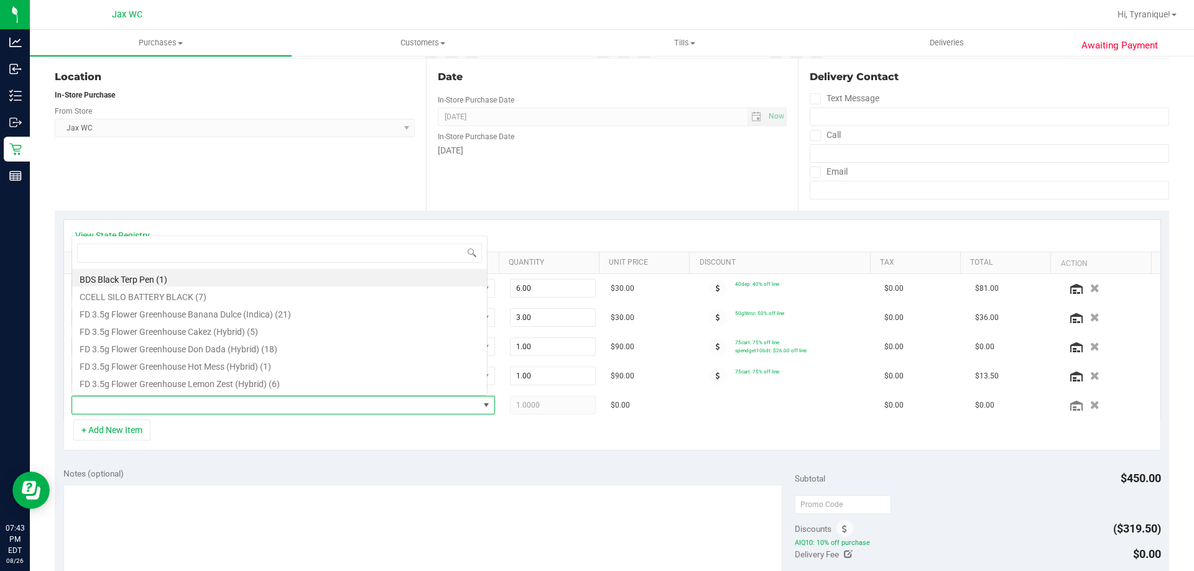
scroll to position [19, 412]
type input "BDL"
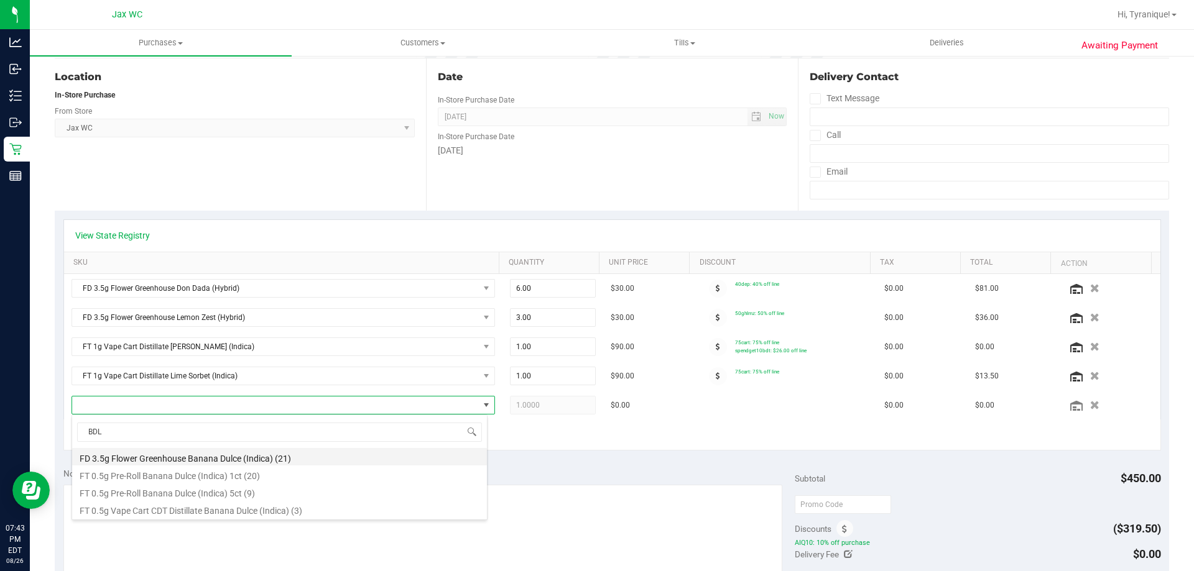
click at [285, 461] on li "FD 3.5g Flower Greenhouse Banana Dulce (Indica) (21)" at bounding box center [279, 456] width 415 height 17
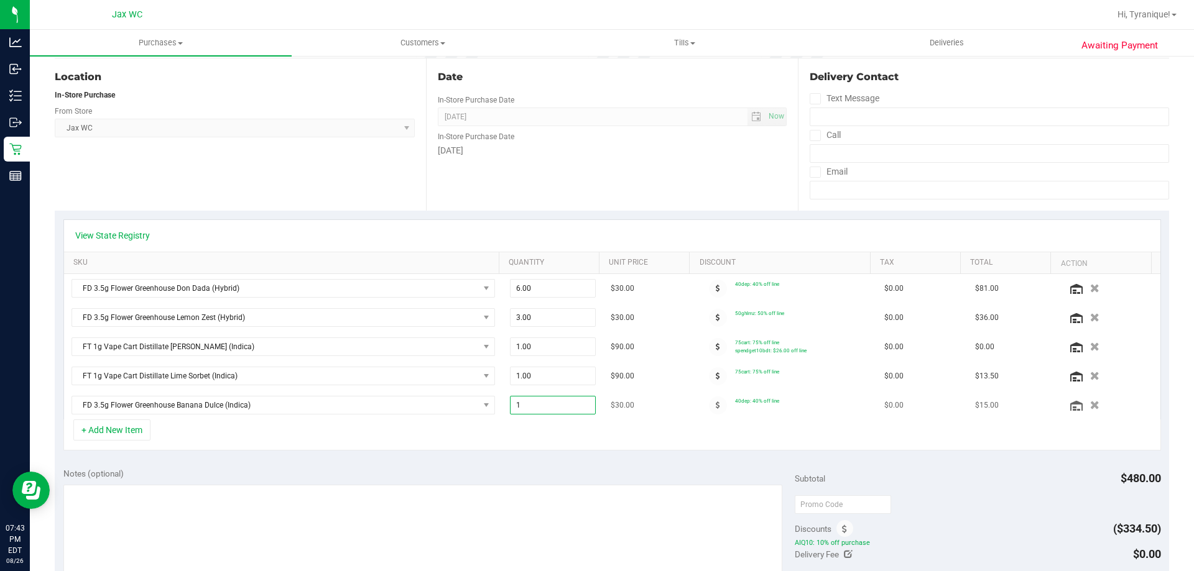
click at [542, 410] on span "1.00 1" at bounding box center [553, 405] width 86 height 19
click at [542, 410] on input "1" at bounding box center [552, 405] width 85 height 17
type input "3"
type input "3.00"
click at [589, 469] on div "Notes (optional)" at bounding box center [429, 473] width 732 height 12
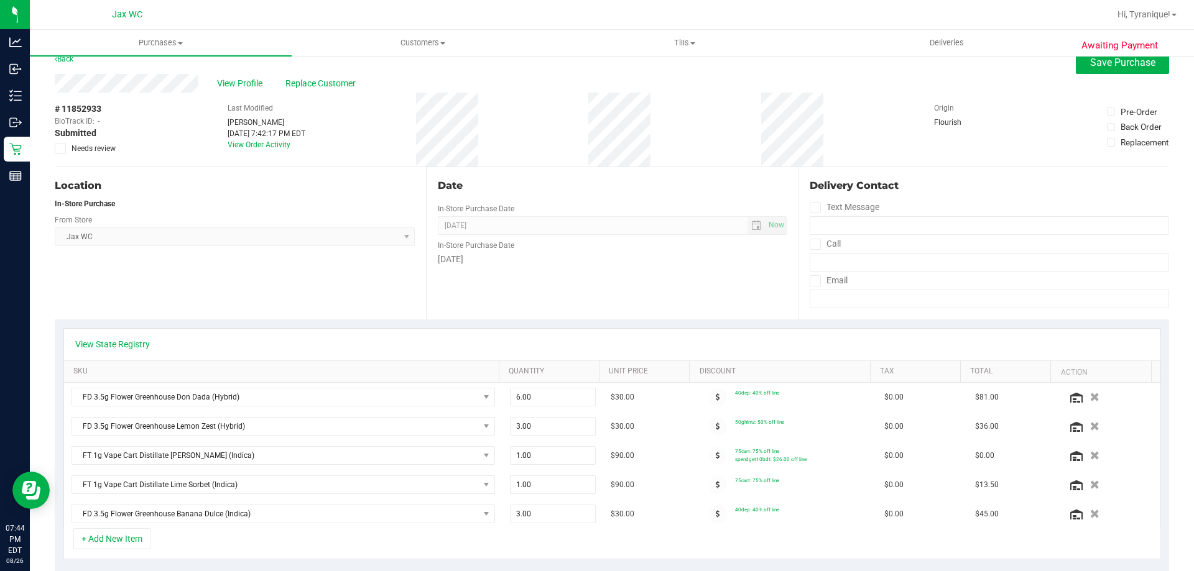
scroll to position [0, 0]
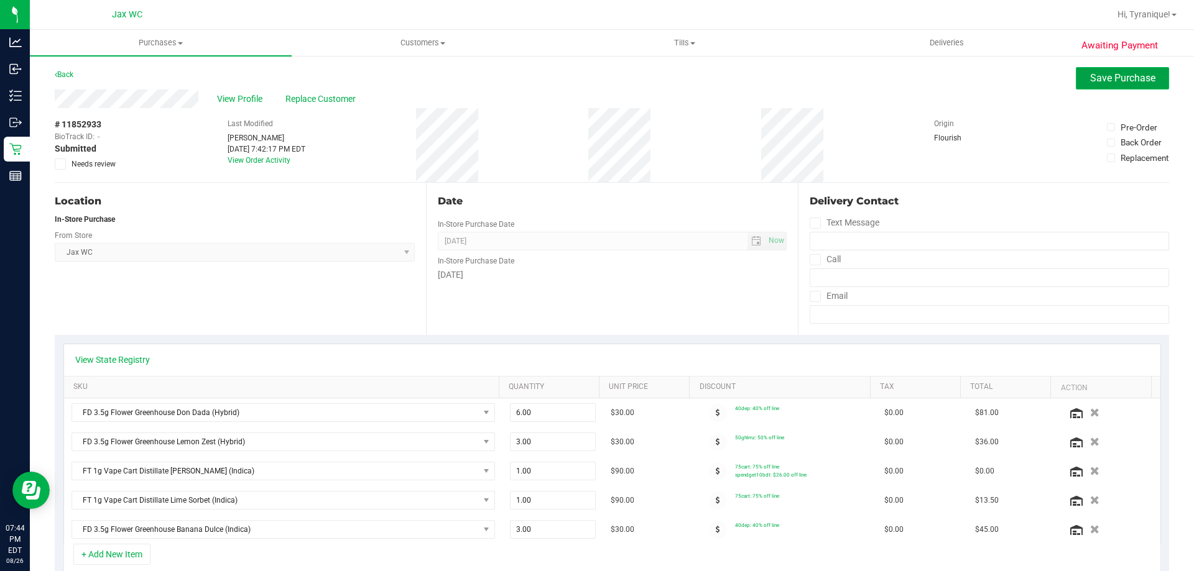
click at [1077, 87] on button "Save Purchase" at bounding box center [1121, 78] width 93 height 22
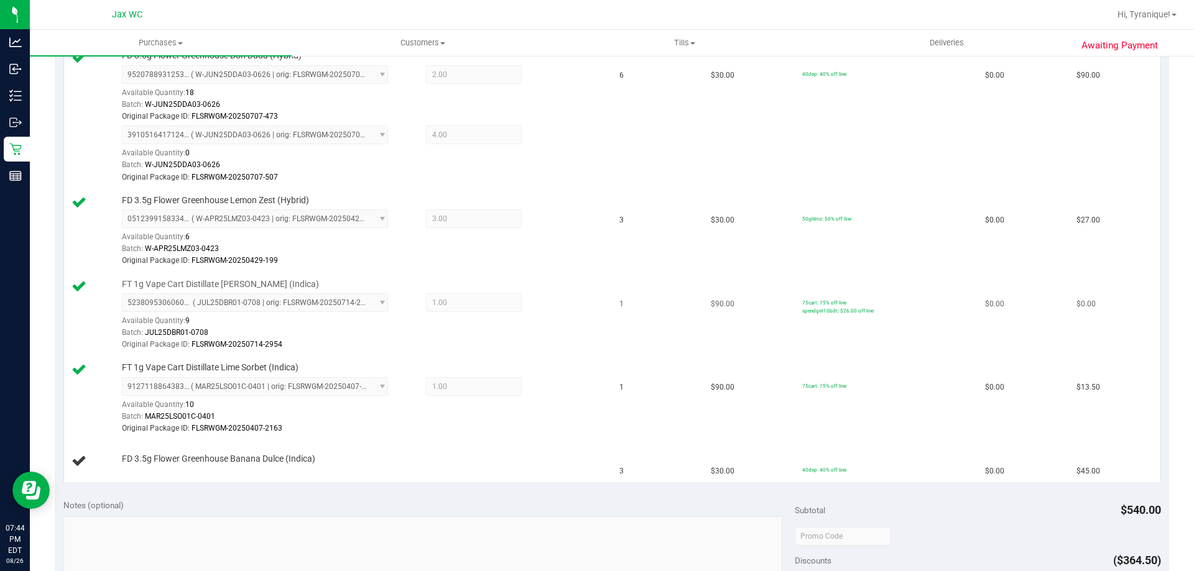
scroll to position [373, 0]
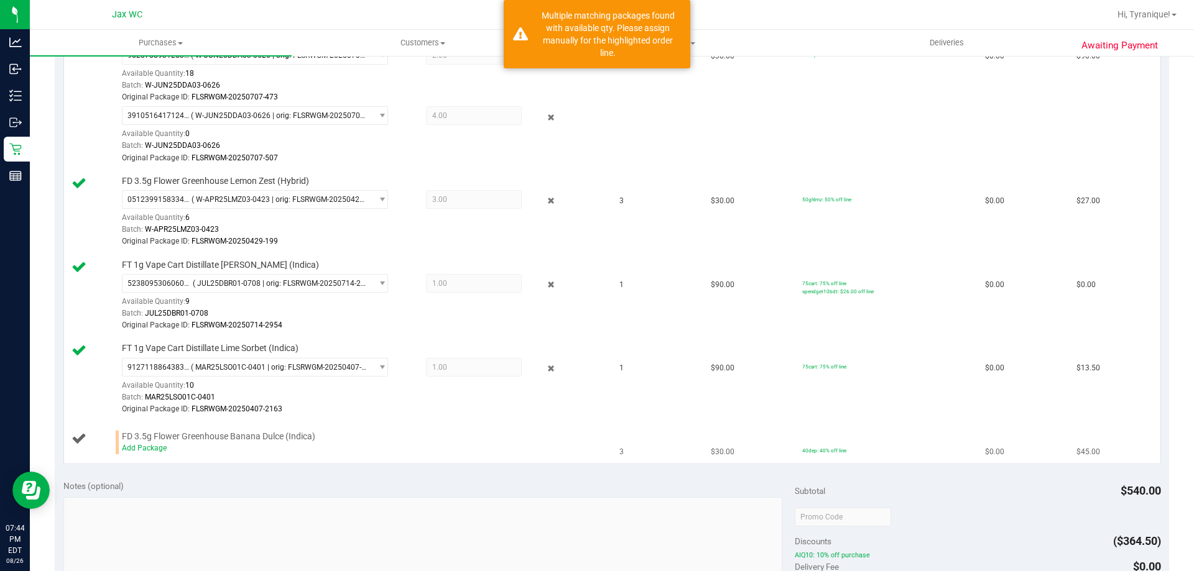
click at [149, 439] on span "FD 3.5g Flower Greenhouse Banana Dulce (Indica)" at bounding box center [218, 437] width 193 height 12
click at [152, 451] on link "Add Package" at bounding box center [144, 448] width 45 height 9
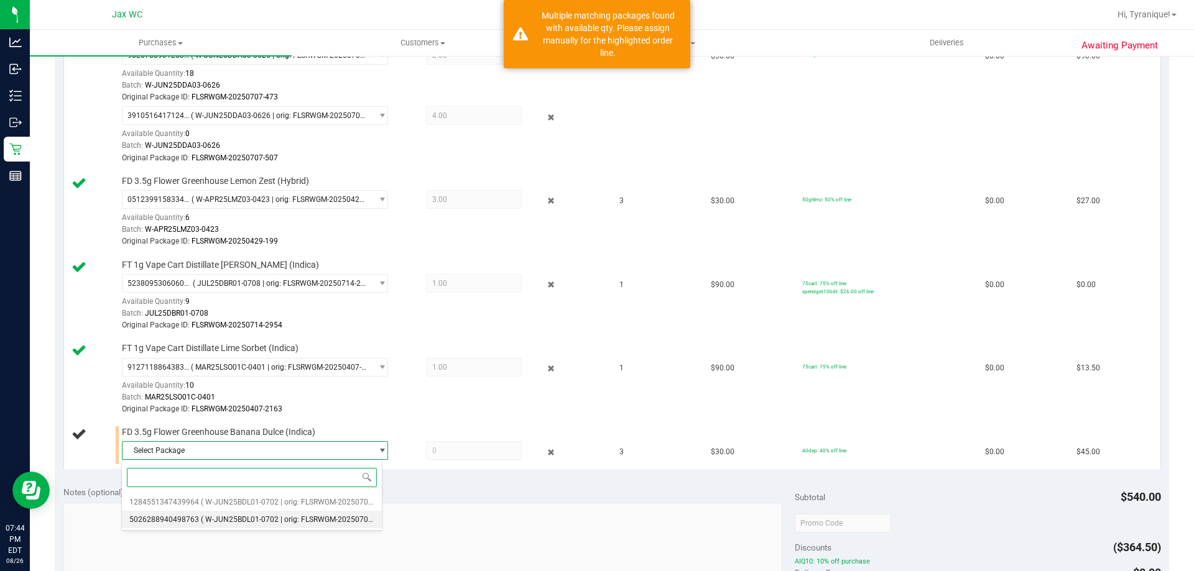
click at [239, 527] on li "5026288940498763 ( W-JUN25BDL01-0702 | orig: FLSRWGM-20250709-441 )" at bounding box center [252, 519] width 260 height 17
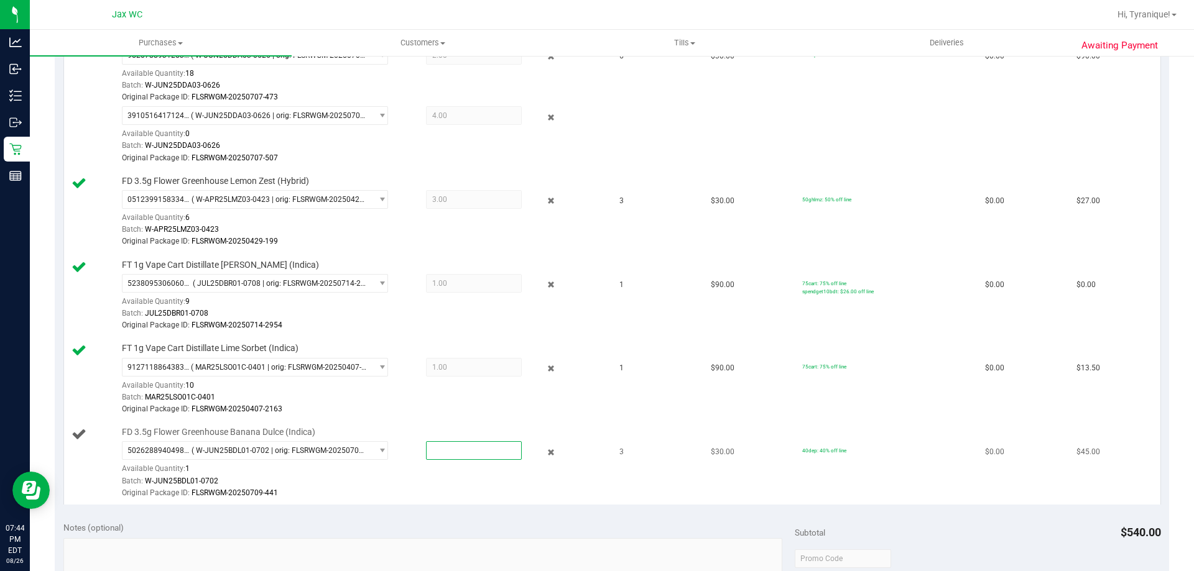
click at [466, 448] on span at bounding box center [474, 450] width 96 height 19
type input "1"
type input "1.0000"
click at [753, 507] on div "View State Registry Save & Exit SKU Quantity Unit Price Discount Tax Total FD 3…" at bounding box center [612, 237] width 1114 height 551
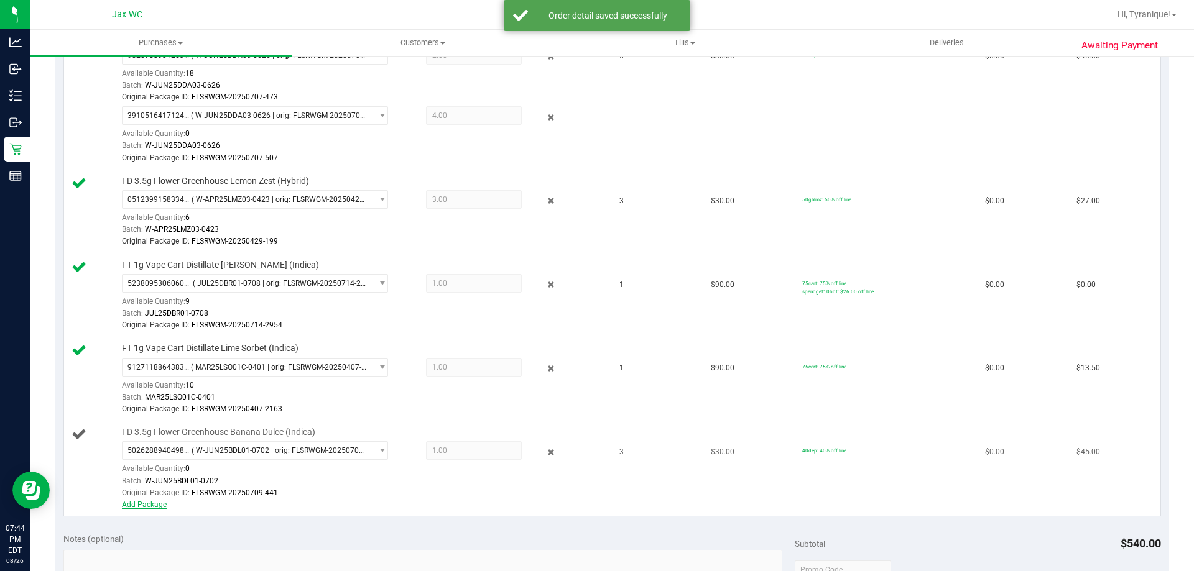
click at [152, 504] on link "Add Package" at bounding box center [144, 504] width 45 height 9
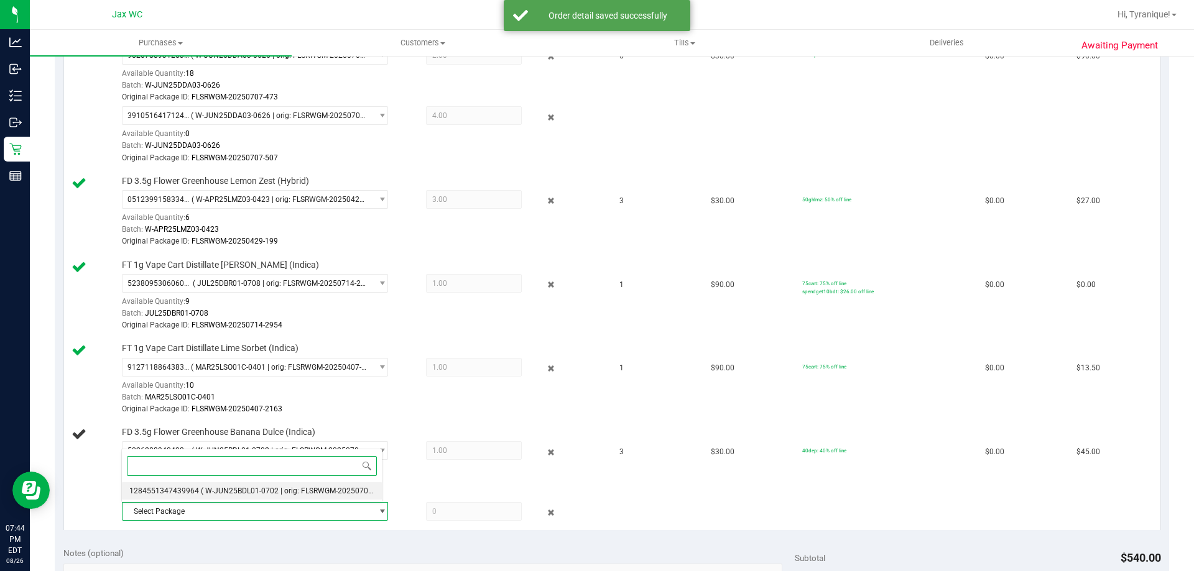
click at [228, 492] on span "( W-JUN25BDL01-0702 | orig: FLSRWGM-20250709-433 )" at bounding box center [296, 491] width 191 height 9
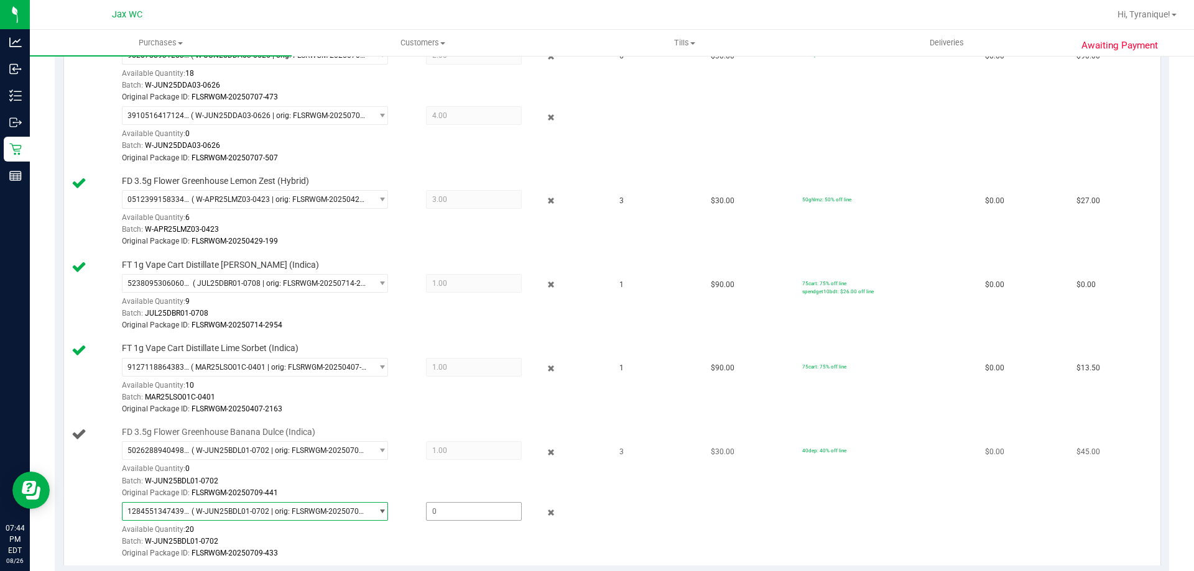
click at [486, 518] on span at bounding box center [474, 511] width 96 height 19
type input "2"
type input "2.0000"
click at [703, 286] on td "$90.00" at bounding box center [748, 296] width 91 height 84
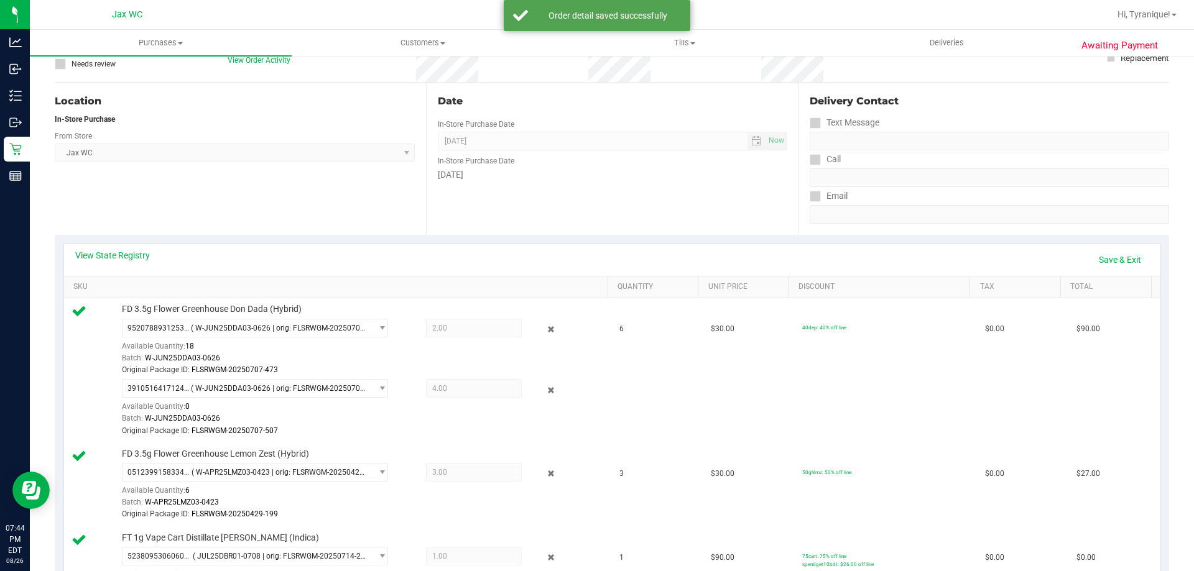
scroll to position [0, 0]
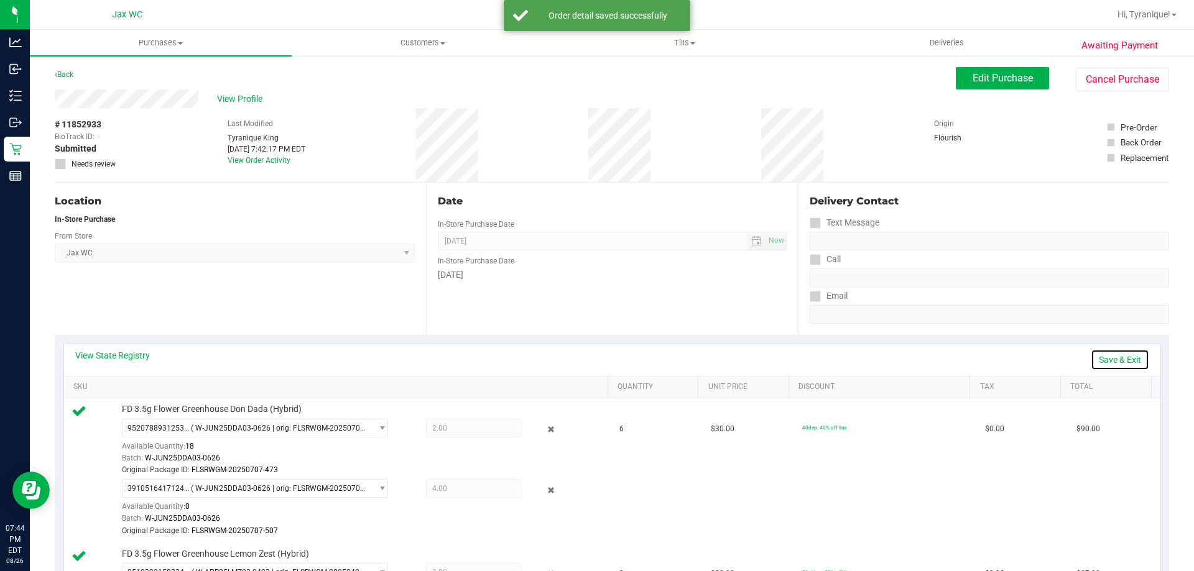
click at [1105, 358] on link "Save & Exit" at bounding box center [1119, 359] width 58 height 21
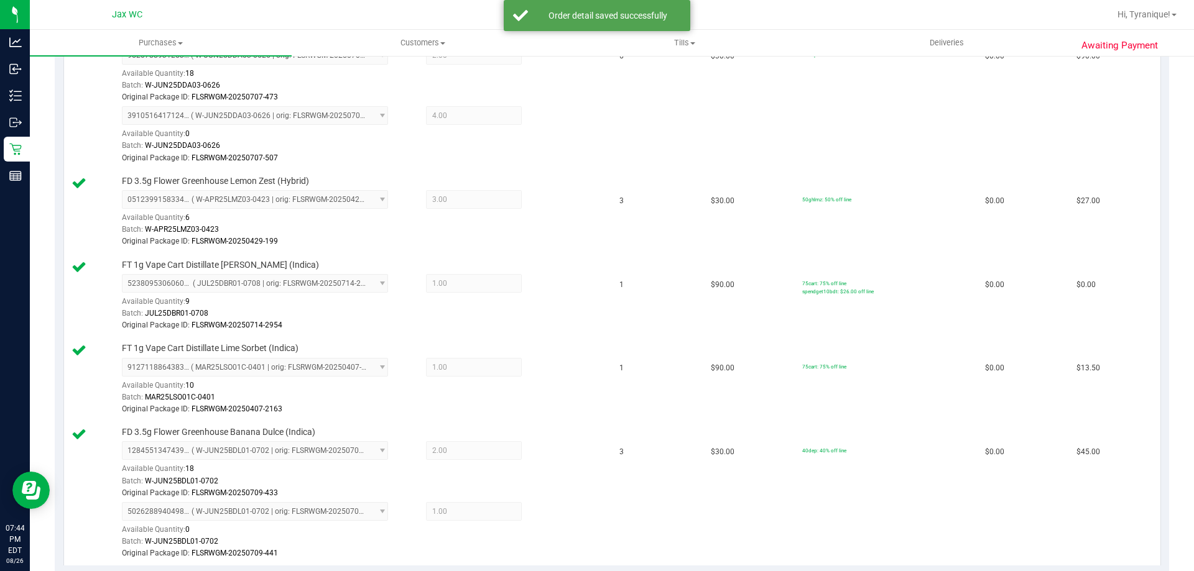
scroll to position [914, 0]
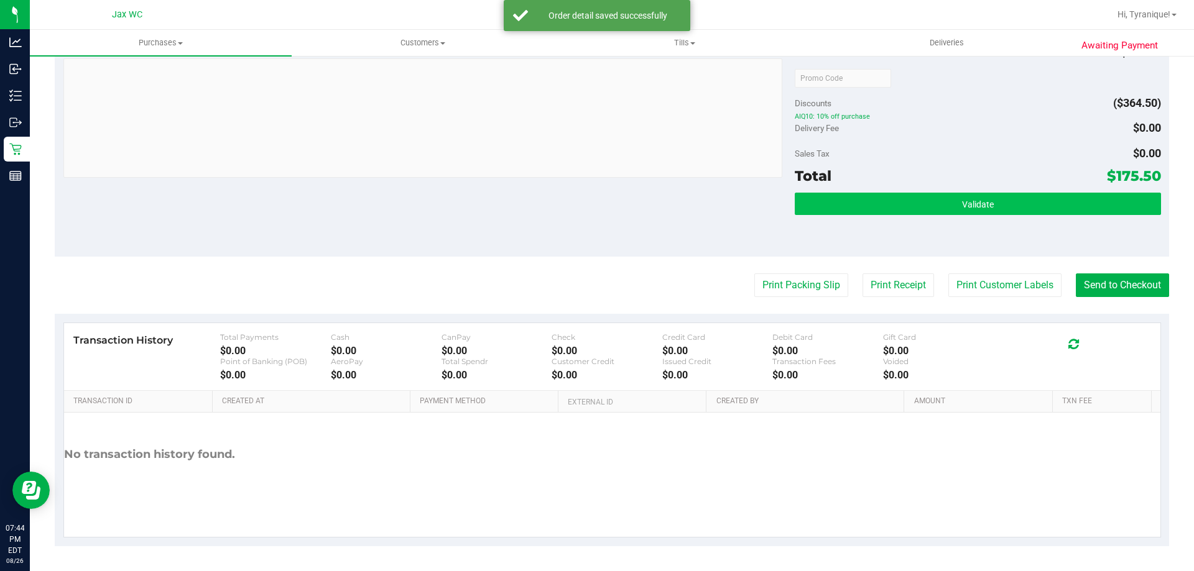
drag, startPoint x: 945, startPoint y: 217, endPoint x: 946, endPoint y: 209, distance: 8.1
click at [946, 214] on div "Validate" at bounding box center [977, 221] width 366 height 56
click at [946, 209] on button "Validate" at bounding box center [977, 204] width 366 height 22
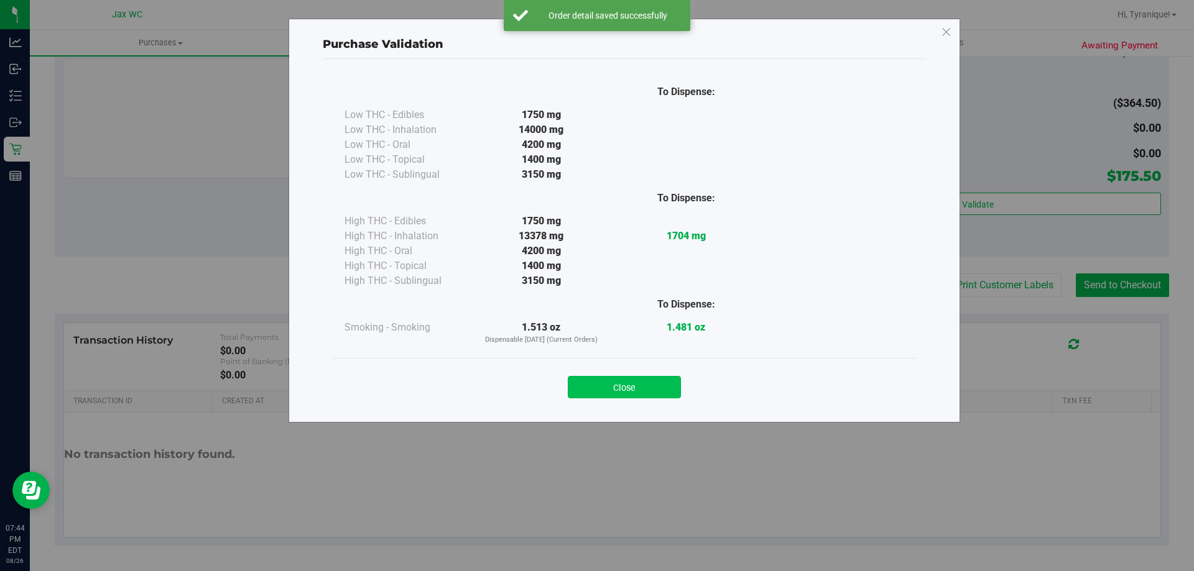
click at [640, 393] on button "Close" at bounding box center [624, 387] width 113 height 22
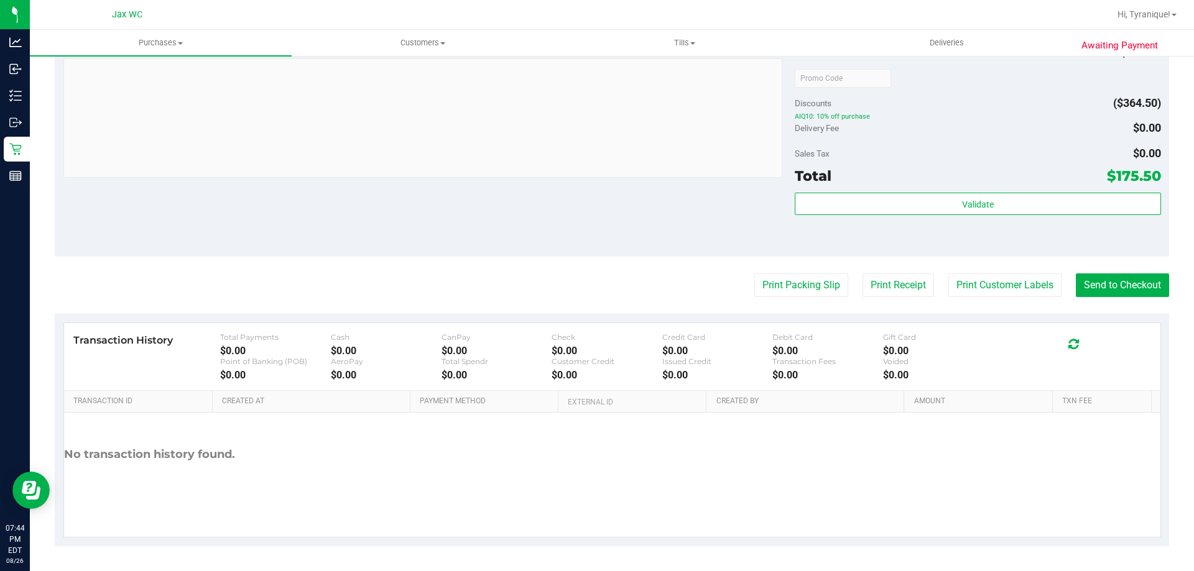
click at [1070, 191] on div "Subtotal $540.00 Discounts ($364.50) AIQ10: 10% off purchase Delivery Fee $0.00…" at bounding box center [977, 145] width 366 height 207
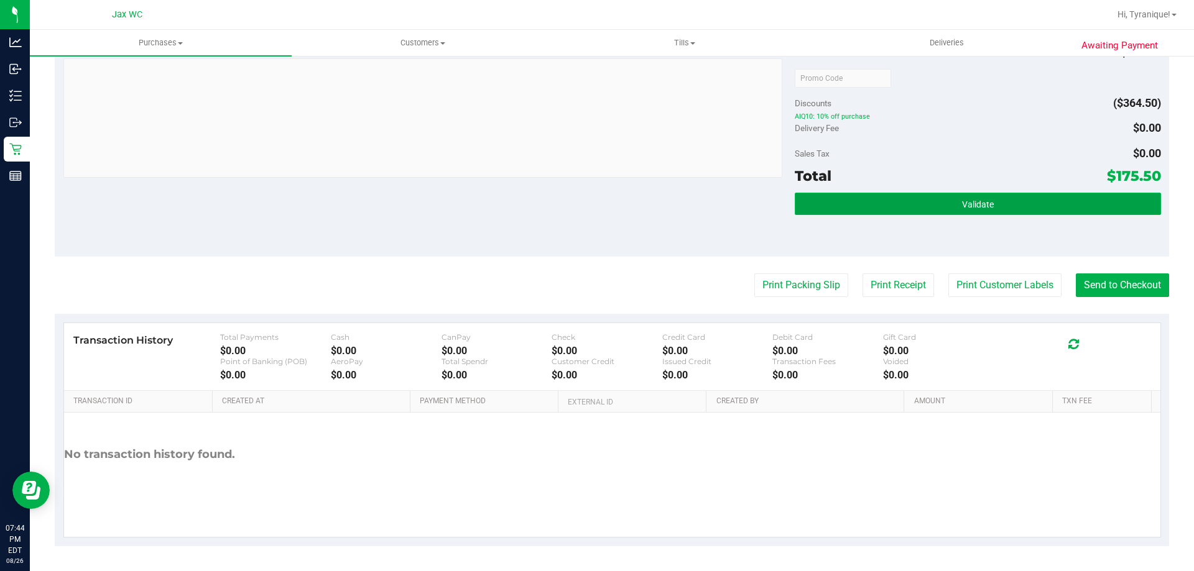
click at [1067, 199] on button "Validate" at bounding box center [977, 204] width 366 height 22
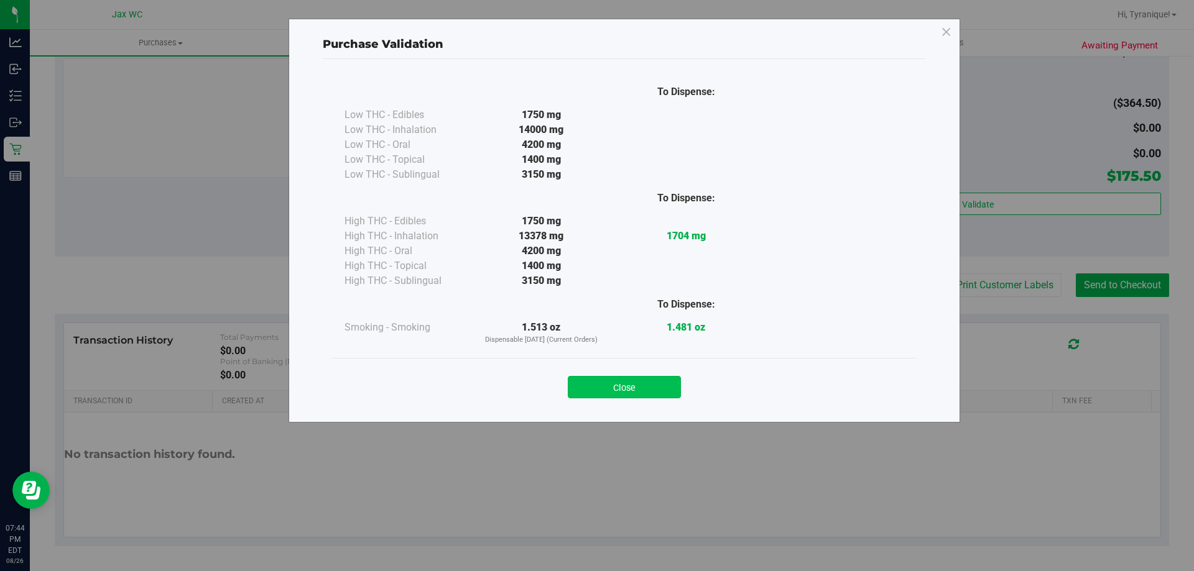
click at [644, 379] on button "Close" at bounding box center [624, 387] width 113 height 22
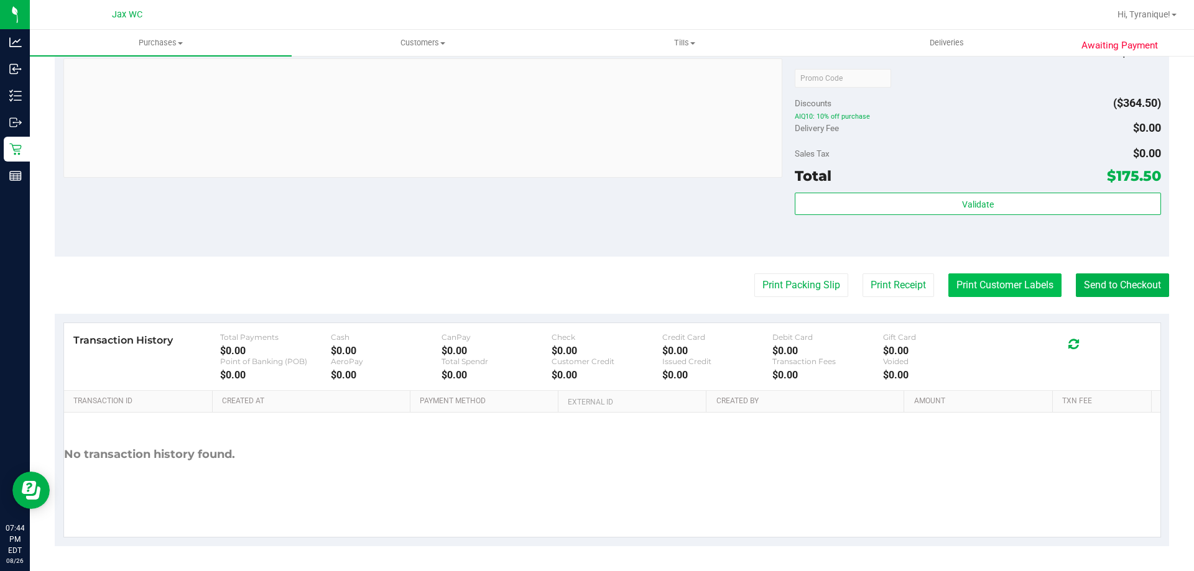
click at [999, 285] on button "Print Customer Labels" at bounding box center [1004, 286] width 113 height 24
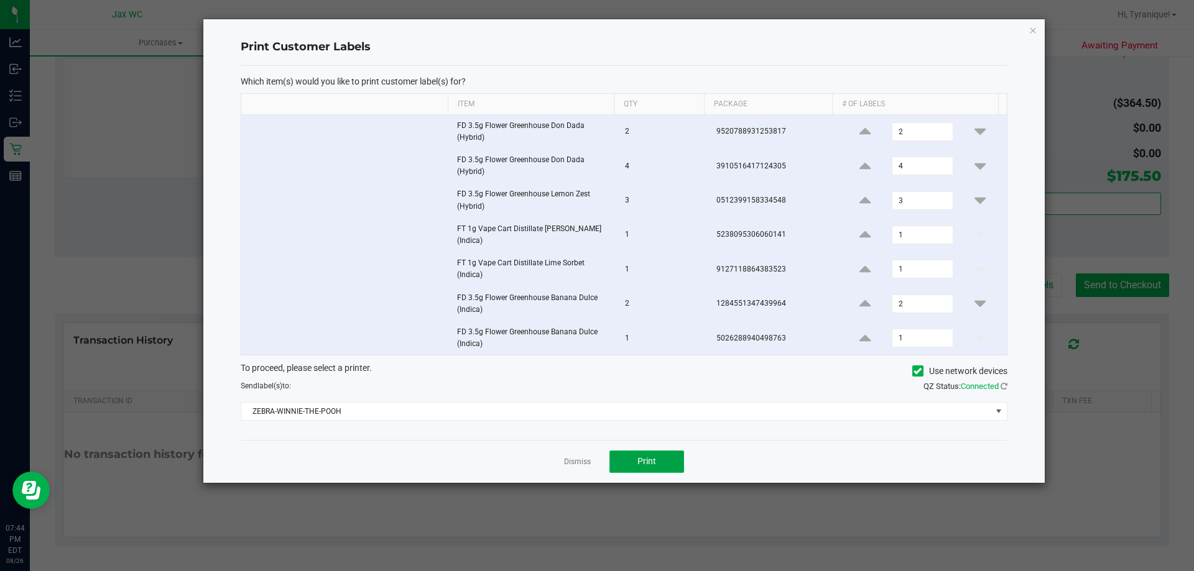
click at [638, 461] on span "Print" at bounding box center [646, 461] width 19 height 10
click at [589, 463] on link "Dismiss" at bounding box center [577, 462] width 27 height 11
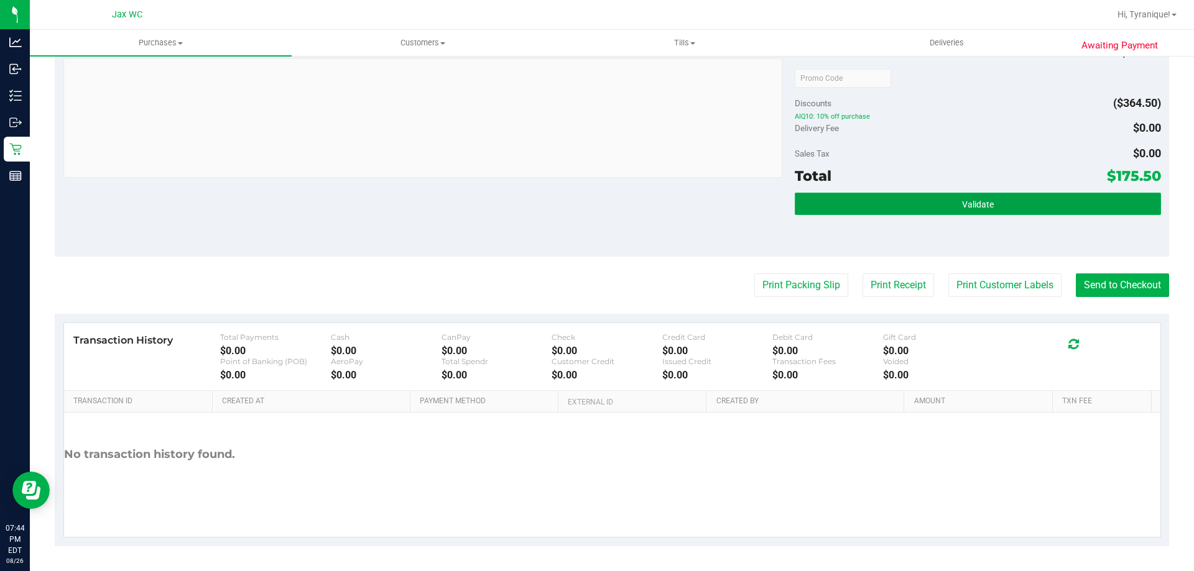
click at [1036, 206] on button "Validate" at bounding box center [977, 204] width 366 height 22
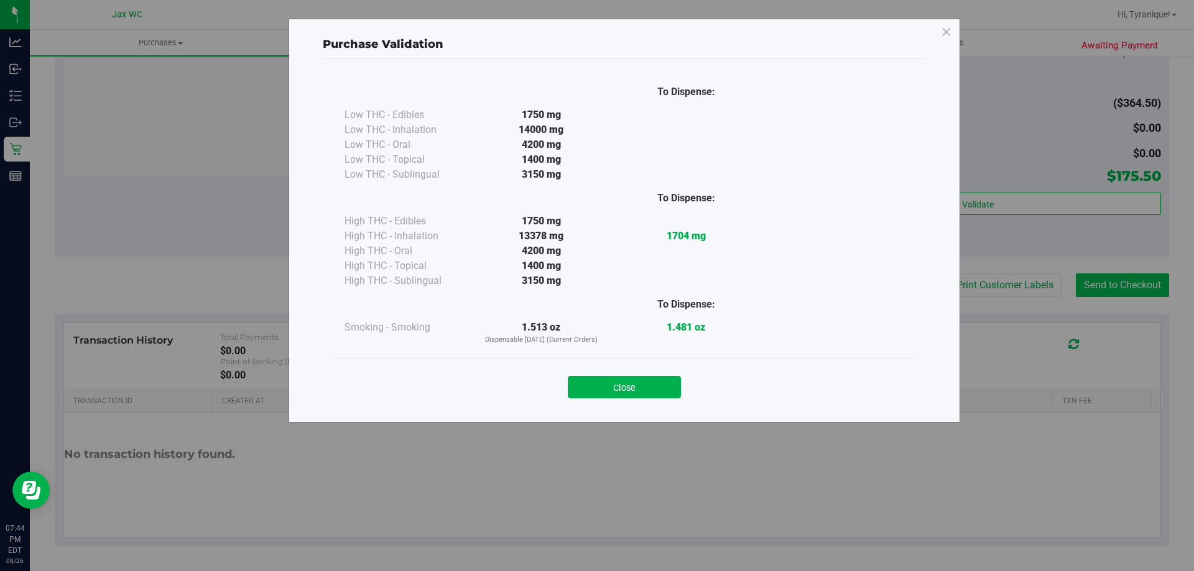
click at [1102, 278] on div "Purchase Validation To Dispense: Low THC - Edibles 1750 mg" at bounding box center [601, 285] width 1203 height 571
click at [623, 387] on button "Close" at bounding box center [624, 387] width 113 height 22
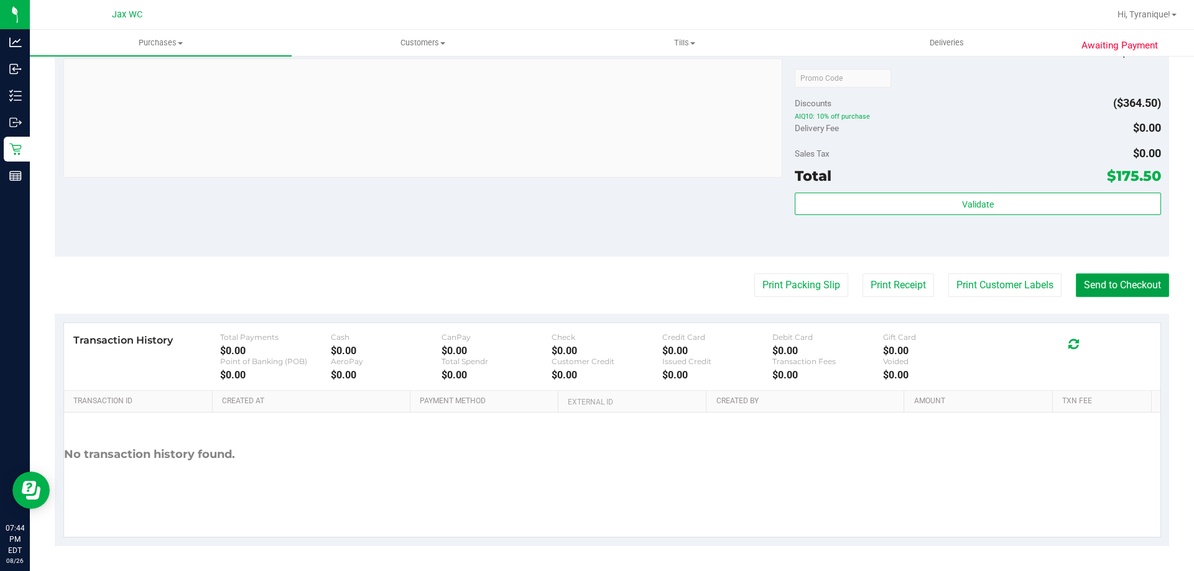
click at [1125, 289] on button "Send to Checkout" at bounding box center [1121, 286] width 93 height 24
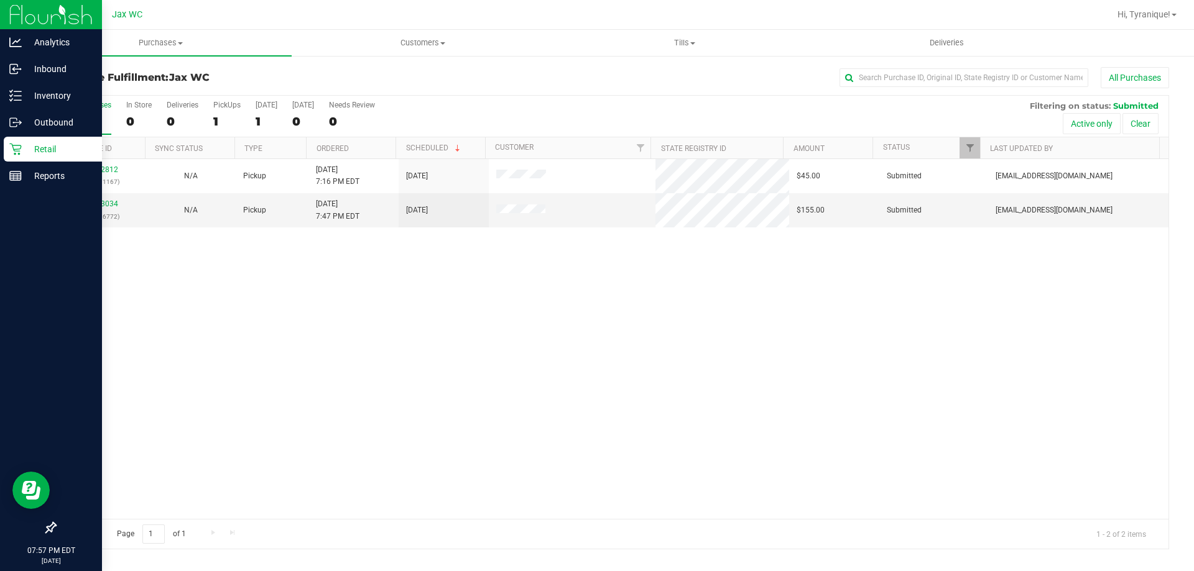
click at [52, 140] on div "Retail" at bounding box center [53, 149] width 98 height 25
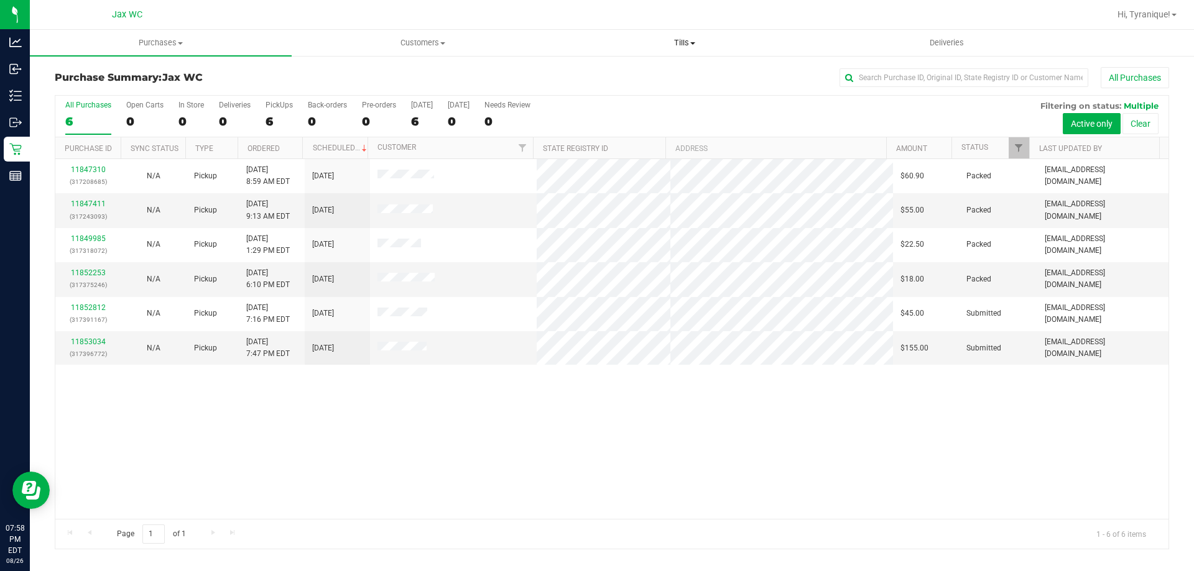
click at [700, 39] on span "Tills" at bounding box center [684, 42] width 260 height 11
click at [666, 69] on li "Manage tills" at bounding box center [684, 75] width 262 height 15
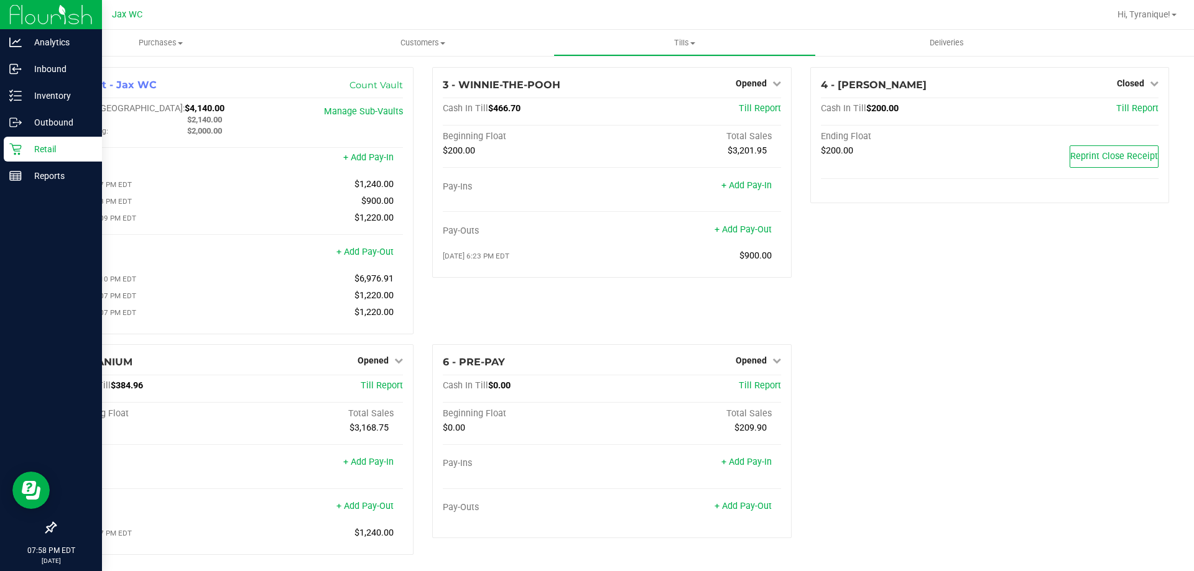
click at [23, 152] on p "Retail" at bounding box center [59, 149] width 75 height 15
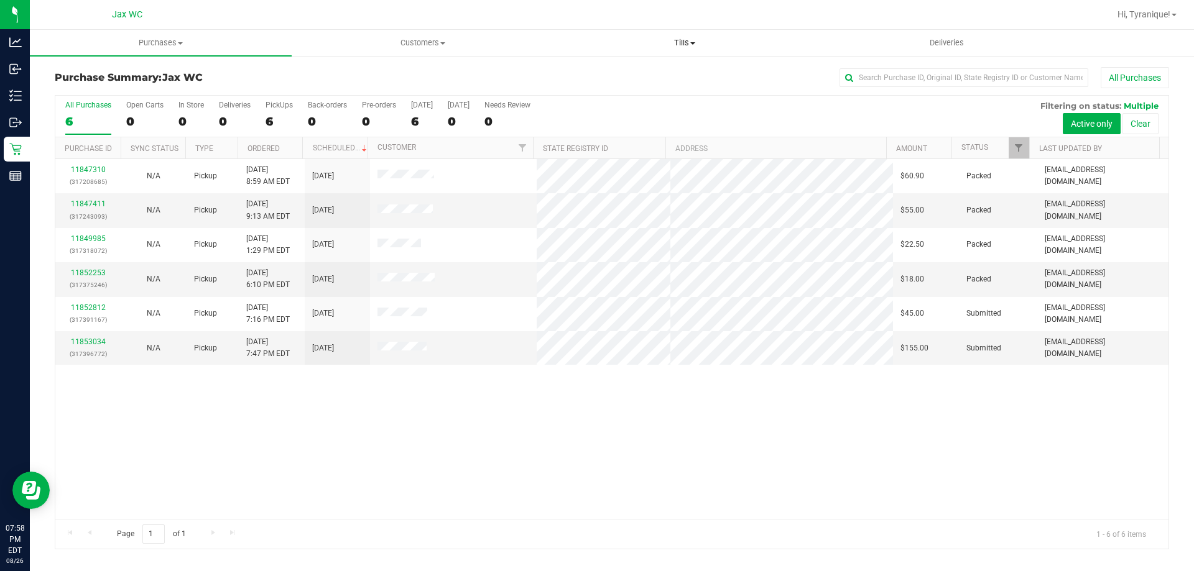
click at [676, 38] on span "Tills" at bounding box center [684, 42] width 260 height 11
click at [661, 72] on li "Manage tills" at bounding box center [684, 75] width 262 height 15
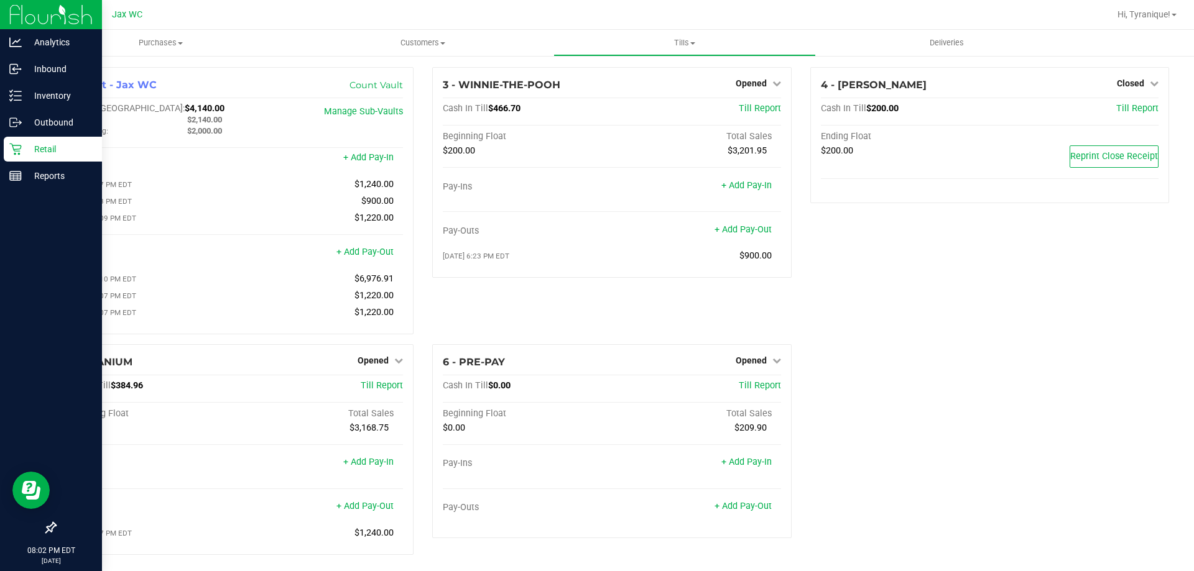
click at [22, 152] on p "Retail" at bounding box center [59, 149] width 75 height 15
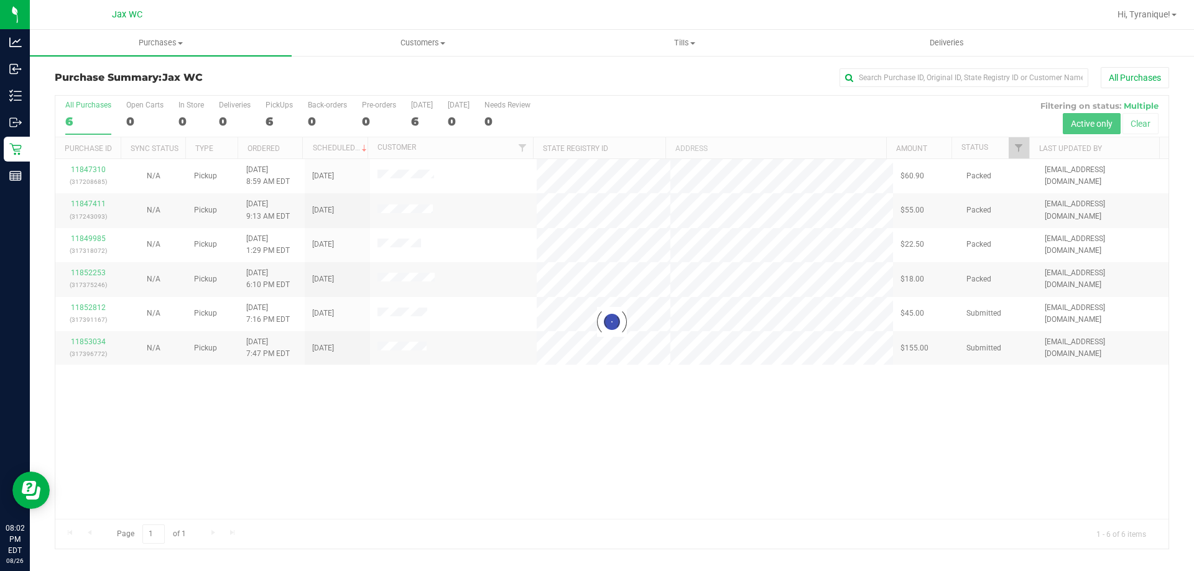
click at [77, 309] on div at bounding box center [611, 322] width 1113 height 453
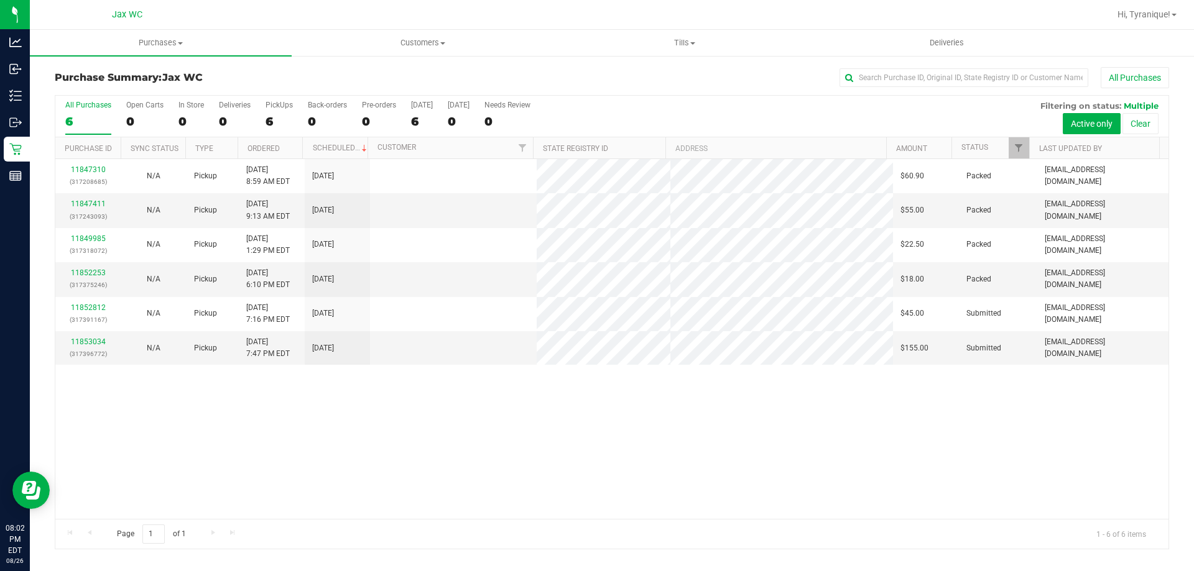
click at [82, 308] on link "11852812" at bounding box center [88, 307] width 35 height 9
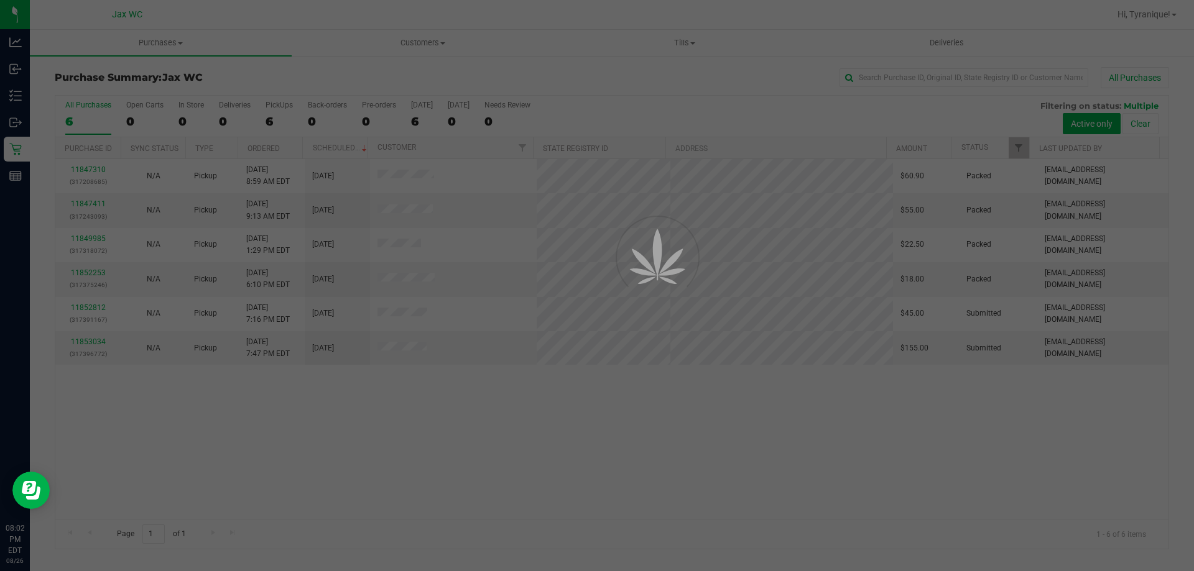
click at [82, 308] on div at bounding box center [597, 285] width 1194 height 571
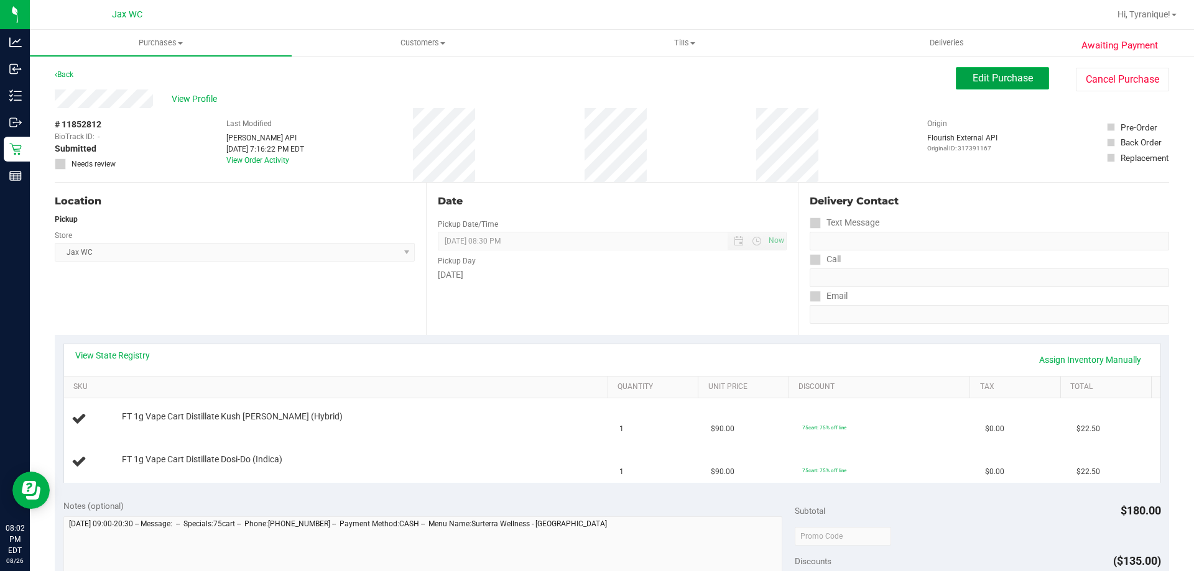
click at [983, 88] on button "Edit Purchase" at bounding box center [1002, 78] width 93 height 22
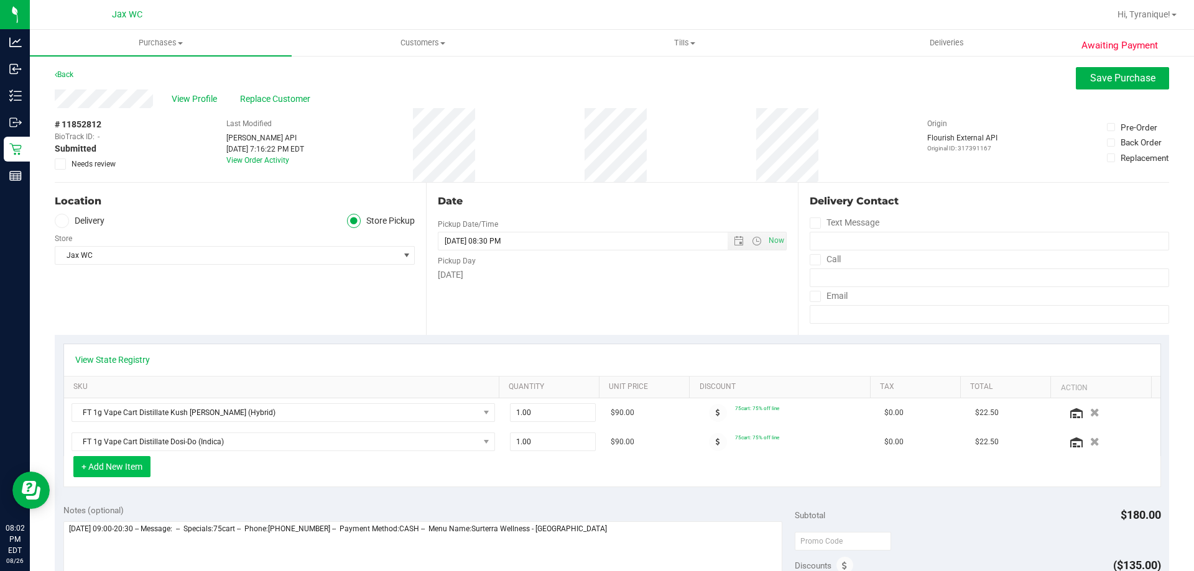
click at [123, 467] on button "+ Add New Item" at bounding box center [111, 466] width 77 height 21
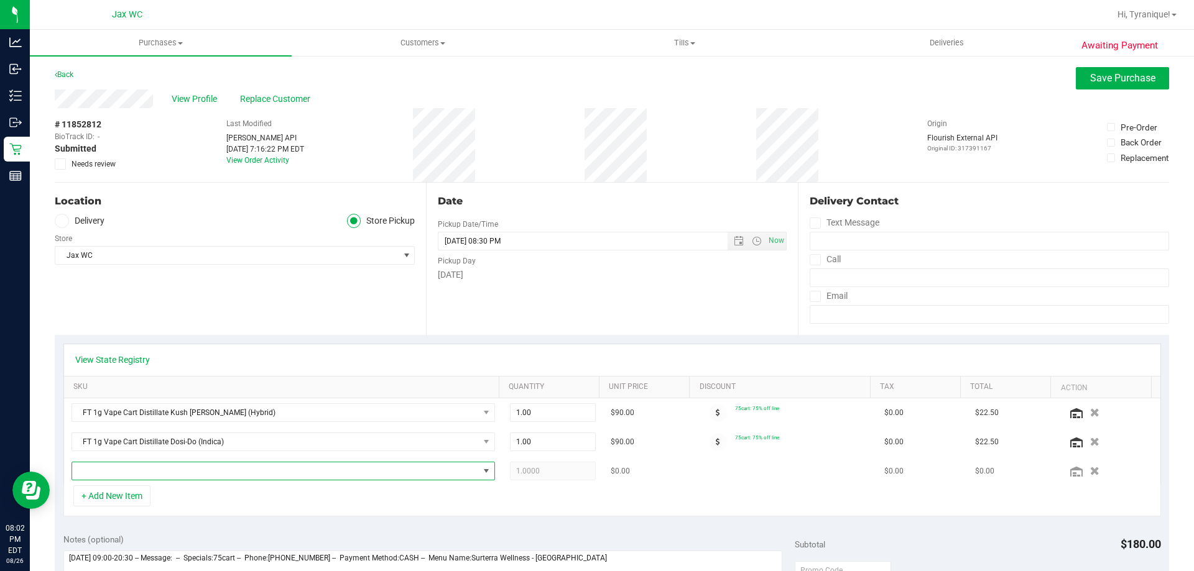
click at [126, 467] on span "NO DATA FOUND" at bounding box center [275, 471] width 407 height 17
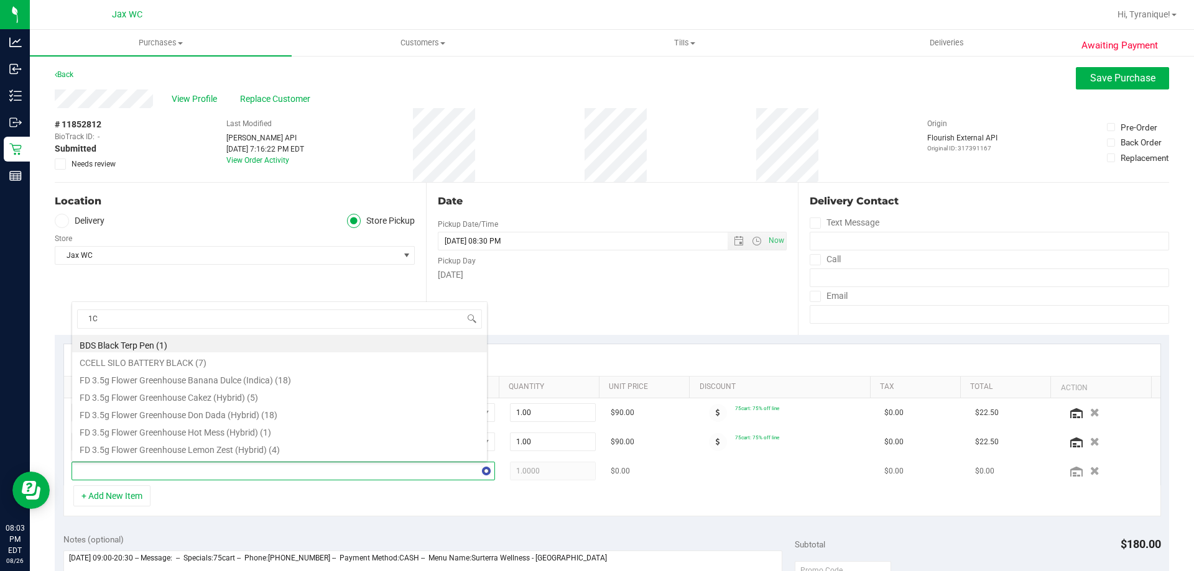
type input "1CT"
click at [279, 339] on li "FT 0.5g Pre-Roll Banana Cakez (Indica) 1ct (6)" at bounding box center [279, 343] width 415 height 17
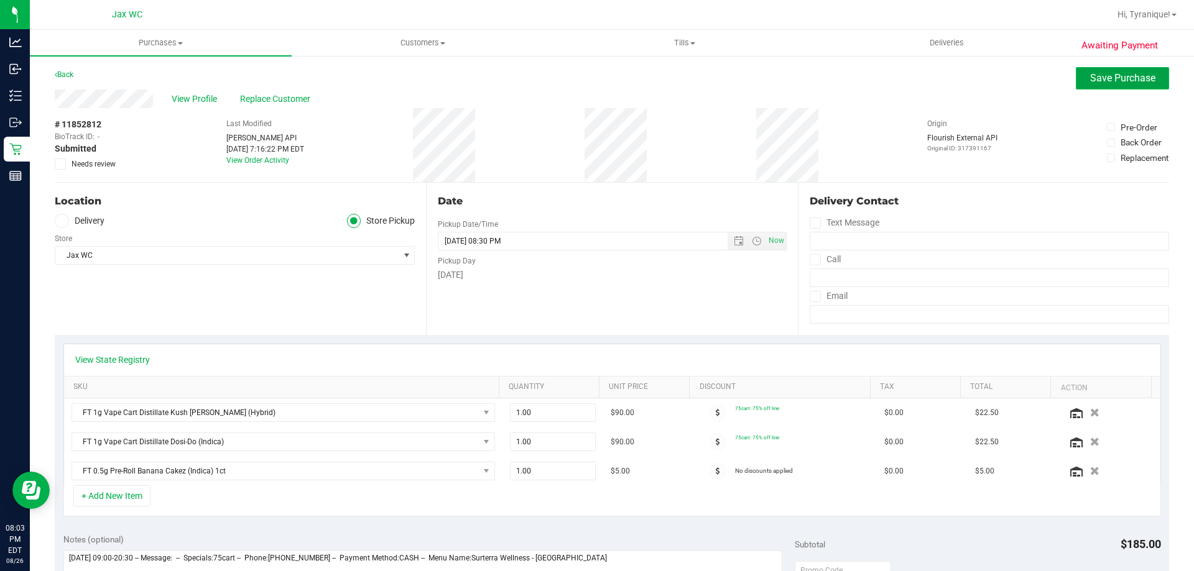
click at [1120, 76] on span "Save Purchase" at bounding box center [1122, 78] width 65 height 12
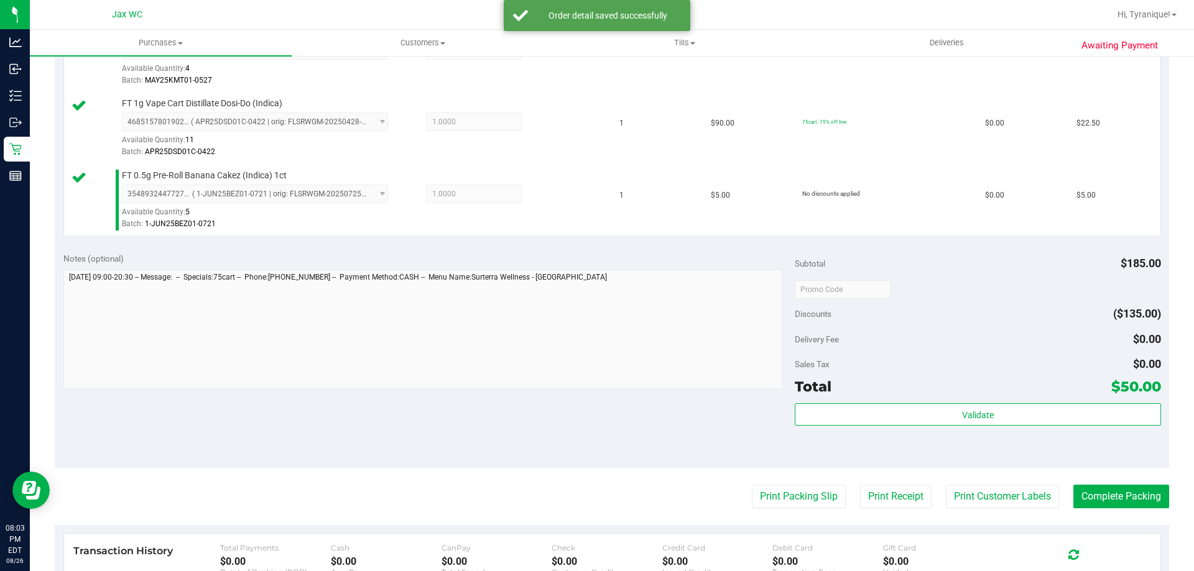
scroll to position [497, 0]
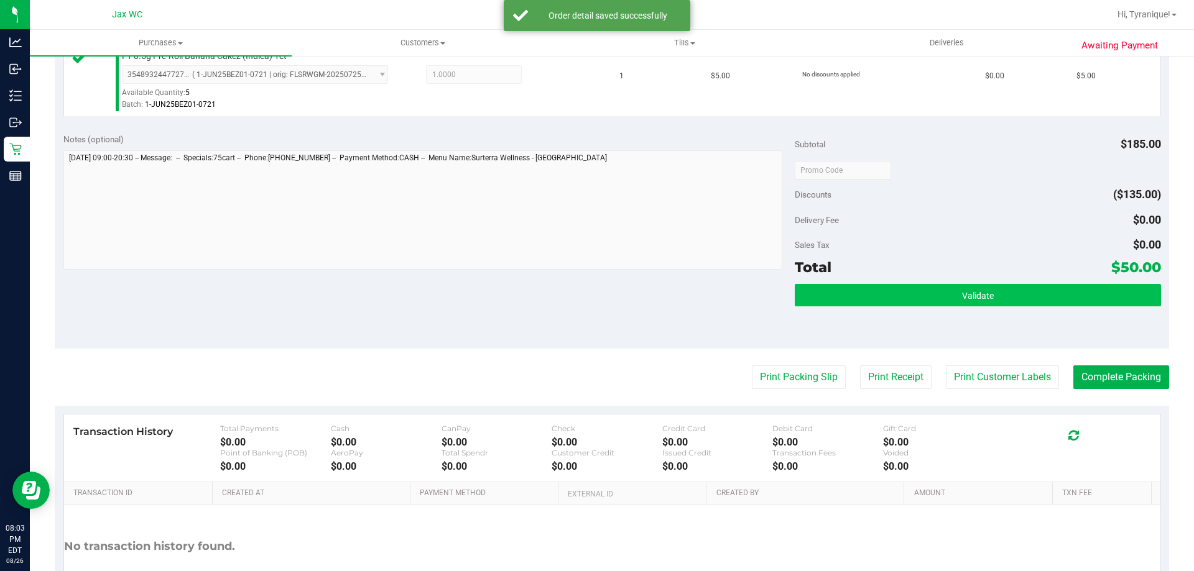
drag, startPoint x: 1014, startPoint y: 311, endPoint x: 1014, endPoint y: 298, distance: 13.1
click at [1014, 300] on div "Validate" at bounding box center [977, 312] width 366 height 56
click at [1010, 295] on button "Validate" at bounding box center [977, 295] width 366 height 22
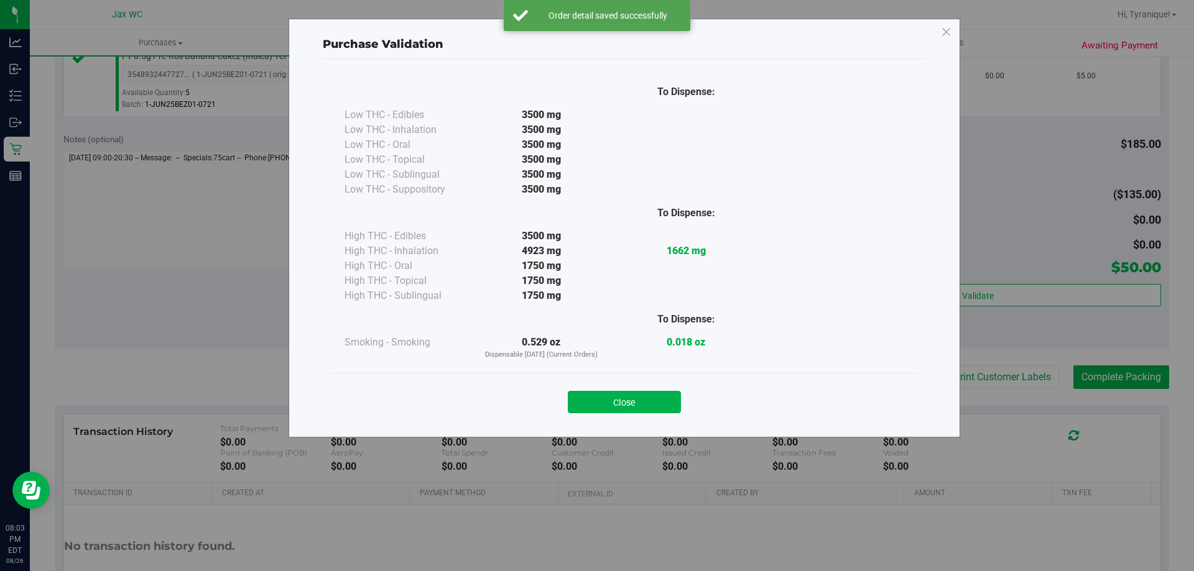
drag, startPoint x: 642, startPoint y: 423, endPoint x: 648, endPoint y: 405, distance: 18.5
click at [644, 415] on div "To Dispense: Low THC - Edibles 3500 mg" at bounding box center [624, 242] width 603 height 367
click at [648, 405] on button "Close" at bounding box center [624, 402] width 113 height 22
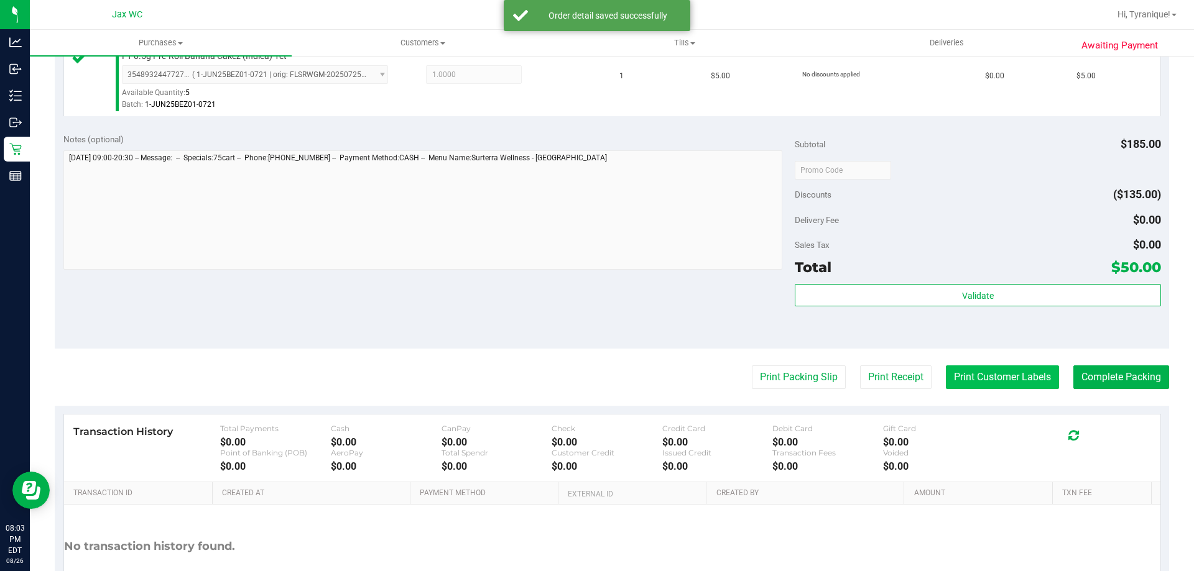
click at [970, 370] on button "Print Customer Labels" at bounding box center [1002, 378] width 113 height 24
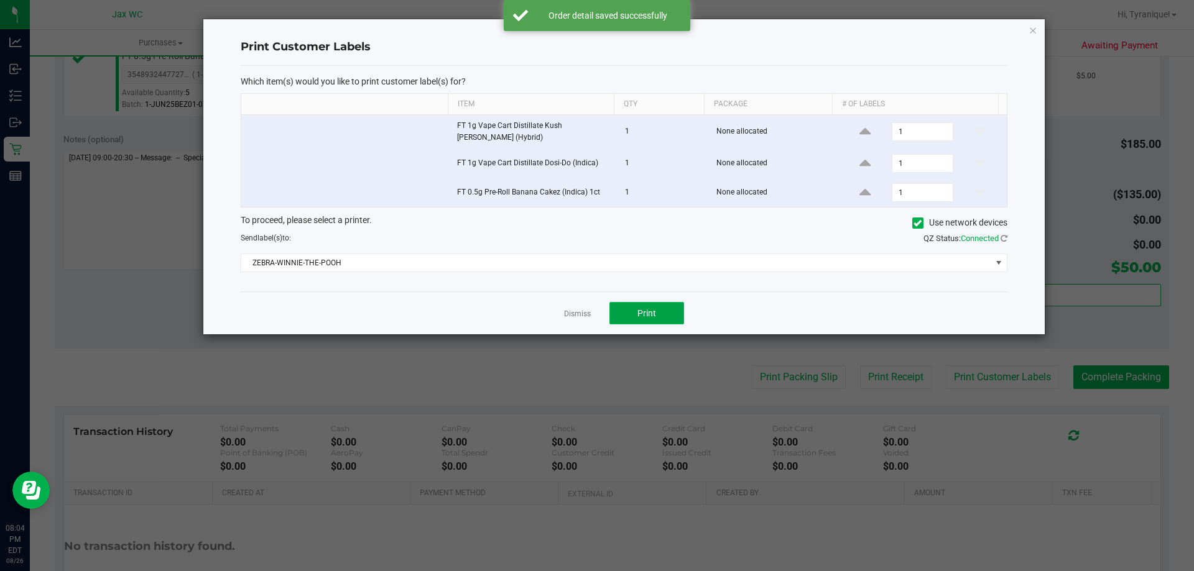
click at [660, 309] on button "Print" at bounding box center [646, 313] width 75 height 22
click at [563, 310] on div "Dismiss Print" at bounding box center [624, 313] width 767 height 43
click at [569, 313] on link "Dismiss" at bounding box center [577, 314] width 27 height 11
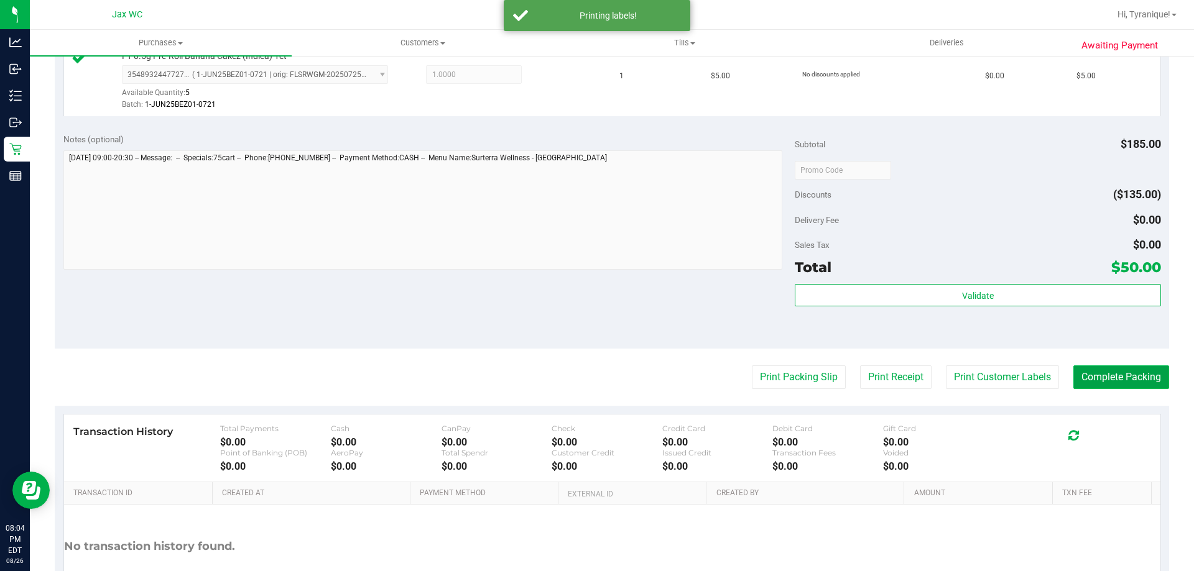
click at [1101, 370] on button "Complete Packing" at bounding box center [1121, 378] width 96 height 24
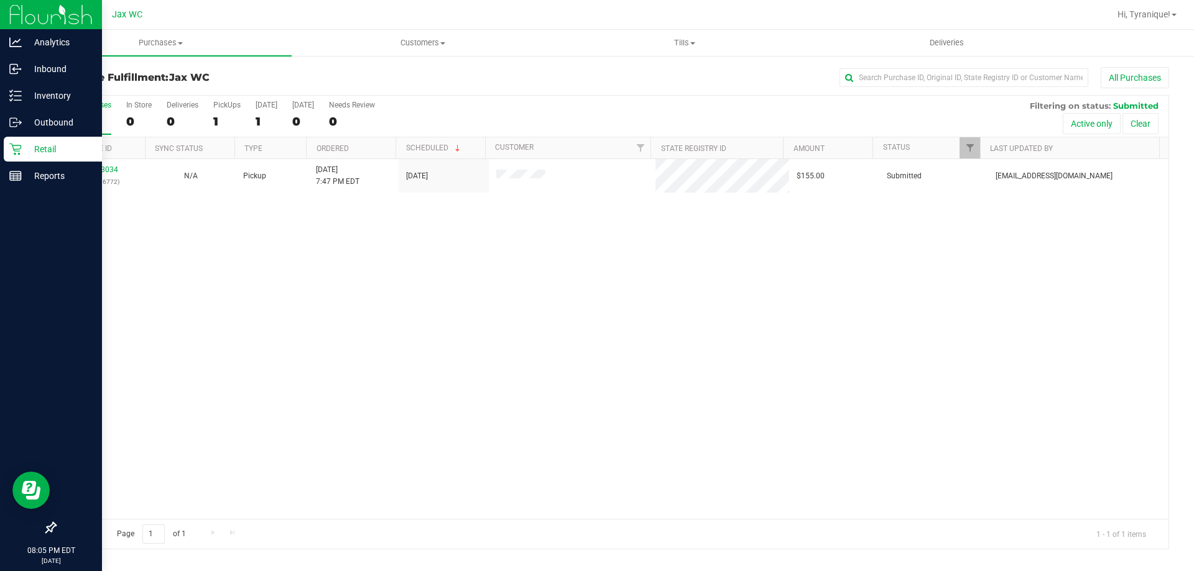
click at [19, 144] on icon at bounding box center [15, 149] width 12 height 12
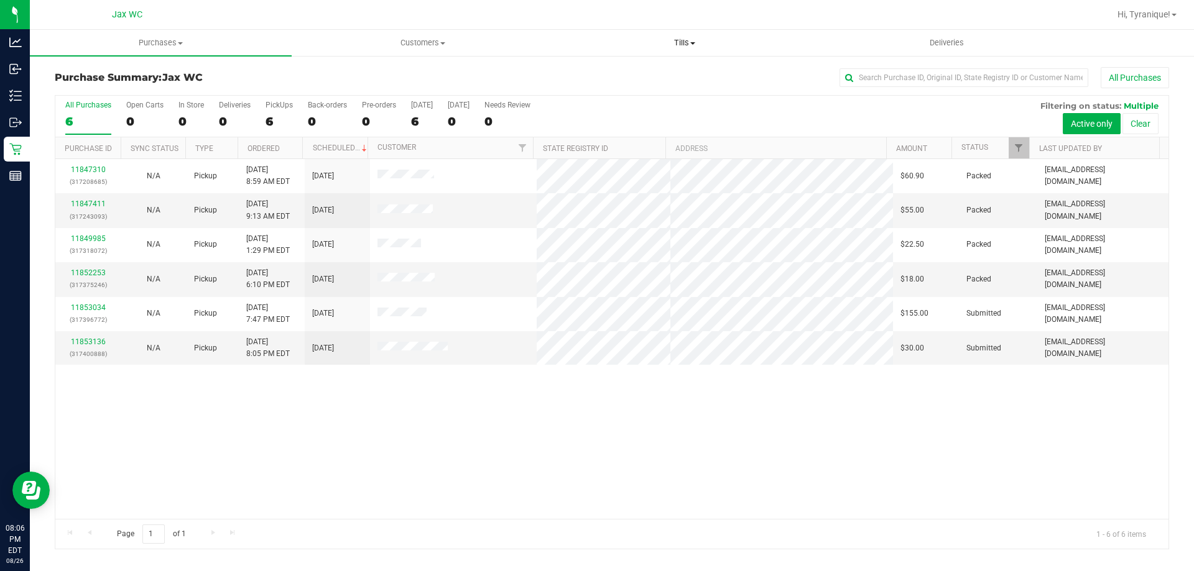
click at [671, 37] on uib-tab-heading "Tills Manage tills Reconcile e-payments" at bounding box center [684, 42] width 260 height 25
click at [652, 76] on li "Manage tills" at bounding box center [684, 75] width 262 height 15
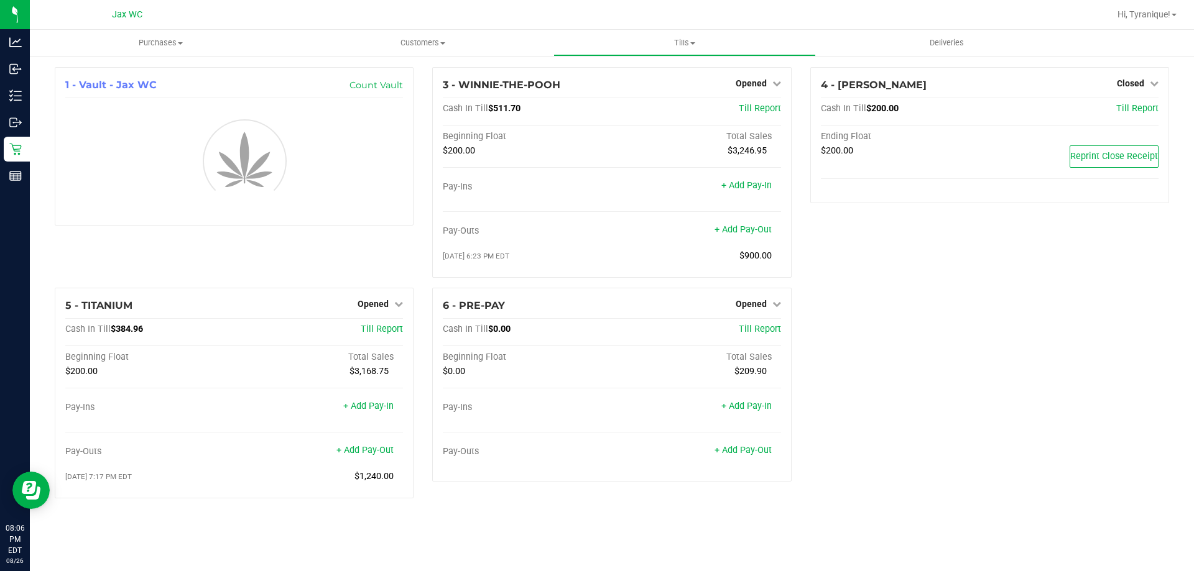
click at [898, 300] on div "1 - Vault - Jax WC Count Vault 3 - WINNIE-THE-POOH Opened Close Till Cash In Ti…" at bounding box center [611, 287] width 1133 height 441
